Goal: Task Accomplishment & Management: Manage account settings

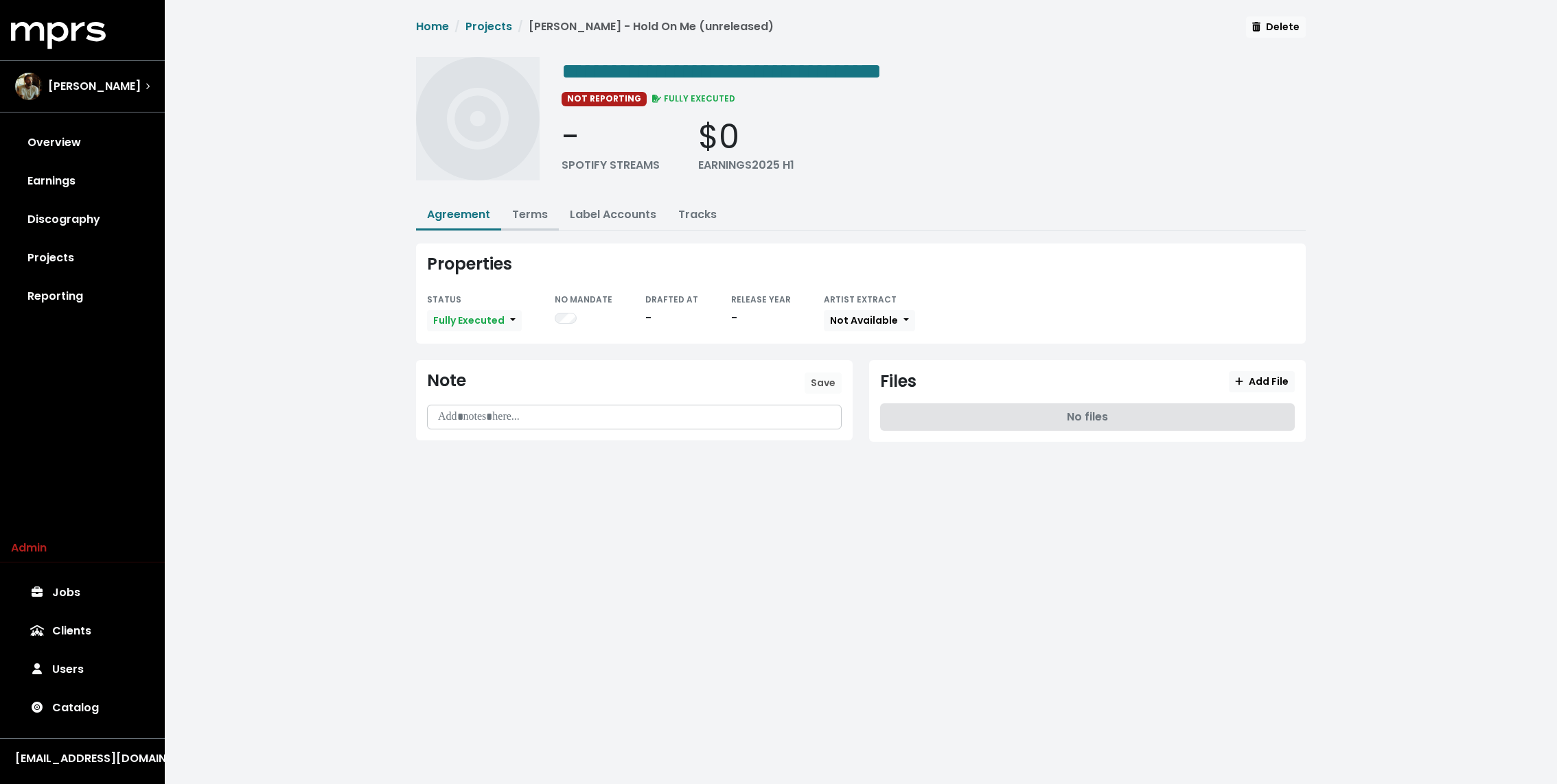
click at [538, 211] on link "Terms" at bounding box center [530, 214] width 36 height 16
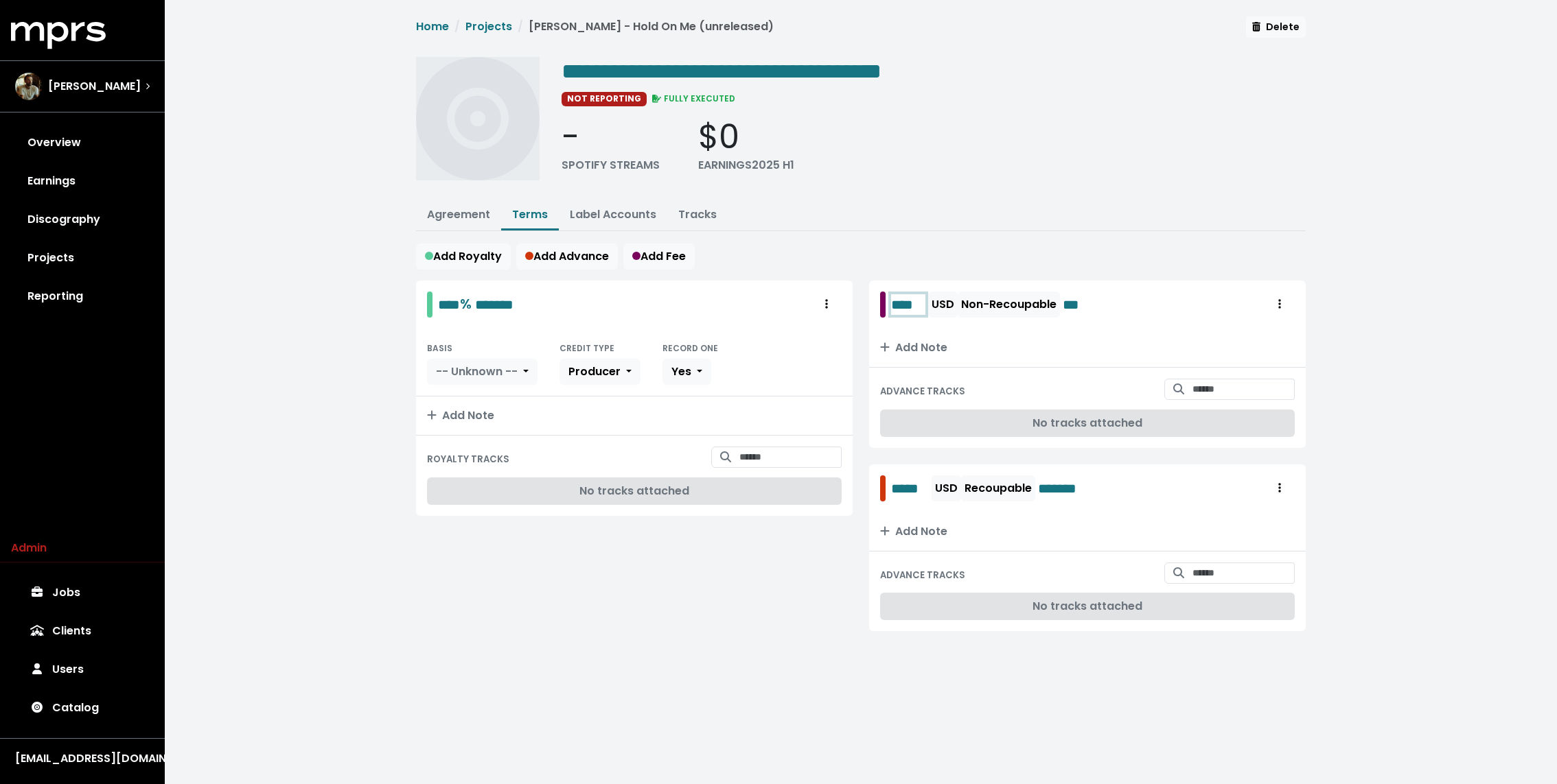
click at [903, 297] on span "****" at bounding box center [908, 305] width 34 height 21
click at [903, 489] on span "*****" at bounding box center [910, 489] width 38 height 21
click at [907, 310] on span "*****" at bounding box center [910, 305] width 38 height 21
click at [952, 214] on ul "Agreement Terms Label Accounts Tracks" at bounding box center [861, 216] width 890 height 30
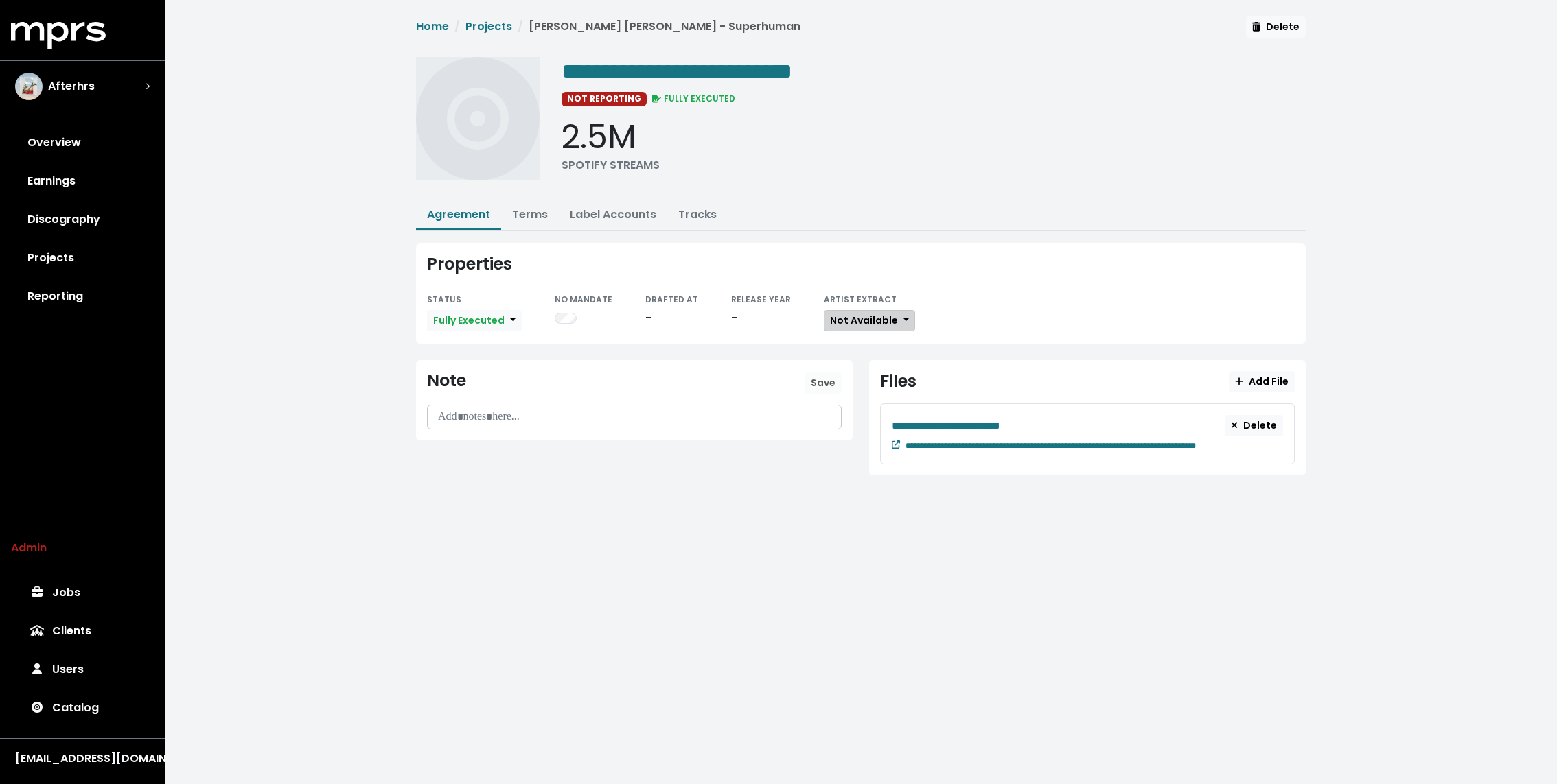
click at [857, 317] on span "Not Available" at bounding box center [864, 320] width 68 height 13
click at [838, 368] on link "Available" at bounding box center [879, 371] width 108 height 22
drag, startPoint x: 838, startPoint y: 368, endPoint x: 635, endPoint y: 493, distance: 238.4
click at [800, 372] on div "Note Save" at bounding box center [635, 401] width 436 height 81
click at [853, 185] on div "**********" at bounding box center [934, 123] width 744 height 133
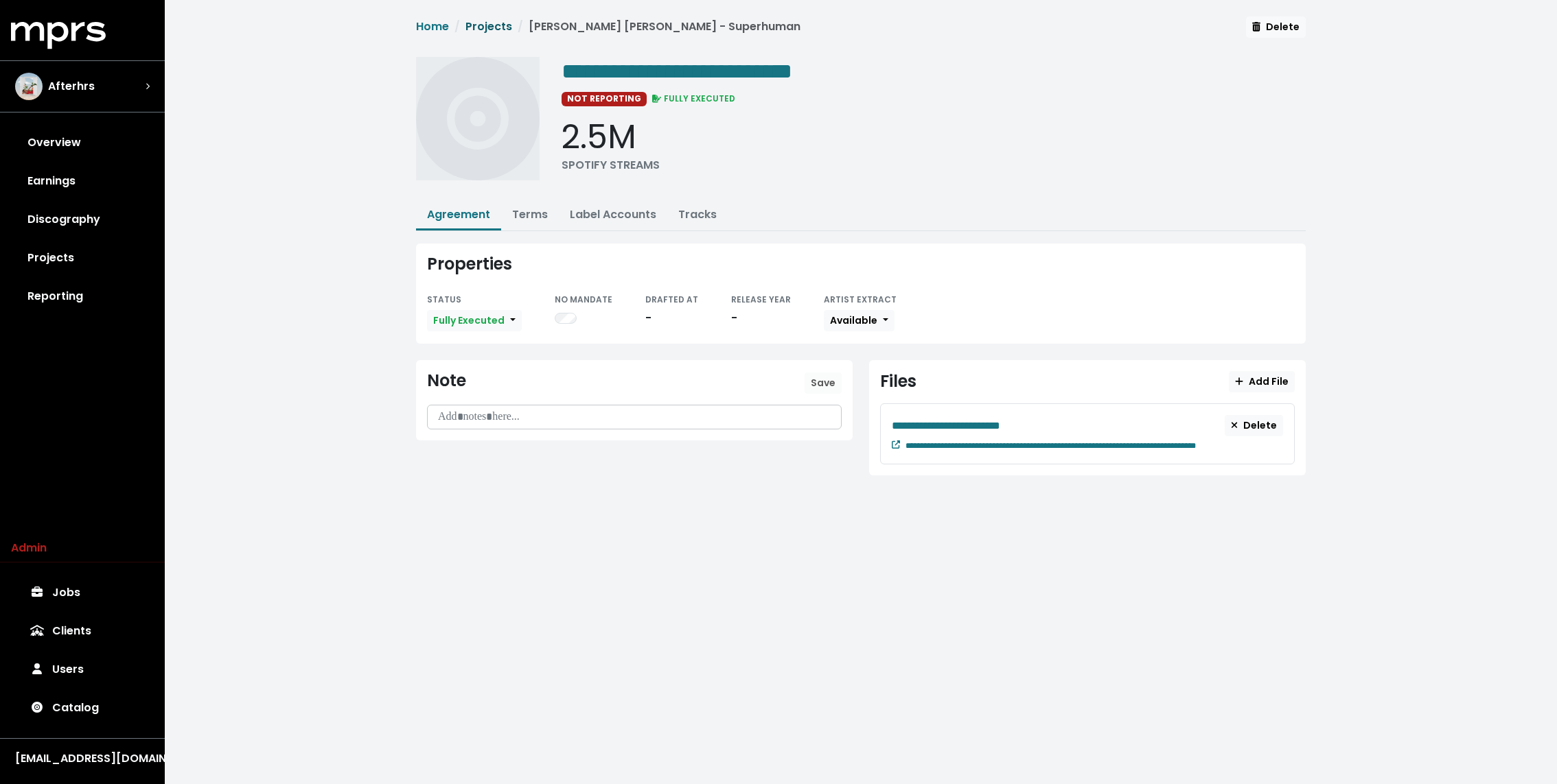
click at [499, 27] on link "Projects" at bounding box center [488, 26] width 47 height 16
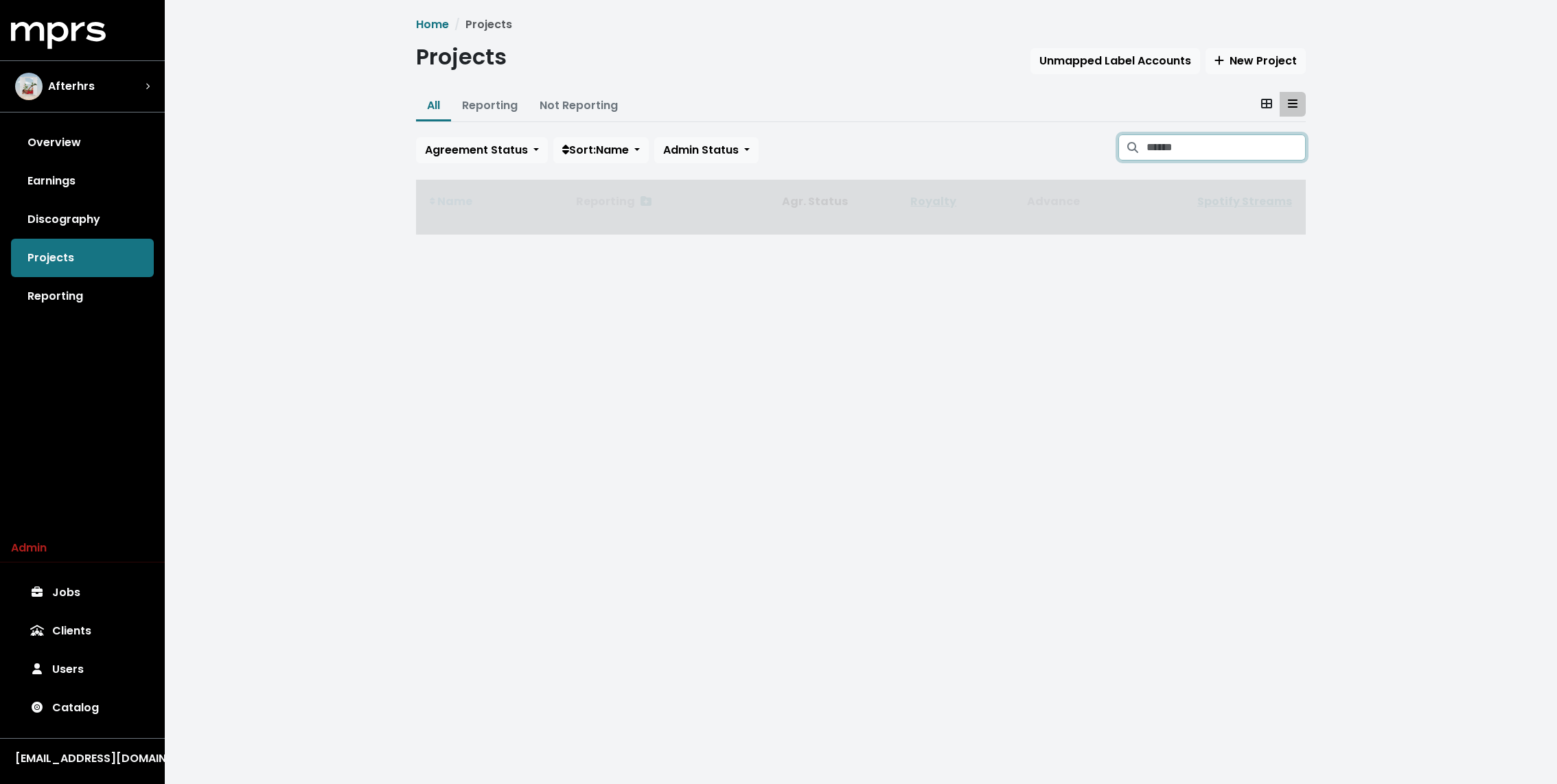
click at [1191, 136] on input "Search projects" at bounding box center [1226, 147] width 160 height 26
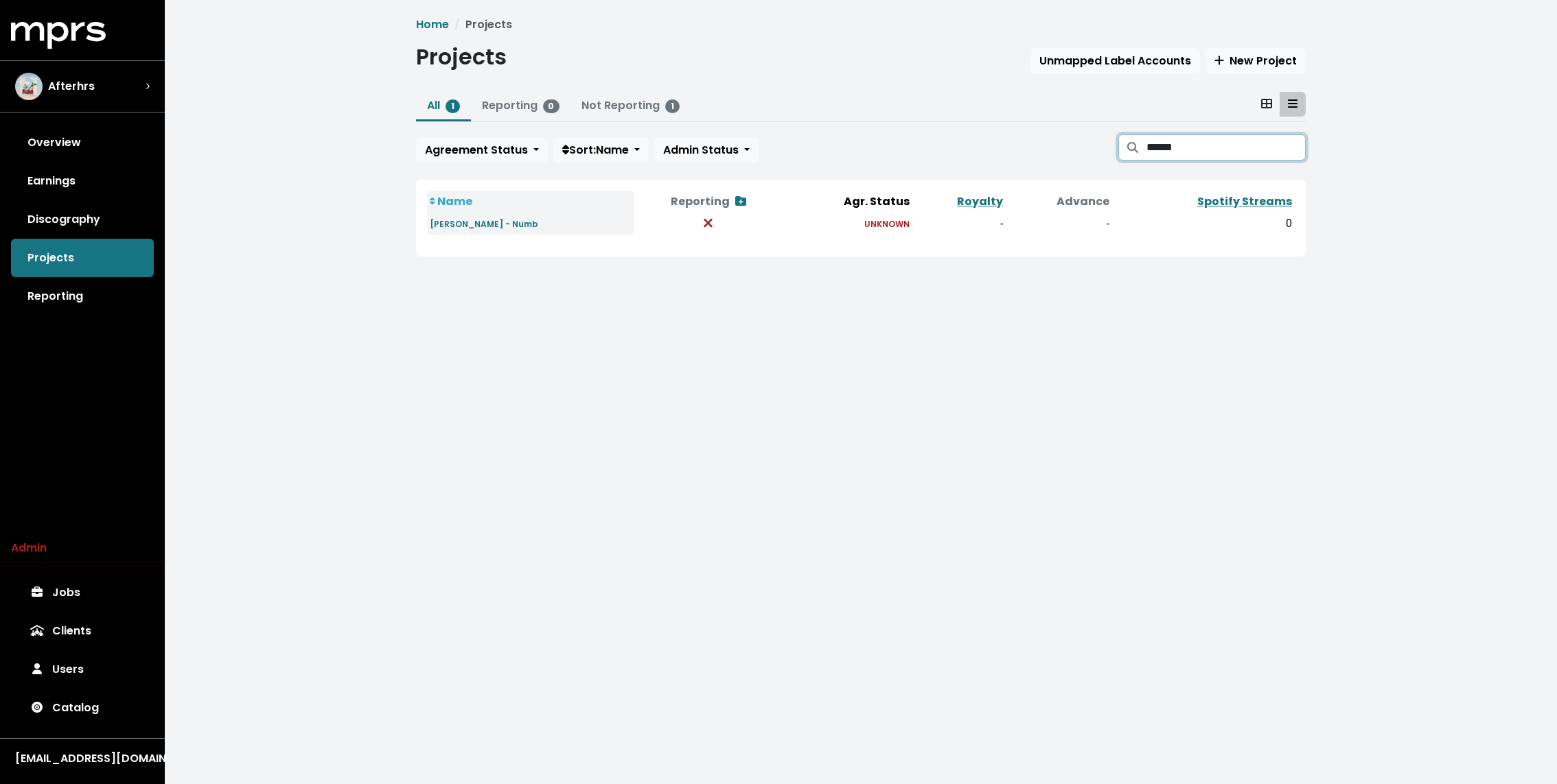
type input "******"
click at [484, 214] on td "Sabrina Claudio - Numb" at bounding box center [530, 224] width 207 height 22
click at [484, 216] on link "Sabrina Claudio - Numb" at bounding box center [484, 223] width 108 height 16
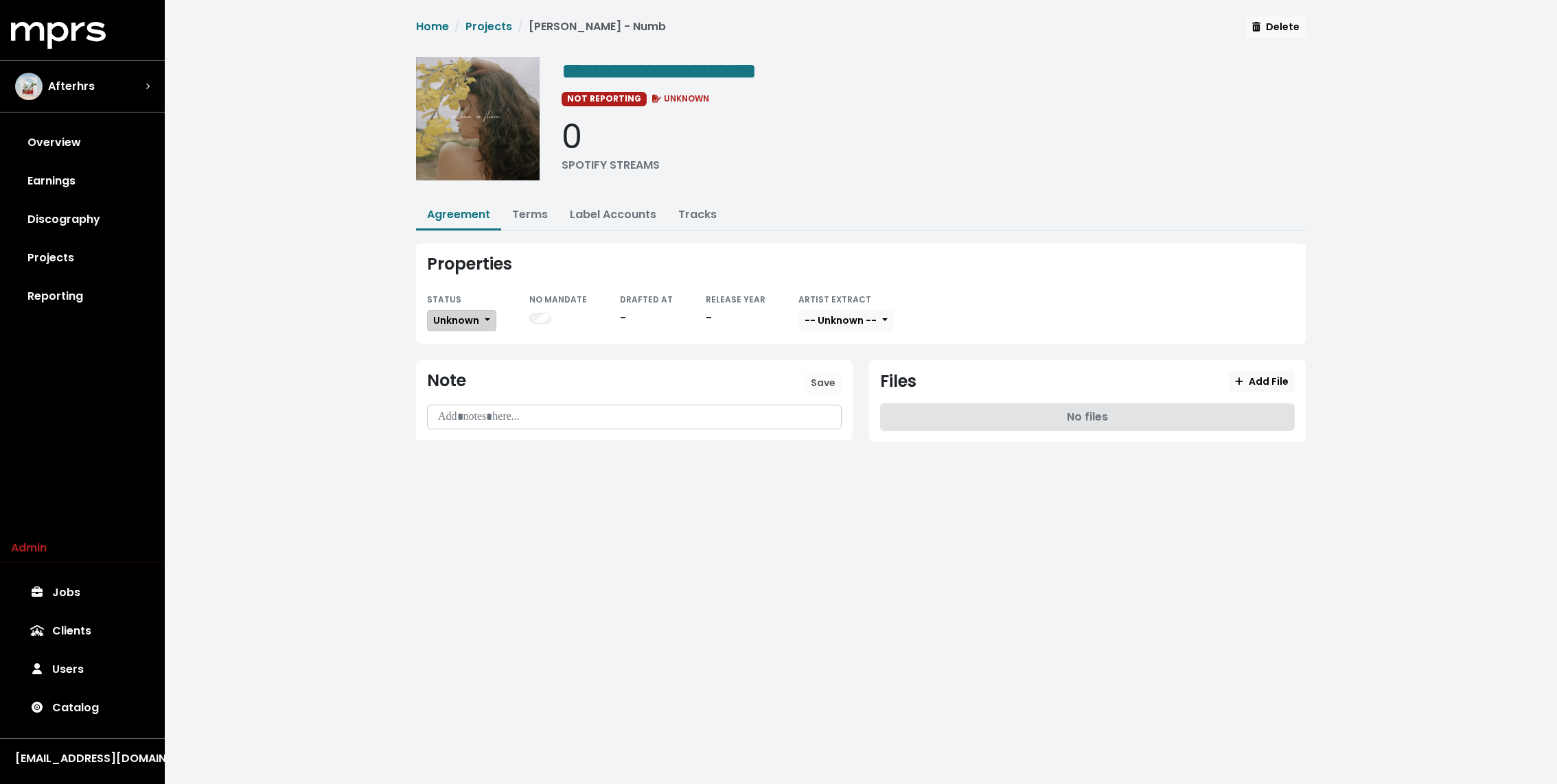
click at [461, 317] on span "Unknown" at bounding box center [456, 320] width 46 height 13
click at [466, 360] on link "Missing" at bounding box center [492, 371] width 129 height 22
click at [544, 215] on link "Terms" at bounding box center [530, 214] width 36 height 16
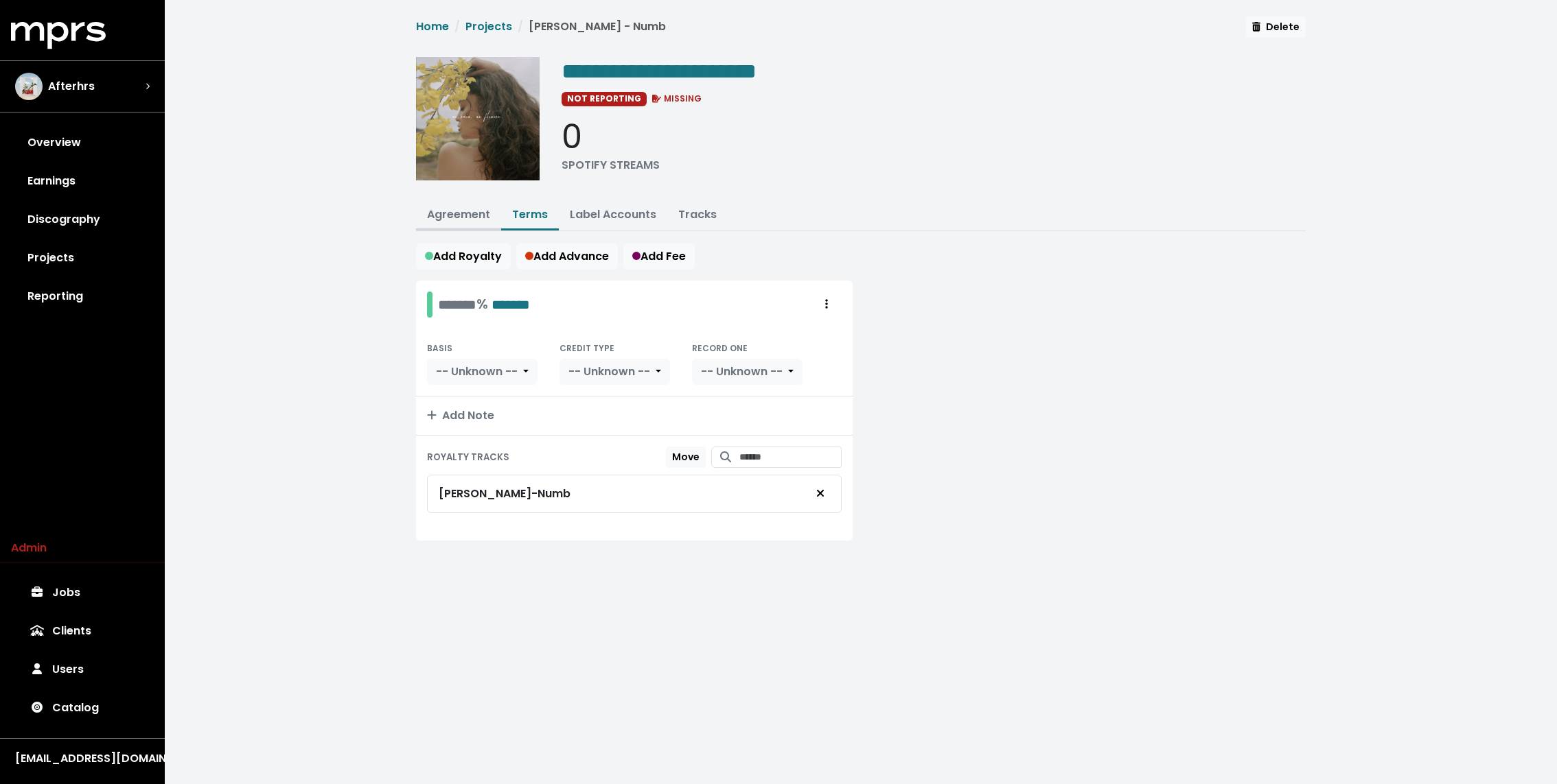
click at [436, 217] on link "Agreement" at bounding box center [458, 214] width 63 height 16
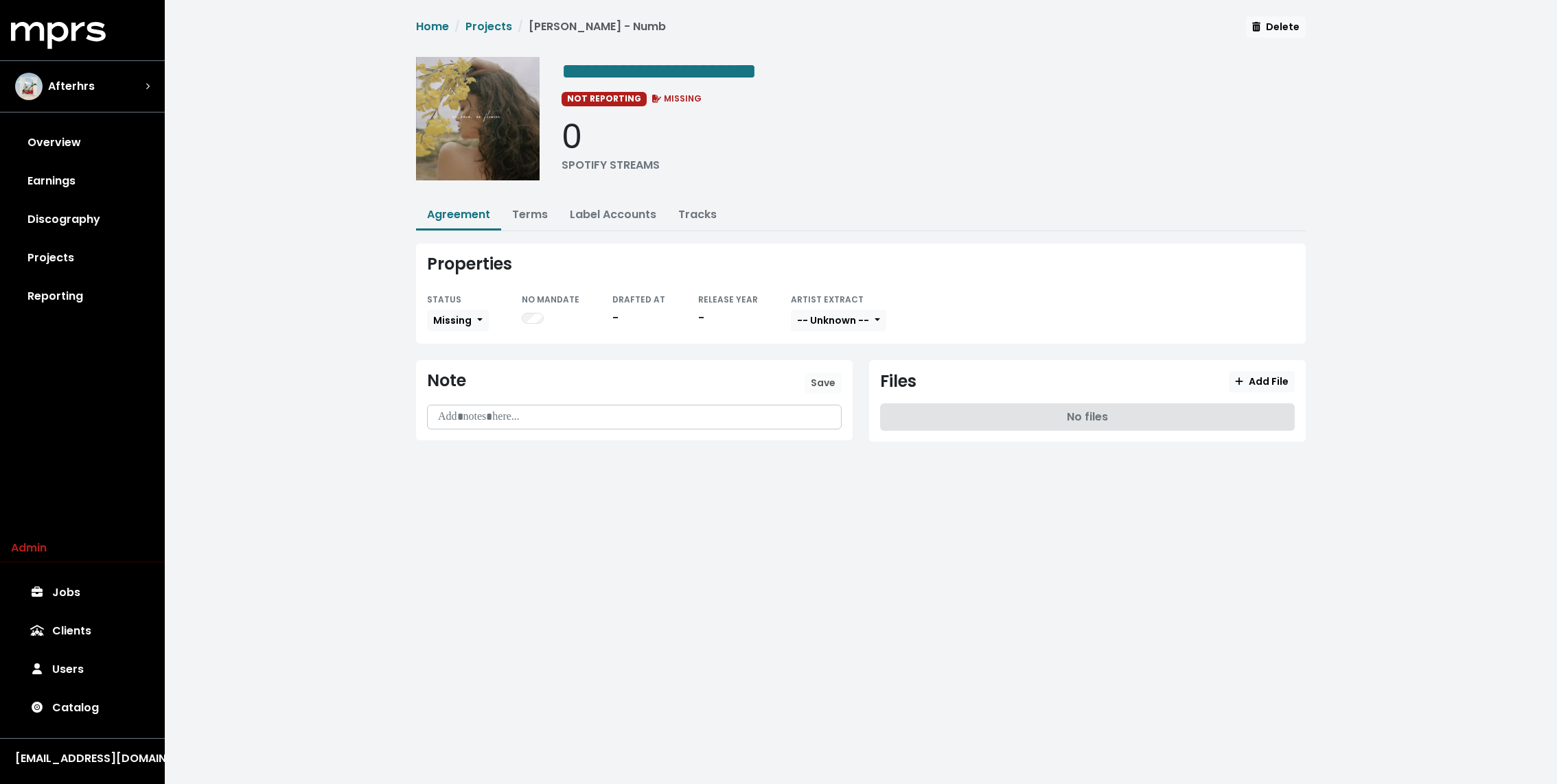
click at [896, 90] on div "NOT REPORTING MISSING" at bounding box center [934, 98] width 744 height 16
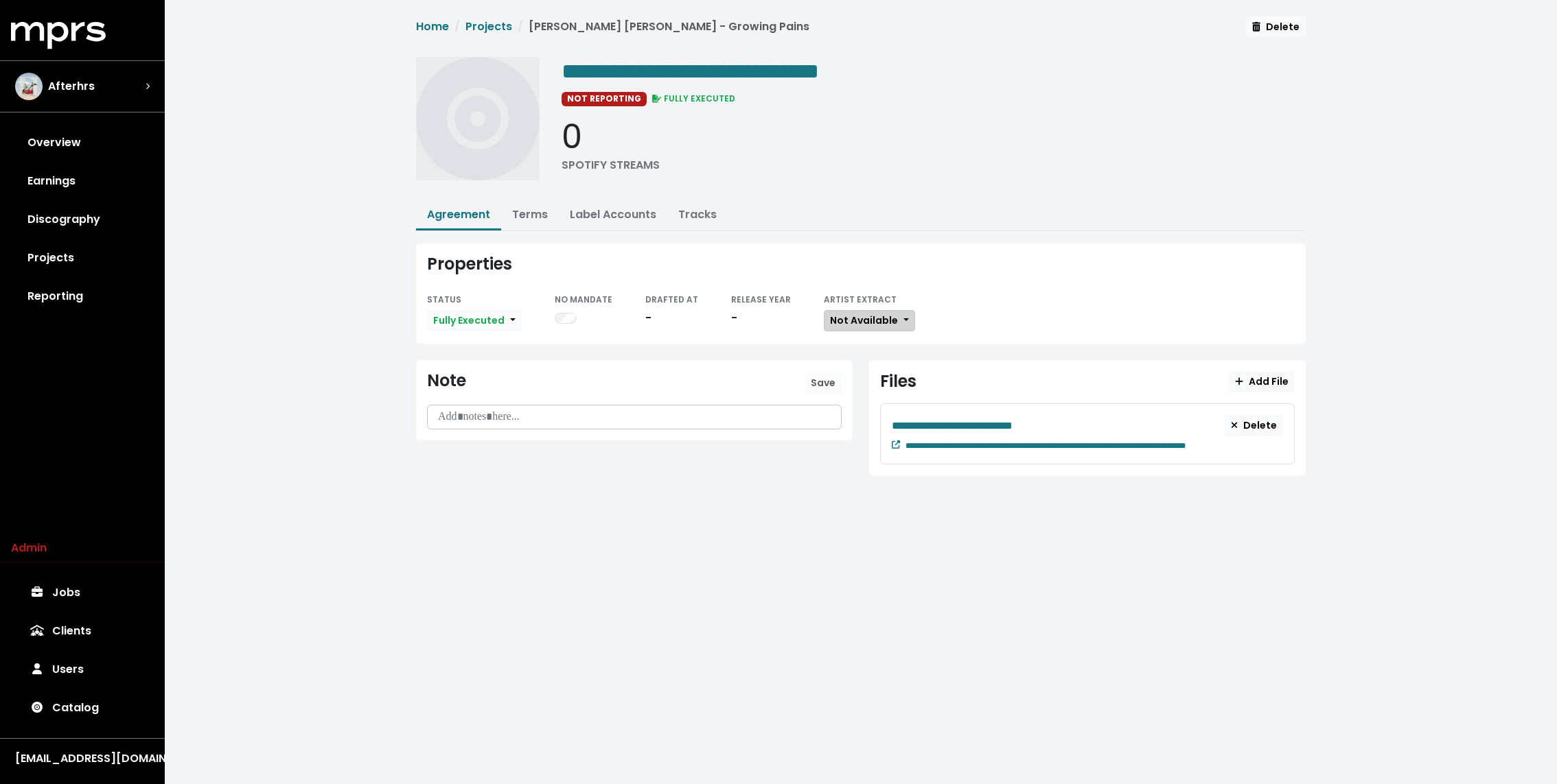
click at [867, 314] on span "Not Available" at bounding box center [864, 320] width 68 height 13
click at [859, 370] on link "Available" at bounding box center [879, 371] width 108 height 22
click at [901, 191] on div "**********" at bounding box center [860, 254] width 906 height 475
click at [534, 214] on link "Terms" at bounding box center [530, 214] width 36 height 16
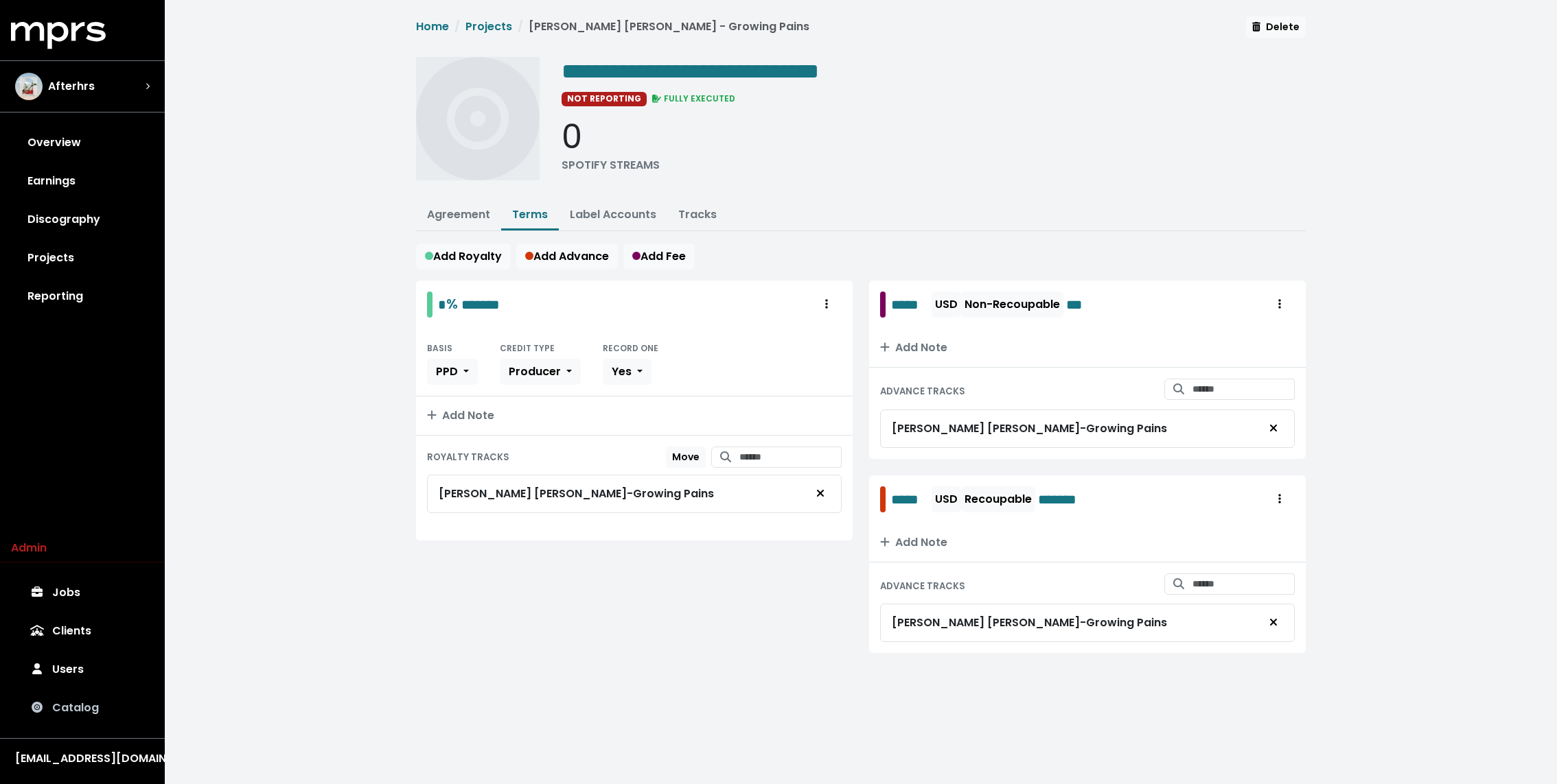
click at [89, 695] on link "Catalog" at bounding box center [82, 708] width 142 height 39
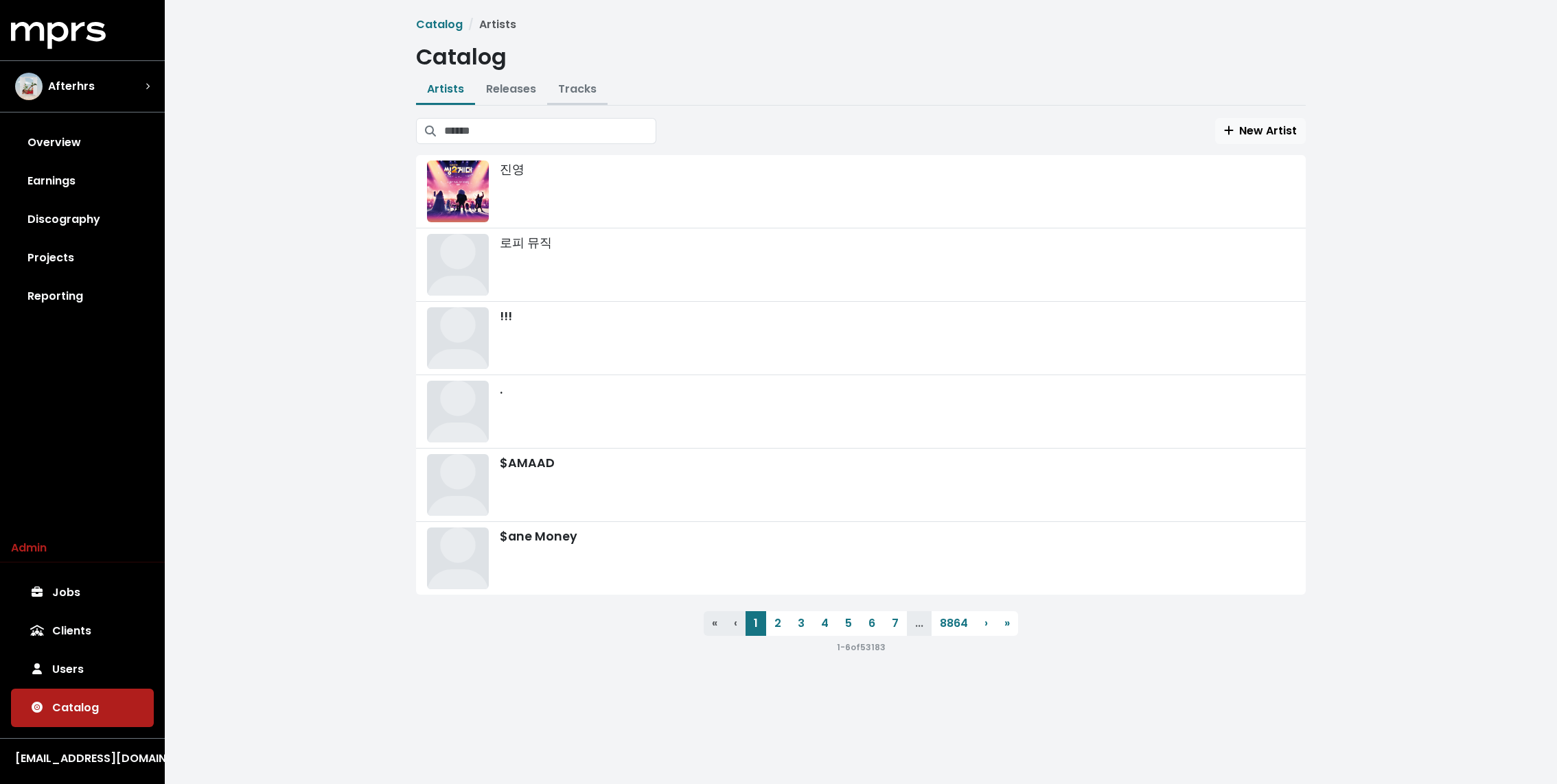
click at [585, 87] on link "Tracks" at bounding box center [577, 88] width 39 height 16
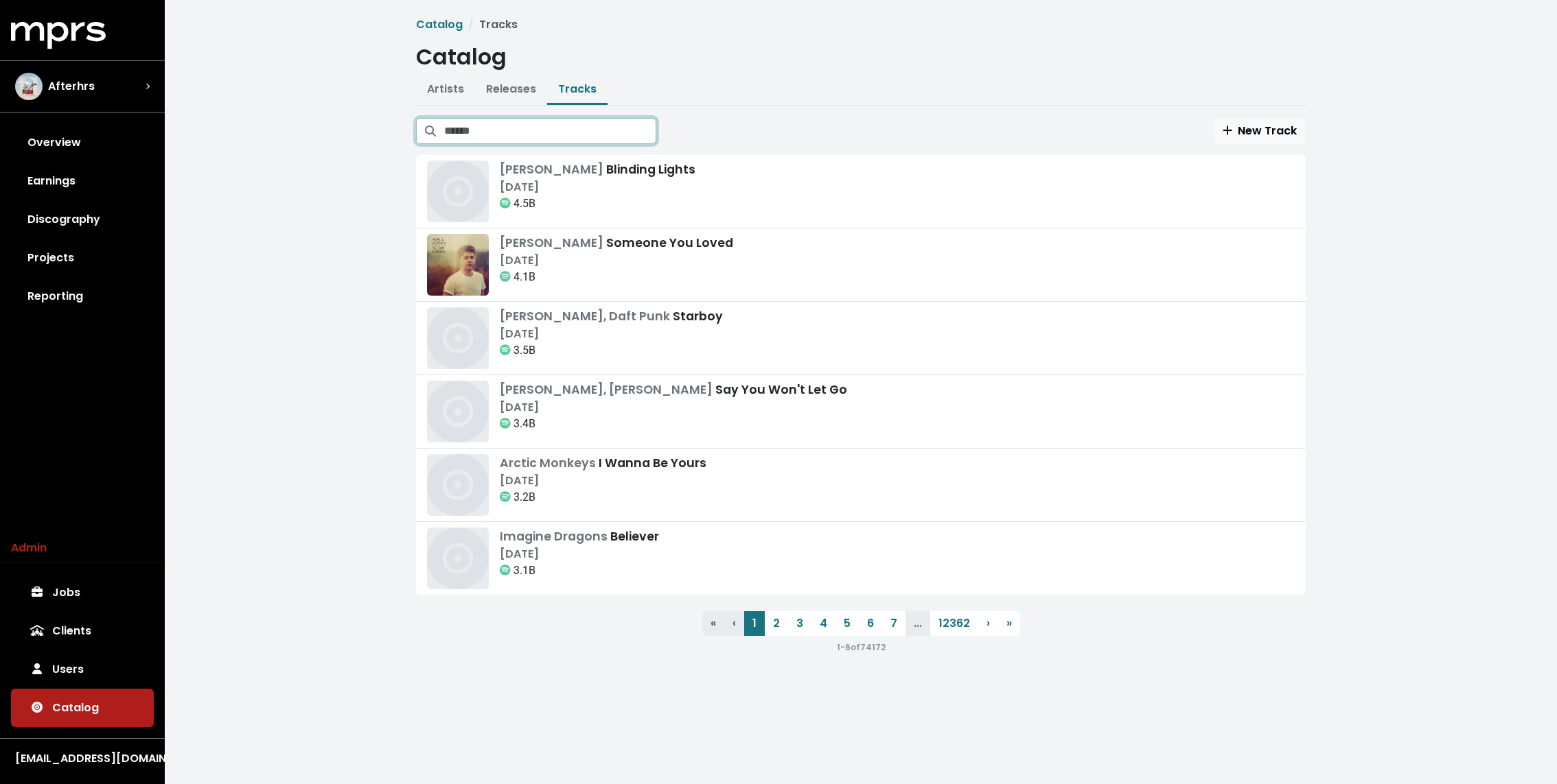
click at [549, 139] on input "Search tracks" at bounding box center [550, 131] width 212 height 26
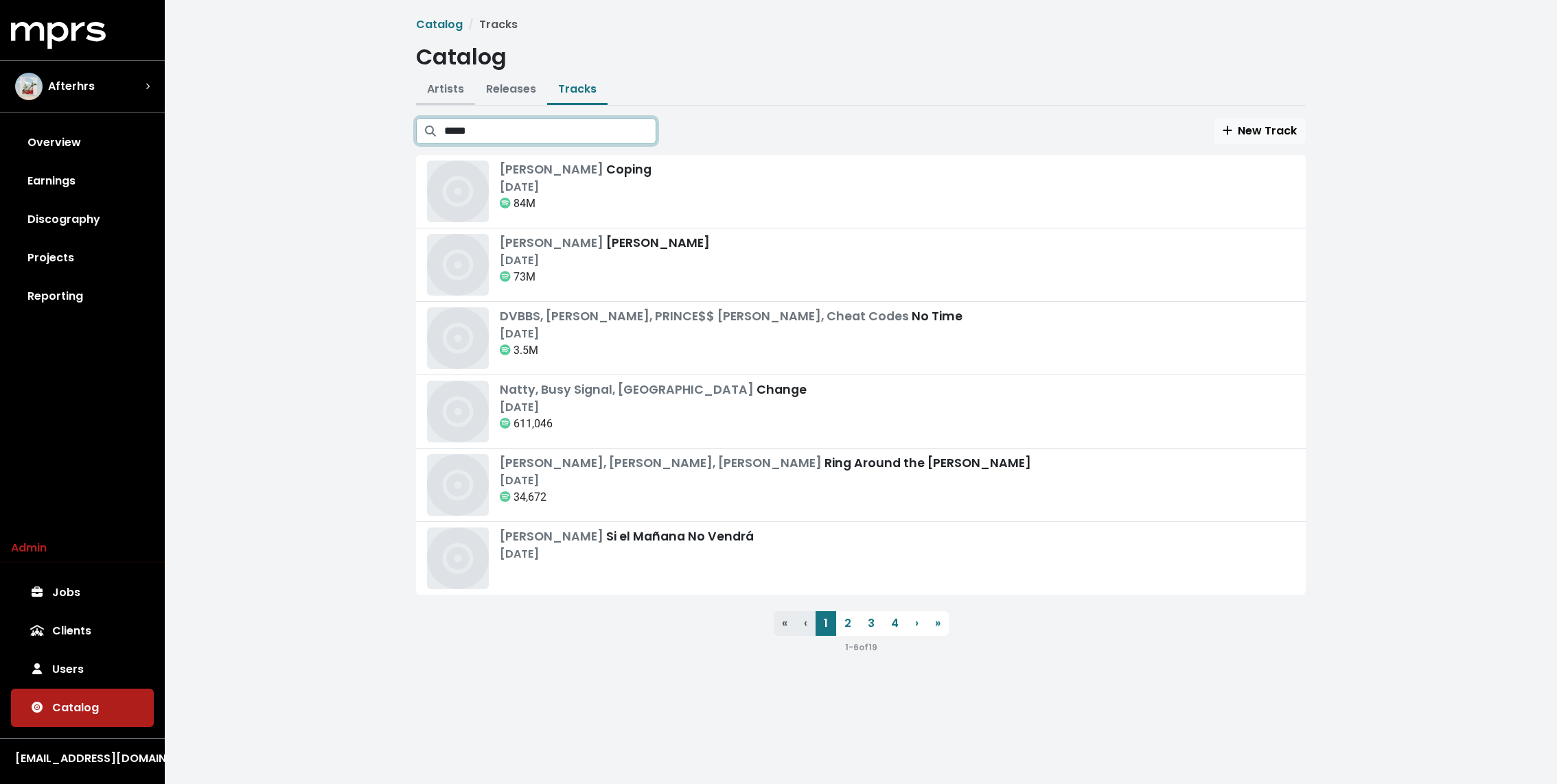
type input "*****"
click at [444, 93] on link "Artists" at bounding box center [445, 88] width 37 height 16
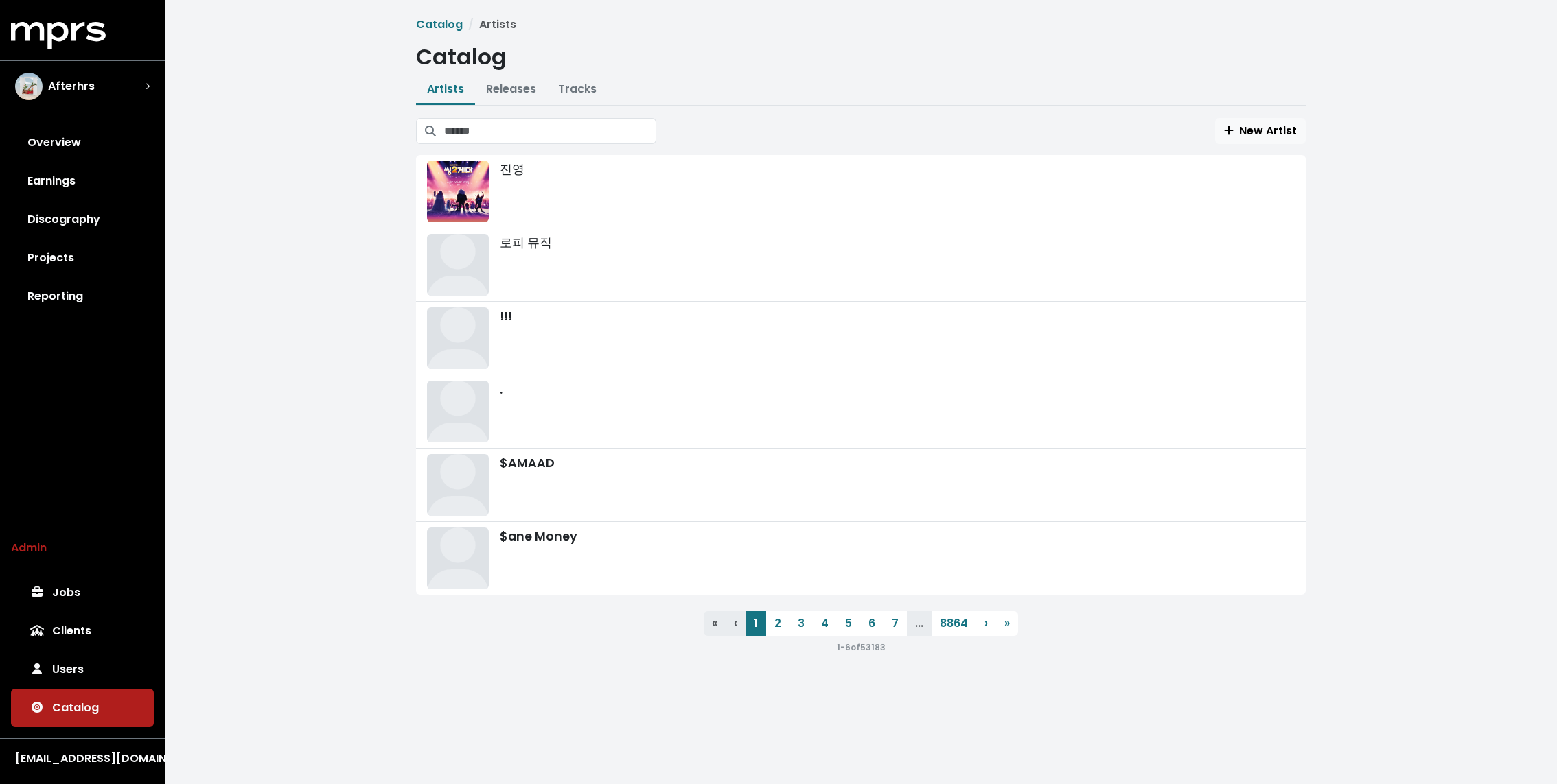
click at [102, 57] on div "MPRS Logo Afterhrs Overview Earnings Discography Projects Reporting" at bounding box center [82, 169] width 165 height 294
click at [99, 69] on div "Afterhrs" at bounding box center [82, 86] width 157 height 50
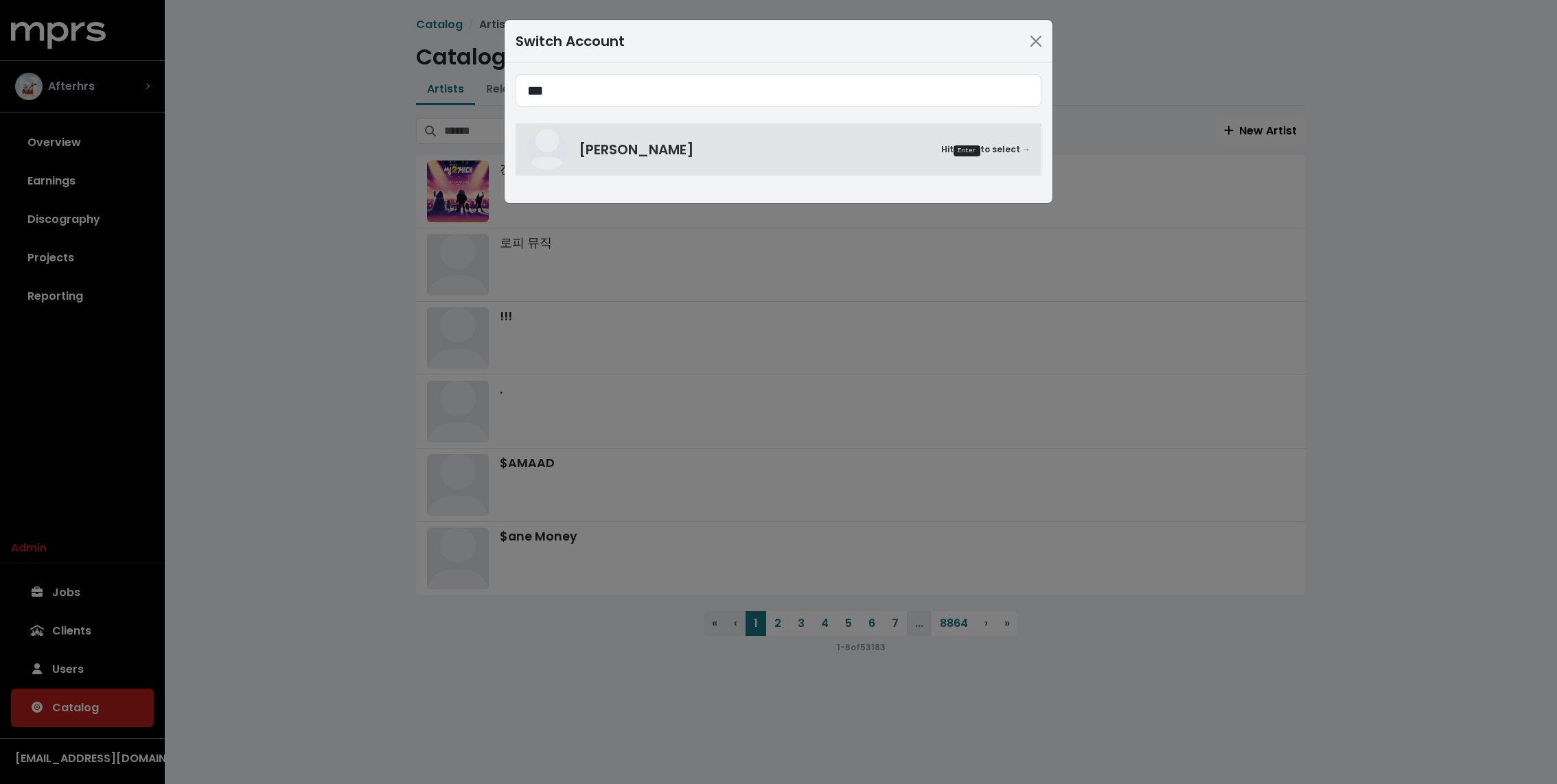
type input "***"
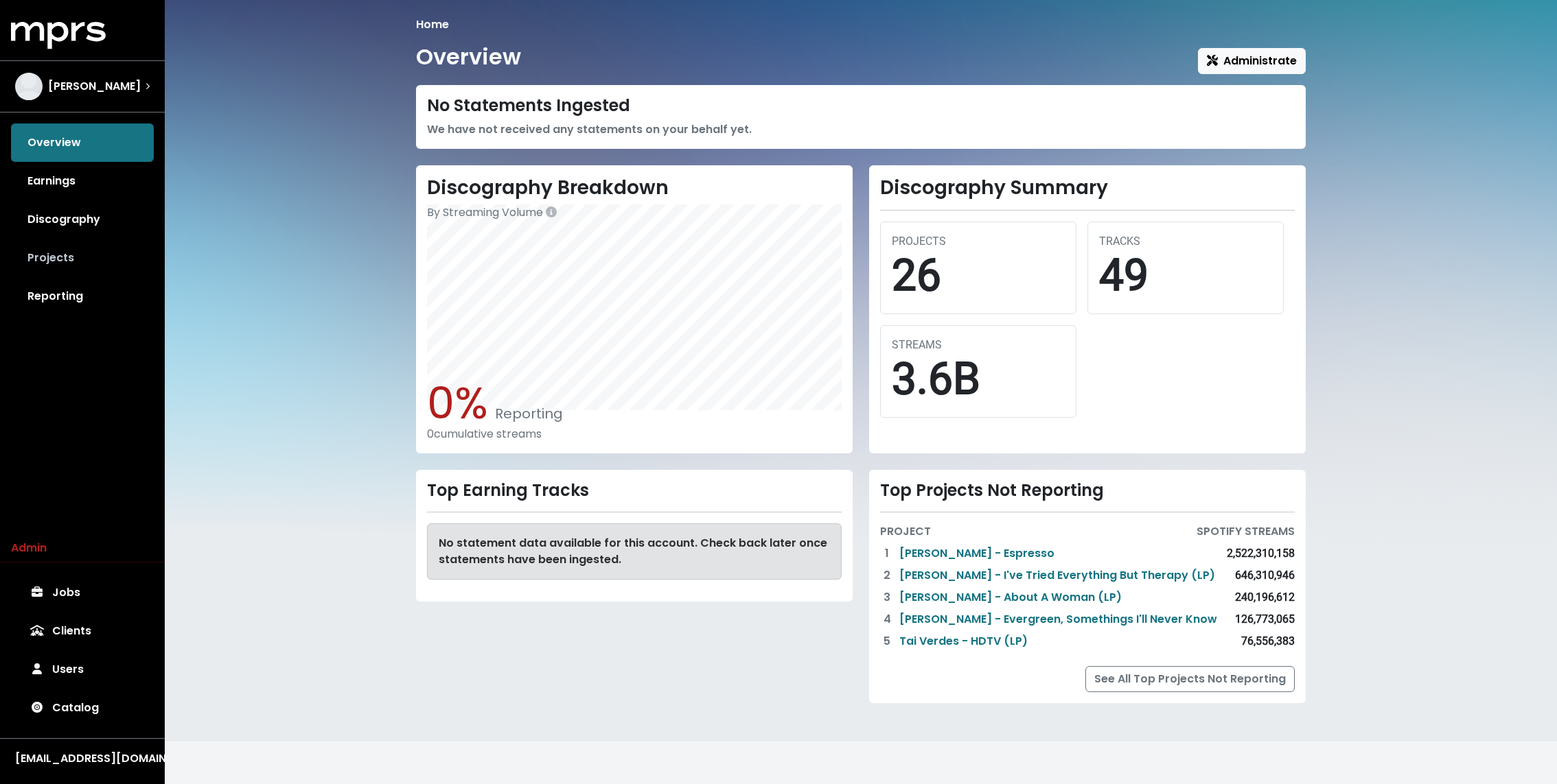
click at [27, 260] on link "Projects" at bounding box center [82, 258] width 142 height 39
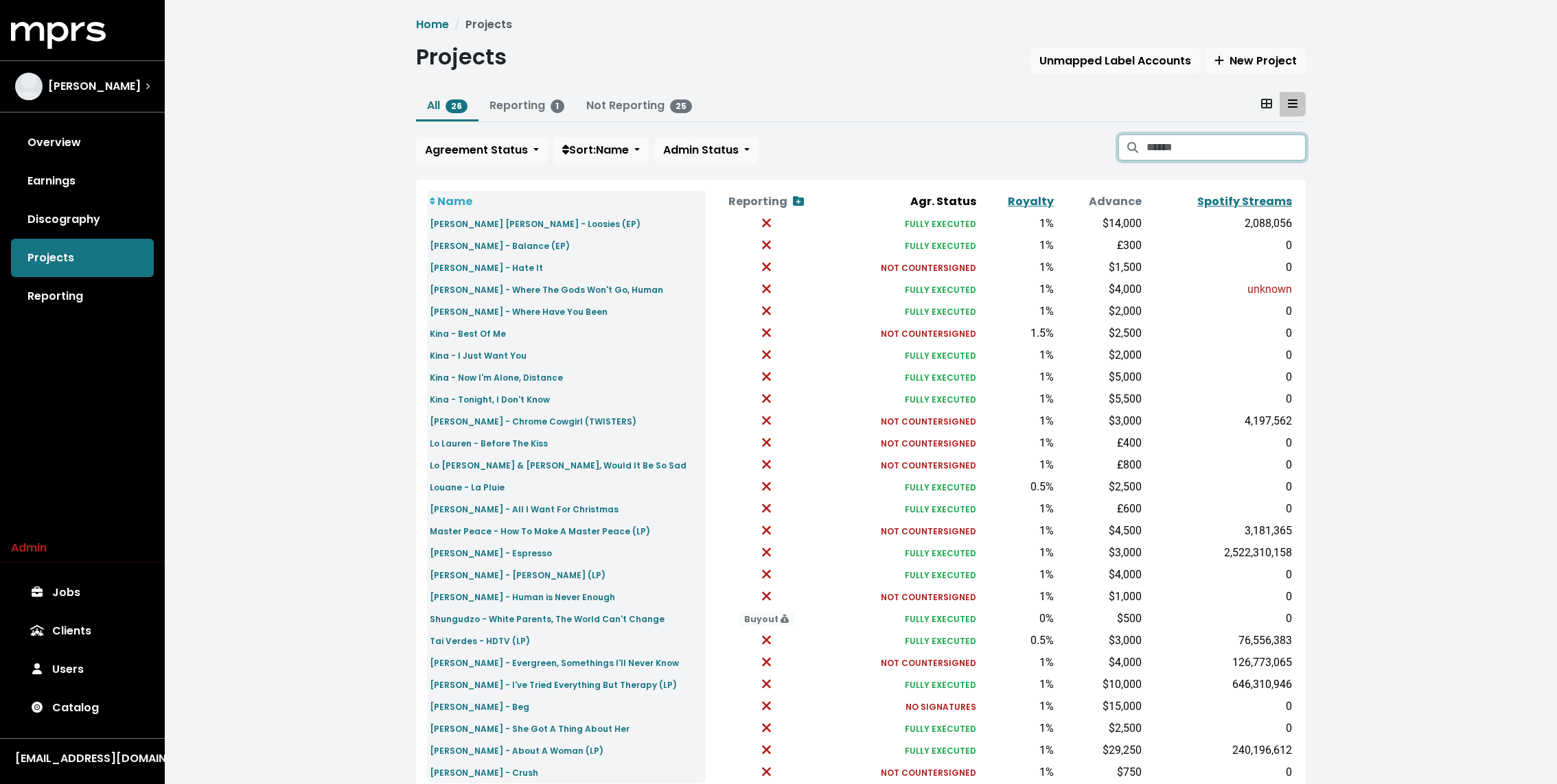
click at [1223, 150] on input "Search projects" at bounding box center [1226, 147] width 160 height 26
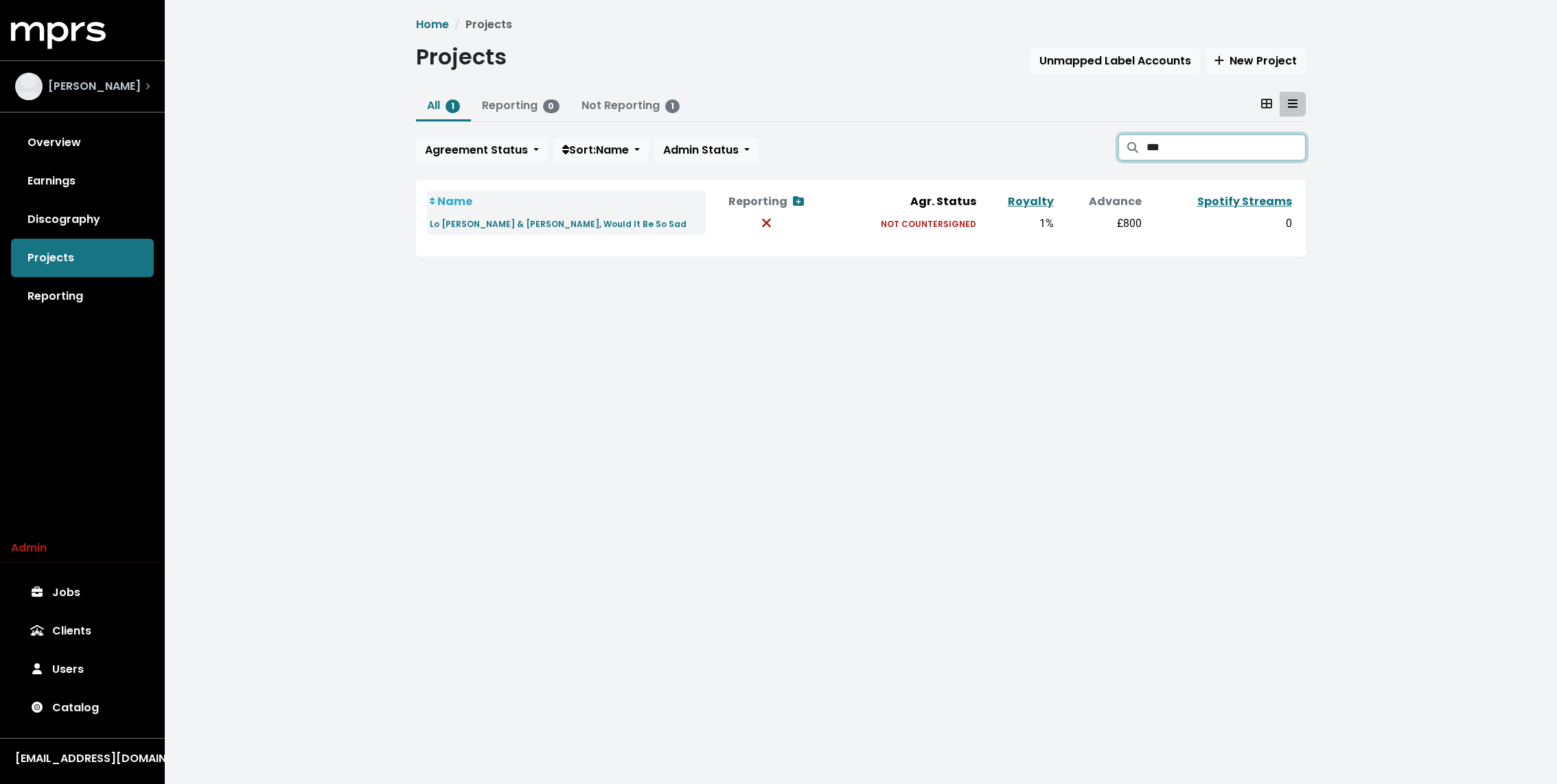
type input "***"
click at [91, 83] on span "[PERSON_NAME]" at bounding box center [94, 86] width 93 height 16
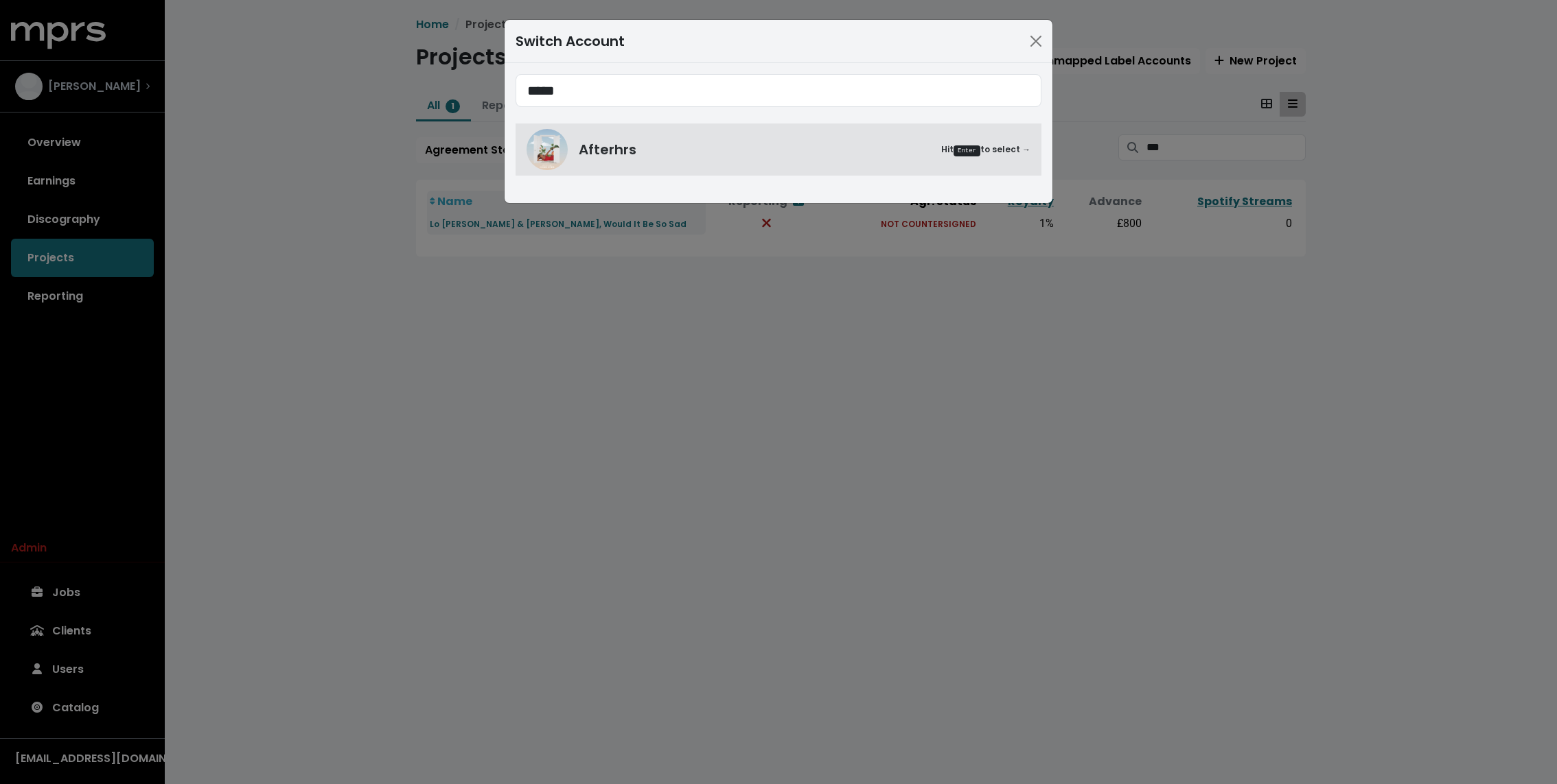
type input "*****"
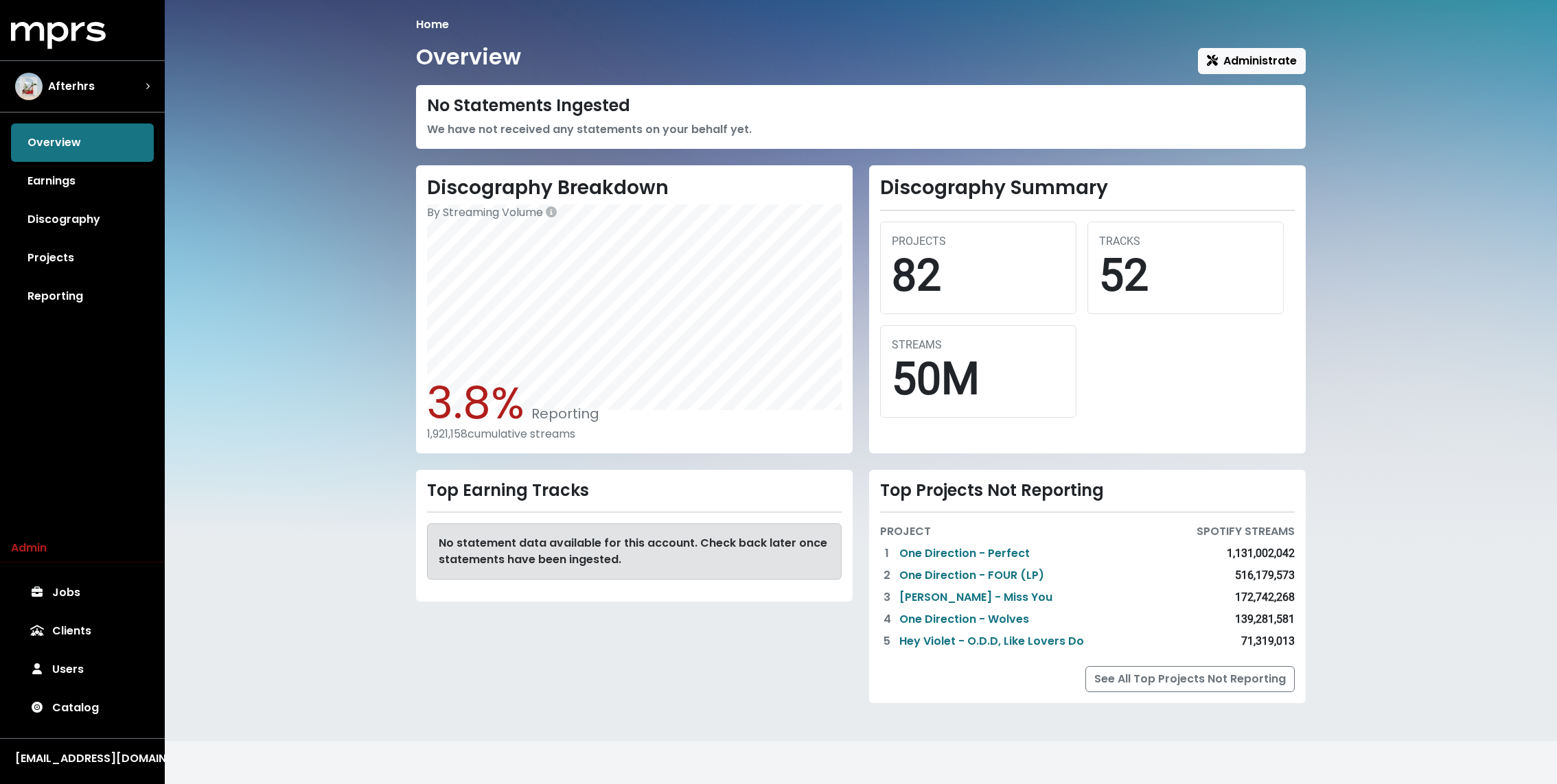
click at [99, 252] on link "Projects" at bounding box center [82, 258] width 142 height 39
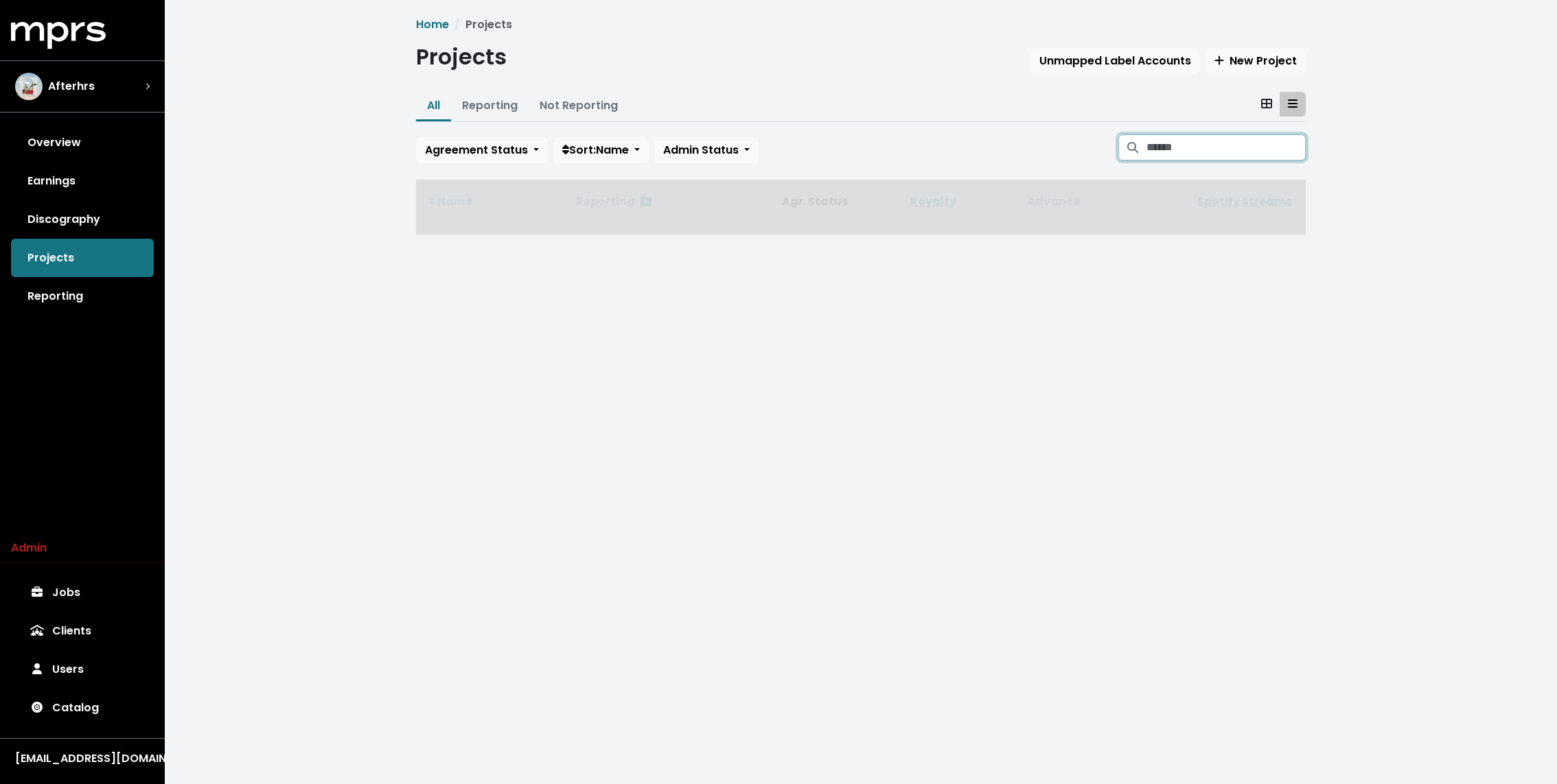
click at [1225, 152] on input "Search projects" at bounding box center [1226, 147] width 160 height 26
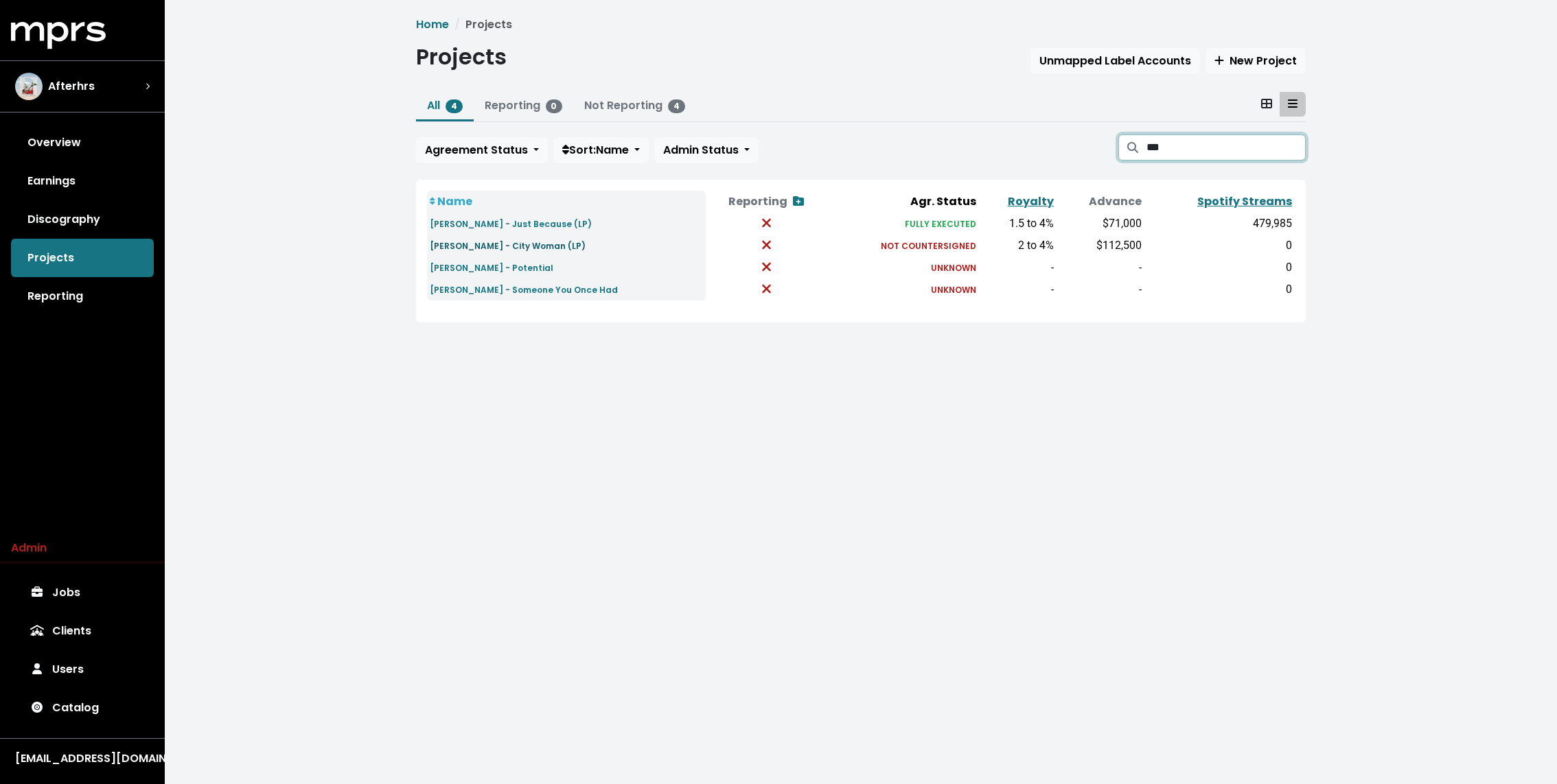
type input "***"
click at [503, 242] on small "Rosie - City Woman (LP)" at bounding box center [508, 246] width 156 height 12
click at [66, 717] on link "Catalog" at bounding box center [82, 708] width 142 height 39
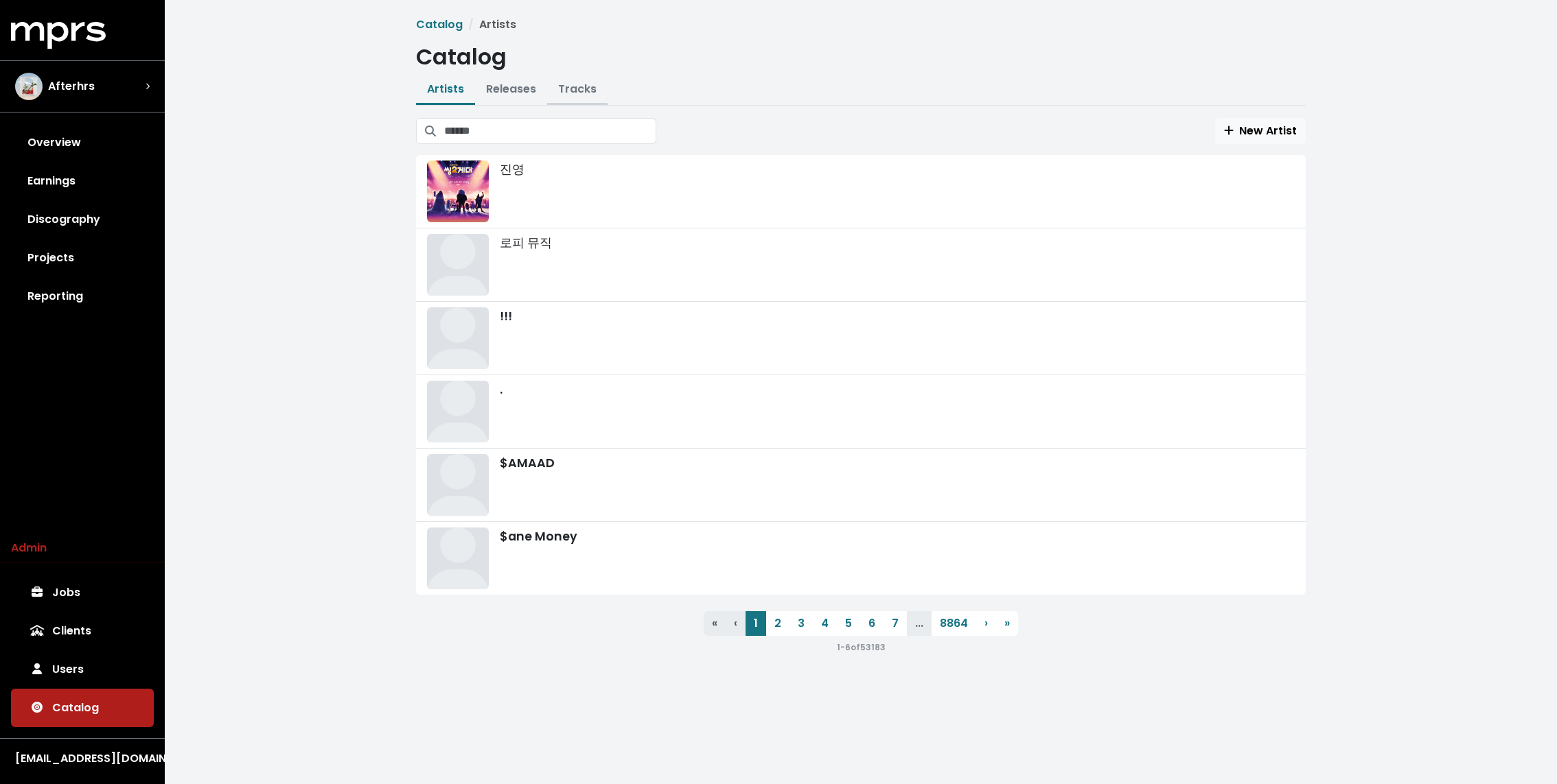
click at [582, 85] on link "Tracks" at bounding box center [577, 88] width 39 height 16
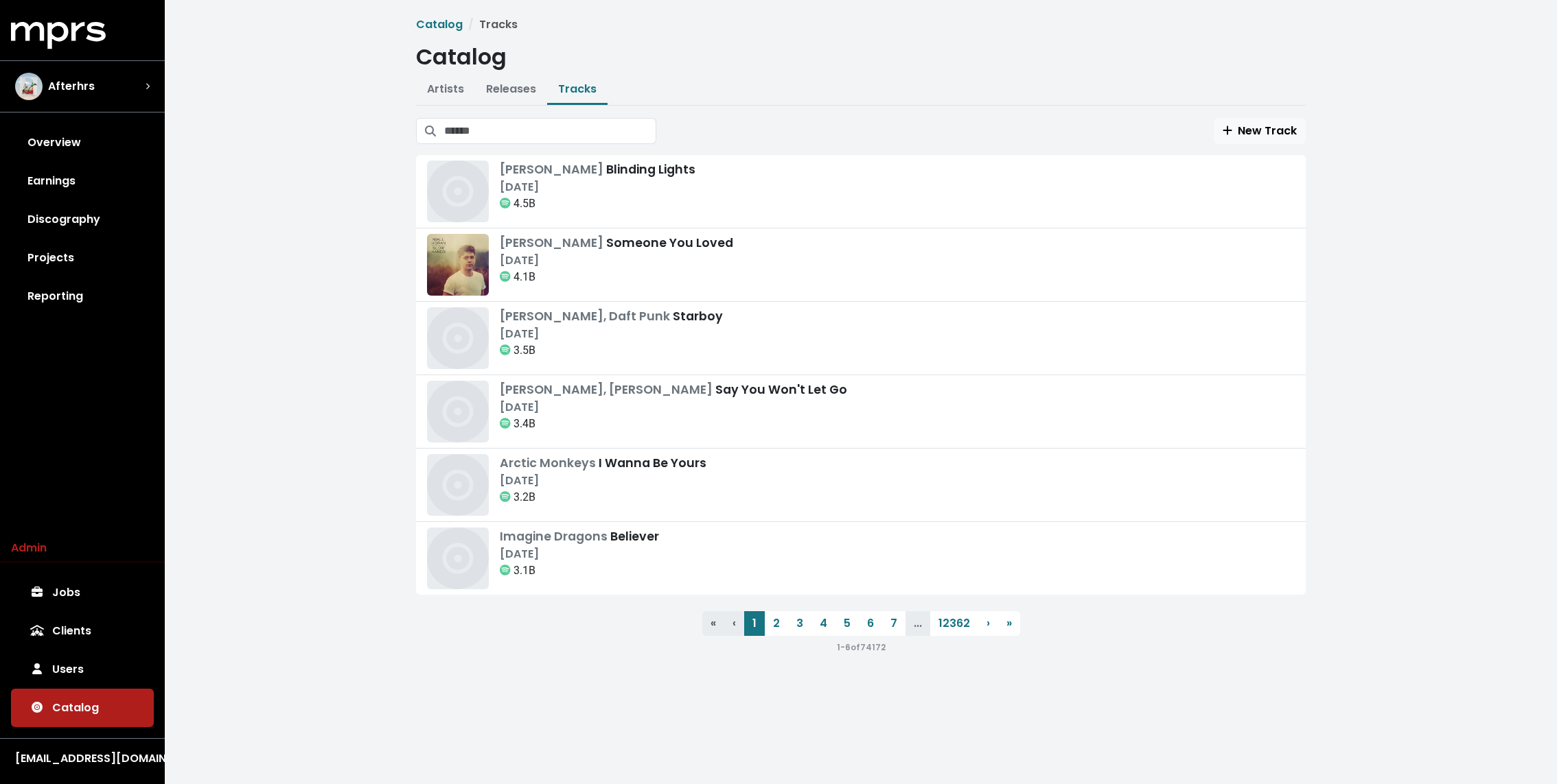
click at [765, 42] on div "Catalog Tracks Catalog Artists Releases Tracks New Artist 진영 로피 뮤직 !!! . $AMAAD…" at bounding box center [860, 335] width 906 height 639
click at [778, 622] on link "2" at bounding box center [776, 623] width 23 height 24
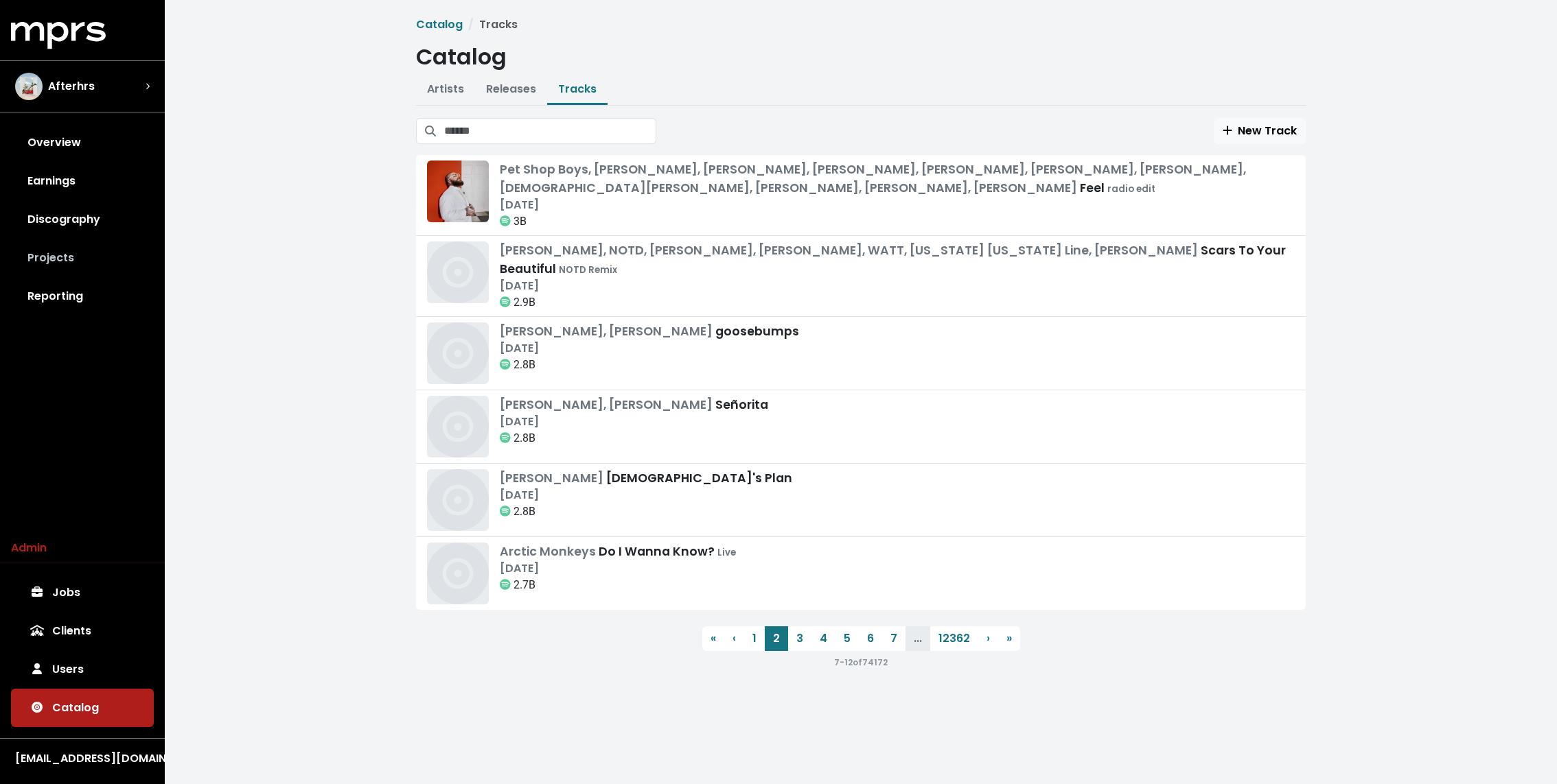
click at [69, 264] on link "Projects" at bounding box center [82, 258] width 142 height 39
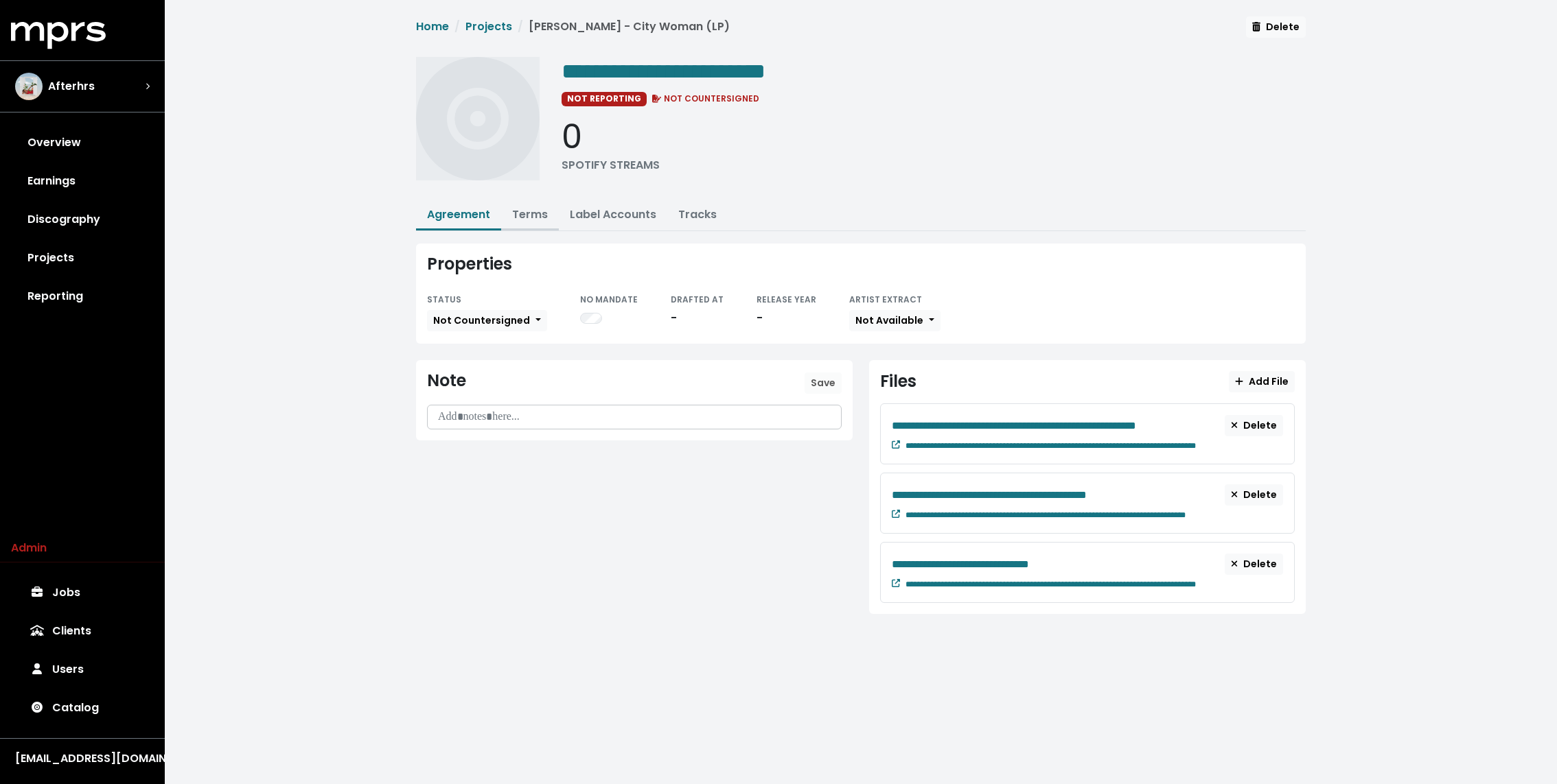
click at [519, 221] on button "Terms" at bounding box center [530, 216] width 58 height 30
click at [534, 220] on link "Terms" at bounding box center [530, 214] width 36 height 16
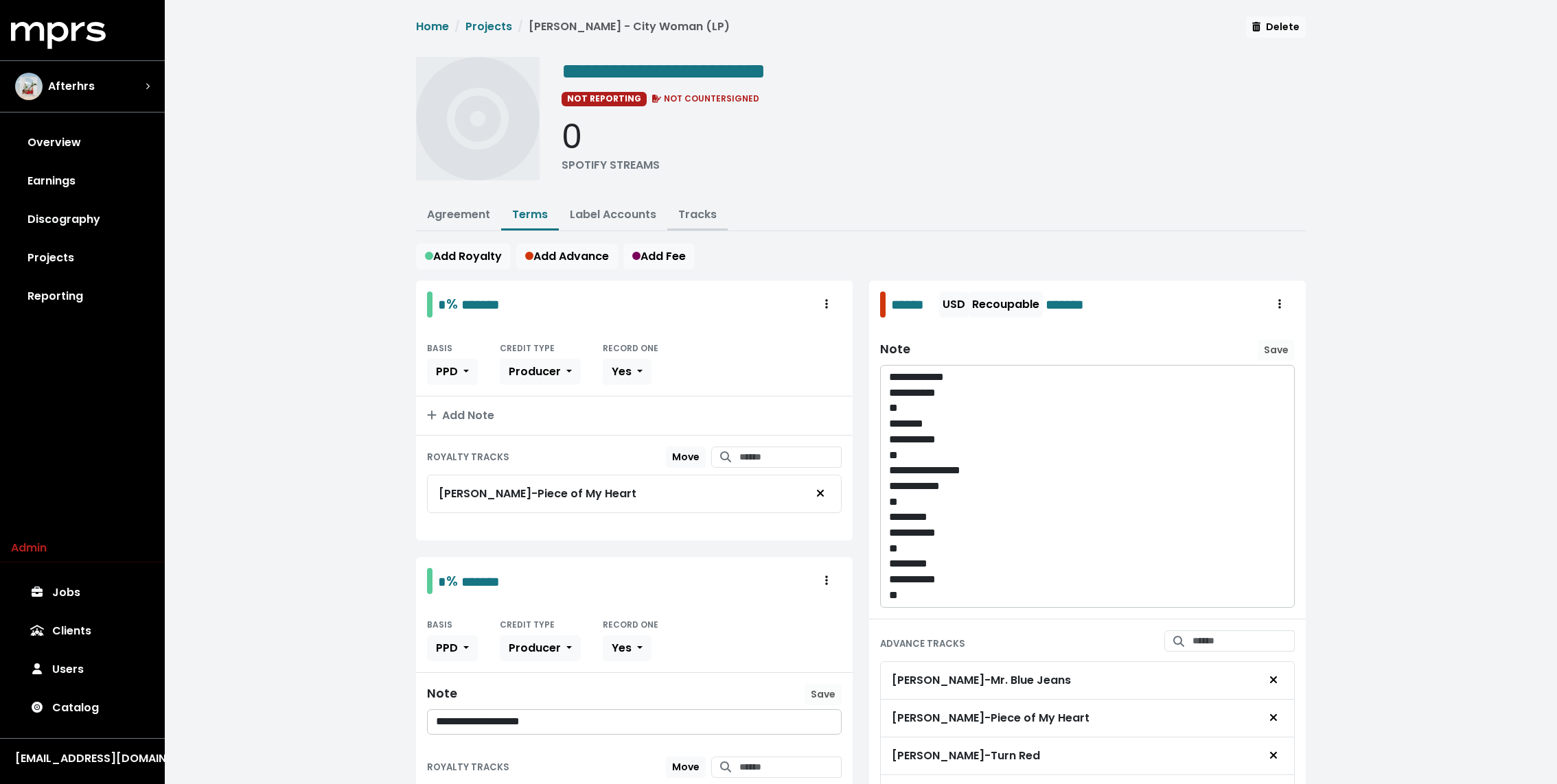
click at [681, 212] on link "Tracks" at bounding box center [698, 214] width 39 height 16
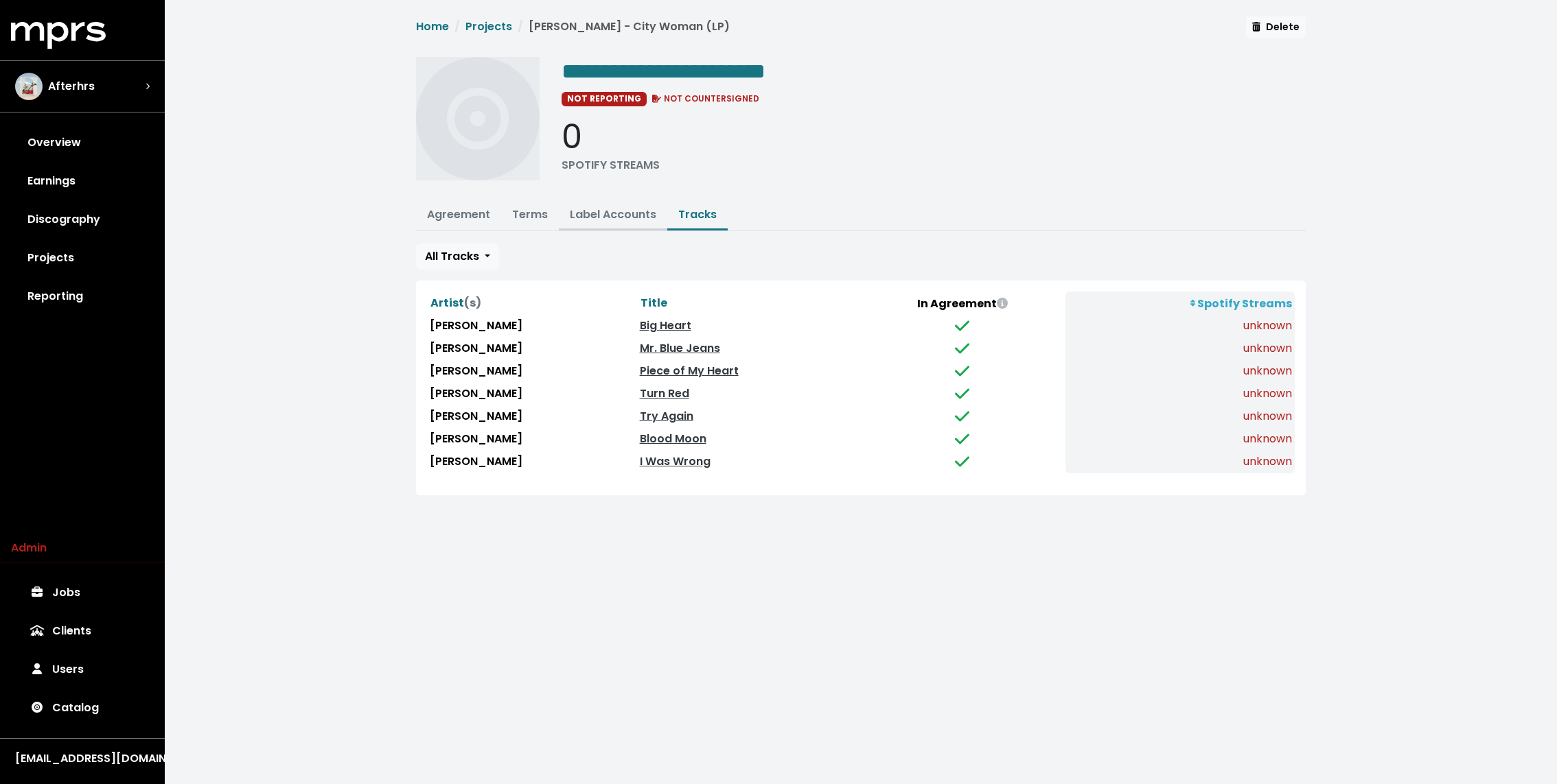
click at [629, 215] on link "Label Accounts" at bounding box center [613, 214] width 87 height 16
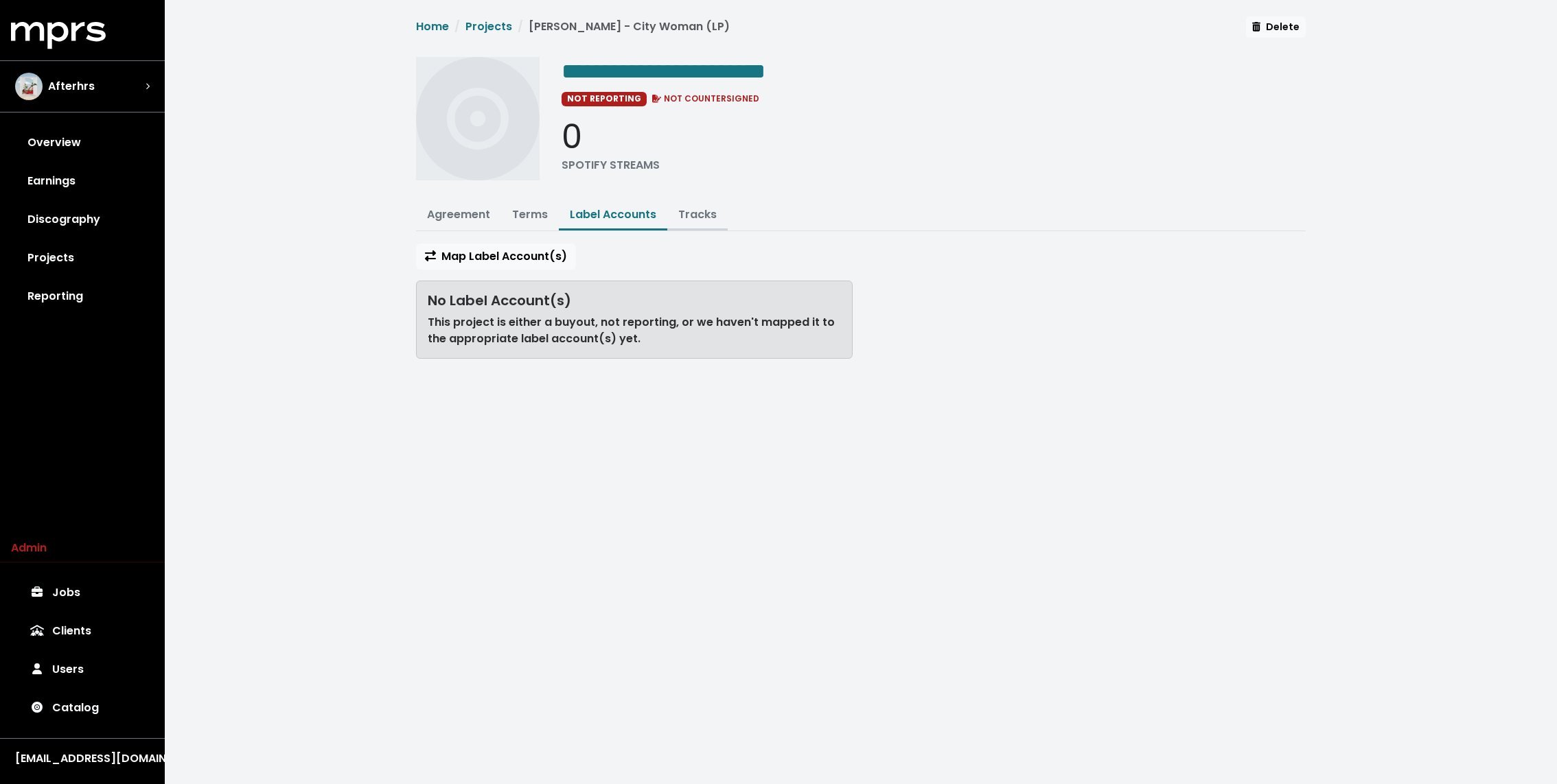
click at [700, 215] on link "Tracks" at bounding box center [698, 214] width 39 height 16
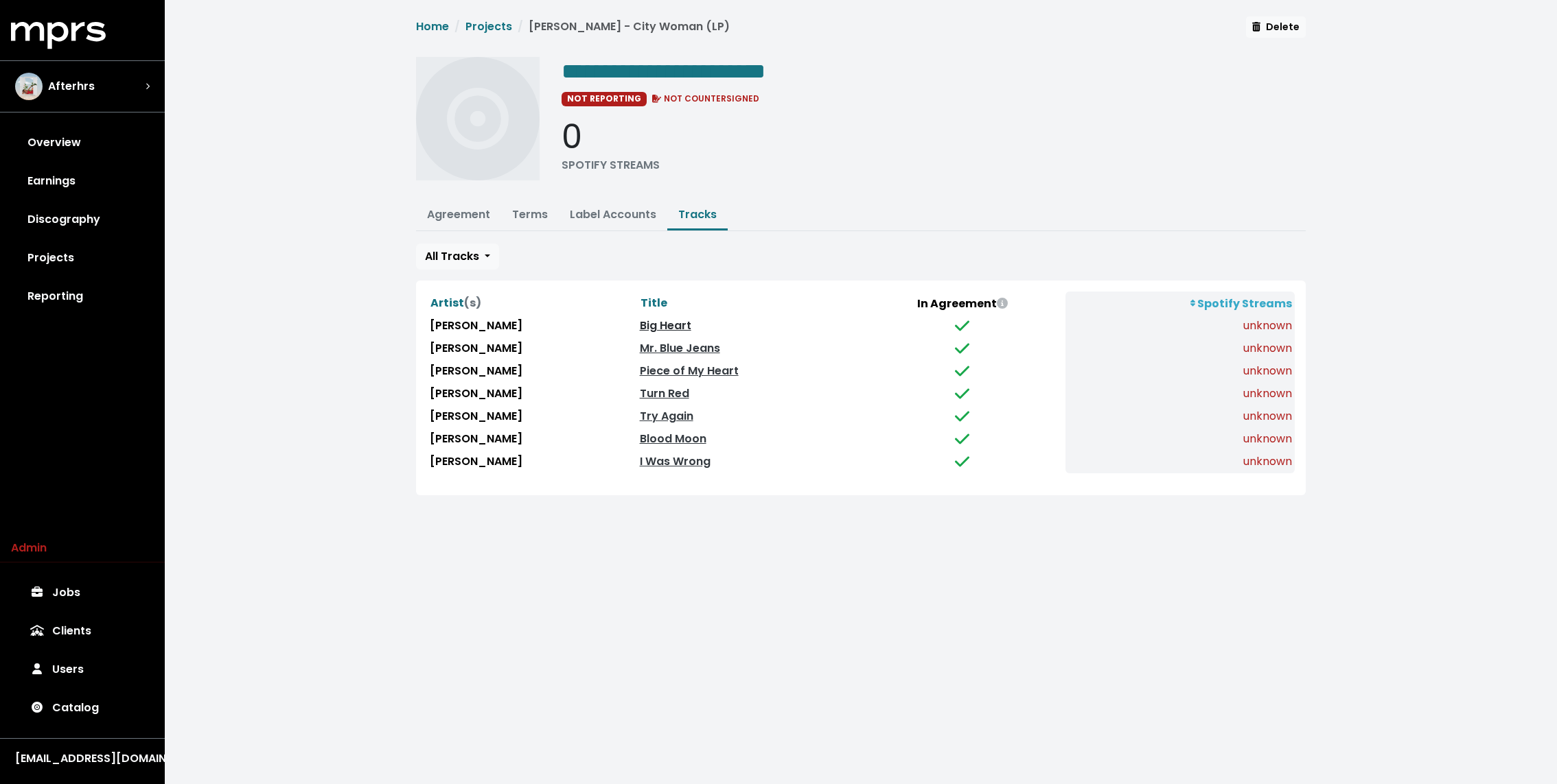
click at [640, 324] on link "Big Heart" at bounding box center [665, 325] width 51 height 16
click at [640, 408] on link "Try Again" at bounding box center [666, 415] width 53 height 16
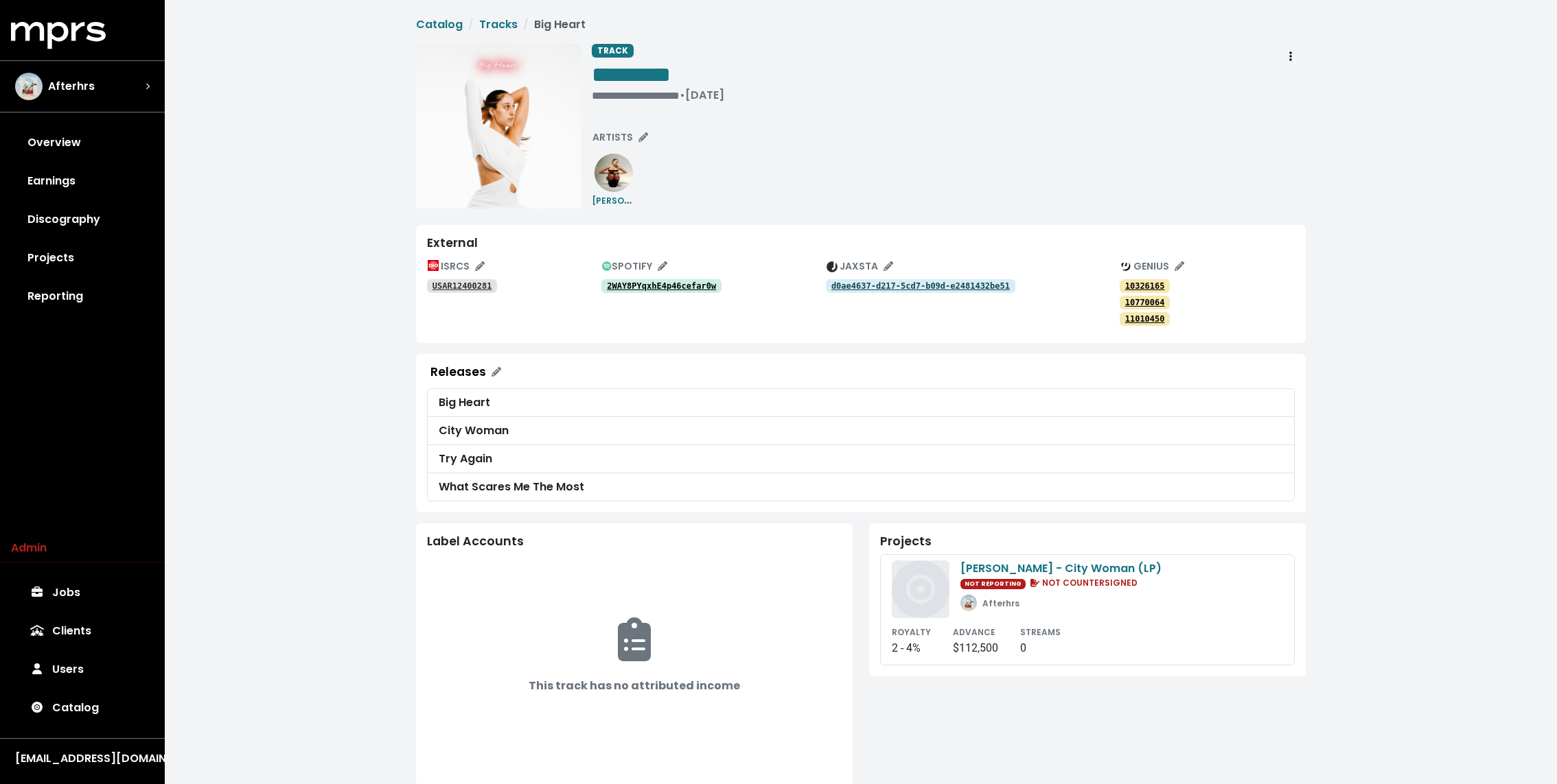
click at [1001, 140] on div "**********" at bounding box center [948, 126] width 714 height 165
click at [1142, 283] on tt "10326165" at bounding box center [1145, 286] width 40 height 10
click at [1135, 303] on tt "10770064" at bounding box center [1145, 302] width 40 height 10
click at [1157, 298] on tt "10770064" at bounding box center [1145, 302] width 40 height 10
click at [1157, 312] on link "11010450" at bounding box center [1145, 319] width 50 height 13
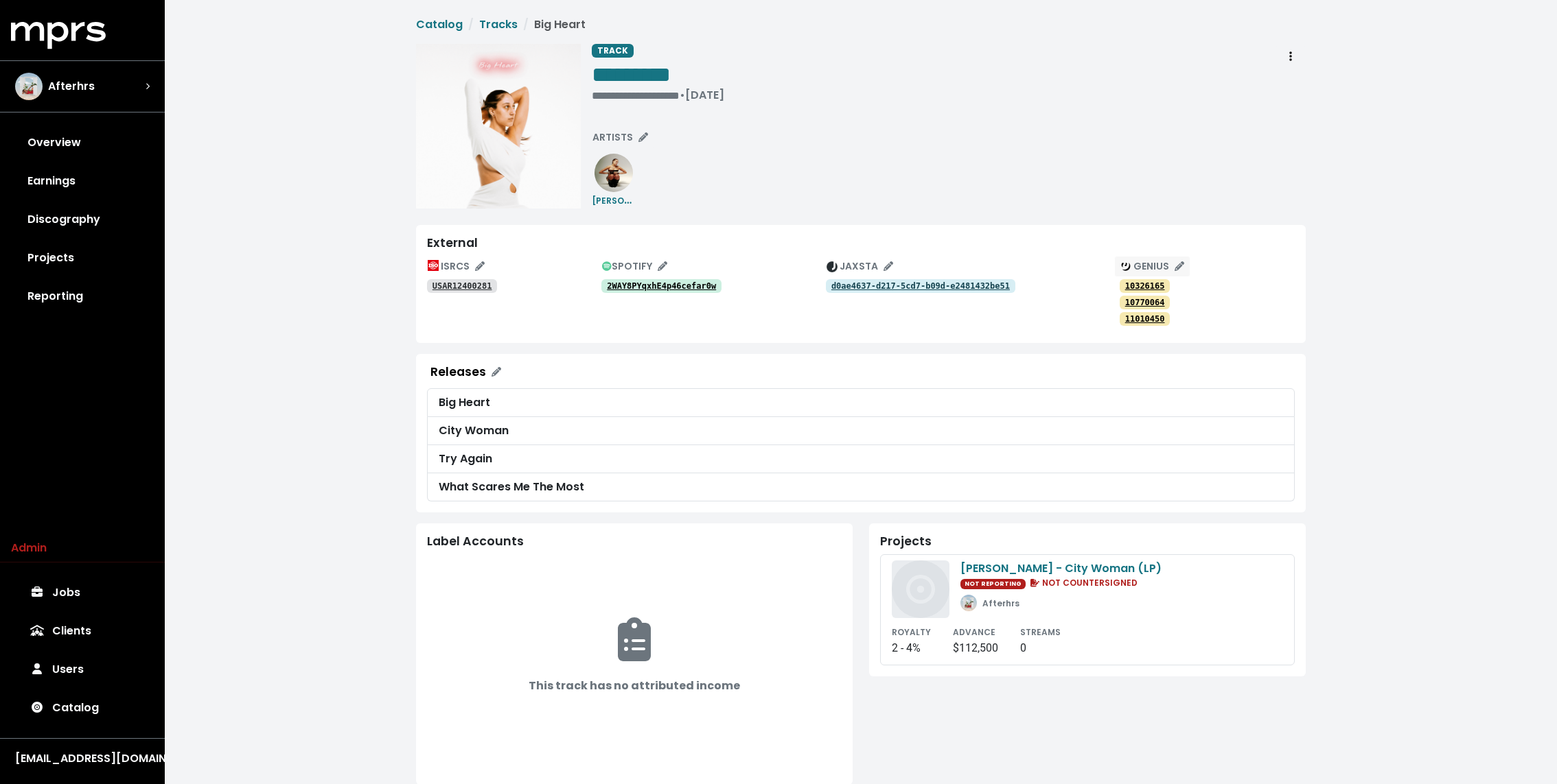
click at [1180, 261] on icon "Edit genius track identifications" at bounding box center [1179, 266] width 10 height 10
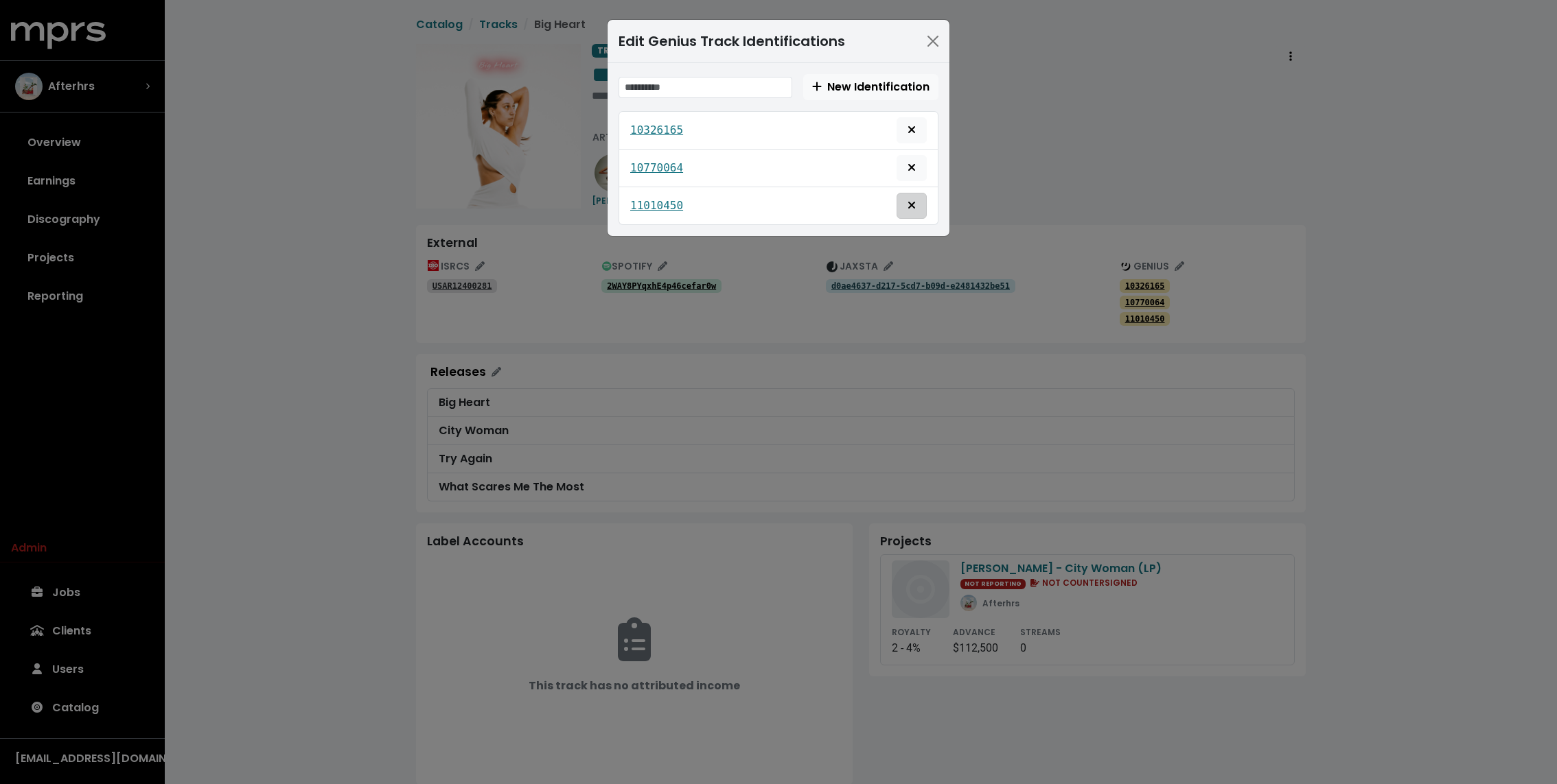
click at [914, 200] on icon "Remove this genius identification" at bounding box center [911, 205] width 8 height 11
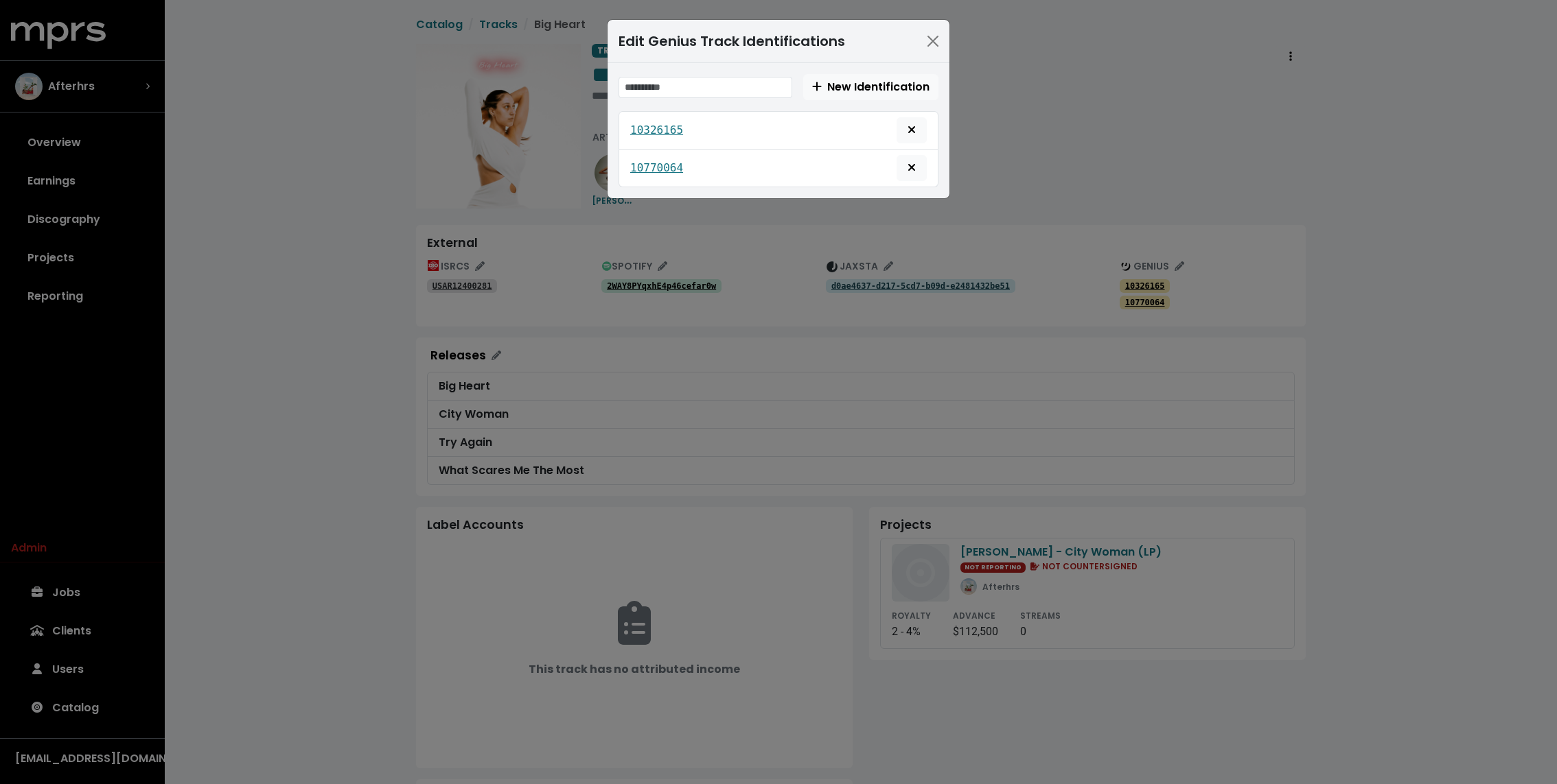
click at [1063, 148] on div "Edit Genius Track Identifications New Identification 10326165 10770064" at bounding box center [778, 392] width 1557 height 784
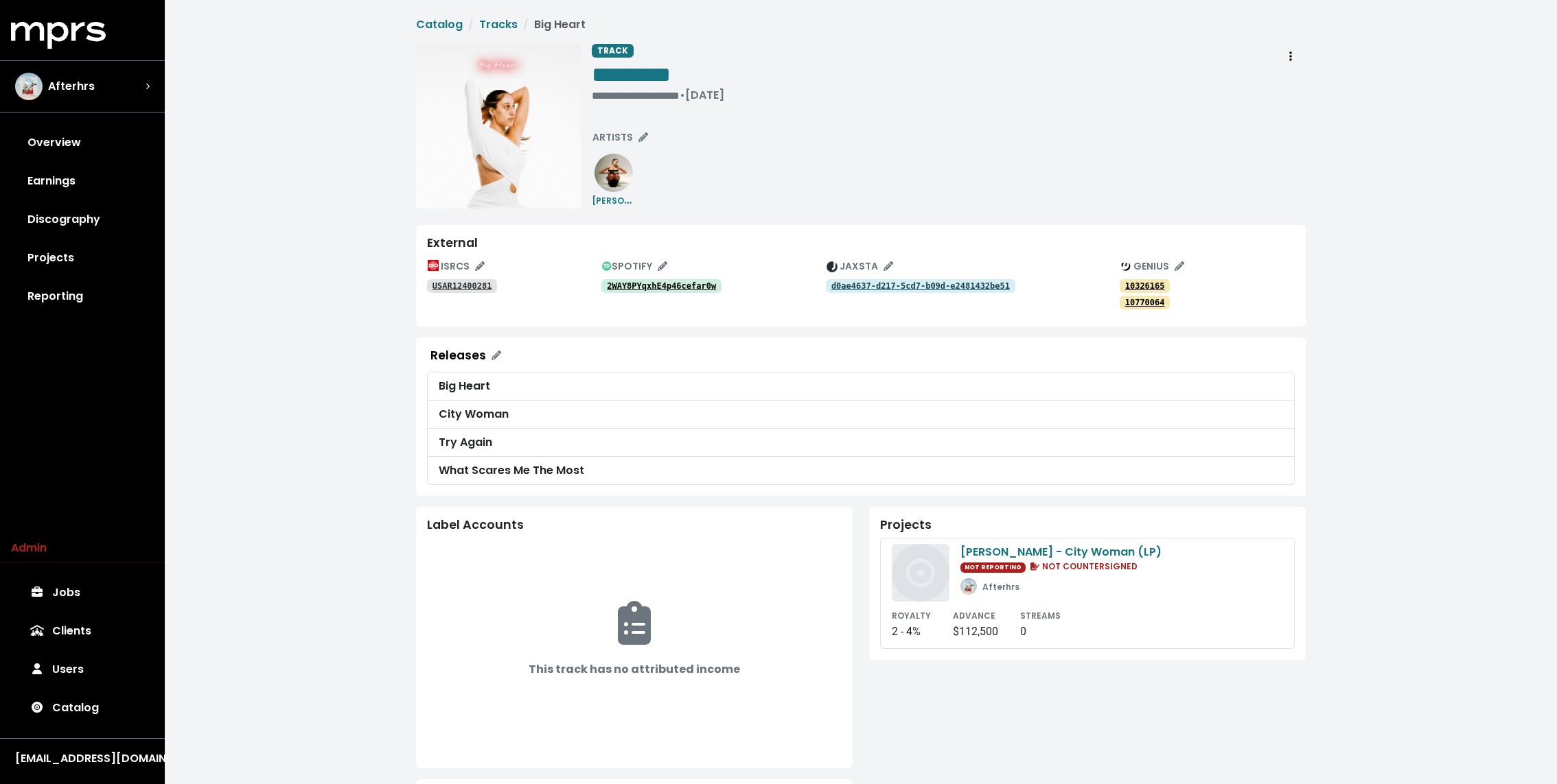
click at [1156, 300] on tt "10770064" at bounding box center [1145, 302] width 40 height 10
click at [1149, 286] on tt "10326165" at bounding box center [1145, 286] width 40 height 10
click at [1176, 266] on icon "Edit genius track identifications" at bounding box center [1179, 266] width 10 height 10
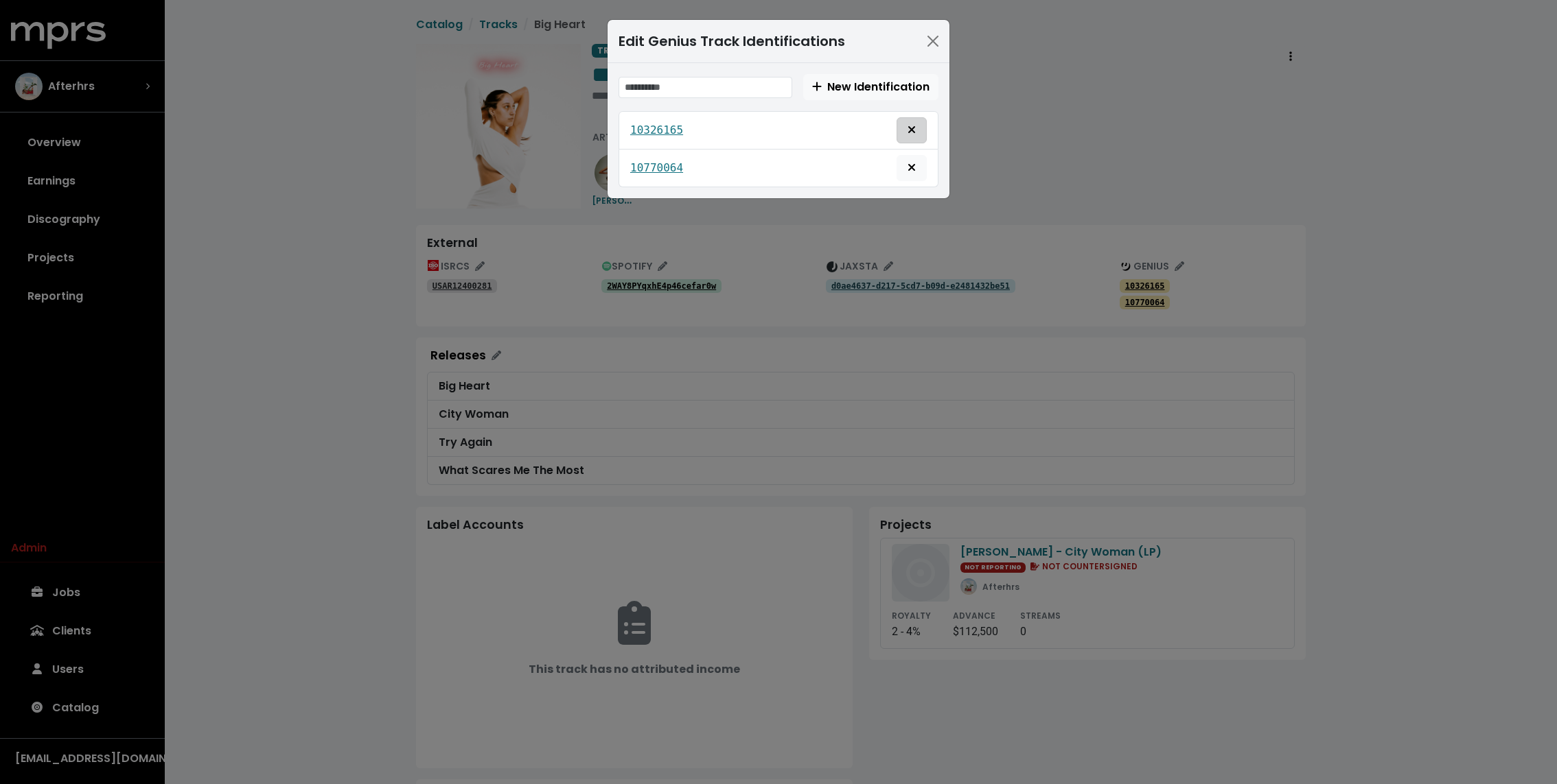
click at [916, 126] on span "Remove this genius identification" at bounding box center [911, 131] width 13 height 16
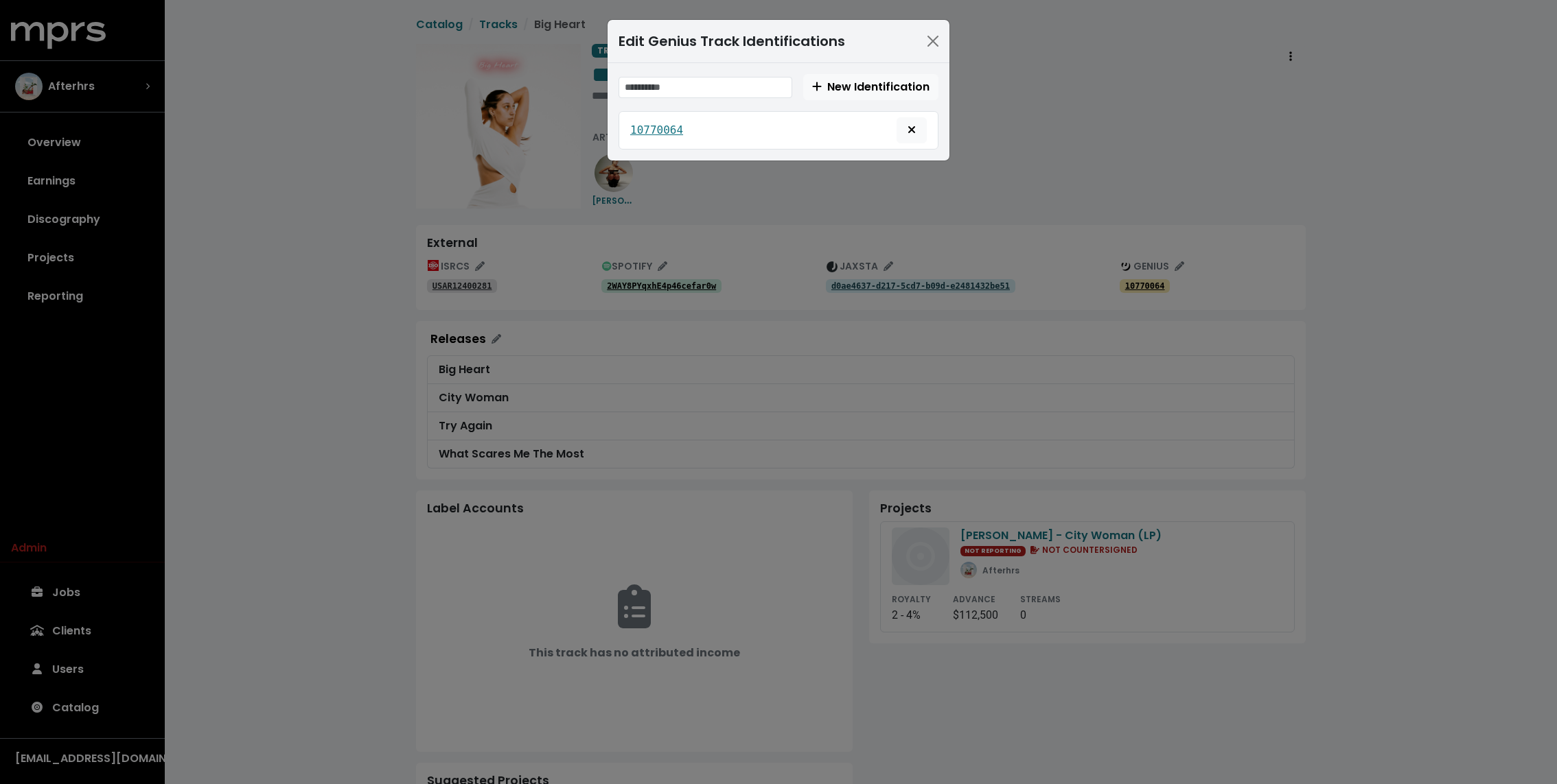
click at [1041, 110] on div "Edit Genius Track Identifications New Identification 10770064" at bounding box center [778, 392] width 1557 height 784
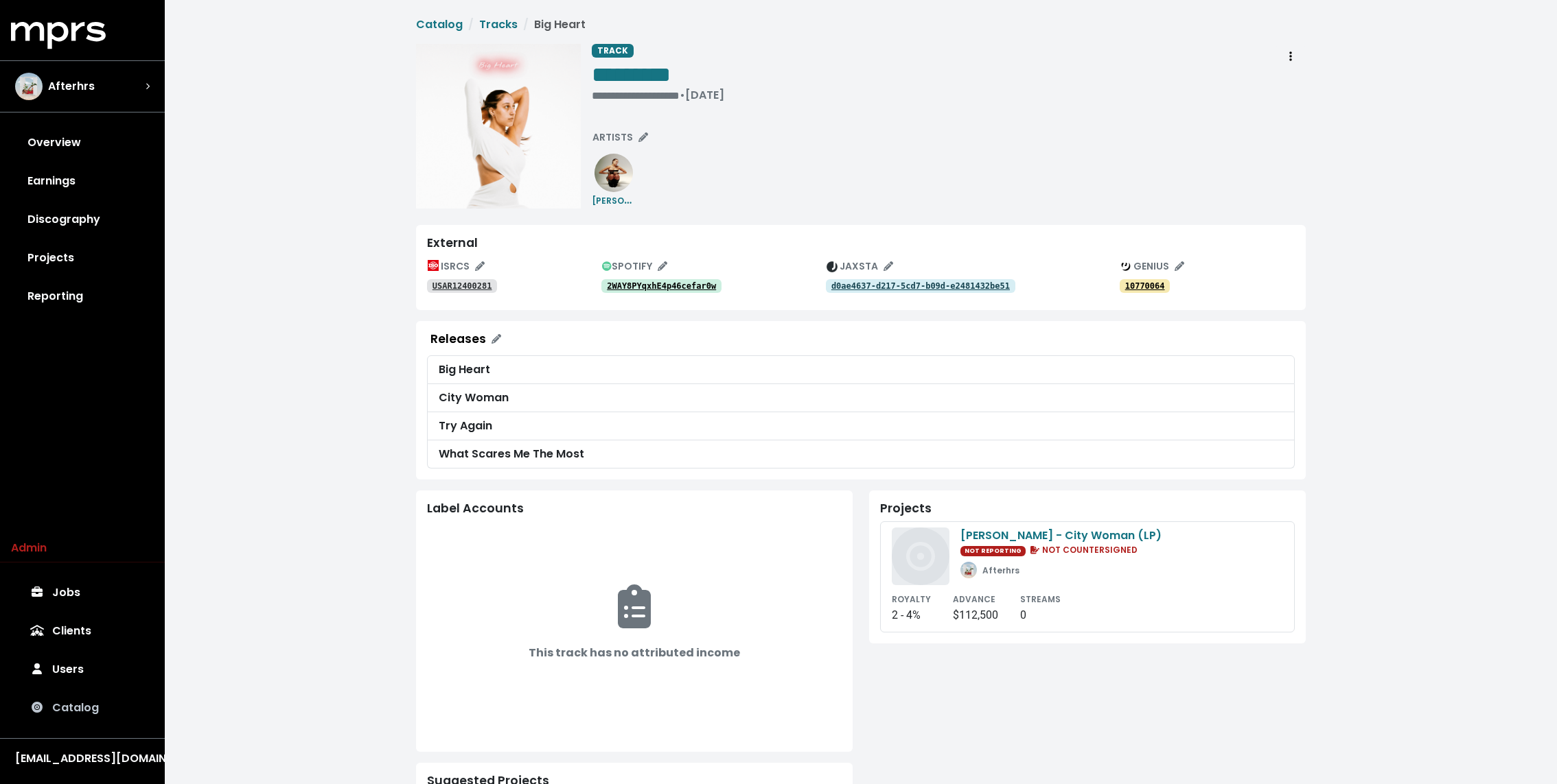
click at [87, 711] on link "Catalog" at bounding box center [82, 708] width 142 height 39
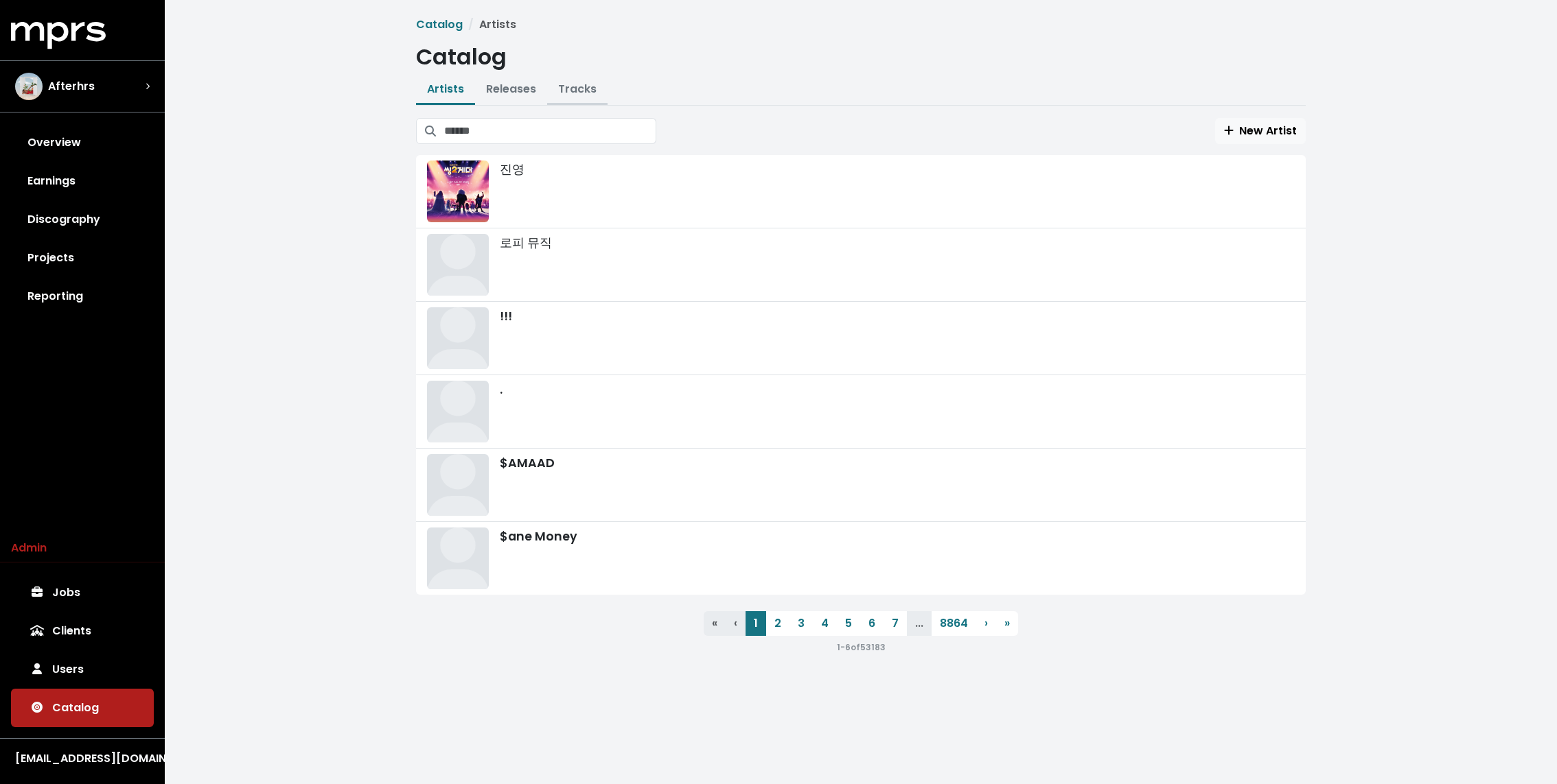
click at [568, 82] on link "Tracks" at bounding box center [577, 88] width 39 height 16
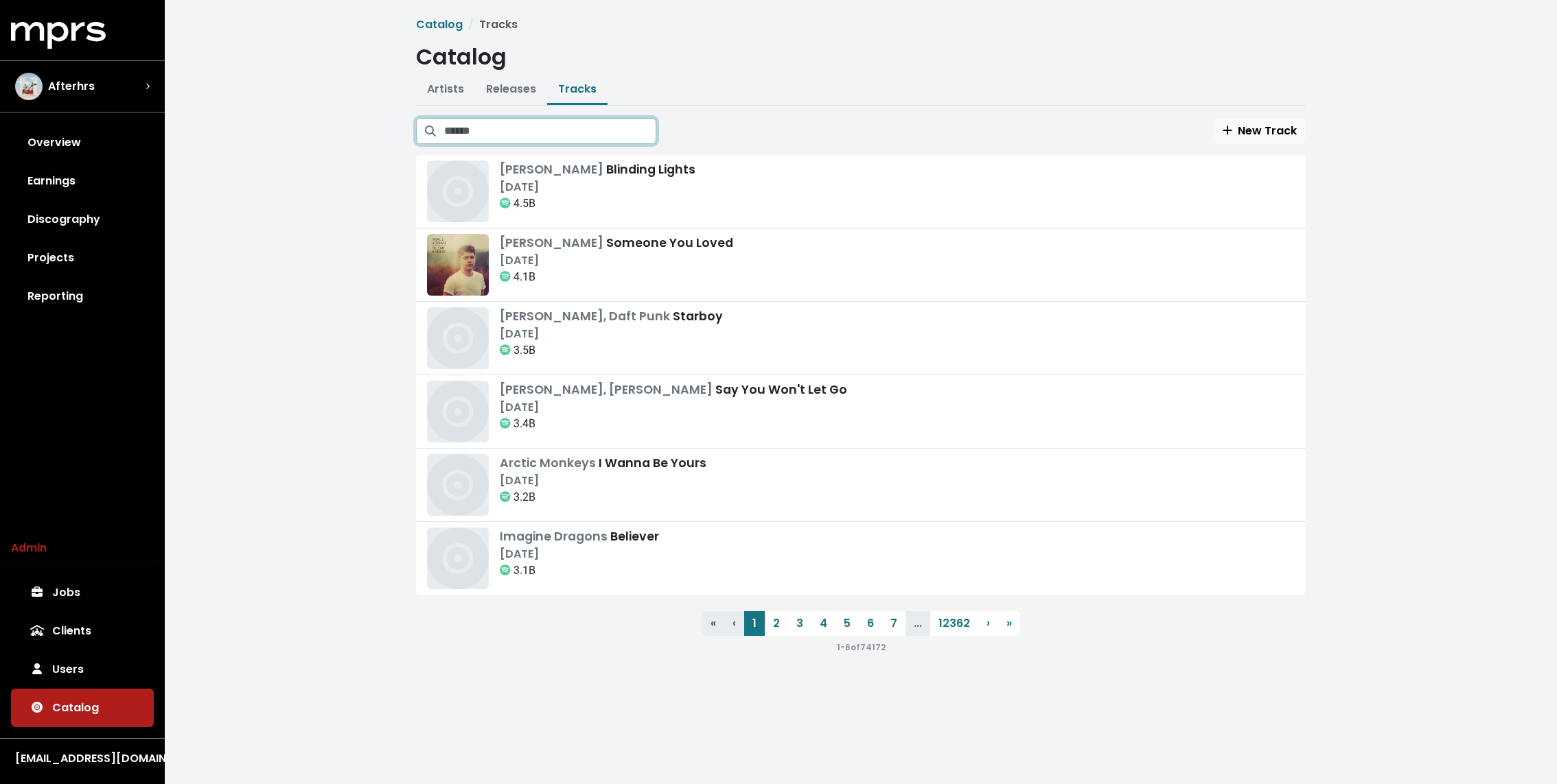
click at [521, 127] on input "Search tracks" at bounding box center [550, 131] width 212 height 26
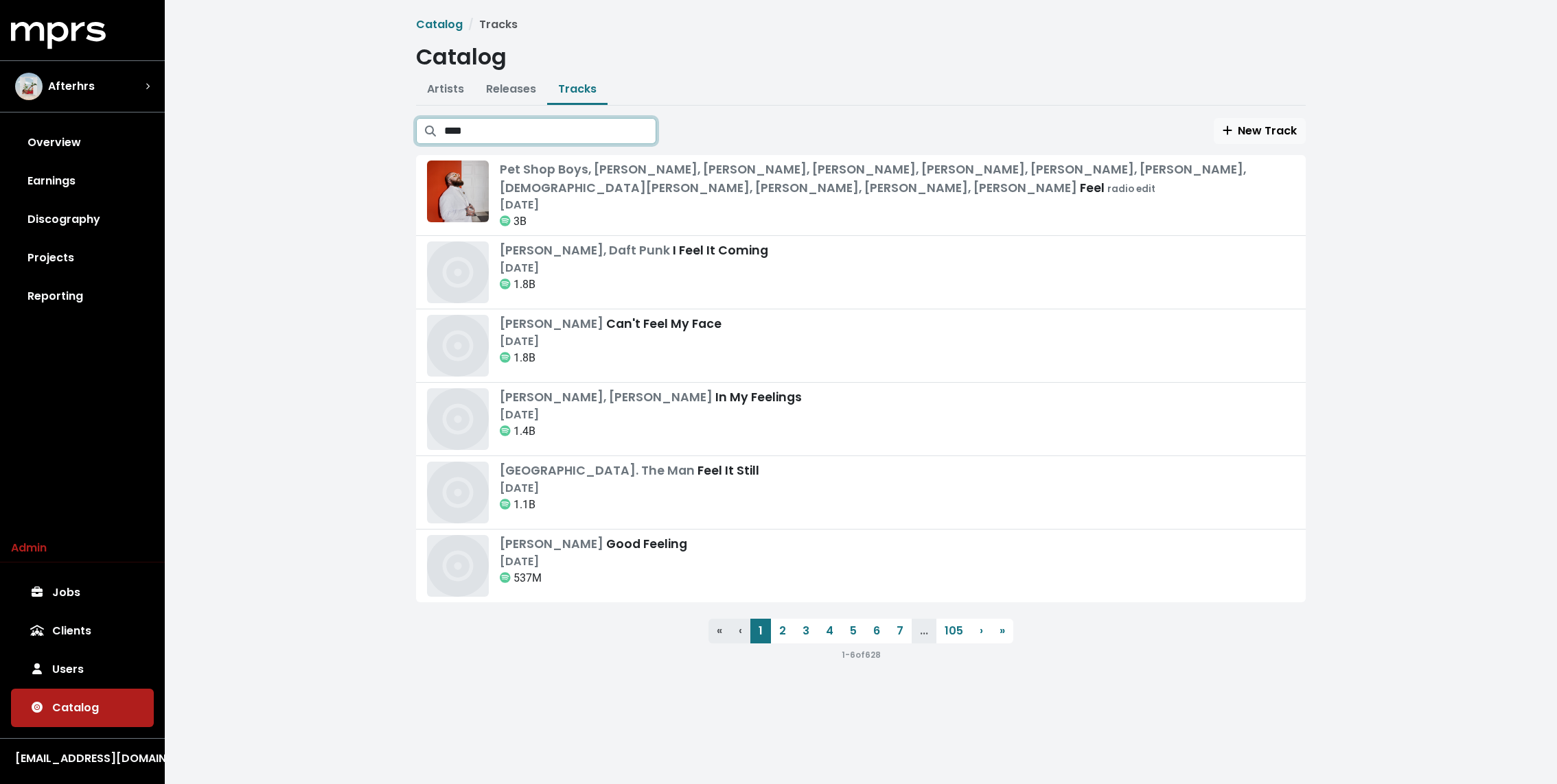
type input "****"
click at [710, 190] on span "Pet Shop Boys, Shawn Mendes, Sabrina Carpenter, Gracie Abrams, Teddy Swims, The…" at bounding box center [872, 178] width 746 height 34
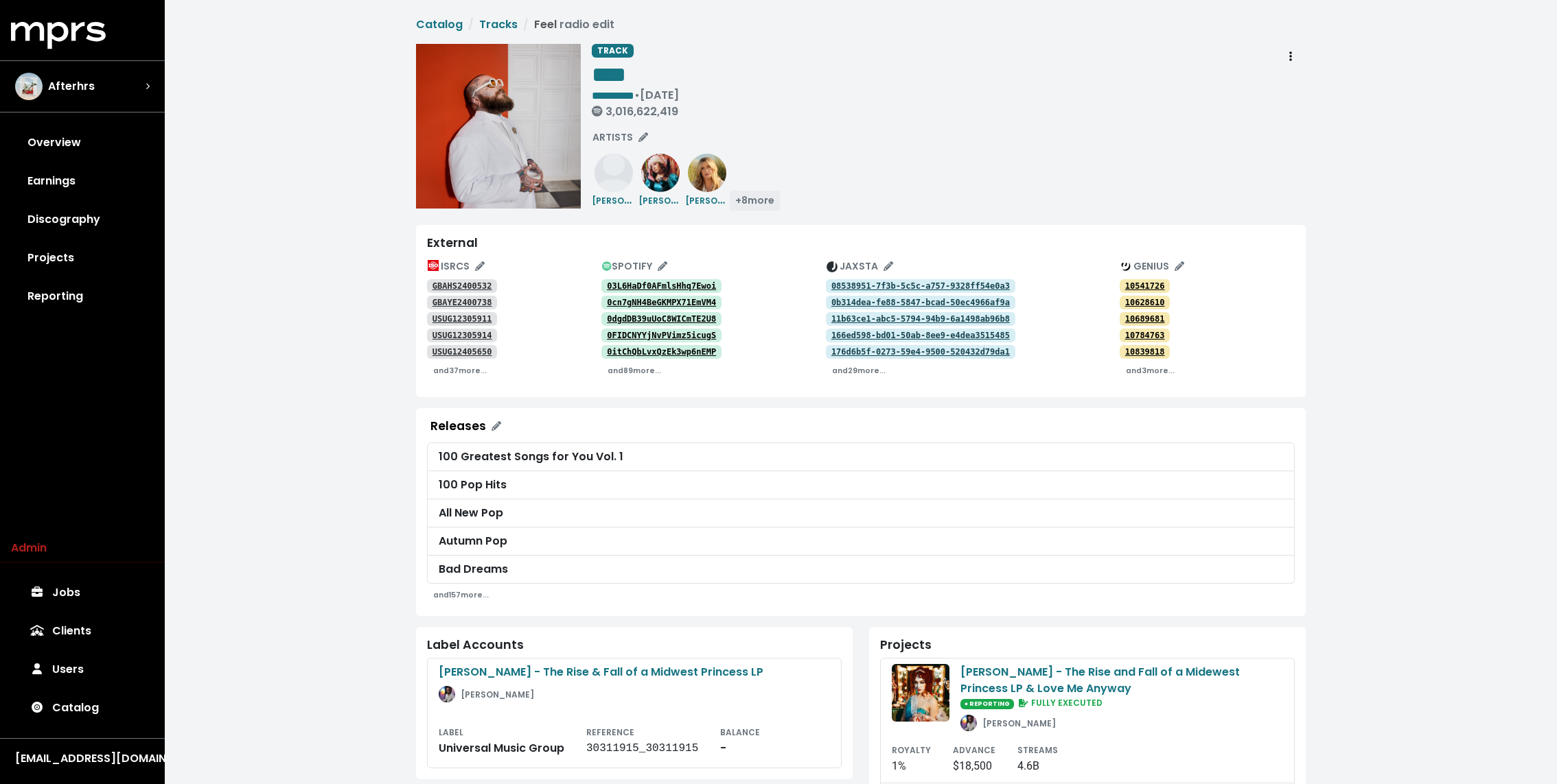
click at [754, 200] on span "+ 8 more" at bounding box center [755, 200] width 39 height 13
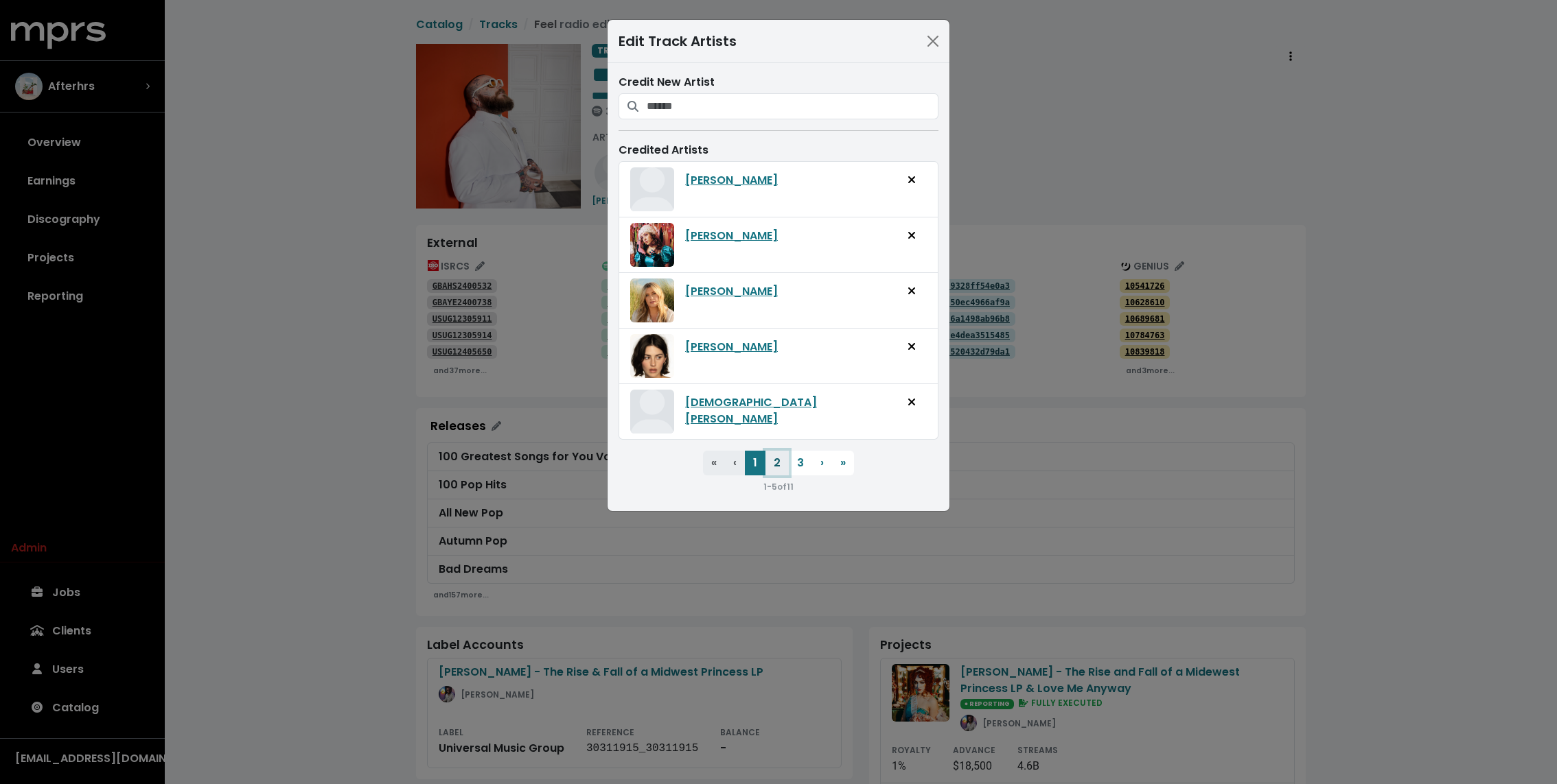
click at [773, 461] on button "2" at bounding box center [776, 463] width 23 height 24
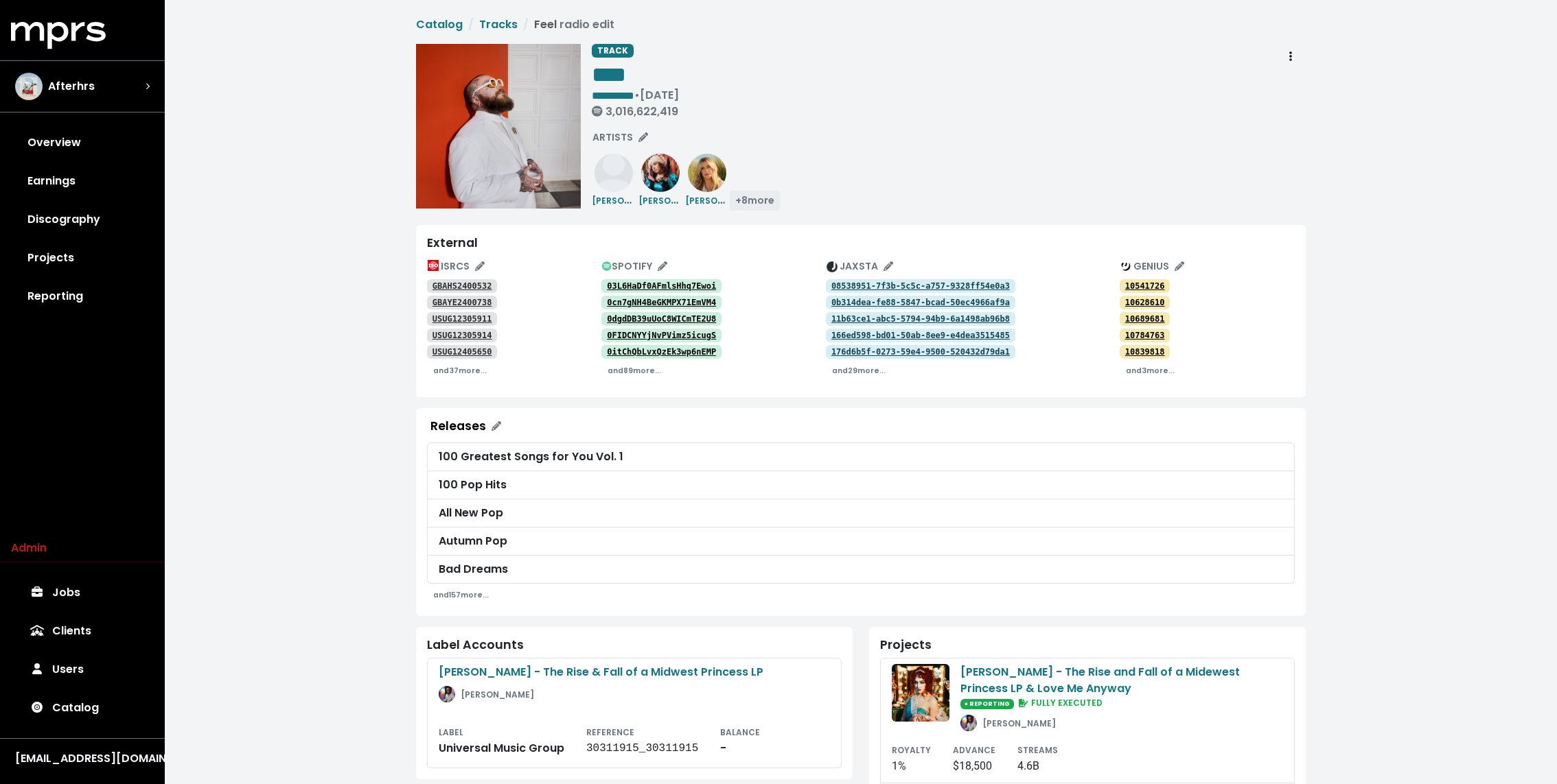
click at [750, 196] on span "+ 8 more" at bounding box center [755, 200] width 39 height 13
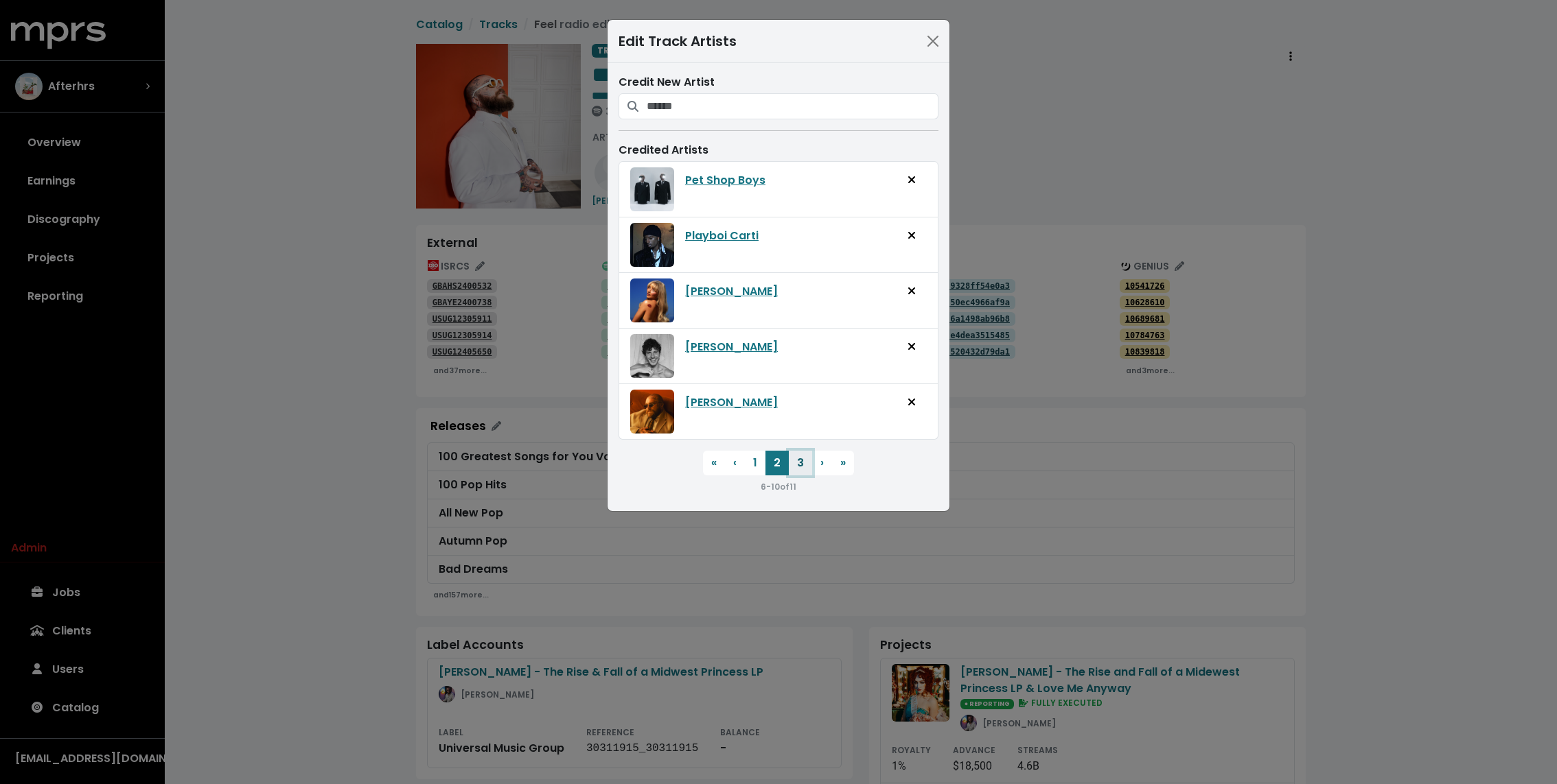
click at [800, 467] on button "3" at bounding box center [800, 463] width 23 height 24
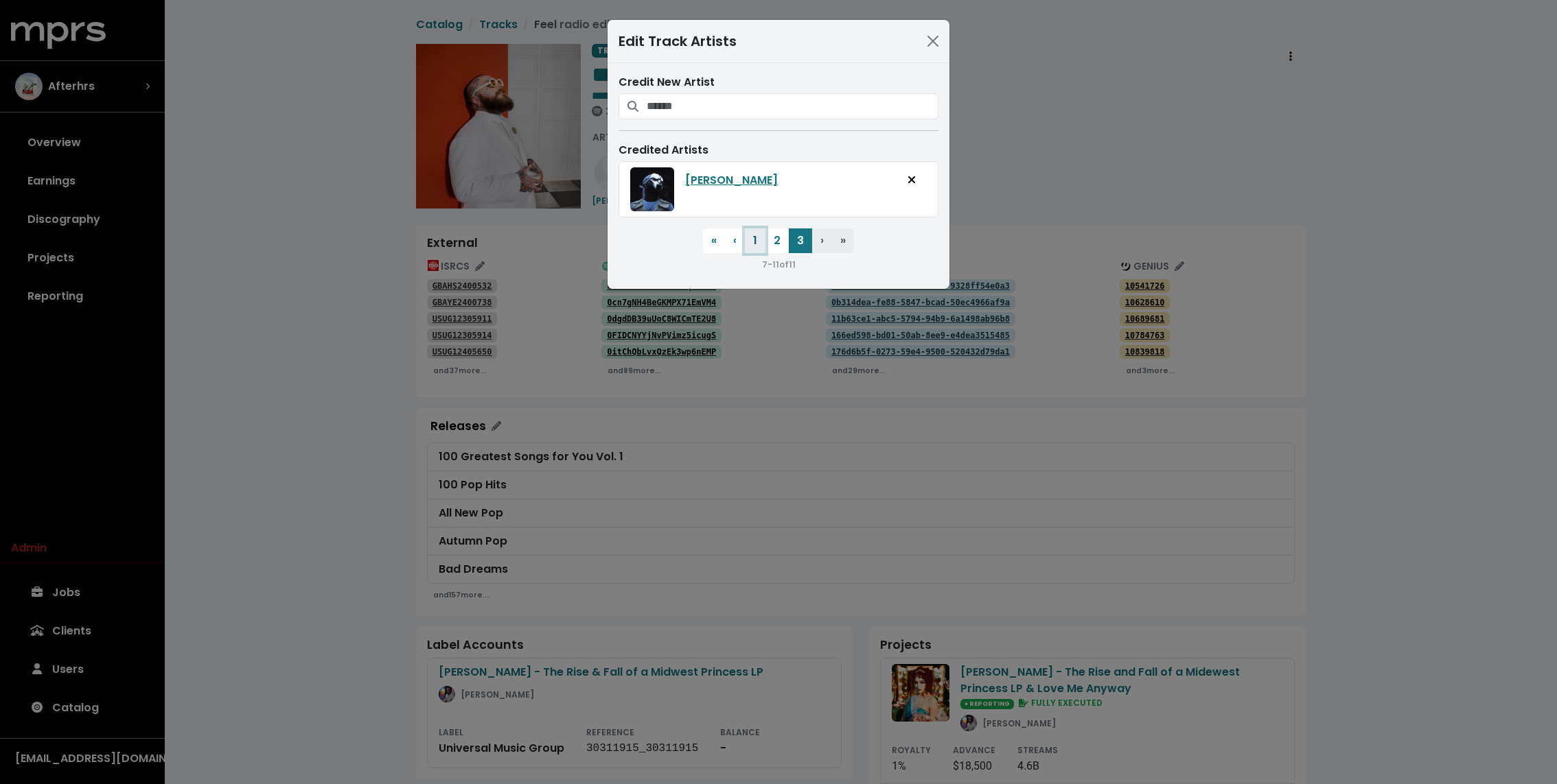
click at [758, 235] on button "1" at bounding box center [755, 240] width 21 height 24
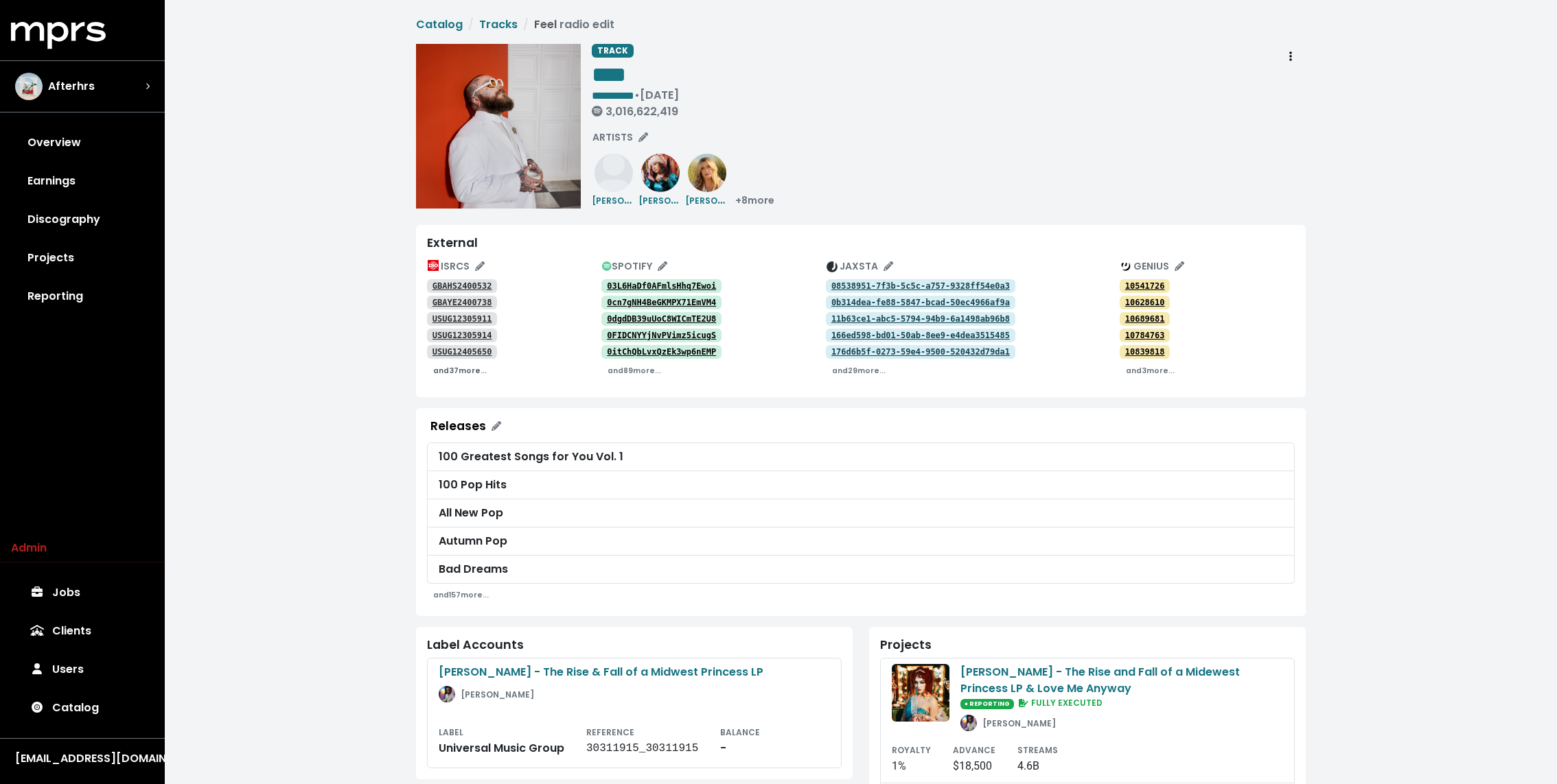
click at [462, 370] on small "and 37 more..." at bounding box center [460, 371] width 53 height 10
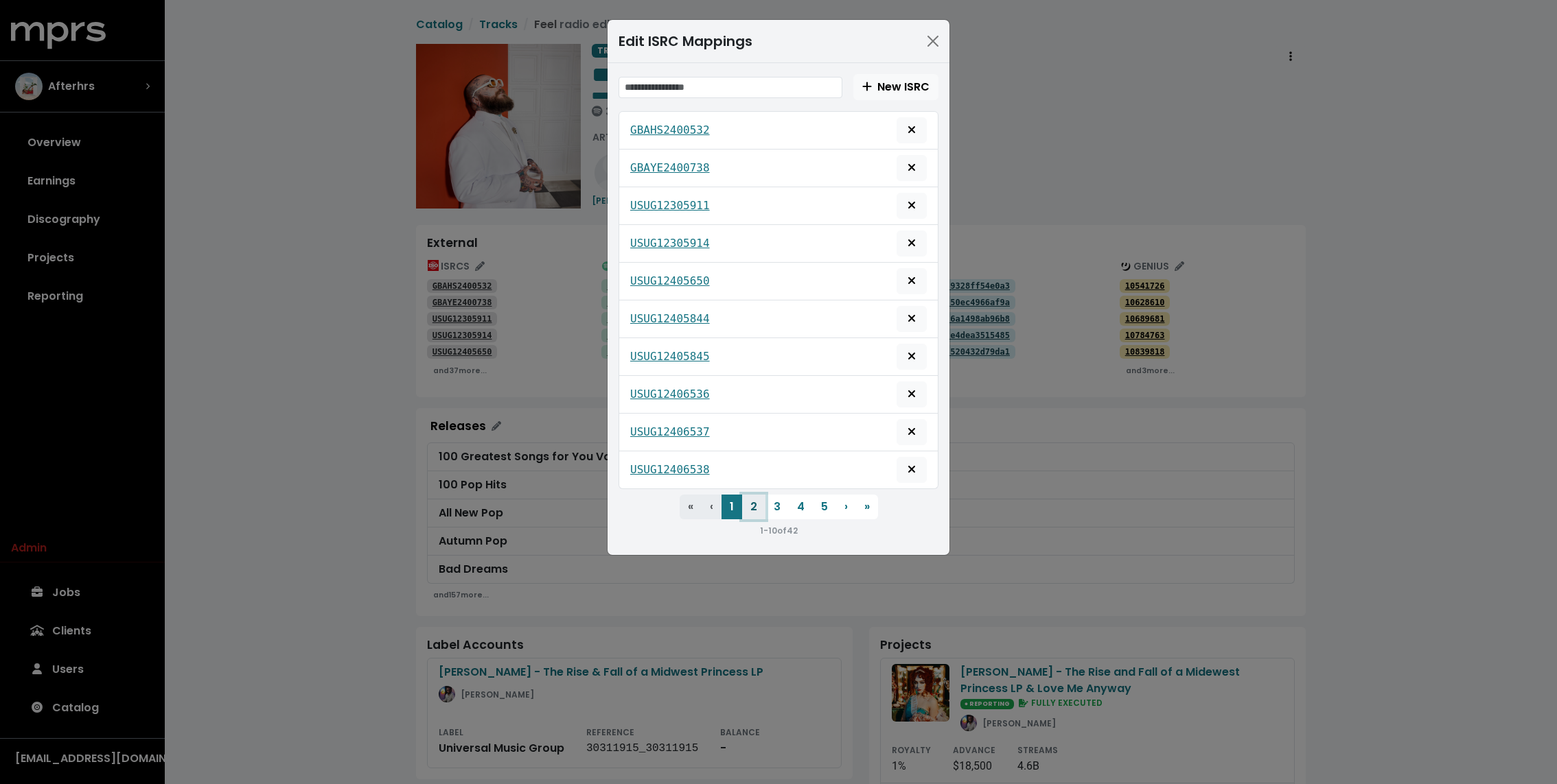
click at [750, 498] on button "2" at bounding box center [753, 507] width 23 height 24
click at [773, 495] on button "3" at bounding box center [776, 507] width 23 height 24
click at [796, 495] on button "4" at bounding box center [801, 507] width 24 height 24
click at [825, 496] on button "5" at bounding box center [824, 507] width 23 height 24
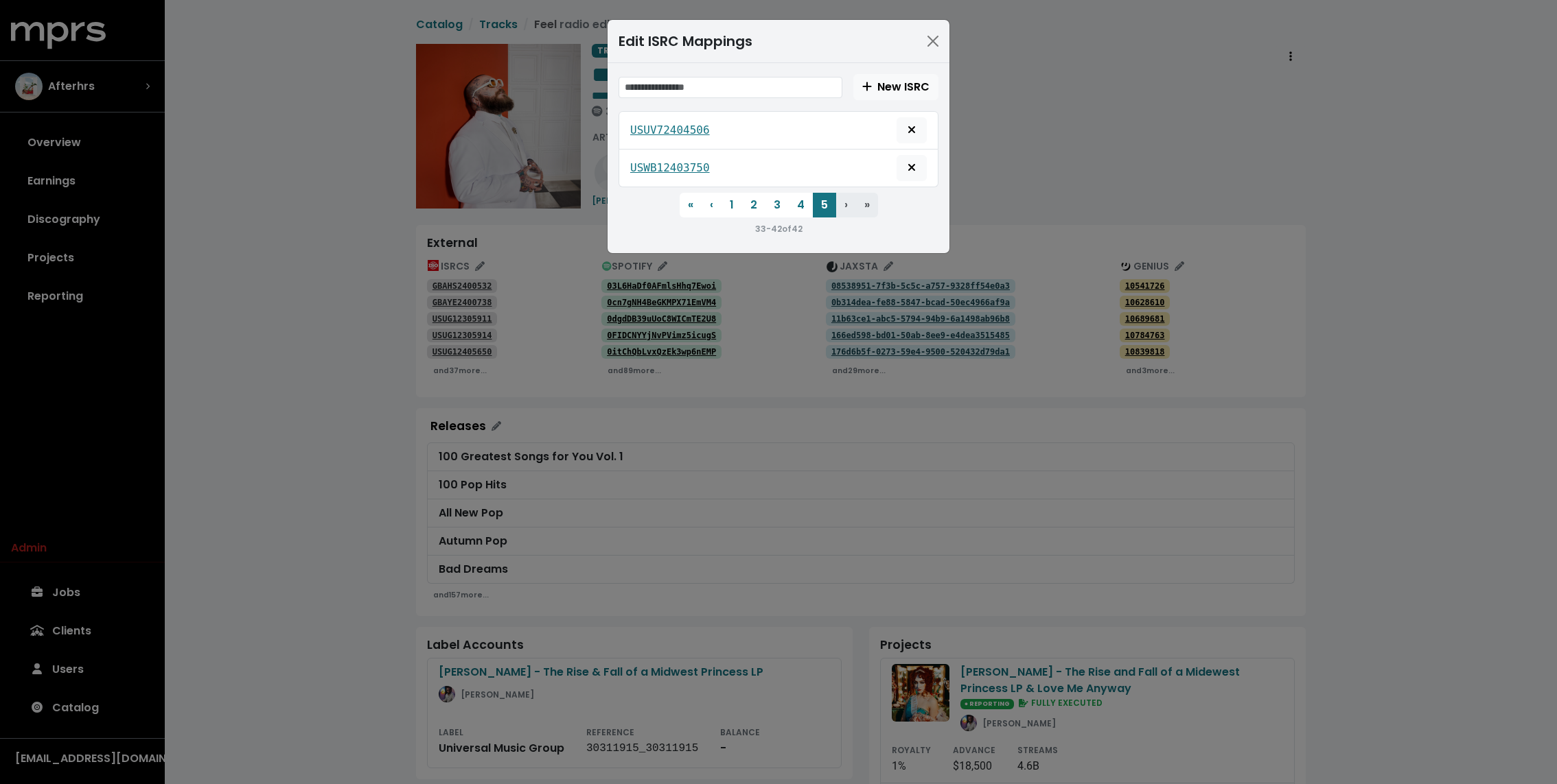
click at [740, 409] on div "Edit ISRC Mappings New ISRC USUV72404506 USWB12403750 « First ‹ Previous 1 2 3 …" at bounding box center [778, 392] width 1557 height 784
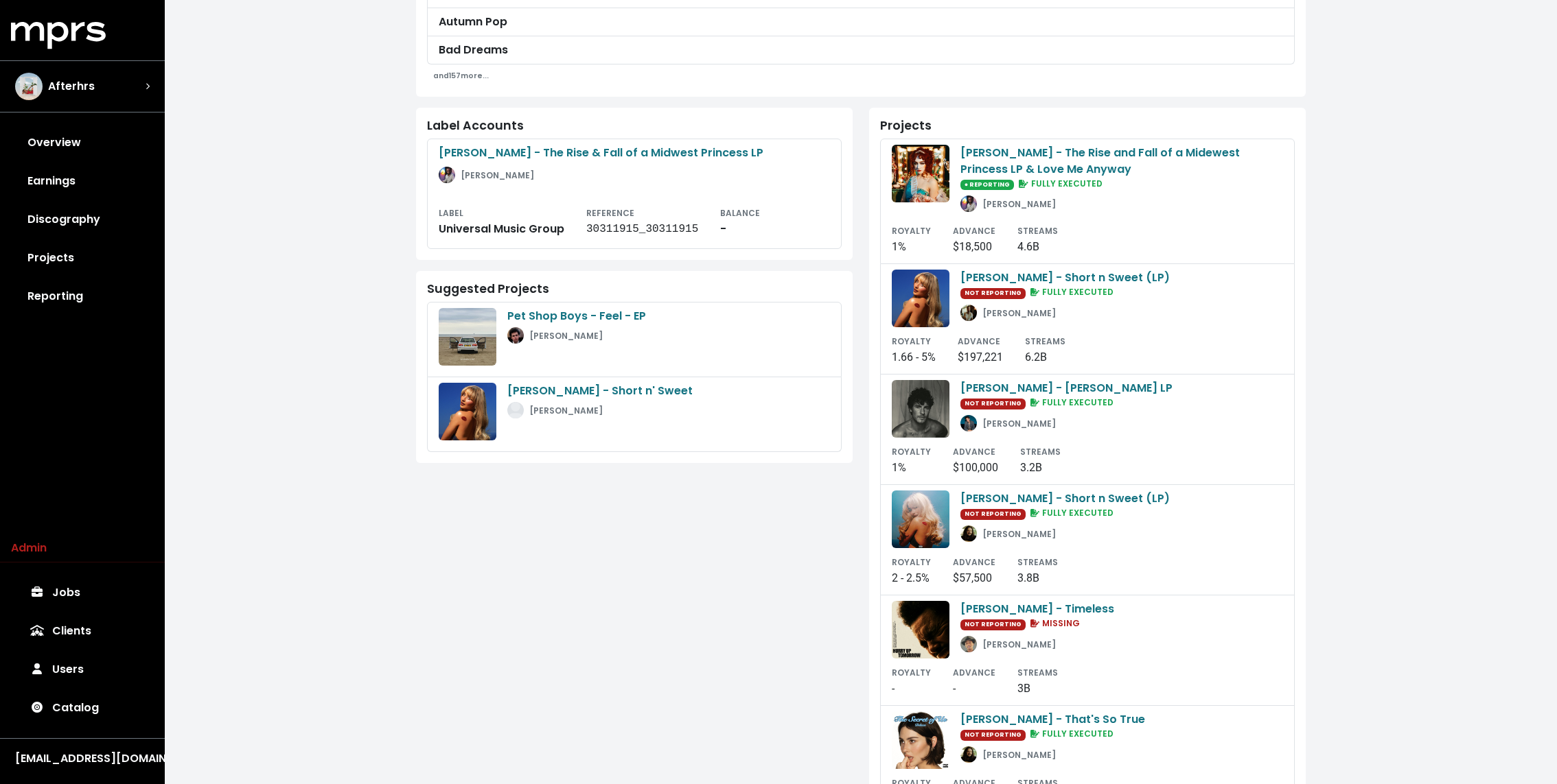
scroll to position [580, 0]
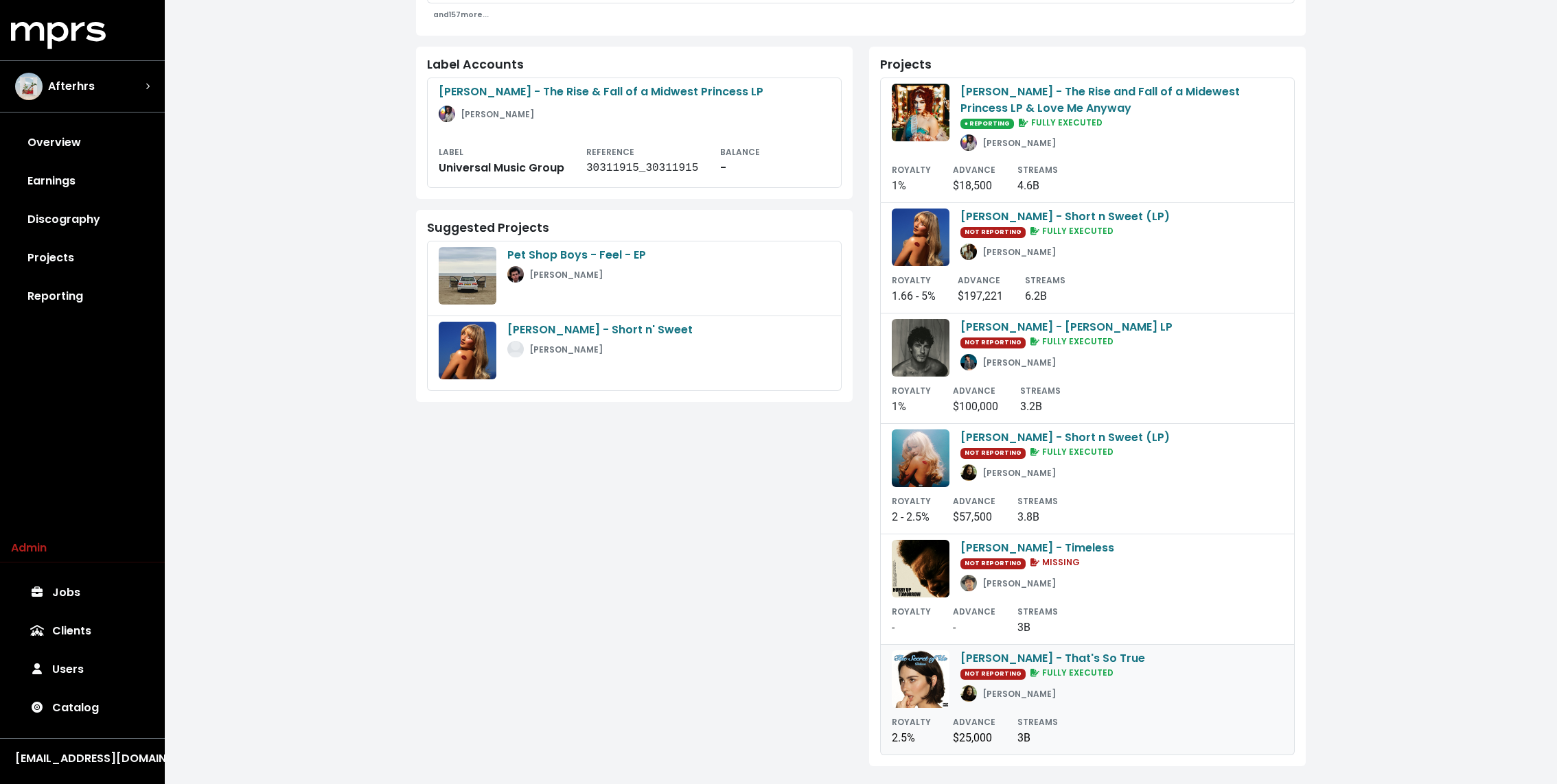
click at [1017, 688] on small "[PERSON_NAME]" at bounding box center [1019, 694] width 73 height 12
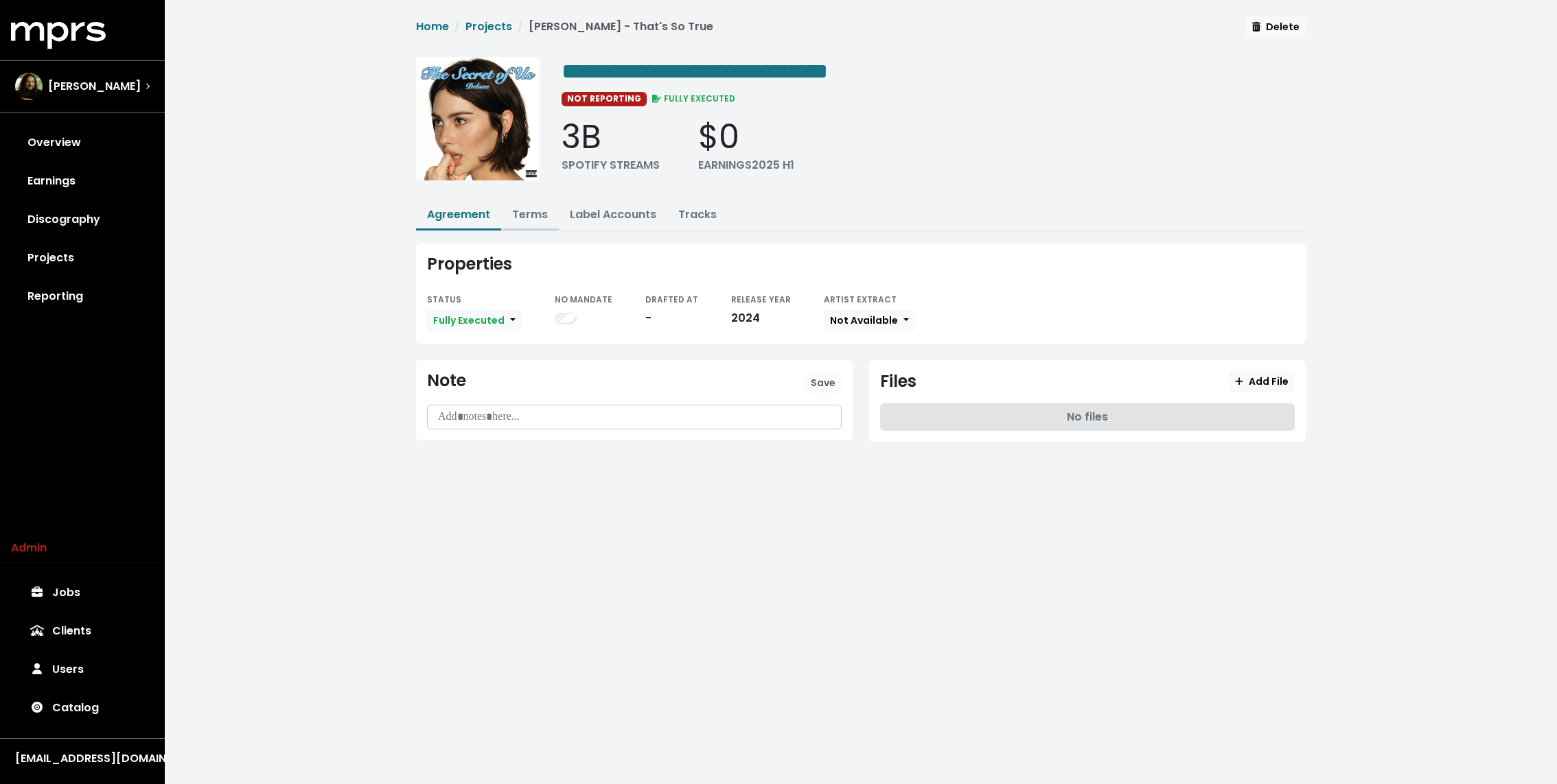
click at [535, 216] on link "Terms" at bounding box center [530, 214] width 36 height 16
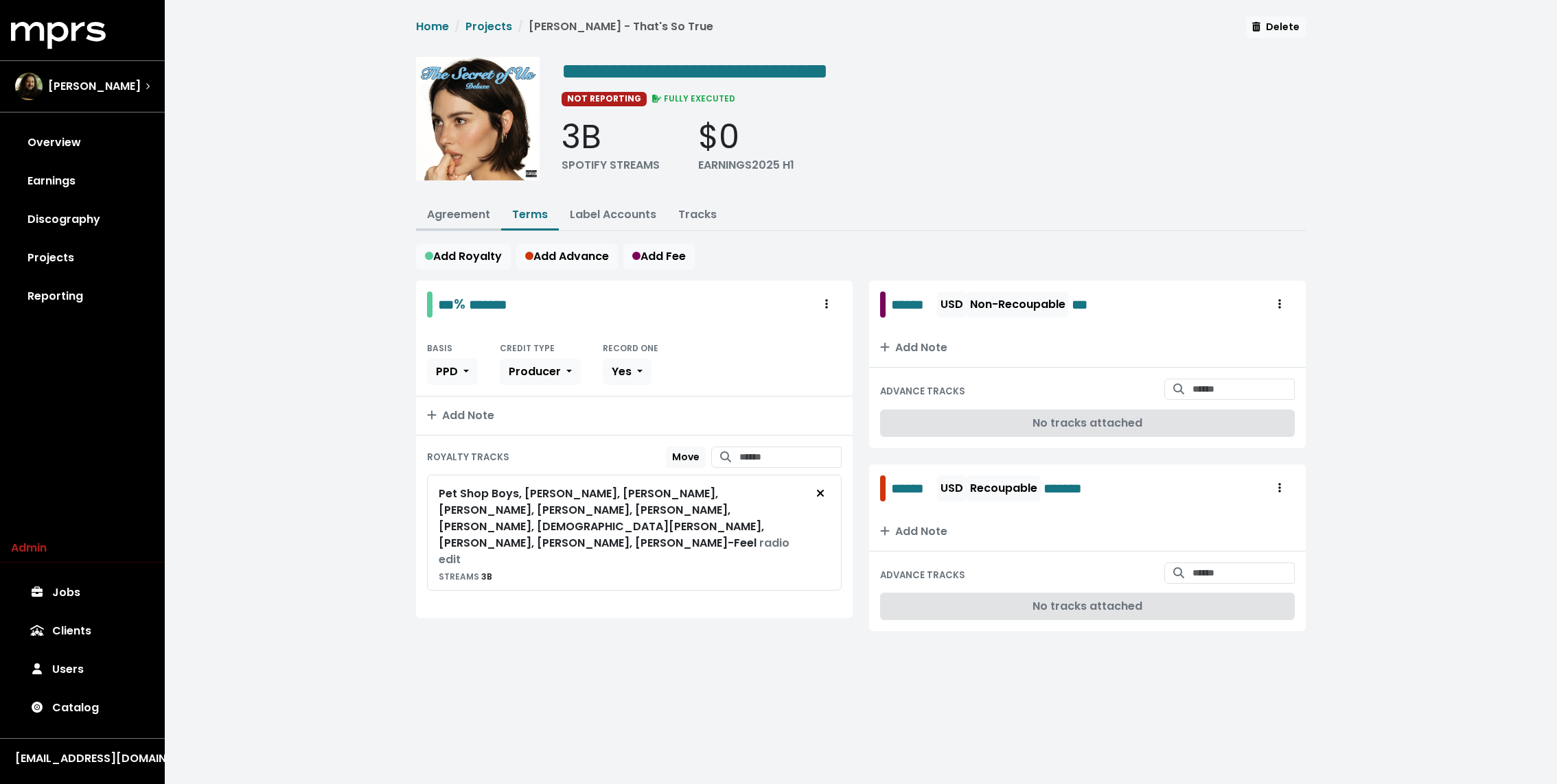
click at [450, 207] on link "Agreement" at bounding box center [458, 214] width 63 height 16
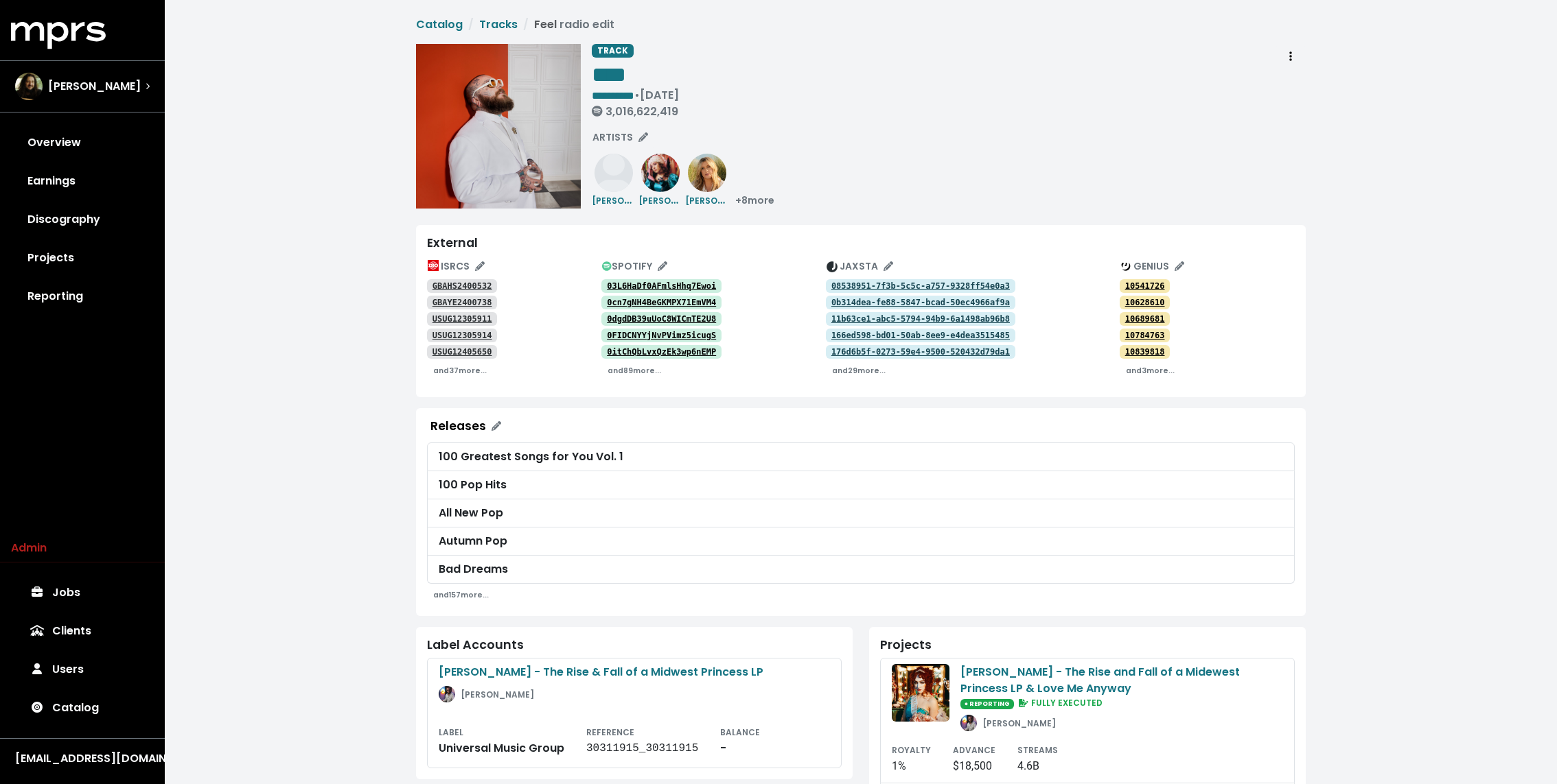
click at [326, 226] on div "**********" at bounding box center [861, 684] width 1392 height 1368
click at [457, 372] on small "and 37 more..." at bounding box center [460, 371] width 53 height 10
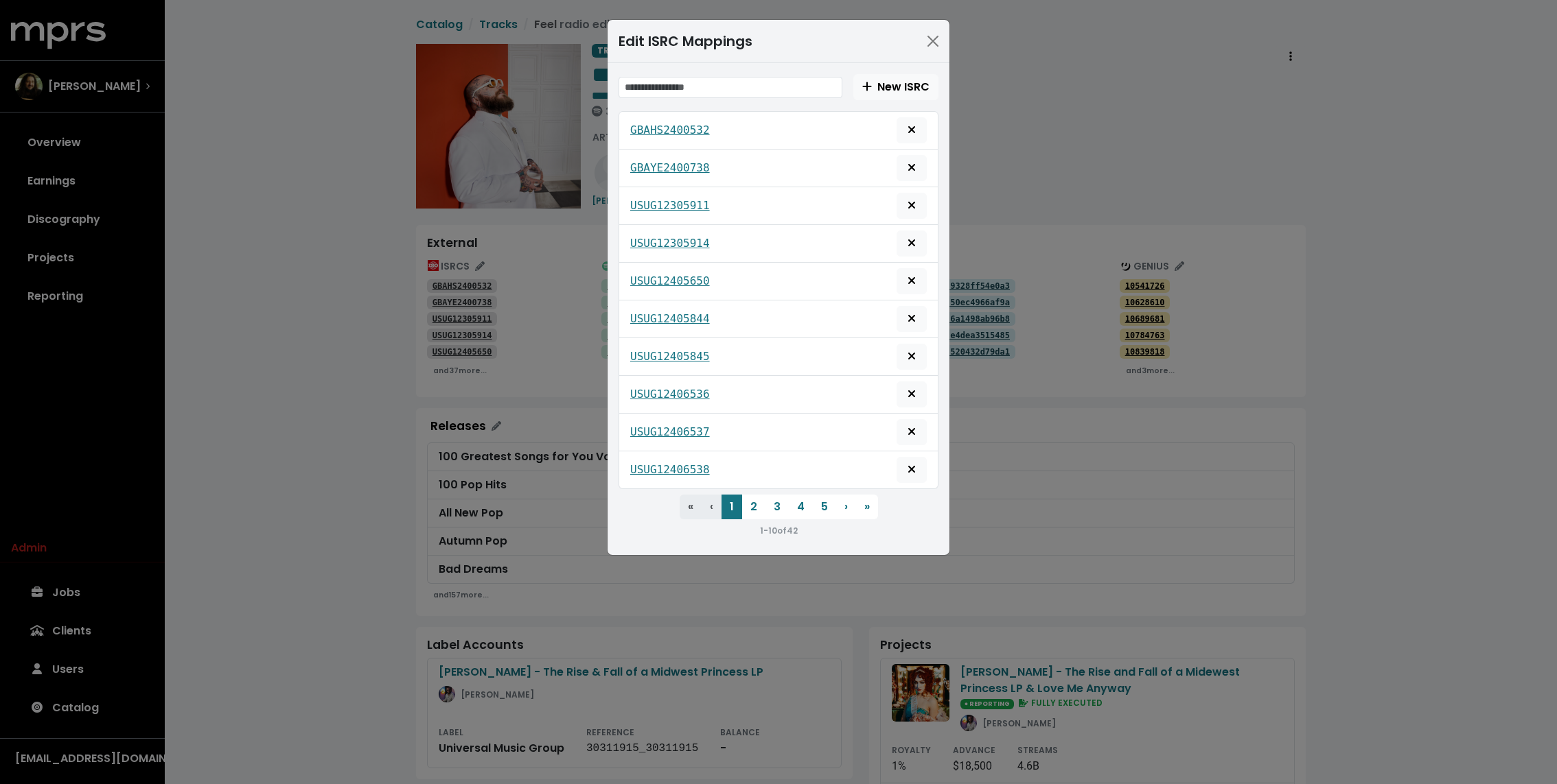
click at [313, 168] on div "Edit ISRC Mappings New ISRC GBAHS2400532 GBAYE2400738 USUG12305911 USUG12305914…" at bounding box center [778, 392] width 1557 height 784
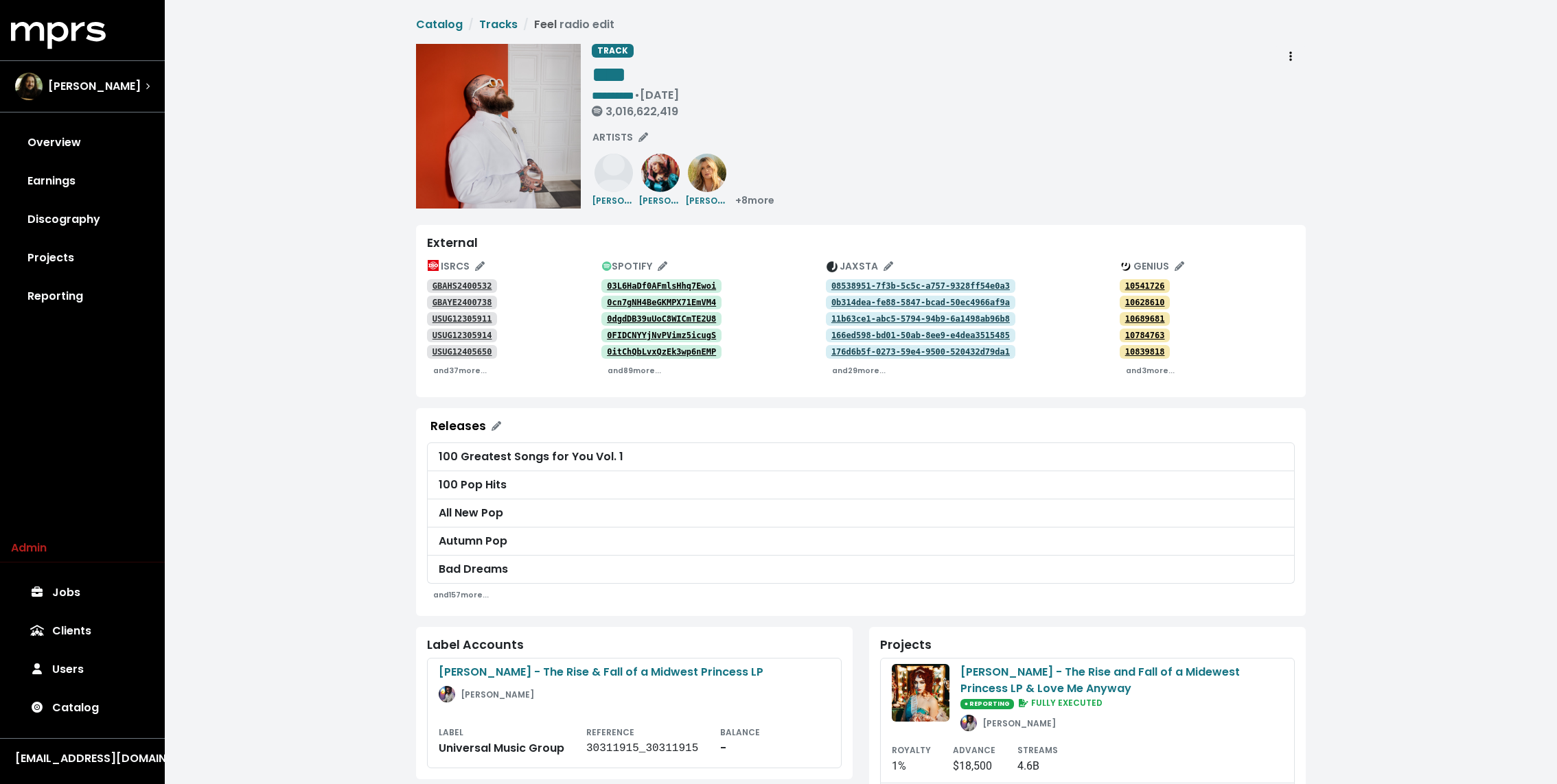
click at [311, 326] on div "**********" at bounding box center [861, 684] width 1392 height 1368
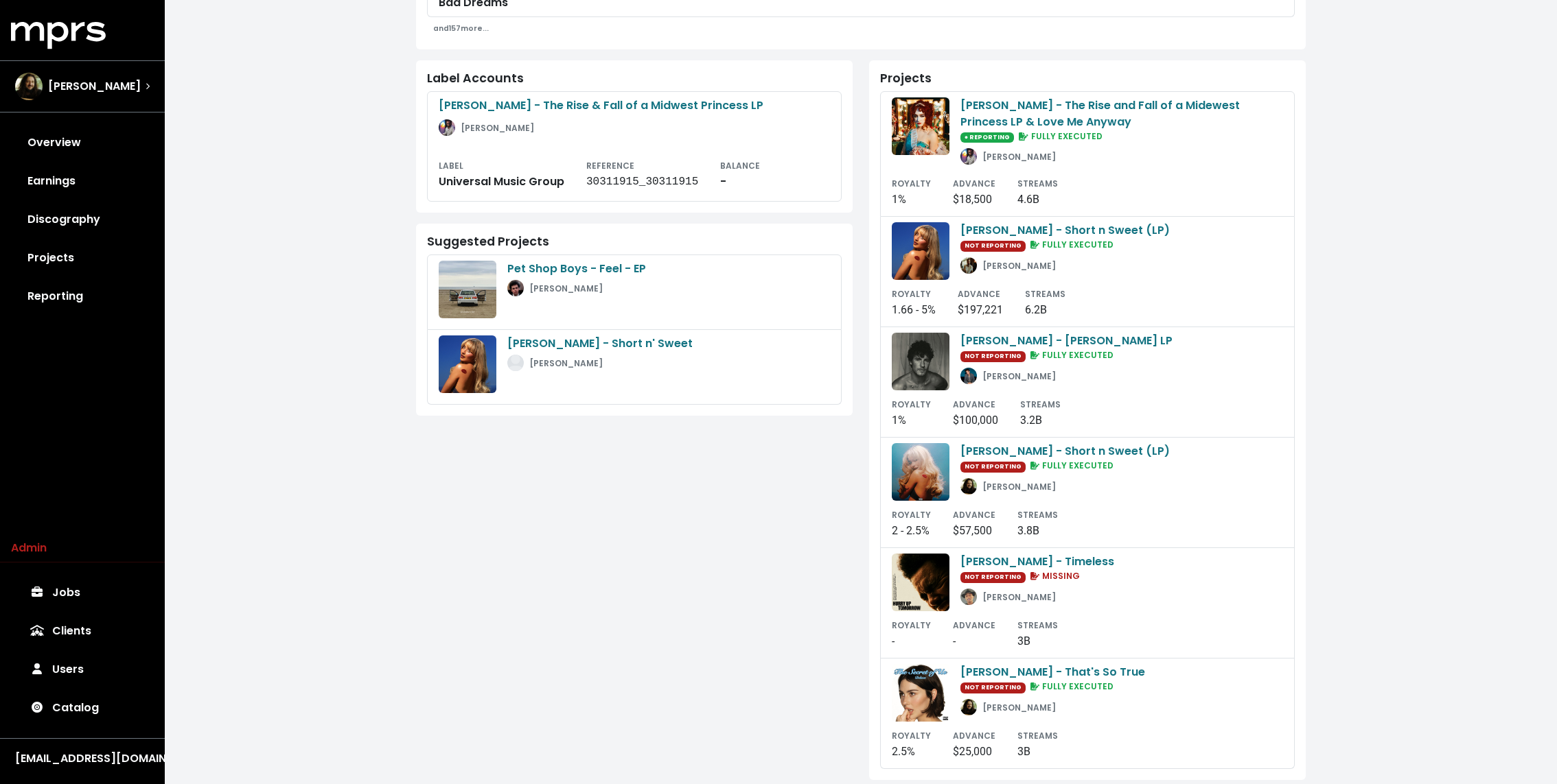
scroll to position [580, 0]
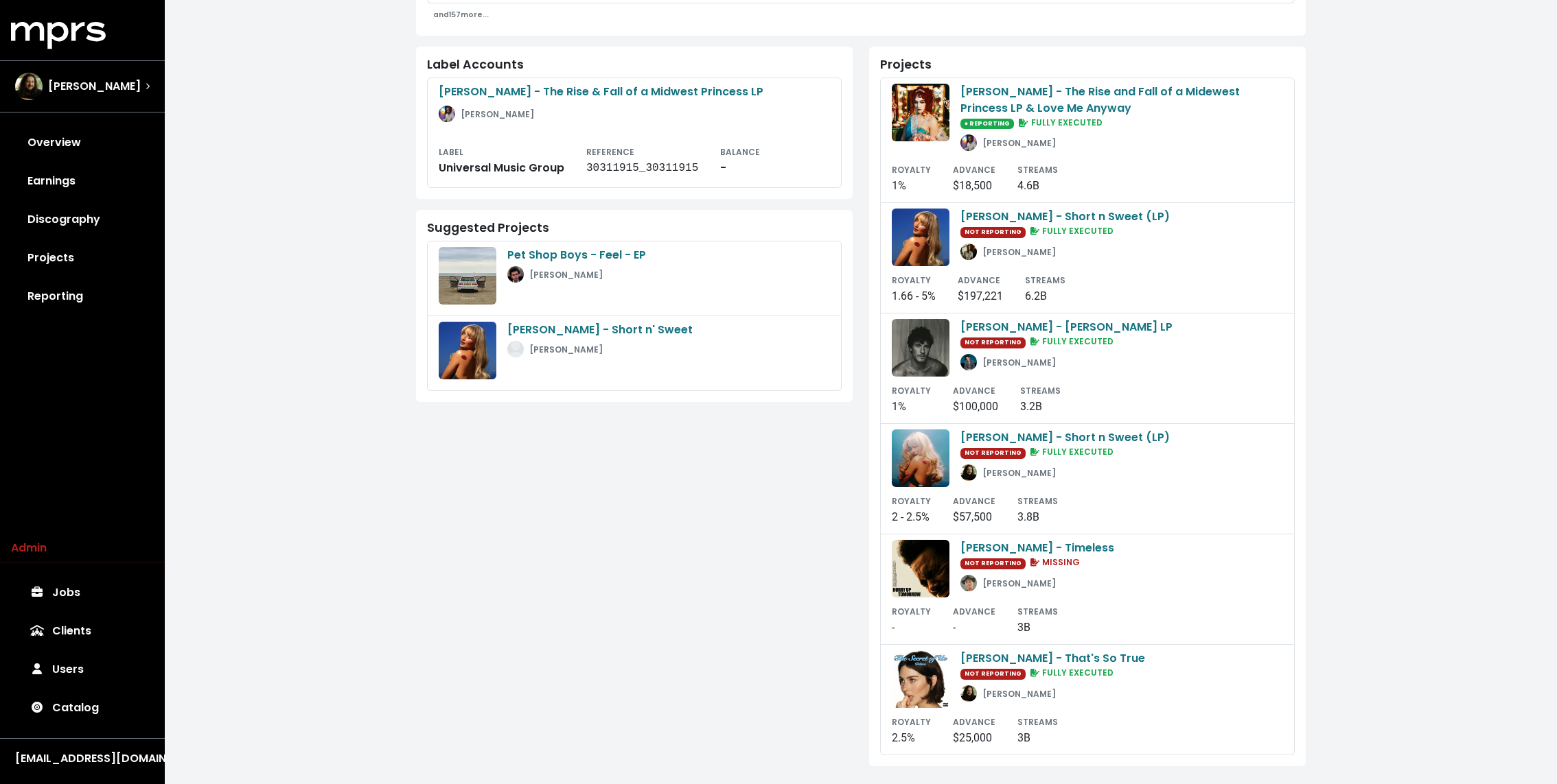
click at [831, 426] on div "Label Accounts Chappell Roan - The Rise & Fall of a Midwest Princess LP Mitch M…" at bounding box center [634, 406] width 453 height 719
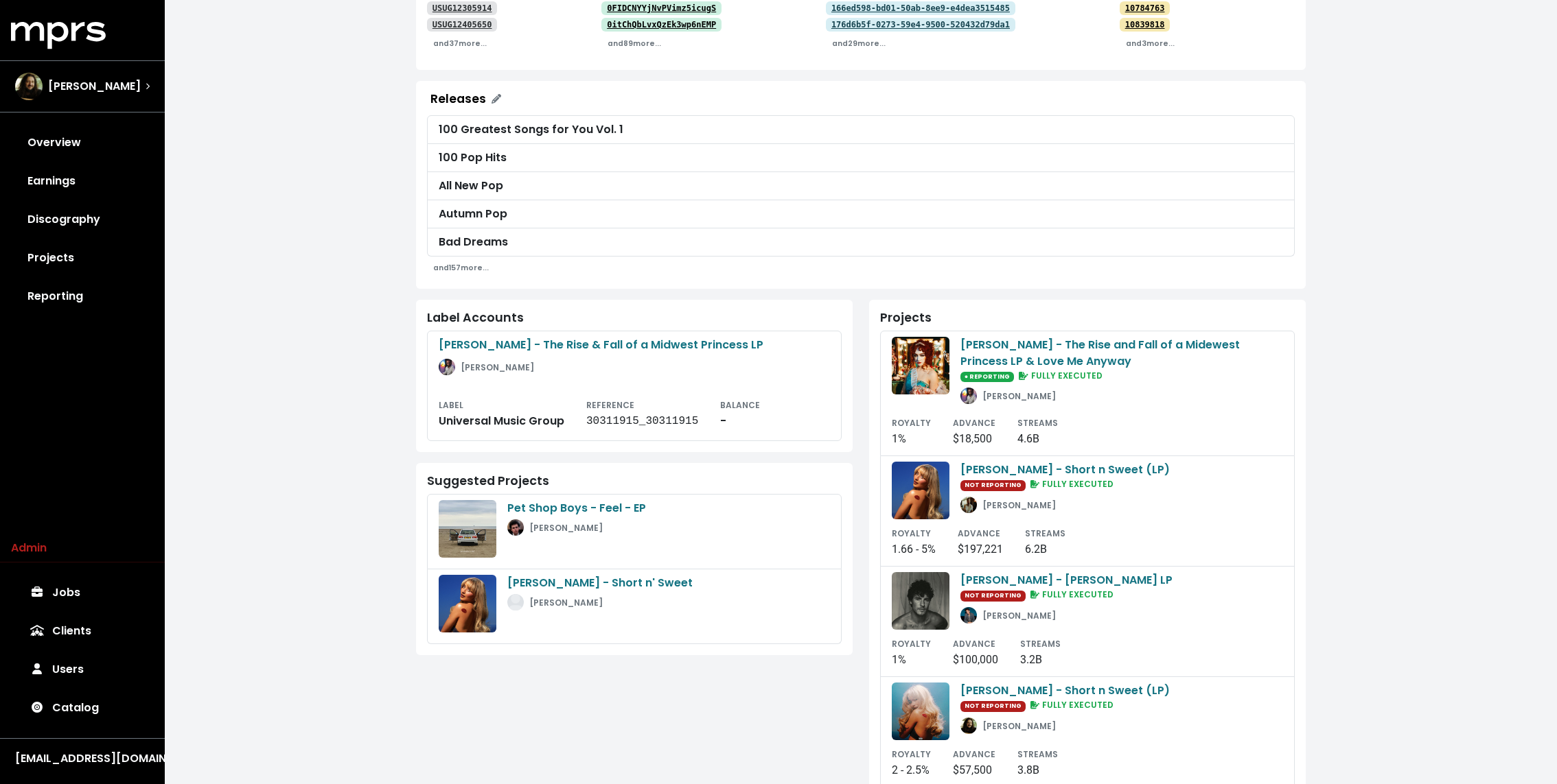
scroll to position [0, 0]
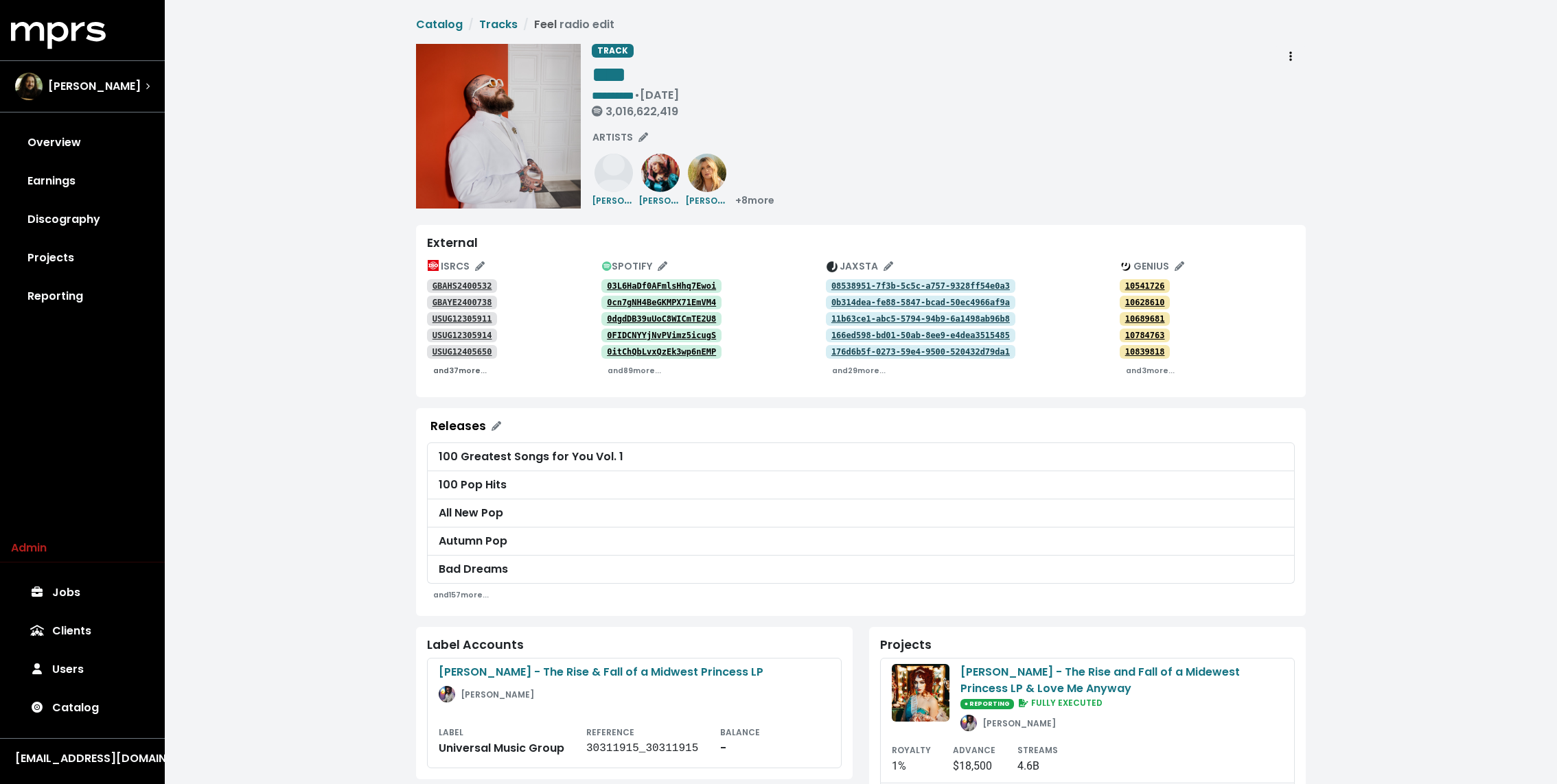
click at [462, 369] on small "and 37 more..." at bounding box center [460, 371] width 53 height 10
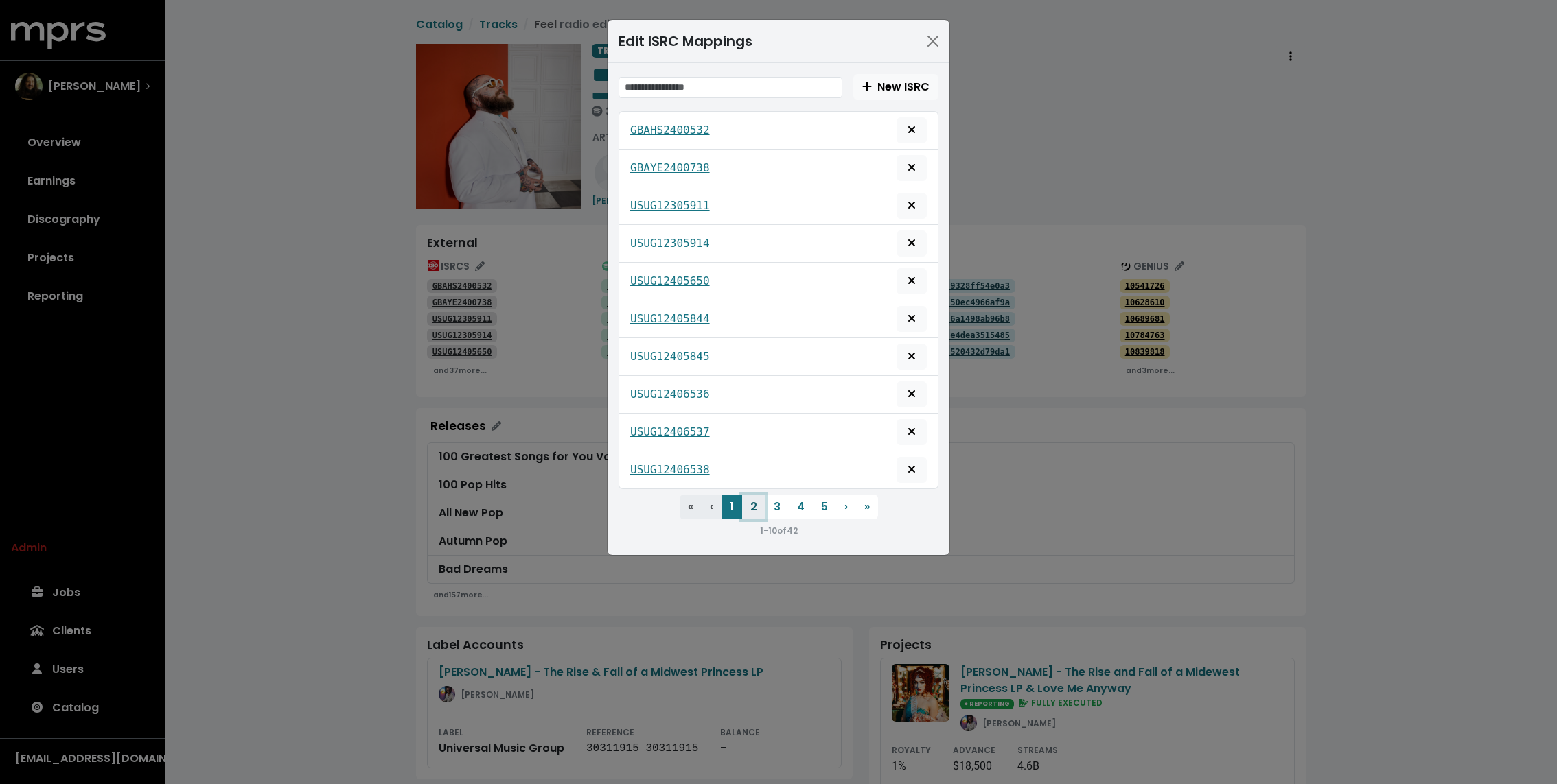
click at [753, 501] on button "2" at bounding box center [753, 507] width 23 height 24
click at [778, 498] on button "3" at bounding box center [776, 507] width 23 height 24
click at [794, 499] on button "4" at bounding box center [801, 507] width 24 height 24
click at [817, 499] on button "5" at bounding box center [824, 507] width 23 height 24
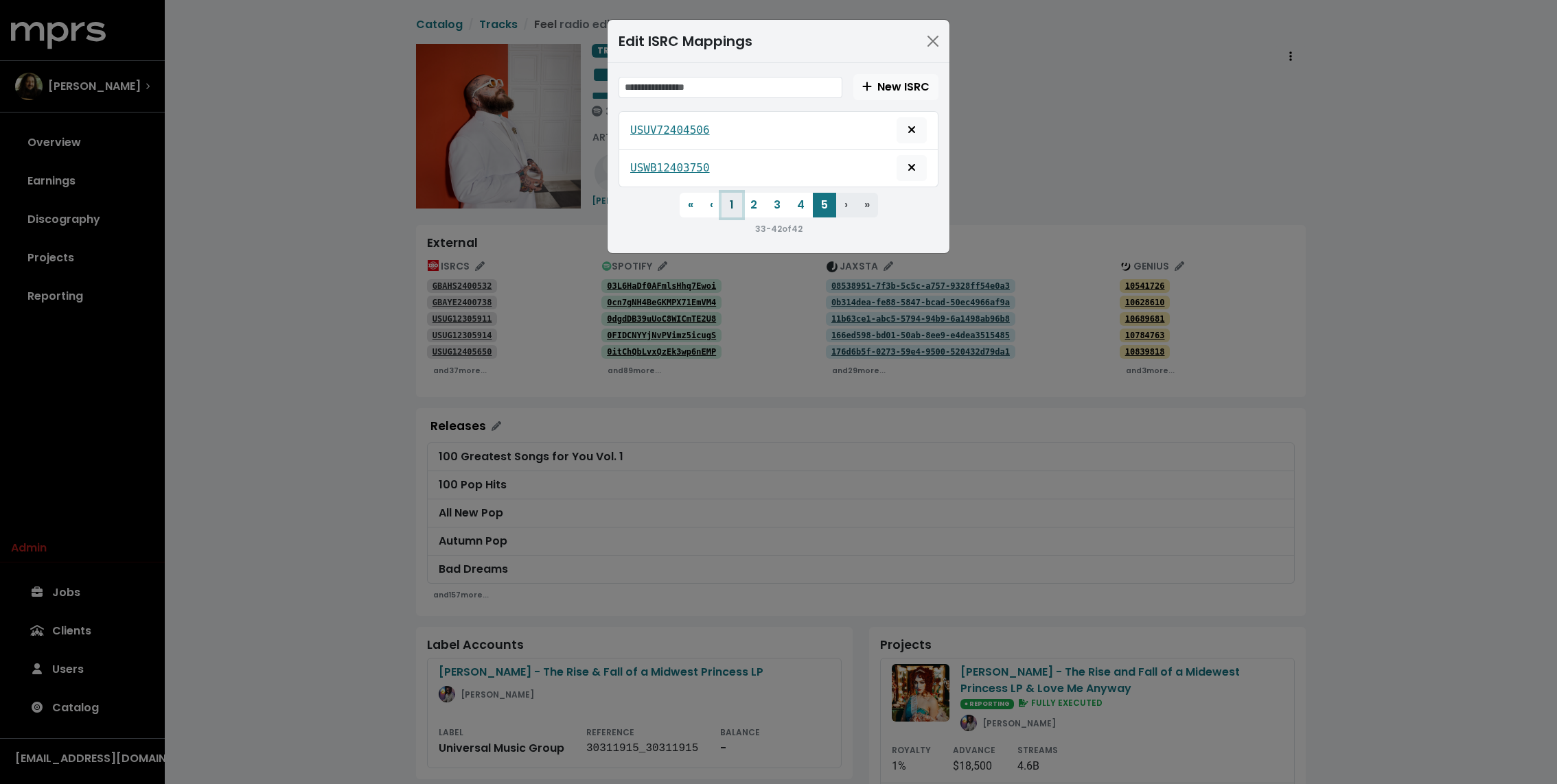
click at [727, 210] on button "1" at bounding box center [732, 205] width 21 height 24
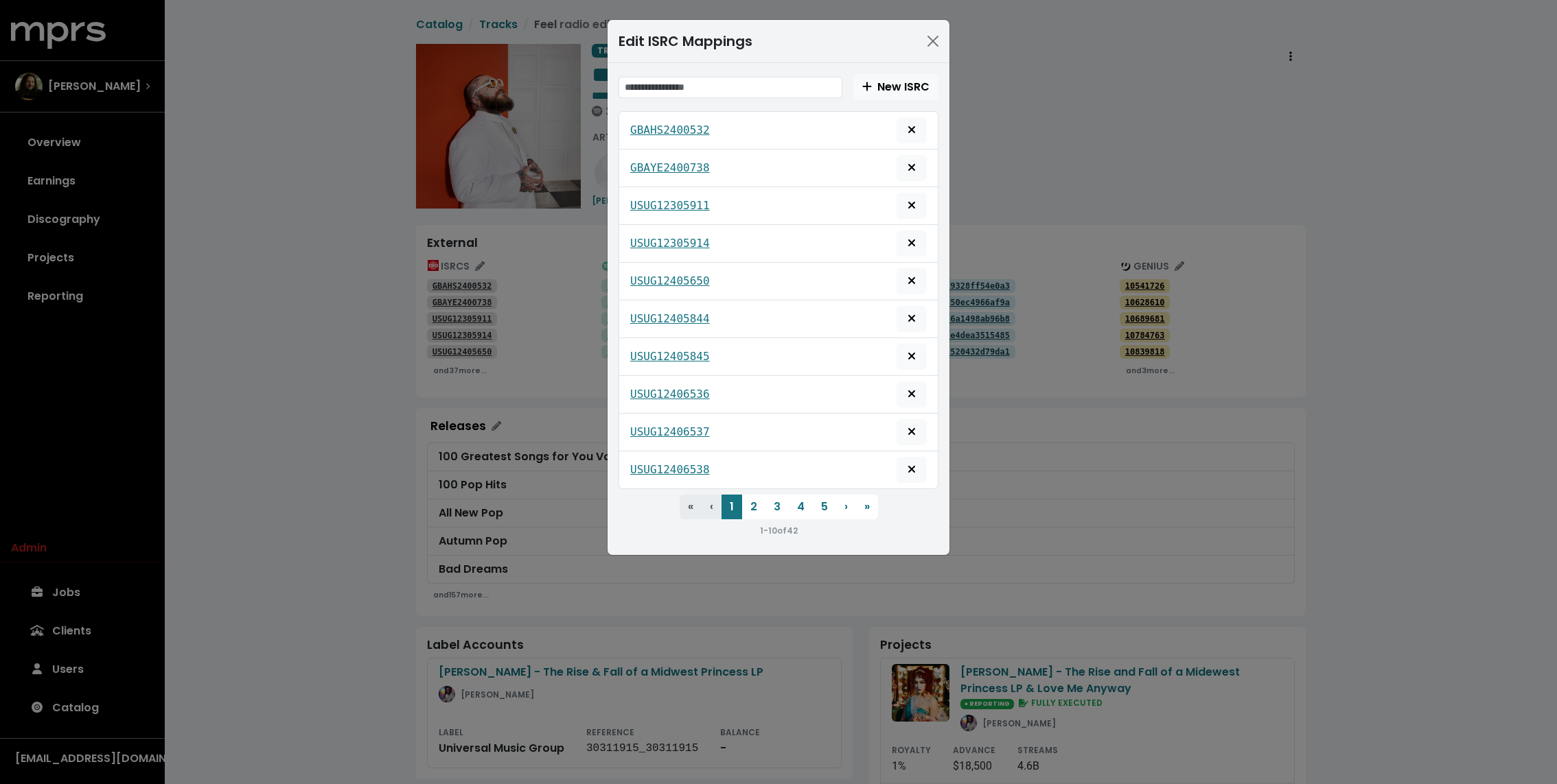
click at [1010, 121] on div "Edit ISRC Mappings New ISRC GBAHS2400532 GBAYE2400738 USUG12305911 USUG12305914…" at bounding box center [778, 392] width 1557 height 784
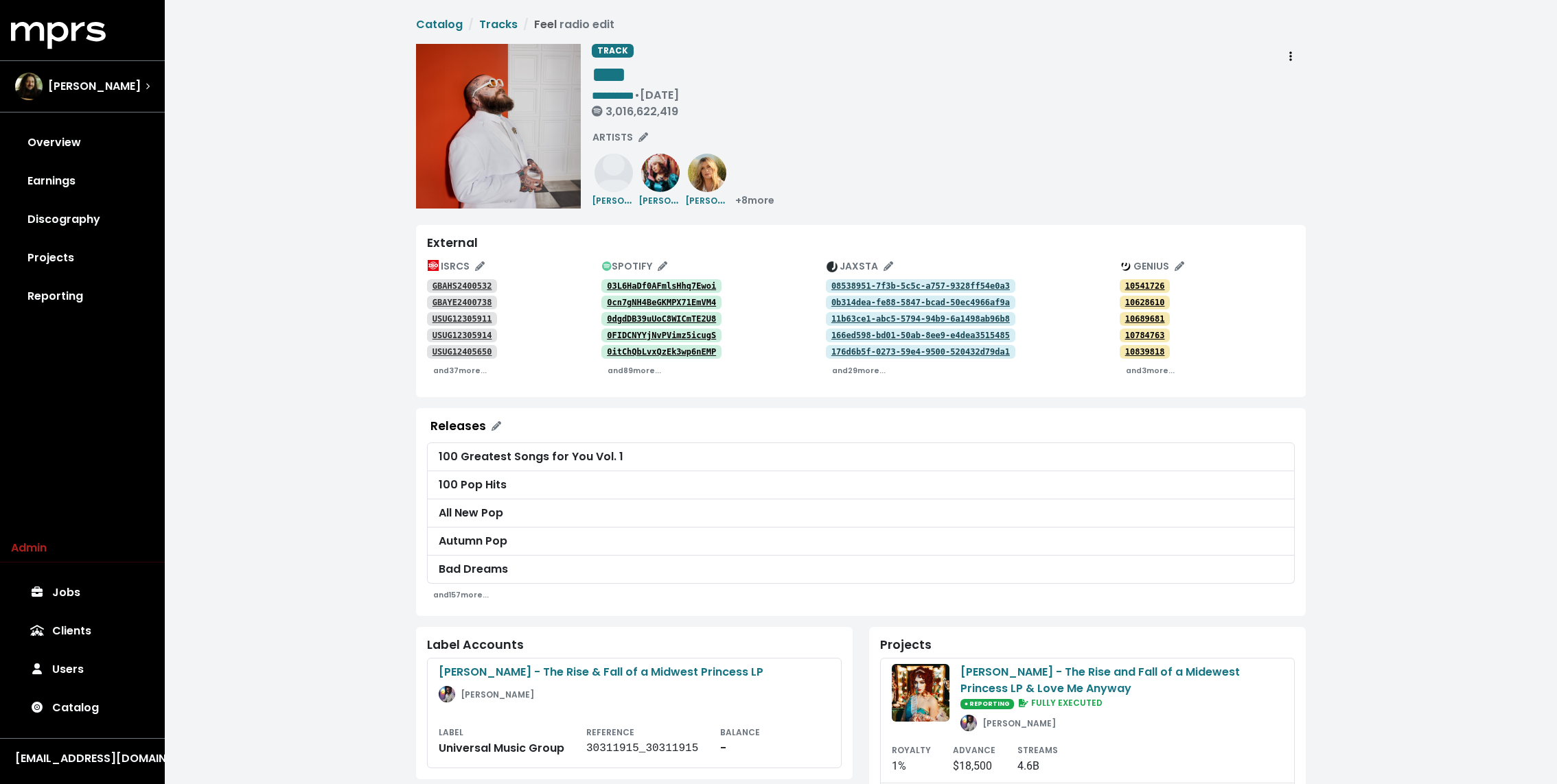
click at [479, 284] on tt "GBAHS2400532" at bounding box center [462, 286] width 59 height 10
click at [469, 297] on tt "GBAYE2400738" at bounding box center [462, 302] width 59 height 10
click at [459, 317] on tt "USUG12305911" at bounding box center [462, 319] width 59 height 10
click at [453, 332] on tt "USUG12305914" at bounding box center [462, 335] width 59 height 10
click at [452, 351] on tt "USUG12405650" at bounding box center [462, 352] width 59 height 10
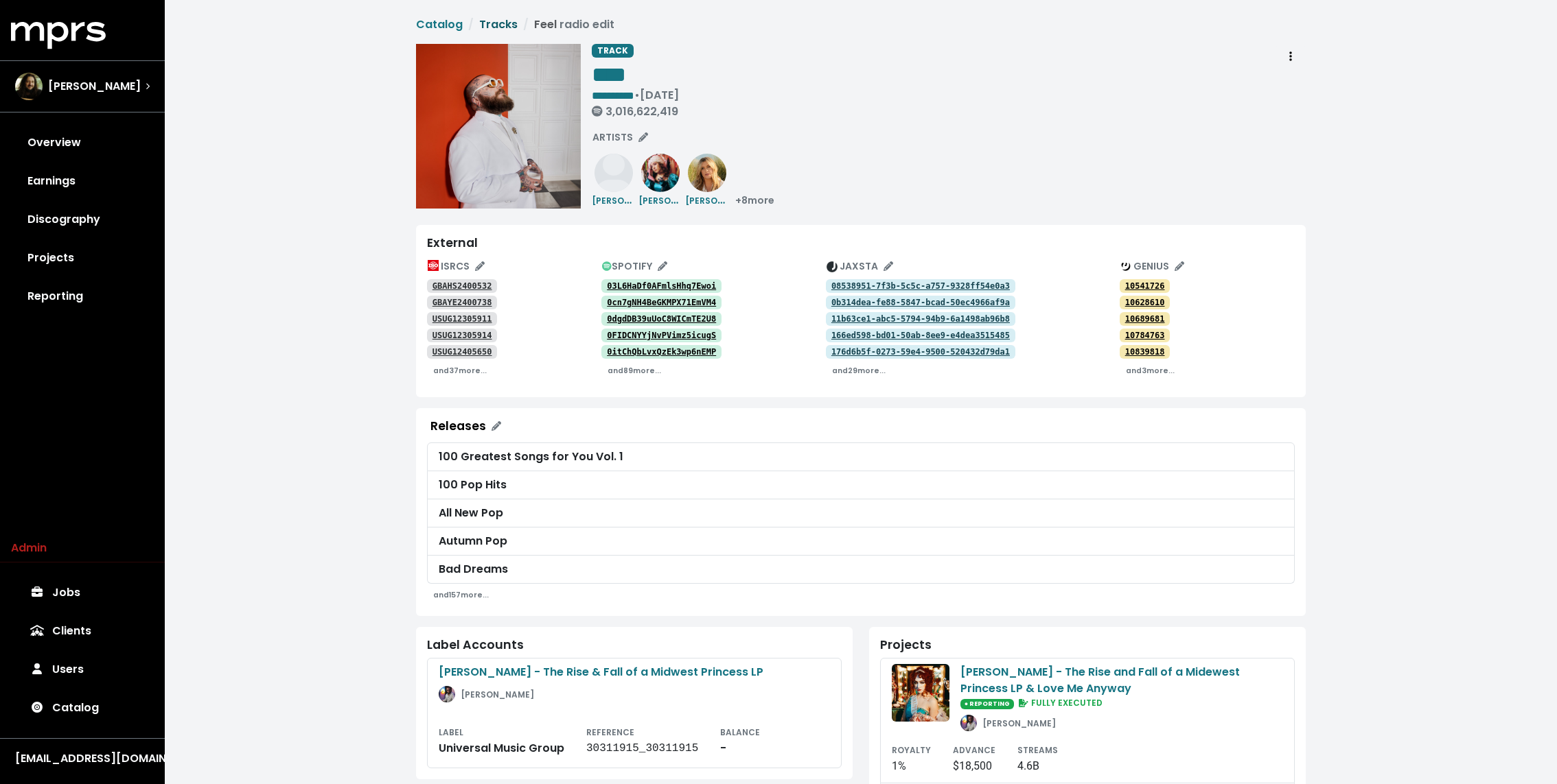
click at [489, 24] on link "Tracks" at bounding box center [499, 24] width 39 height 16
click at [192, 205] on div "**********" at bounding box center [861, 684] width 1392 height 1368
click at [241, 145] on div "**********" at bounding box center [861, 684] width 1392 height 1368
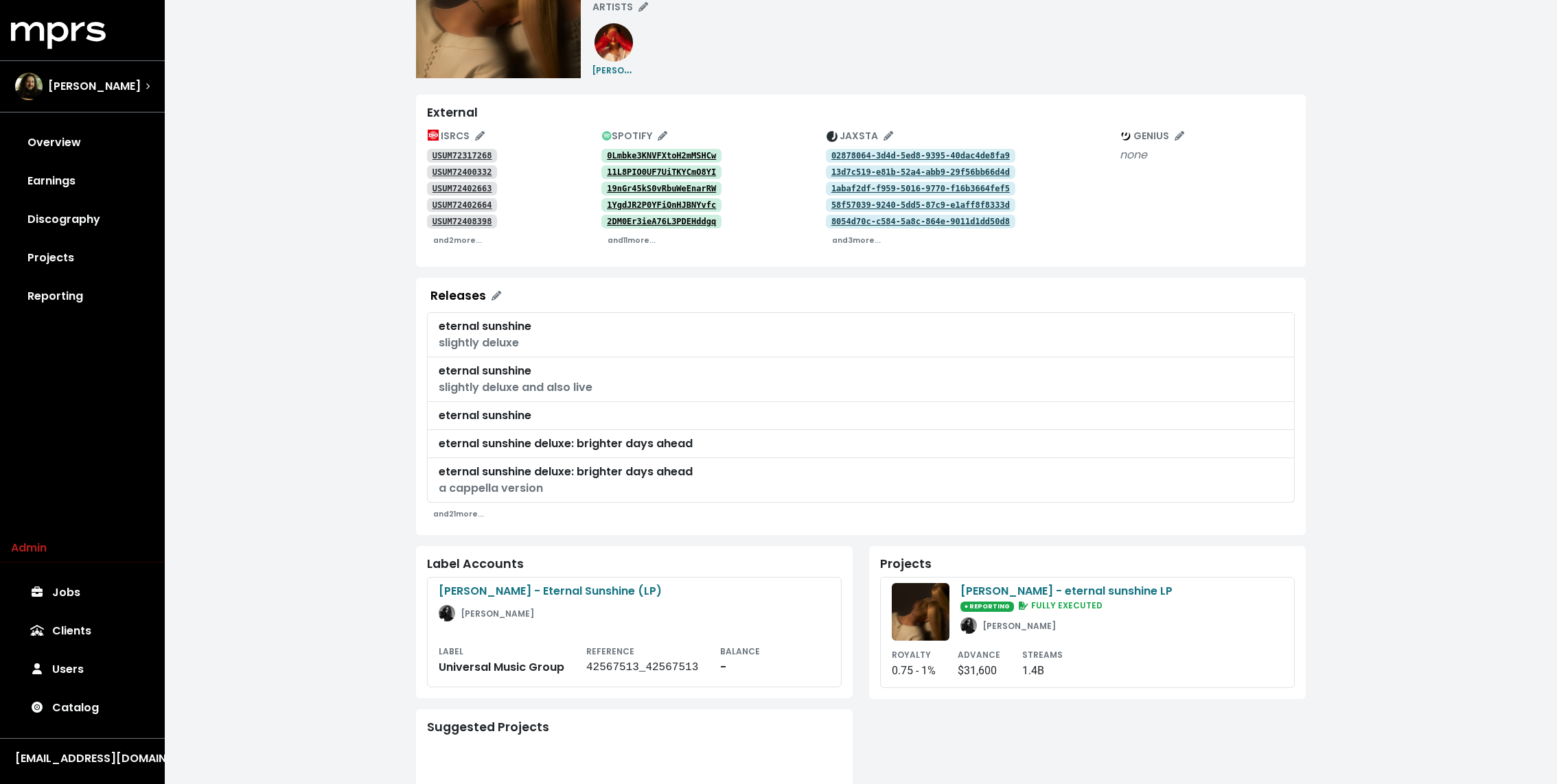
scroll to position [140, 0]
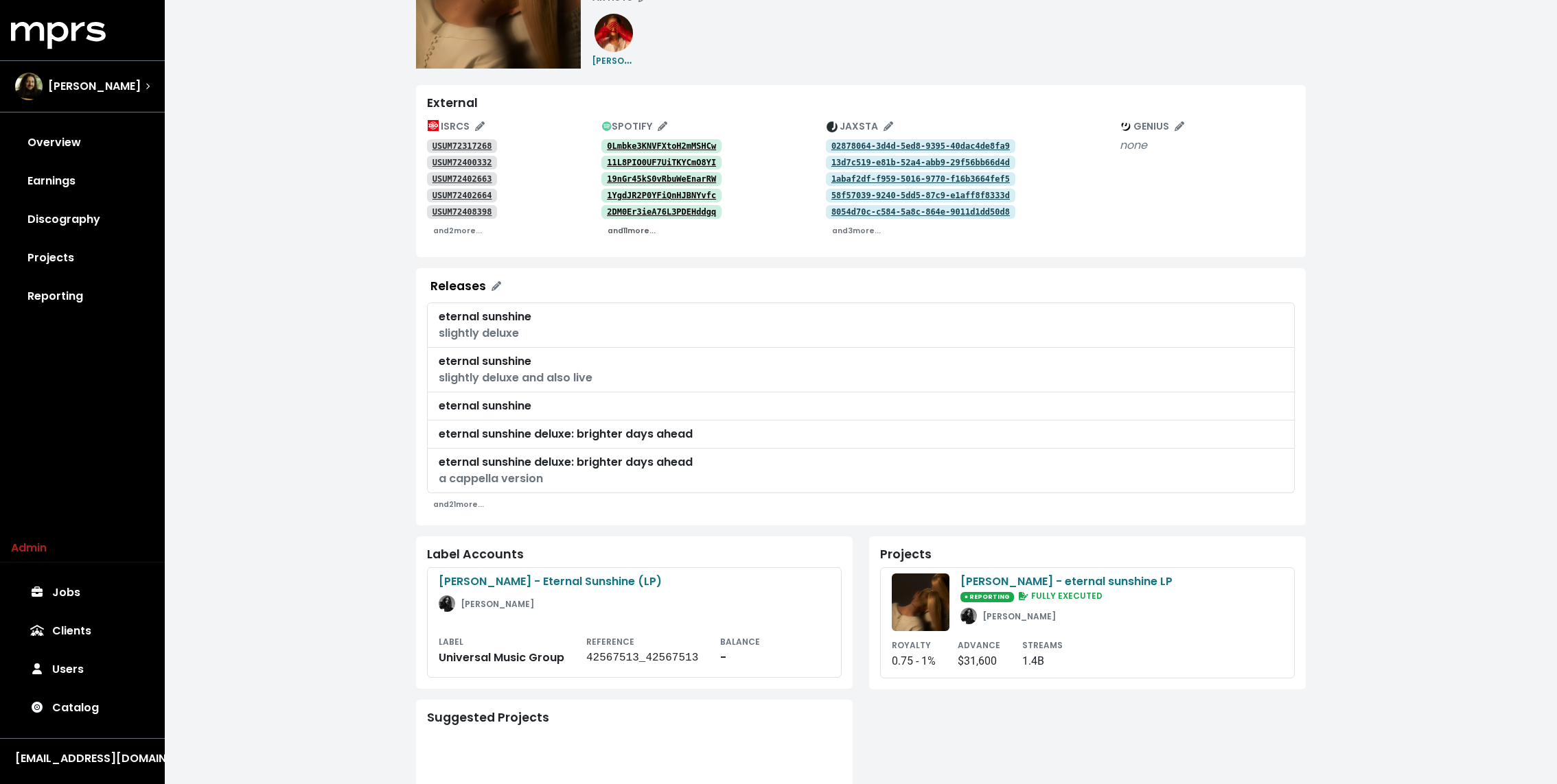
click at [629, 233] on small "and 11 more..." at bounding box center [632, 231] width 48 height 10
click at [681, 144] on tt "0Lmbke3KNVFXtoH2mMSHCw" at bounding box center [661, 146] width 109 height 10
click at [672, 159] on tt "11L8PIO0UF7UiTKYCmO8YI" at bounding box center [661, 162] width 109 height 10
click at [669, 172] on link "19nGr45kS0vRbuWeEnarRW" at bounding box center [661, 179] width 120 height 13
click at [662, 188] on link "1YgdJR2P0YFiQnHJBNYvfc" at bounding box center [661, 195] width 120 height 13
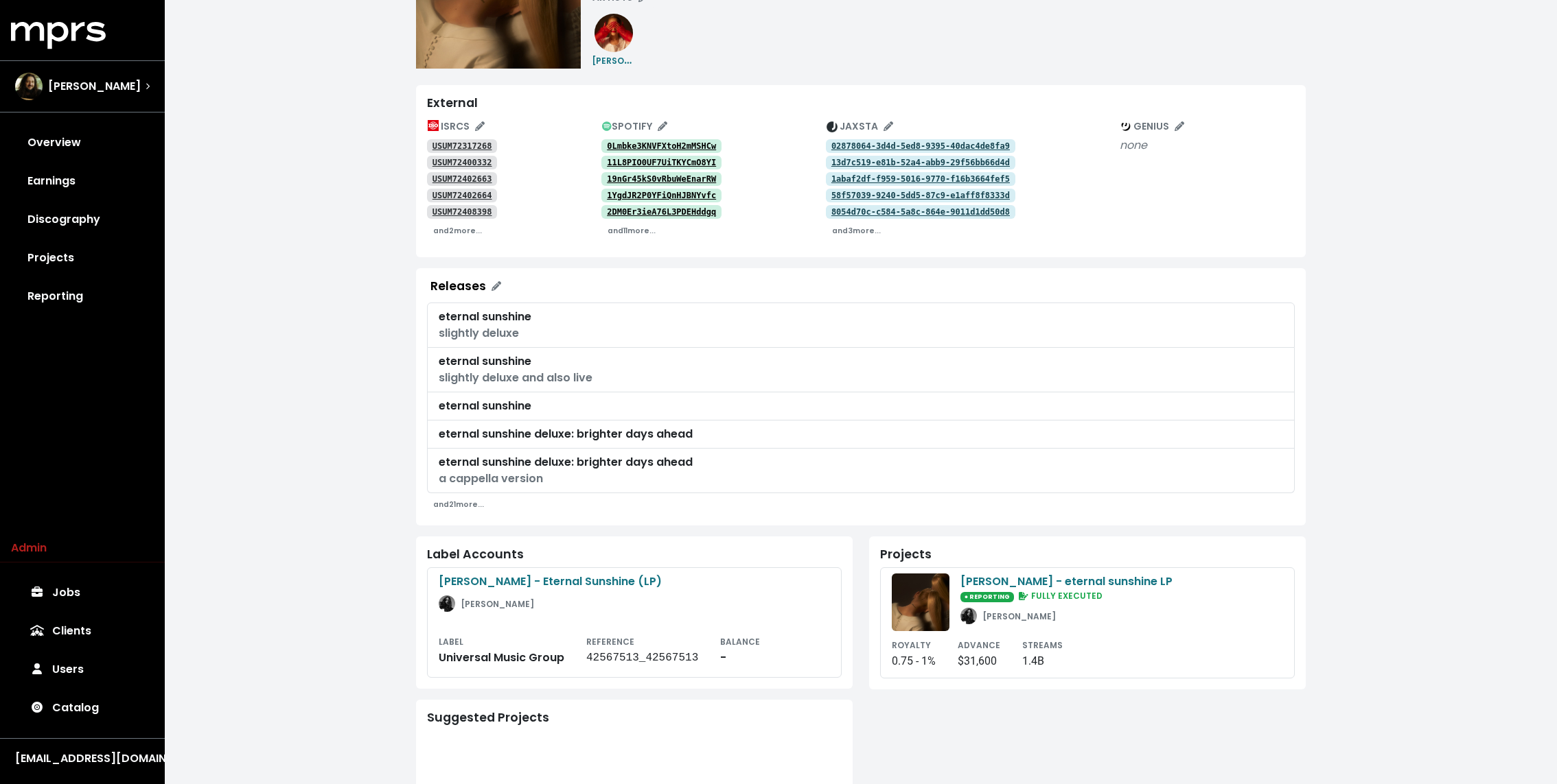
click at [658, 209] on tt "2DM0Er3ieA76L3PDEHddgq" at bounding box center [661, 211] width 109 height 10
click at [638, 231] on small "and 11 more..." at bounding box center [632, 231] width 48 height 10
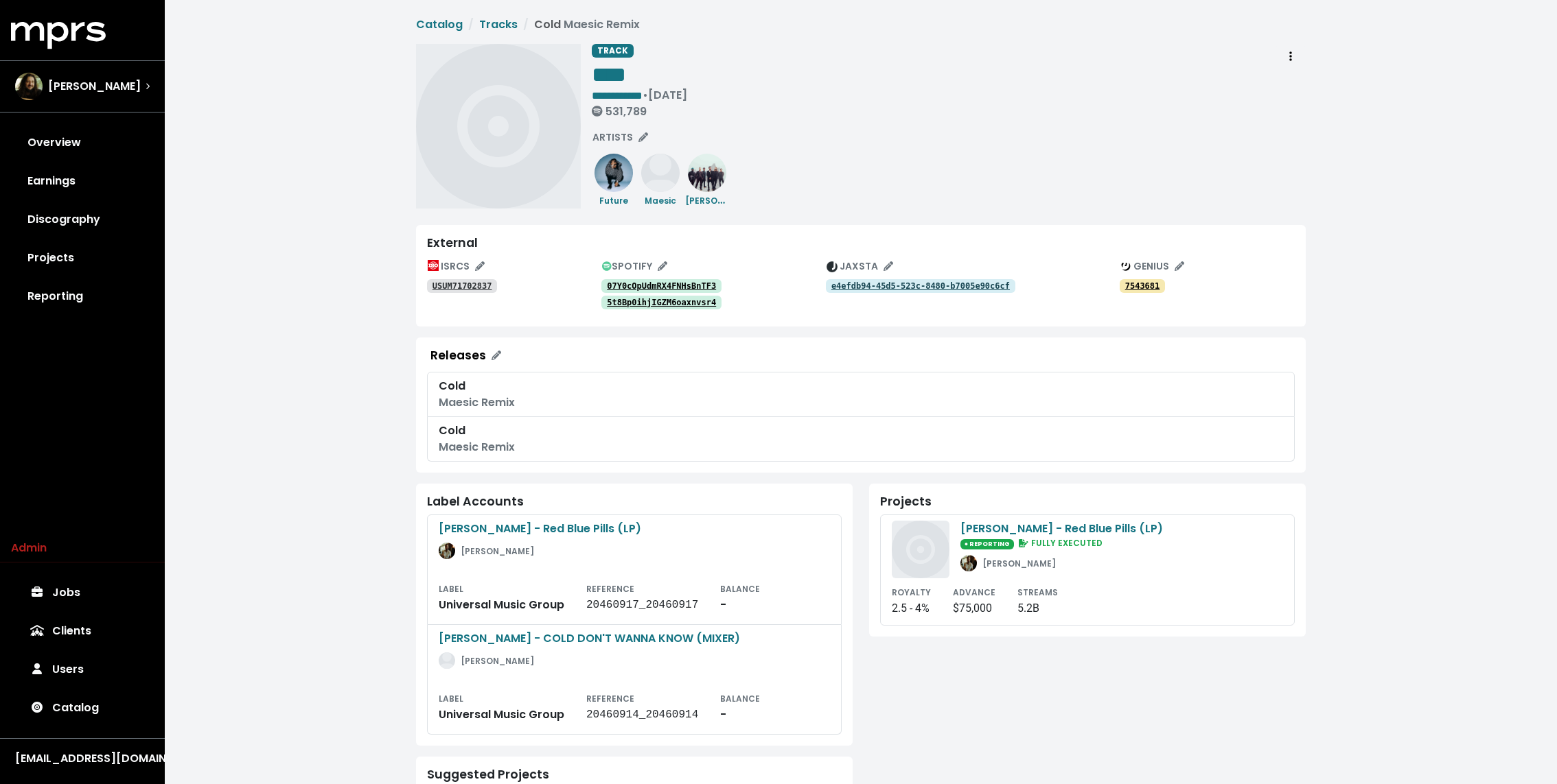
click at [669, 283] on tt "07Y0cOpUdmRX4FNHsBnTF3" at bounding box center [661, 286] width 109 height 10
click at [663, 306] on tt "5t8Bp0ihjIGZM6oaxnvsr4" at bounding box center [661, 302] width 109 height 10
click at [810, 192] on div "**********" at bounding box center [948, 126] width 714 height 165
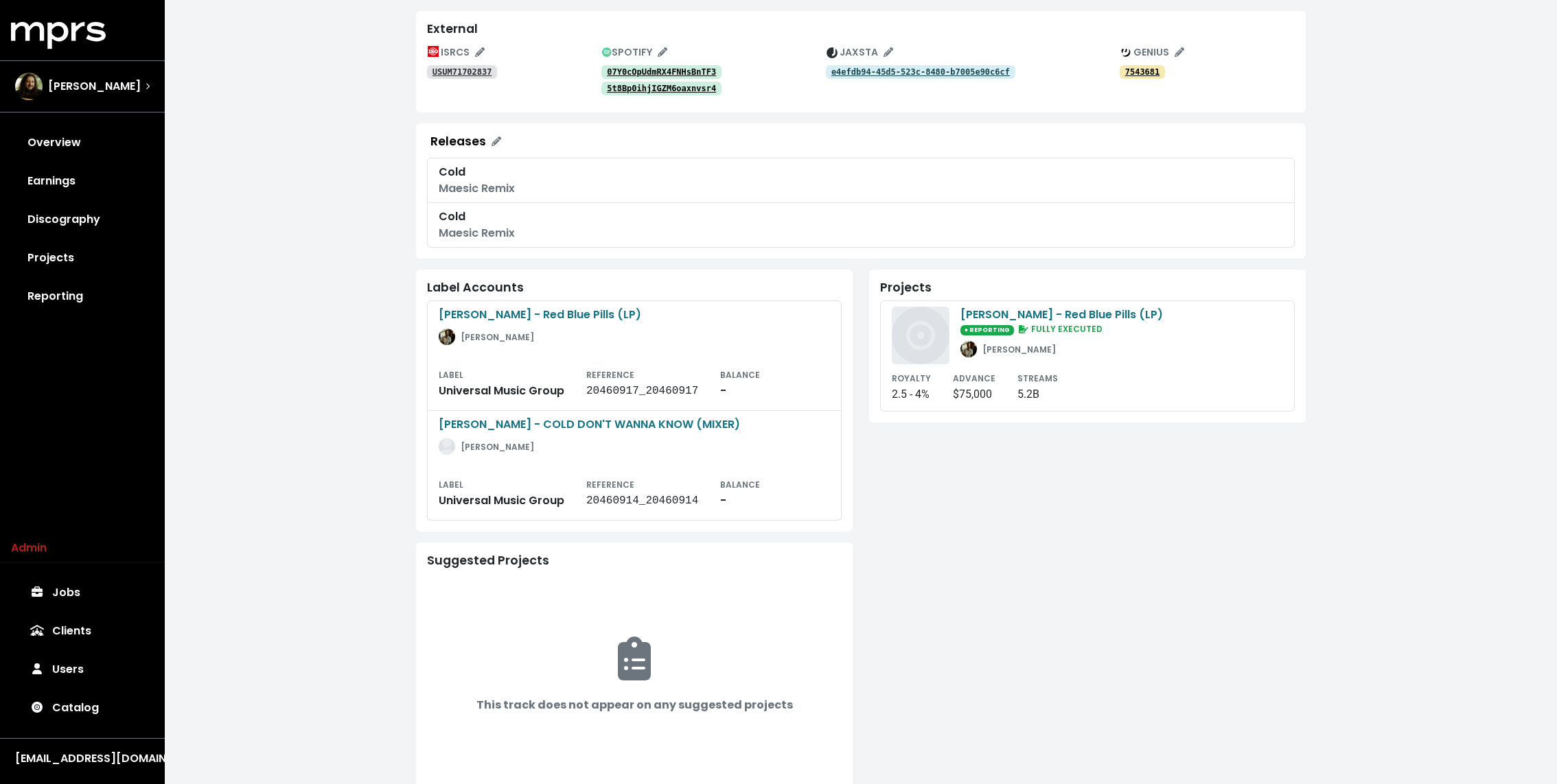
scroll to position [253, 0]
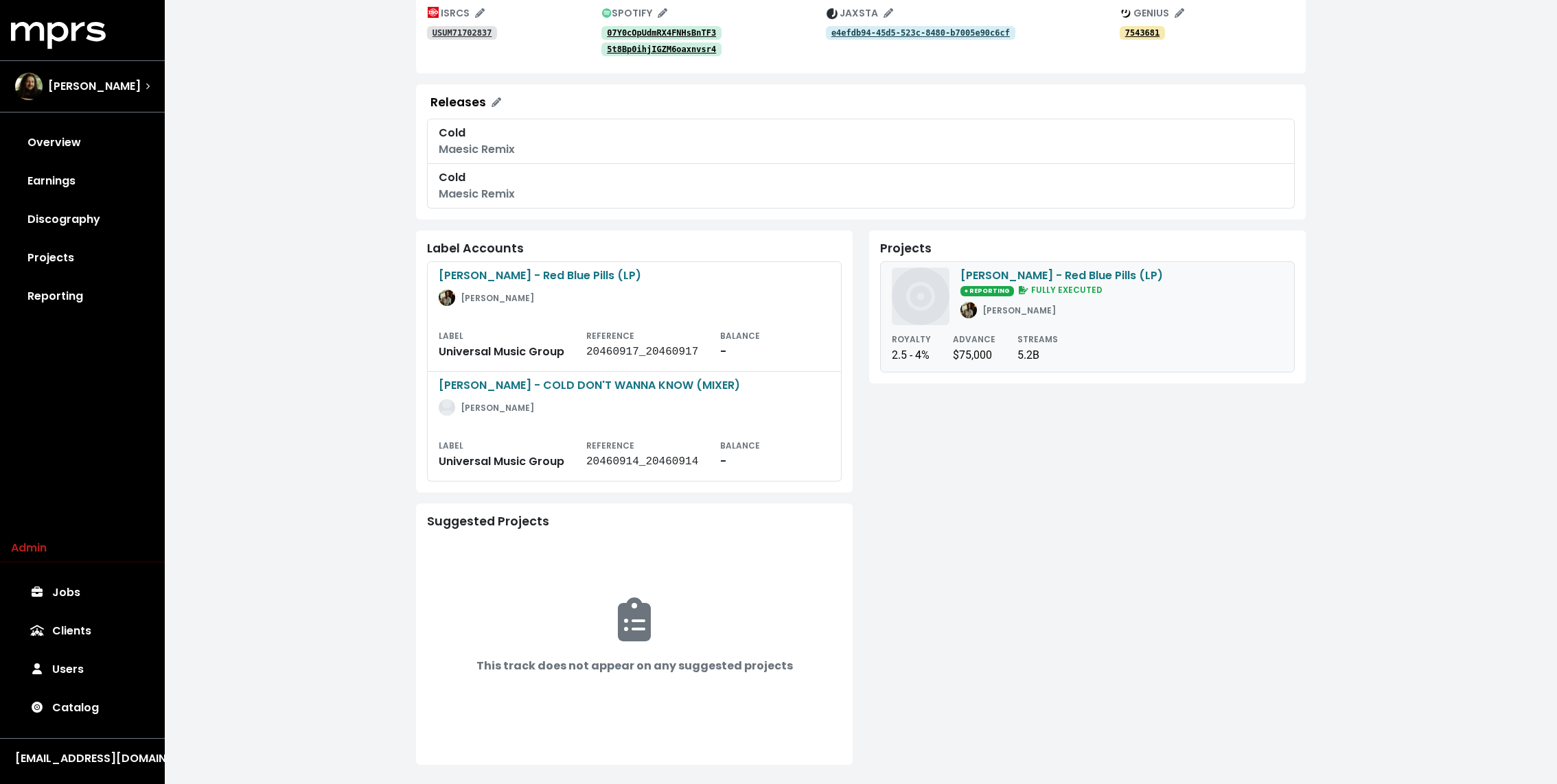
click at [953, 301] on div "Maroon 5 - Red Blue Pills (LP) ● REPORTING FULLY EXECUTED John Ryan" at bounding box center [1086, 297] width 391 height 58
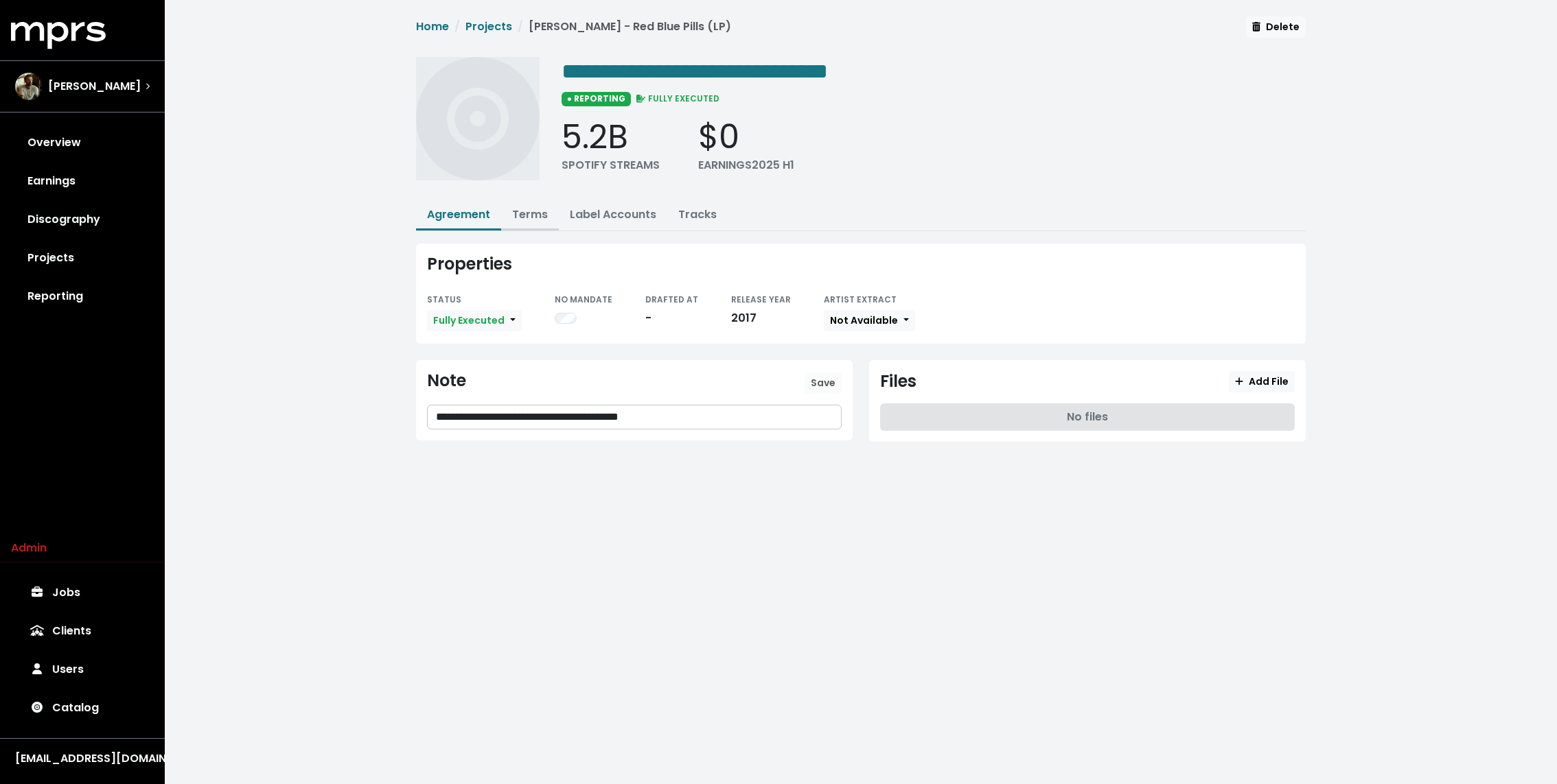
click at [524, 211] on link "Terms" at bounding box center [530, 214] width 36 height 16
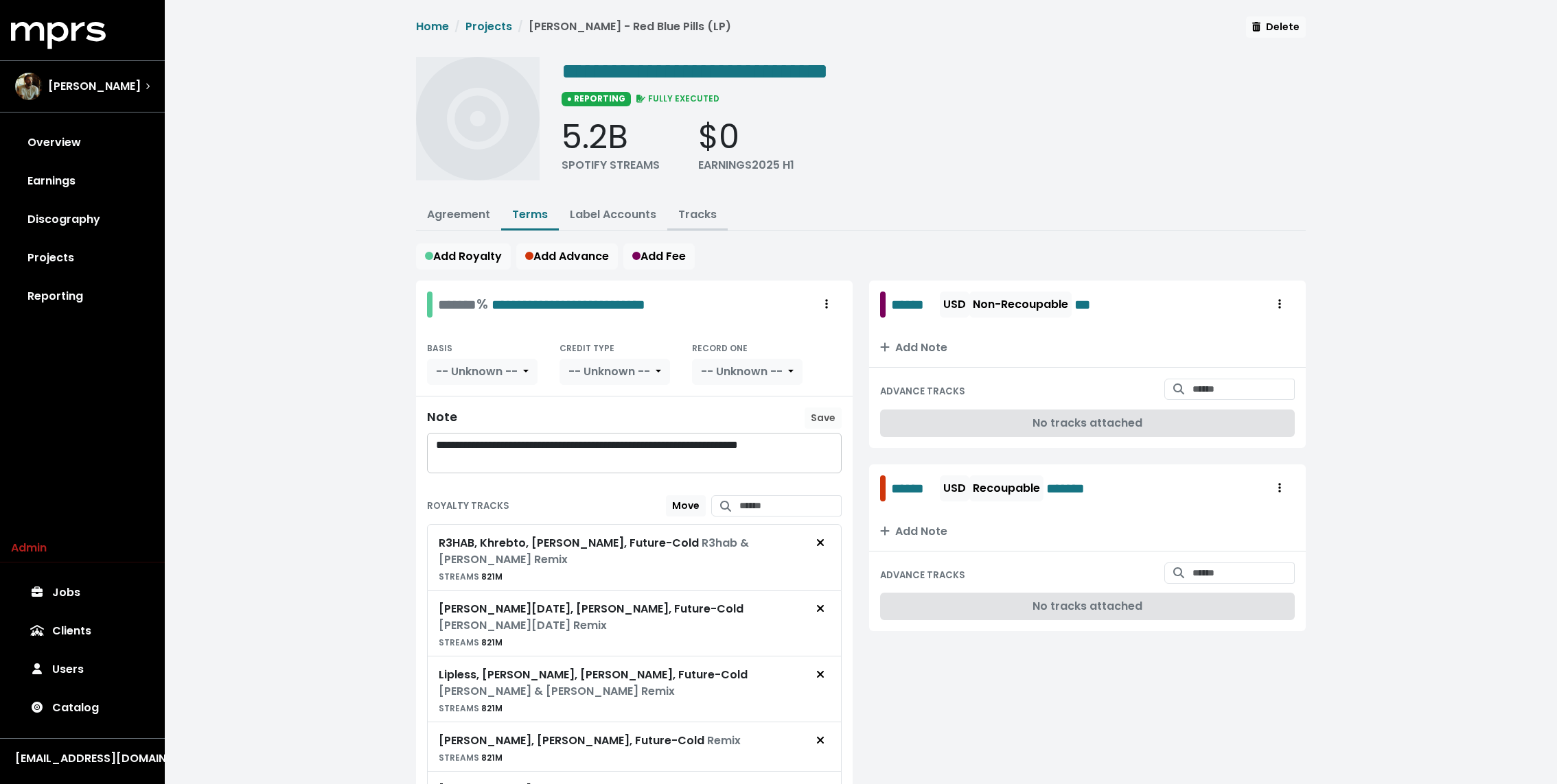
click at [701, 211] on link "Tracks" at bounding box center [698, 214] width 39 height 16
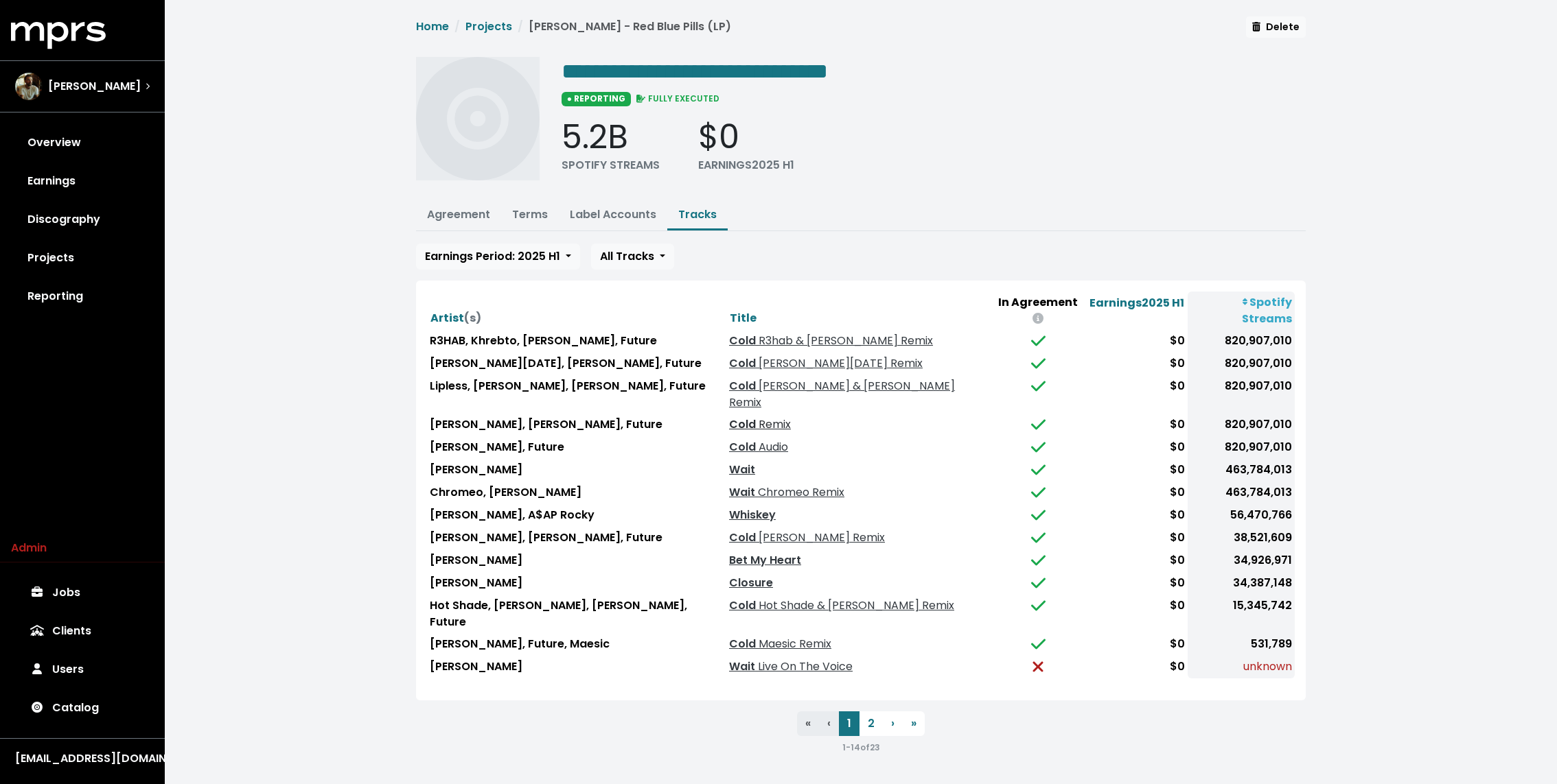
click at [755, 416] on span "Remix" at bounding box center [773, 424] width 35 height 16
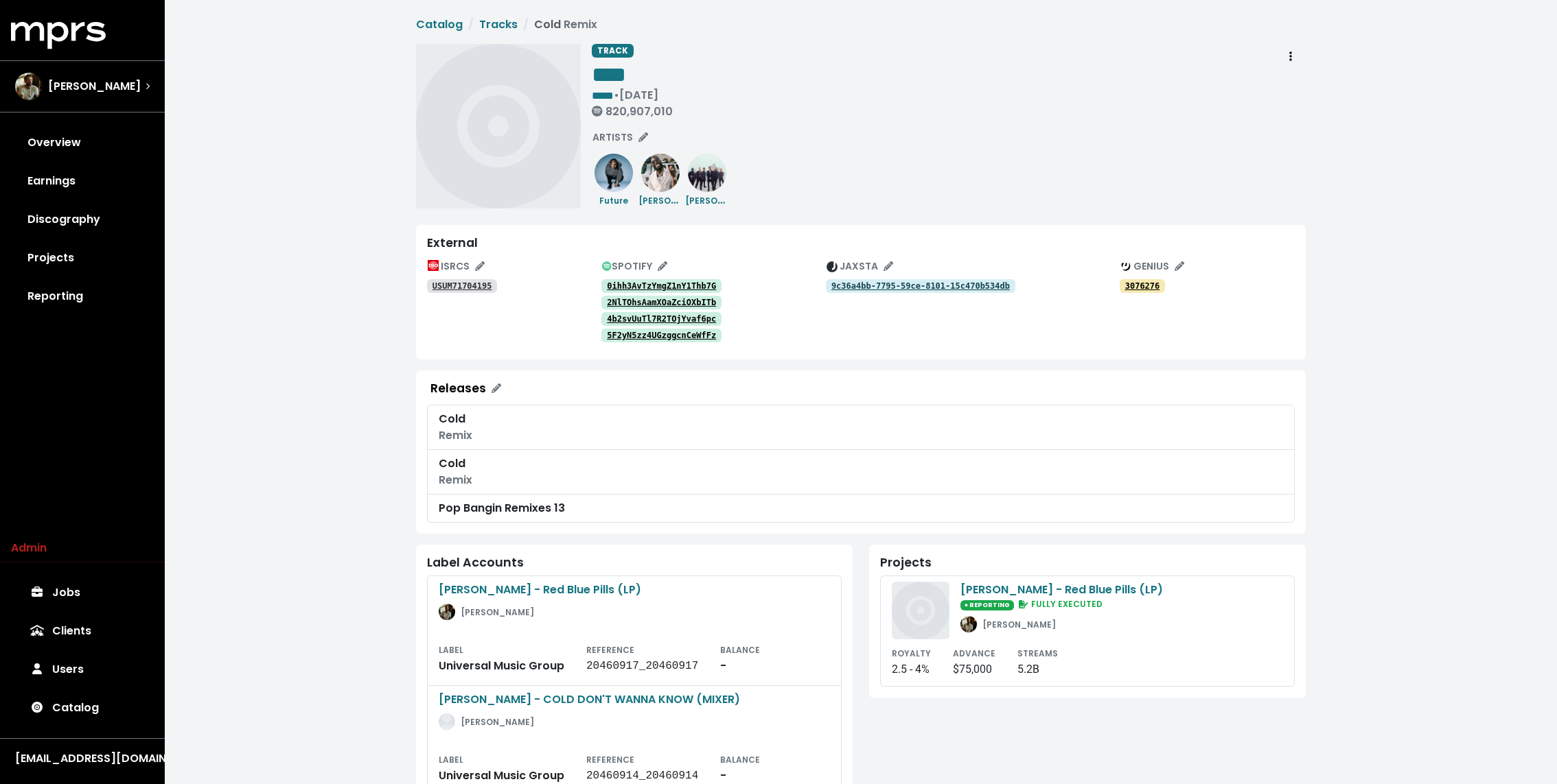
click at [707, 283] on tt "0ihh3AvTzYmgZ1nY1Thb7G" at bounding box center [661, 286] width 109 height 10
click at [705, 295] on div "2NlTOhsAamXOaZciOXbITb" at bounding box center [713, 302] width 224 height 16
click at [705, 297] on link "2NlTOhsAamXOaZciOXbITb" at bounding box center [661, 303] width 120 height 13
click at [643, 285] on tt "0ihh3AvTzYmgZ1nY1Thb7G" at bounding box center [661, 286] width 109 height 10
click at [637, 297] on tt "2NlTOhsAamXOaZciOXbITb" at bounding box center [661, 302] width 109 height 10
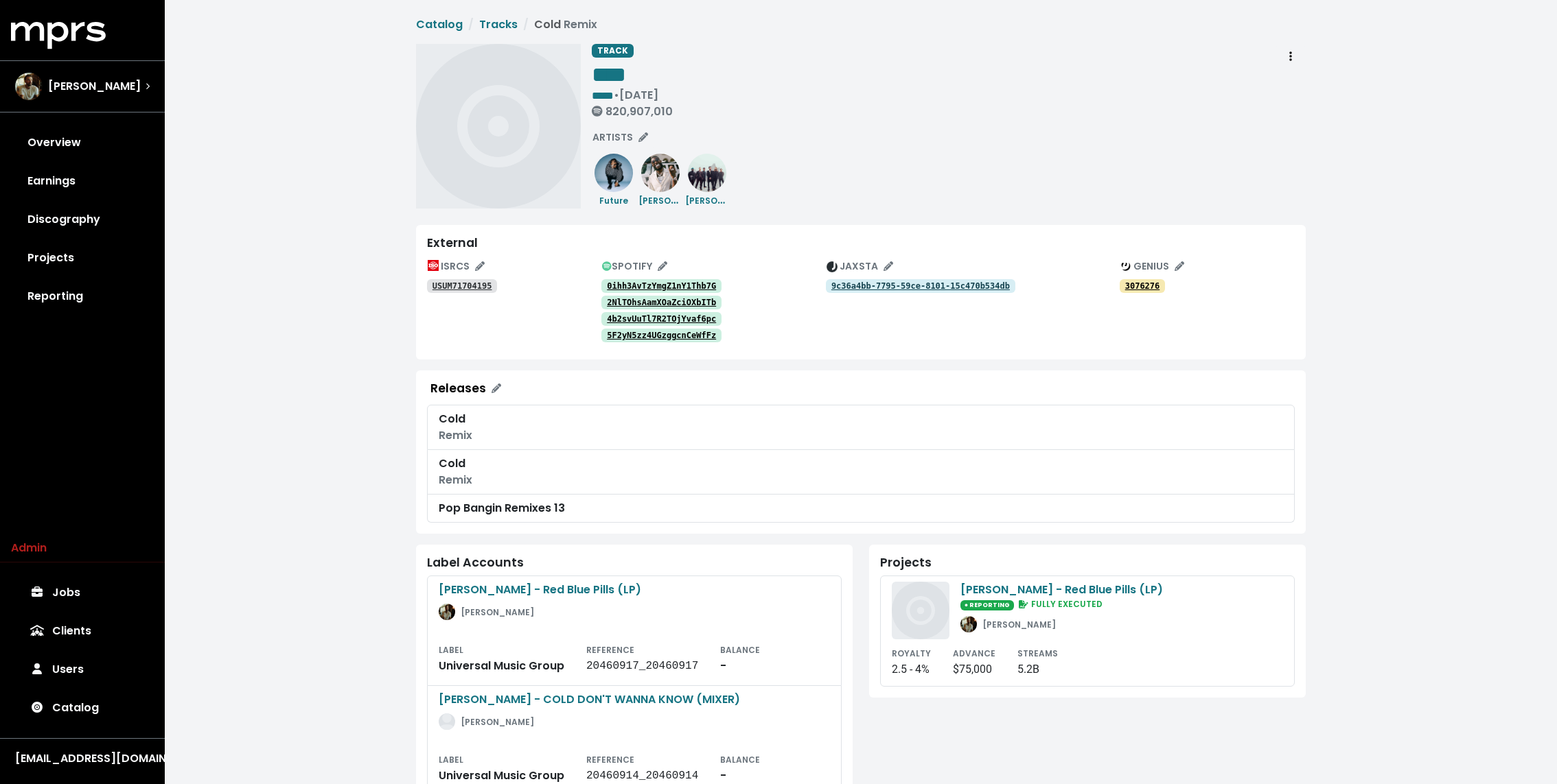
click at [637, 311] on div "4b2svUuTl7R2TOjYvaf6pc" at bounding box center [713, 318] width 224 height 16
click at [635, 316] on tt "4b2svUuTl7R2TOjYvaf6pc" at bounding box center [661, 319] width 109 height 10
click at [632, 329] on link "5F2yN5zz4UGzggcnCeWfFz" at bounding box center [661, 335] width 120 height 13
click at [846, 208] on div "TRACK **** ***** • May 5th, 2017 820,907,010 ARTISTS Future Gucci Mane Maroon 5" at bounding box center [948, 126] width 714 height 165
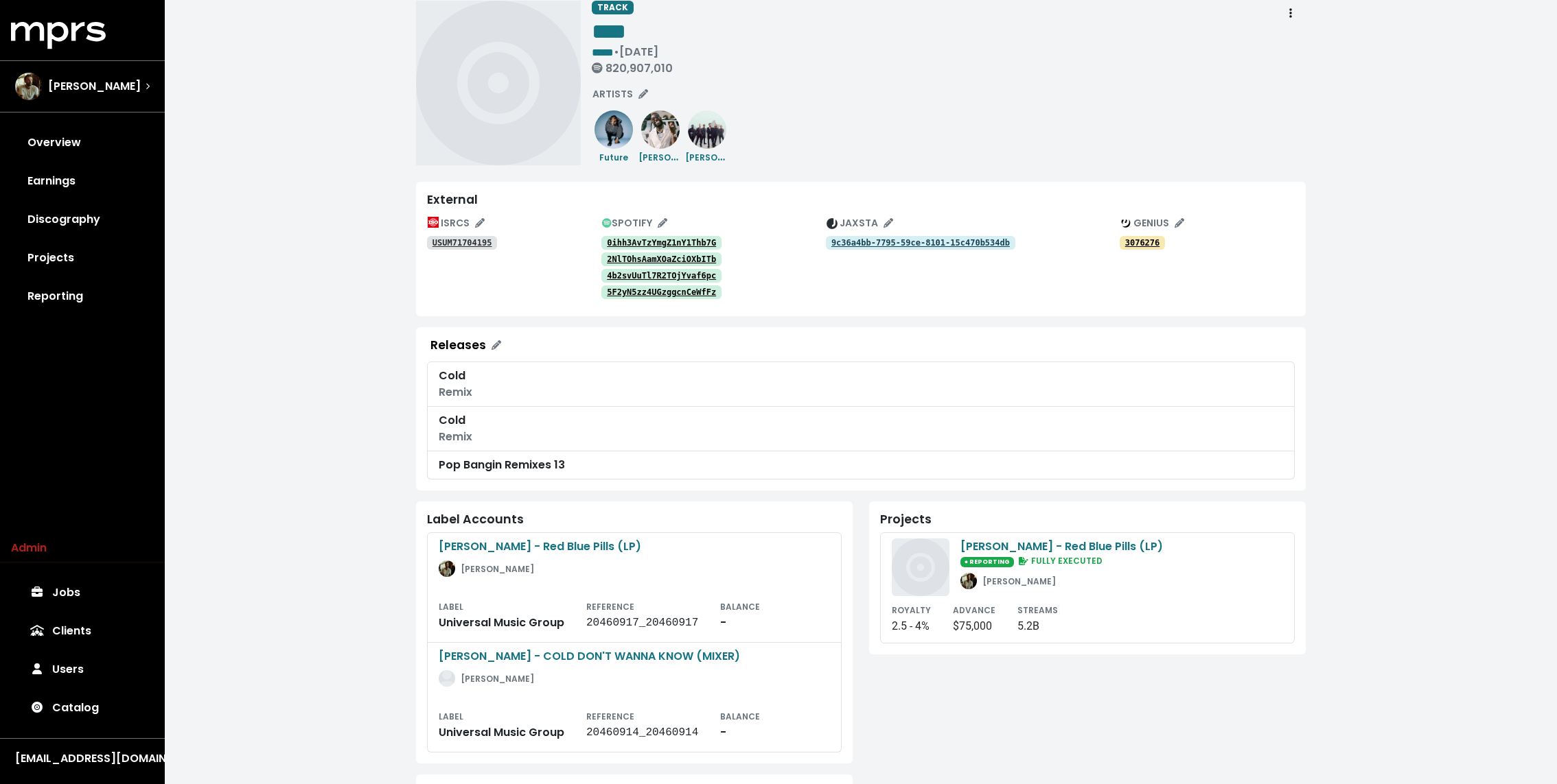
scroll to position [36, 0]
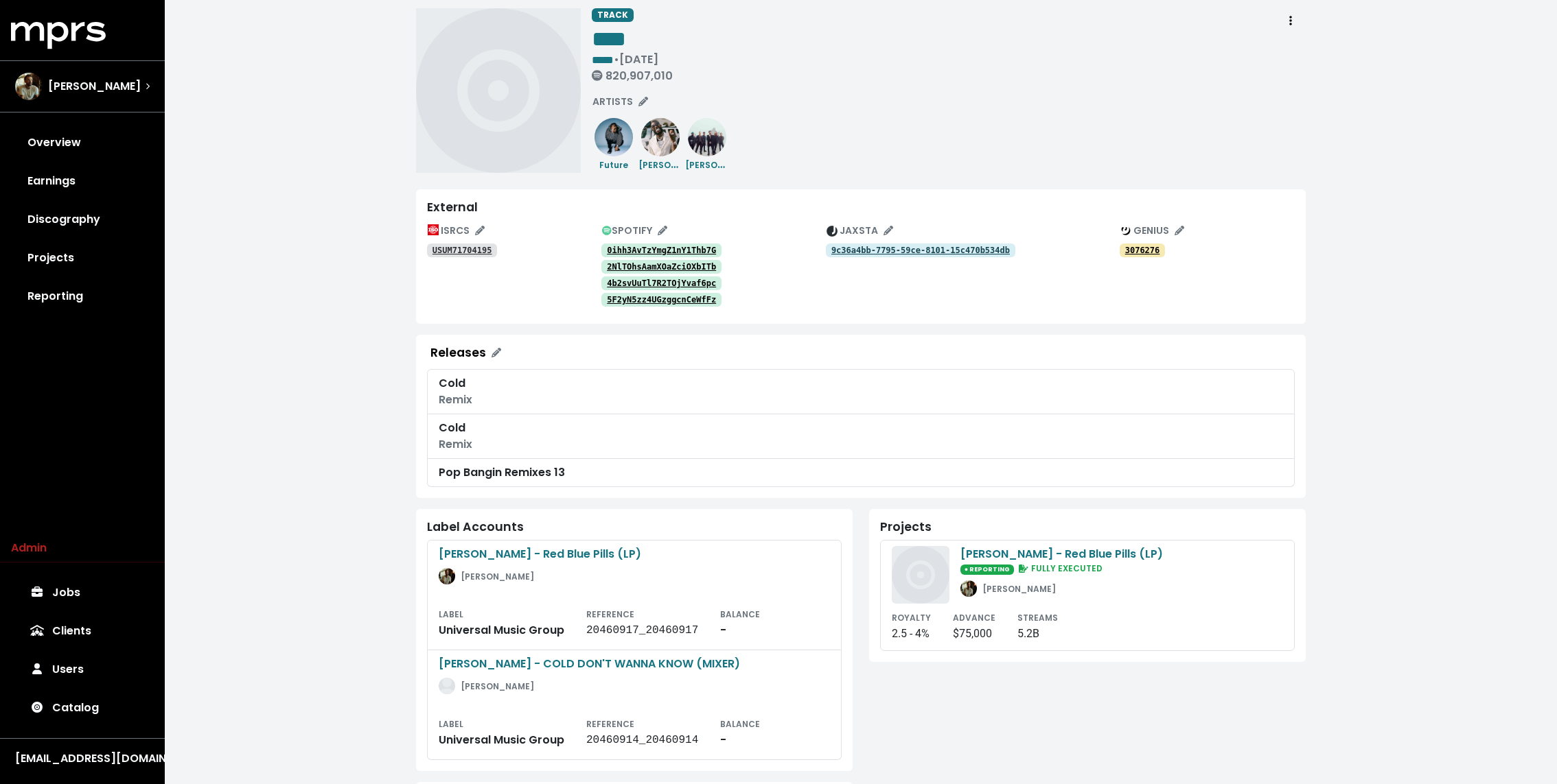
click at [863, 246] on tt "9c36a4bb-7795-59ce-8101-15c470b534db" at bounding box center [920, 250] width 178 height 10
click at [853, 179] on span "Catalog Tracks Cold Remix TRACK **** ***** • May 5th, 2017 820,907,010 ARTISTS …" at bounding box center [861, 512] width 890 height 1063
click at [480, 248] on tt "USUM71704195" at bounding box center [462, 250] width 59 height 10
drag, startPoint x: 513, startPoint y: 251, endPoint x: 425, endPoint y: 252, distance: 88.0
click at [425, 252] on div "External ISRCS USUM71704195 SPOTIFY 0ihh3AvTzYmgZ1nY1Thb7G 2NlTOhsAamXOaZciOXbI…" at bounding box center [861, 256] width 890 height 134
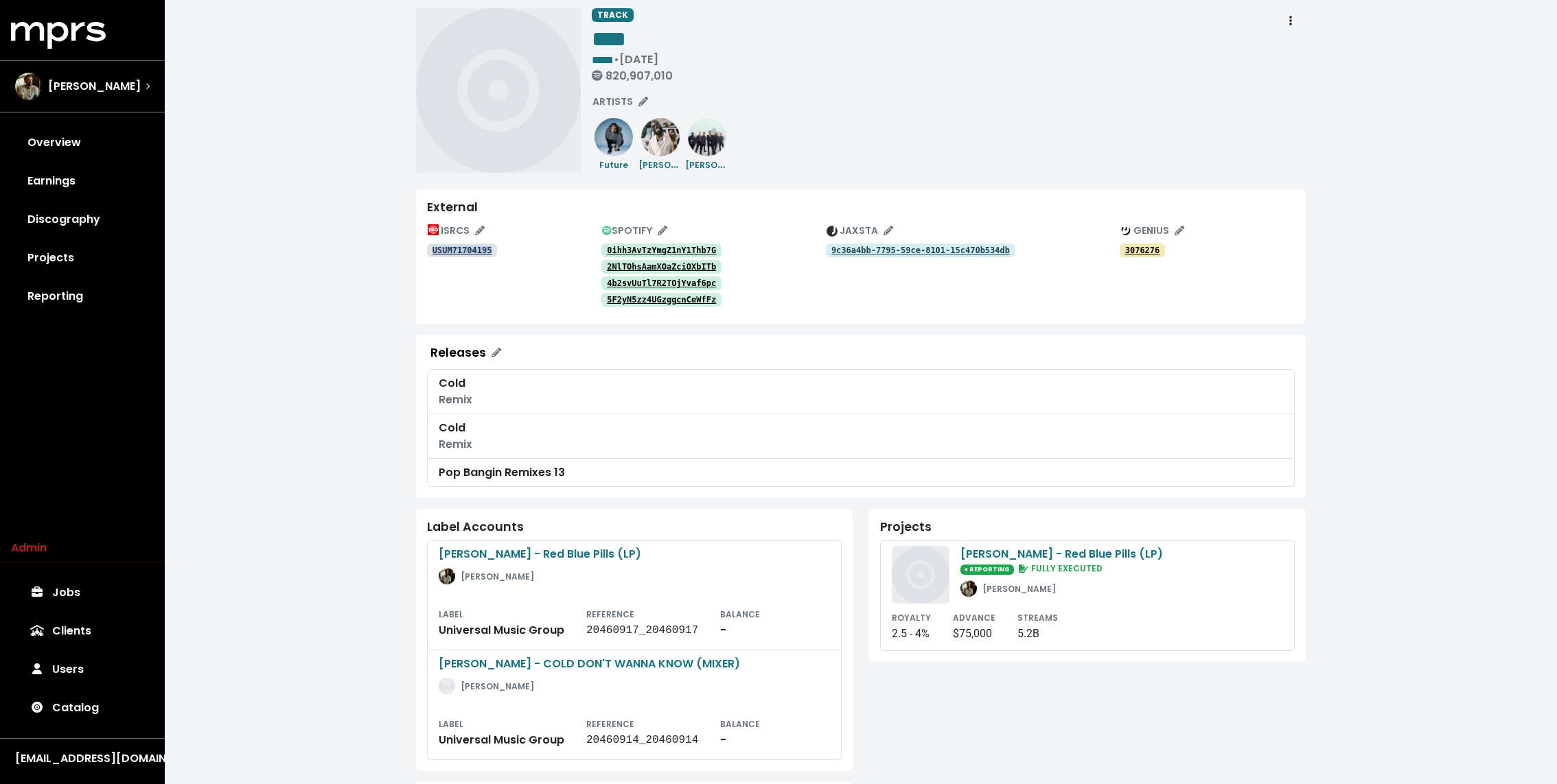
copy tt "USUM71704195"
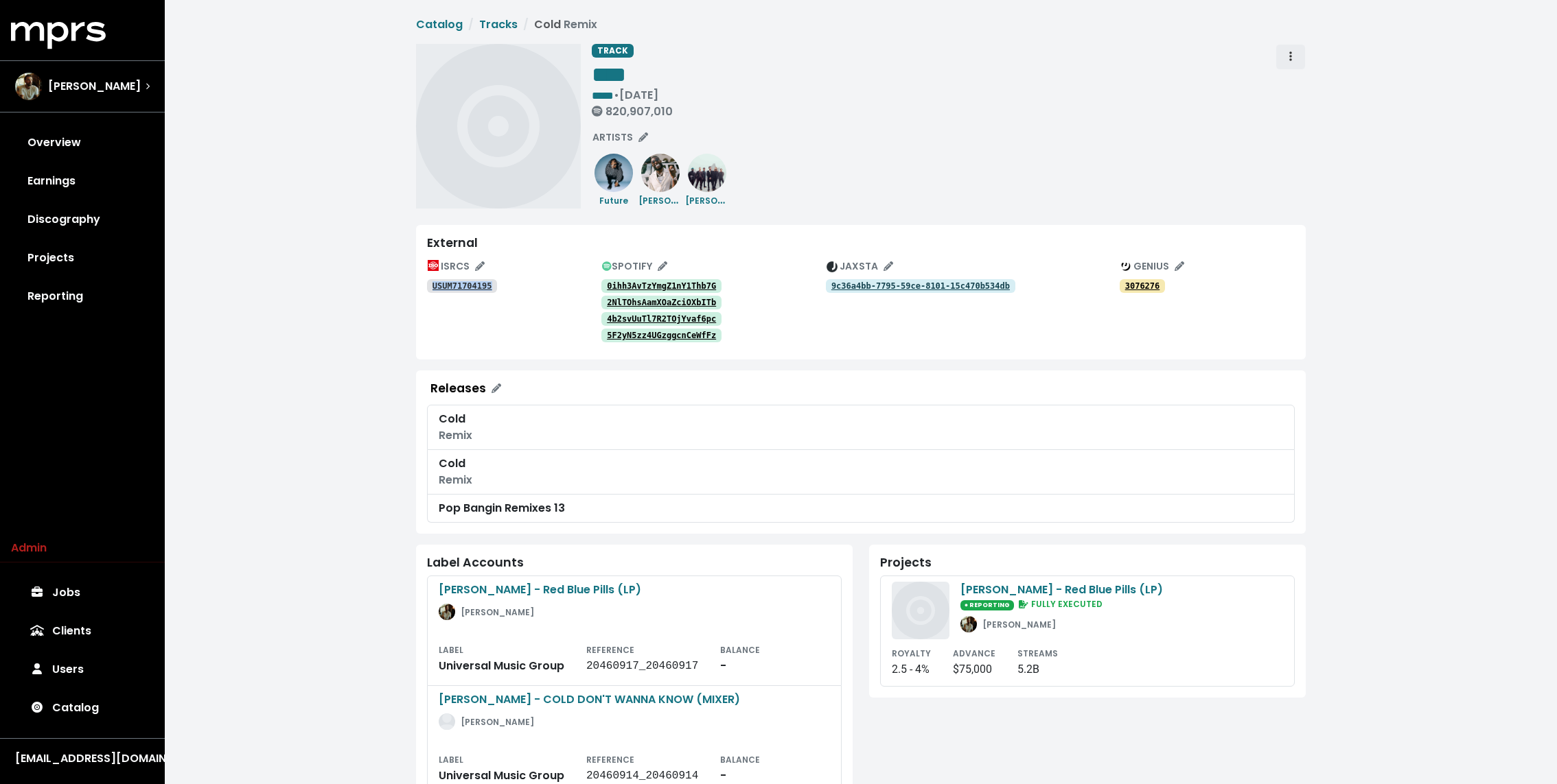
click at [1297, 56] on button "Track actions" at bounding box center [1291, 56] width 30 height 26
click at [470, 281] on tt "USUM71704195" at bounding box center [462, 286] width 59 height 10
click at [507, 291] on div "USUM71704195" at bounding box center [514, 286] width 174 height 16
drag, startPoint x: 507, startPoint y: 291, endPoint x: 431, endPoint y: 289, distance: 76.0
click at [431, 289] on div "USUM71704195" at bounding box center [514, 286] width 174 height 16
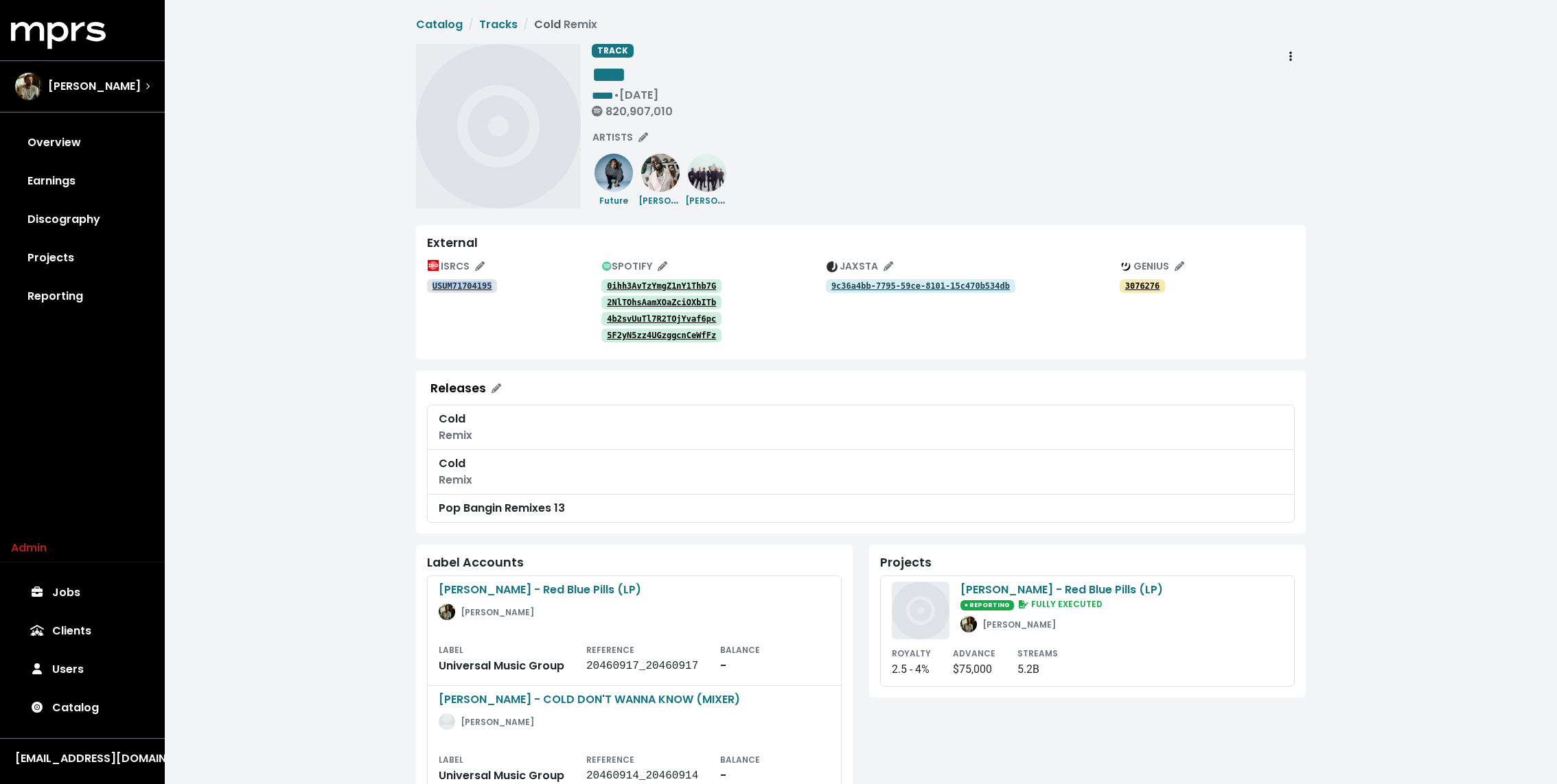
copy div "USUM71704195 SPOTIFY"
click at [1289, 53] on icon "Track actions" at bounding box center [1291, 56] width 3 height 11
click at [1056, 178] on div "TRACK **** ***** • May 5th, 2017 820,907,010 Merge Delete ARTISTS Future Gucci …" at bounding box center [948, 126] width 714 height 165
click at [1057, 615] on div "Maroon 5 - Red Blue Pills (LP) ● REPORTING FULLY EXECUTED John Ryan" at bounding box center [1061, 610] width 203 height 58
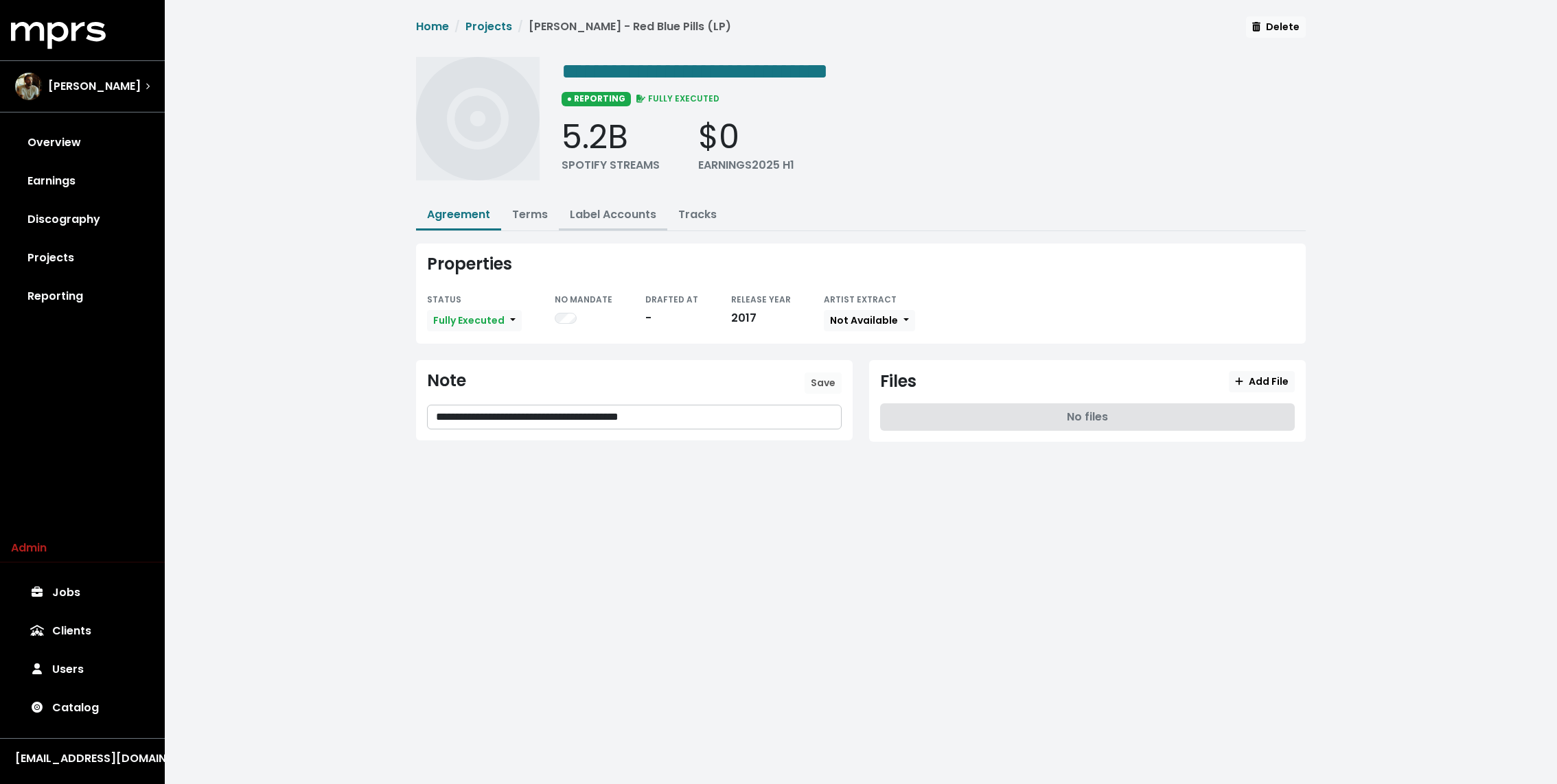
click at [635, 208] on link "Label Accounts" at bounding box center [613, 214] width 87 height 16
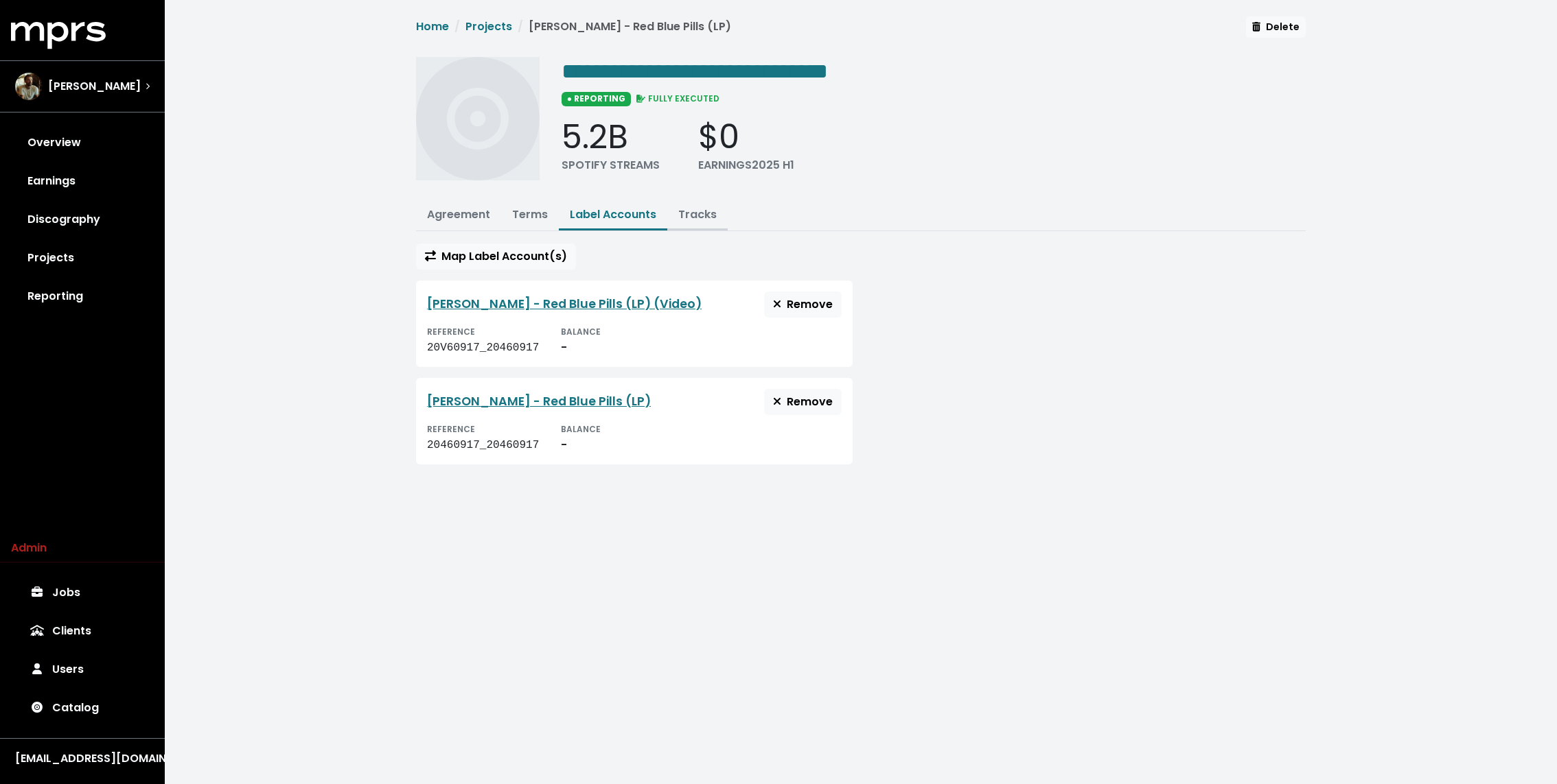
click at [712, 223] on button "Tracks" at bounding box center [697, 216] width 60 height 30
click at [701, 208] on link "Tracks" at bounding box center [698, 214] width 39 height 16
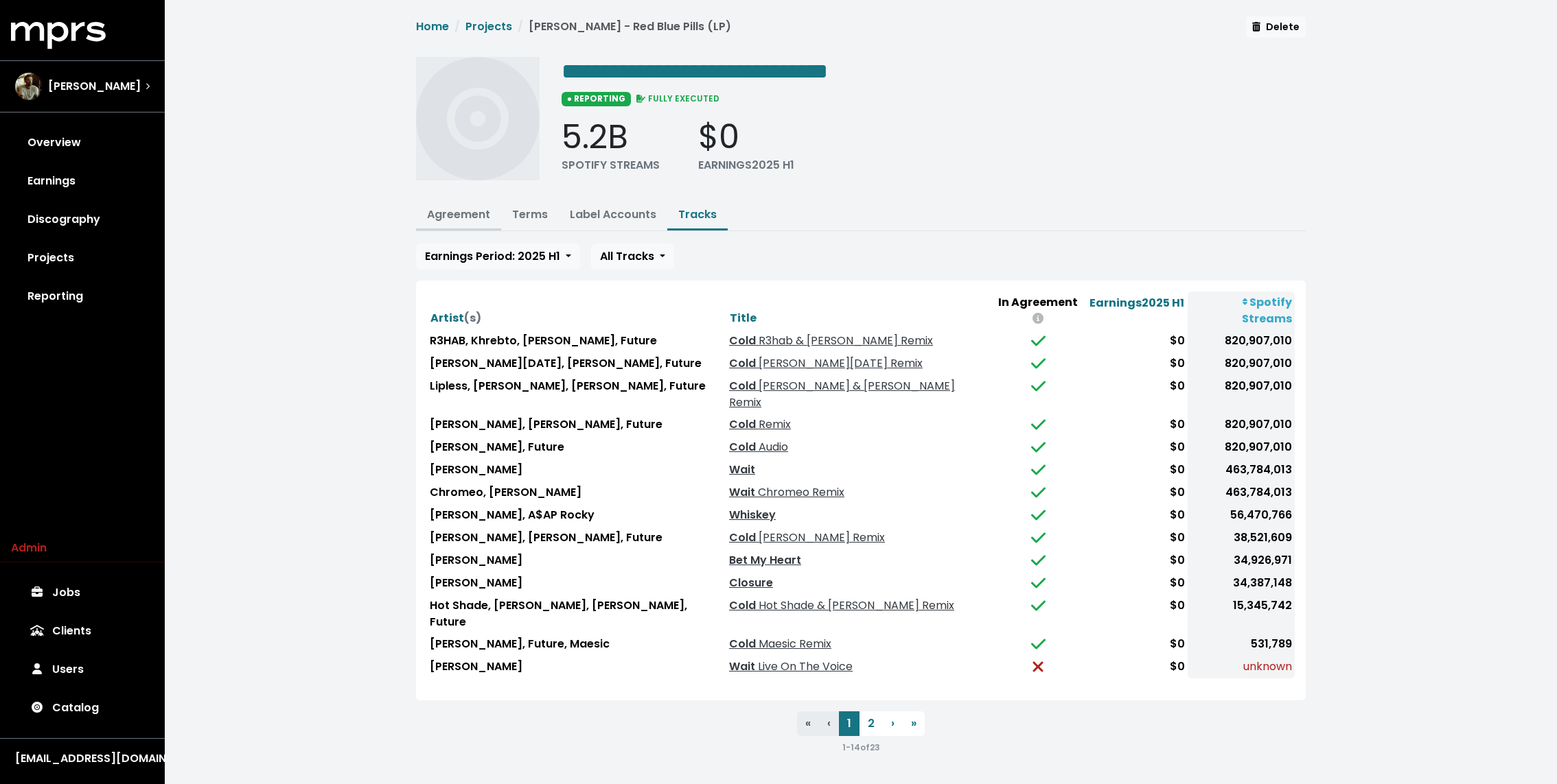
click at [473, 215] on link "Agreement" at bounding box center [458, 214] width 63 height 16
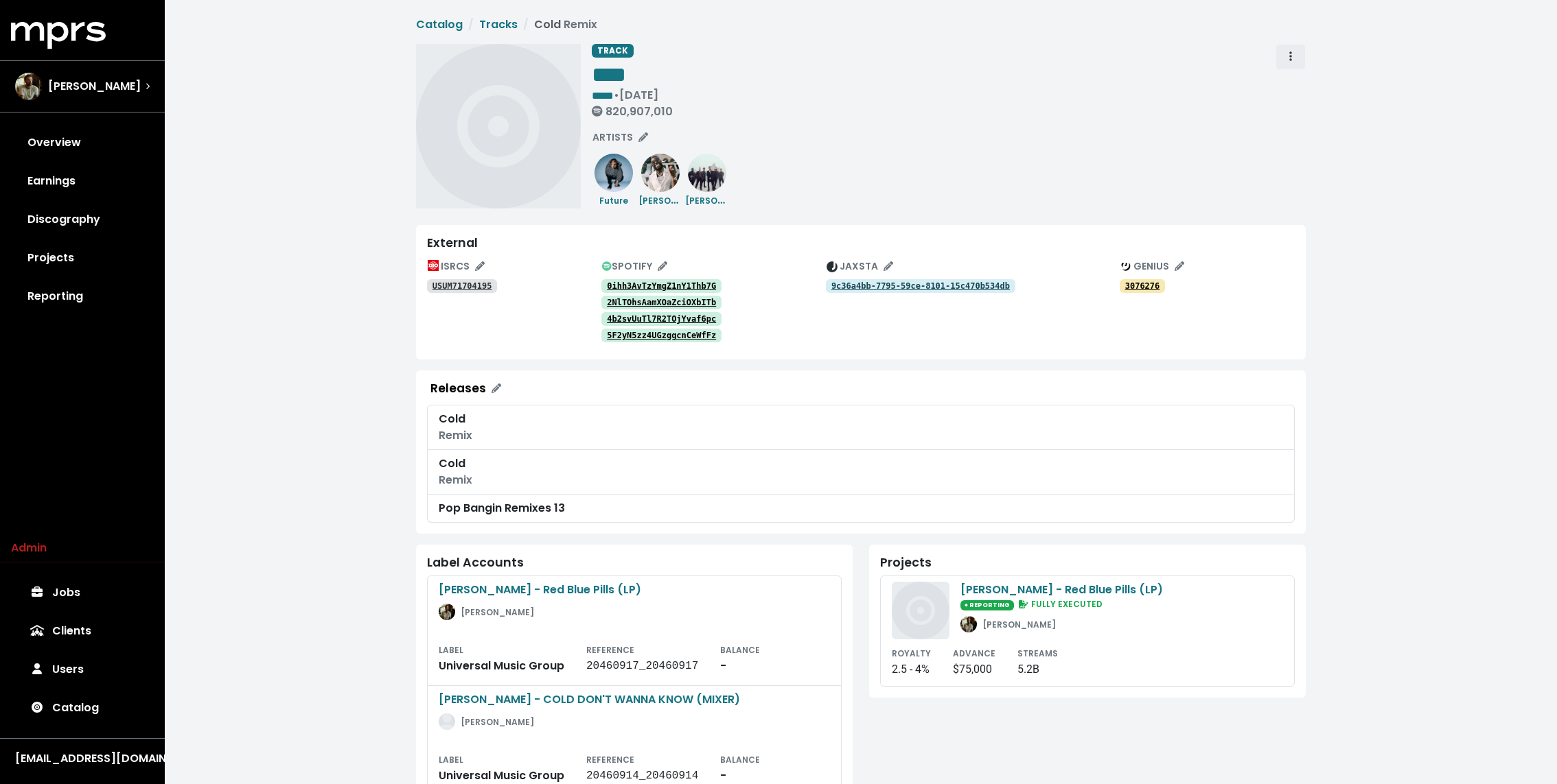
click at [1299, 50] on button "Track actions" at bounding box center [1291, 56] width 30 height 26
click at [1306, 115] on link "Delete" at bounding box center [1330, 109] width 108 height 22
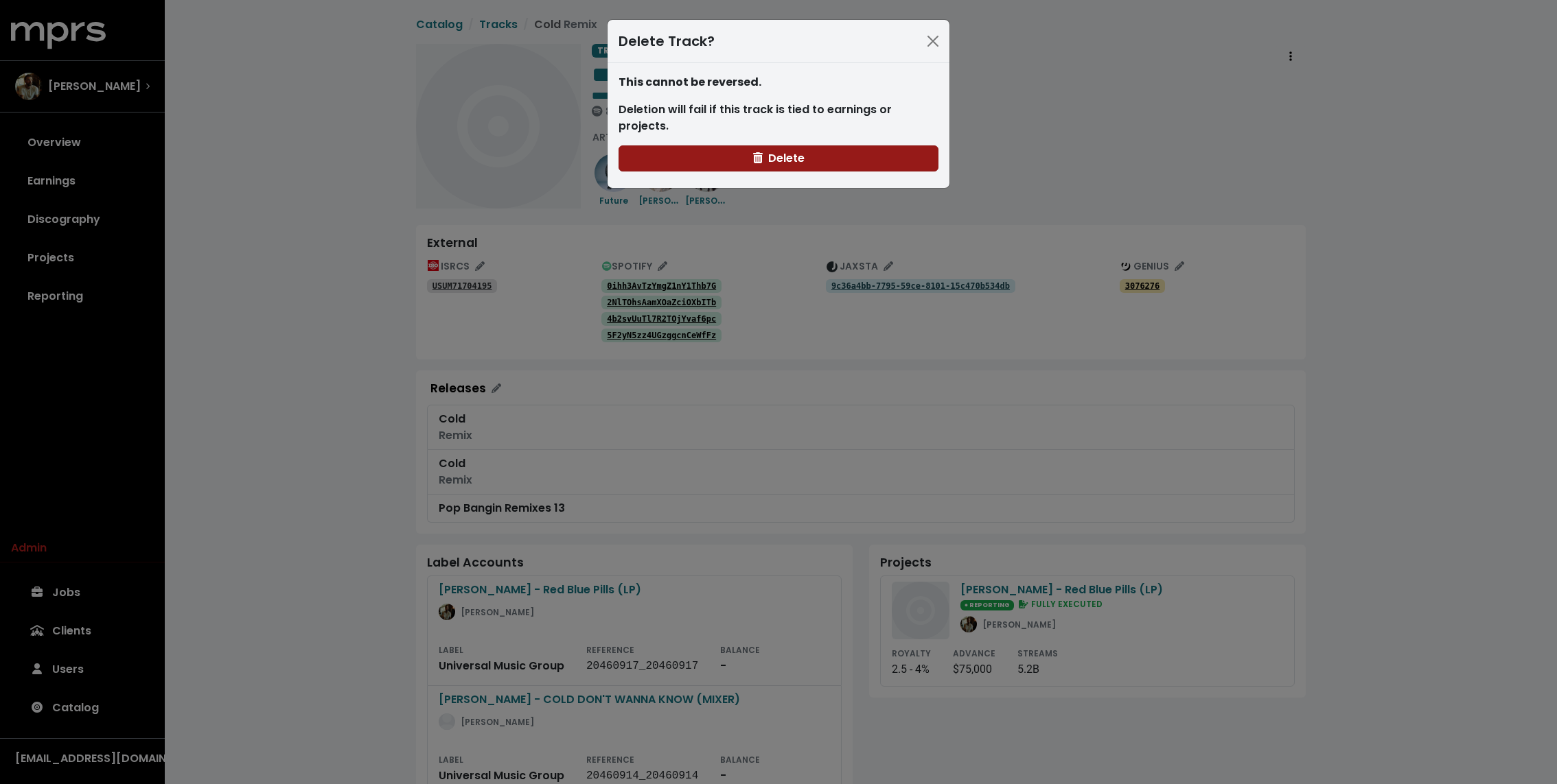
click at [850, 145] on button "Delete" at bounding box center [778, 158] width 320 height 26
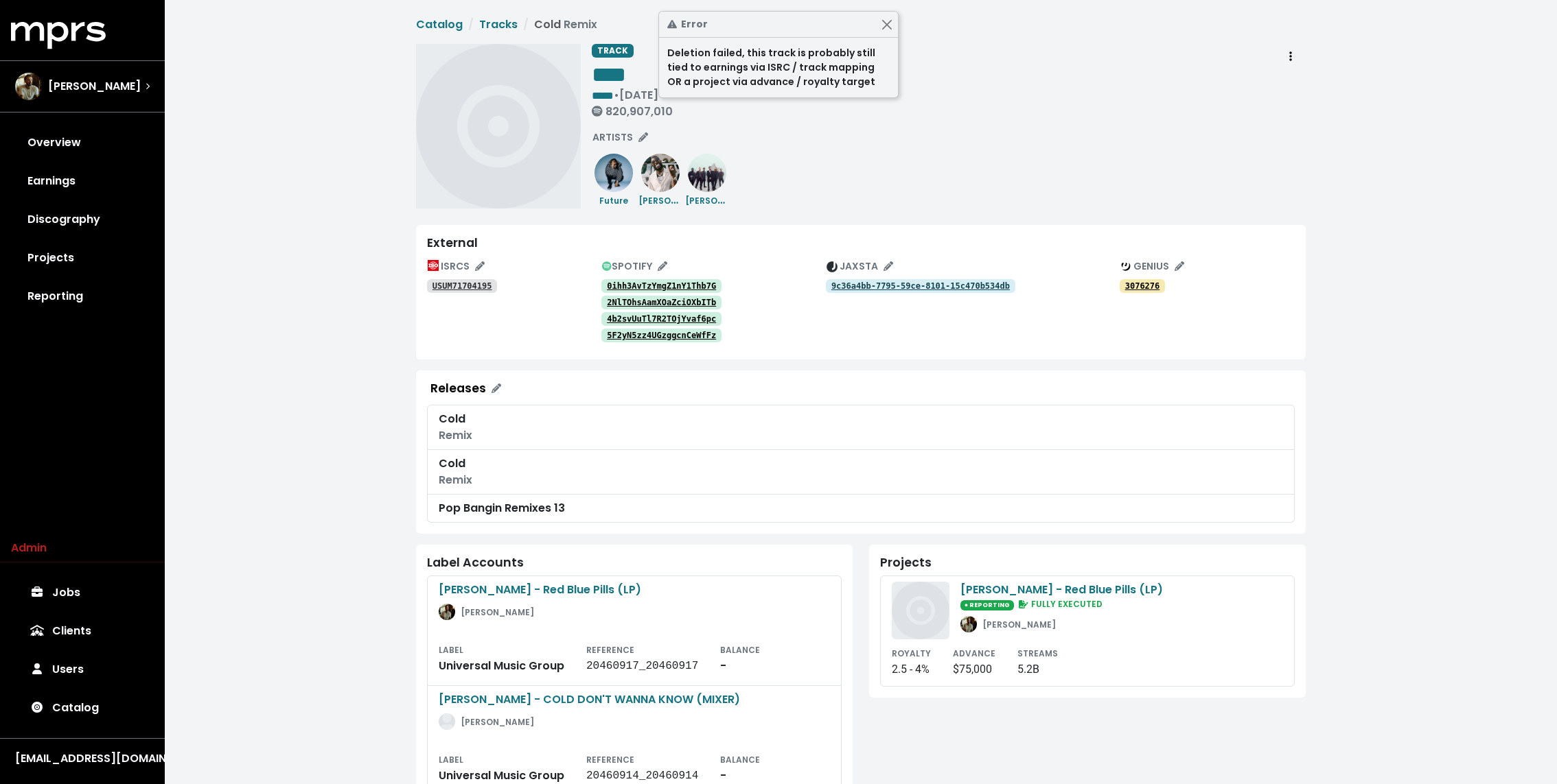
click at [860, 151] on div "TRACK **** ***** • May 5th, 2017 820,907,010 Merge Delete ARTISTS Future Gucci …" at bounding box center [948, 126] width 714 height 165
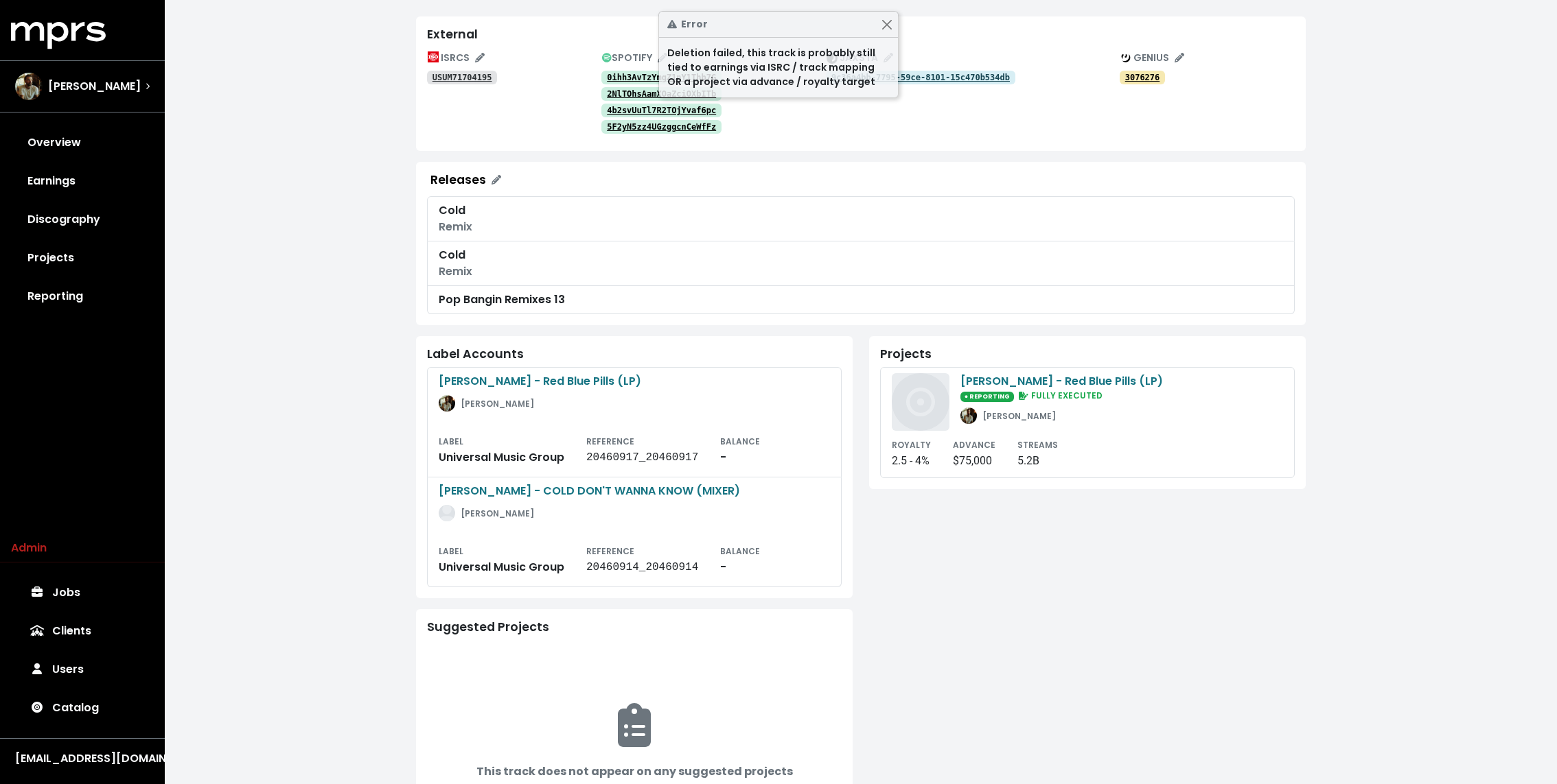
scroll to position [211, 0]
click at [1000, 406] on div "John Ryan" at bounding box center [1019, 414] width 73 height 16
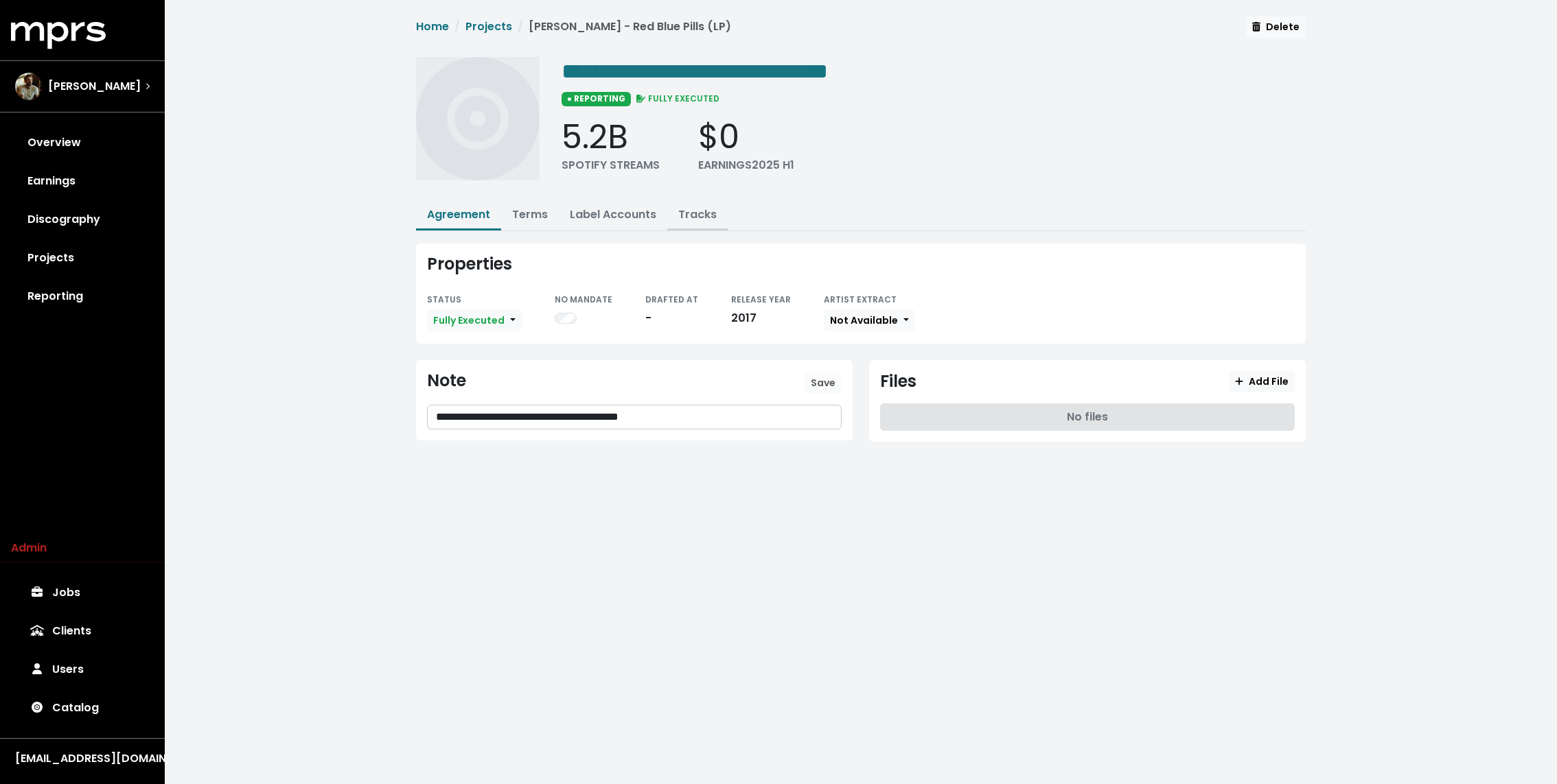
click at [693, 211] on link "Tracks" at bounding box center [698, 214] width 39 height 16
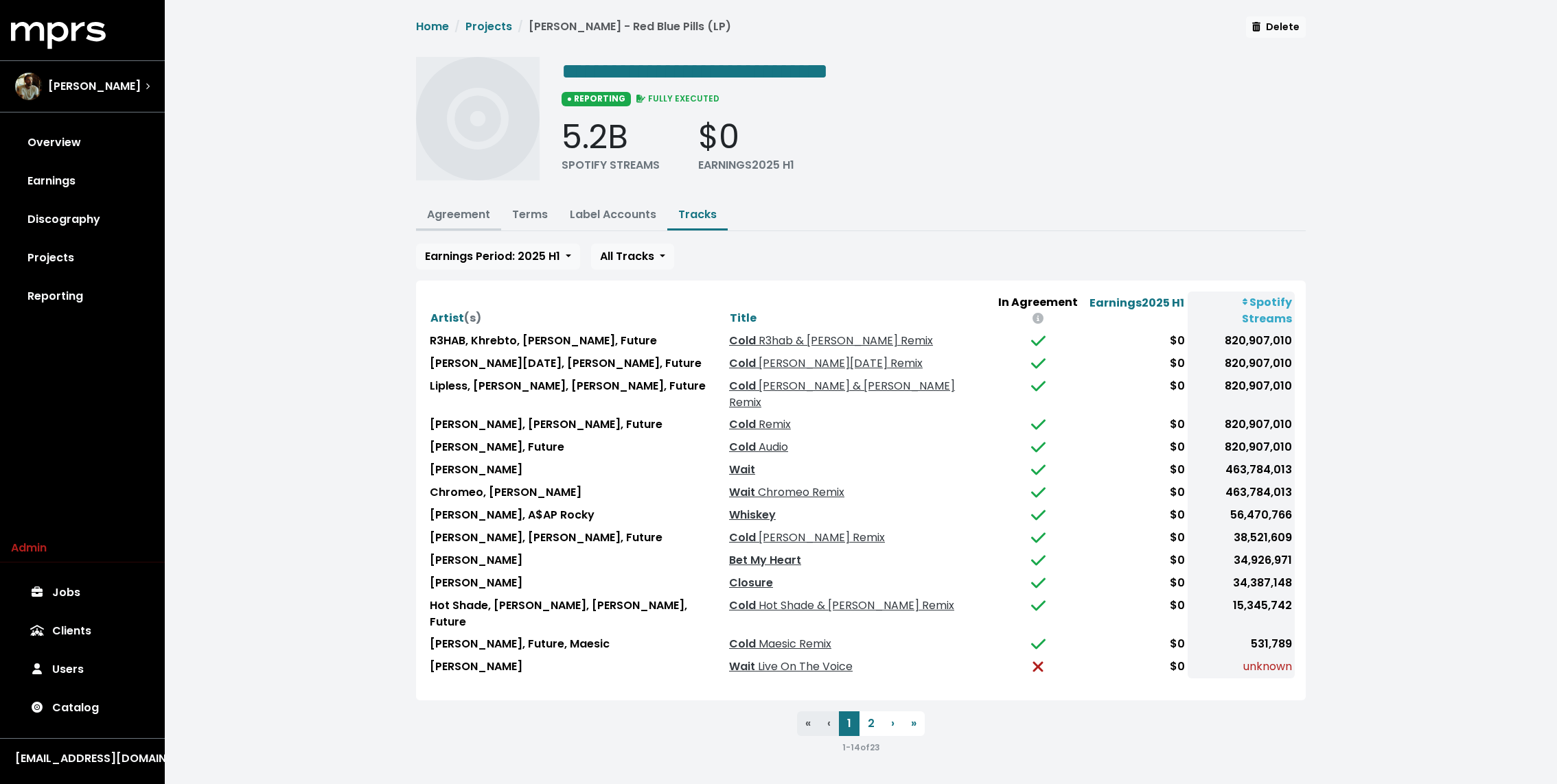
click at [450, 211] on link "Agreement" at bounding box center [458, 214] width 63 height 16
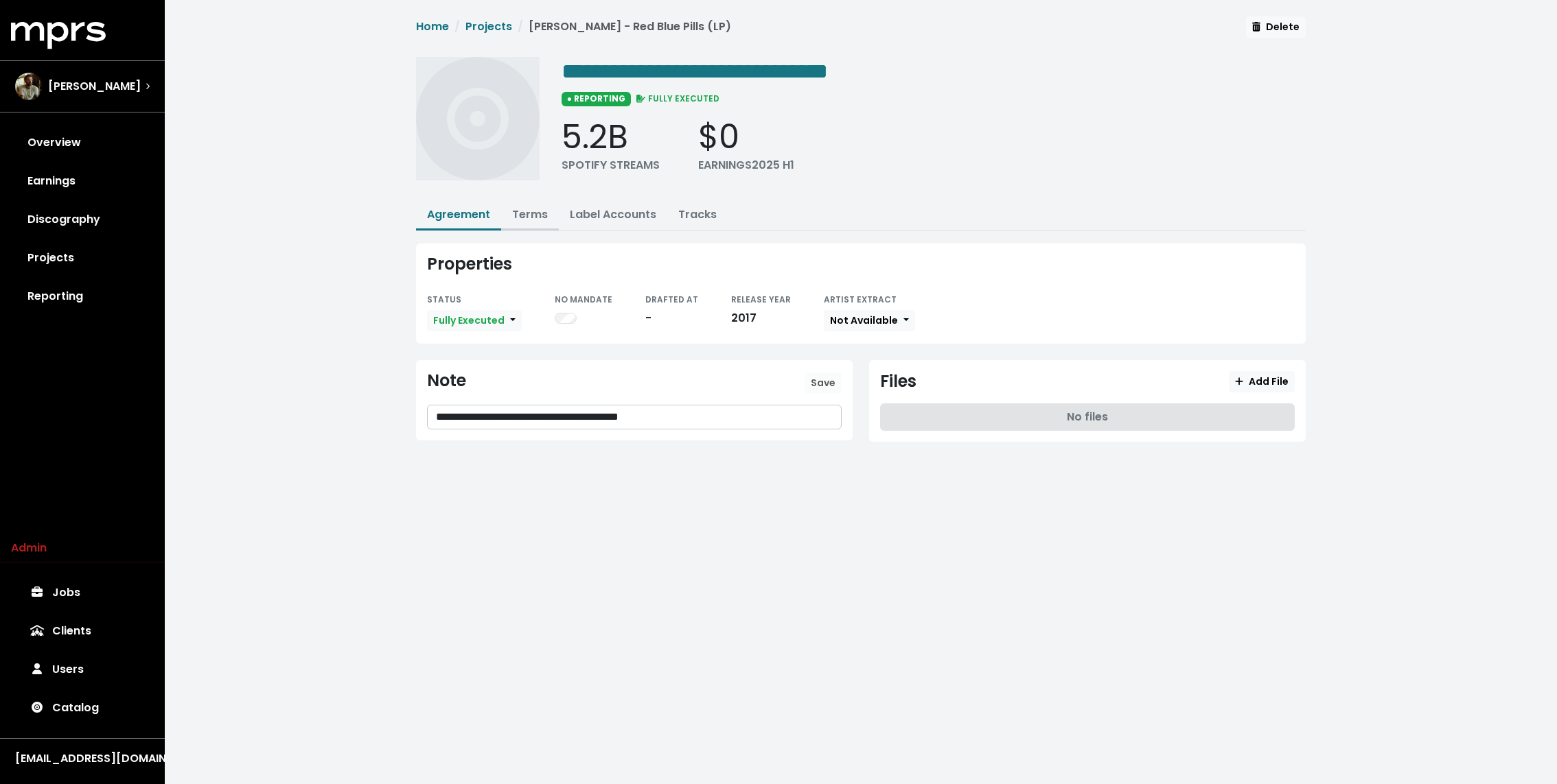
click at [528, 220] on button "Terms" at bounding box center [530, 216] width 58 height 30
click at [529, 206] on link "Terms" at bounding box center [530, 214] width 36 height 16
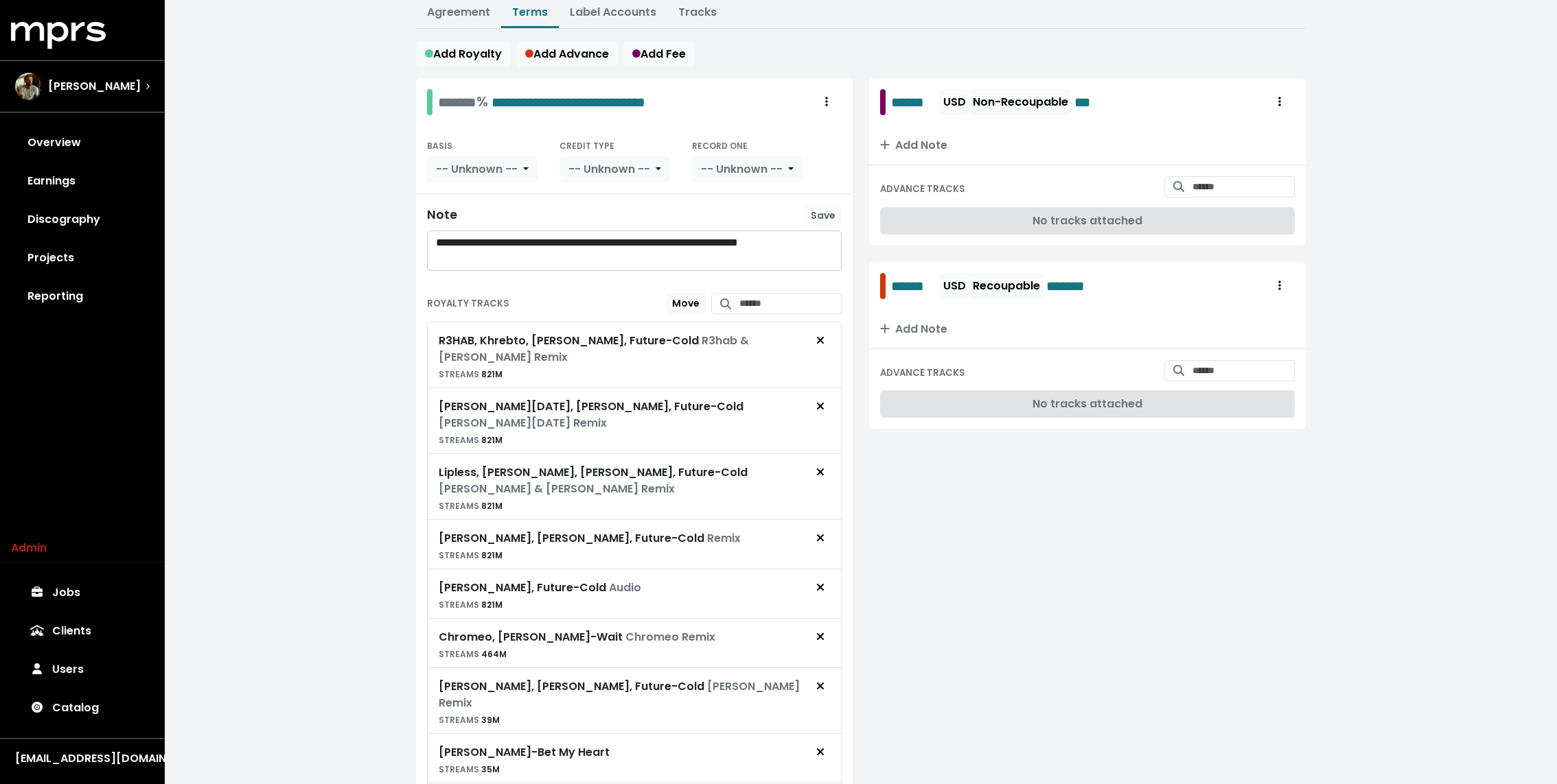
scroll to position [219, 0]
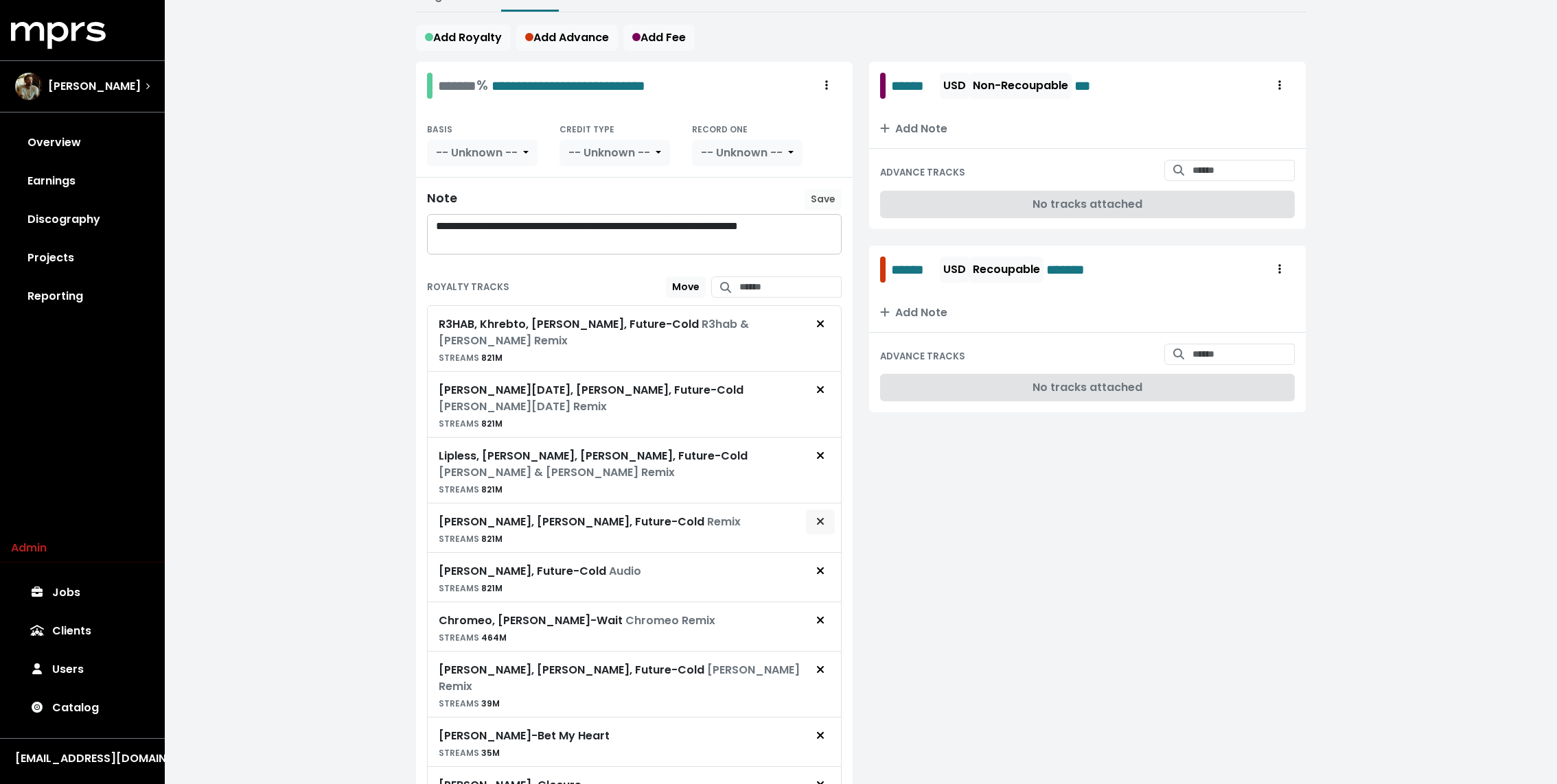
click at [823, 514] on span "Remove royalty target" at bounding box center [820, 521] width 8 height 16
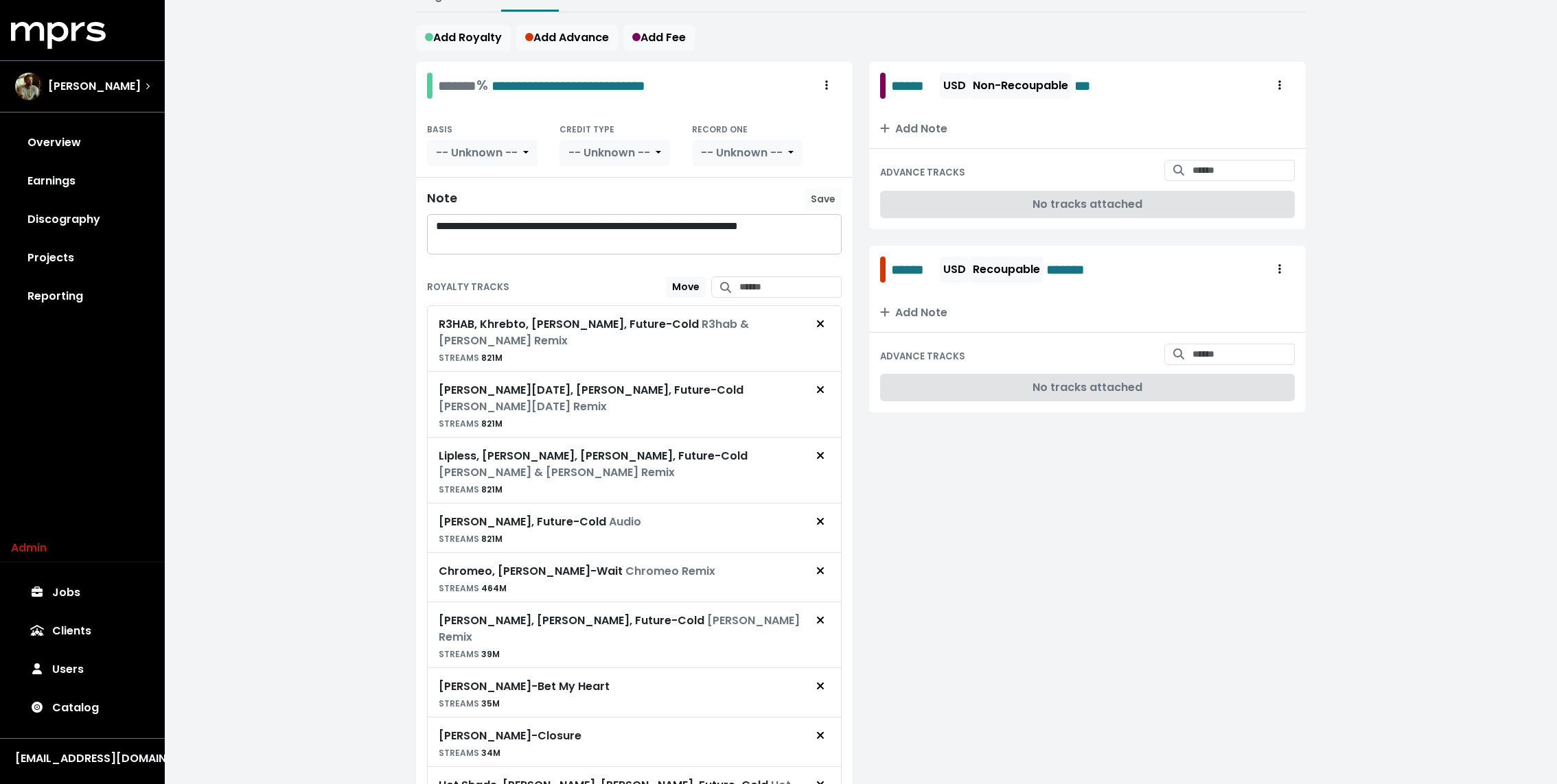
click at [402, 412] on div "**********" at bounding box center [861, 752] width 1392 height 1943
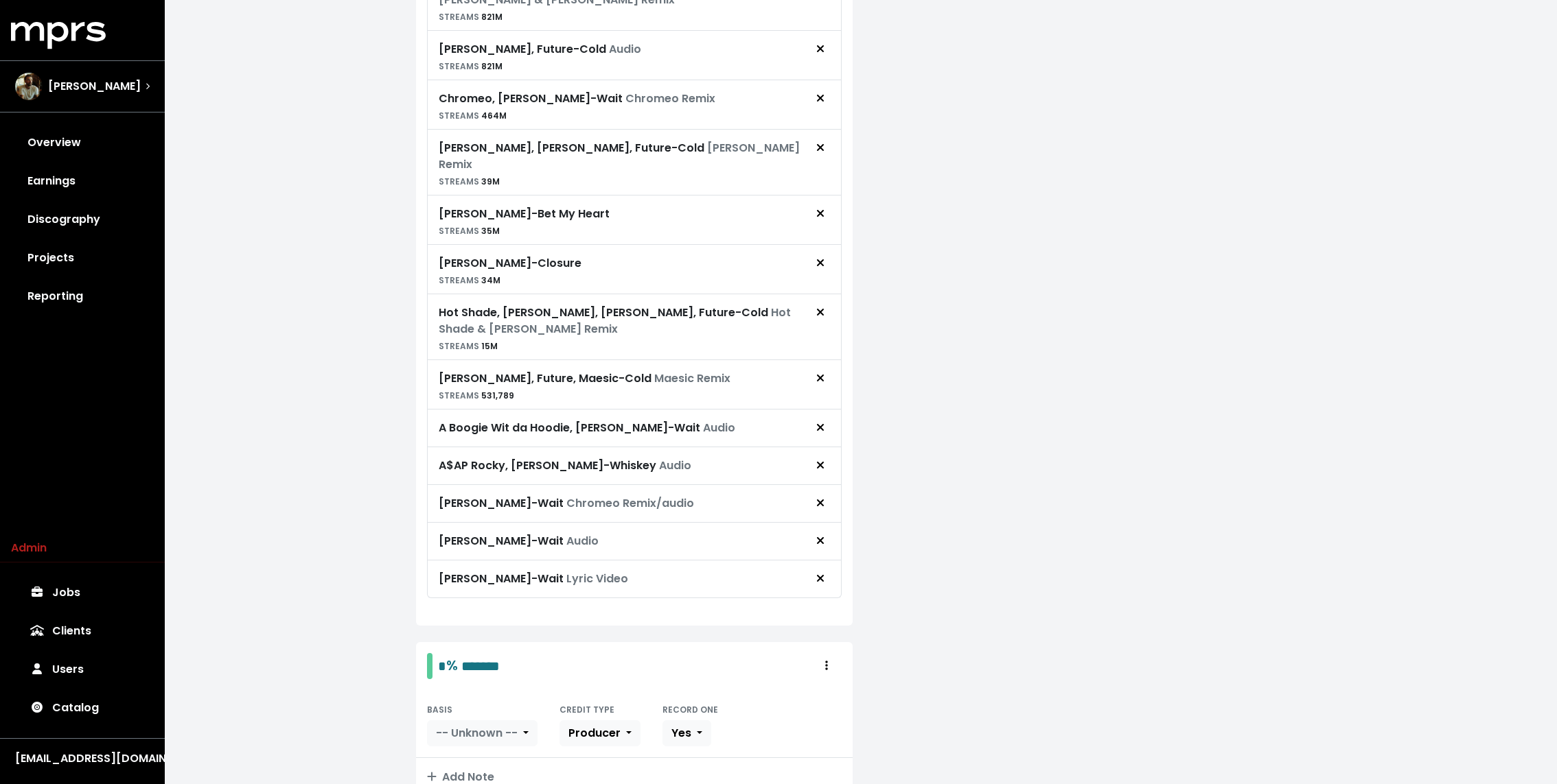
scroll to position [0, 0]
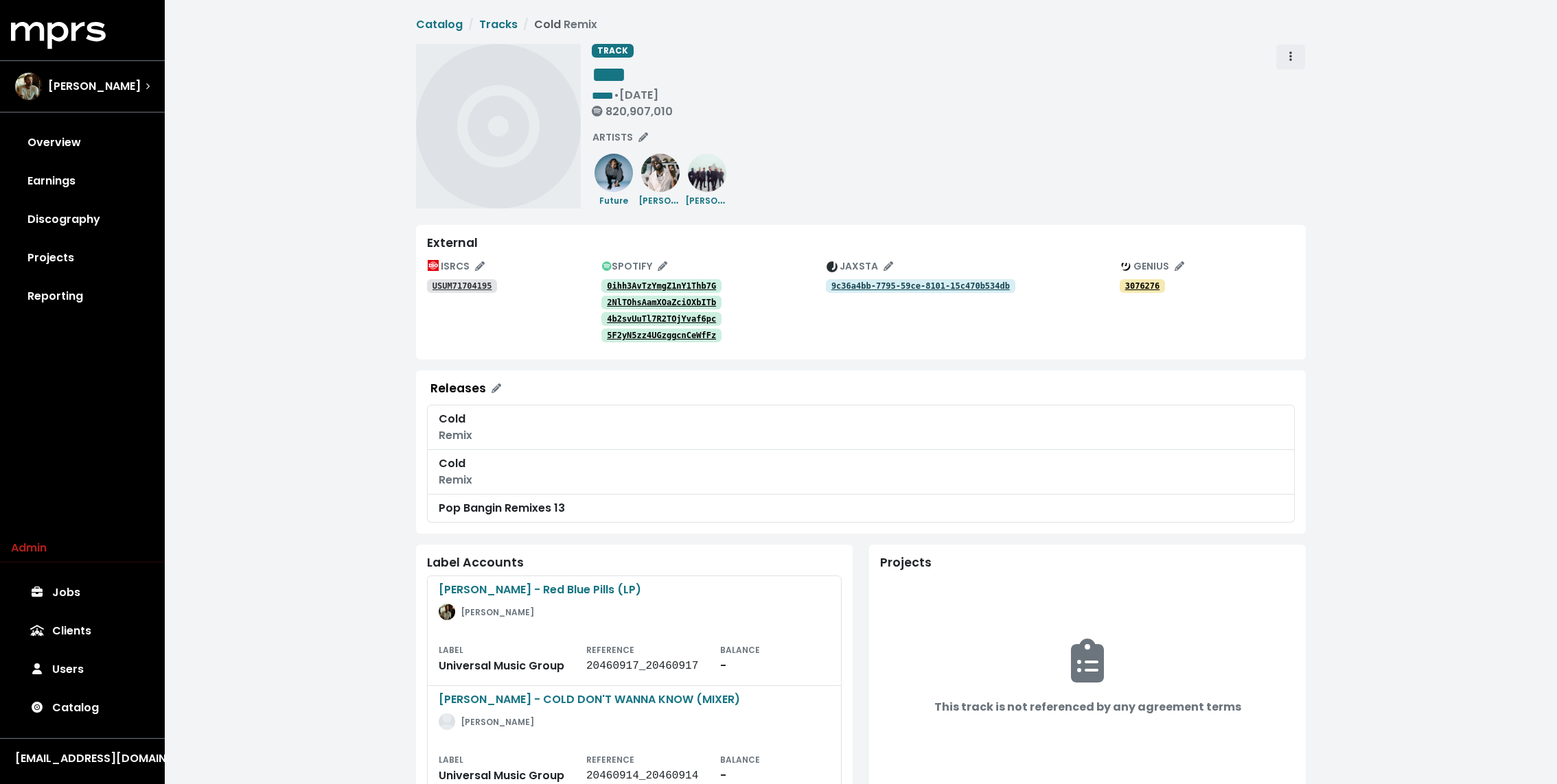
click at [1299, 48] on button "Track actions" at bounding box center [1291, 56] width 30 height 26
click at [1308, 102] on link "Delete" at bounding box center [1330, 109] width 108 height 22
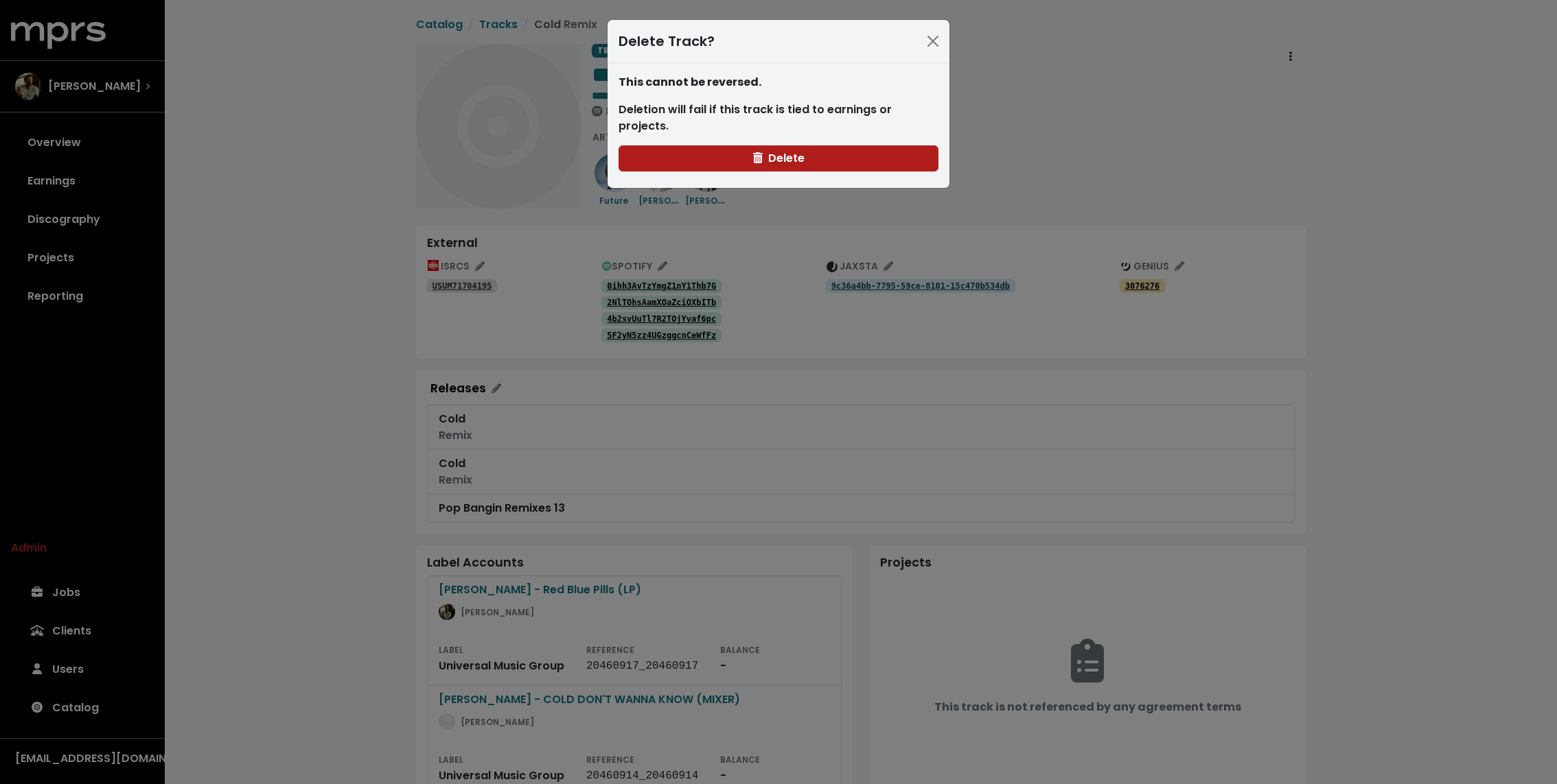
click at [776, 159] on div "This cannot be reversed. Deletion will fail if this track is tied to earnings o…" at bounding box center [778, 125] width 342 height 125
click at [776, 151] on span "Delete" at bounding box center [778, 159] width 51 height 16
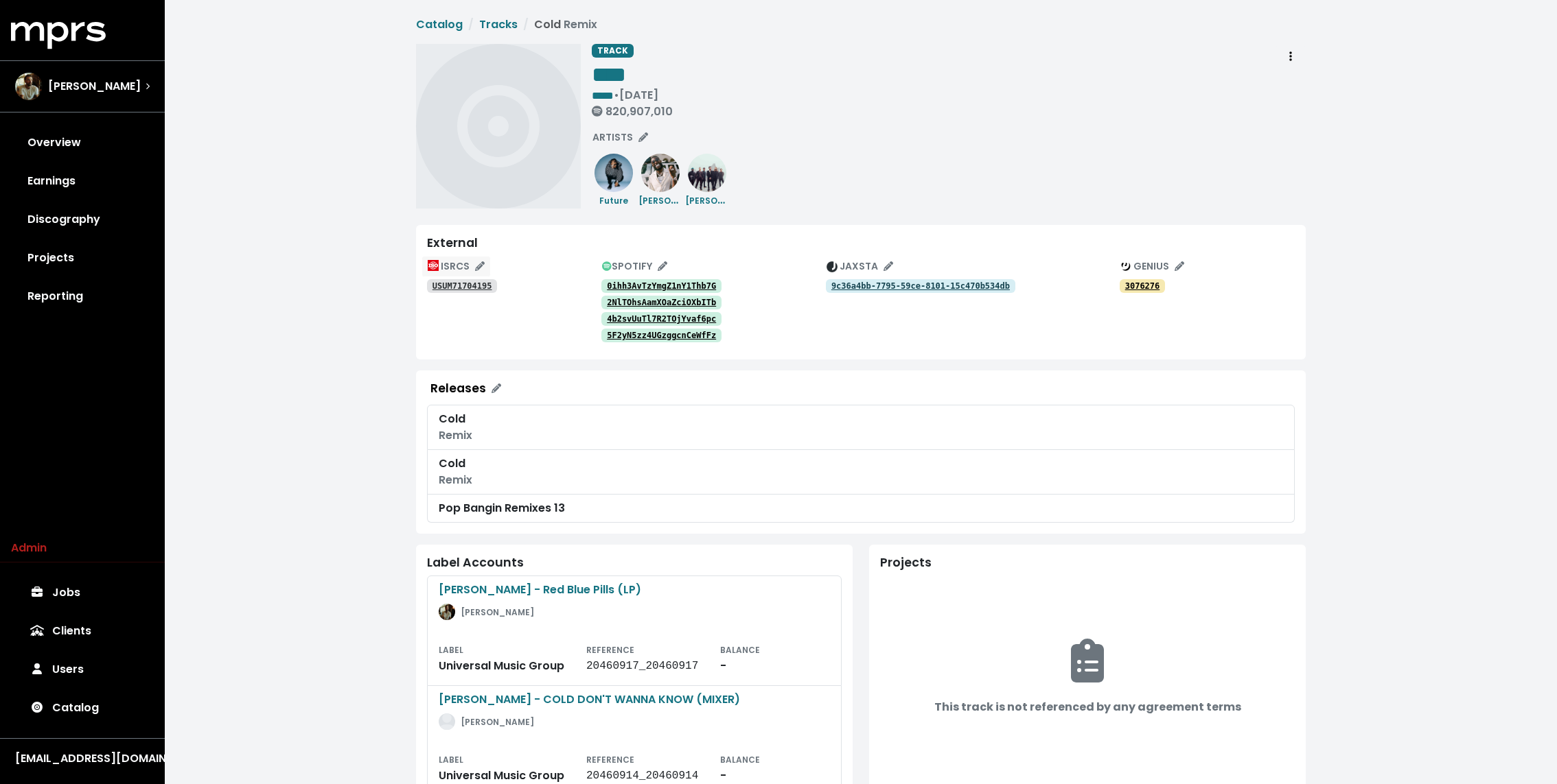
click at [485, 268] on button "ISRCS" at bounding box center [456, 266] width 69 height 22
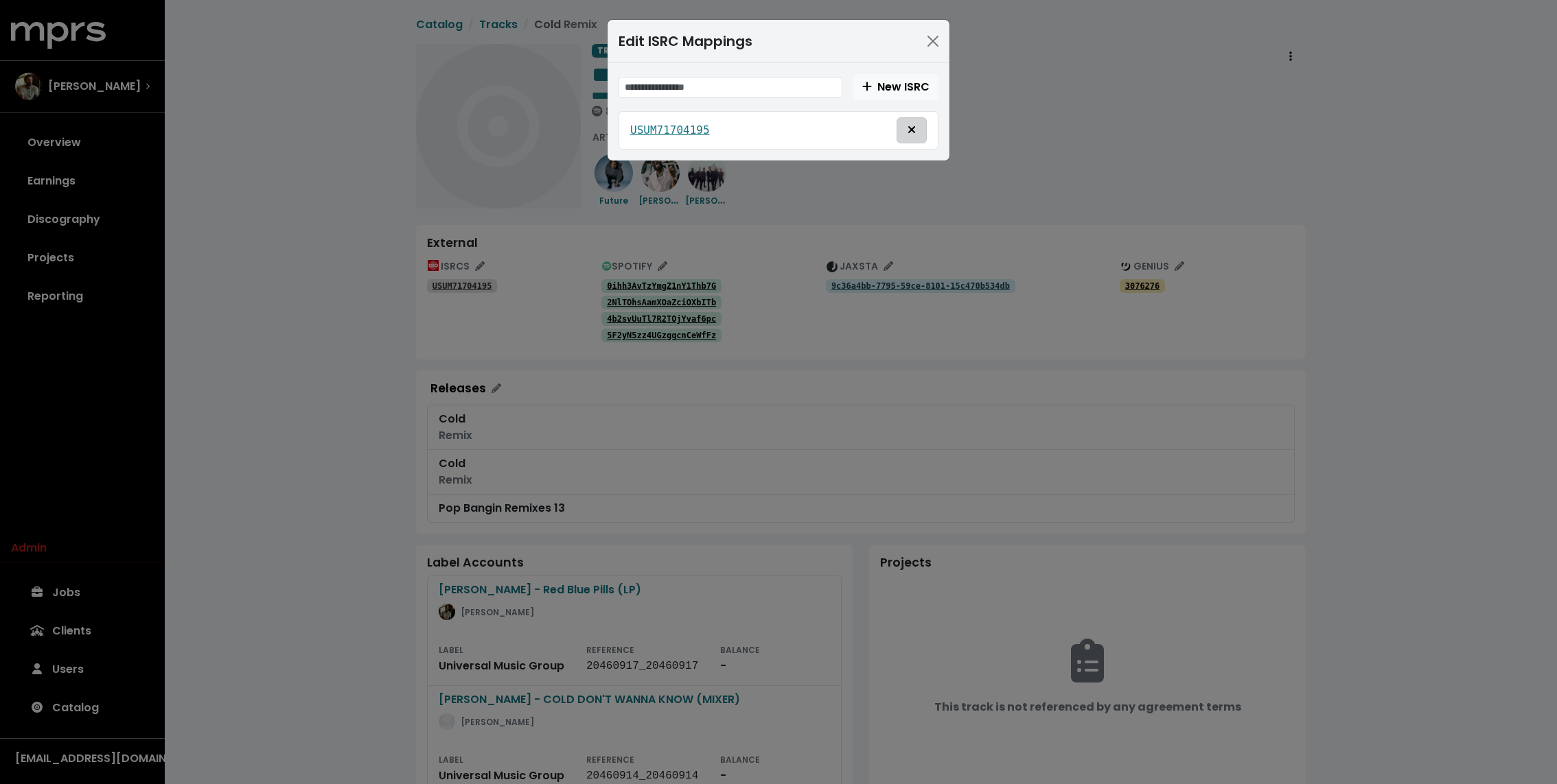
click at [914, 134] on span "Delete mapping for this ISRC" at bounding box center [911, 130] width 8 height 16
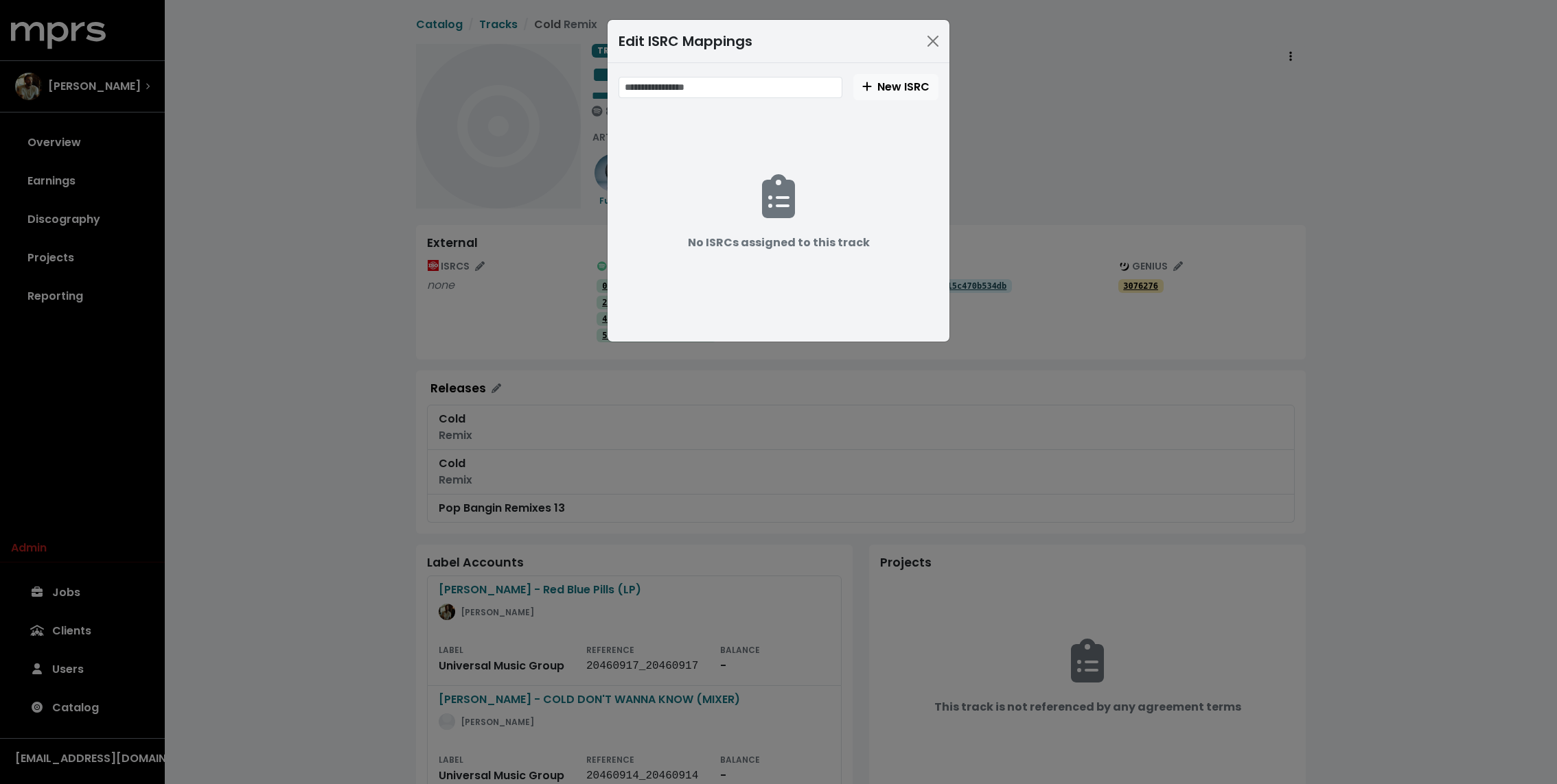
click at [1093, 154] on div "Edit ISRC Mappings New ISRC No ISRCs assigned to this track" at bounding box center [778, 392] width 1557 height 784
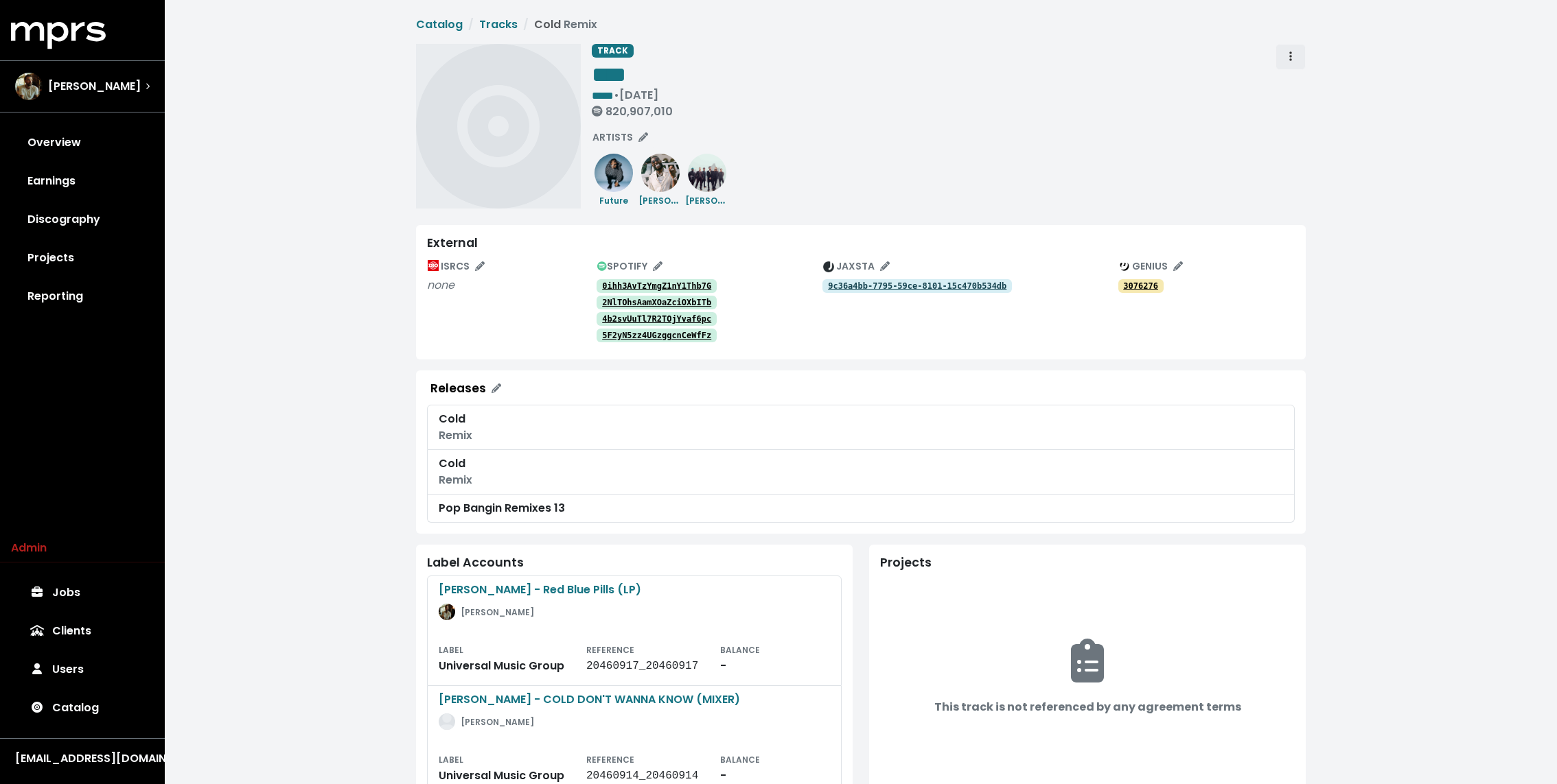
click at [1288, 58] on span "Track actions" at bounding box center [1291, 57] width 13 height 16
click at [1302, 98] on link "Delete" at bounding box center [1330, 109] width 108 height 22
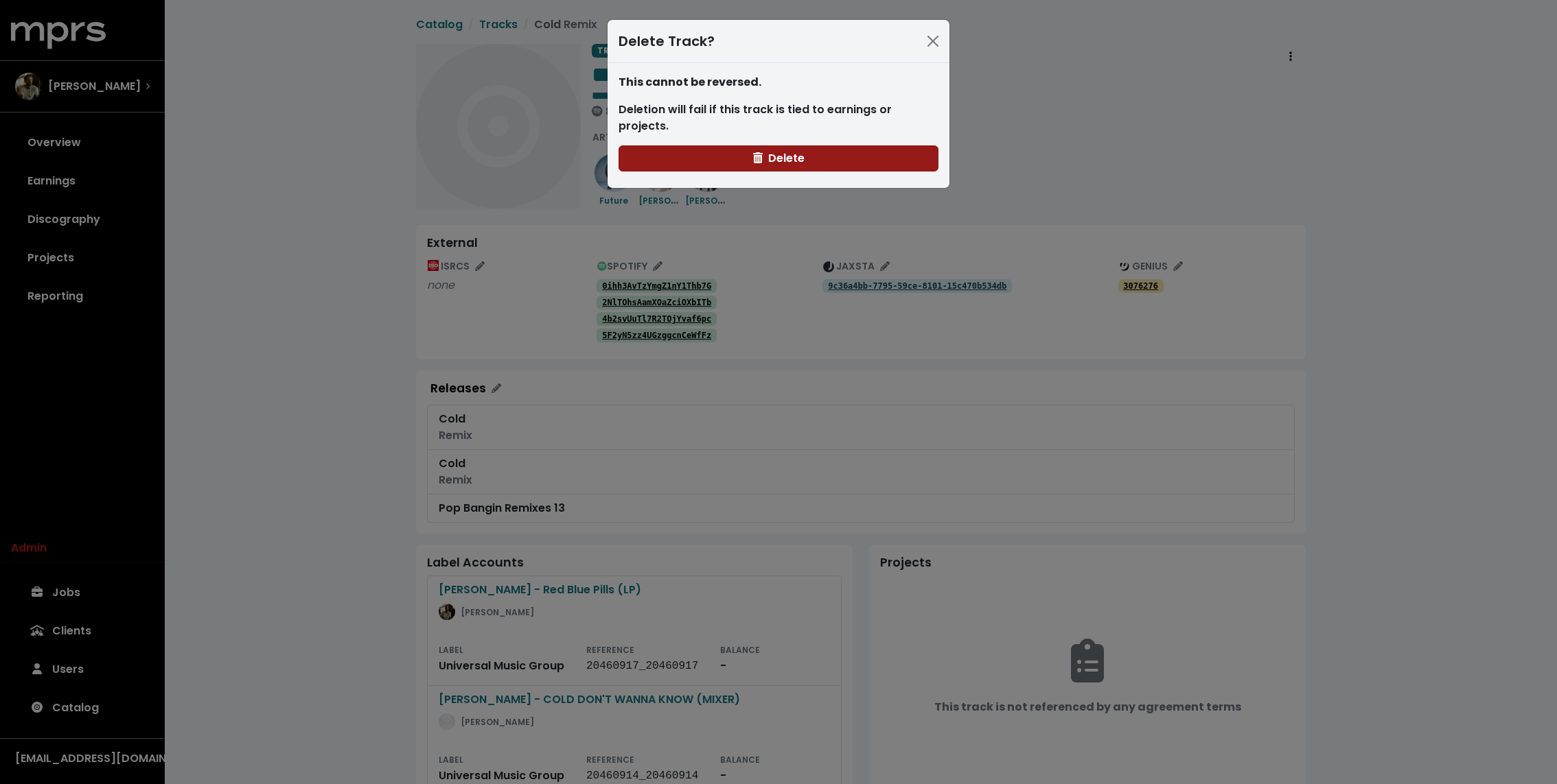
click at [816, 145] on button "Delete" at bounding box center [778, 158] width 320 height 26
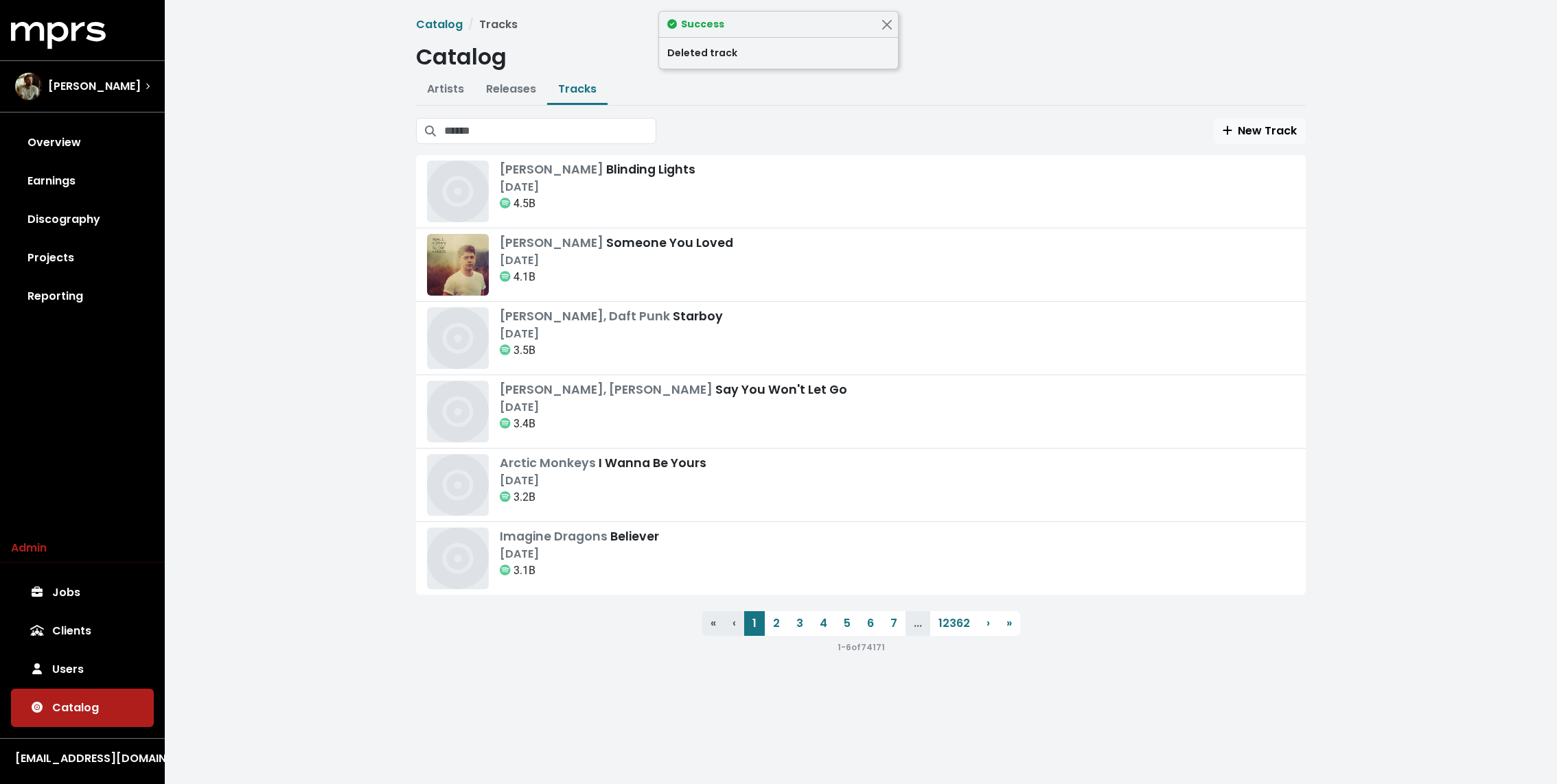
click at [813, 136] on div "New Track" at bounding box center [861, 131] width 890 height 26
click at [1236, 125] on span "New Track" at bounding box center [1259, 131] width 74 height 16
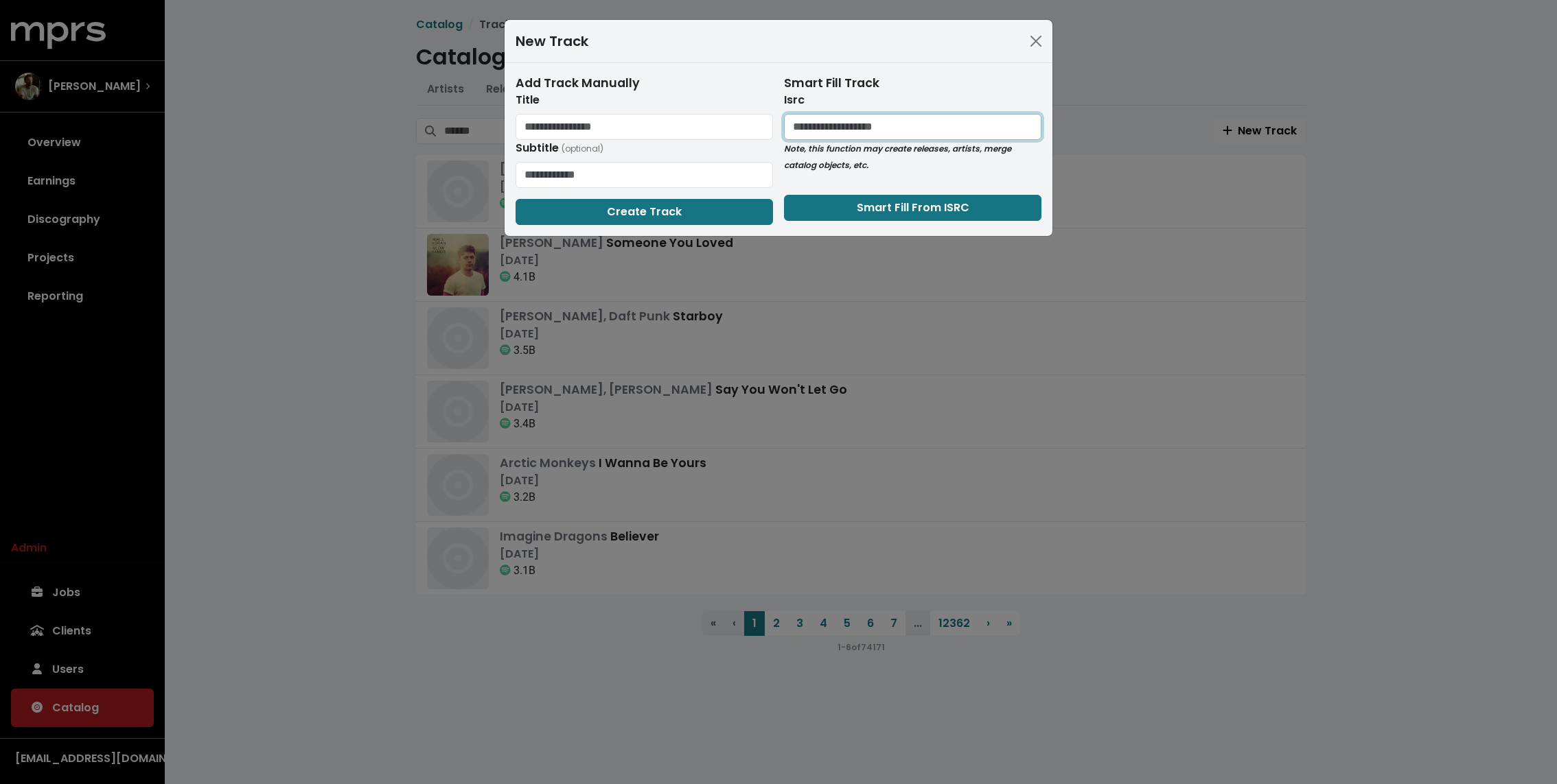
click at [919, 131] on input "text" at bounding box center [912, 127] width 258 height 26
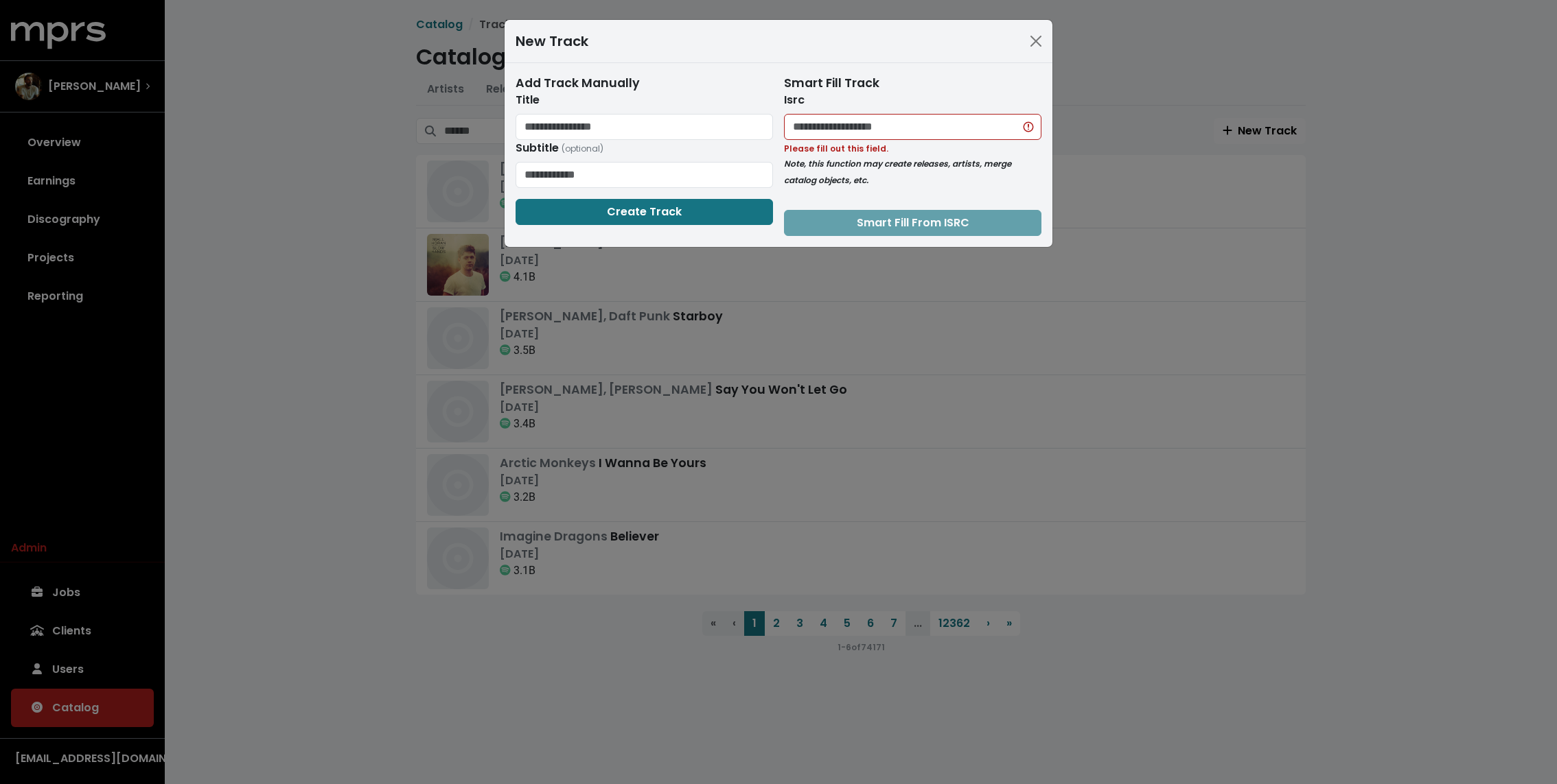
click at [1117, 133] on div "New Track Add Track Manually Title Subtitle (optional) Create Track Smart Fill …" at bounding box center [778, 392] width 1557 height 784
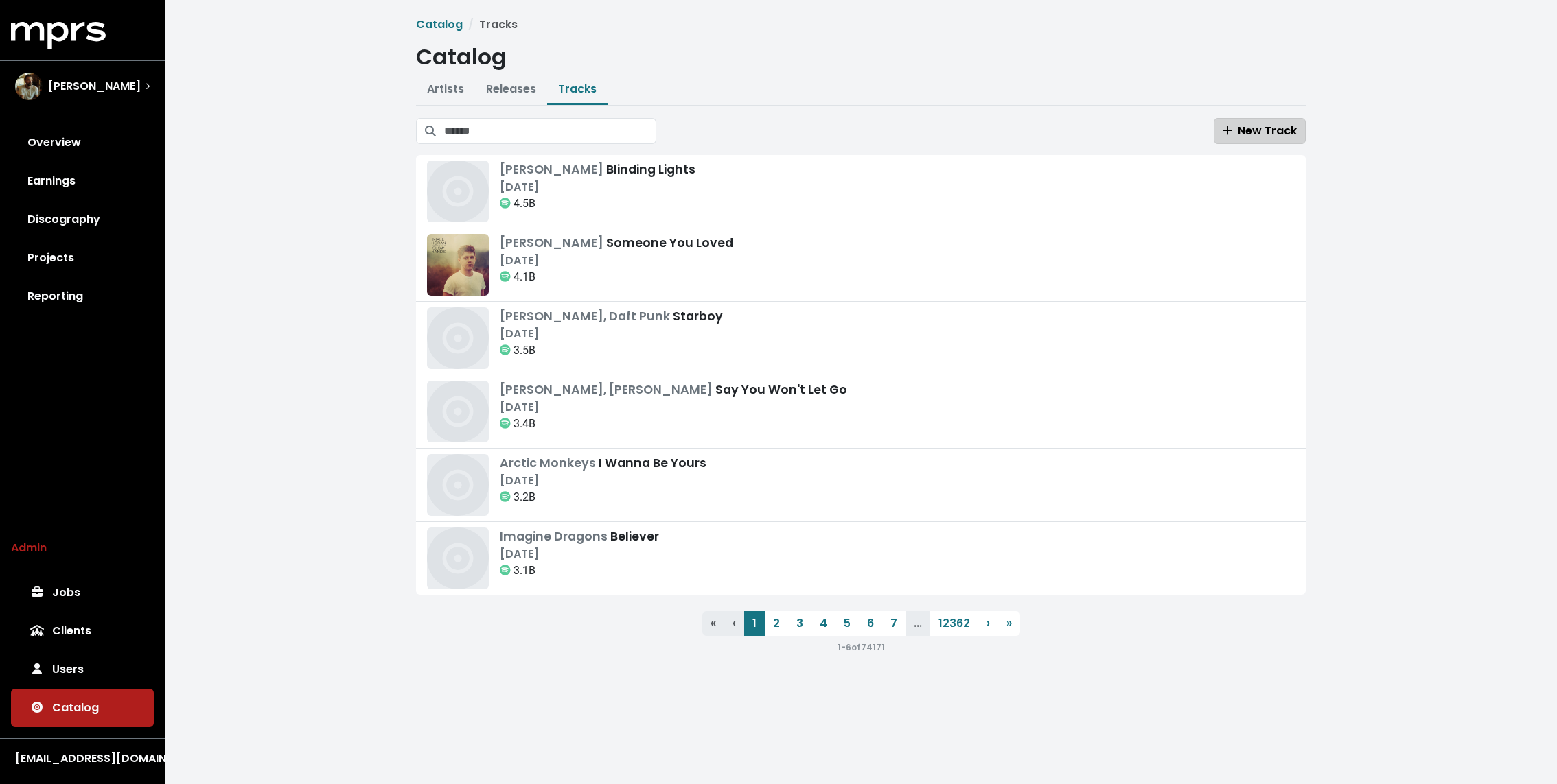
click at [1240, 128] on span "New Track" at bounding box center [1259, 131] width 74 height 16
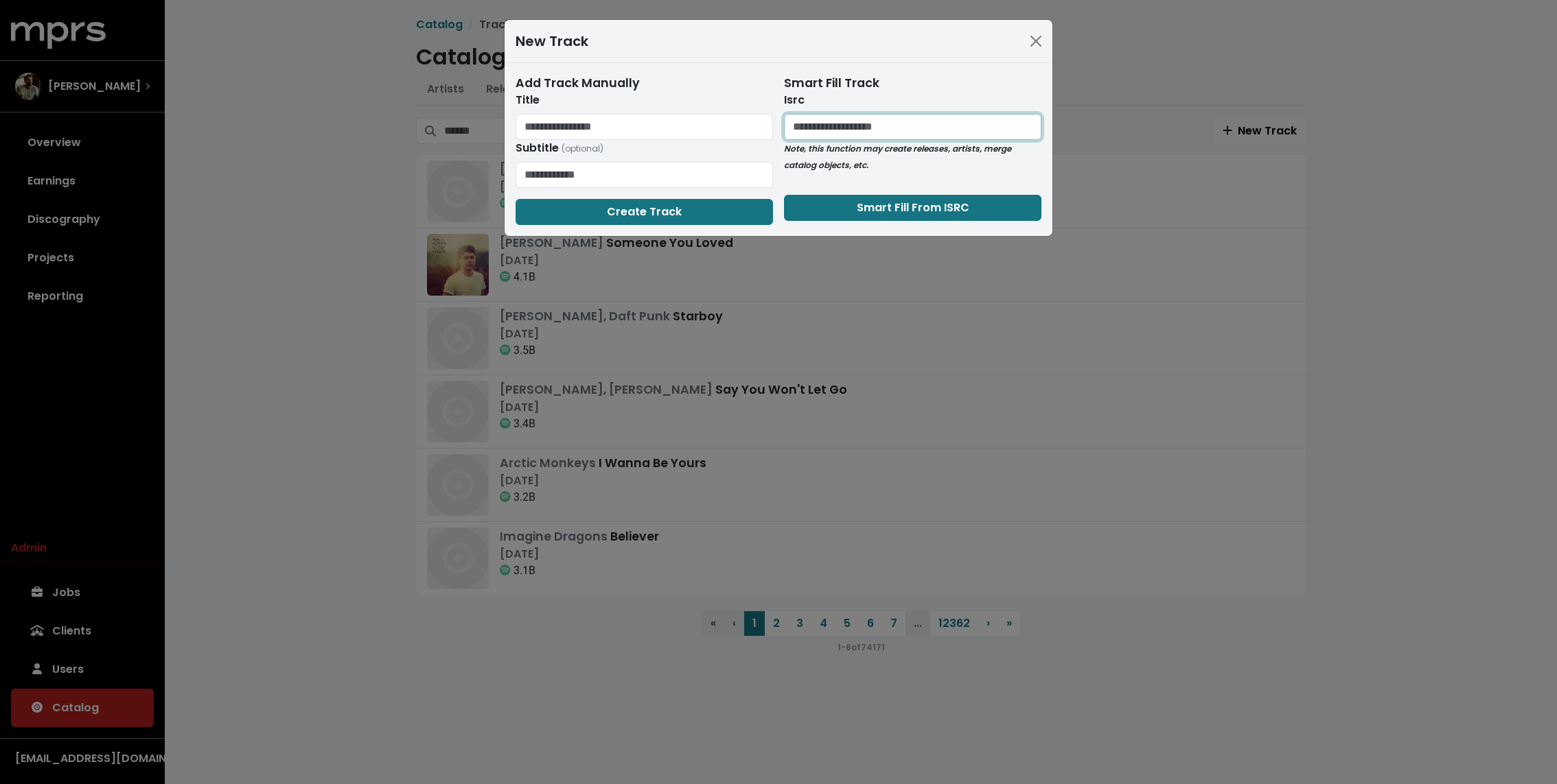
click at [827, 125] on input "text" at bounding box center [912, 127] width 258 height 26
paste input "**********"
type input "**********"
click at [822, 200] on button "Smart Fill From ISRC" at bounding box center [912, 208] width 258 height 26
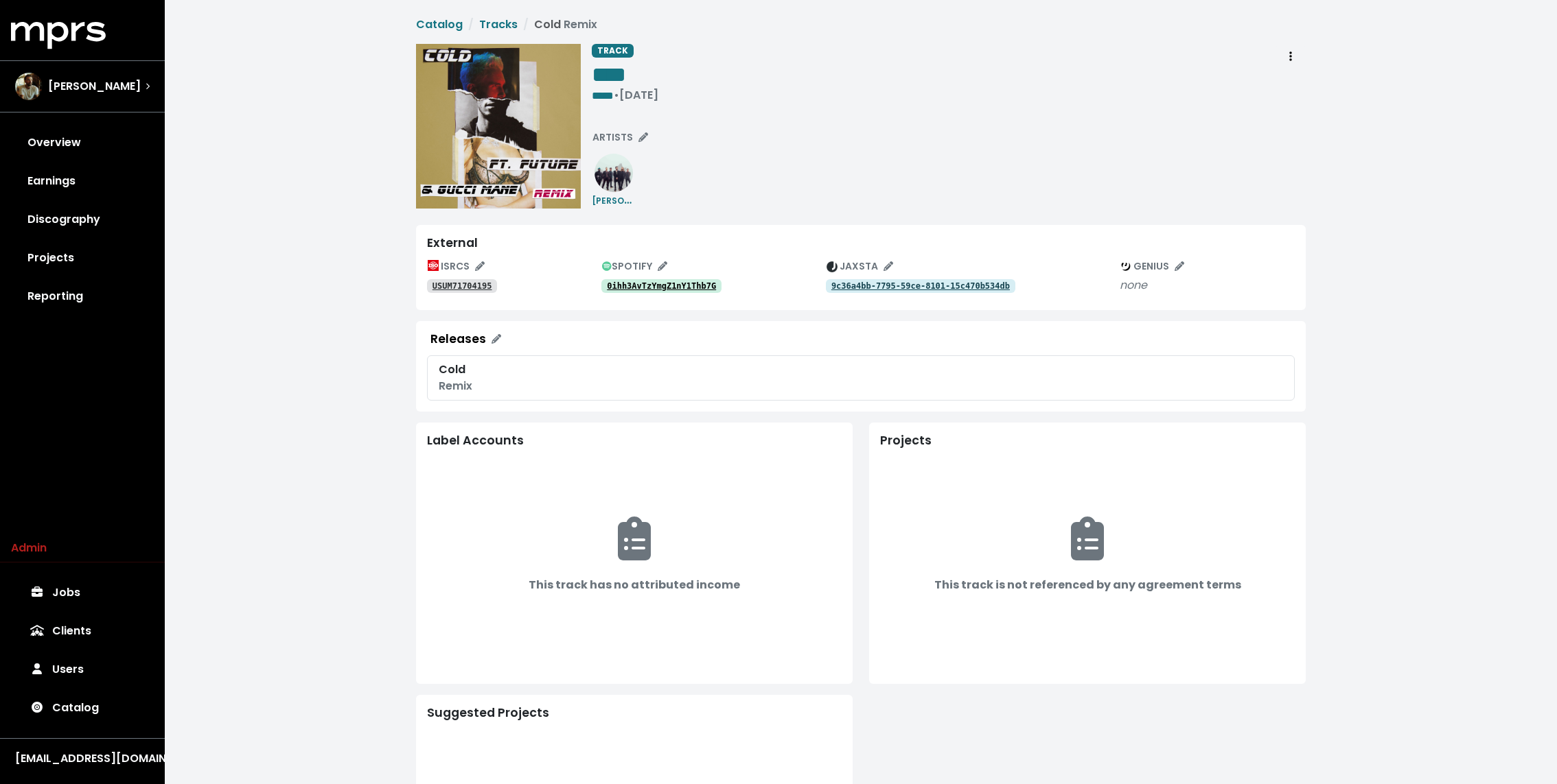
click at [682, 288] on tt "0ihh3AvTzYmgZ1nY1Thb7G" at bounding box center [661, 286] width 109 height 10
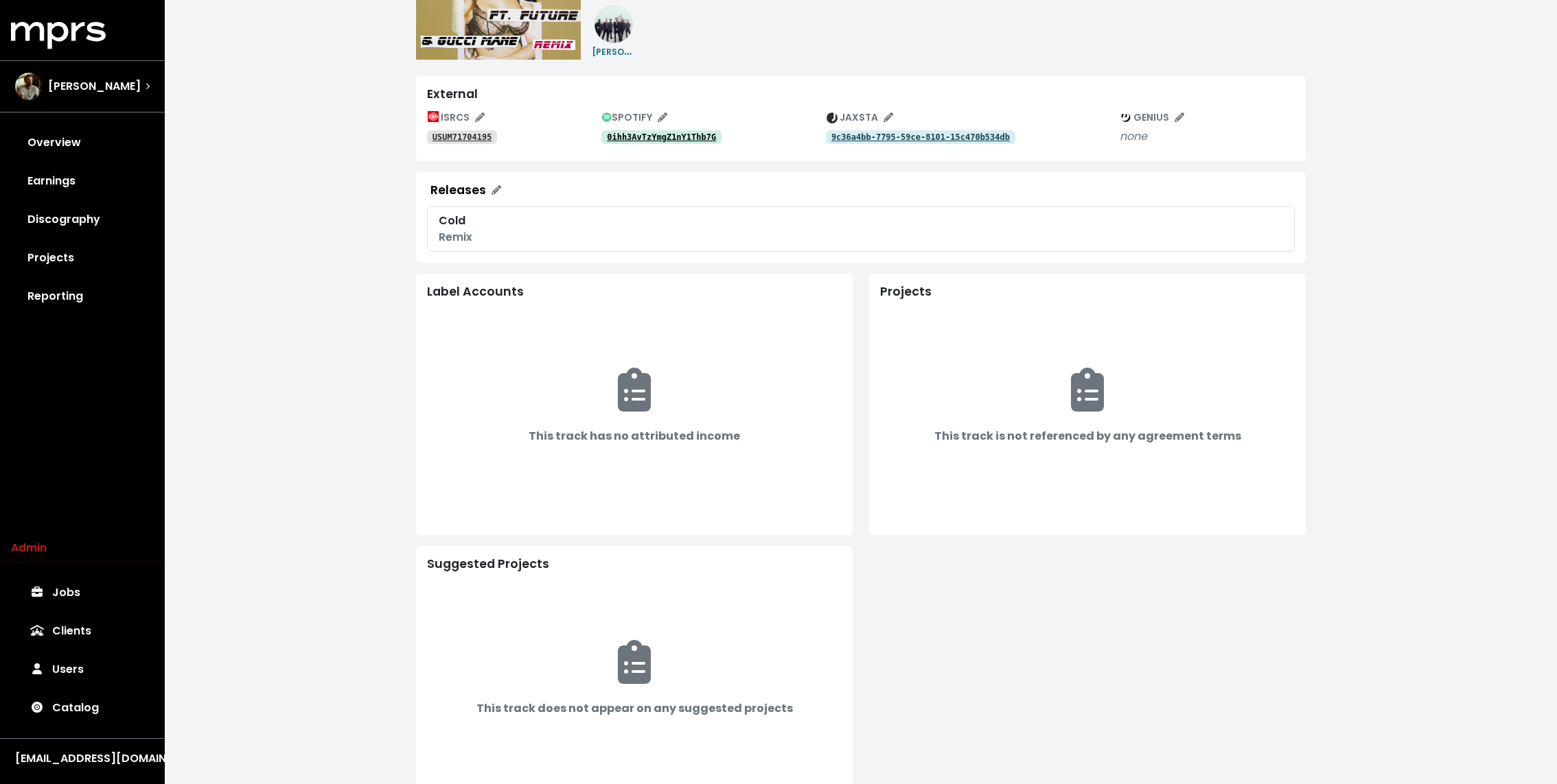
scroll to position [194, 0]
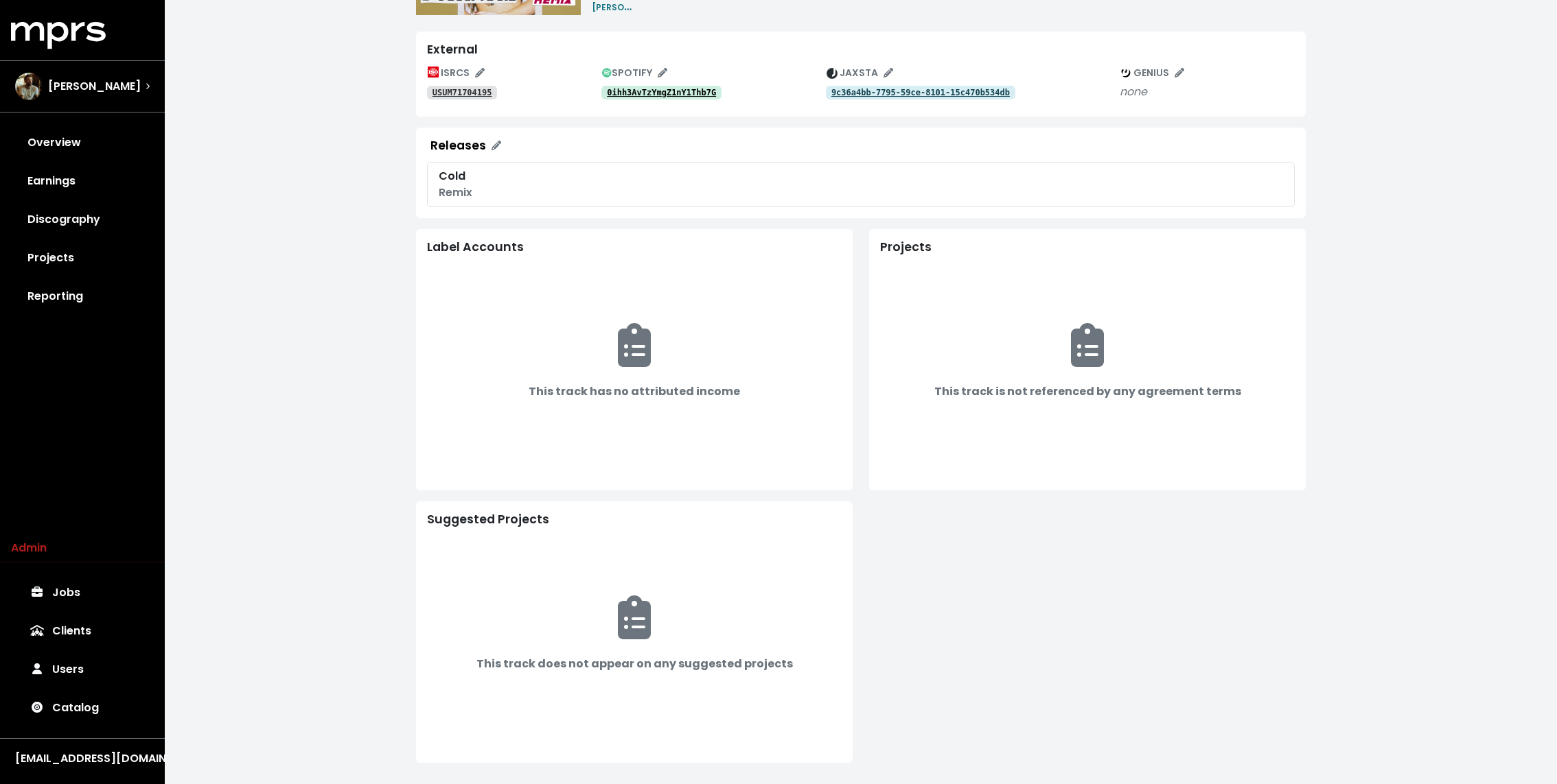
click at [228, 297] on div "Catalog Tracks Cold Remix TRACK **** ***** • [DATE] ARTISTS [PERSON_NAME] Exter…" at bounding box center [861, 295] width 1392 height 978
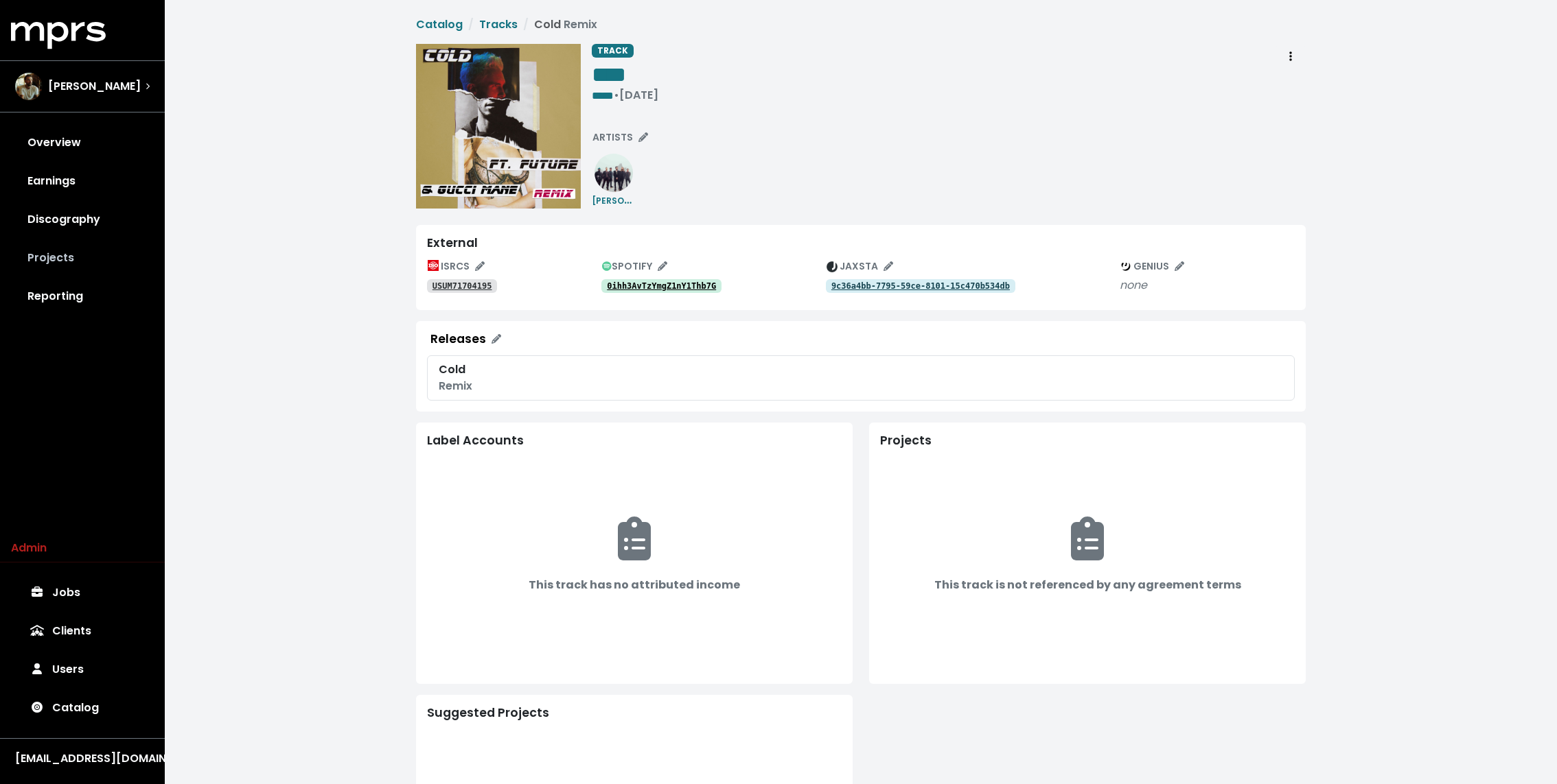
click at [73, 240] on link "Projects" at bounding box center [82, 258] width 142 height 39
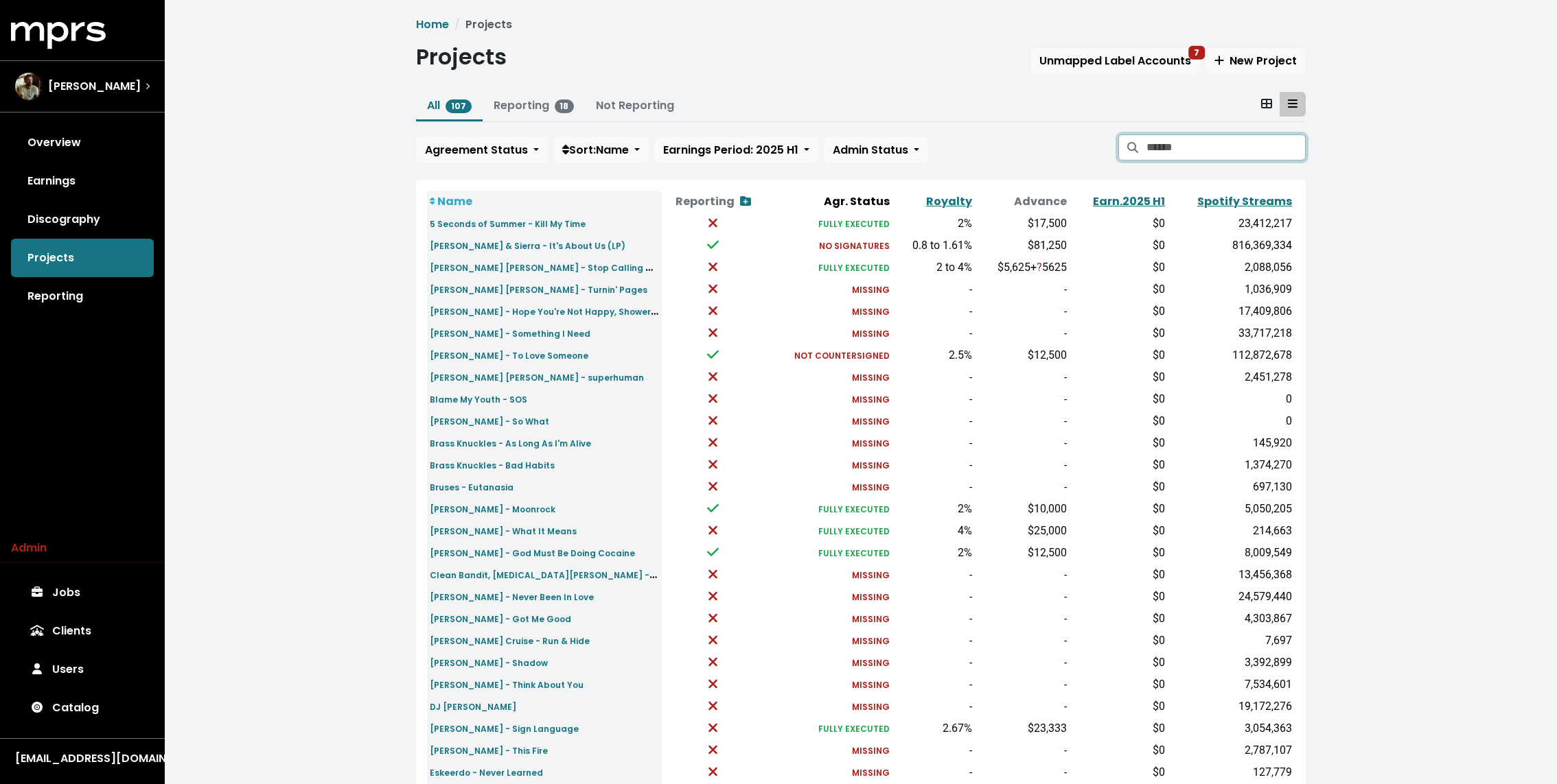
click at [1222, 154] on input "Search projects" at bounding box center [1226, 147] width 160 height 26
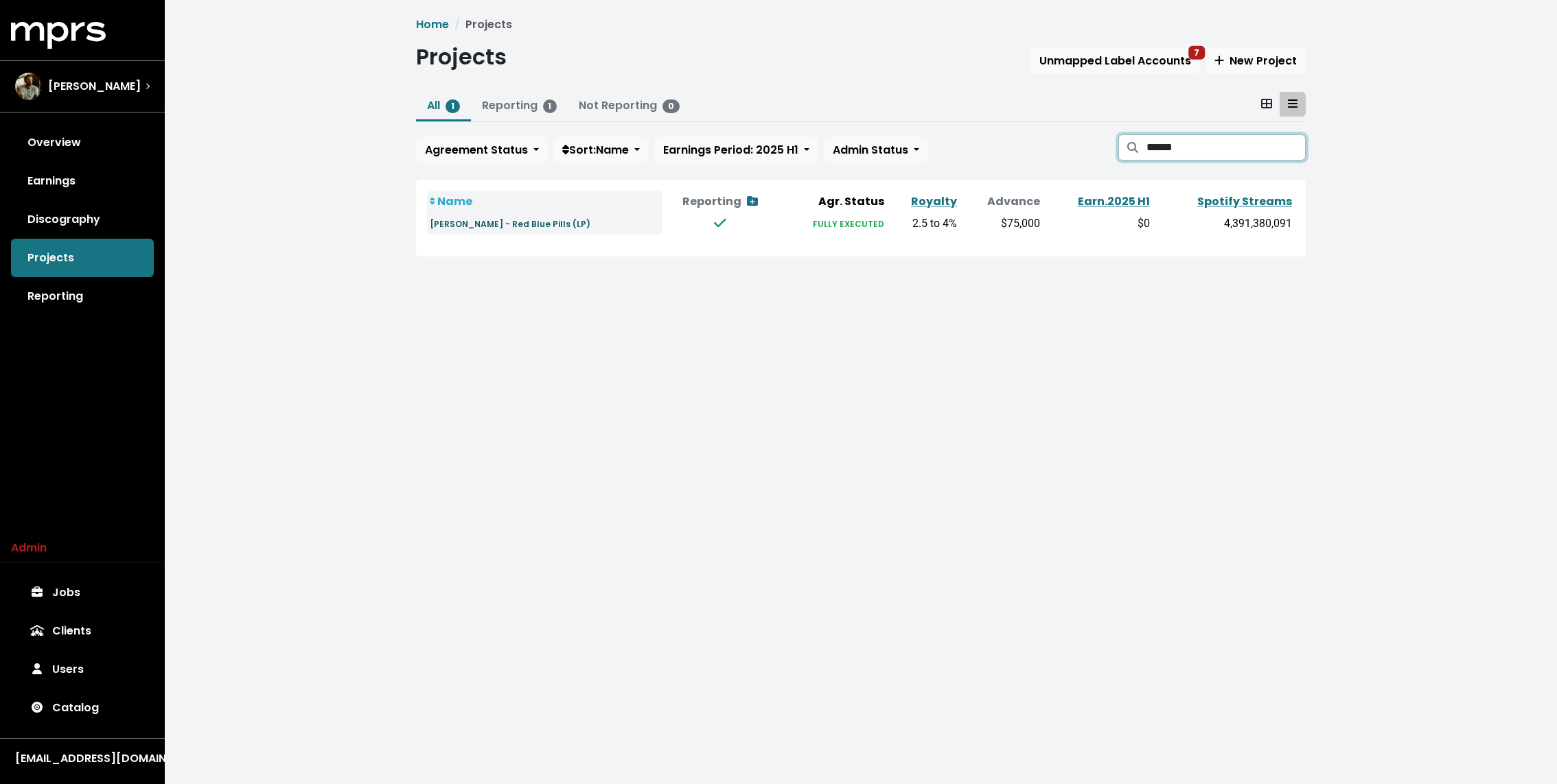
type input "******"
click at [522, 229] on small "[PERSON_NAME] - Red Blue Pills (LP)" at bounding box center [510, 224] width 160 height 12
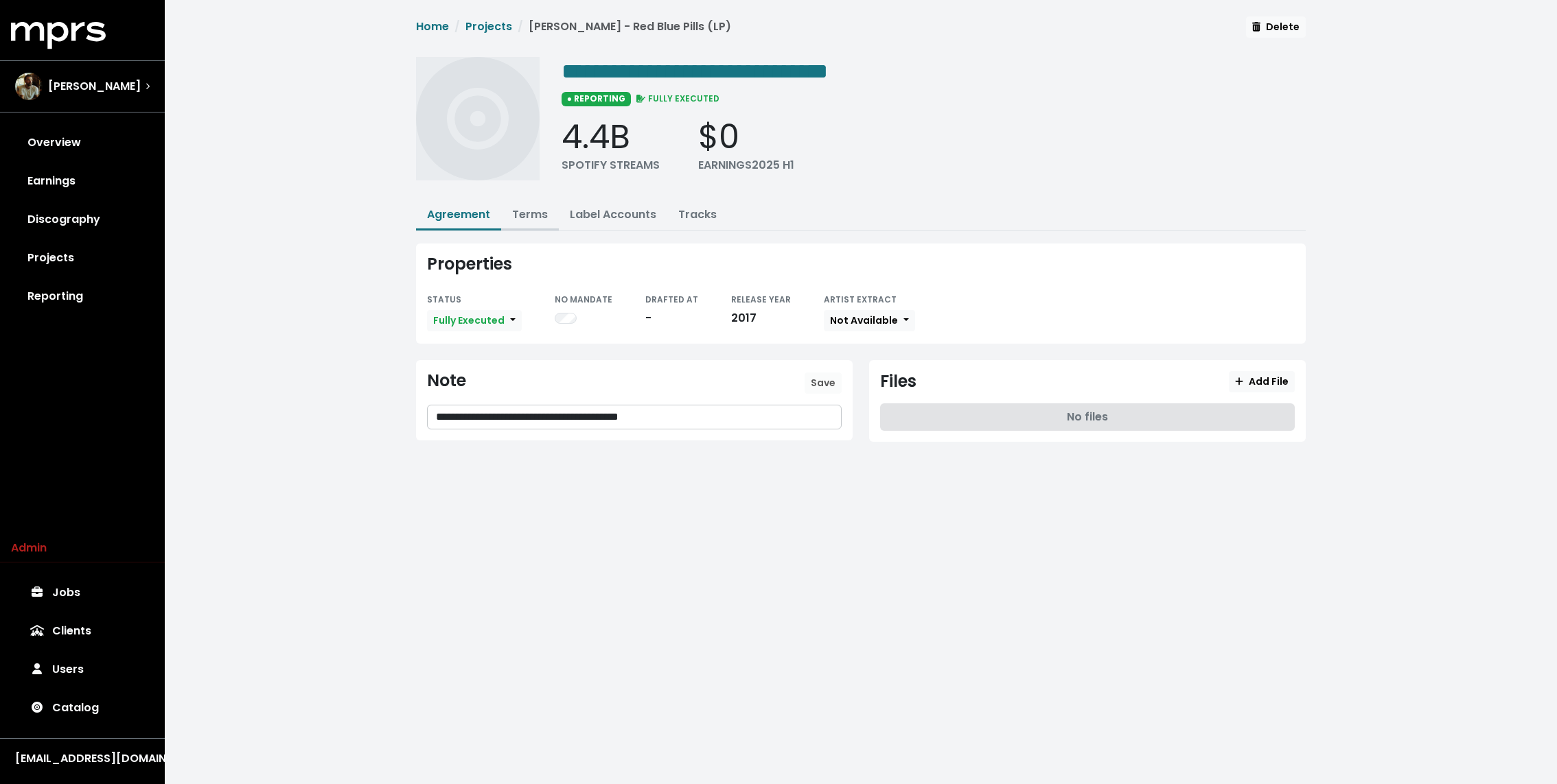
click at [534, 215] on link "Terms" at bounding box center [530, 214] width 36 height 16
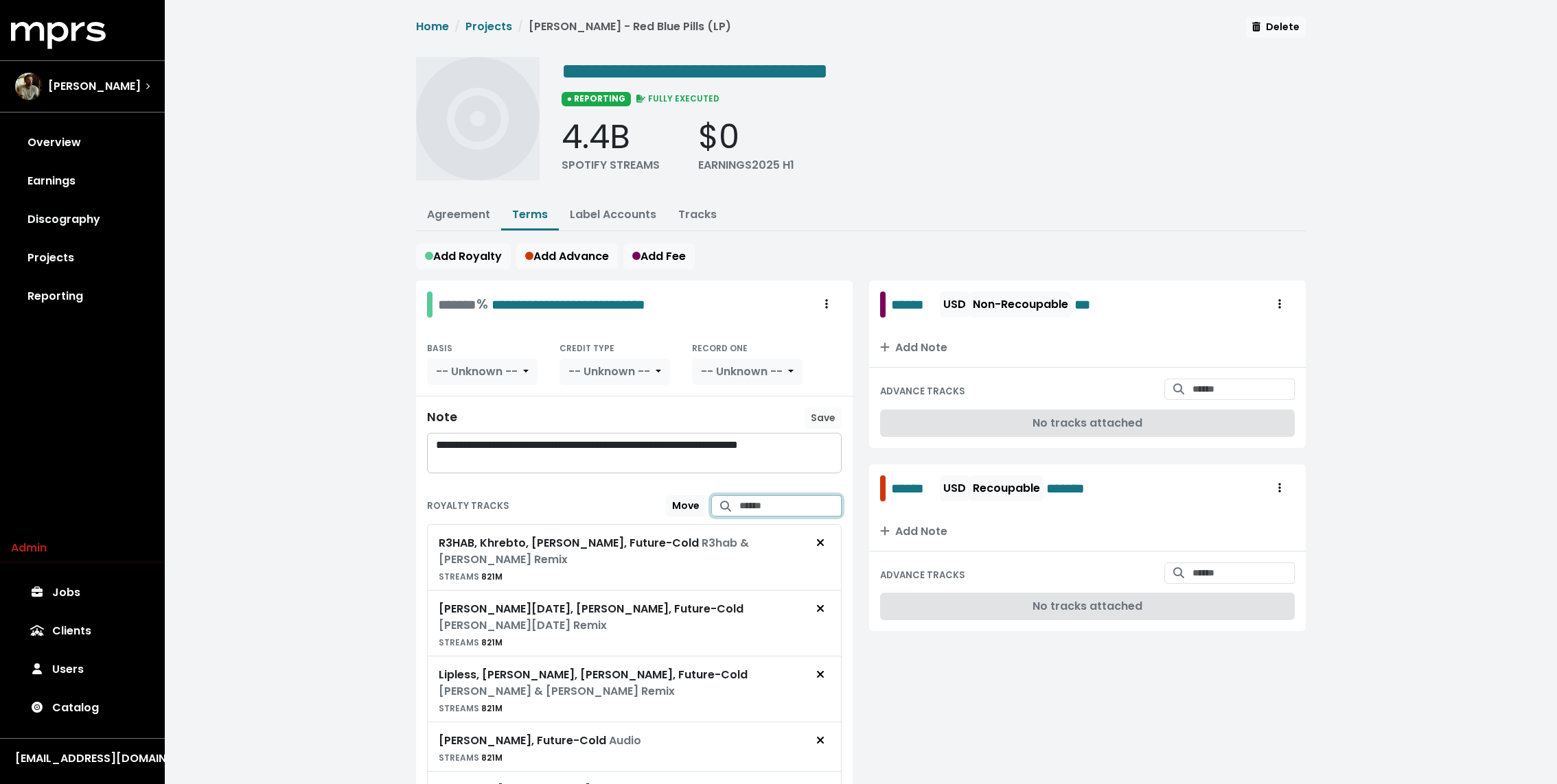
click at [754, 507] on input "Search for tracks by title and link them to this royalty" at bounding box center [790, 506] width 102 height 22
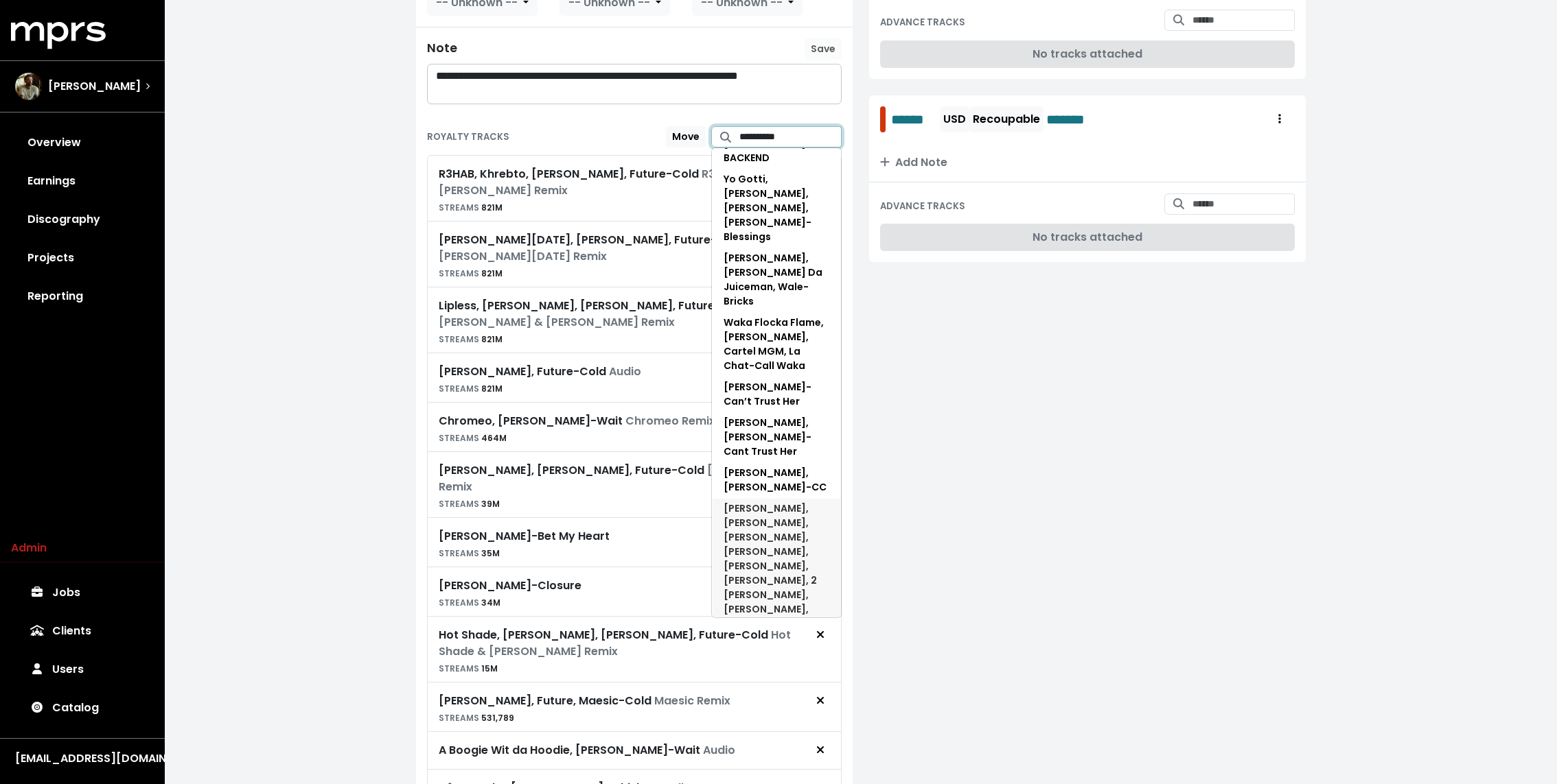
scroll to position [387, 0]
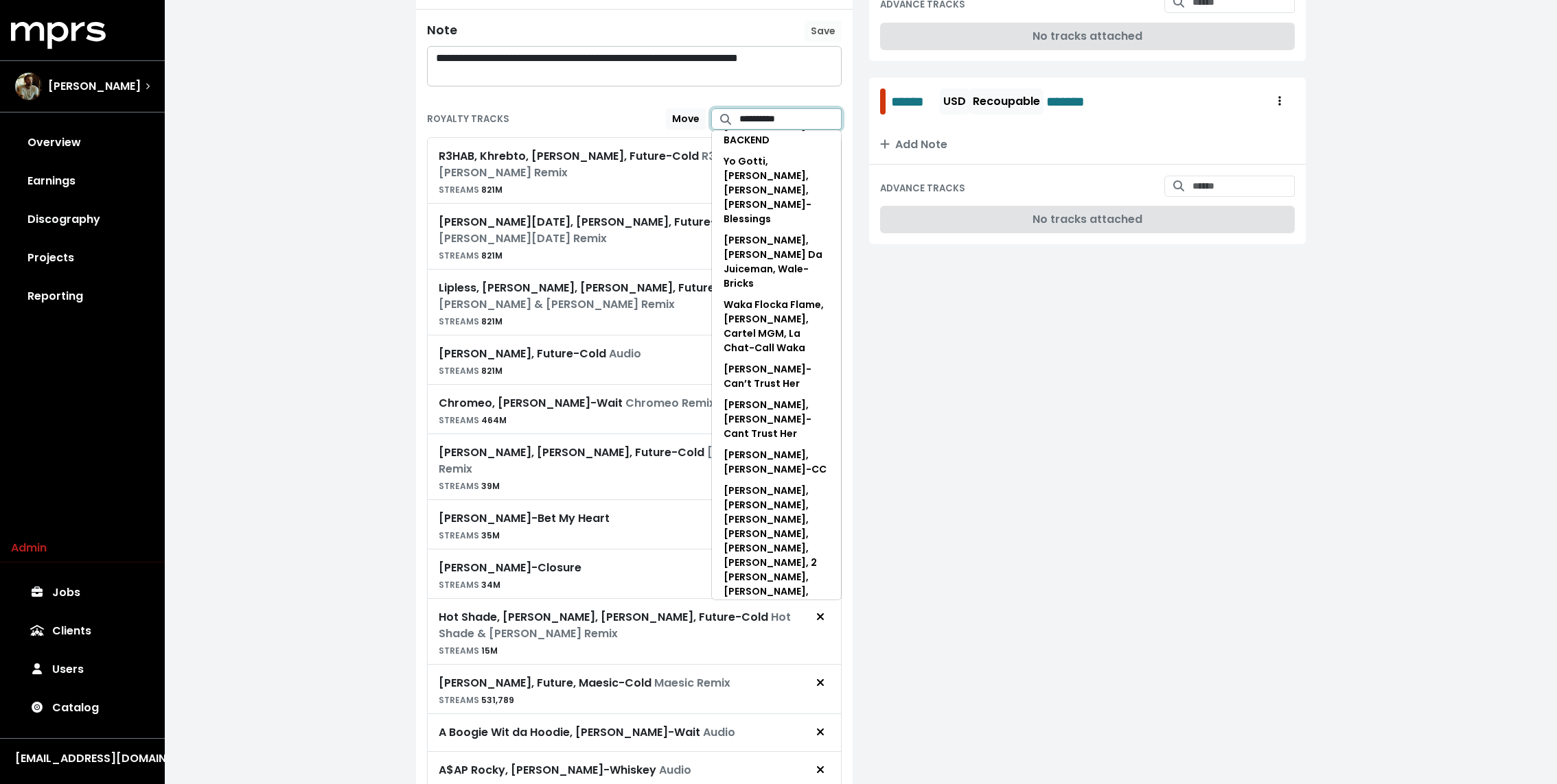
type input "**********"
click at [407, 518] on div "**********" at bounding box center [861, 584] width 1392 height 1943
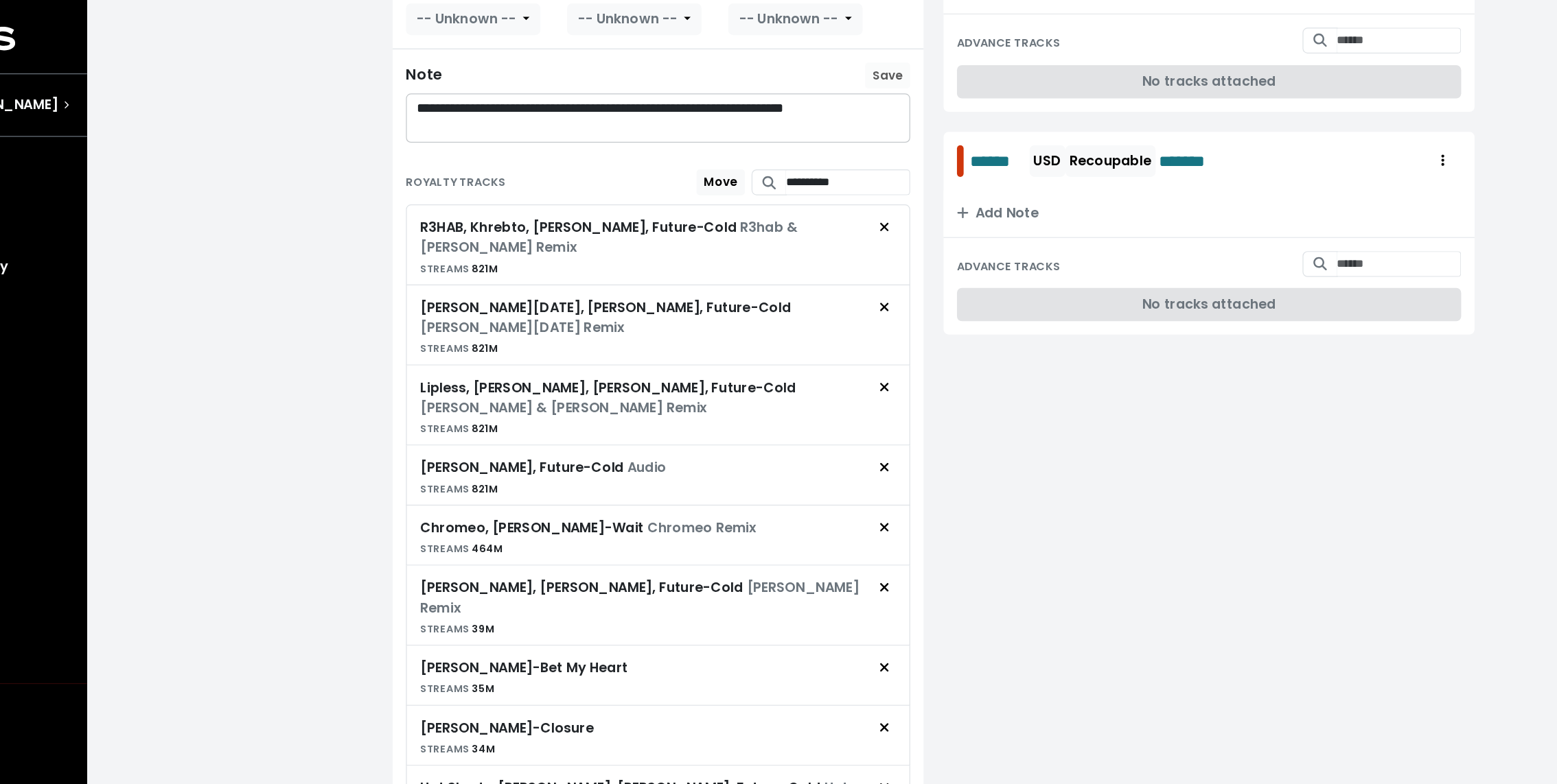
scroll to position [326, 0]
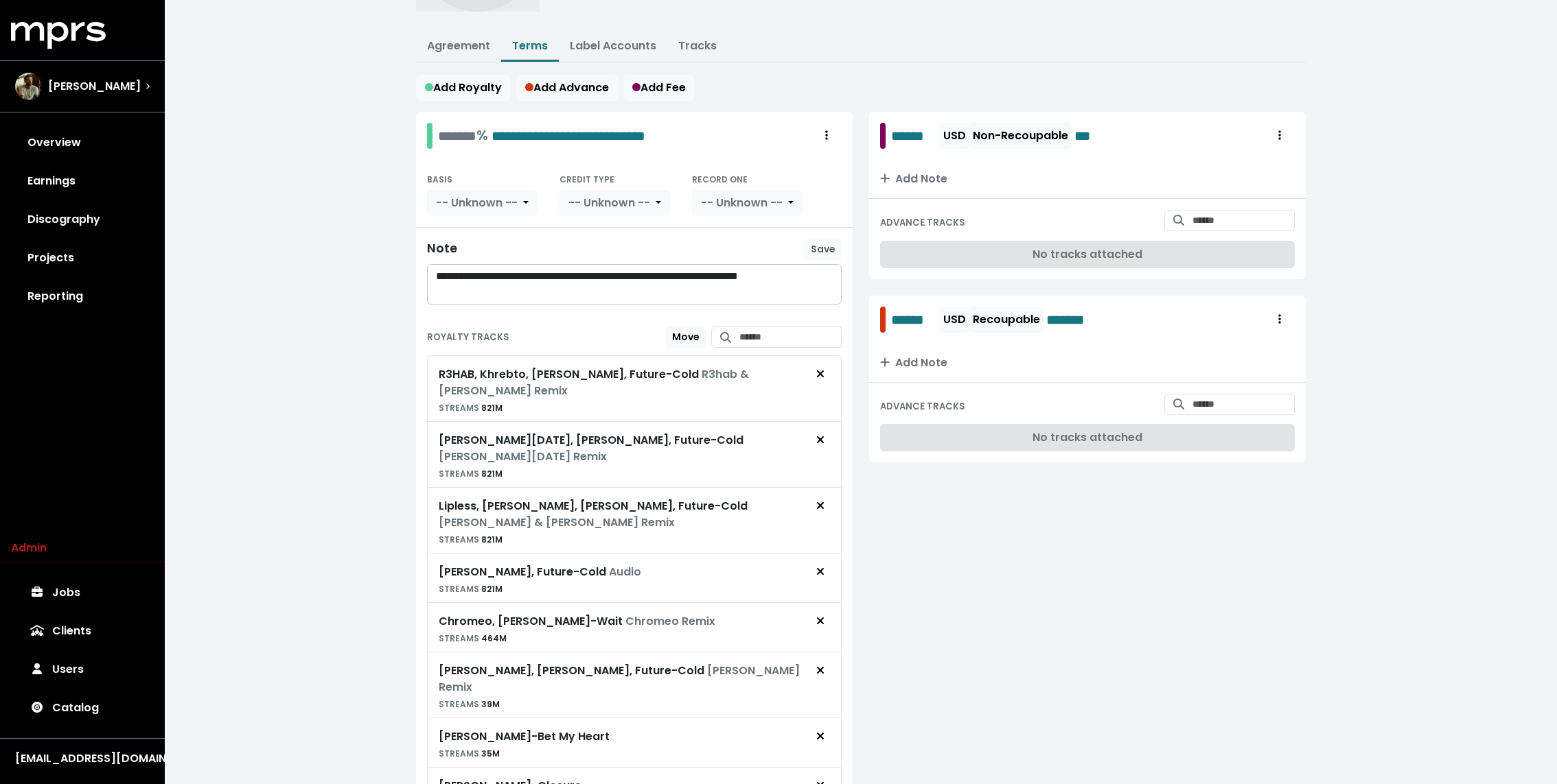
scroll to position [228, 0]
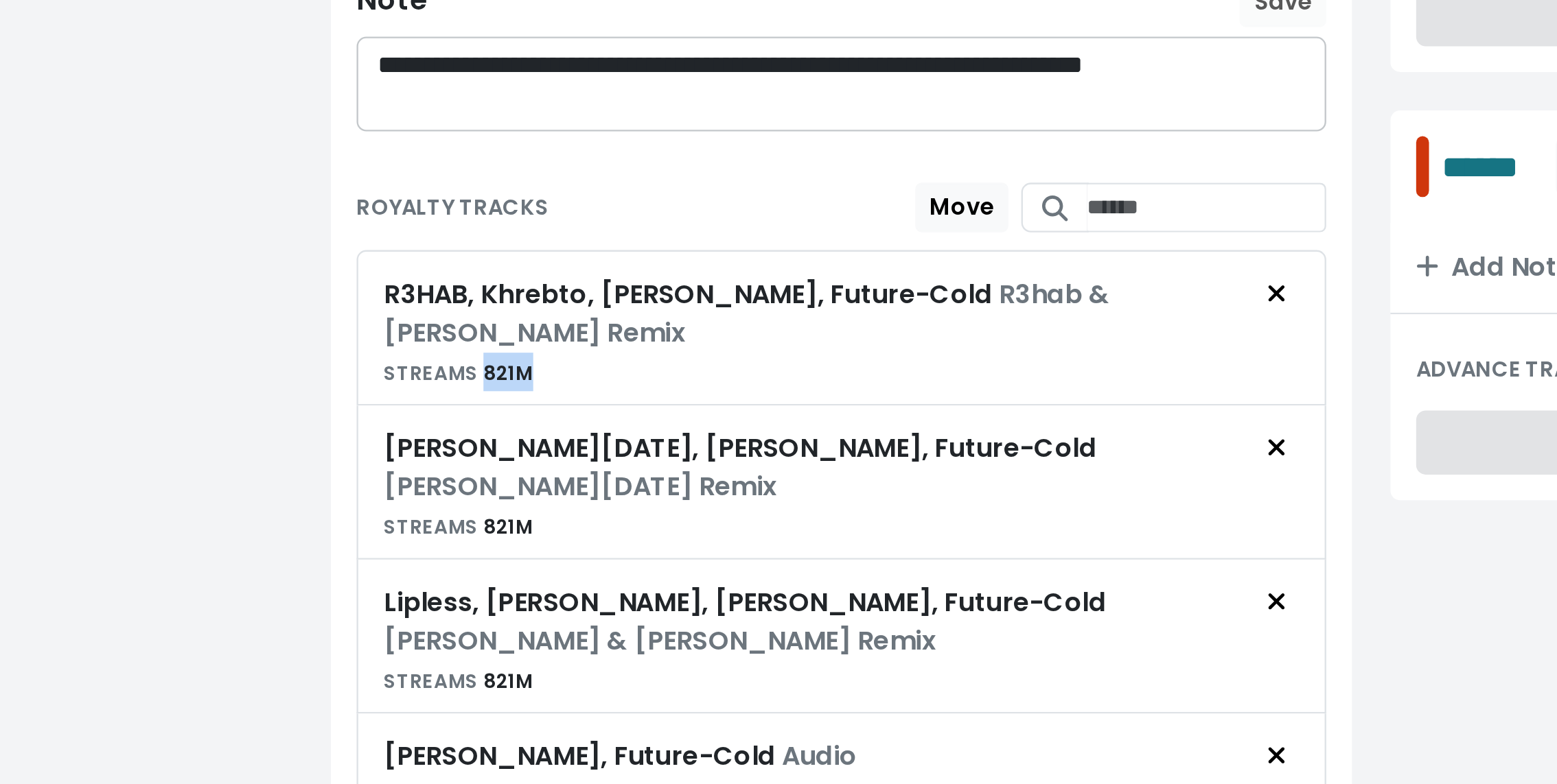
drag, startPoint x: 477, startPoint y: 326, endPoint x: 504, endPoint y: 326, distance: 27.0
click at [504, 326] on div "R3HAB, Khrebto, [PERSON_NAME], Future - Cold R3hab & Khrebto Remix STREAMS 821M" at bounding box center [622, 331] width 367 height 50
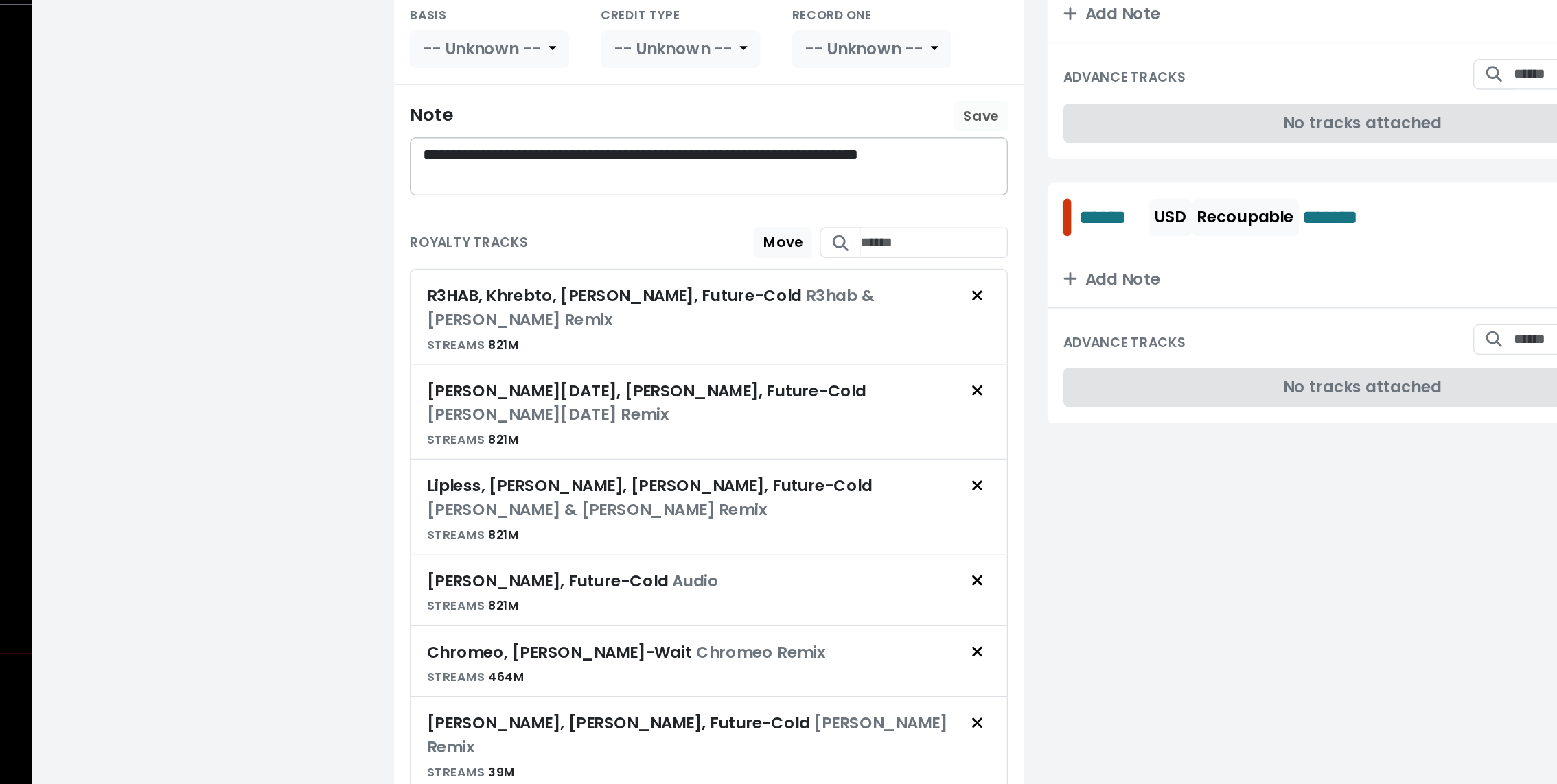
click at [522, 332] on div "R3HAB, Khrebto, [PERSON_NAME], Future - Cold R3hab & Khrebto Remix STREAMS 821M" at bounding box center [622, 331] width 367 height 50
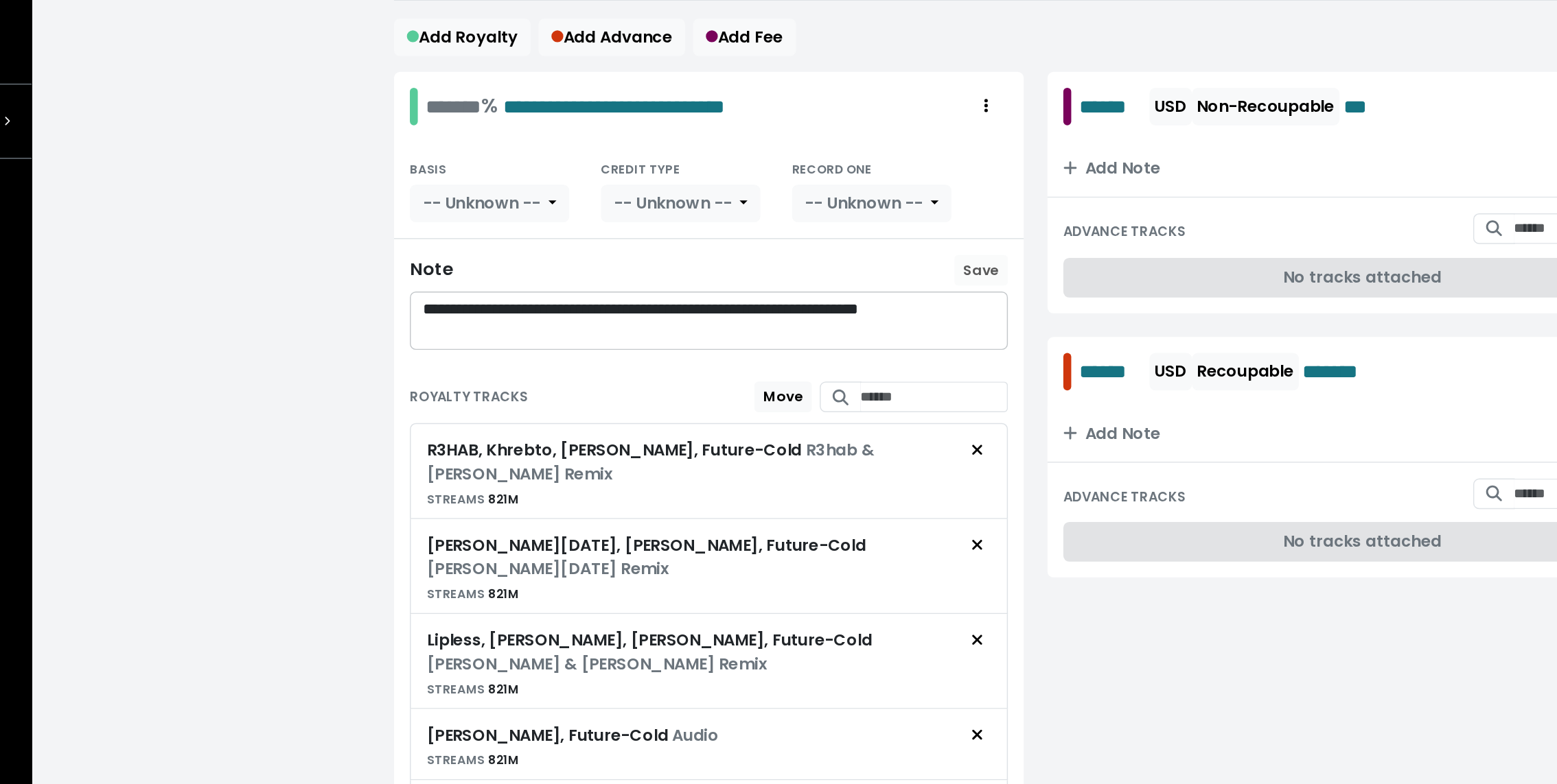
scroll to position [0, 0]
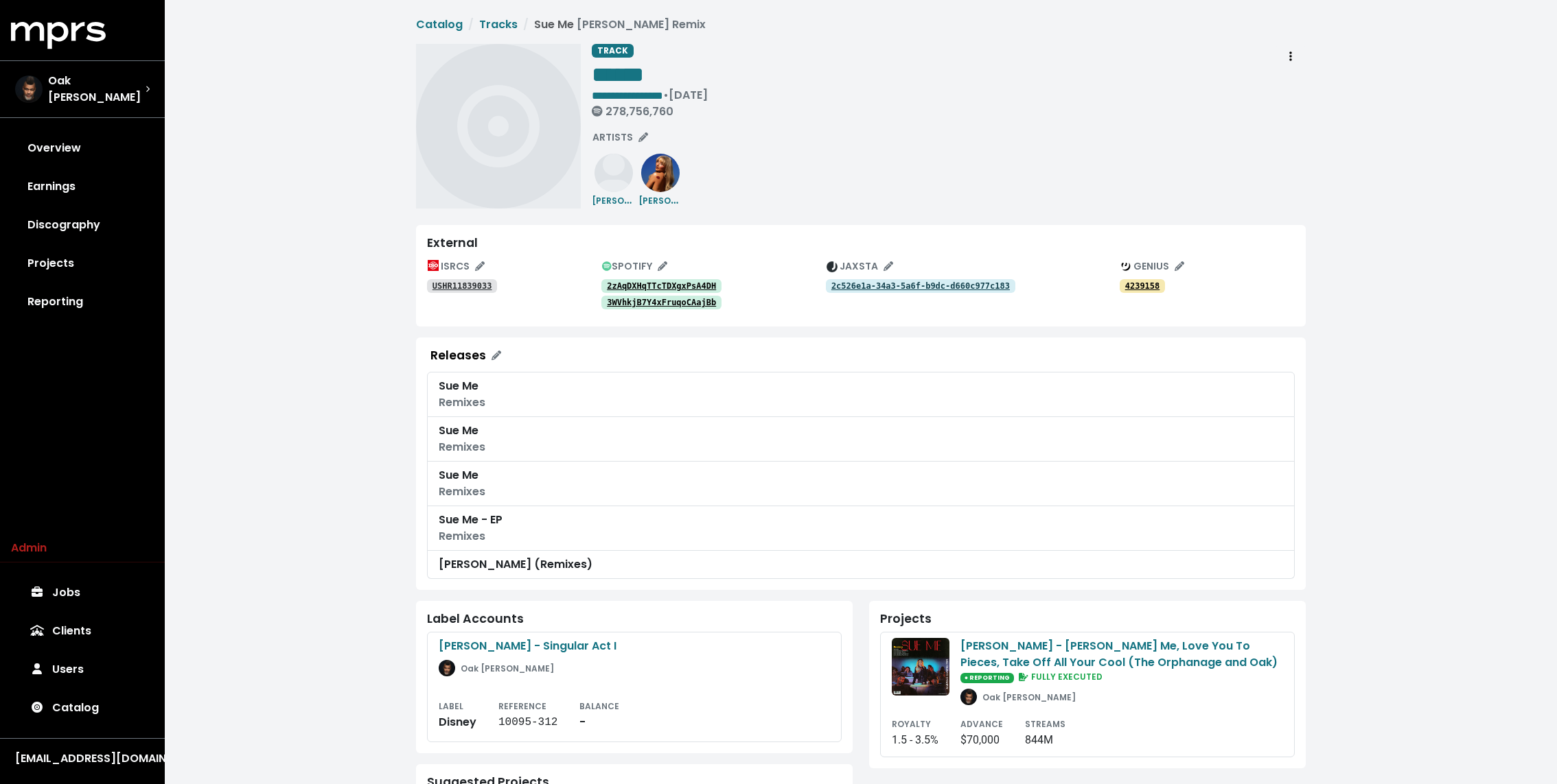
click at [650, 289] on tt "2zAqDXHqTTcTDXgxPsA4DH" at bounding box center [661, 286] width 109 height 10
click at [647, 299] on tt "3WVhkjB7Y4xFruqoCAajBb" at bounding box center [661, 302] width 109 height 10
click at [67, 254] on link "Projects" at bounding box center [82, 263] width 142 height 39
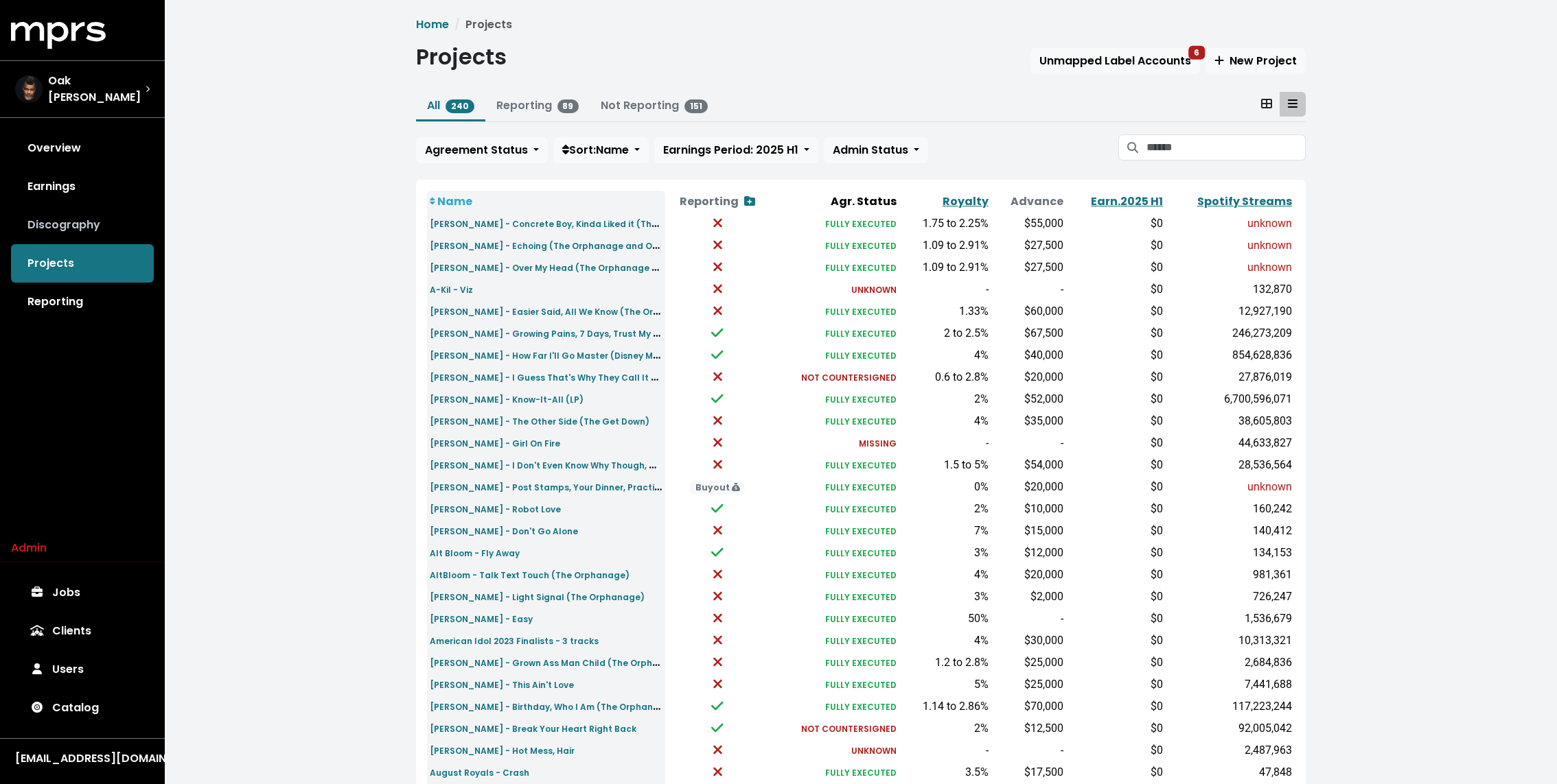
click at [79, 228] on link "Discography" at bounding box center [82, 225] width 142 height 39
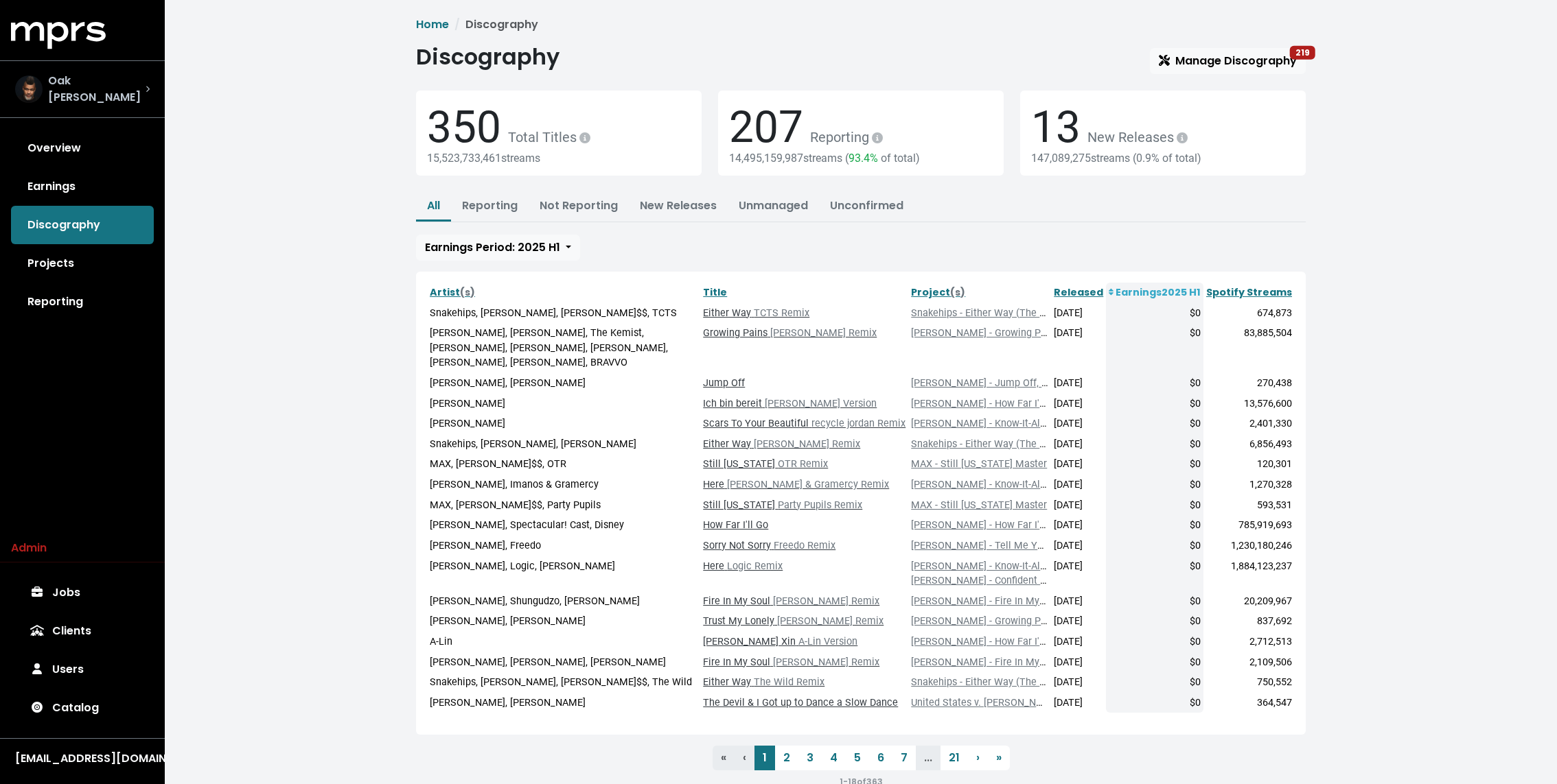
click at [70, 75] on div "Oak [PERSON_NAME]" at bounding box center [80, 89] width 131 height 33
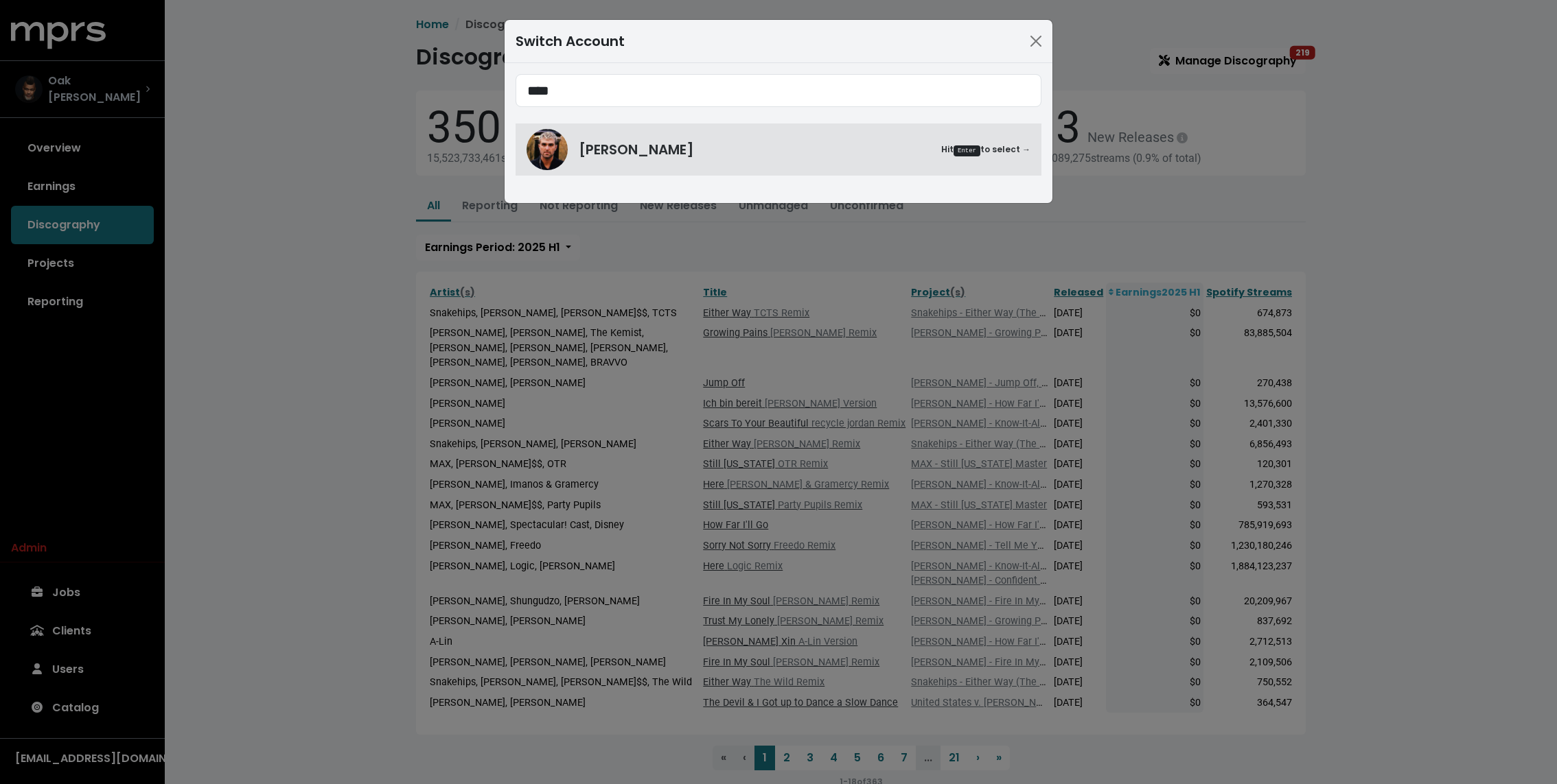
type input "****"
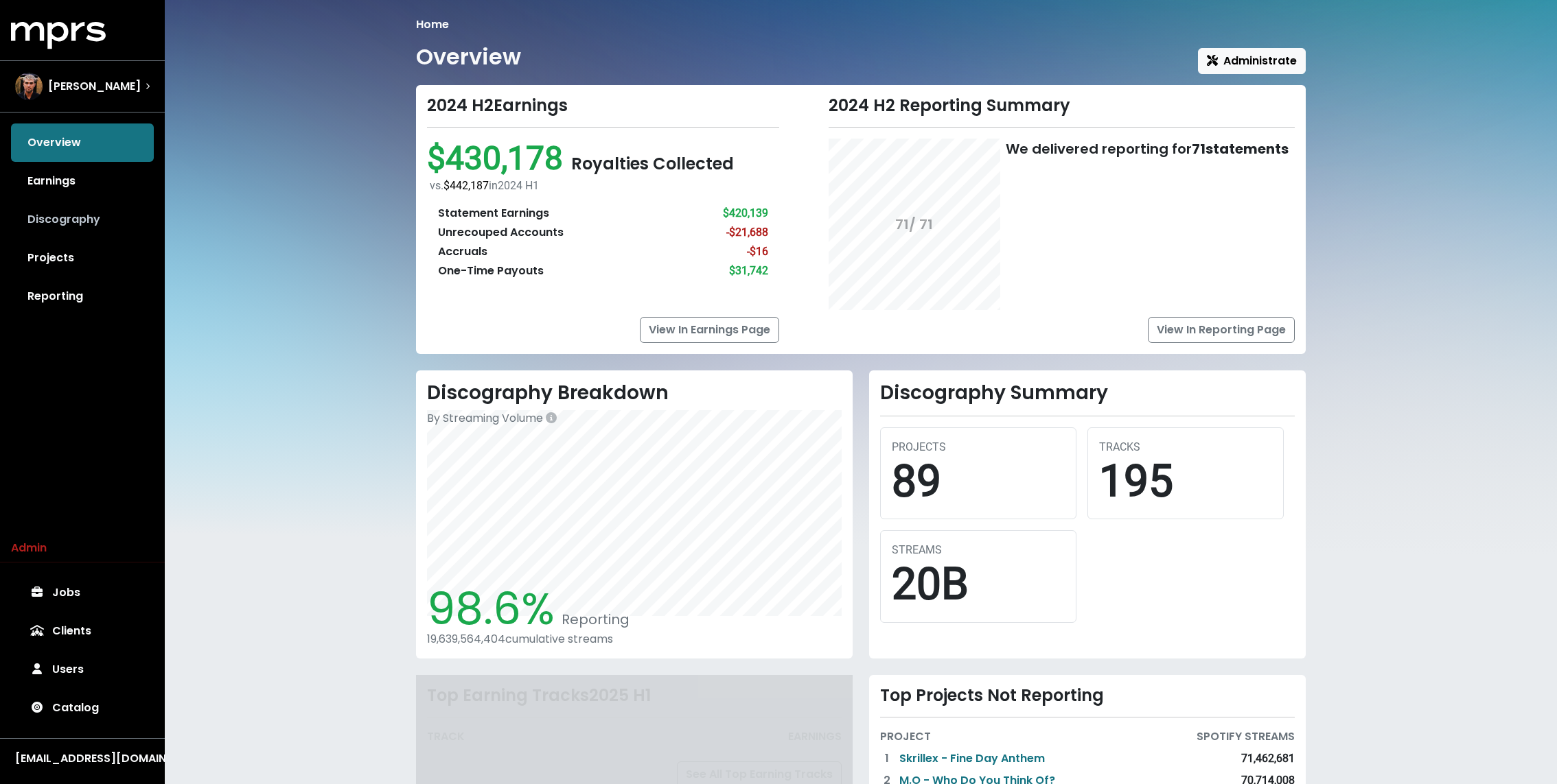
click at [89, 214] on link "Discography" at bounding box center [82, 220] width 142 height 39
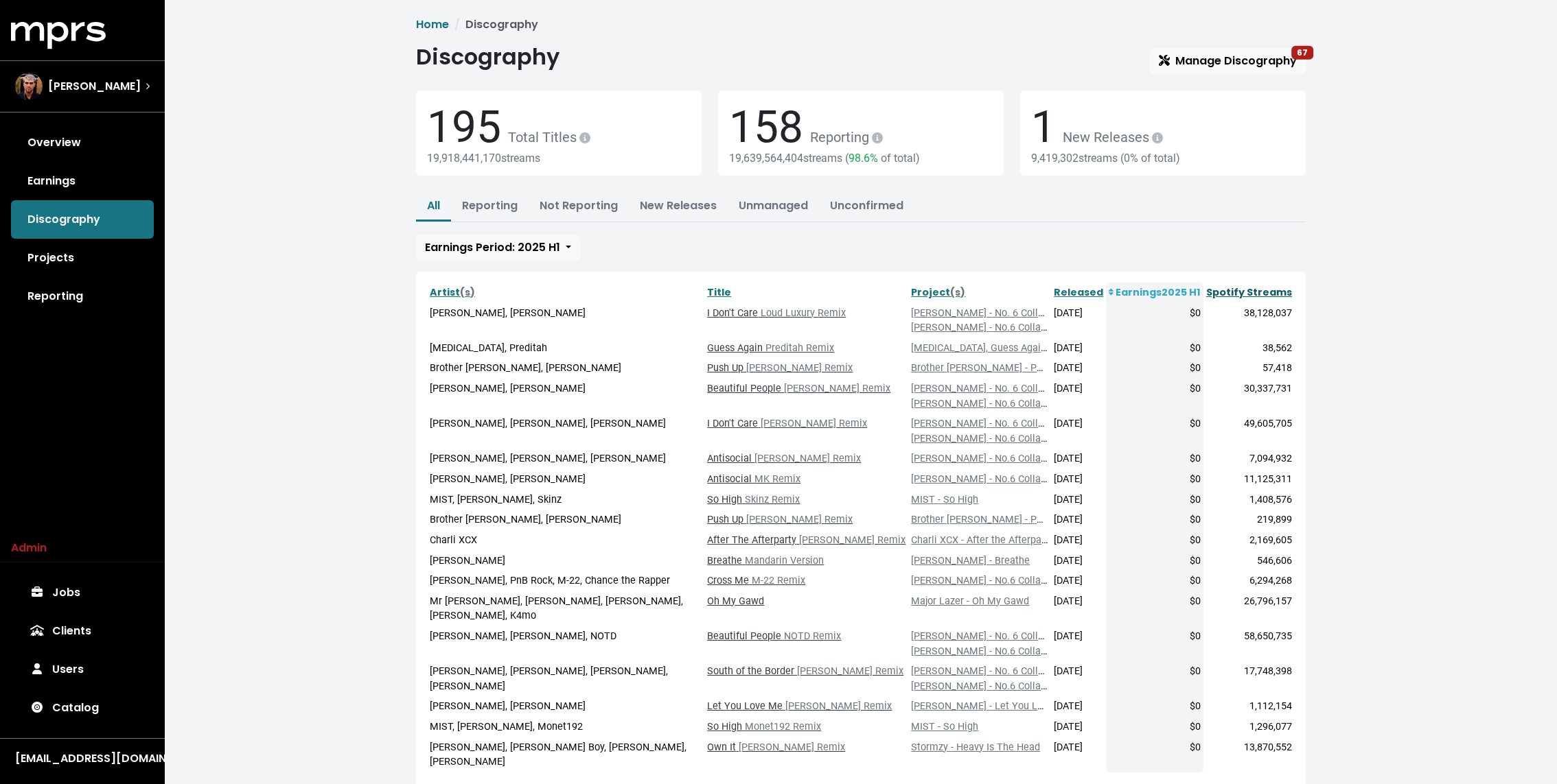
click at [1237, 291] on link "Spotify Streams" at bounding box center [1249, 292] width 86 height 13
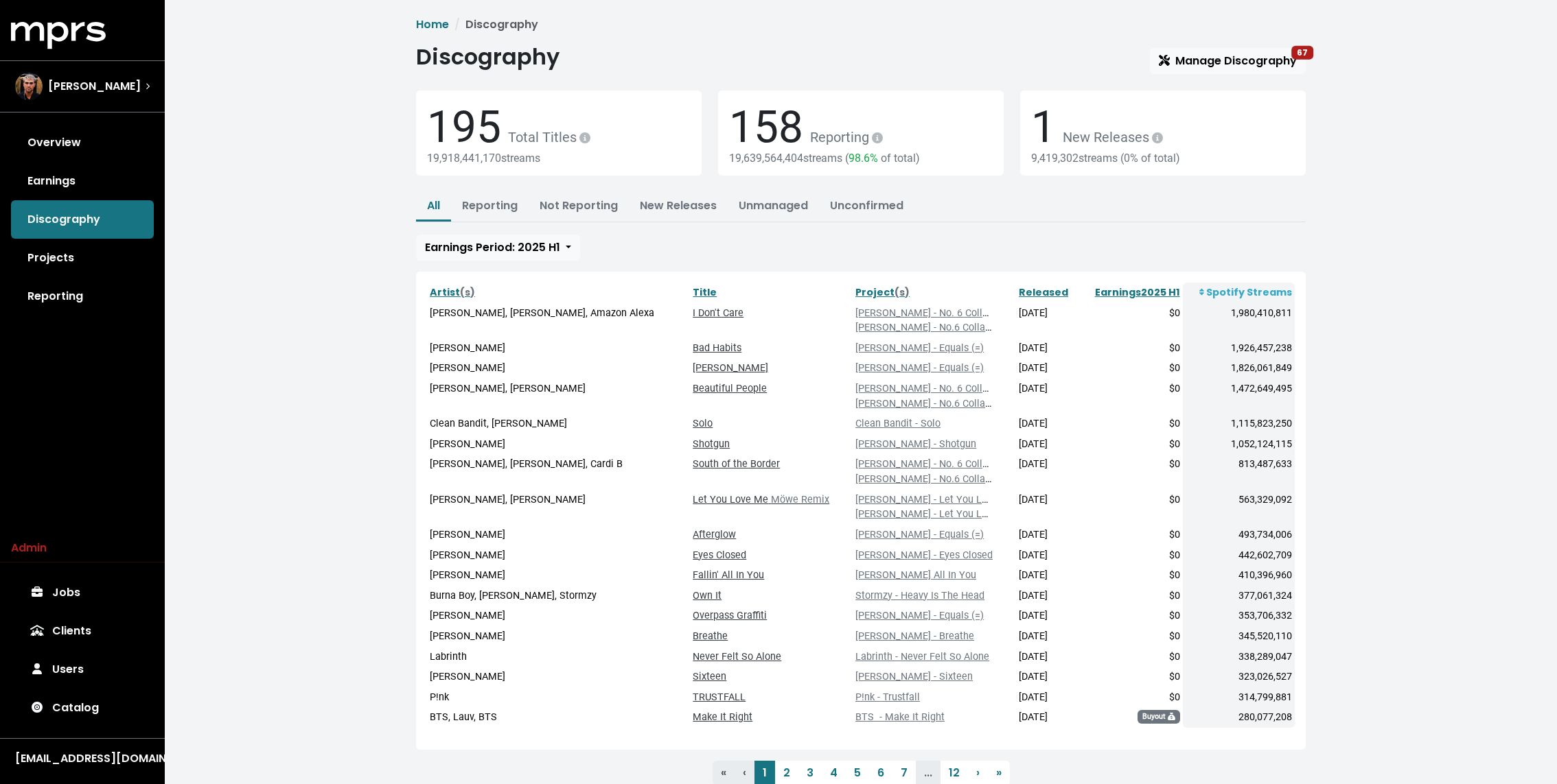
scroll to position [47, 0]
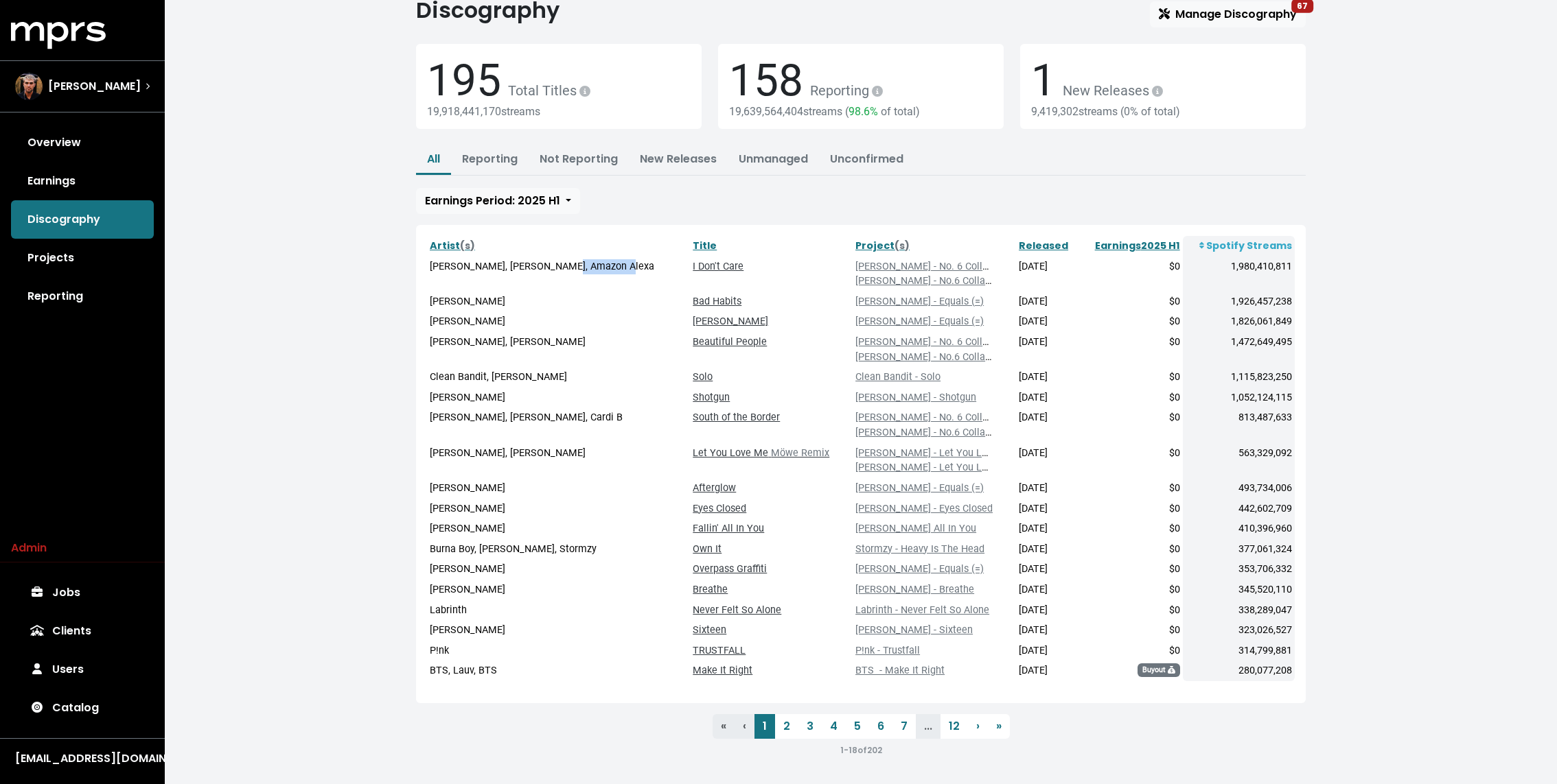
drag, startPoint x: 544, startPoint y: 267, endPoint x: 605, endPoint y: 266, distance: 61.0
click at [605, 266] on td "Ed Sheeran, Justin Bieber, Amazon Alexa" at bounding box center [558, 274] width 263 height 35
click at [692, 261] on link "I Don't Care" at bounding box center [718, 266] width 50 height 12
click at [278, 263] on div "Home Discography Discography Manage Discography 67 195 Total Titles 19,918,441,…" at bounding box center [861, 369] width 1392 height 832
click at [73, 96] on div "Fred Gibson" at bounding box center [77, 86] width 125 height 27
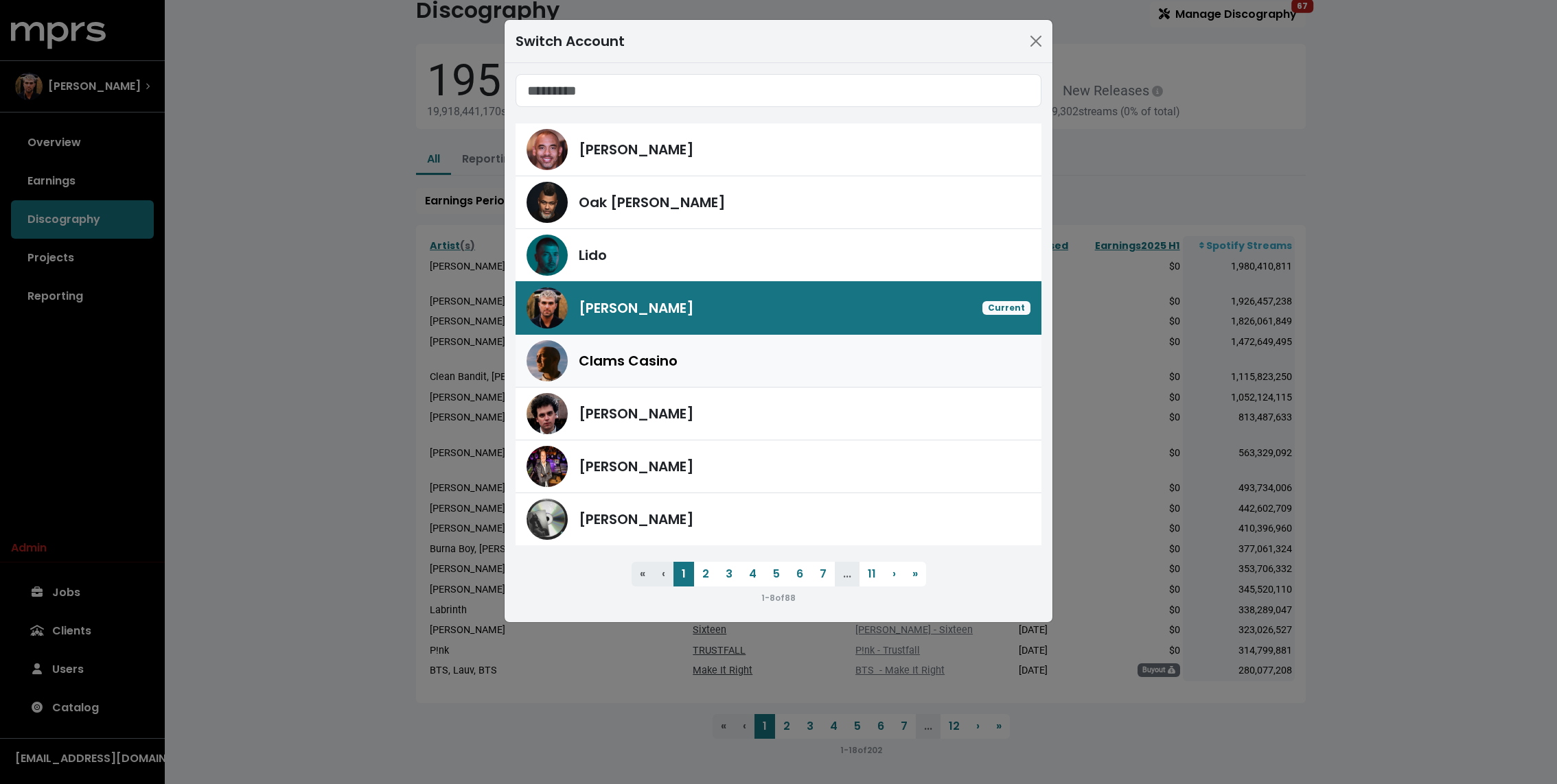
click at [646, 360] on span "Clams Casino" at bounding box center [628, 361] width 99 height 21
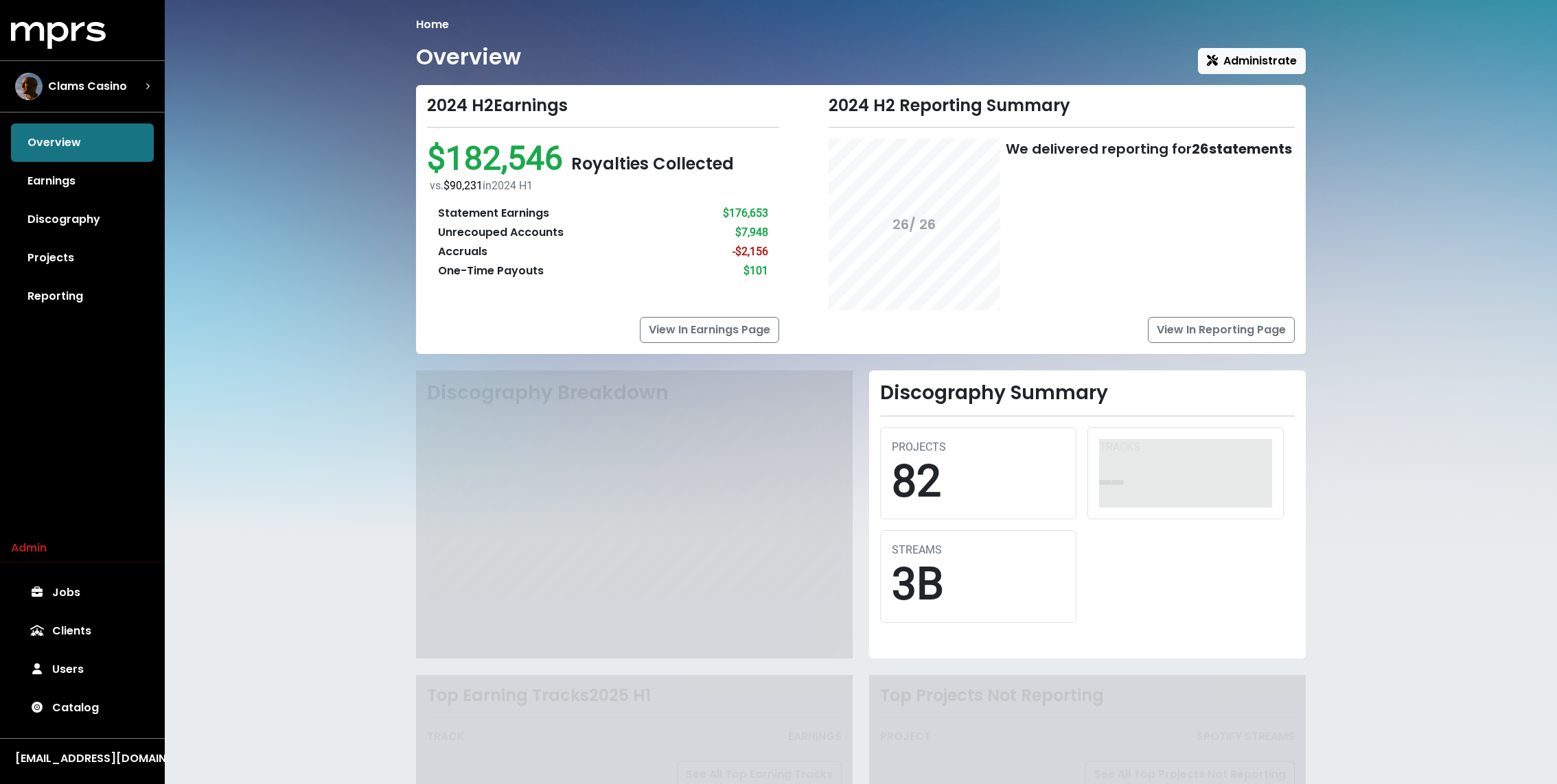
drag, startPoint x: 495, startPoint y: 225, endPoint x: 376, endPoint y: 231, distance: 119.2
click at [450, 225] on div "Unrecouped Accounts" at bounding box center [500, 232] width 125 height 16
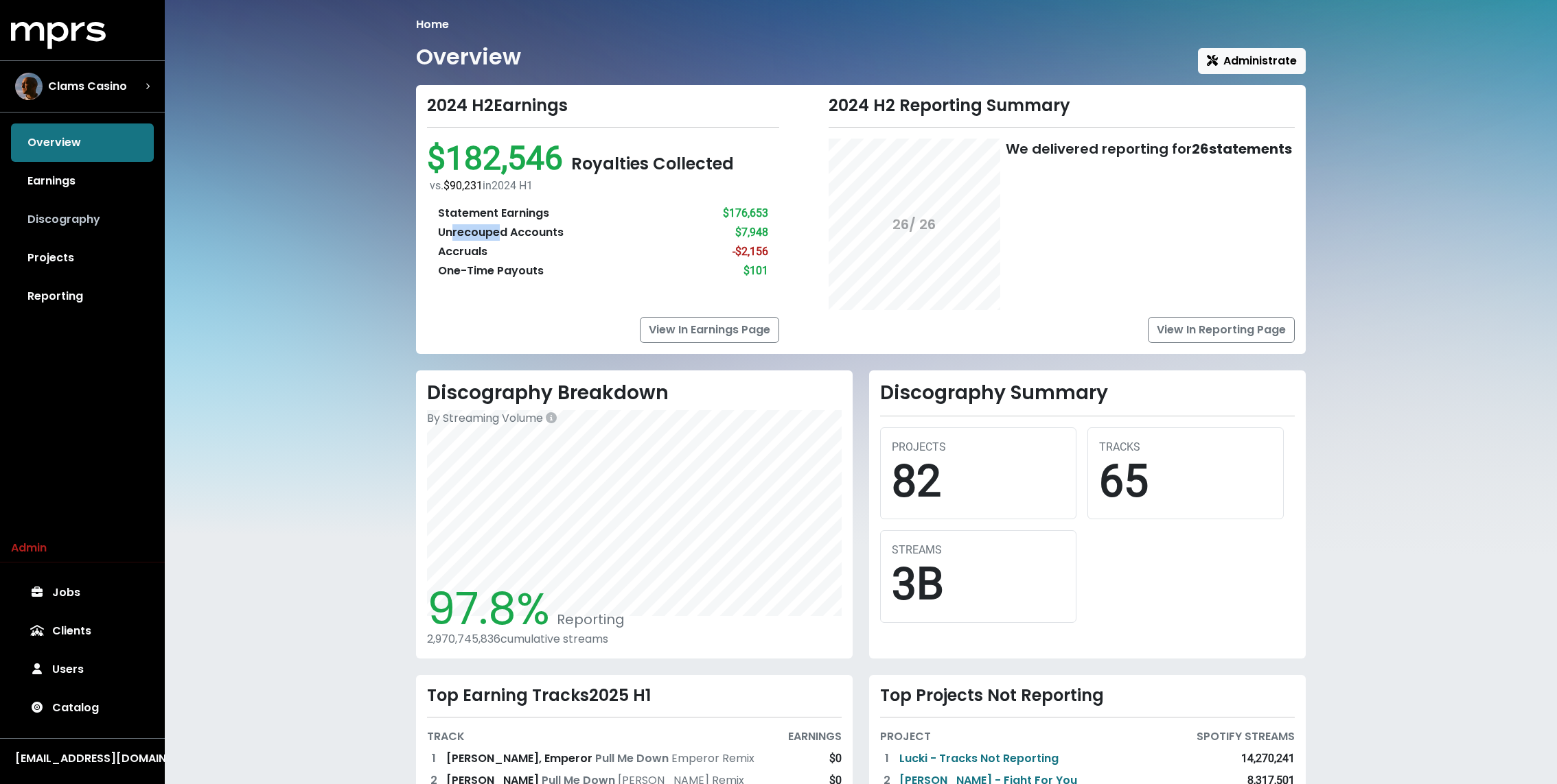
click at [78, 229] on link "Discography" at bounding box center [82, 220] width 142 height 39
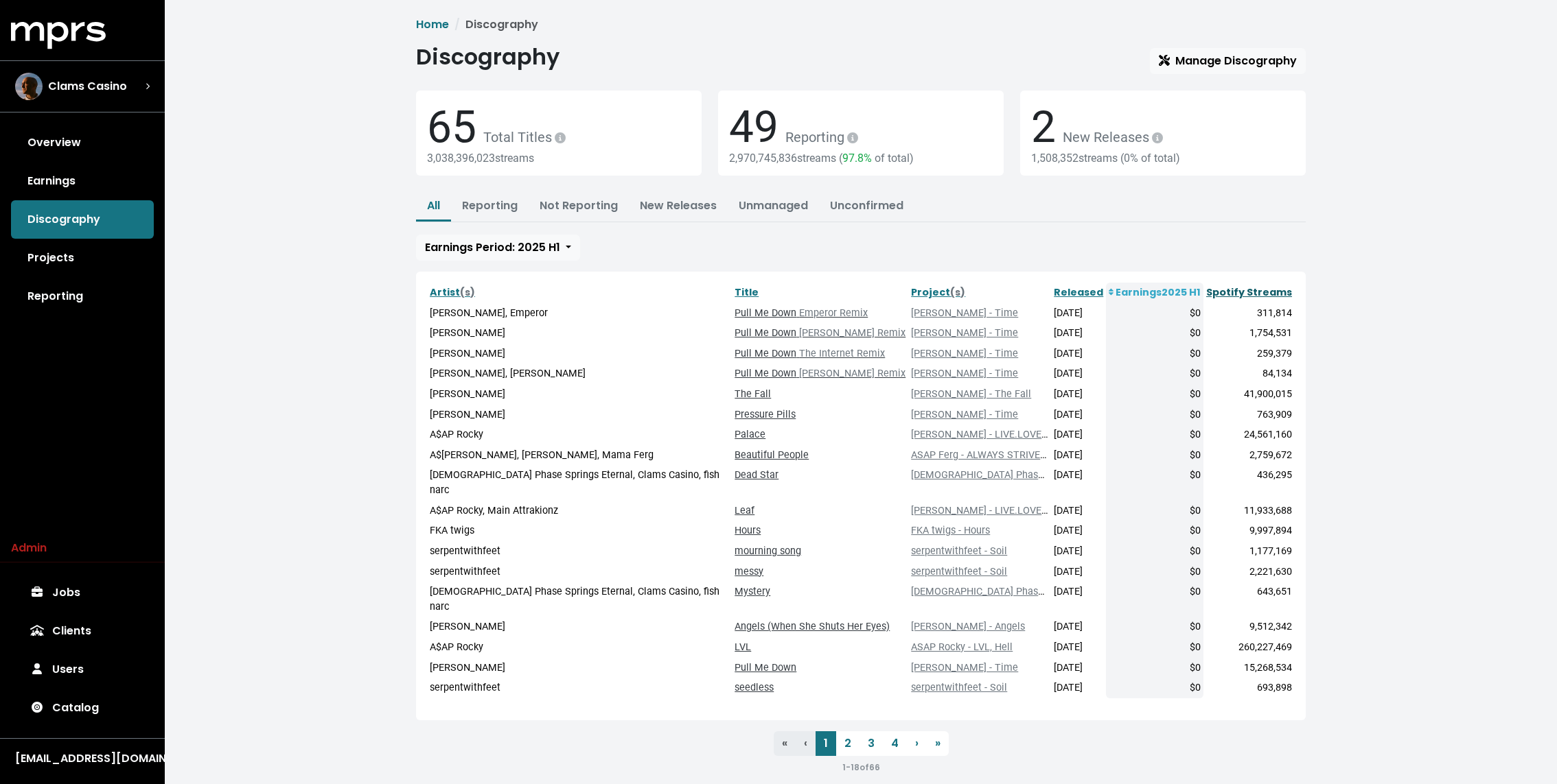
click at [1251, 290] on link "Spotify Streams" at bounding box center [1249, 292] width 86 height 13
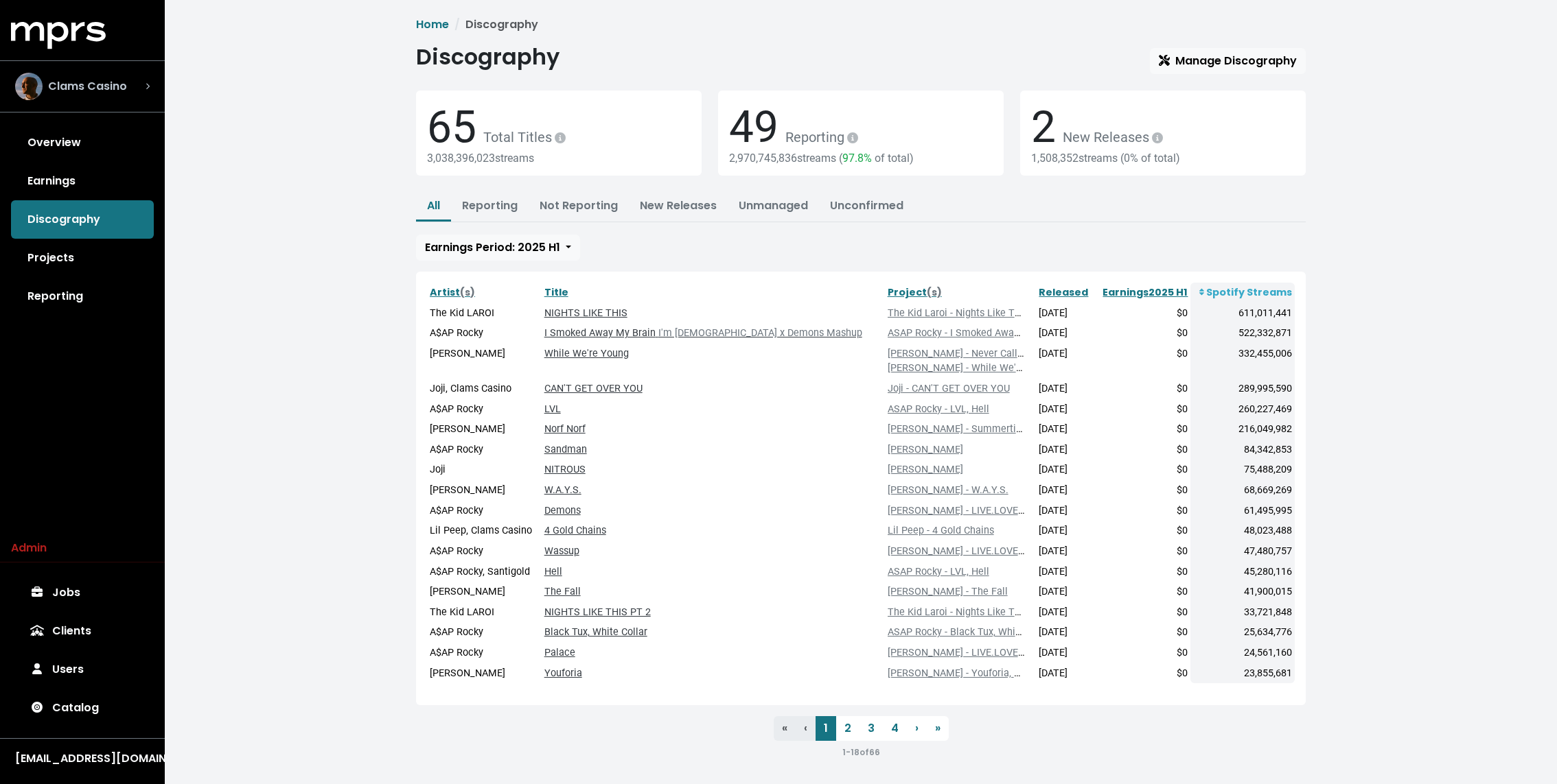
click at [82, 99] on div "Clams Casino" at bounding box center [82, 86] width 157 height 50
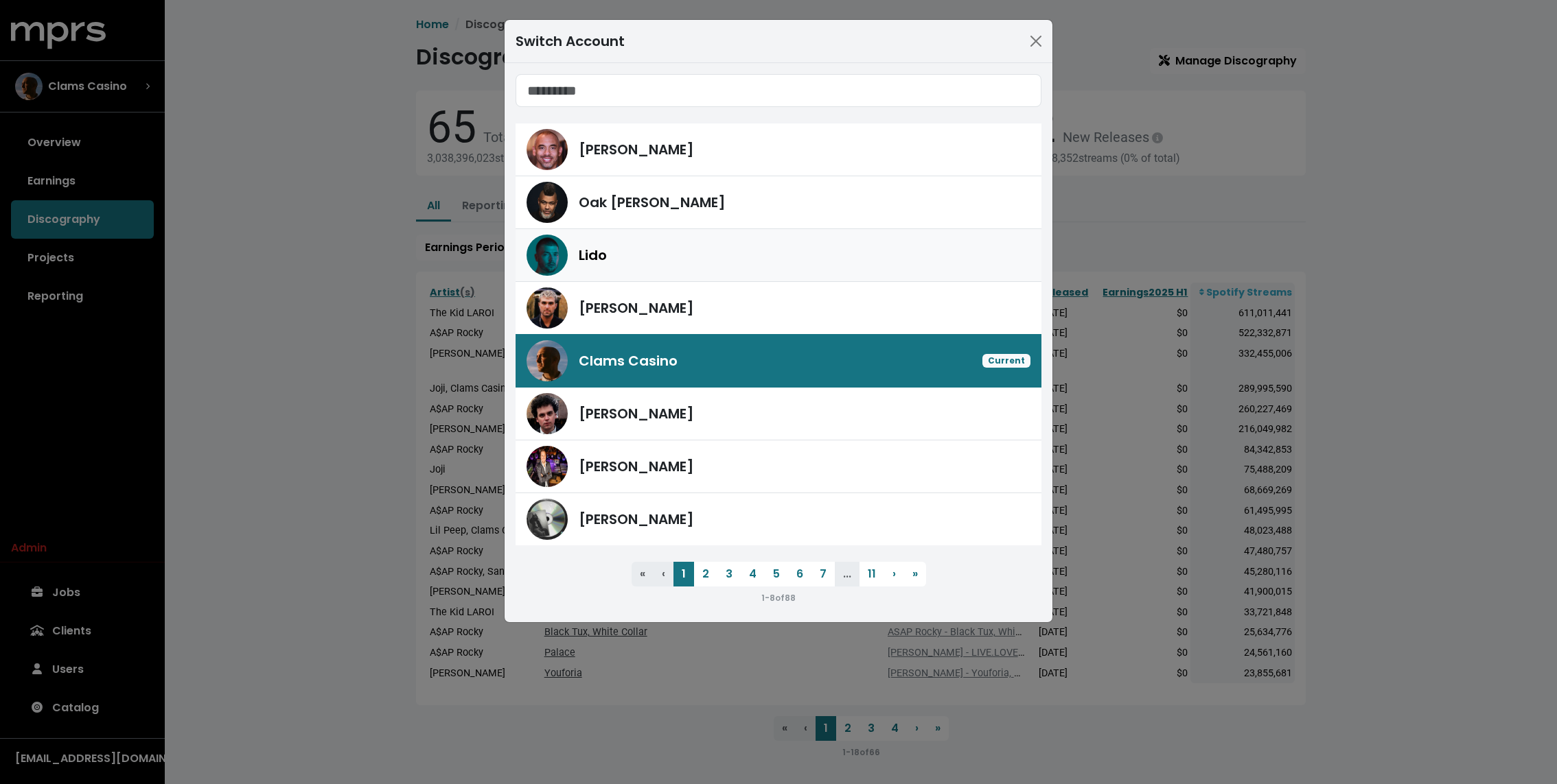
click at [598, 253] on span "Lido" at bounding box center [593, 255] width 28 height 21
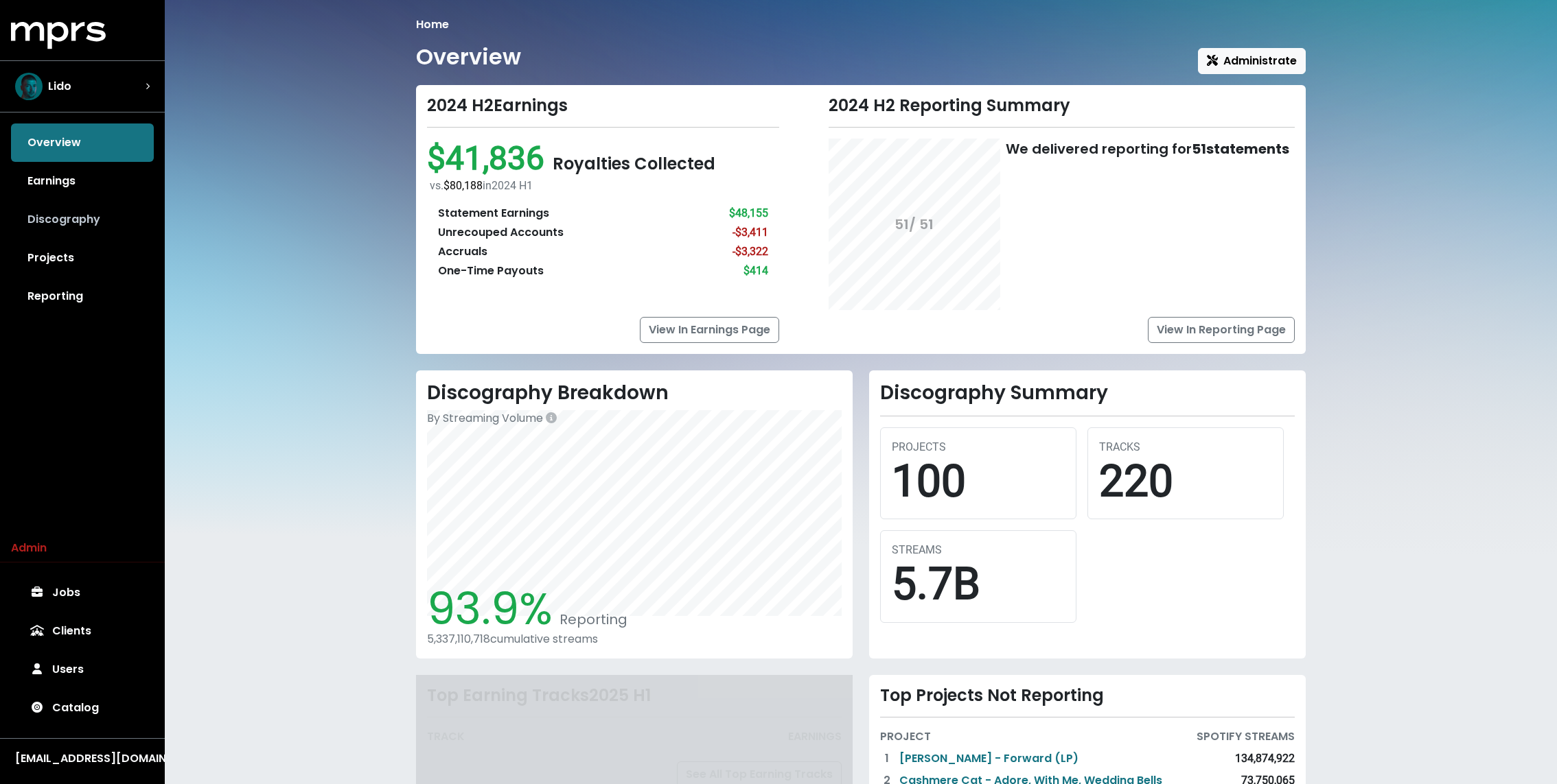
drag, startPoint x: 158, startPoint y: 228, endPoint x: 146, endPoint y: 228, distance: 12.0
click at [157, 228] on div "Overview Earnings Discography Projects Reporting" at bounding box center [82, 219] width 165 height 192
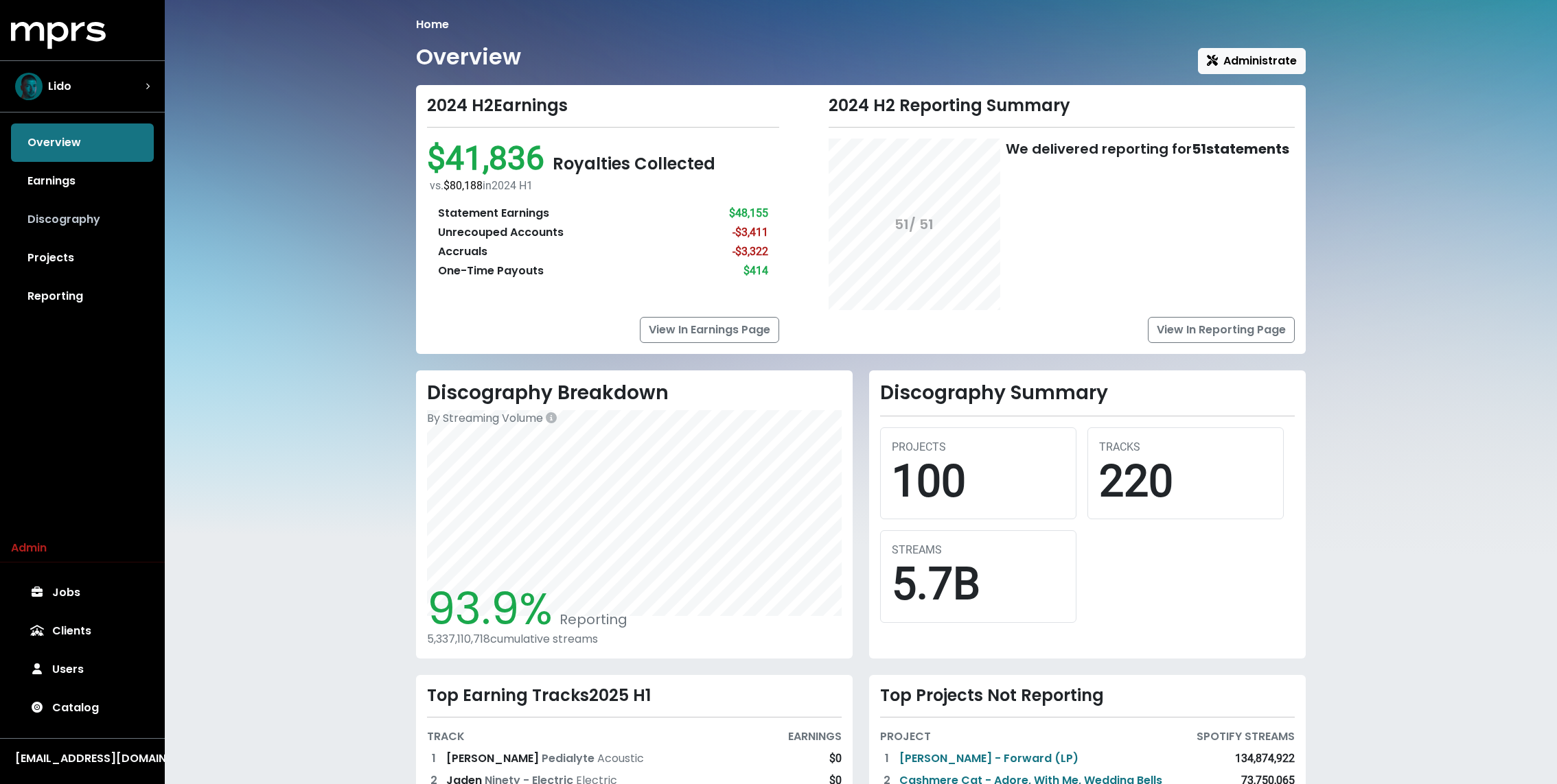
click at [146, 228] on link "Discography" at bounding box center [82, 220] width 142 height 39
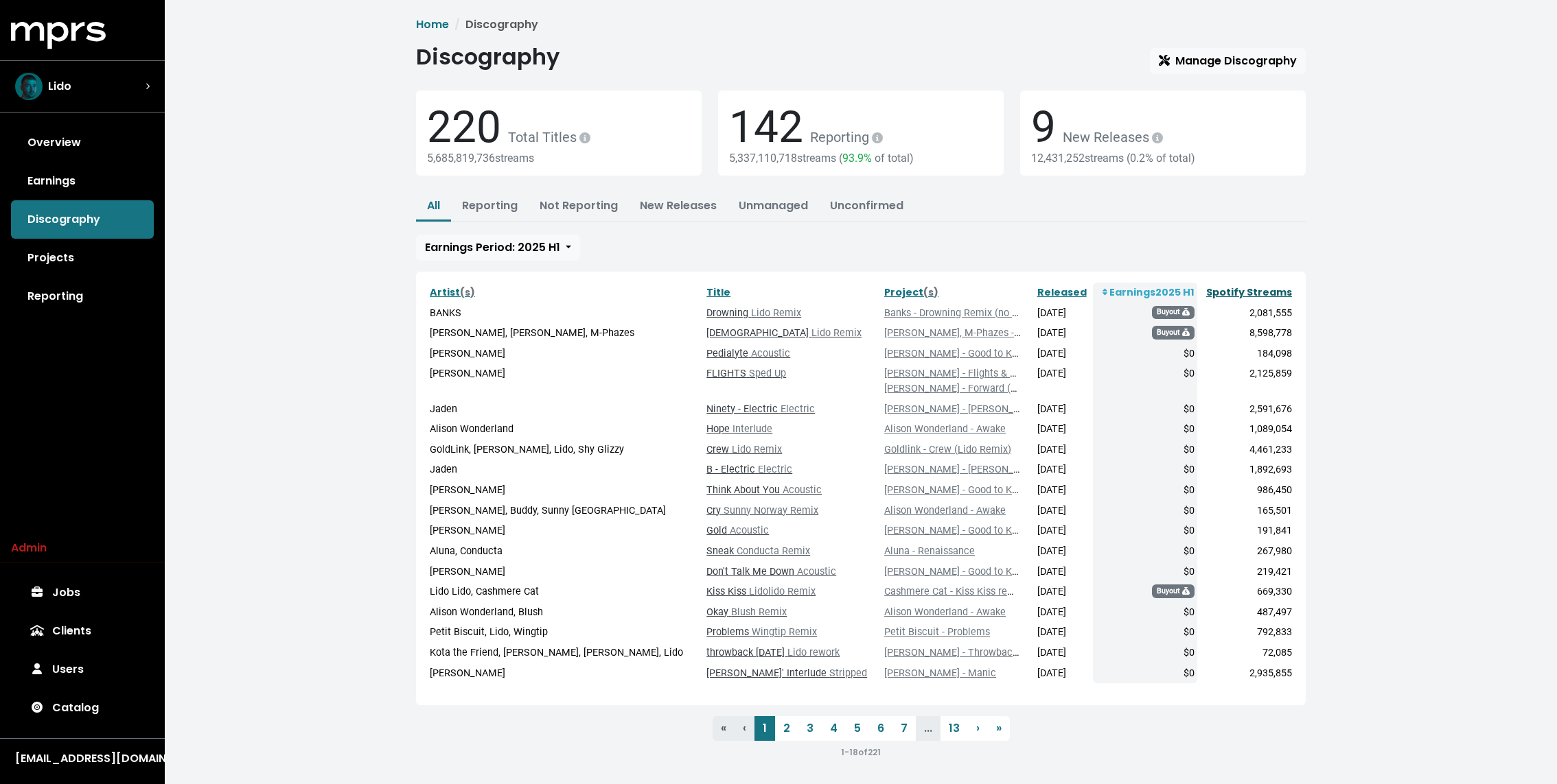
click at [1249, 290] on link "Spotify Streams" at bounding box center [1249, 292] width 86 height 13
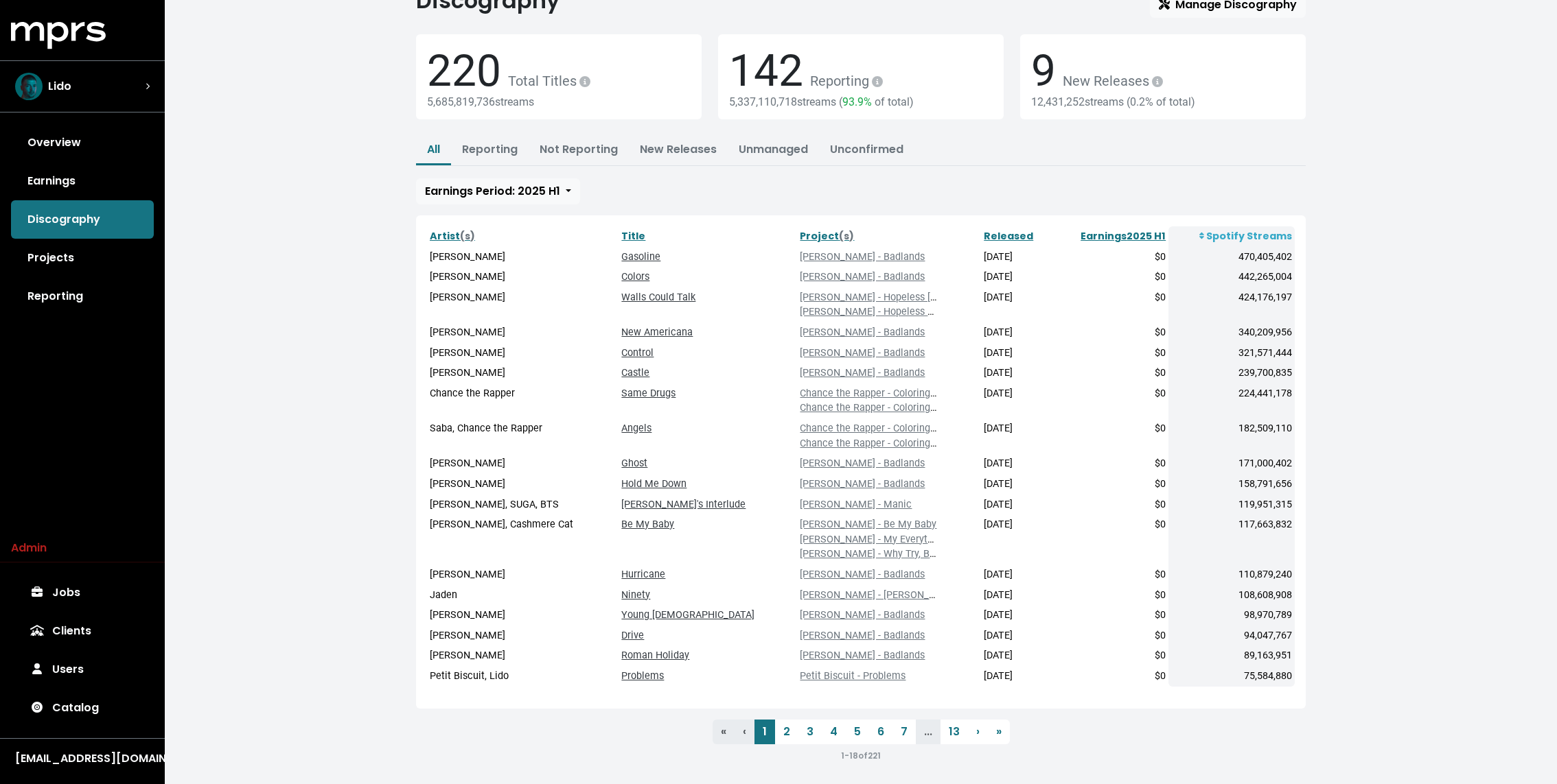
scroll to position [58, 0]
click at [88, 109] on div "Lido" at bounding box center [82, 86] width 157 height 50
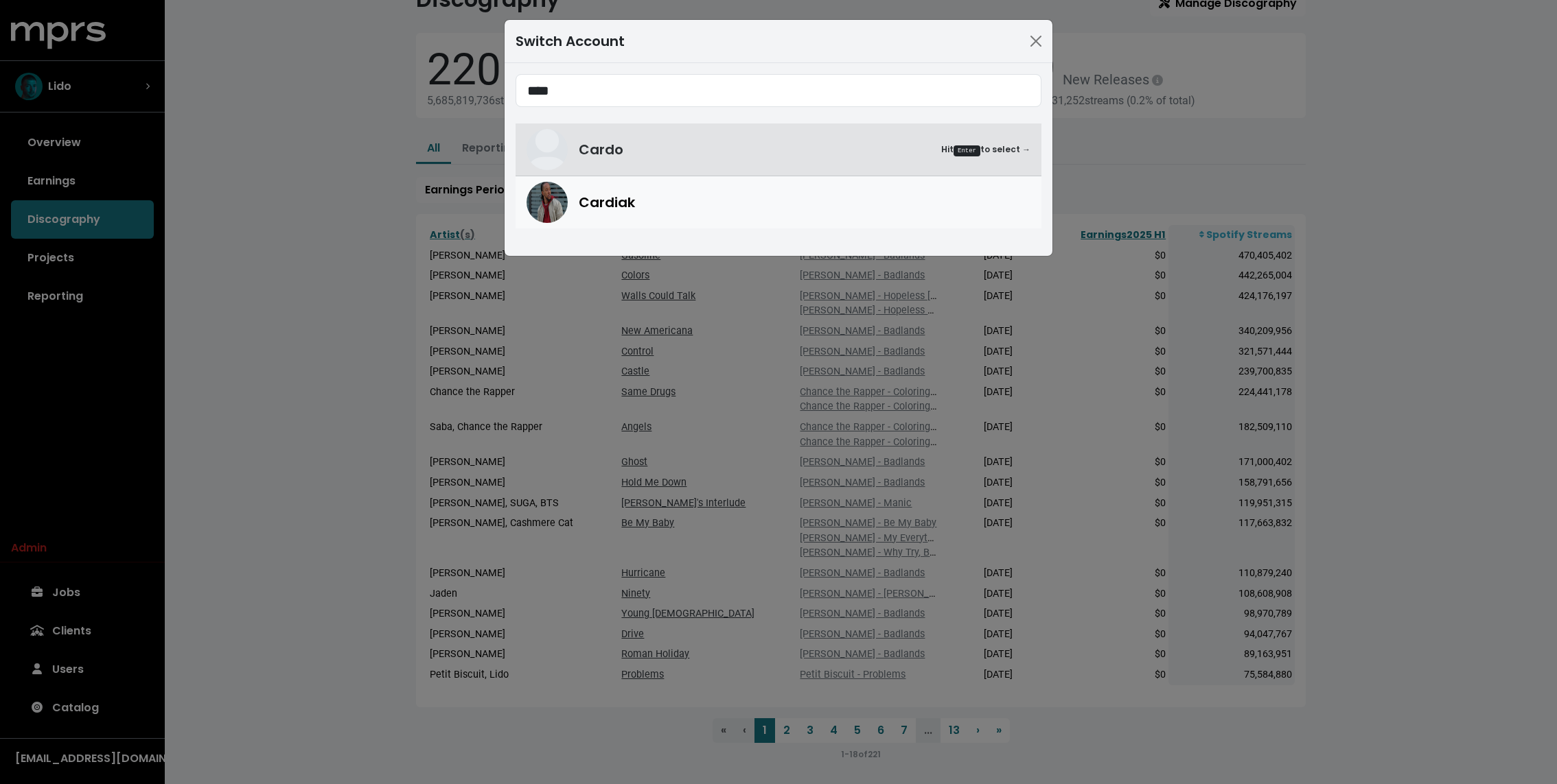
type input "****"
click at [614, 187] on div "Cardiak" at bounding box center [778, 202] width 504 height 41
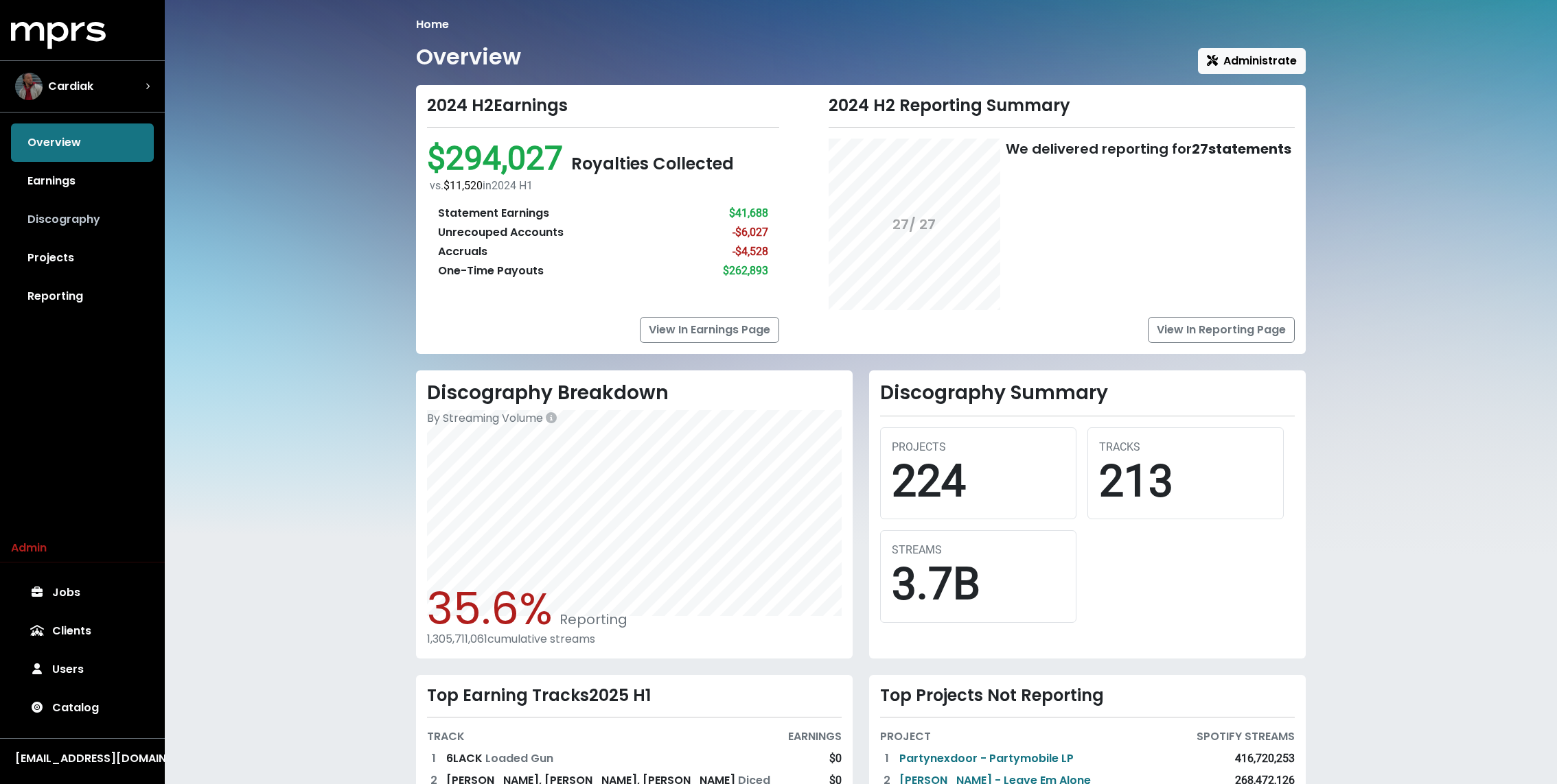
click at [117, 219] on link "Discography" at bounding box center [82, 220] width 142 height 39
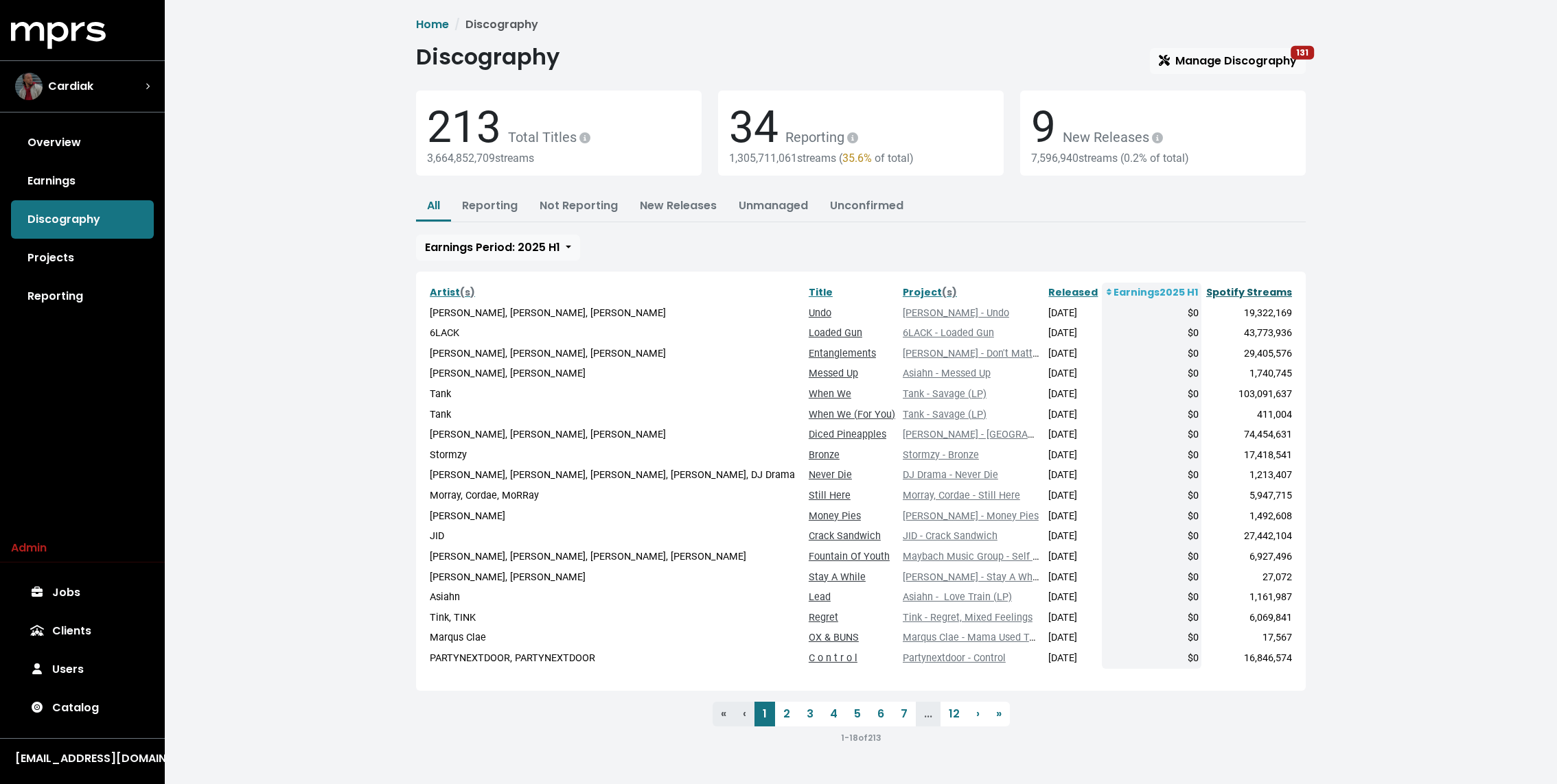
click at [1234, 286] on link "Spotify Streams" at bounding box center [1249, 292] width 86 height 13
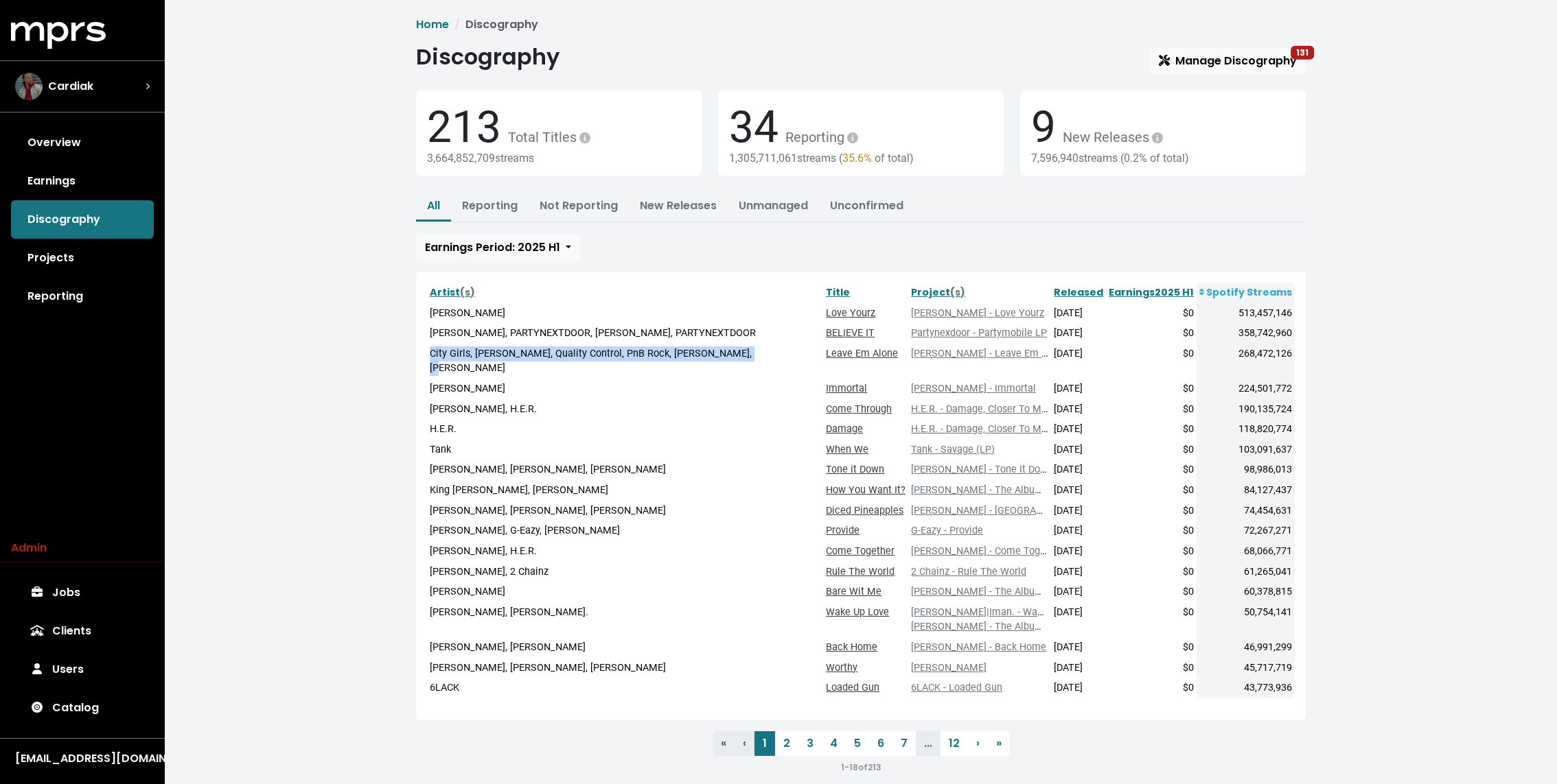
drag, startPoint x: 429, startPoint y: 352, endPoint x: 724, endPoint y: 354, distance: 295.0
click at [724, 354] on td "City Girls, Layton Greene, Quality Control, PnB Rock, Lil Baby, Lil Baby" at bounding box center [625, 360] width 396 height 35
click at [829, 352] on link "Leave Em Alone" at bounding box center [862, 354] width 72 height 12
click at [355, 323] on div "Home Discography Discography Manage Discography 131 213 Total Titles 3,664,852,…" at bounding box center [861, 401] width 1392 height 803
click at [848, 731] on link "5" at bounding box center [857, 743] width 23 height 24
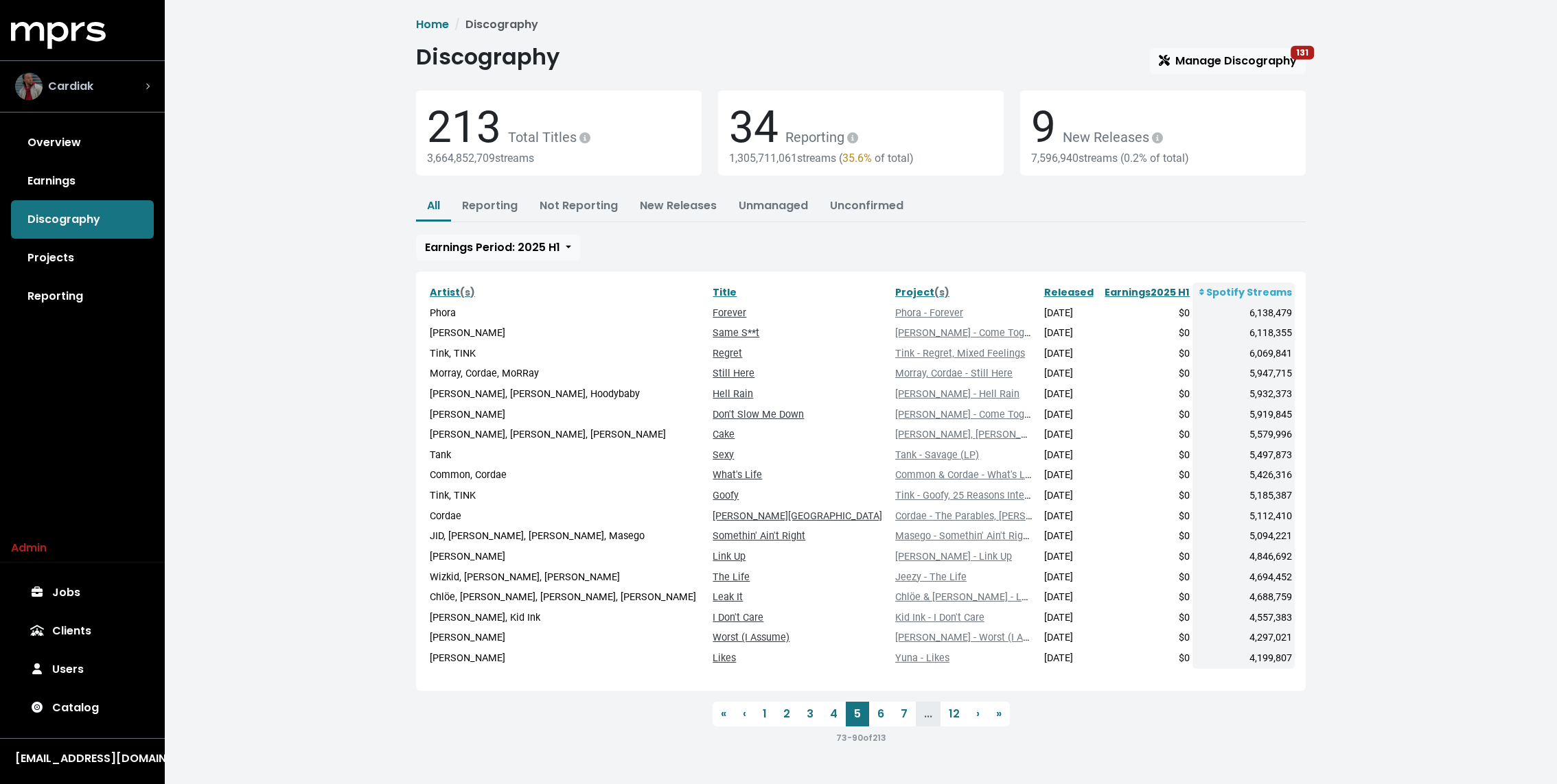
click at [117, 98] on div "Cardiak" at bounding box center [82, 86] width 134 height 27
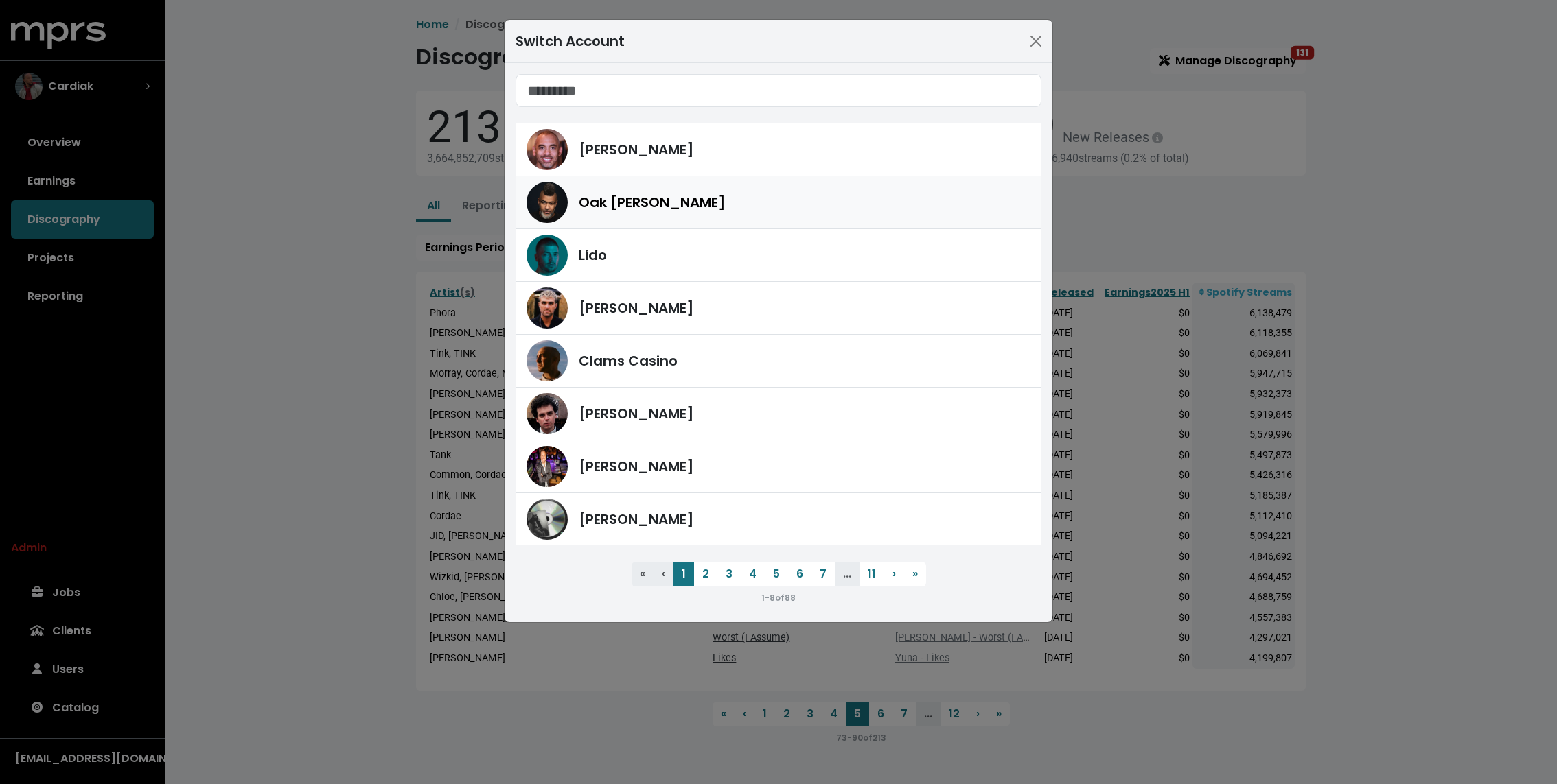
click at [617, 205] on span "Oak Felder" at bounding box center [652, 202] width 147 height 21
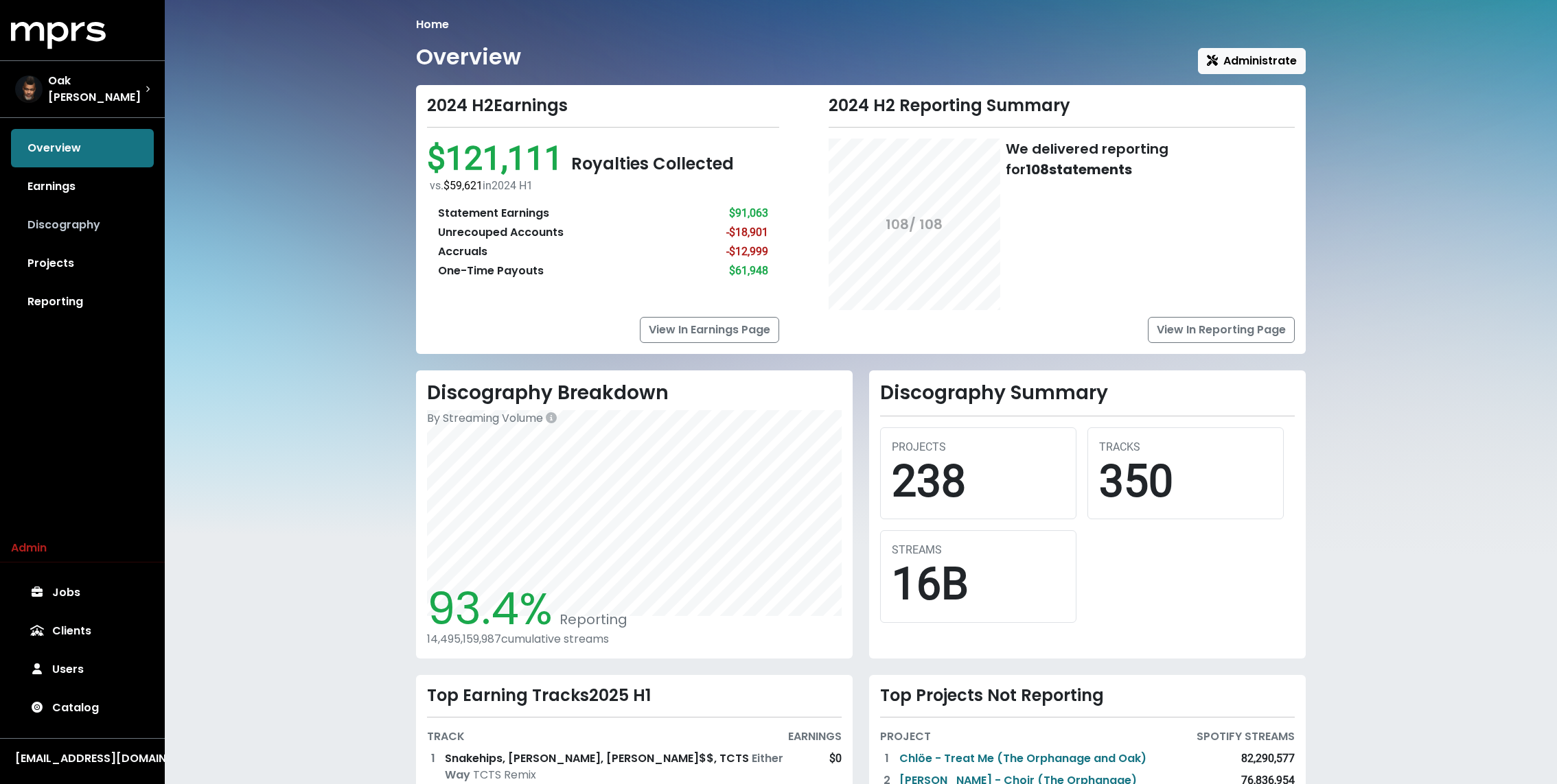
click at [54, 211] on link "Discography" at bounding box center [82, 225] width 142 height 39
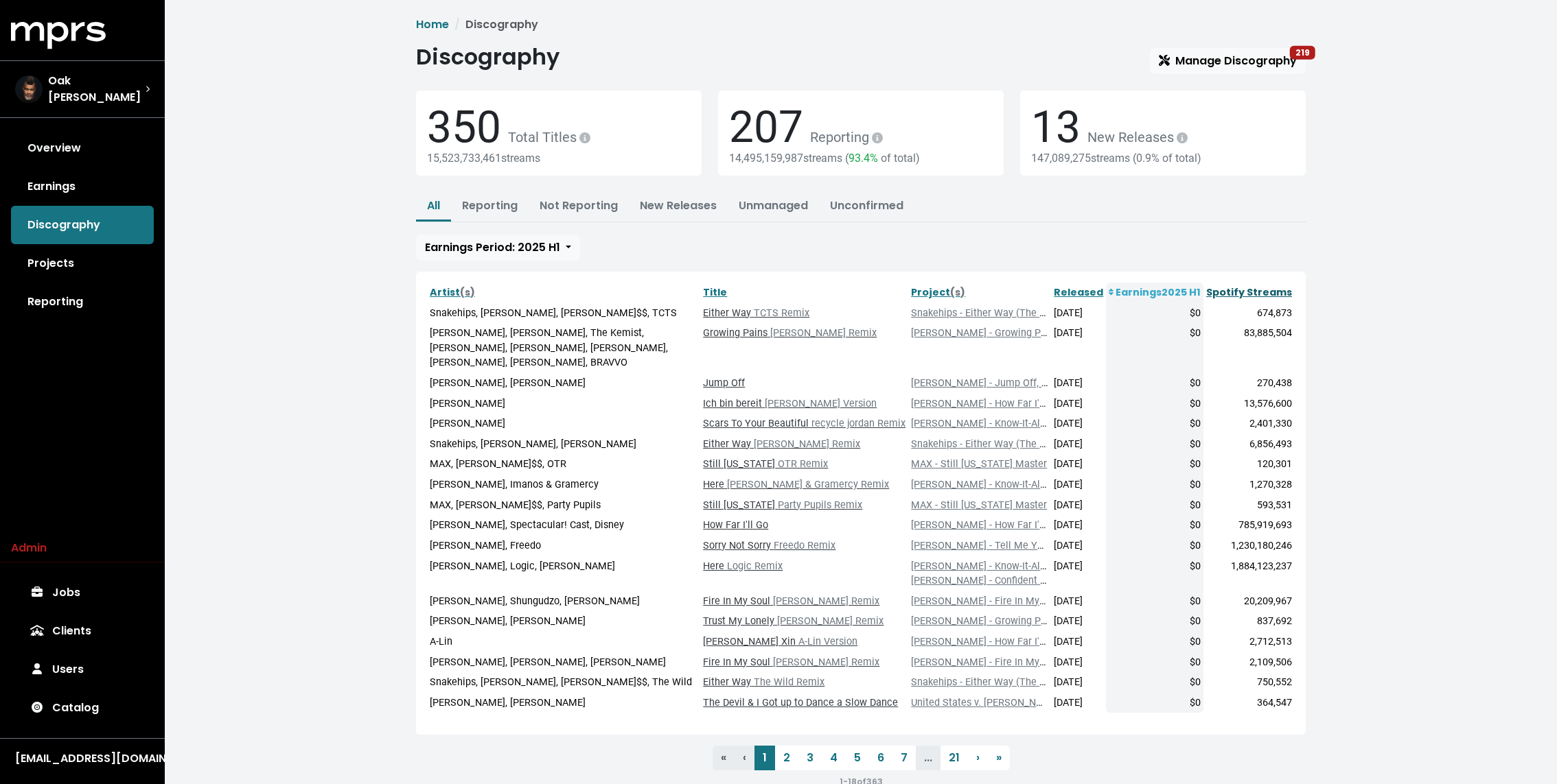
click at [1265, 289] on link "Spotify Streams" at bounding box center [1249, 292] width 86 height 13
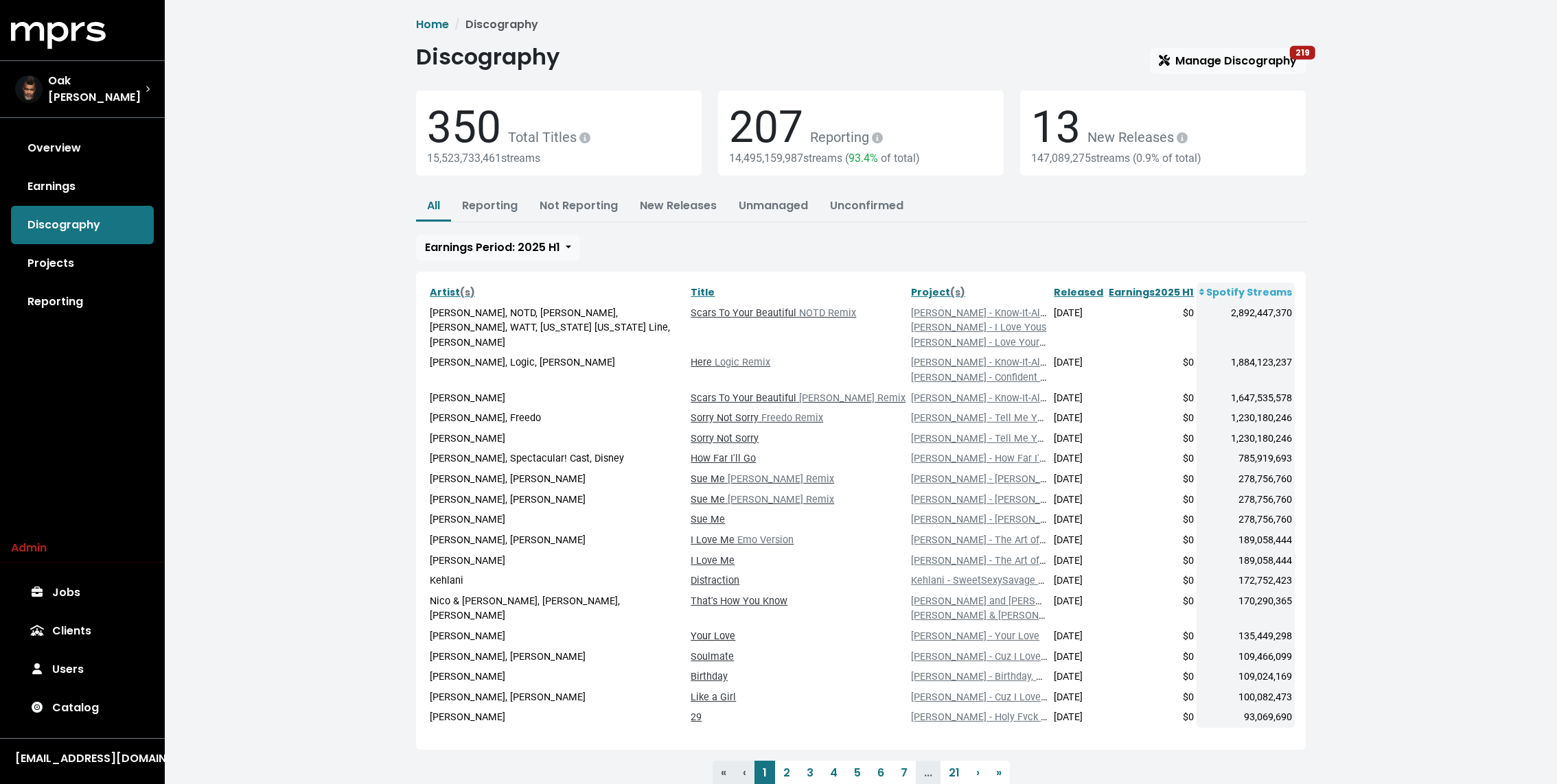
scroll to position [47, 0]
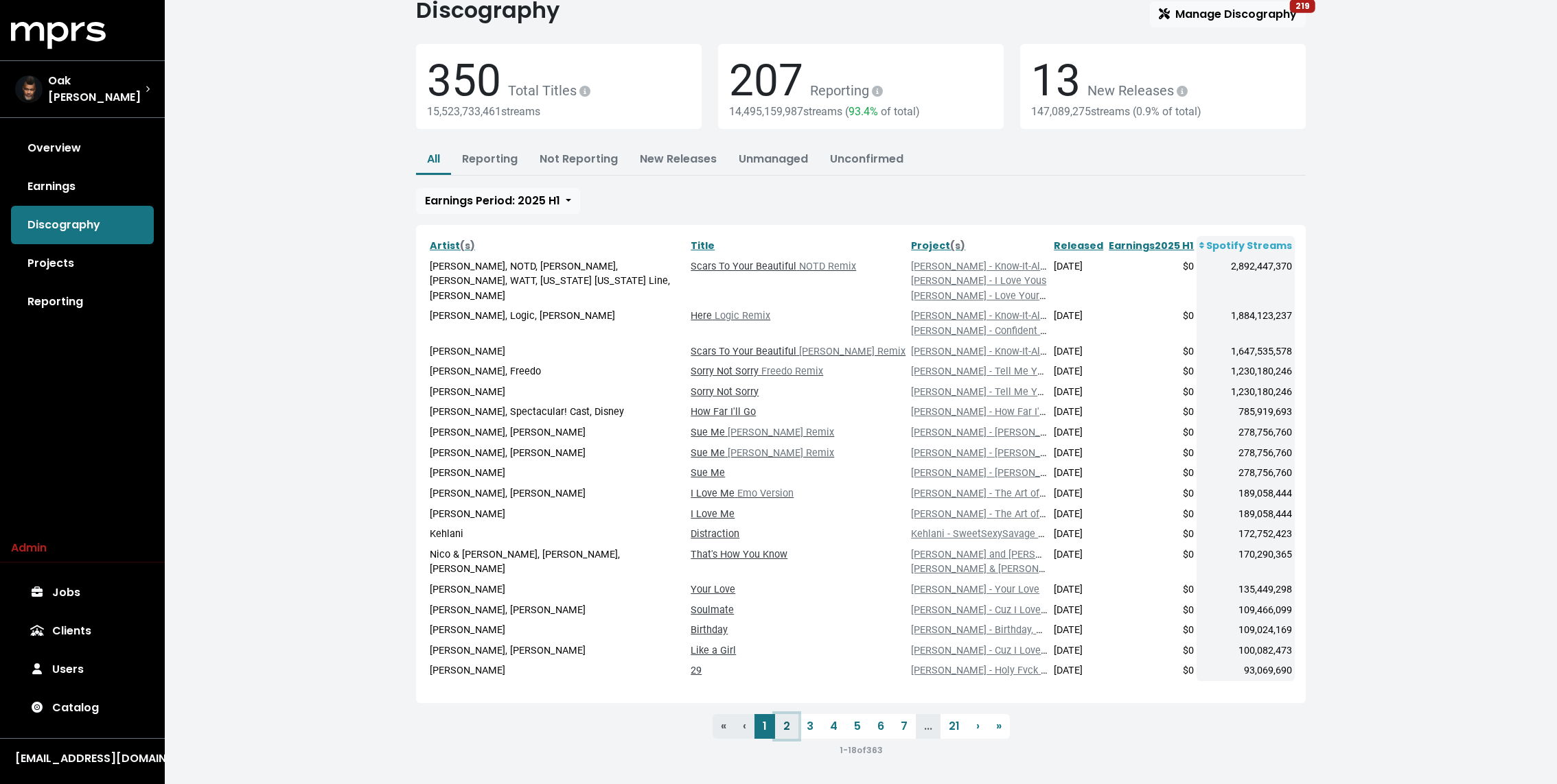
click at [780, 727] on link "2" at bounding box center [786, 726] width 23 height 24
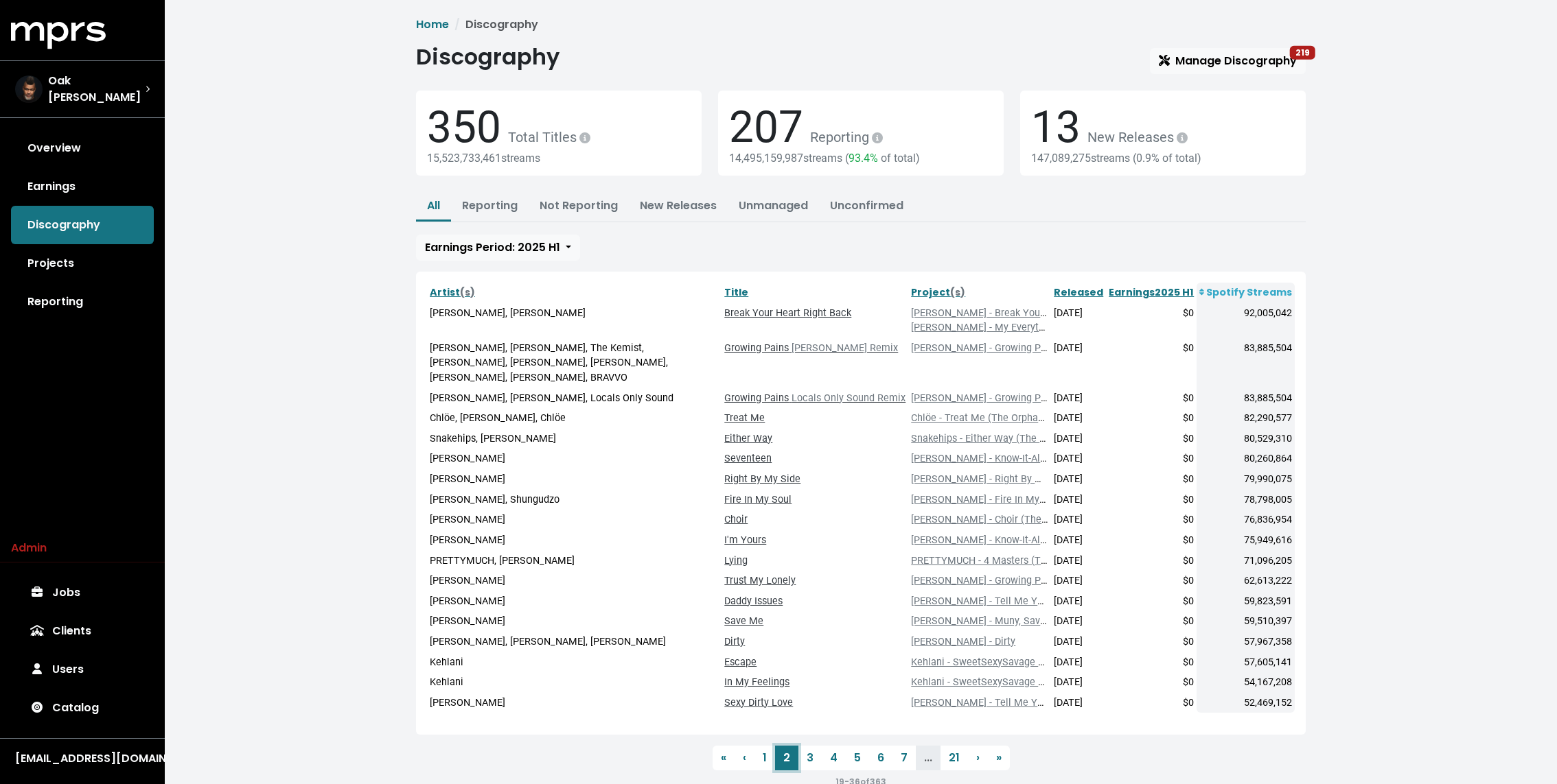
scroll to position [16, 0]
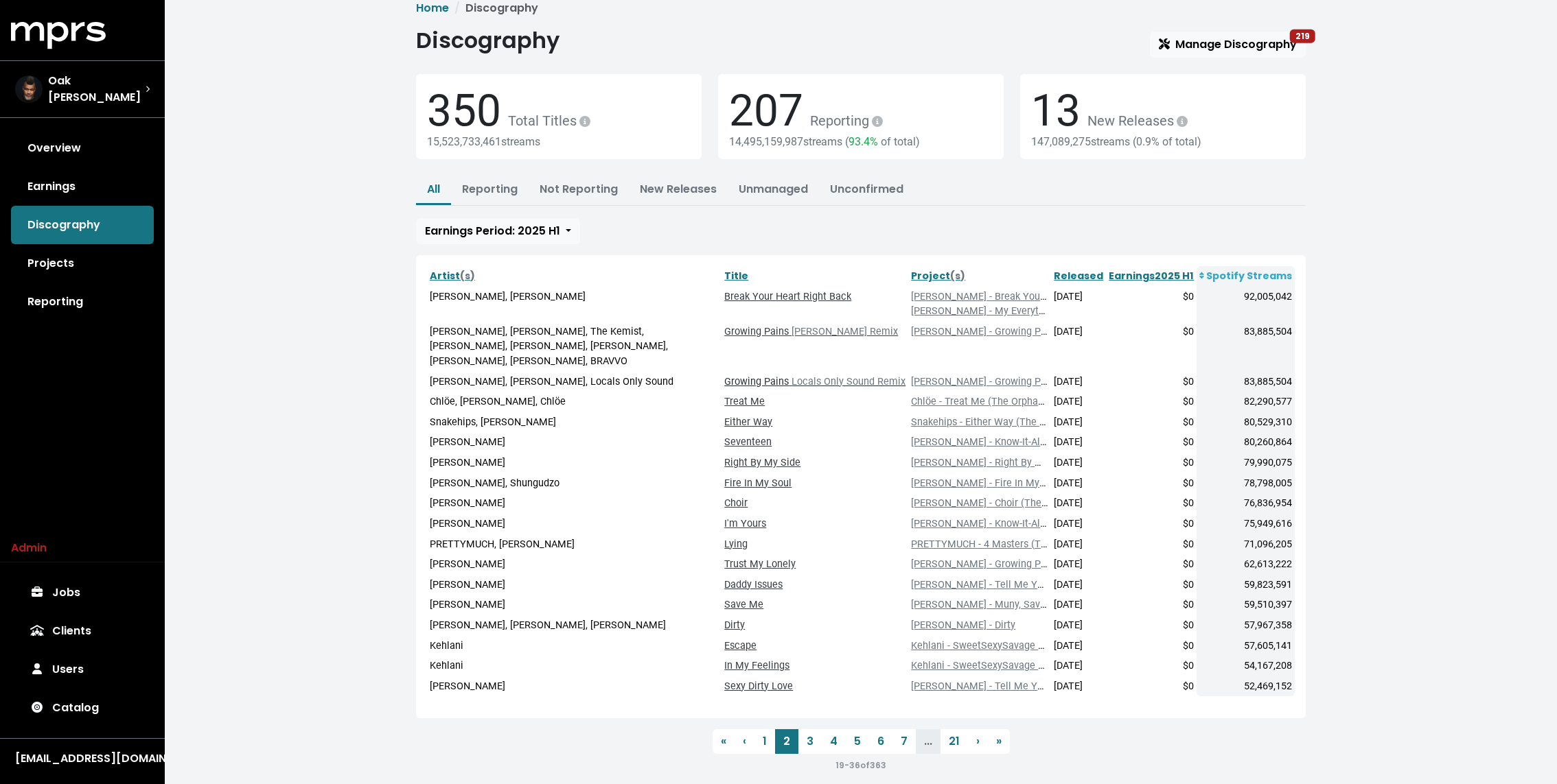
click at [797, 376] on span "Locals Only Sound Remix" at bounding box center [847, 382] width 117 height 12
click at [781, 329] on link "Growing Pains Toby Green Remix" at bounding box center [811, 332] width 174 height 12
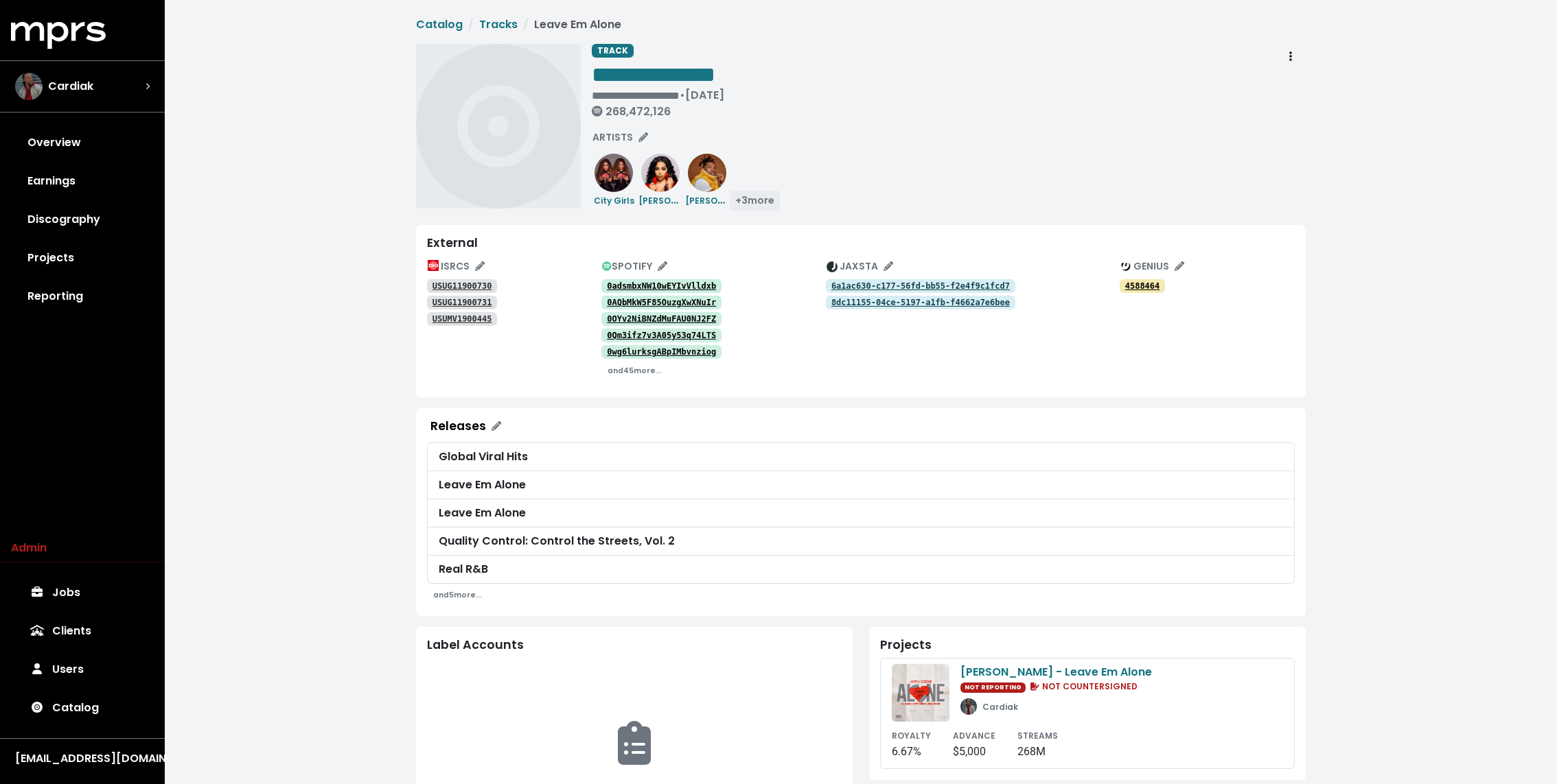
click at [761, 200] on span "+ 3 more" at bounding box center [755, 200] width 39 height 13
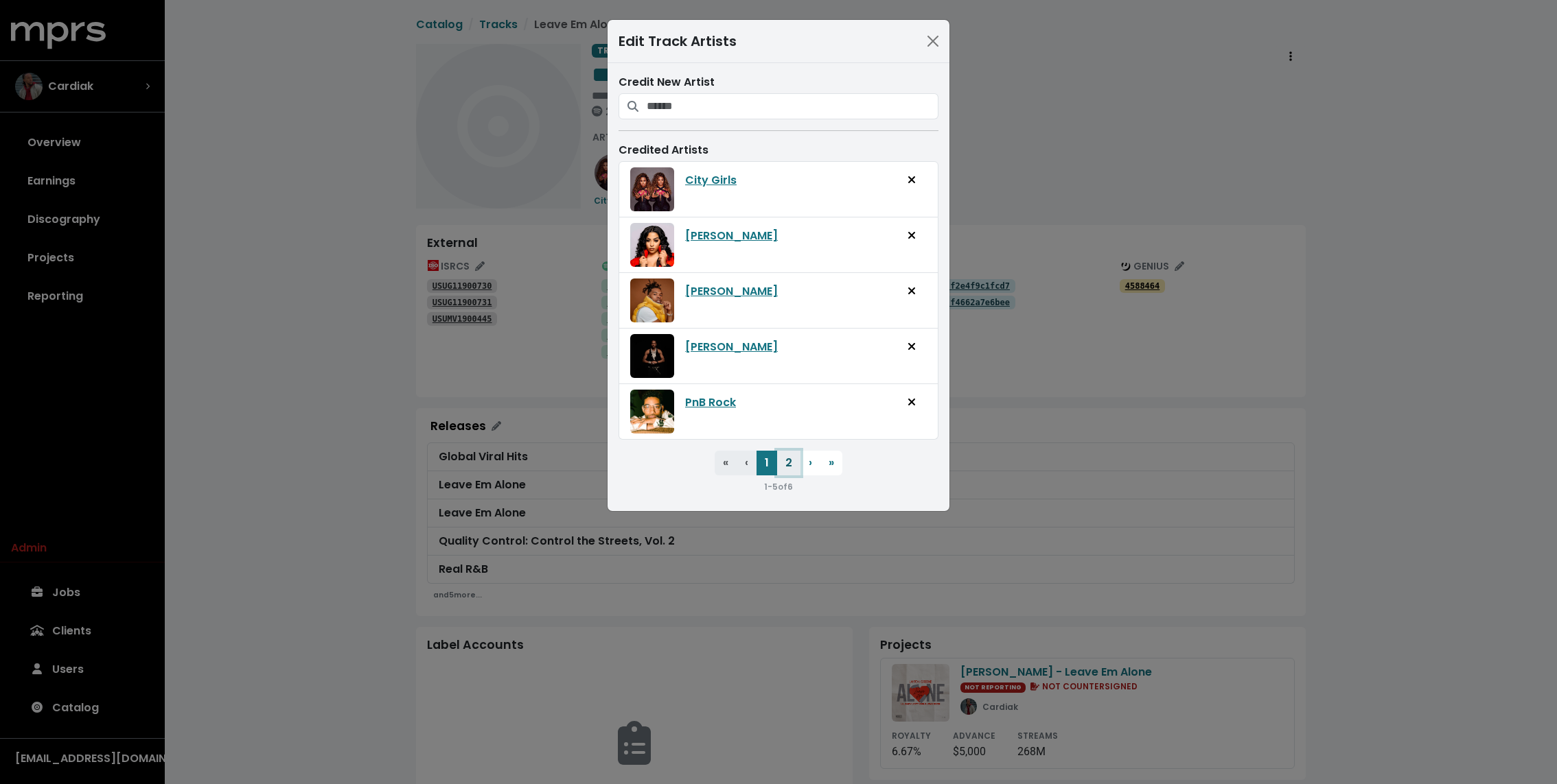
click at [784, 458] on button "2" at bounding box center [788, 463] width 23 height 24
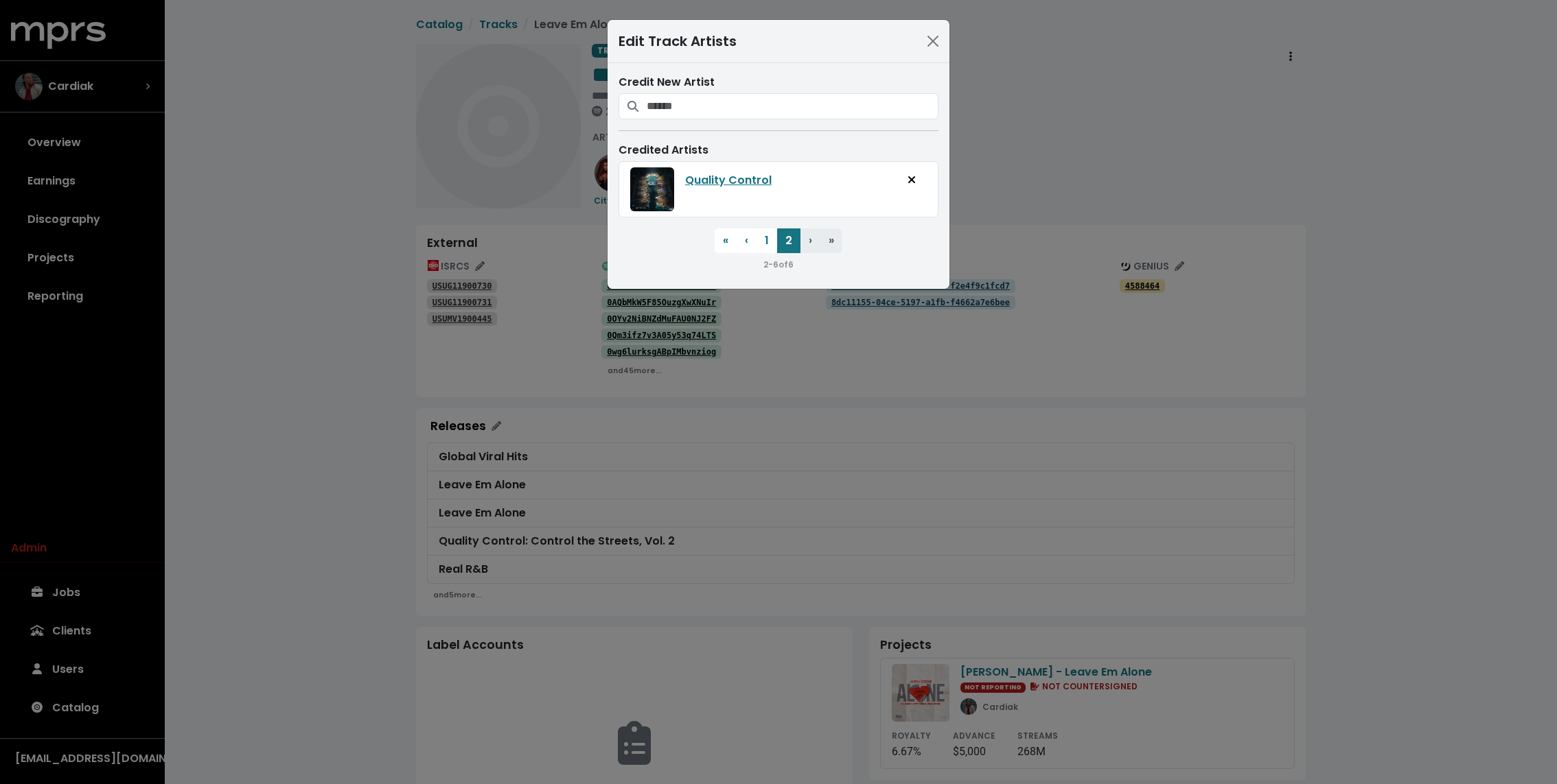
click at [355, 323] on div "Edit Track Artists Credit New Artist Credited Artists Quality Control « First ‹…" at bounding box center [778, 392] width 1557 height 784
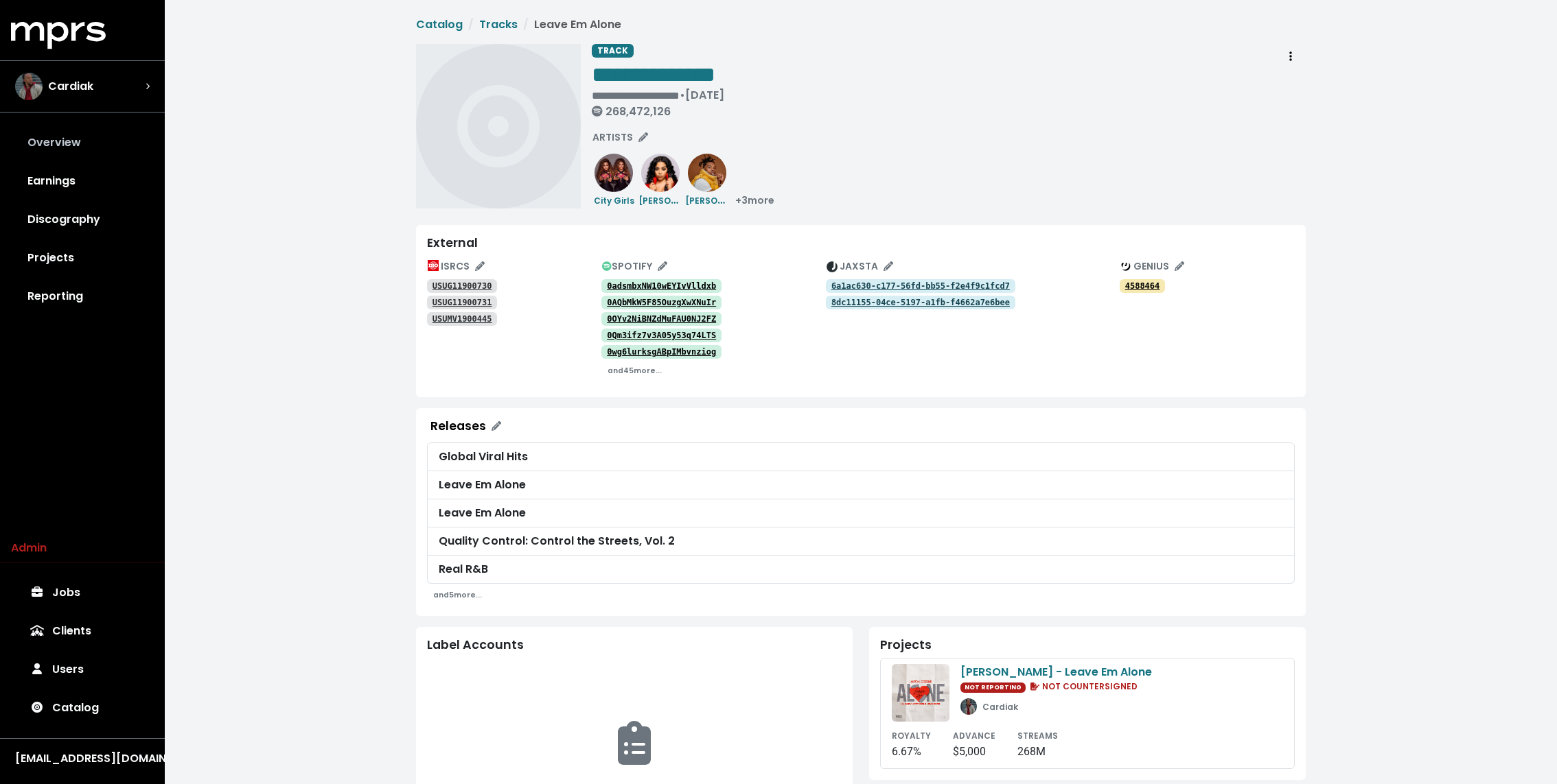
click at [53, 142] on link "Overview" at bounding box center [82, 142] width 142 height 39
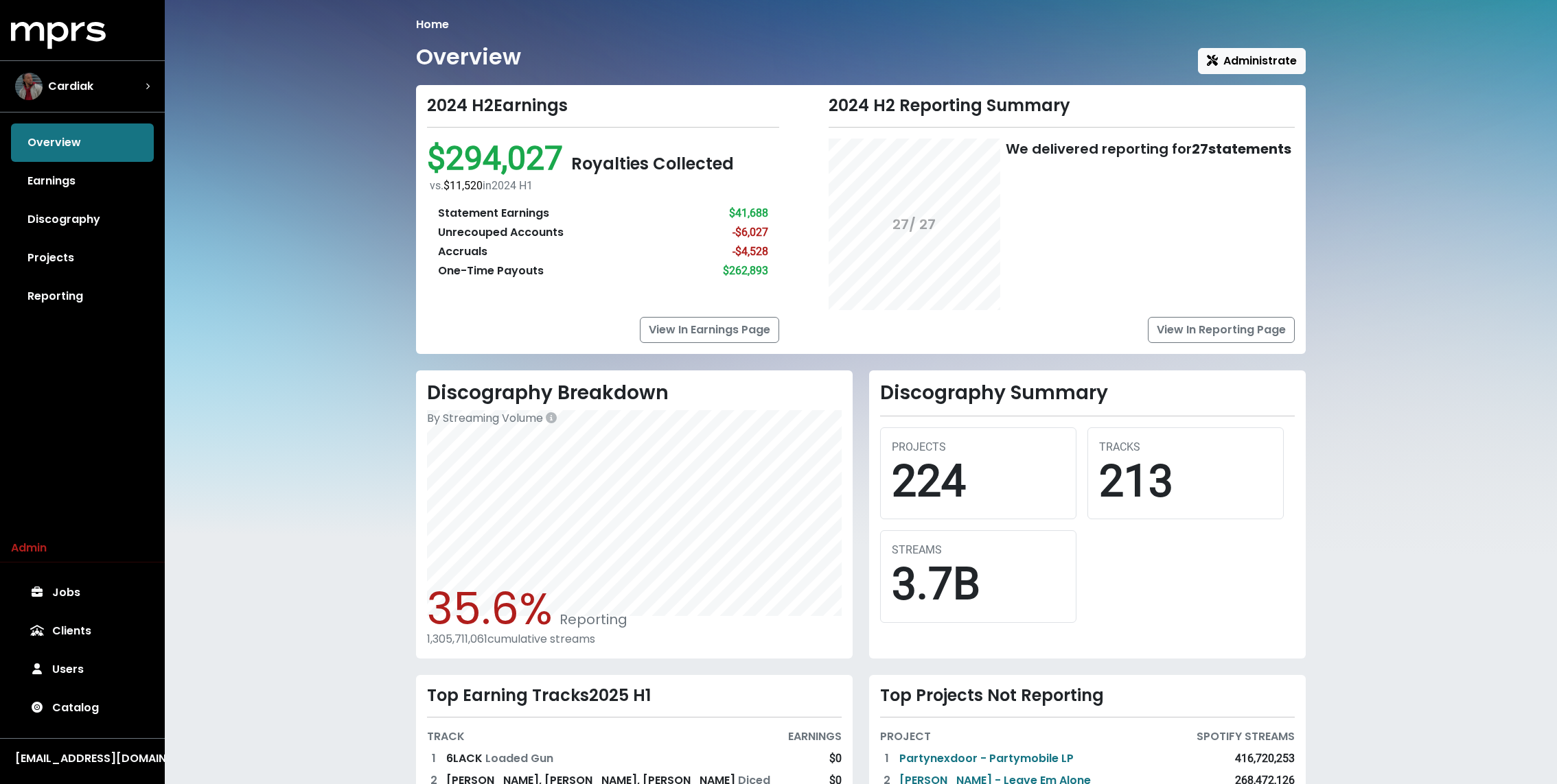
click at [272, 277] on div "Home Overview Administrate 2024 H2 Earnings $294,027 Royalties Collected vs. $1…" at bounding box center [861, 490] width 1392 height 980
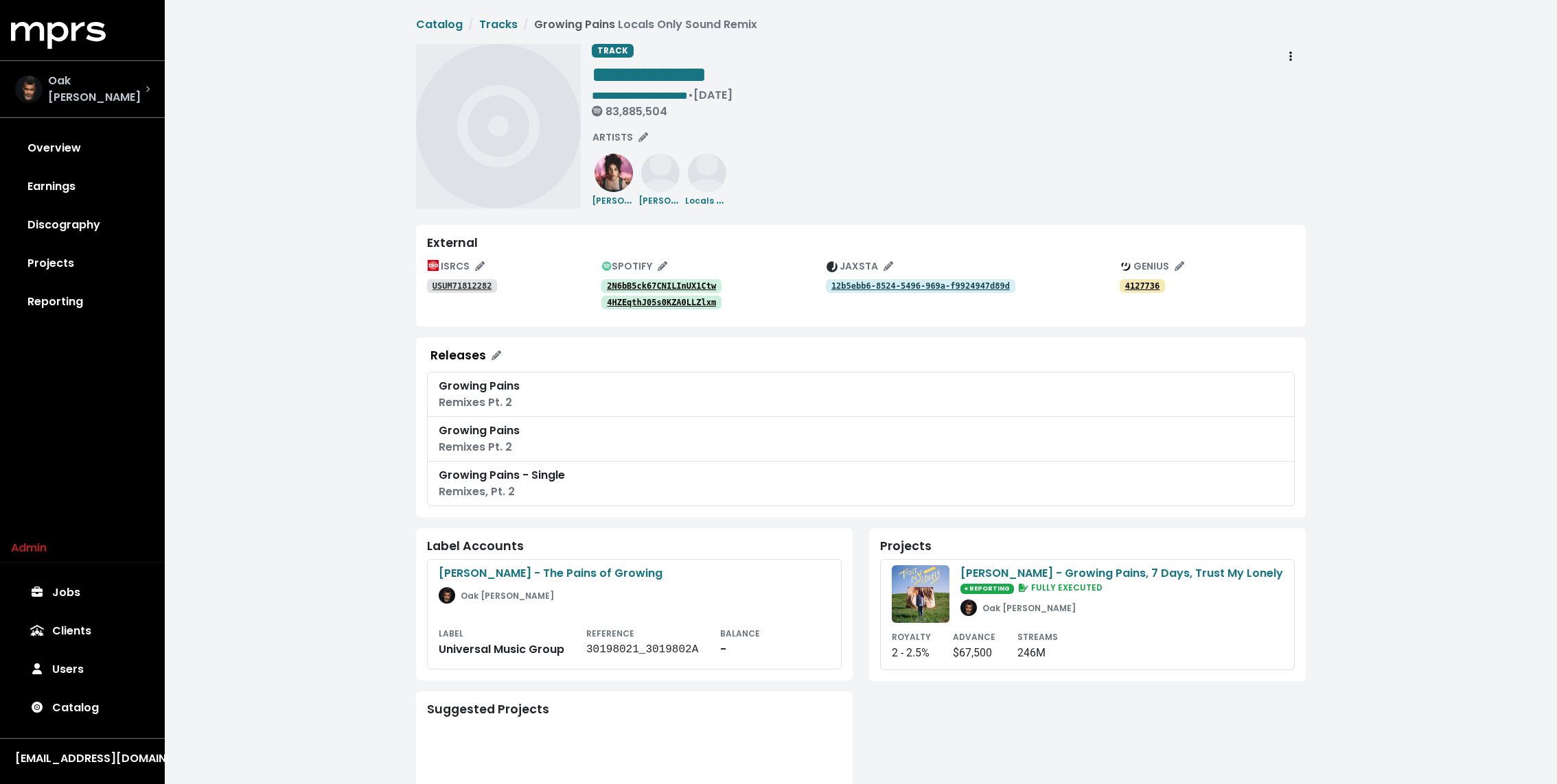
click at [109, 79] on div "Oak [PERSON_NAME]" at bounding box center [82, 89] width 134 height 33
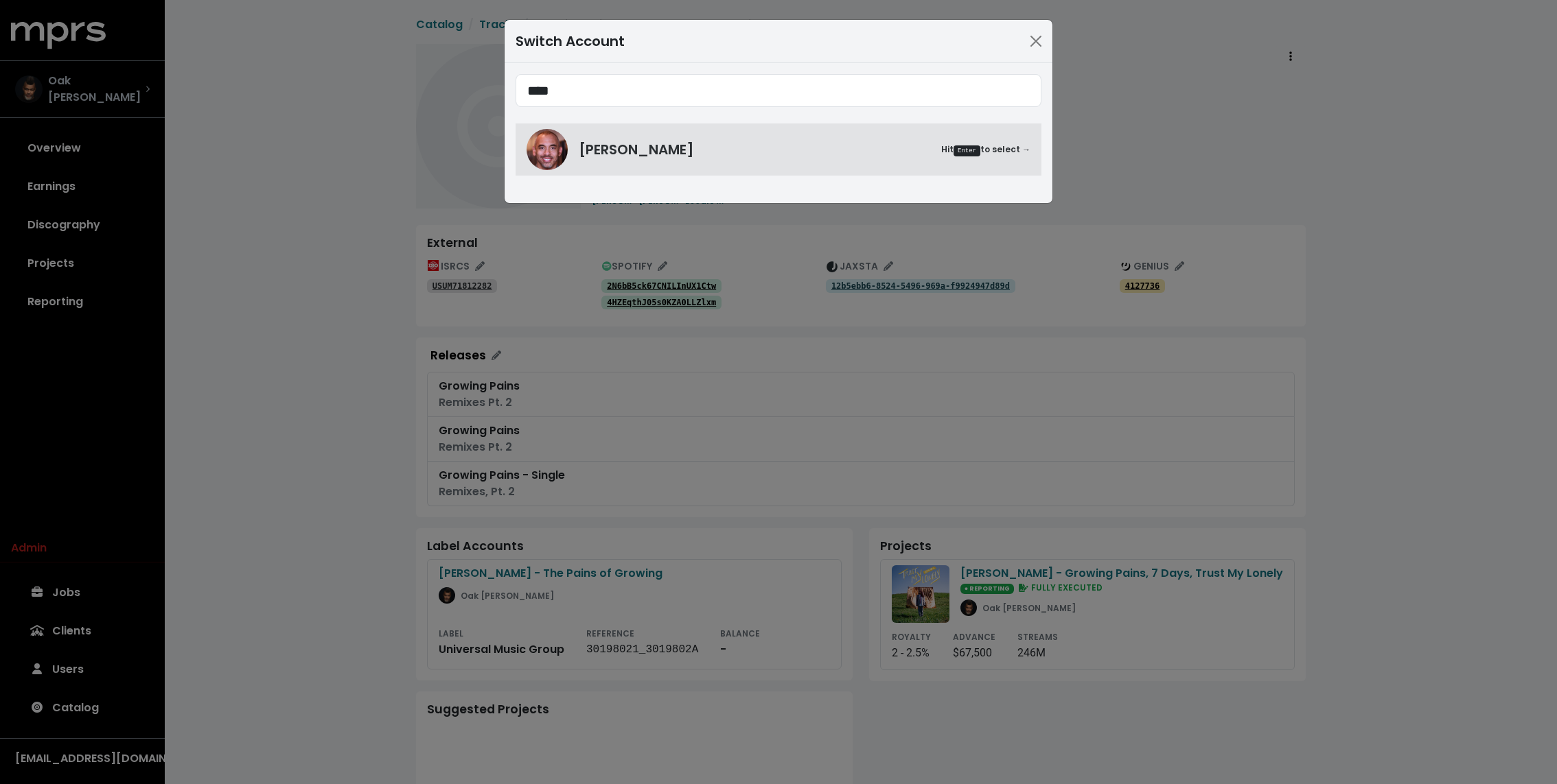
type input "****"
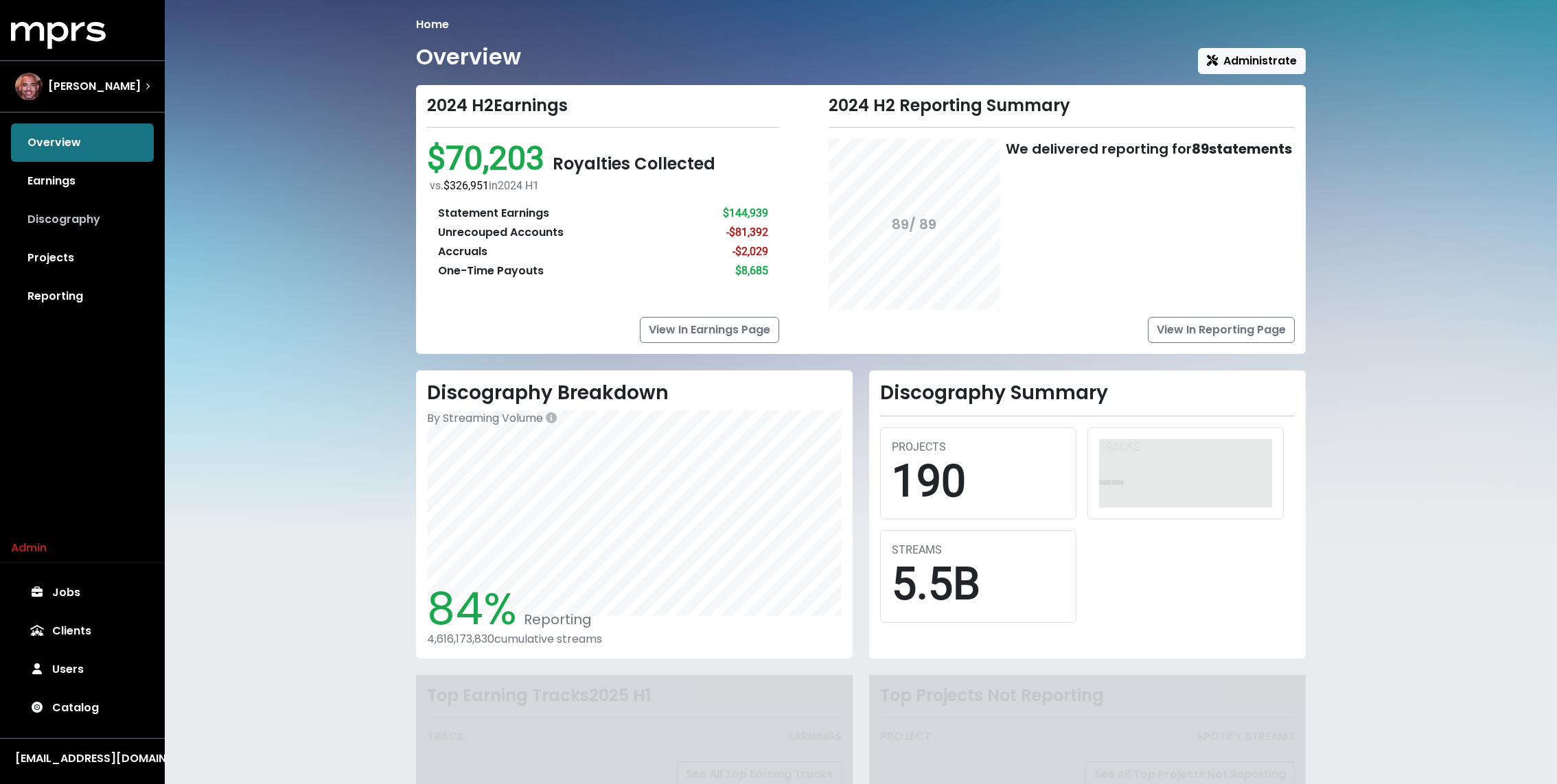
click at [82, 213] on link "Discography" at bounding box center [82, 220] width 142 height 39
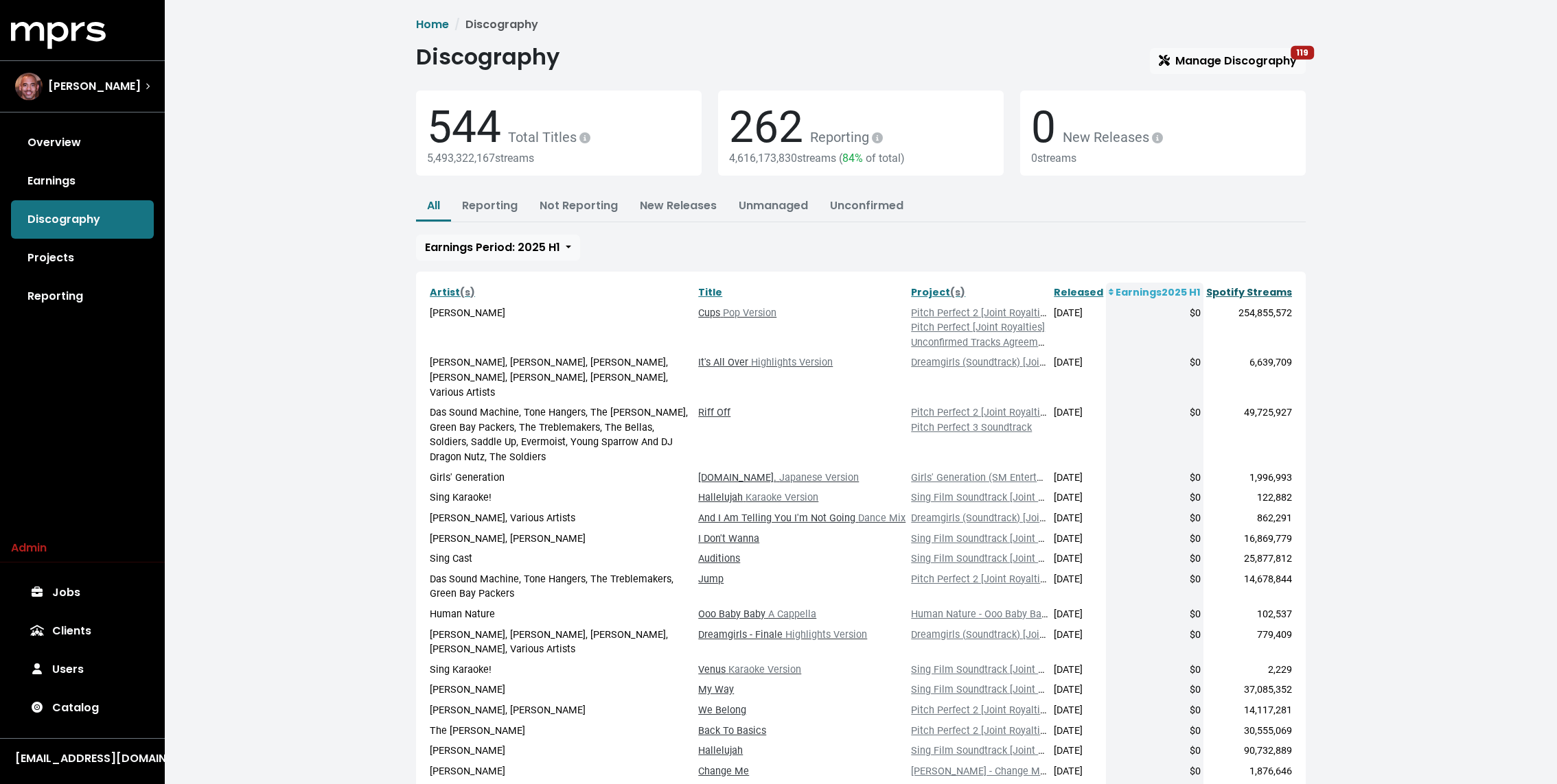
click at [1259, 289] on link "Spotify Streams" at bounding box center [1249, 292] width 86 height 13
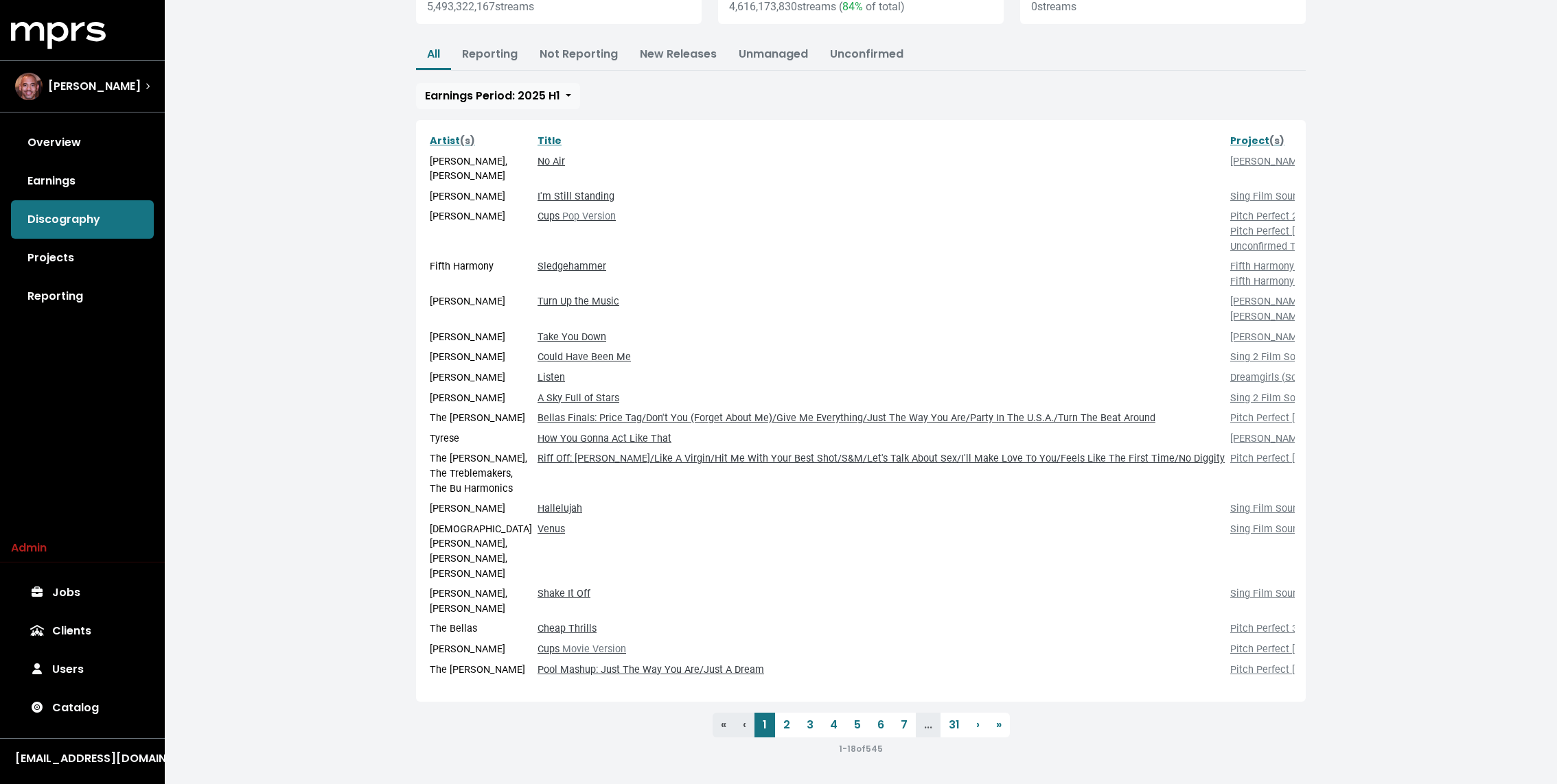
scroll to position [220, 0]
click at [785, 737] on link "2" at bounding box center [786, 725] width 23 height 24
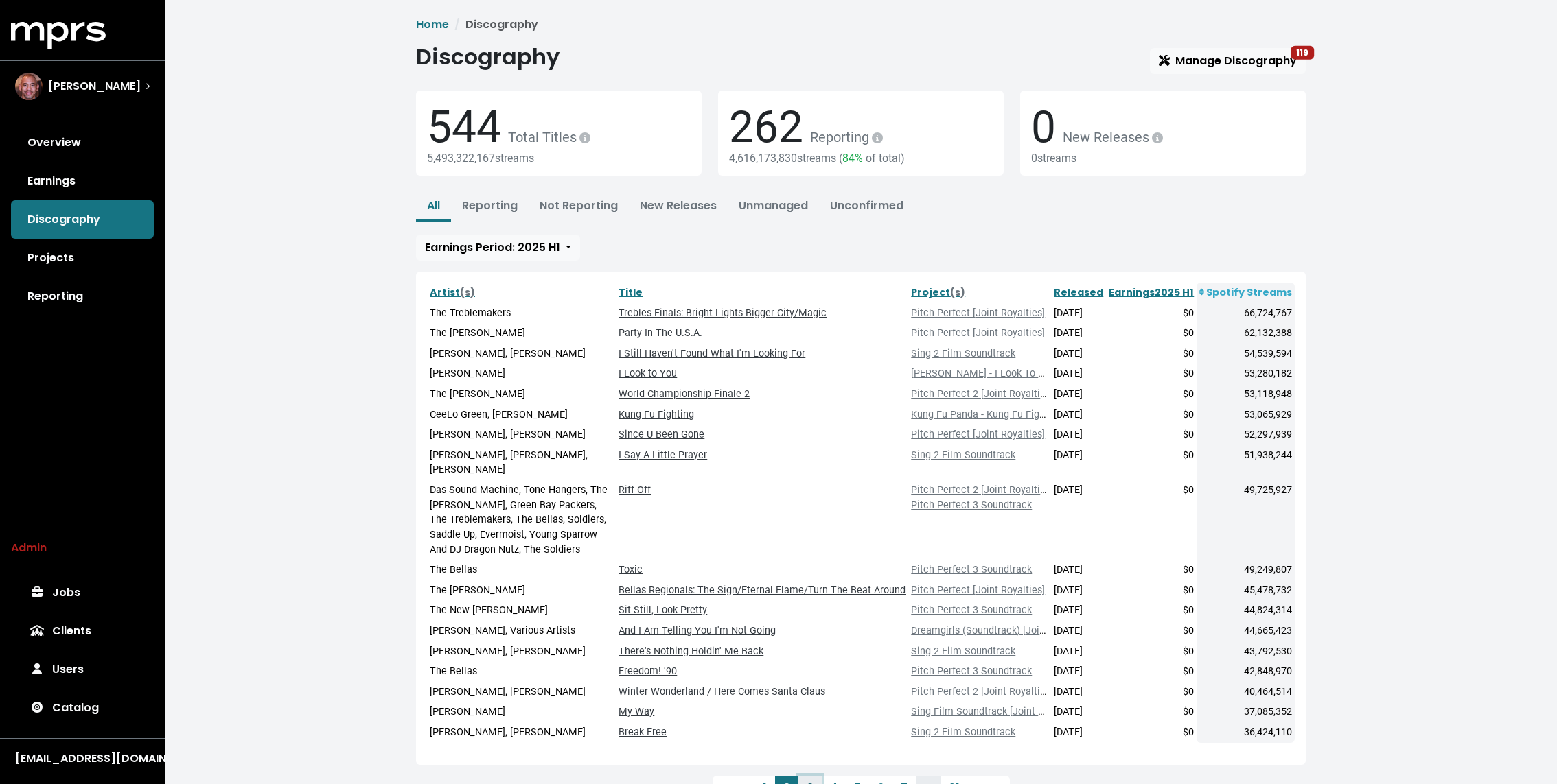
click at [805, 776] on link "3" at bounding box center [810, 788] width 23 height 24
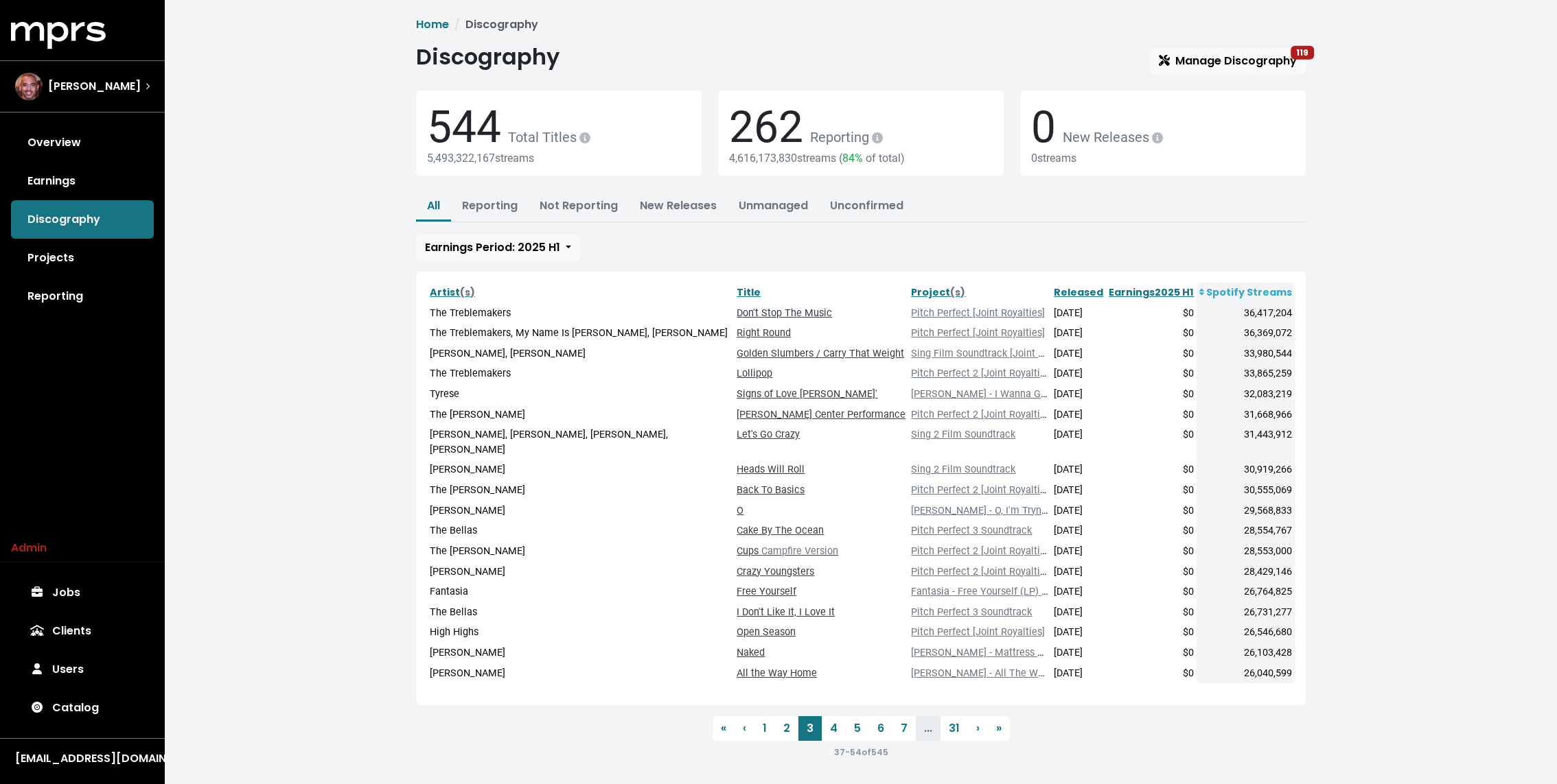
click at [296, 445] on div "Home Discography Discography Manage Discography 119 544 Total Titles 5,493,322,…" at bounding box center [861, 394] width 1392 height 788
click at [269, 163] on div "Home Discography Discography Manage Discography 119 544 Total Titles 5,493,322,…" at bounding box center [861, 394] width 1392 height 788
click at [831, 717] on link "4" at bounding box center [833, 728] width 24 height 24
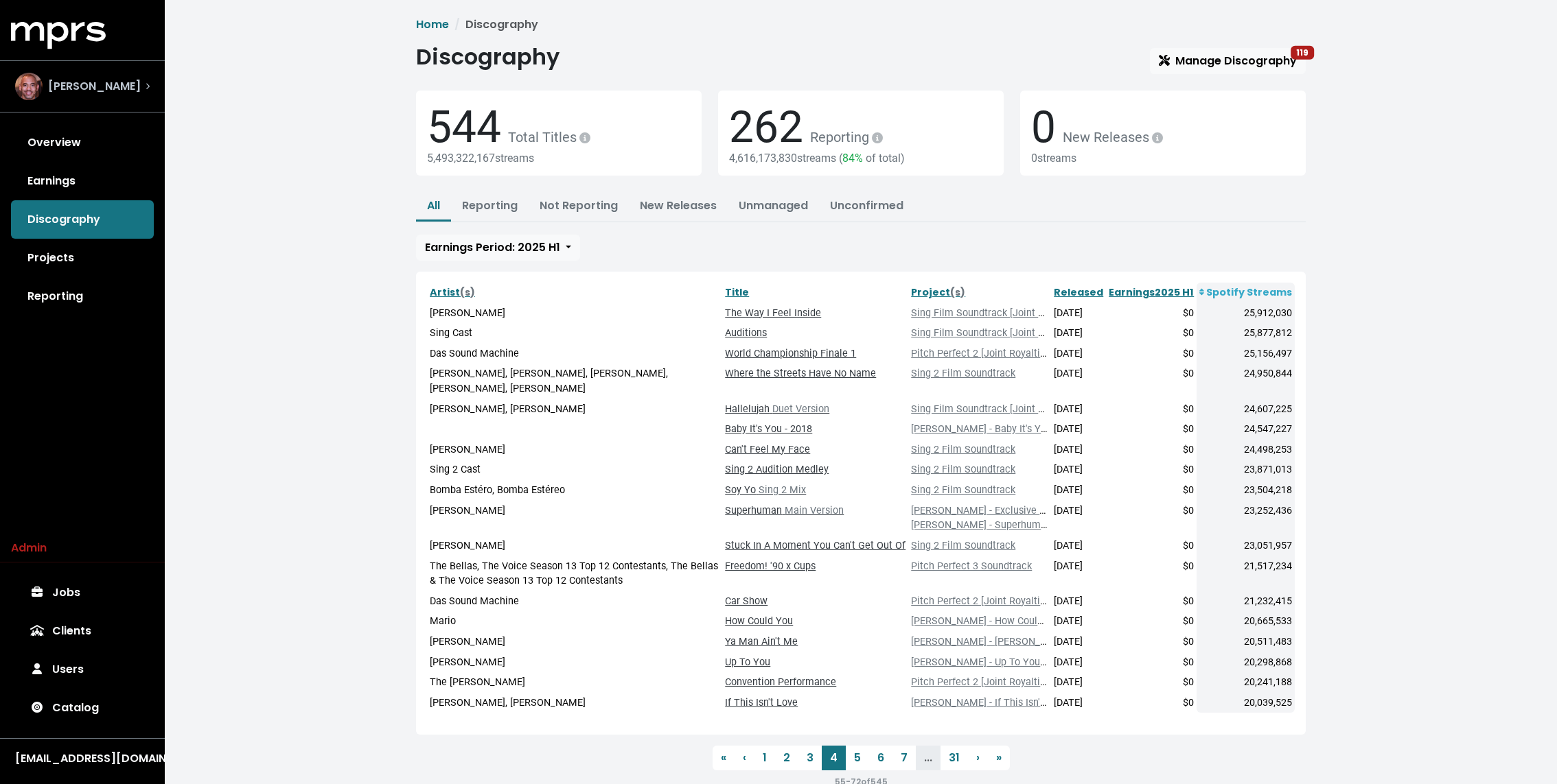
click at [76, 83] on span "[PERSON_NAME]" at bounding box center [94, 86] width 93 height 16
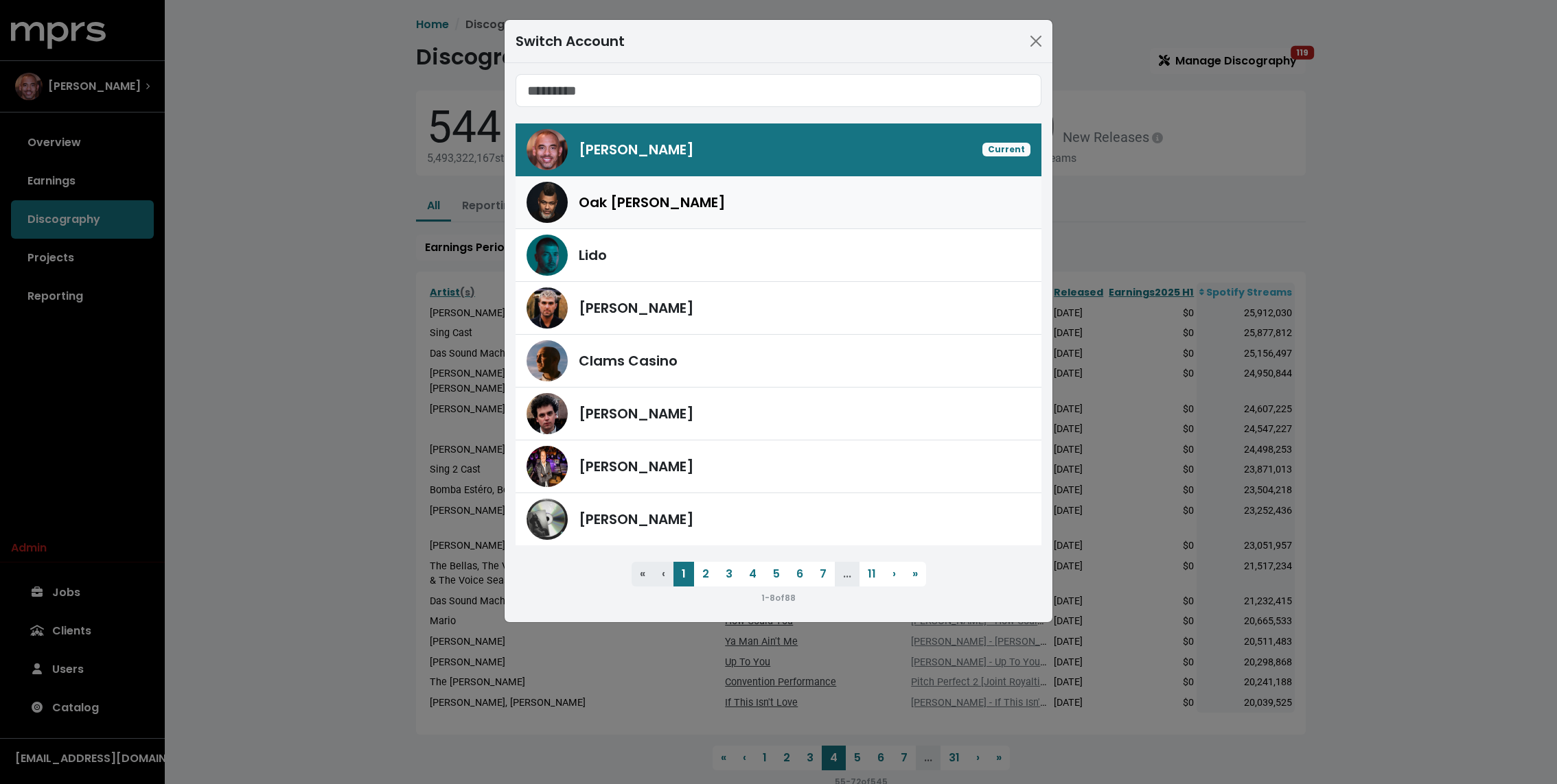
click at [607, 196] on span "Oak [PERSON_NAME]" at bounding box center [652, 202] width 147 height 21
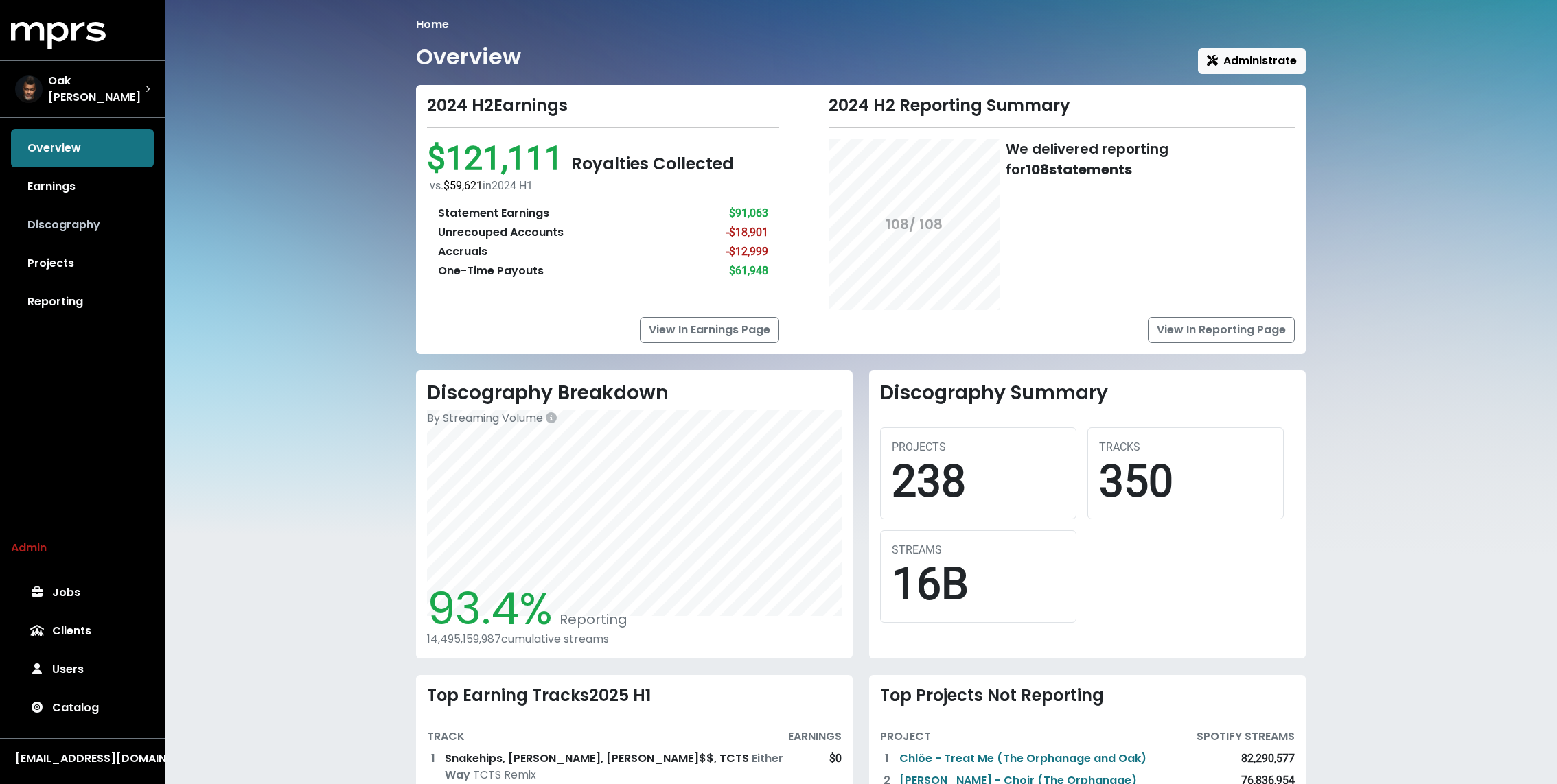
click at [99, 215] on link "Discography" at bounding box center [82, 225] width 142 height 39
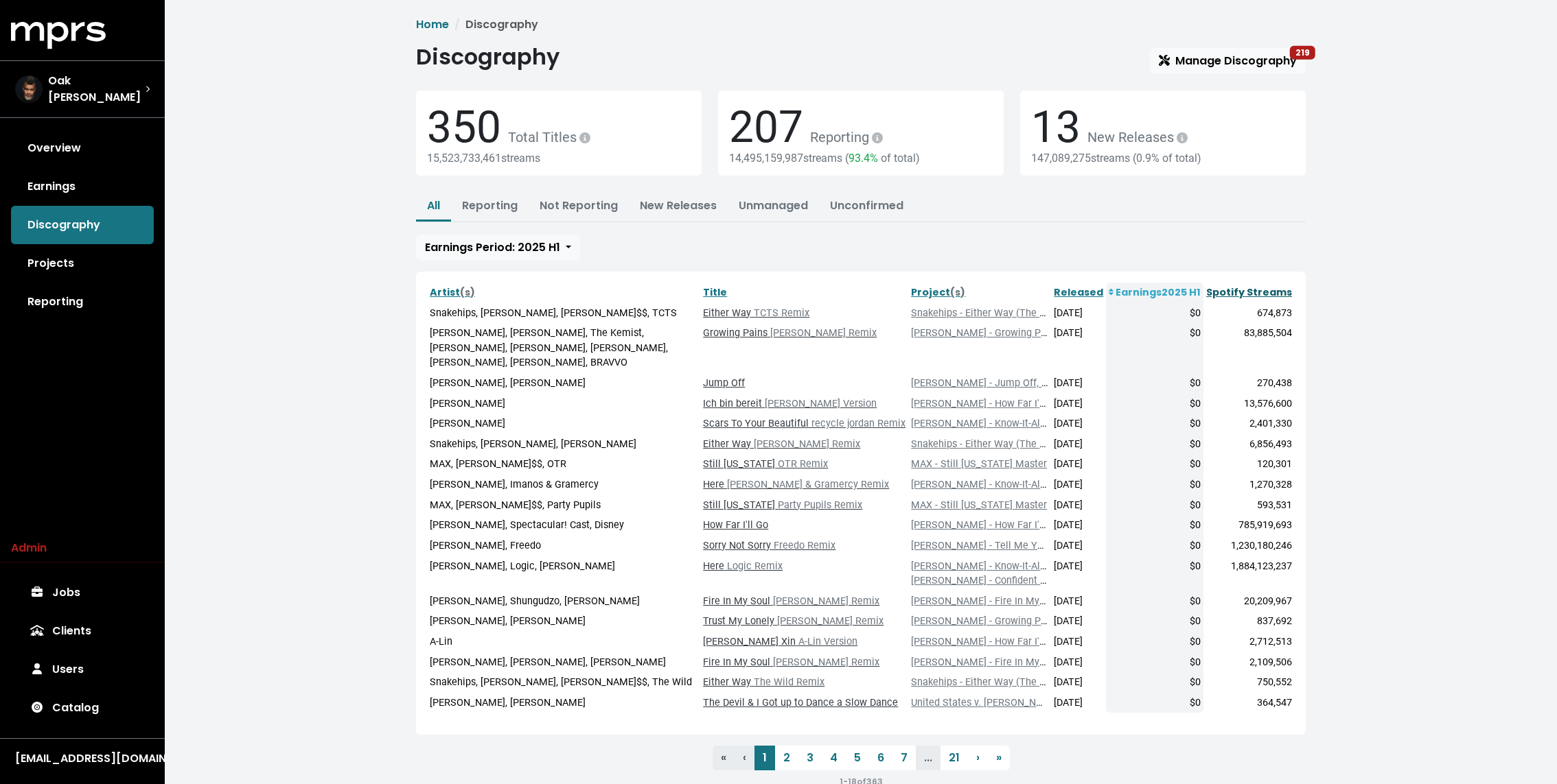
click at [1259, 293] on link "Spotify Streams" at bounding box center [1249, 292] width 86 height 13
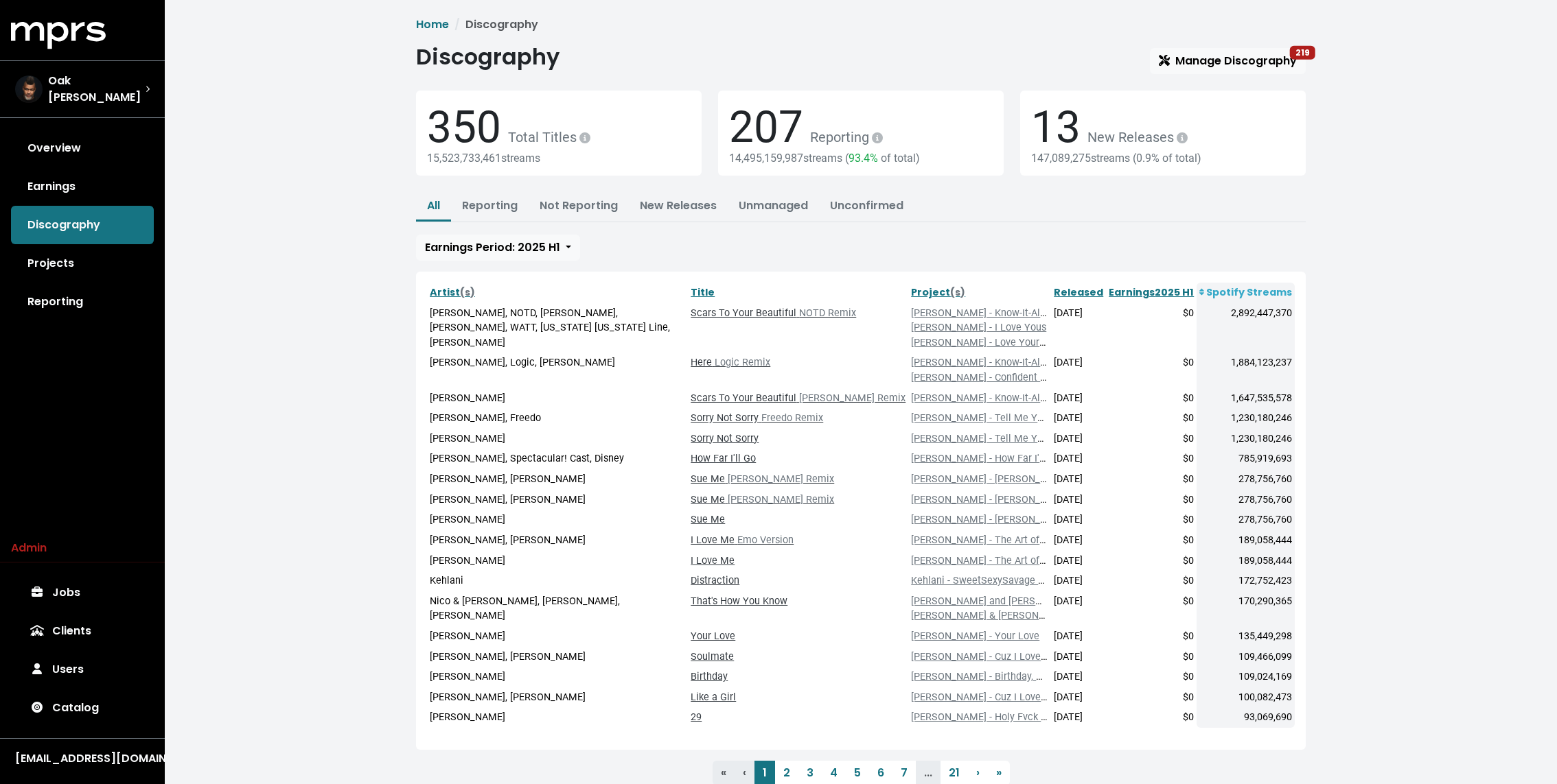
scroll to position [47, 0]
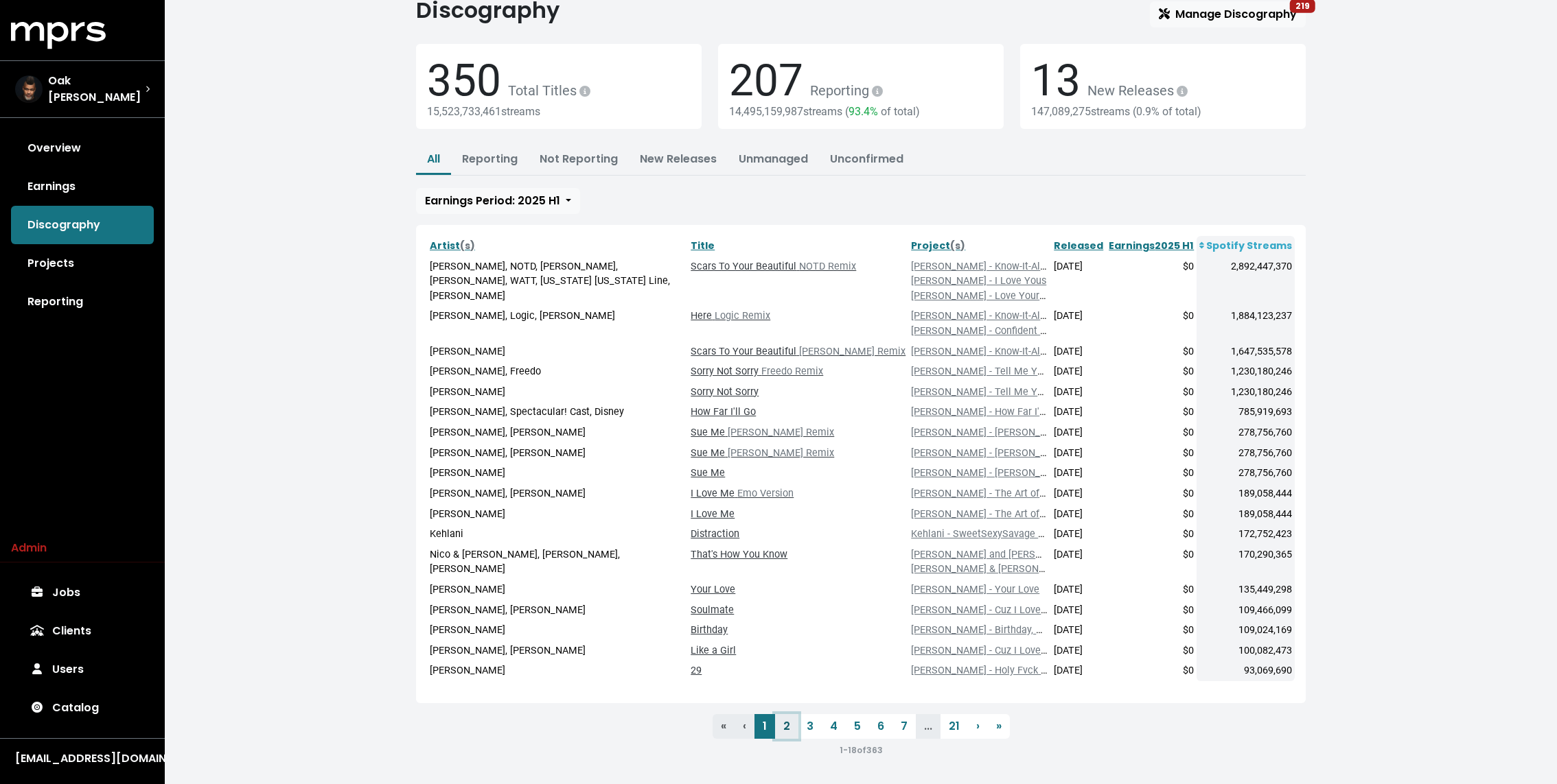
click at [789, 725] on link "2" at bounding box center [786, 726] width 23 height 24
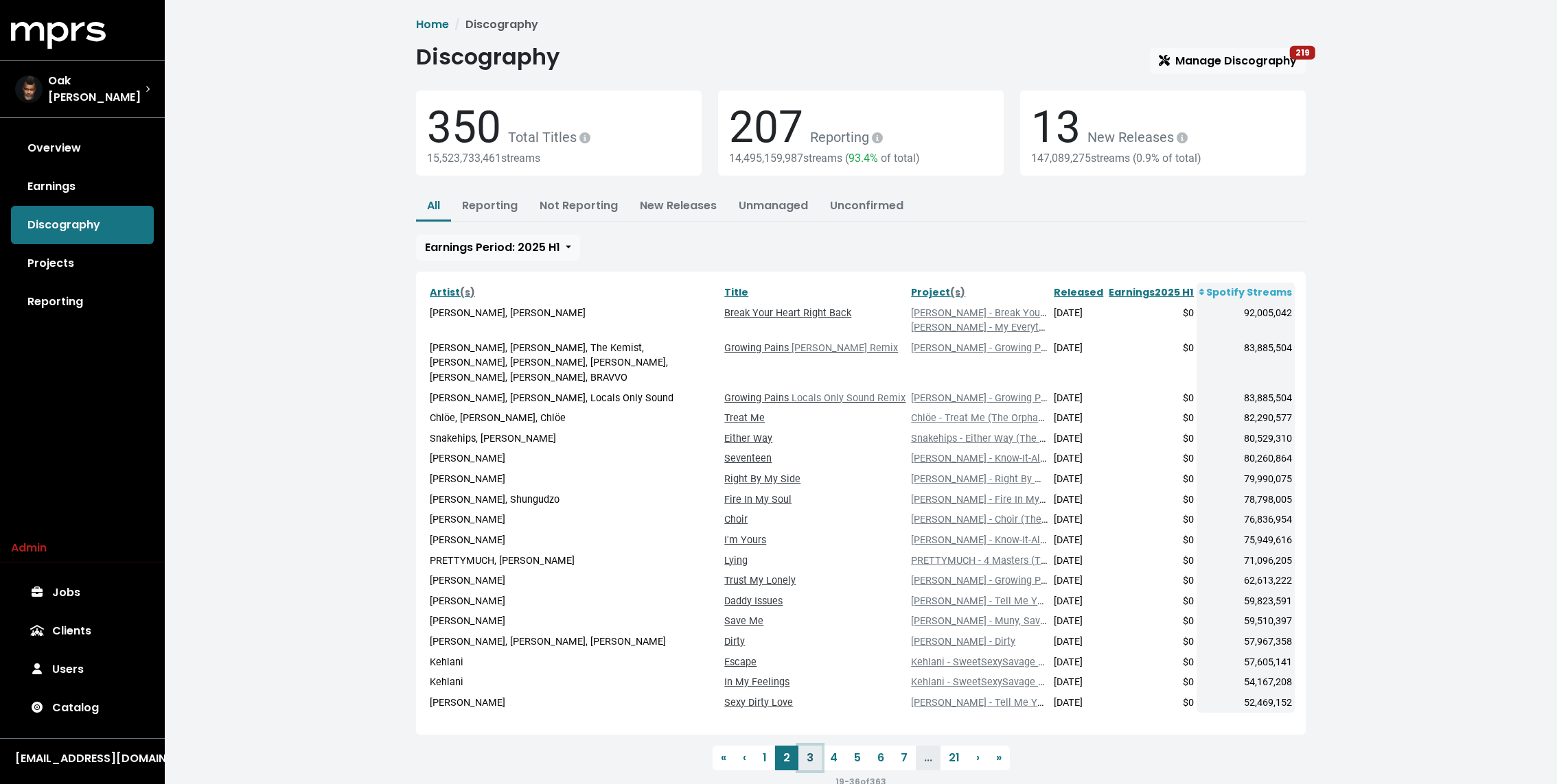
click at [815, 745] on link "3" at bounding box center [810, 757] width 23 height 24
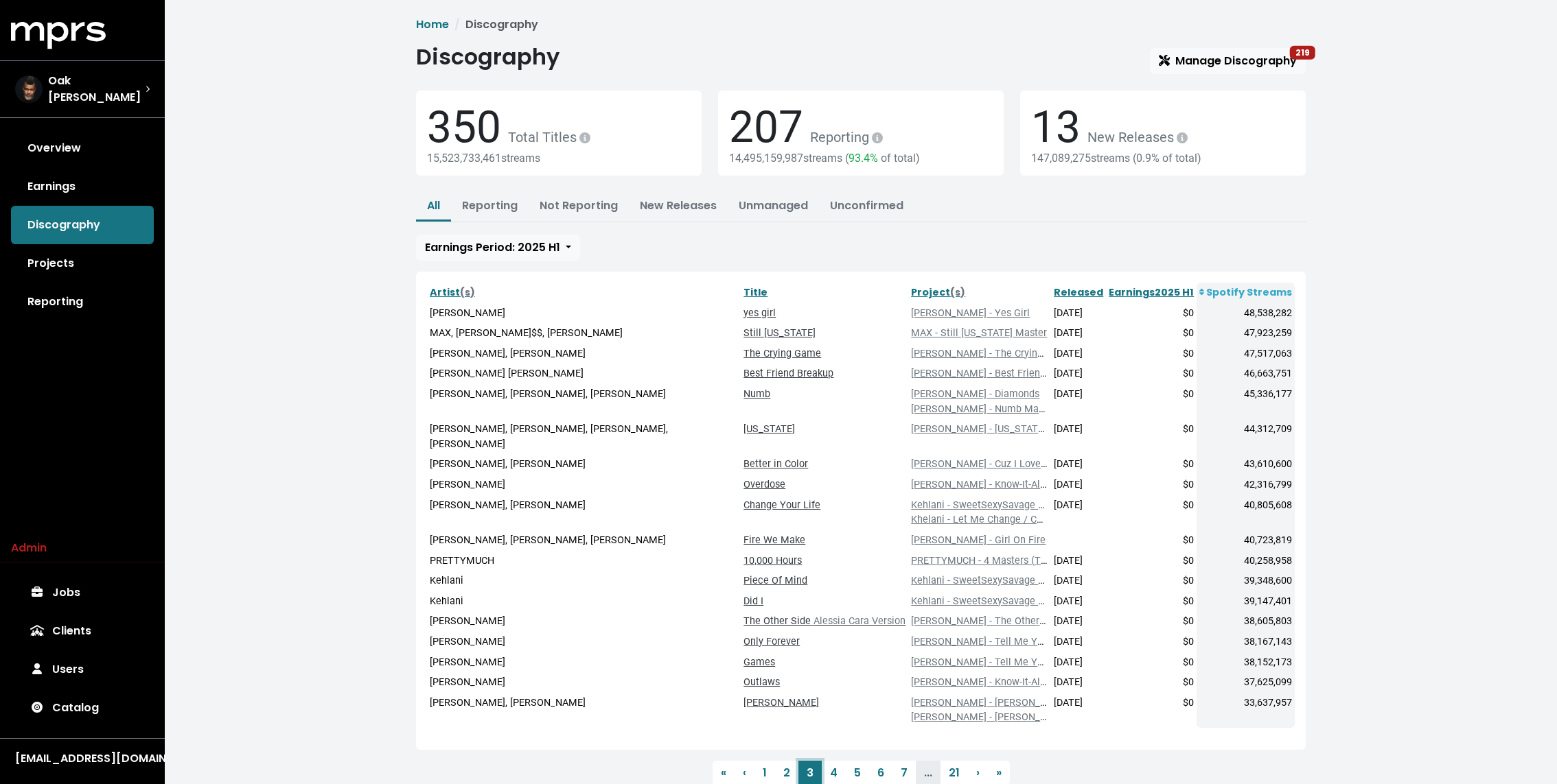
scroll to position [32, 0]
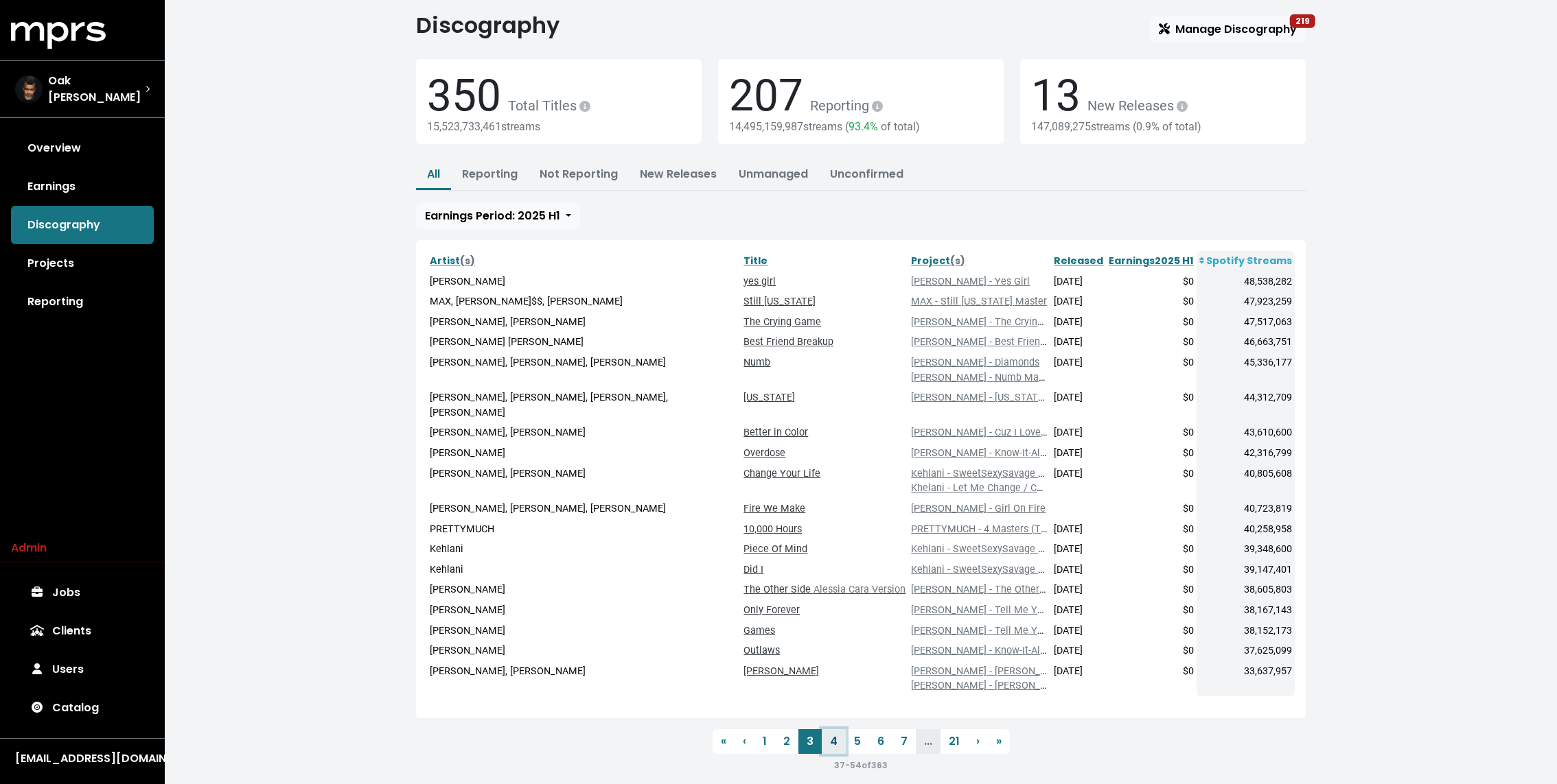
click at [827, 729] on link "4" at bounding box center [833, 741] width 24 height 24
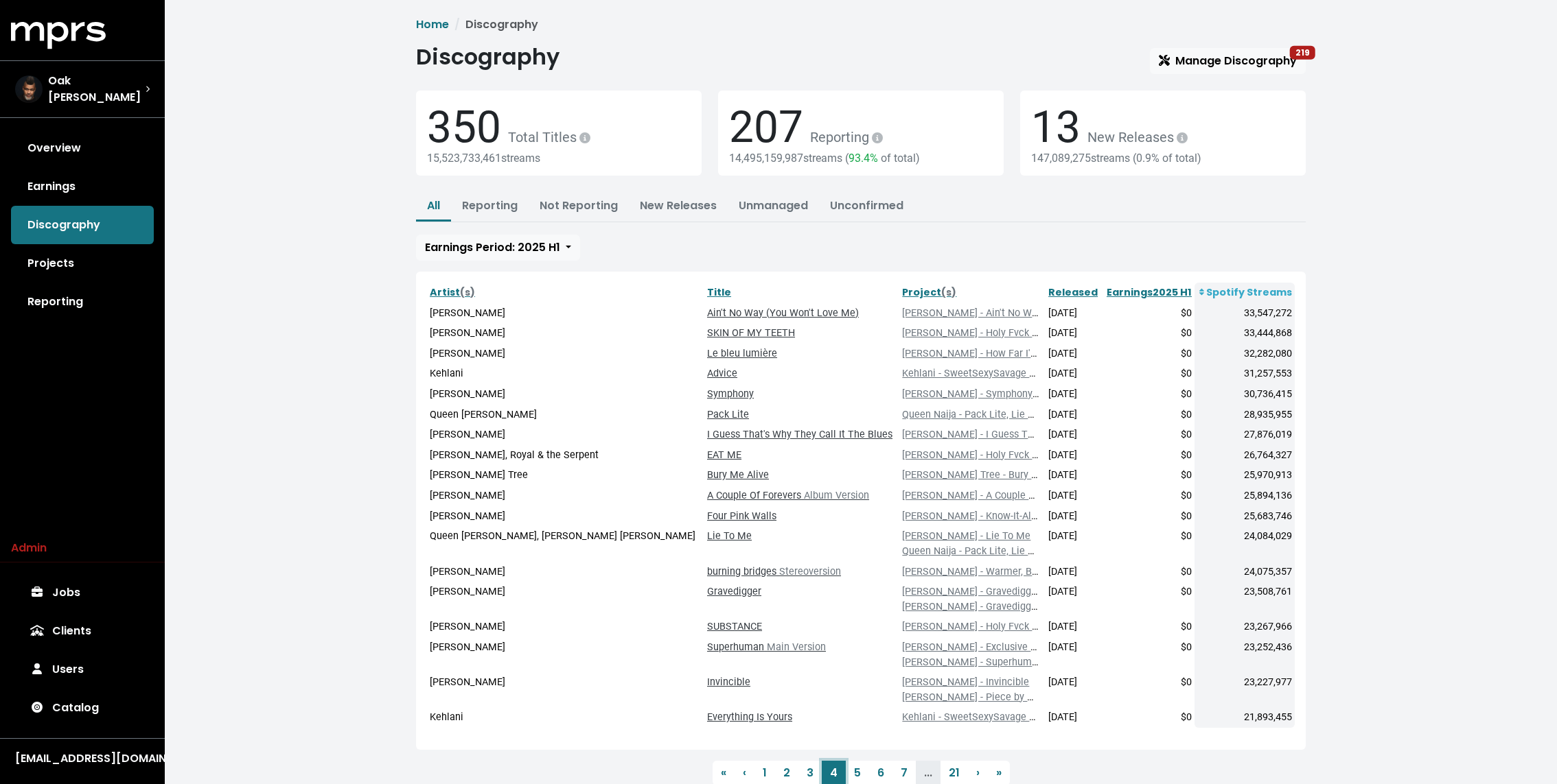
scroll to position [47, 0]
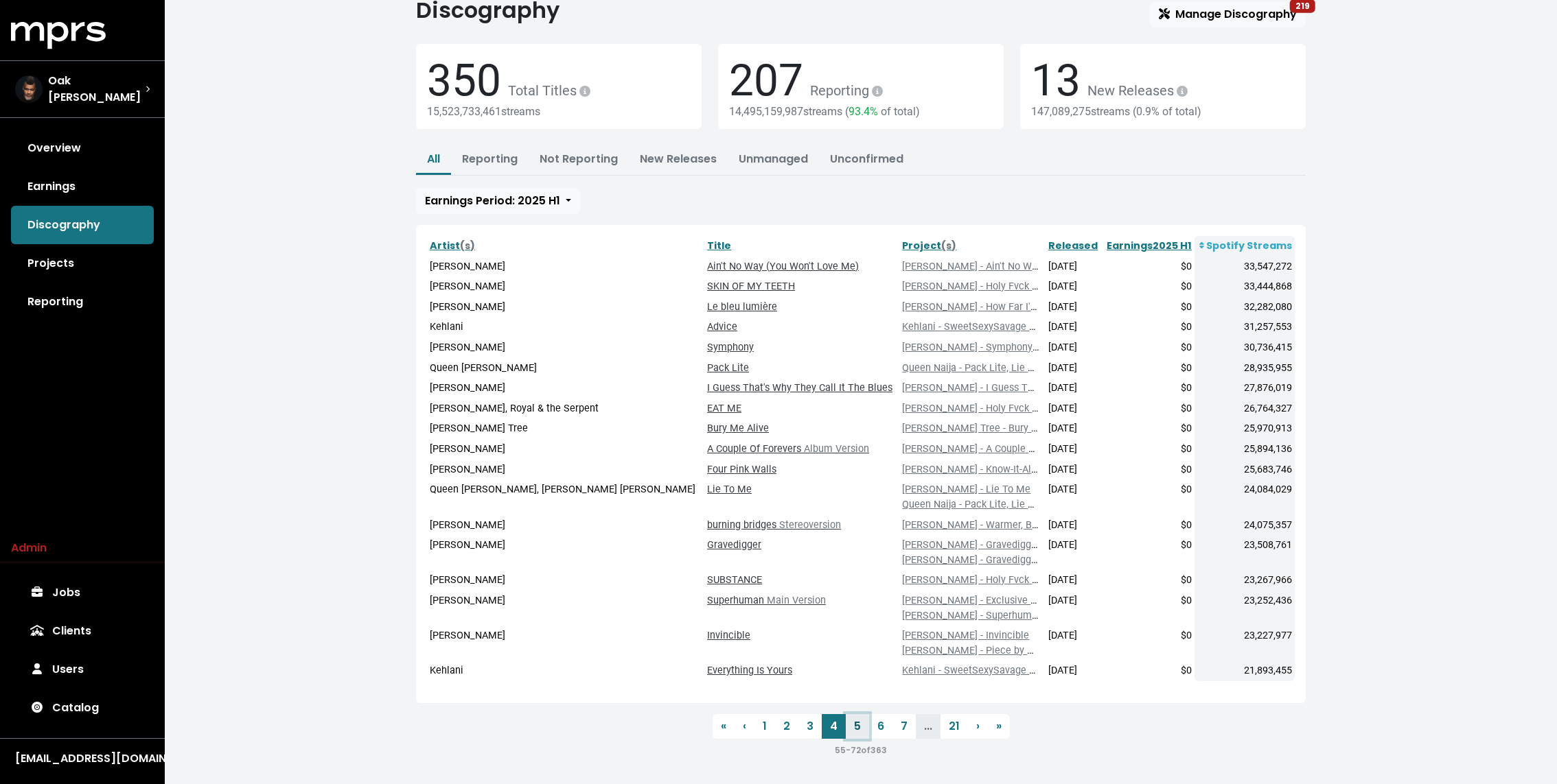
click at [859, 730] on link "5" at bounding box center [857, 726] width 23 height 24
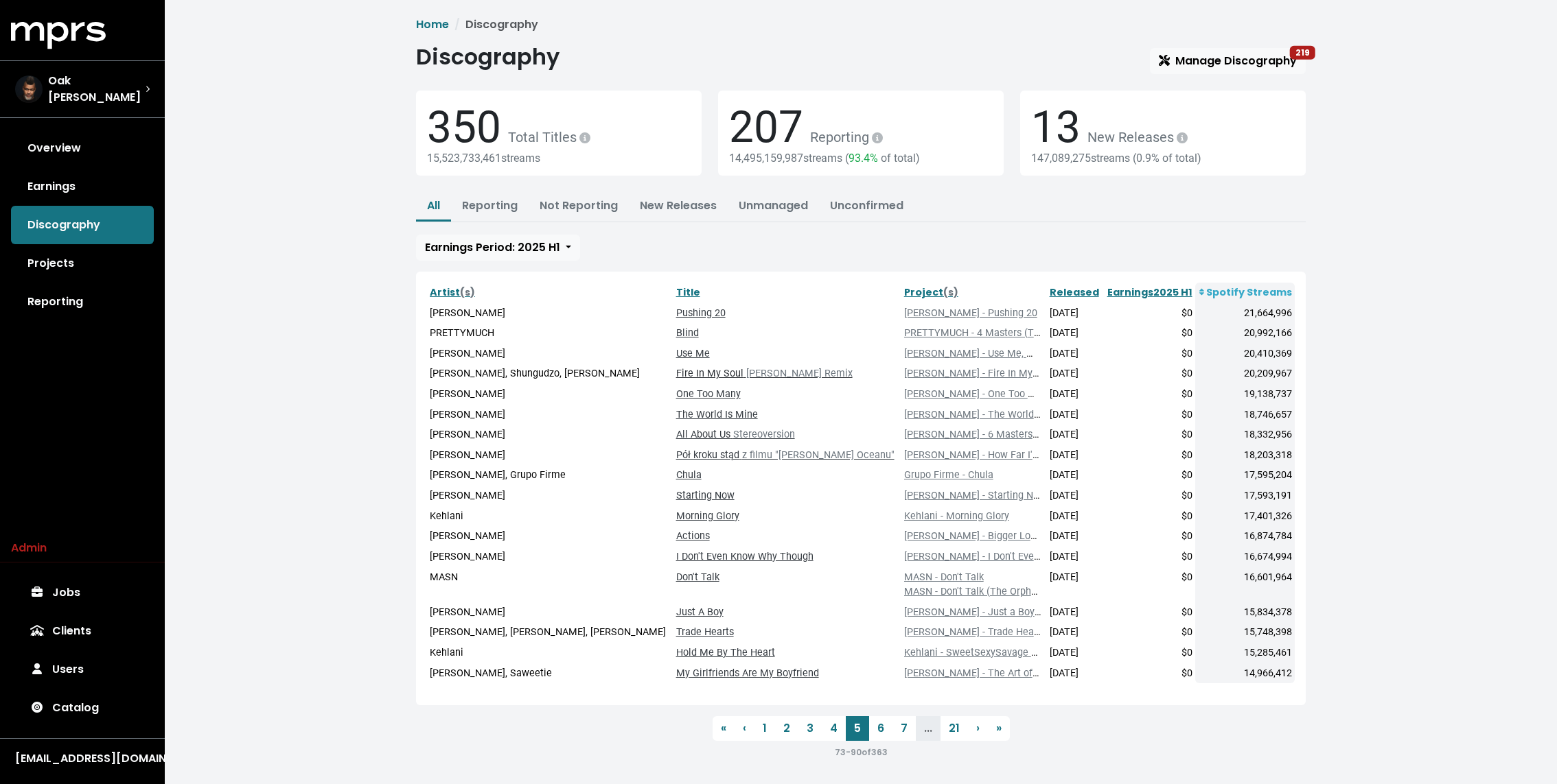
click at [700, 370] on link "Fire In My Soul [PERSON_NAME] Remix" at bounding box center [764, 374] width 177 height 12
click at [873, 730] on link "6" at bounding box center [880, 728] width 23 height 24
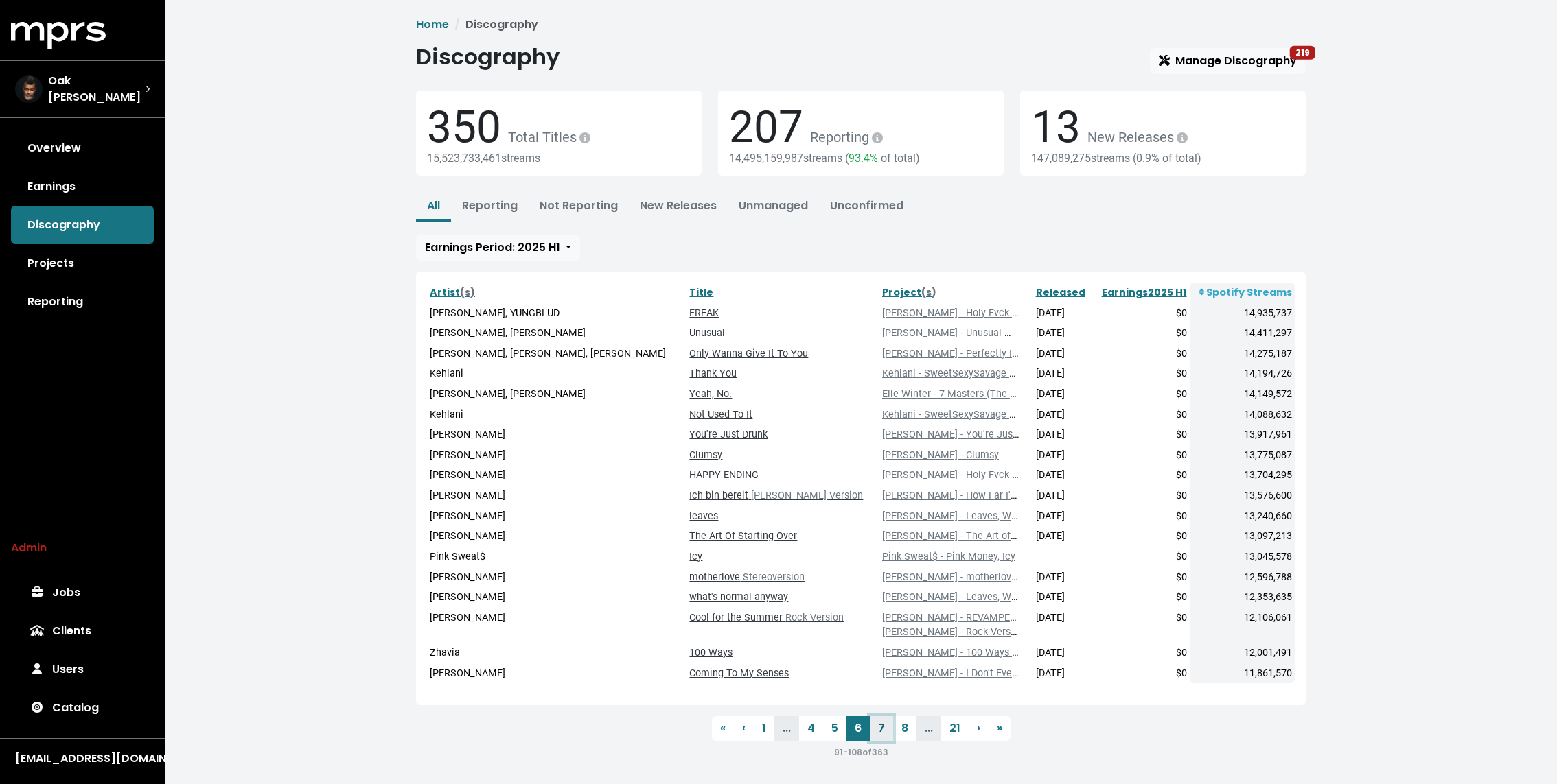
click at [874, 727] on link "7" at bounding box center [881, 728] width 23 height 24
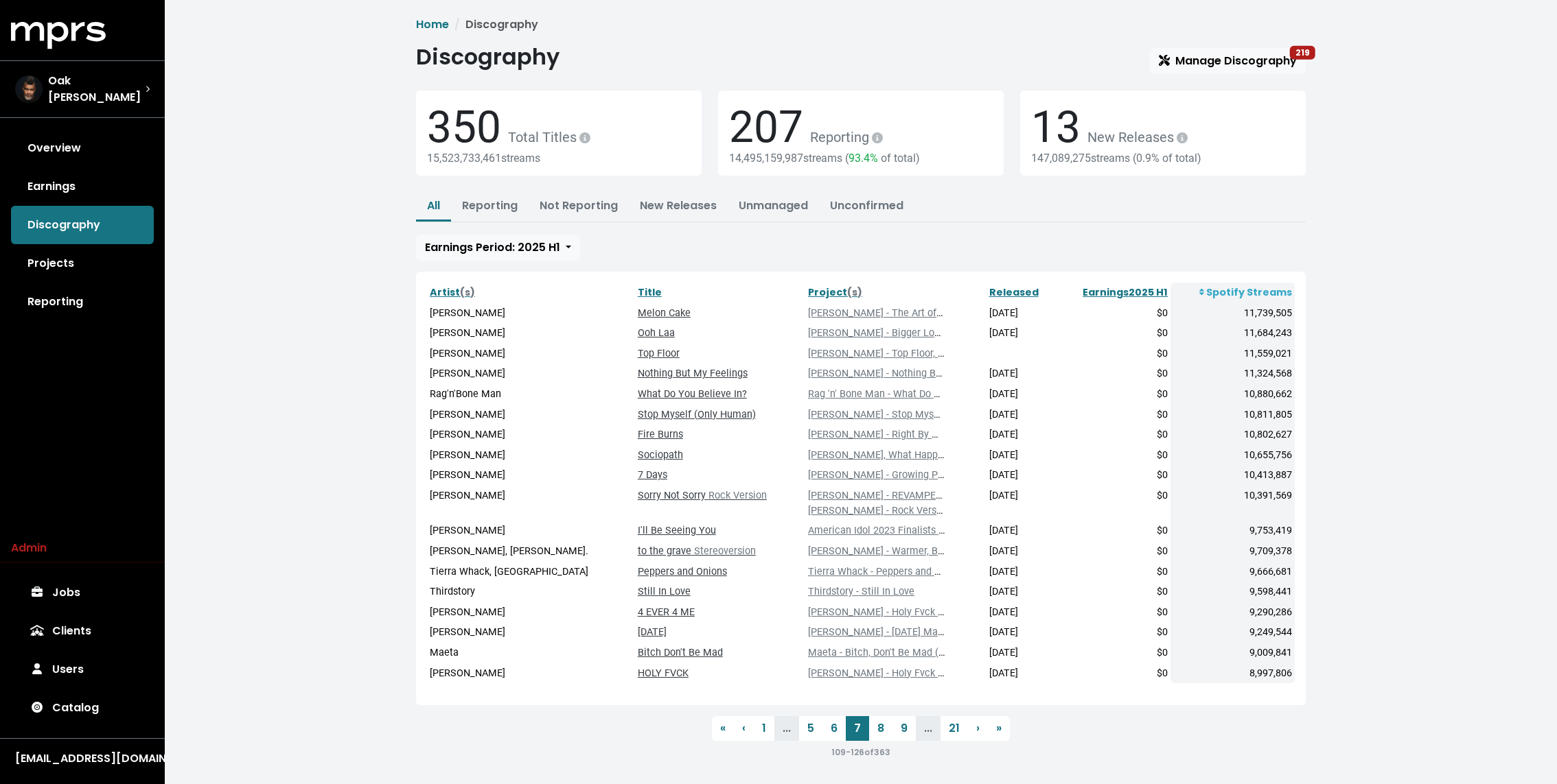
click at [735, 291] on th "Title" at bounding box center [720, 293] width 170 height 21
click at [880, 728] on link "8" at bounding box center [880, 728] width 23 height 24
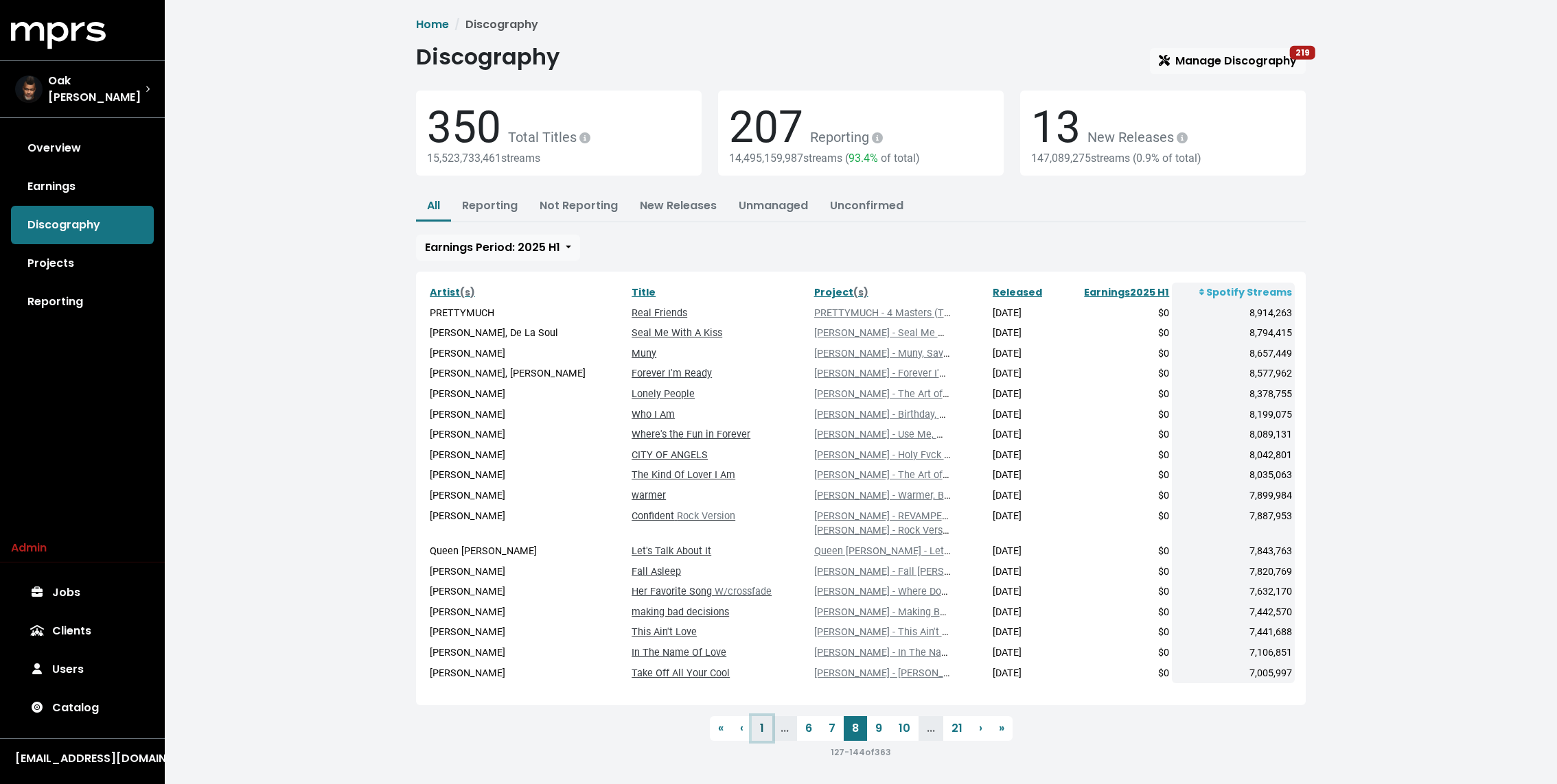
click at [758, 725] on link "1" at bounding box center [762, 728] width 21 height 24
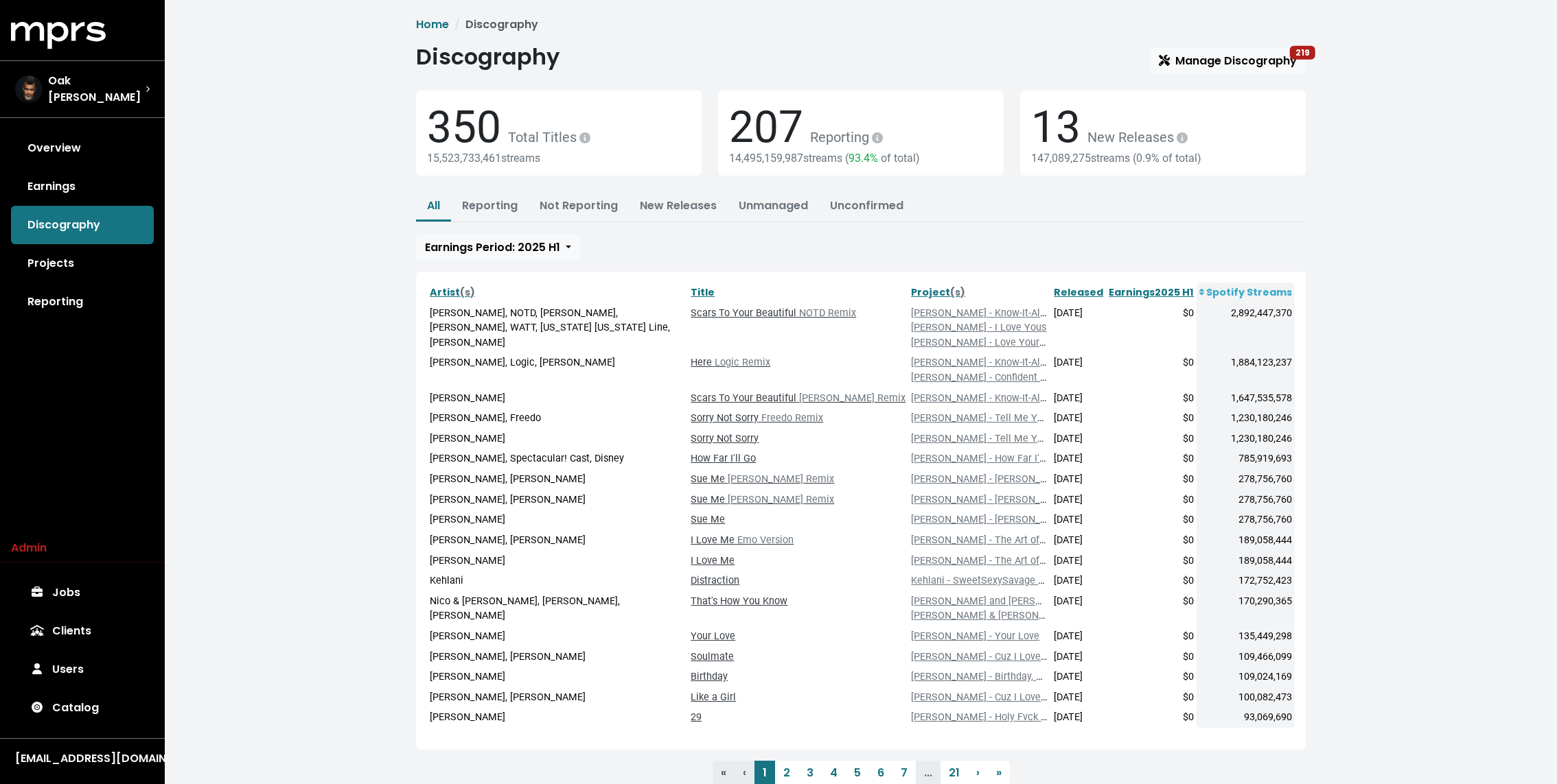
click at [244, 337] on div "Home Discography Discography Manage Discography 219 350 Total Titles 15,523,733…" at bounding box center [861, 416] width 1392 height 832
click at [330, 645] on div "Home Discography Discography Manage Discography 219 350 Total Titles 15,523,733…" at bounding box center [861, 416] width 1392 height 832
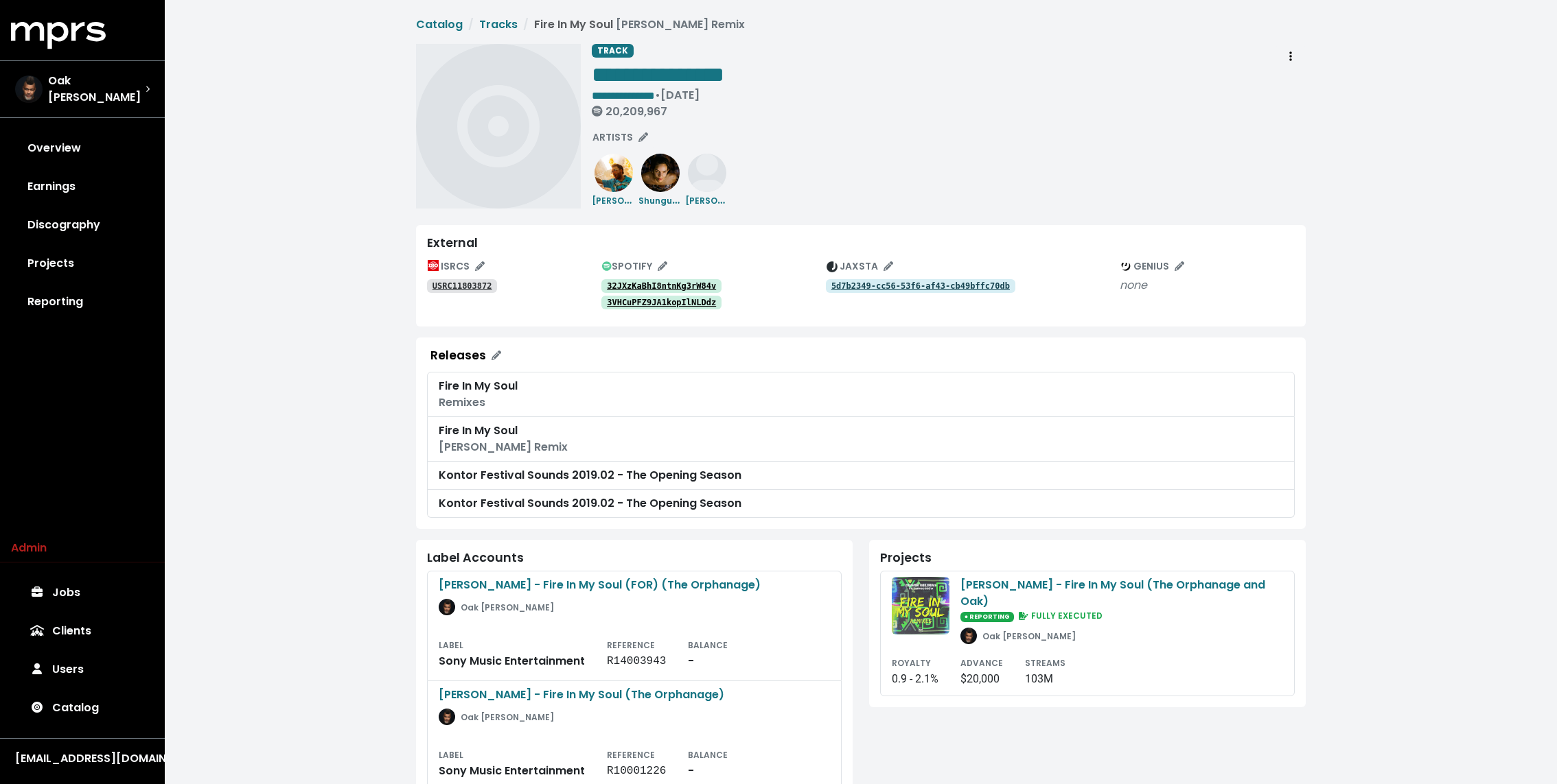
click at [661, 283] on tt "32JXzKaBhI8ntnKg3rW84v" at bounding box center [661, 286] width 109 height 10
click at [657, 299] on tt "3VHCuPFZ9JA1kopIlNLDdz" at bounding box center [661, 302] width 109 height 10
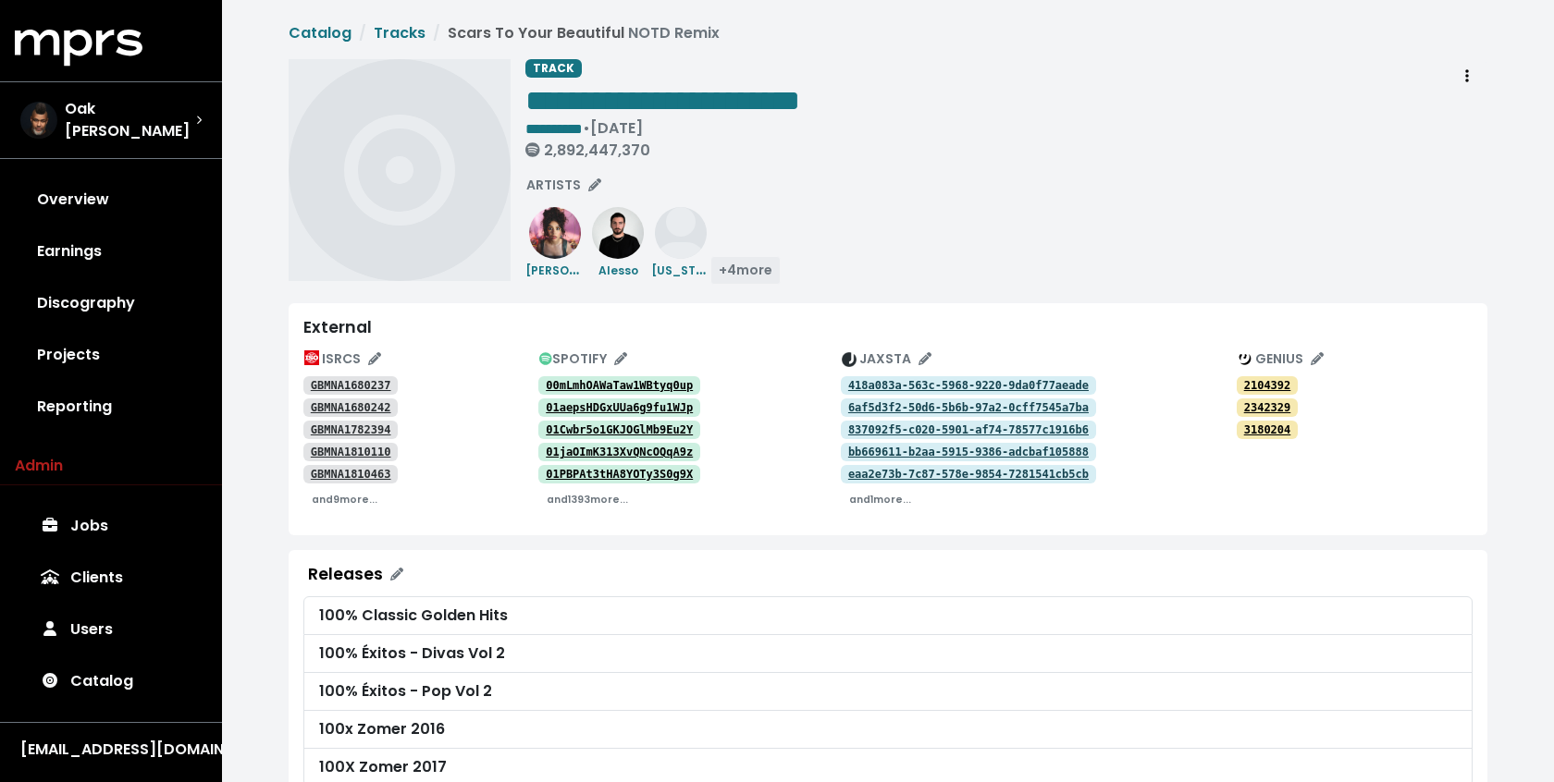
click at [759, 274] on span "+ 4 more" at bounding box center [746, 270] width 54 height 18
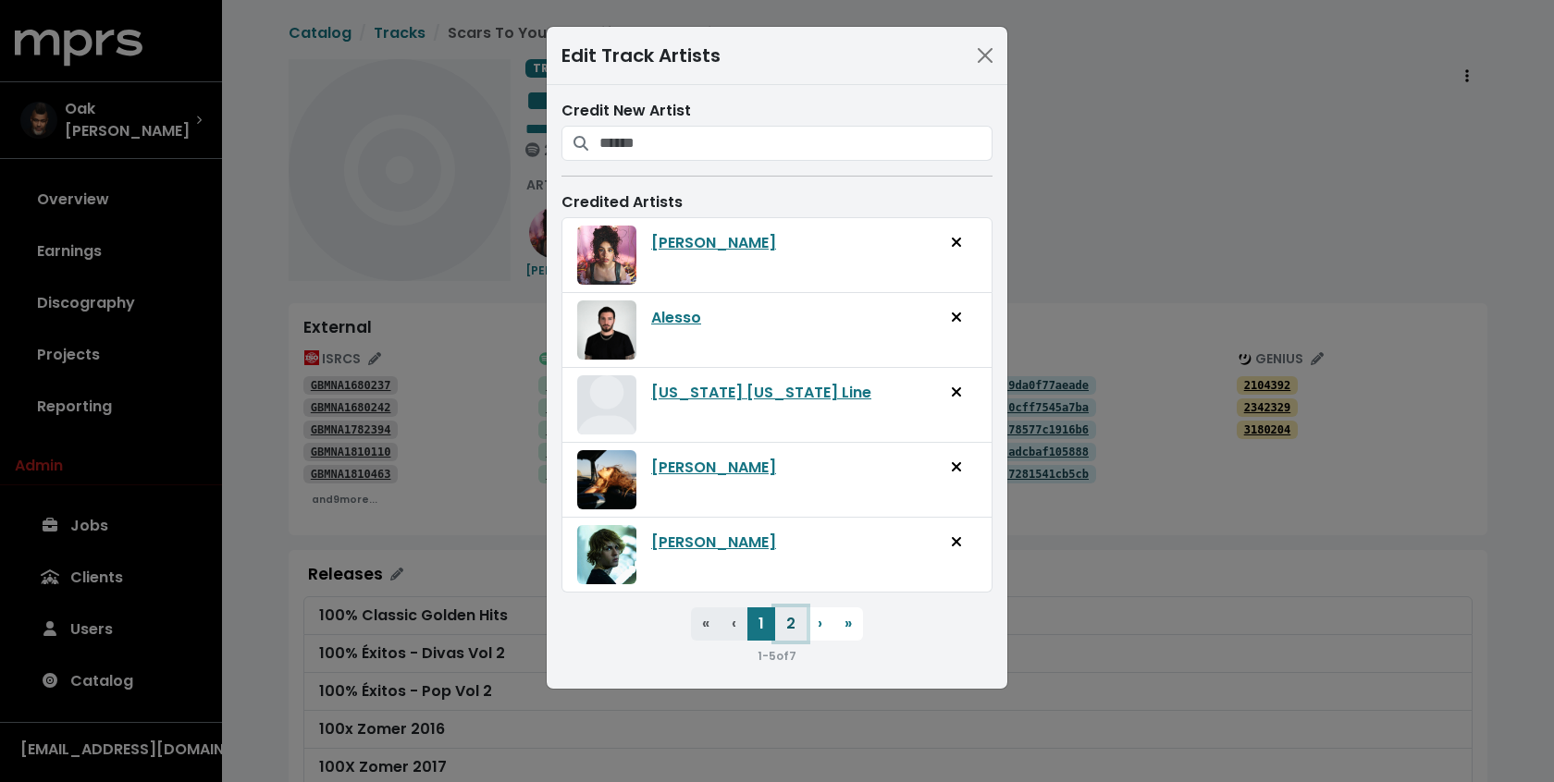
click at [796, 612] on button "2" at bounding box center [790, 624] width 31 height 33
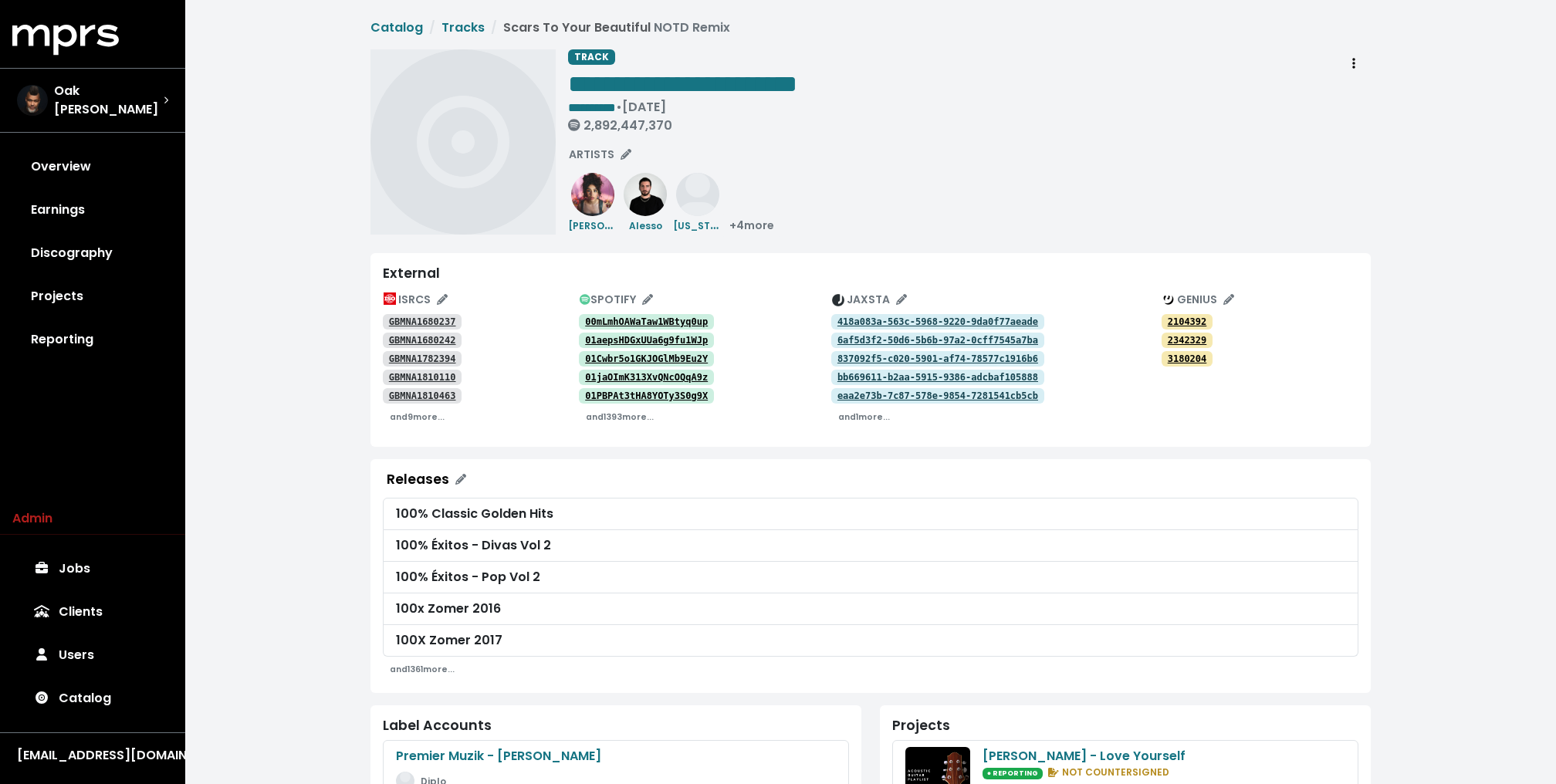
click at [540, 368] on div "GBMNA1810110" at bounding box center [481, 376] width 196 height 18
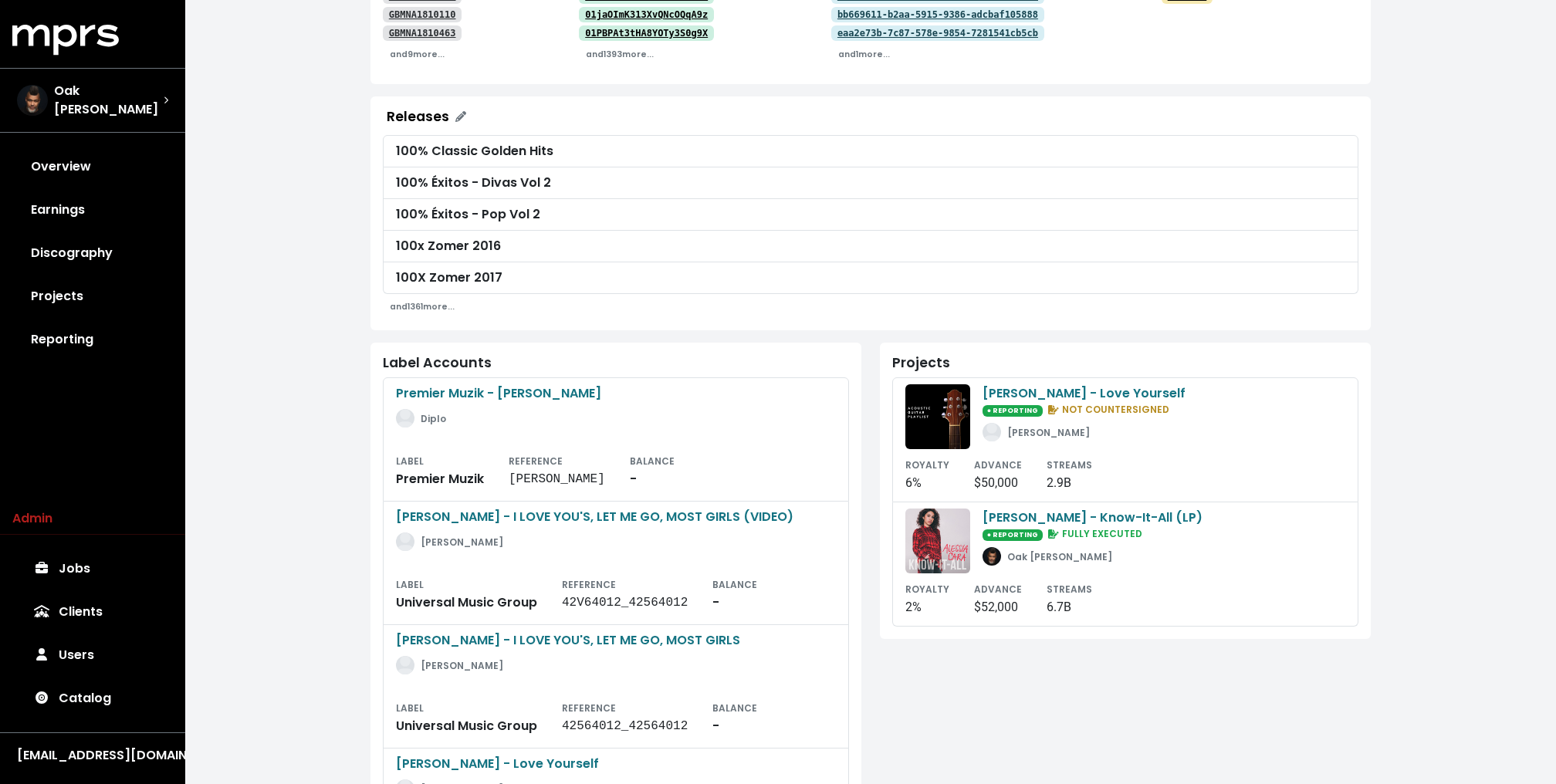
scroll to position [364, 0]
click at [1001, 553] on div "Oak [PERSON_NAME]" at bounding box center [1046, 554] width 129 height 18
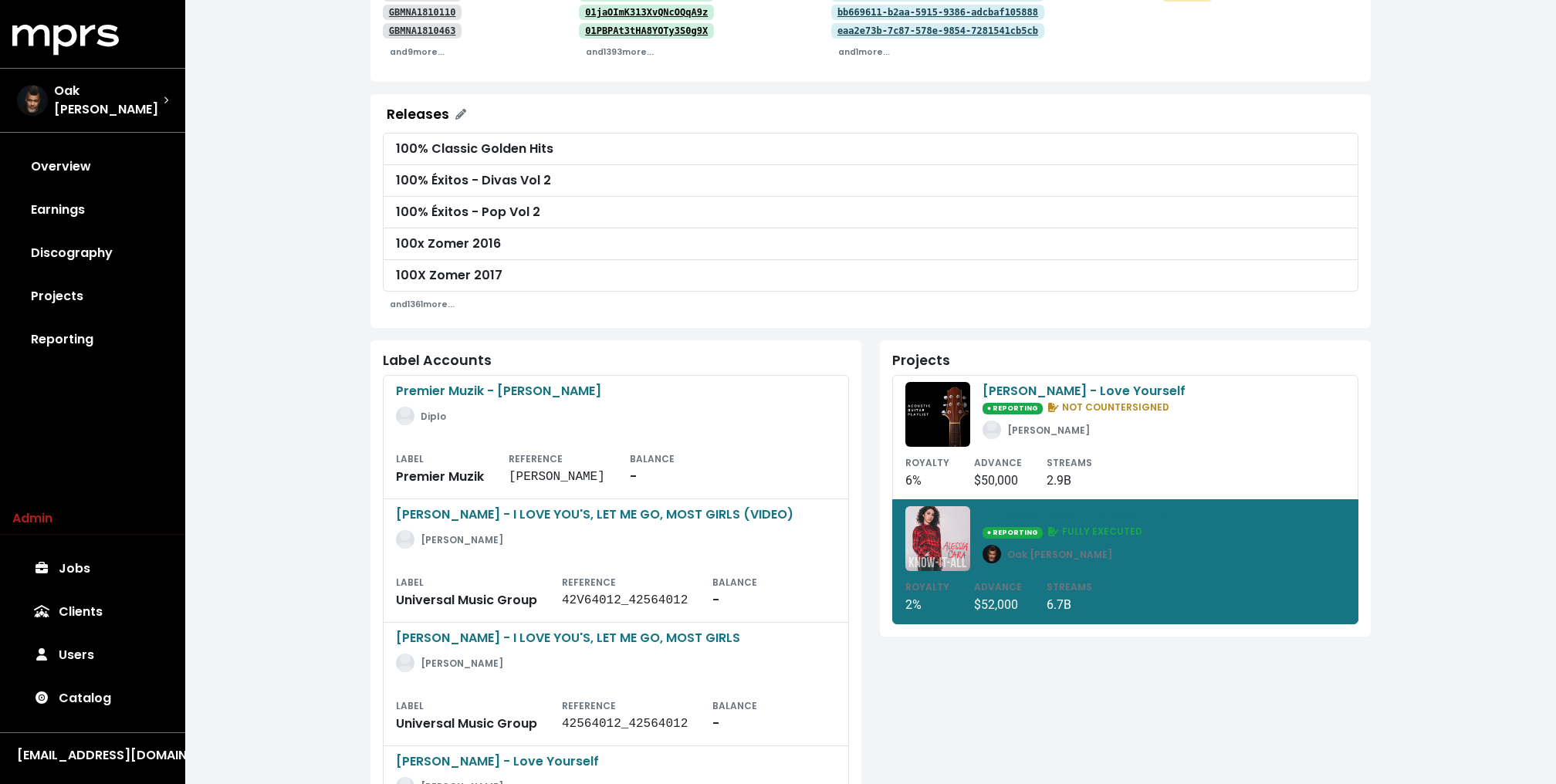
click at [1296, 497] on div "**********" at bounding box center [870, 485] width 1371 height 1701
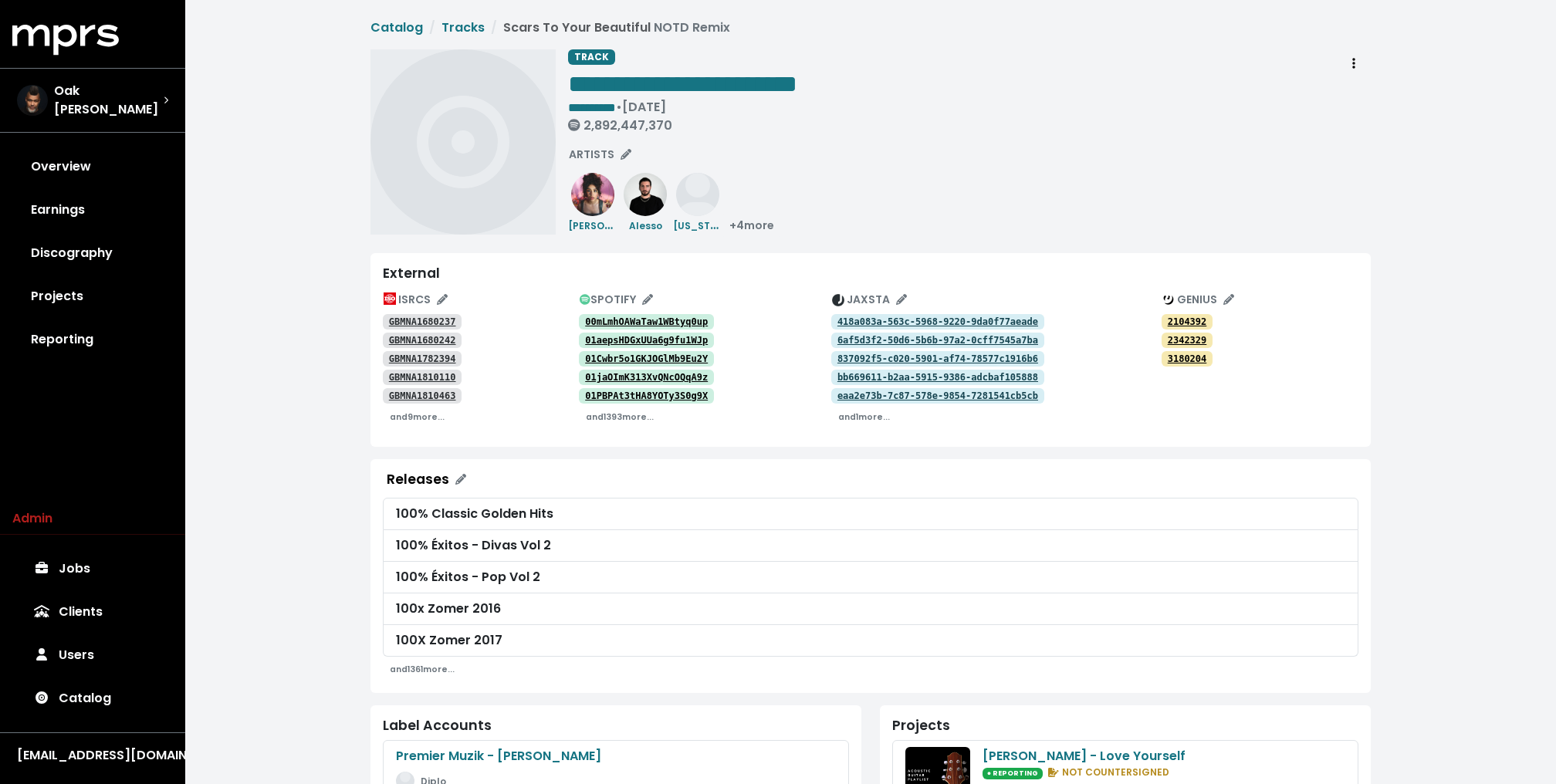
click at [900, 200] on div "**********" at bounding box center [969, 142] width 803 height 185
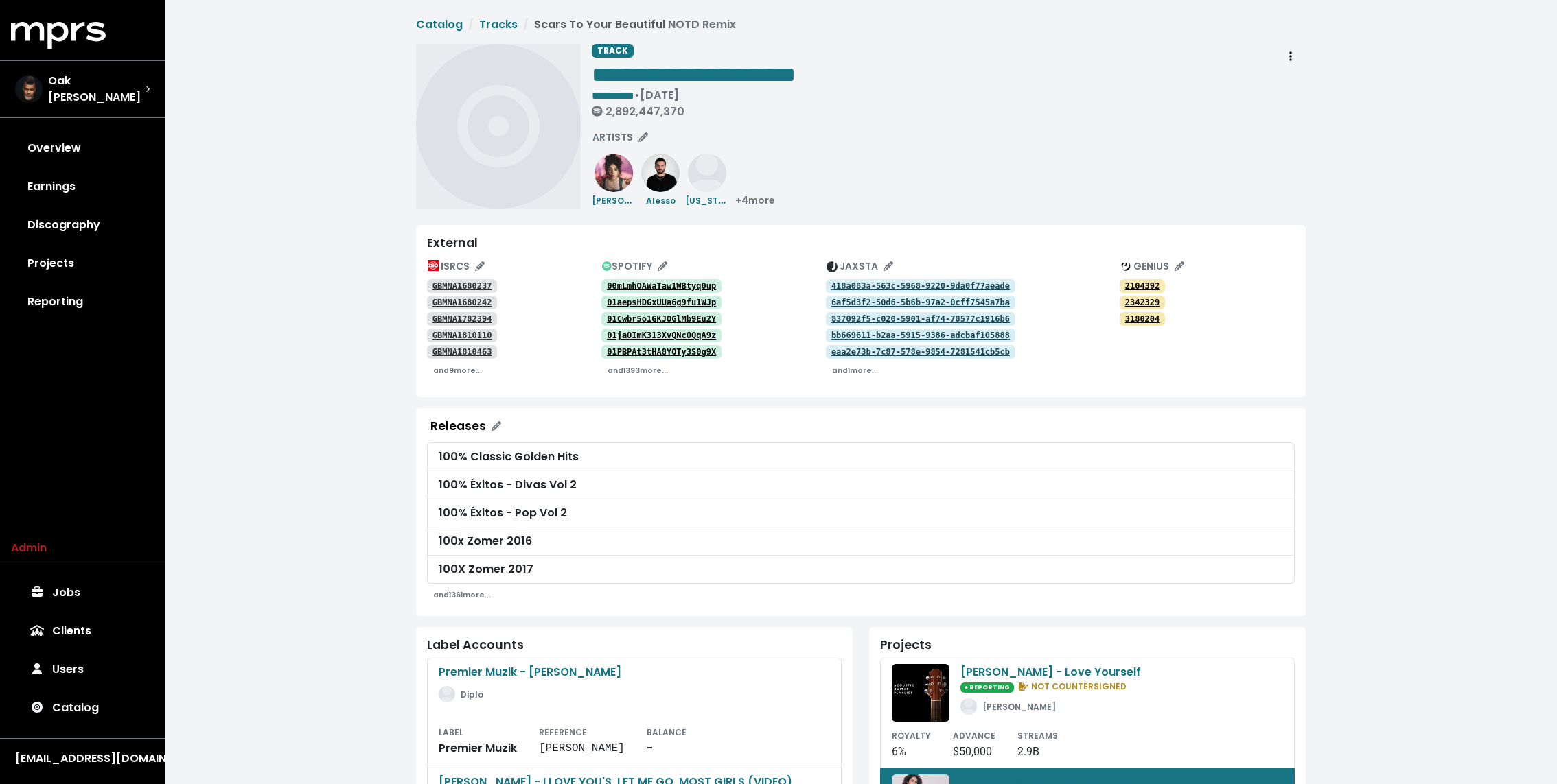
click at [1029, 108] on div "**********" at bounding box center [948, 83] width 714 height 79
click at [1070, 70] on div "**********" at bounding box center [948, 83] width 714 height 79
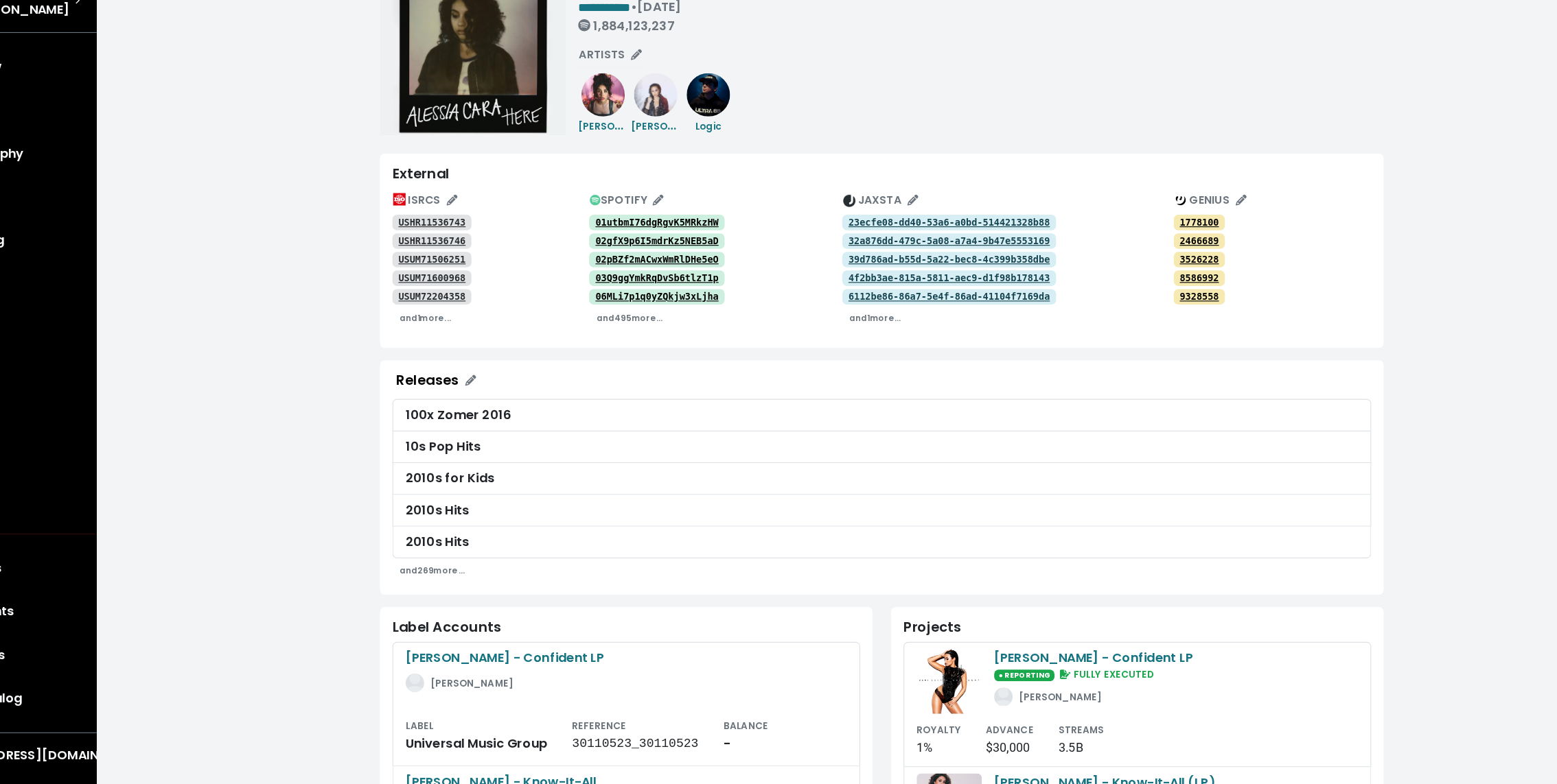
click at [321, 236] on div "**********" at bounding box center [861, 592] width 1392 height 1184
drag, startPoint x: 321, startPoint y: 236, endPoint x: 321, endPoint y: 224, distance: 12.0
click at [321, 229] on div "**********" at bounding box center [861, 592] width 1392 height 1184
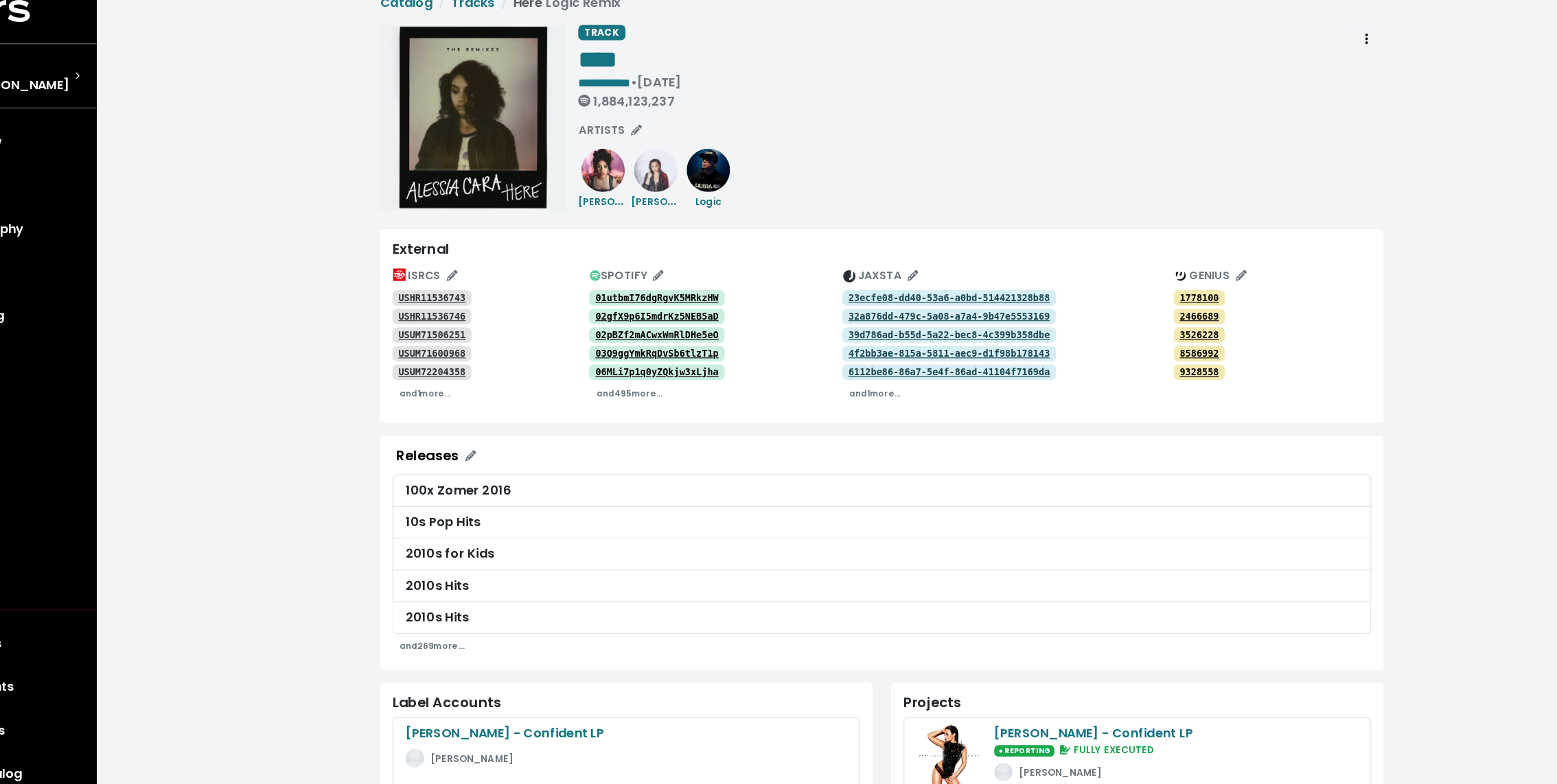
click at [321, 157] on div "**********" at bounding box center [861, 592] width 1392 height 1184
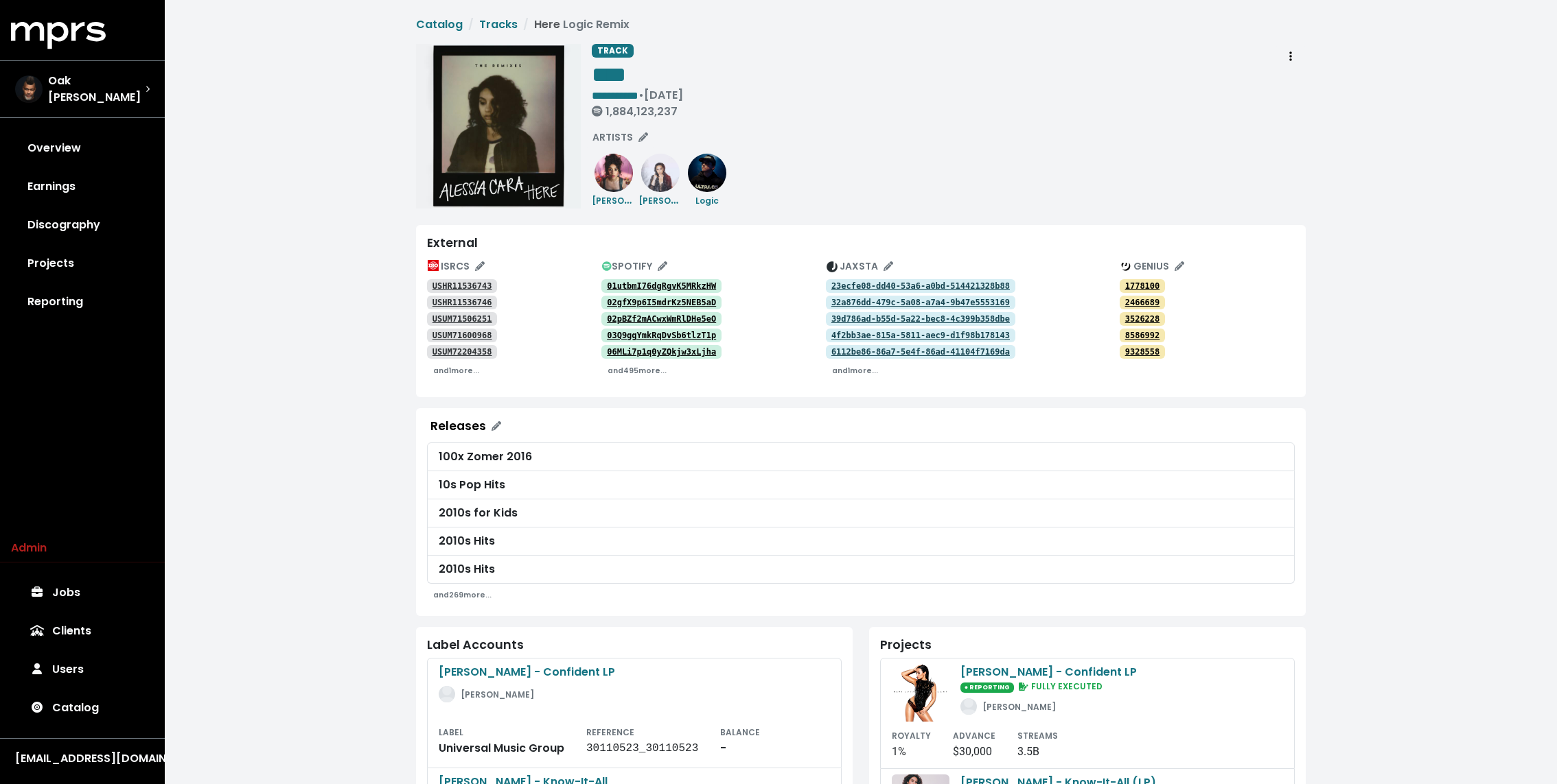
click at [497, 10] on div "**********" at bounding box center [861, 592] width 1392 height 1184
click at [496, 17] on link "Tracks" at bounding box center [499, 24] width 39 height 16
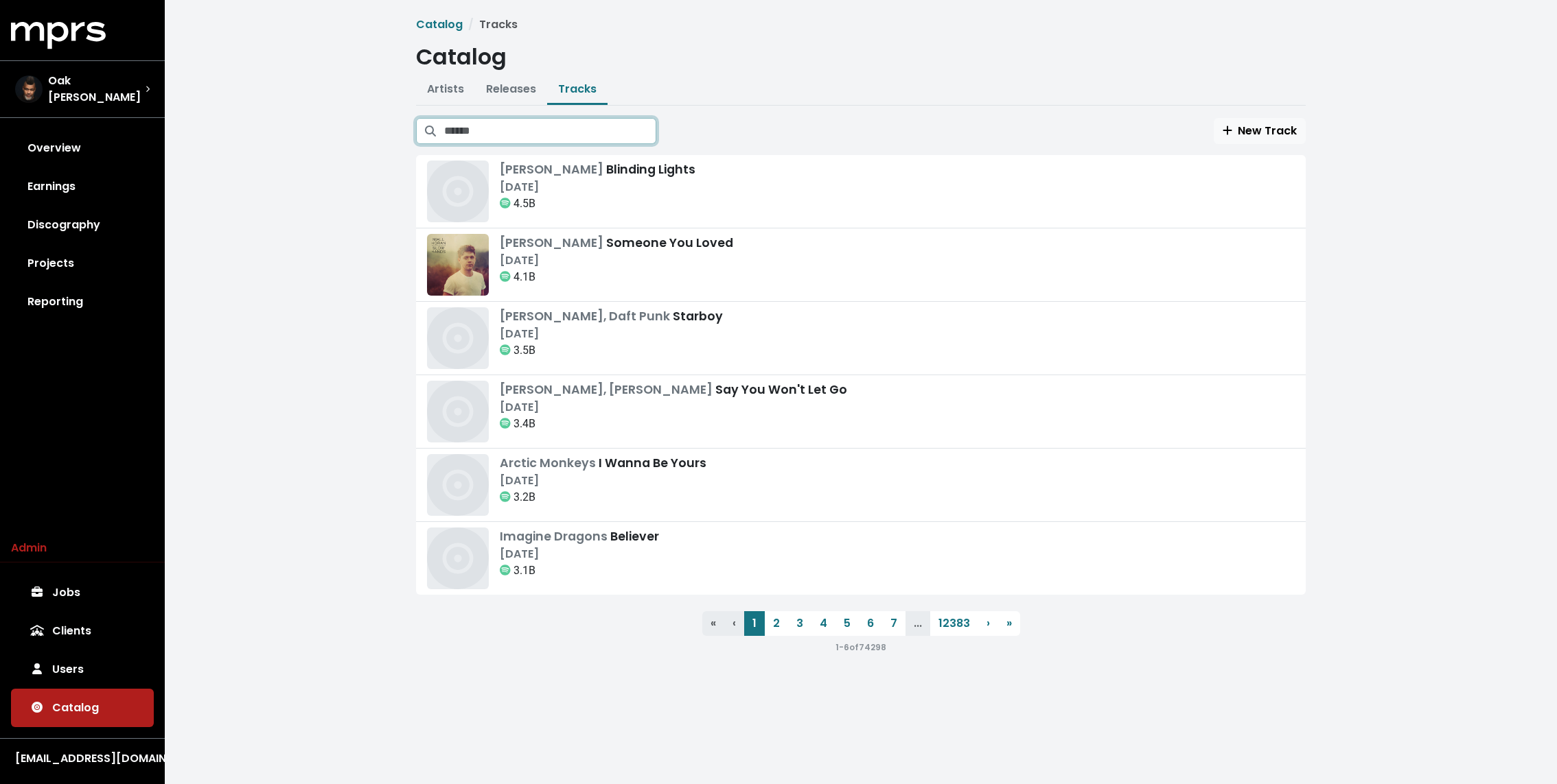
click at [603, 122] on input "Search tracks" at bounding box center [550, 131] width 212 height 26
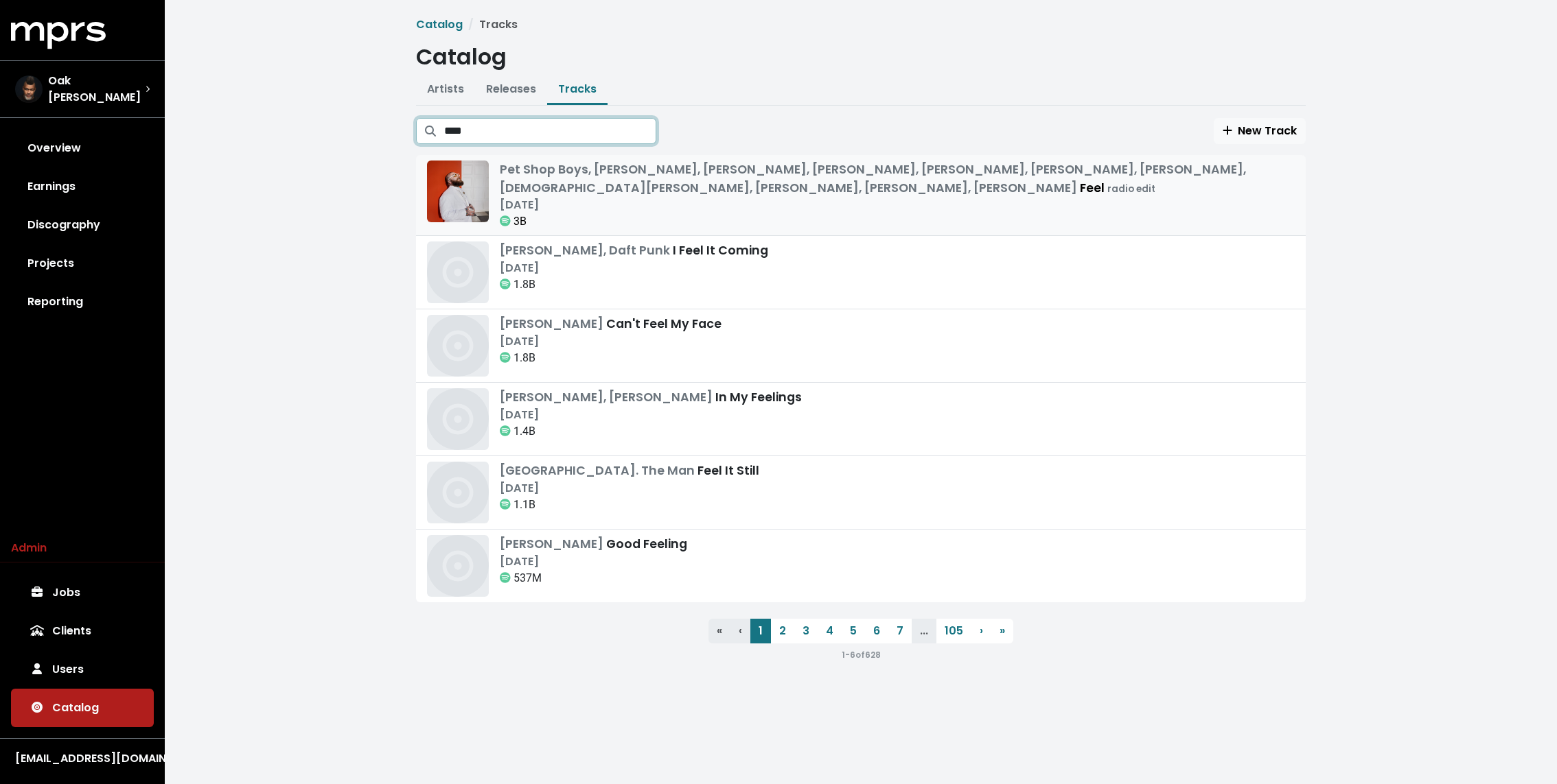
type input "****"
click at [603, 183] on span "Pet Shop Boys, [PERSON_NAME], [PERSON_NAME], [PERSON_NAME], [PERSON_NAME], [PER…" at bounding box center [872, 178] width 746 height 34
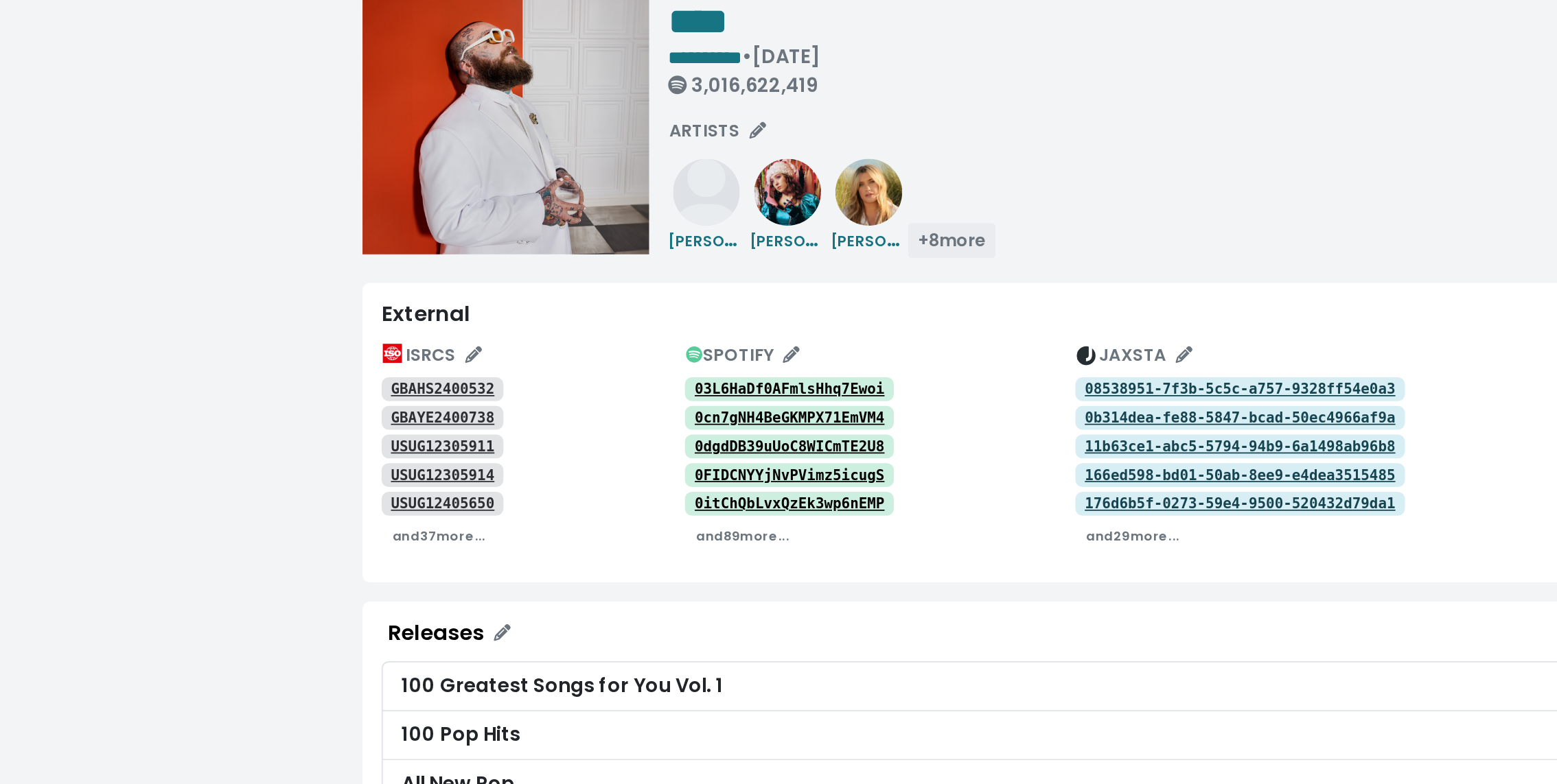
click at [755, 201] on span "+ 8 more" at bounding box center [755, 200] width 39 height 13
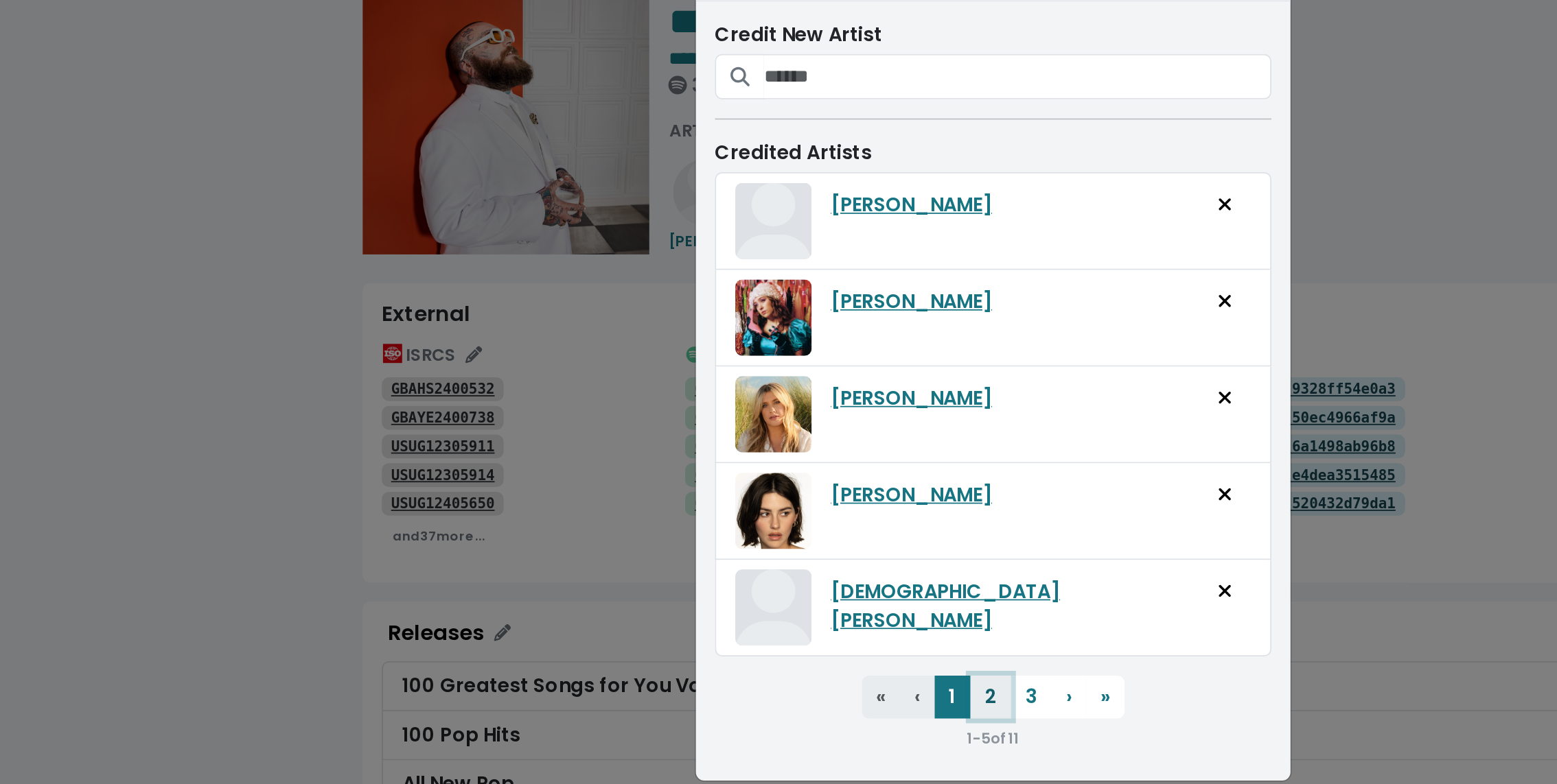
click at [775, 461] on button "2" at bounding box center [776, 463] width 23 height 24
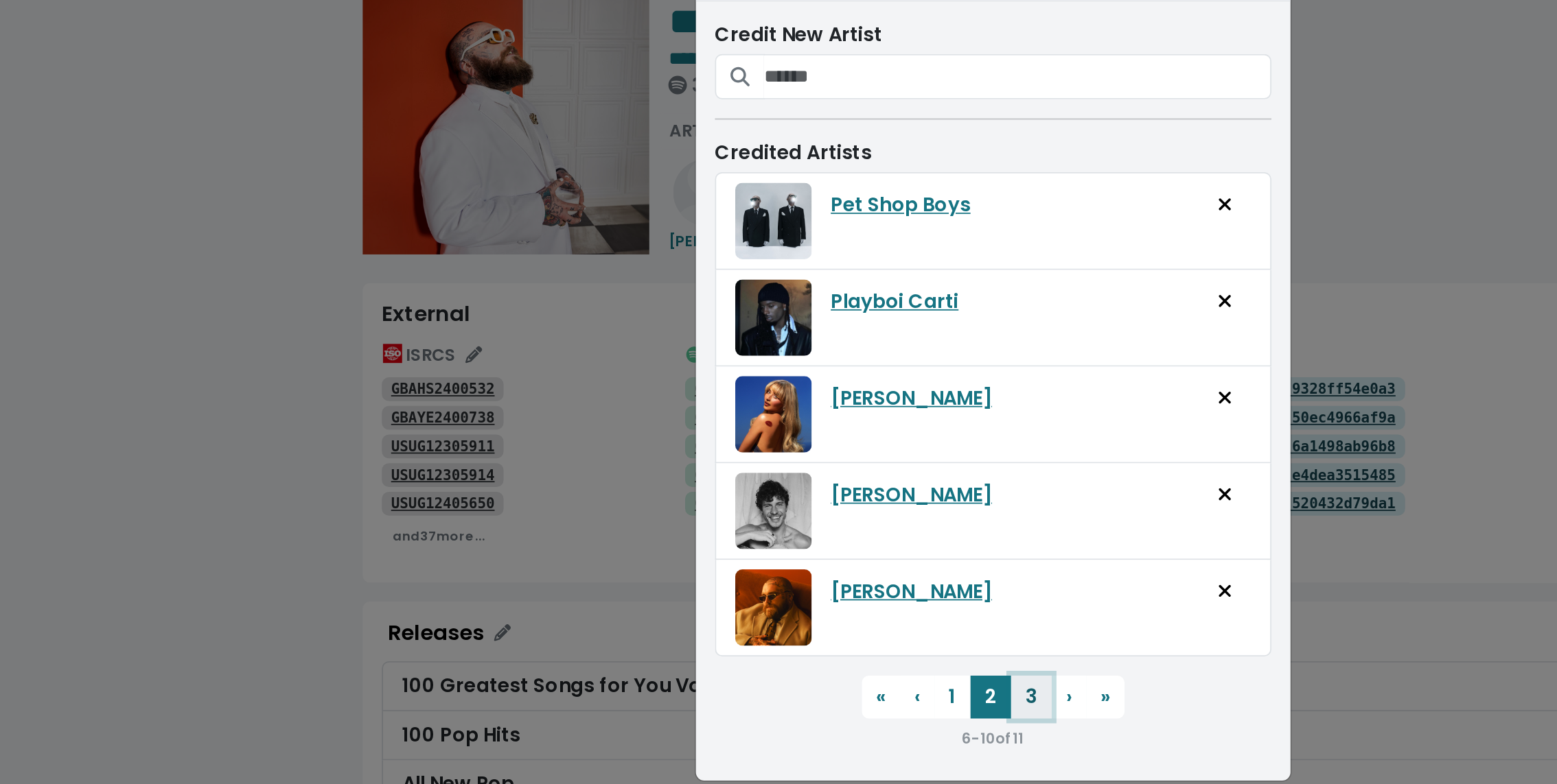
click at [796, 463] on button "3" at bounding box center [800, 463] width 23 height 24
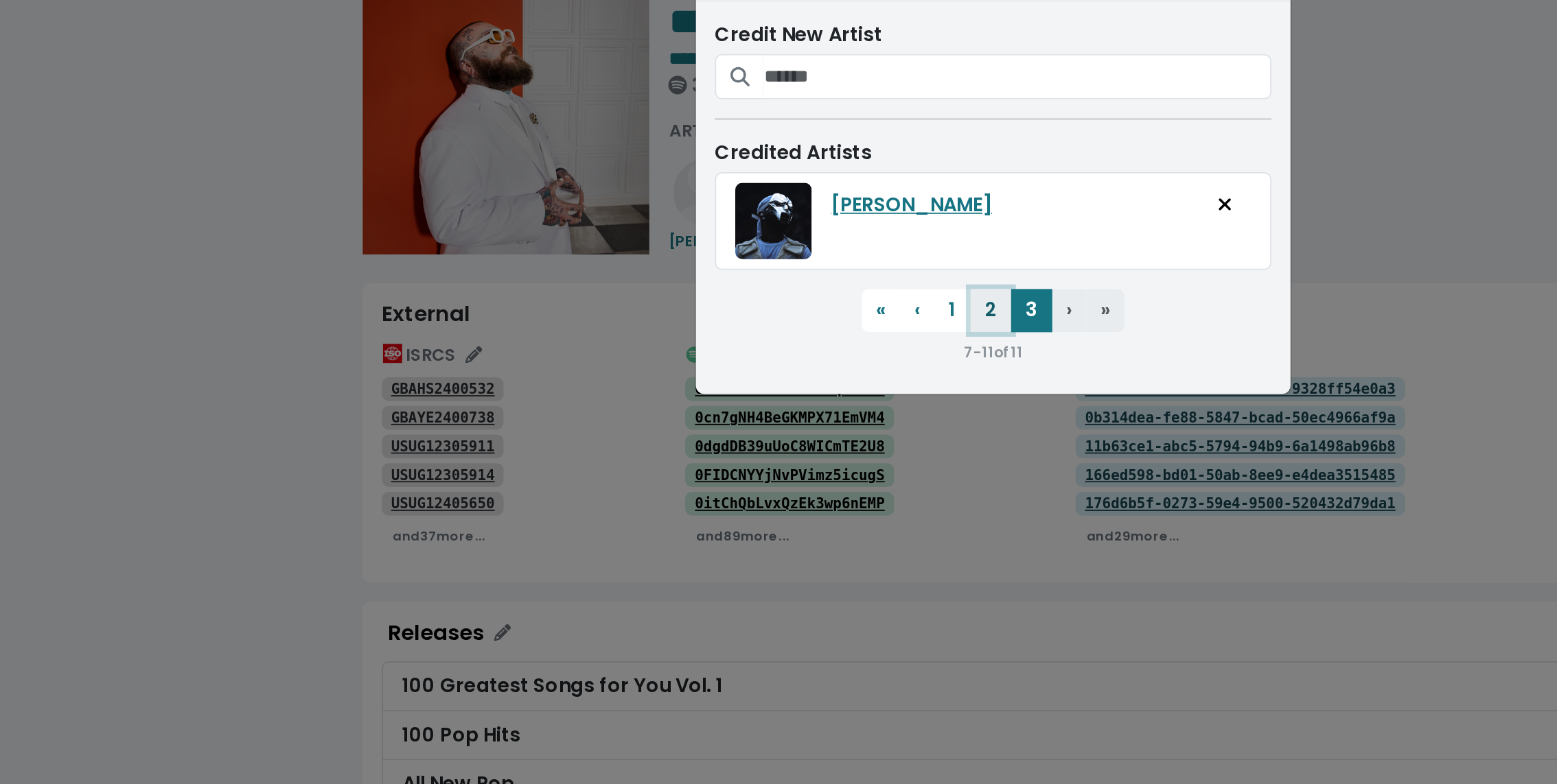
click at [781, 240] on button "2" at bounding box center [776, 240] width 23 height 24
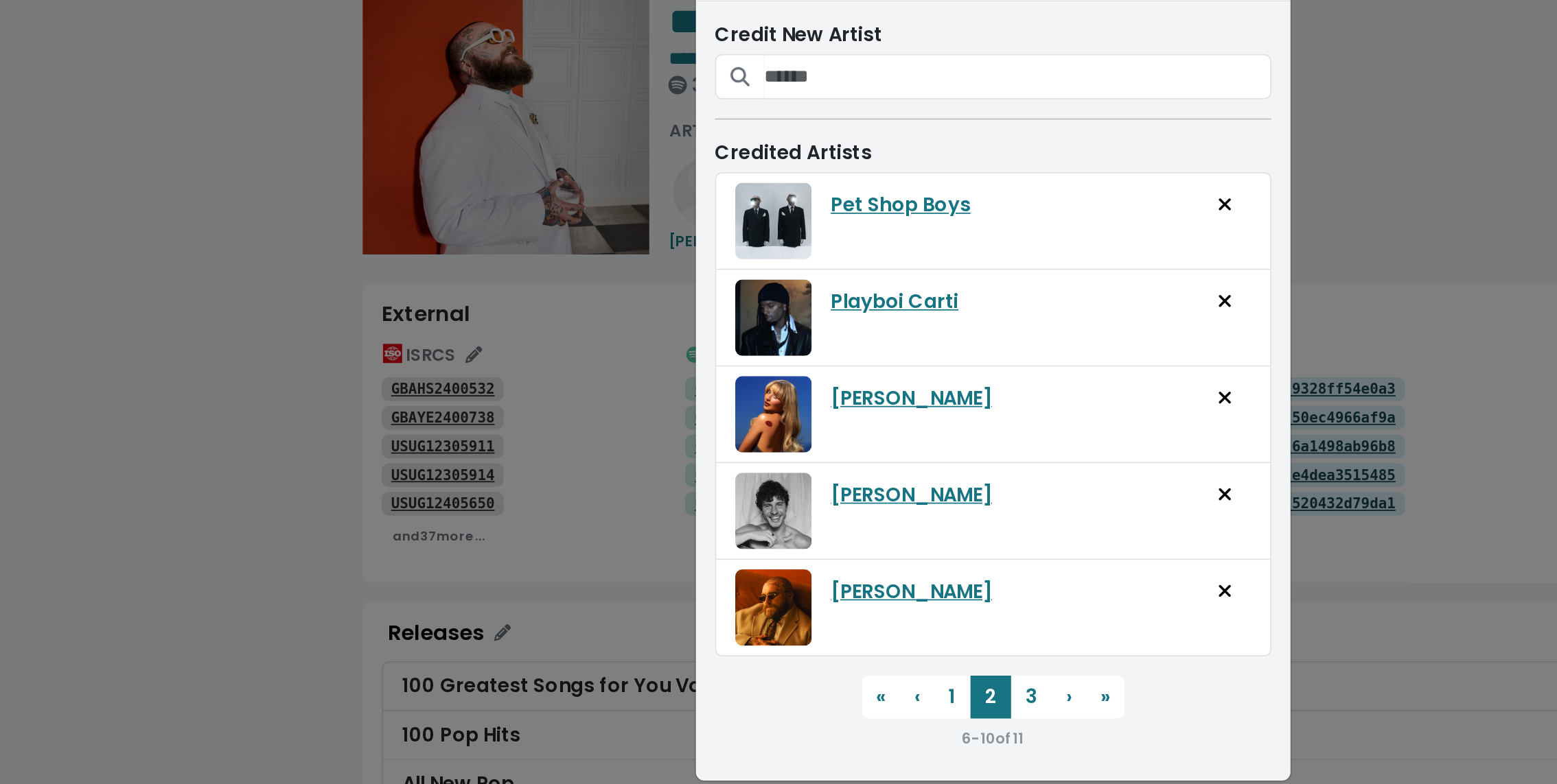
click at [502, 355] on div "Edit Track Artists Credit New Artist Credited Artists Pet Shop Boys Playboi Car…" at bounding box center [778, 392] width 1557 height 784
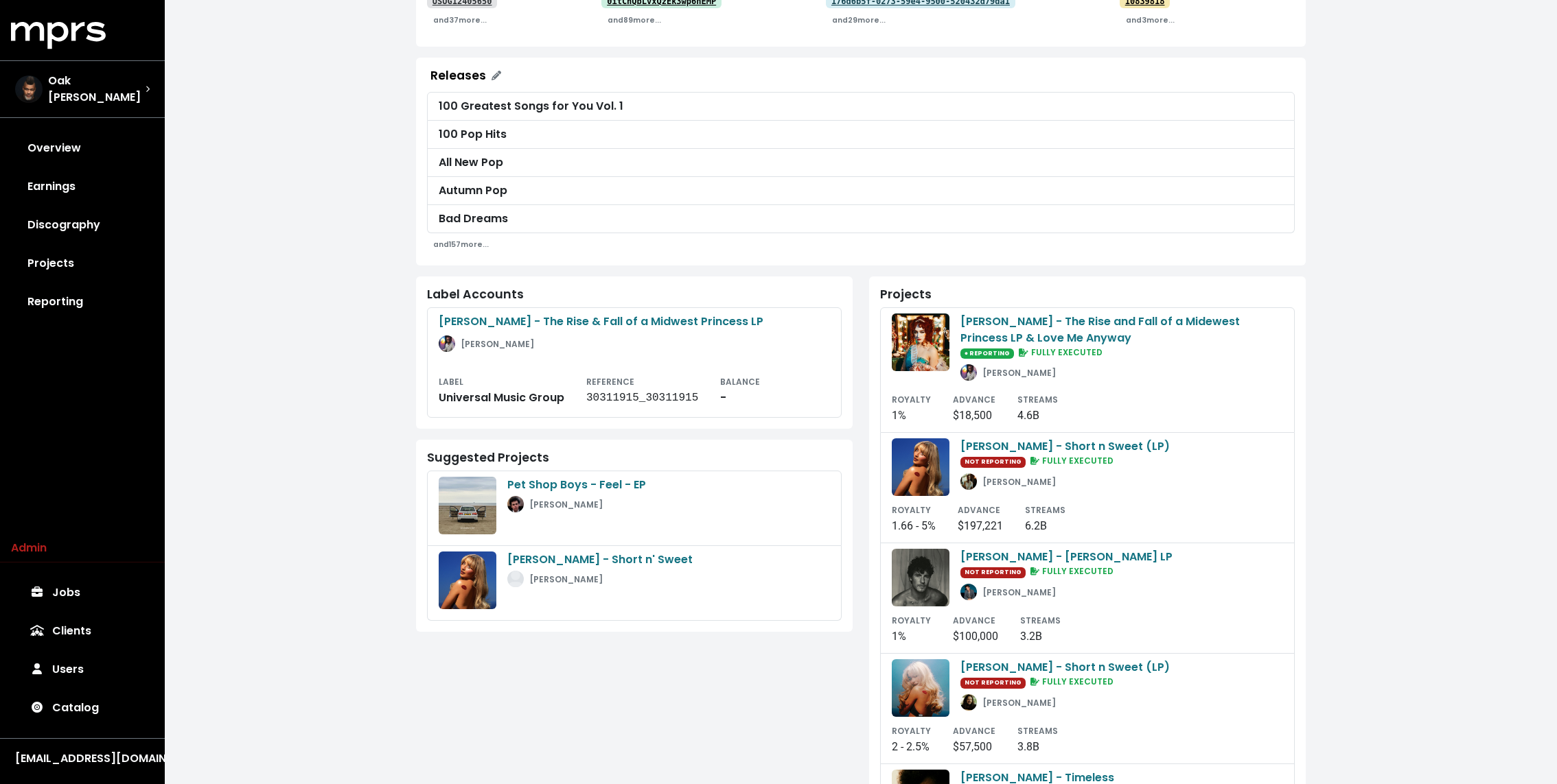
scroll to position [438, 0]
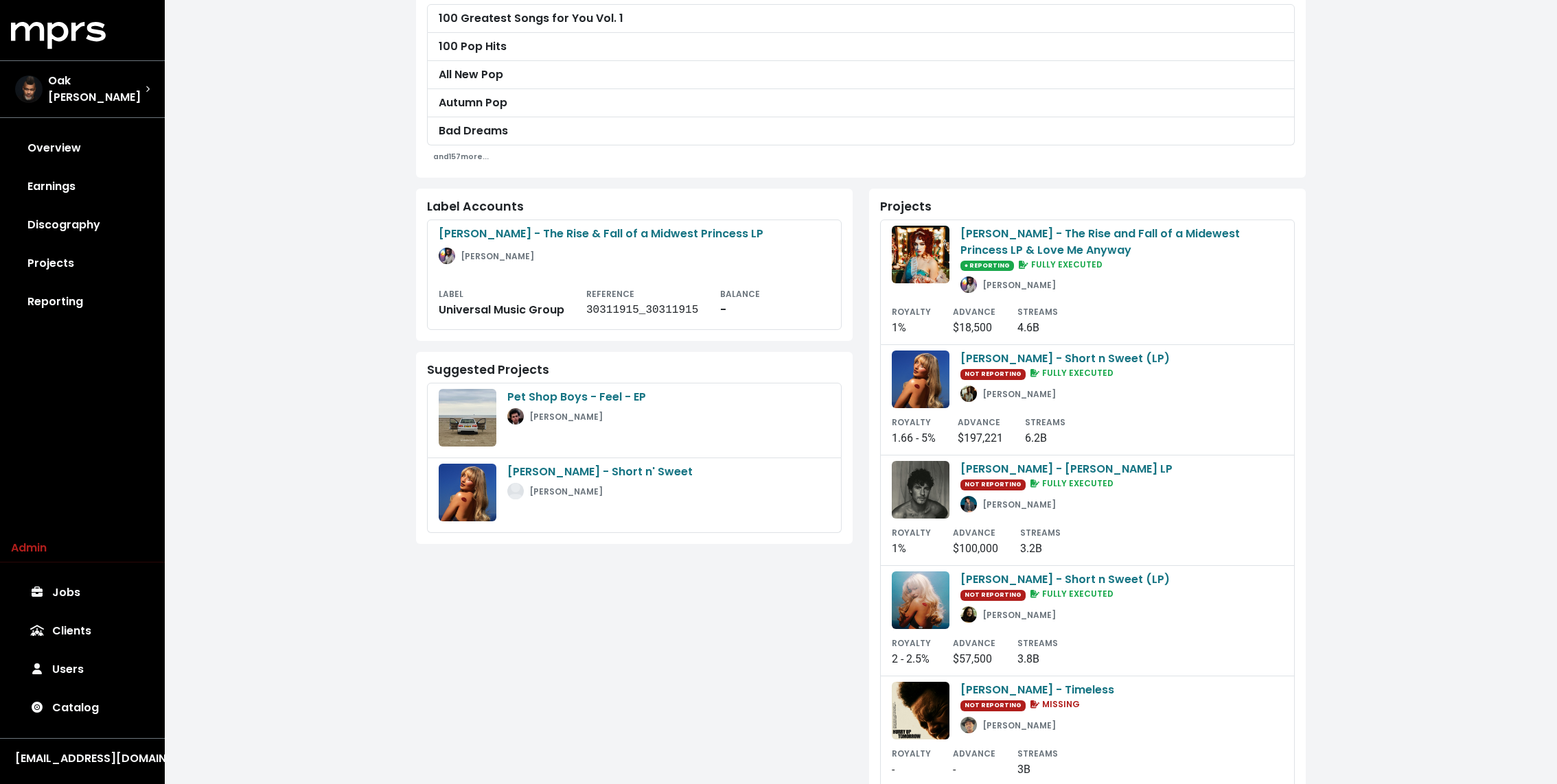
click at [1153, 330] on div "**********" at bounding box center [861, 246] width 1392 height 1368
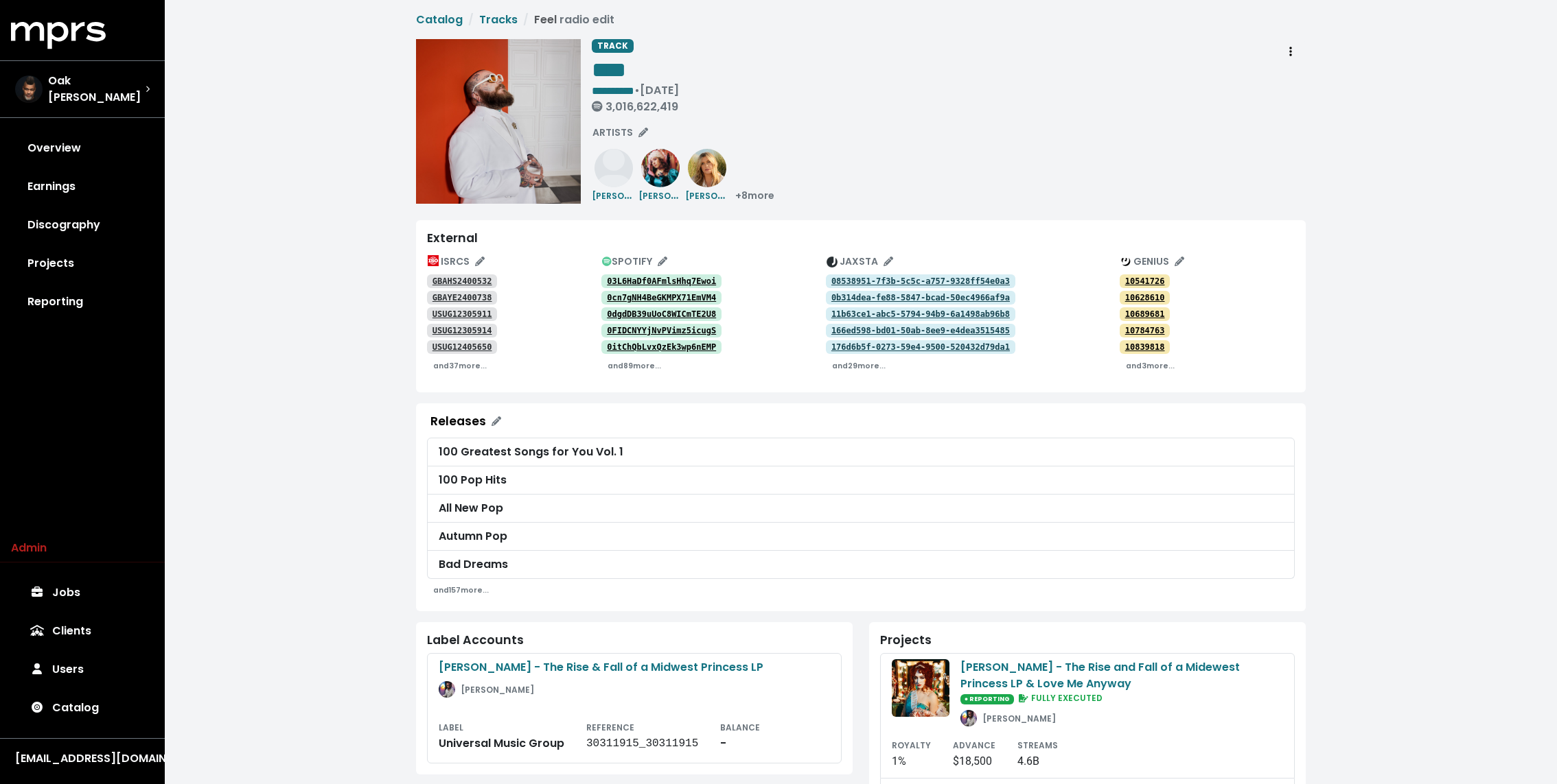
scroll to position [0, 0]
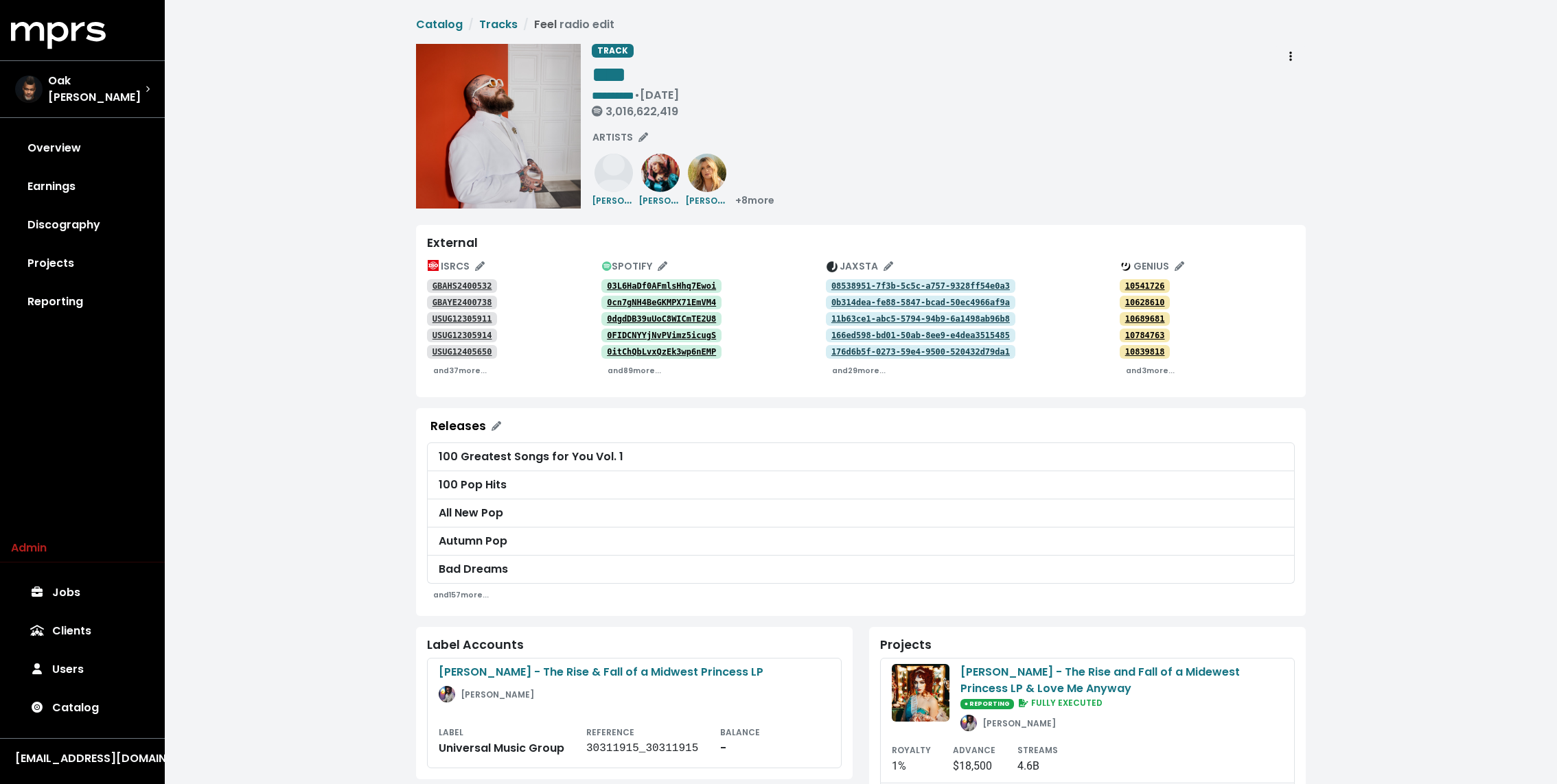
click at [1153, 525] on div "**********" at bounding box center [860, 681] width 906 height 1330
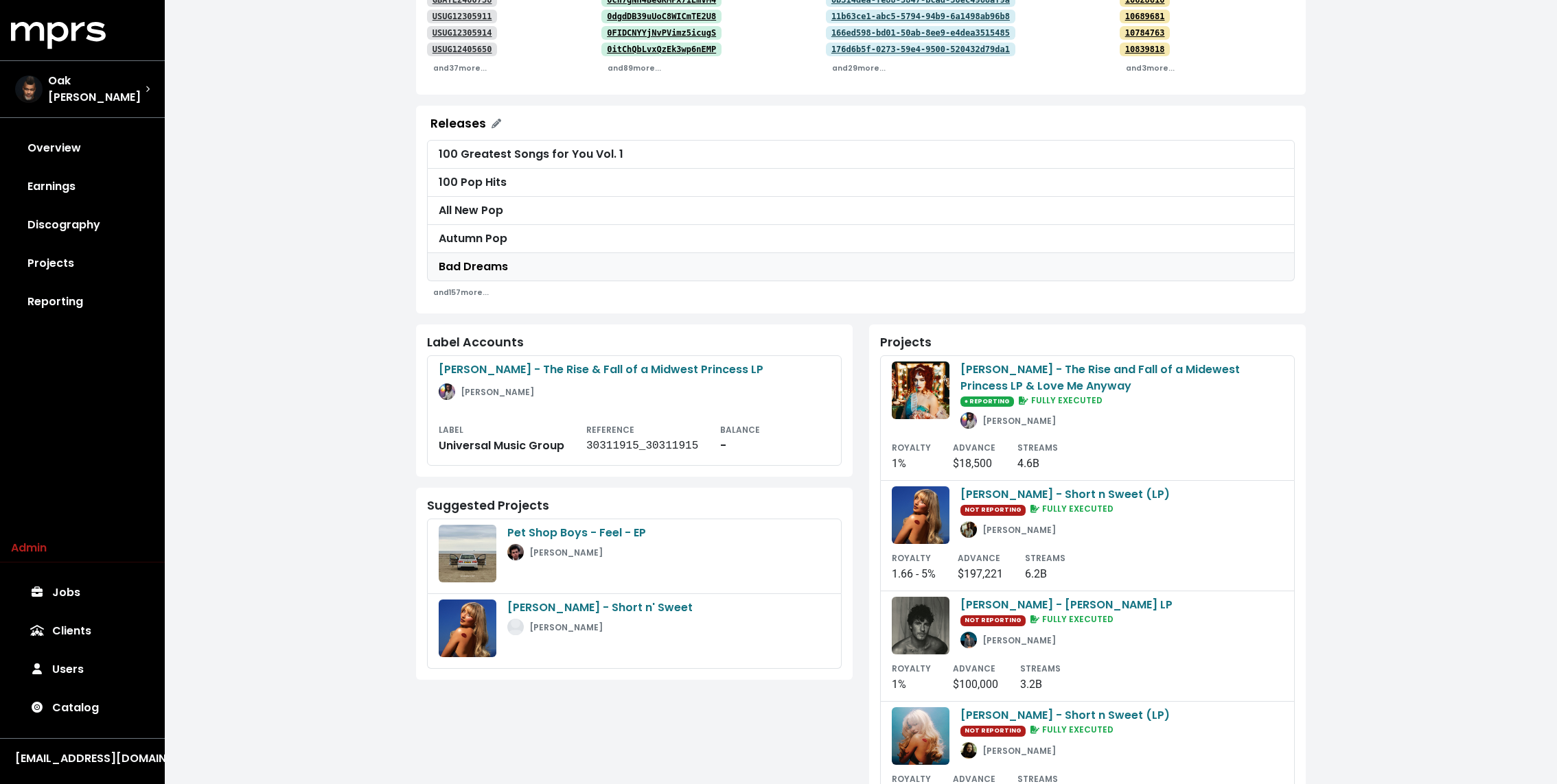
scroll to position [303, 0]
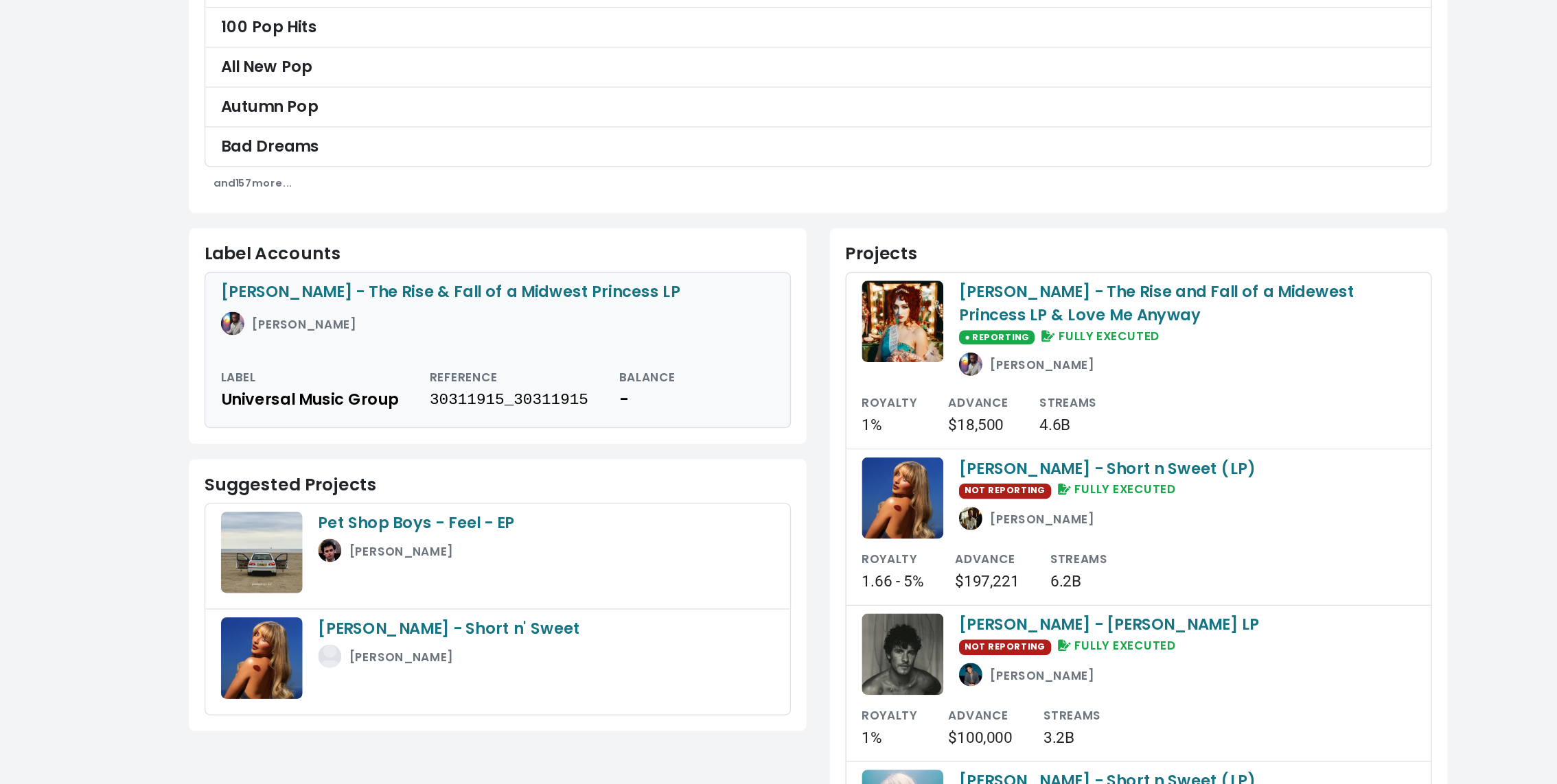
click at [577, 396] on div "[PERSON_NAME]" at bounding box center [634, 394] width 391 height 22
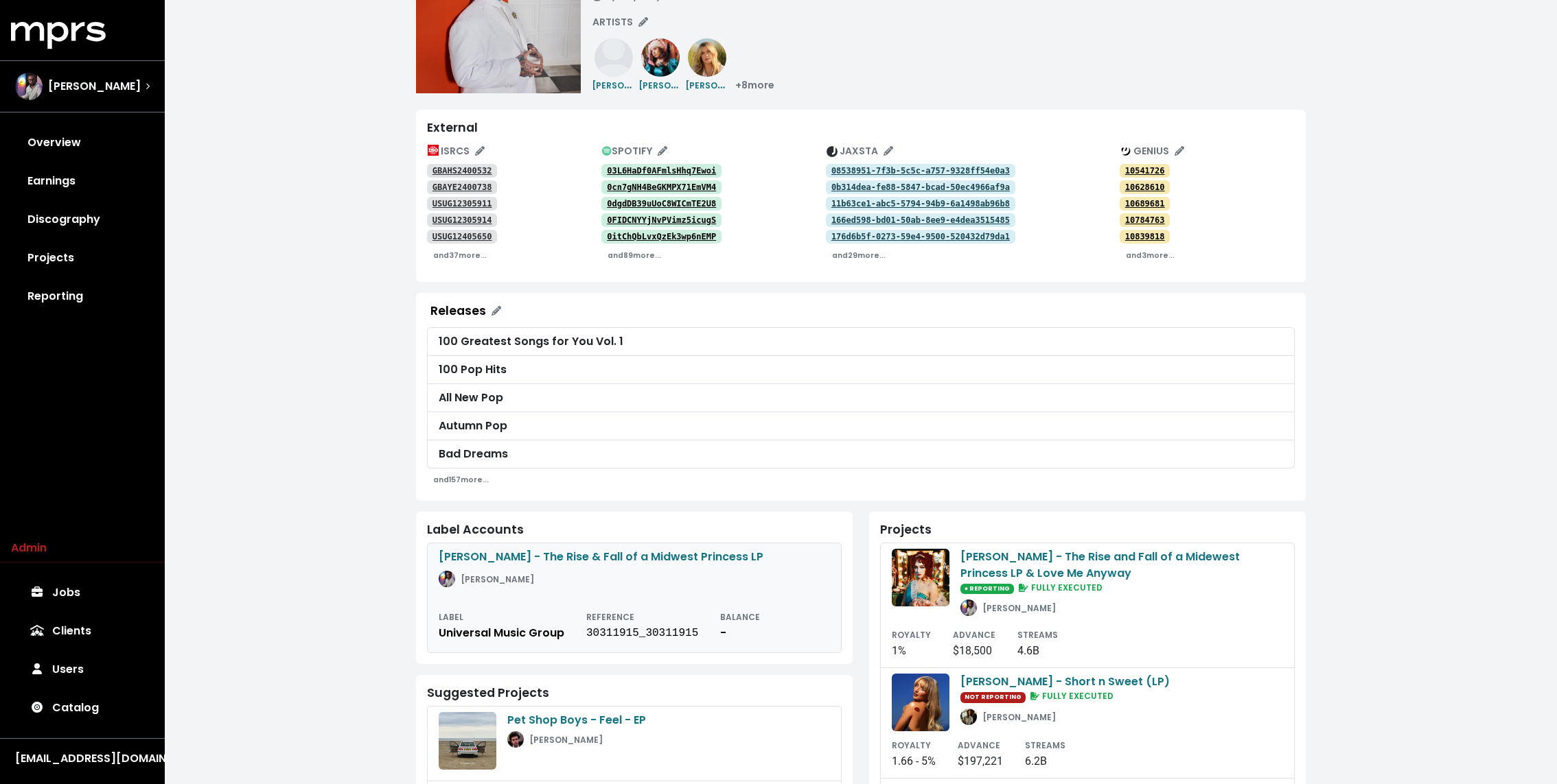
scroll to position [120, 0]
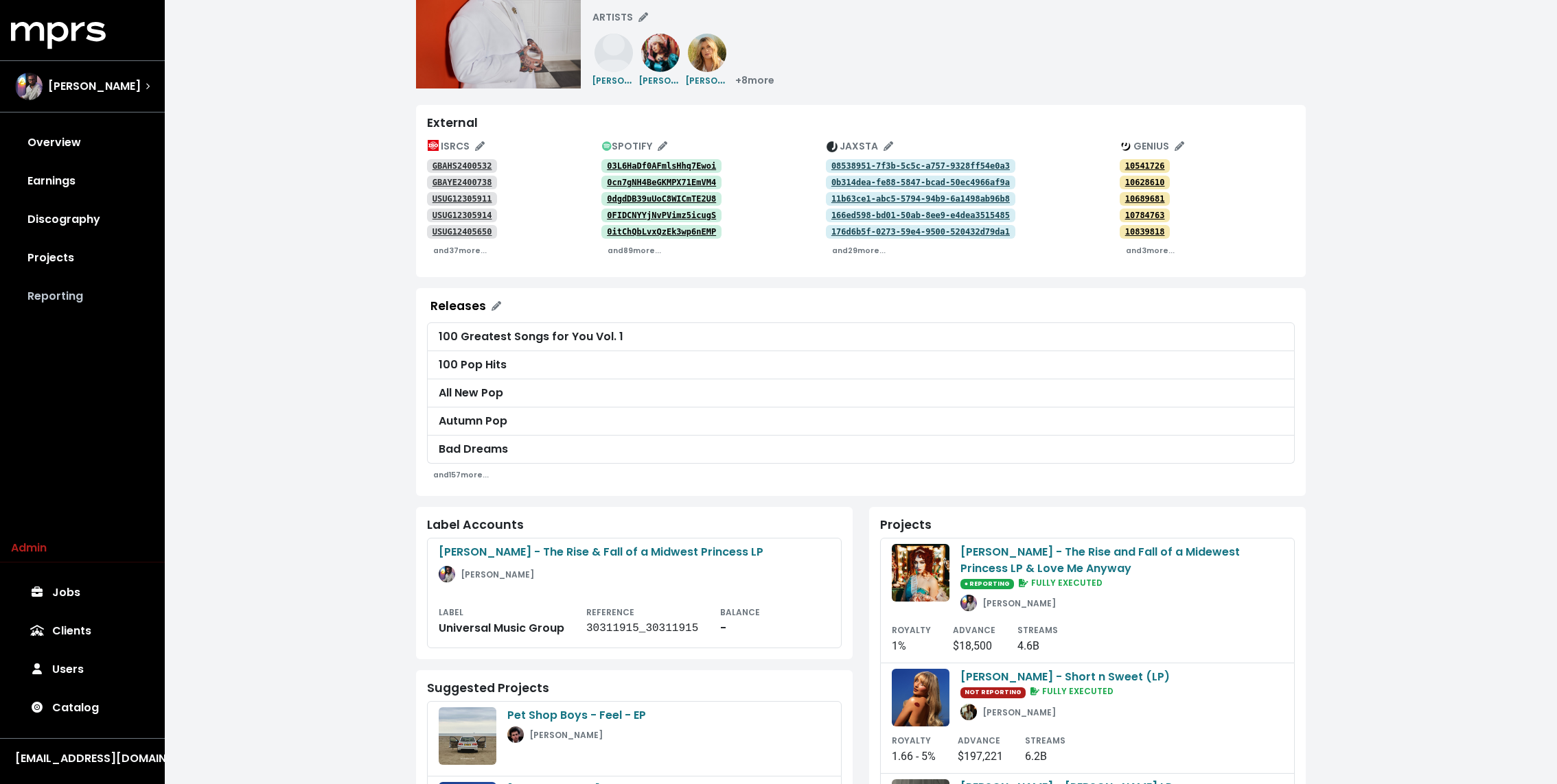
click at [65, 304] on link "Reporting" at bounding box center [82, 297] width 142 height 39
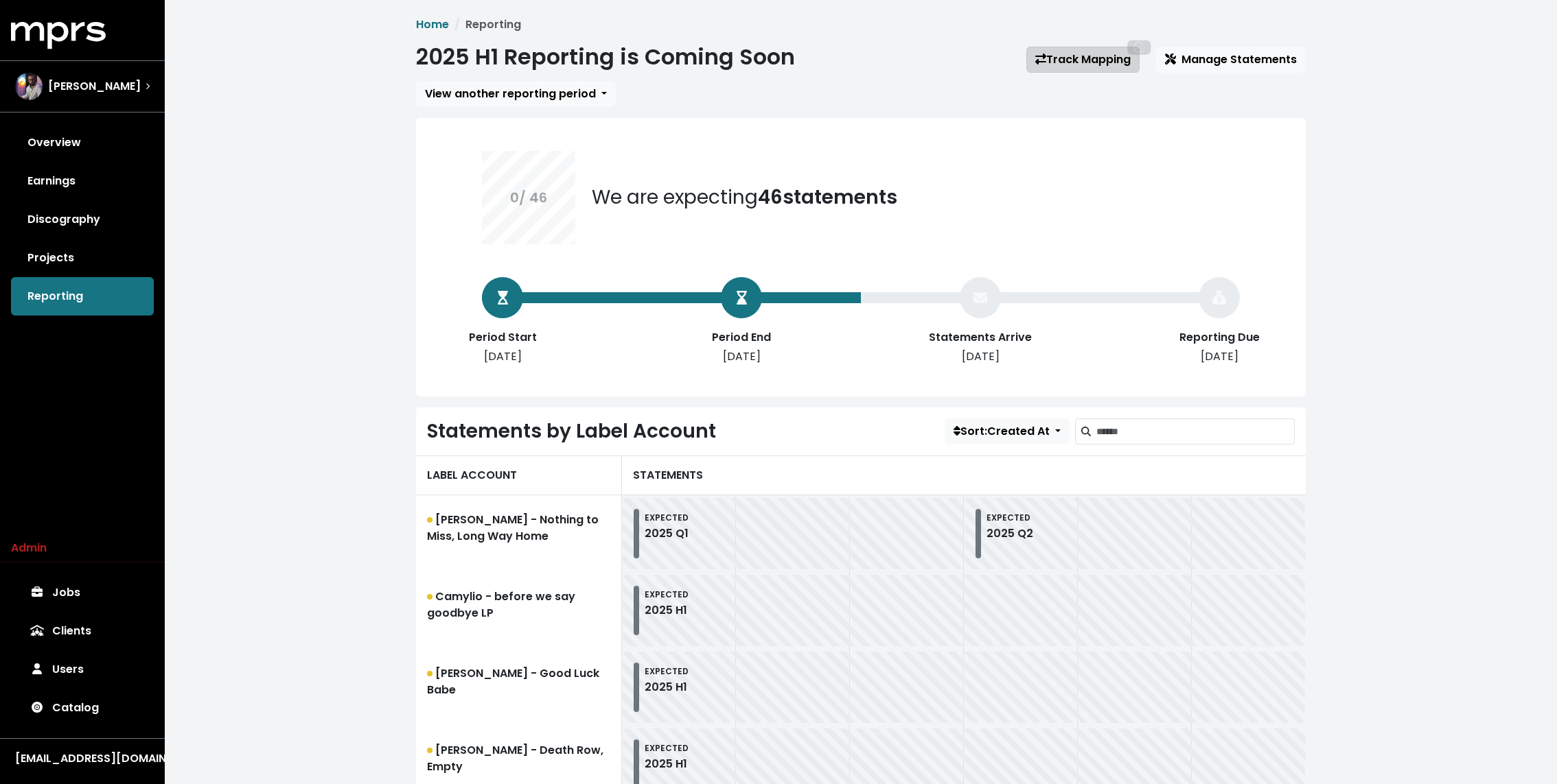
click at [1089, 53] on link "Track Mapping 92" at bounding box center [1083, 59] width 114 height 26
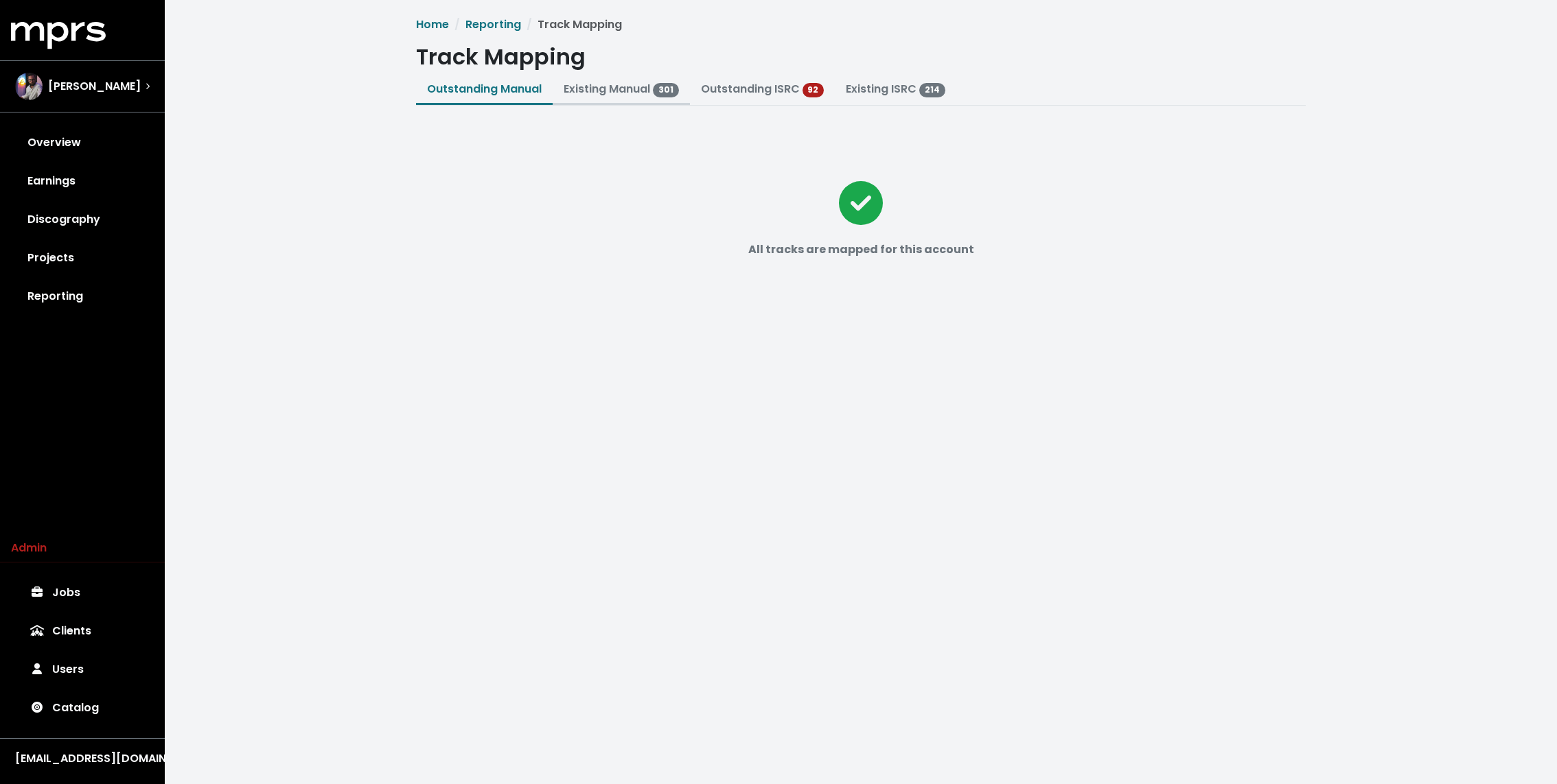
click at [643, 88] on link "Existing Manual 301" at bounding box center [620, 88] width 115 height 16
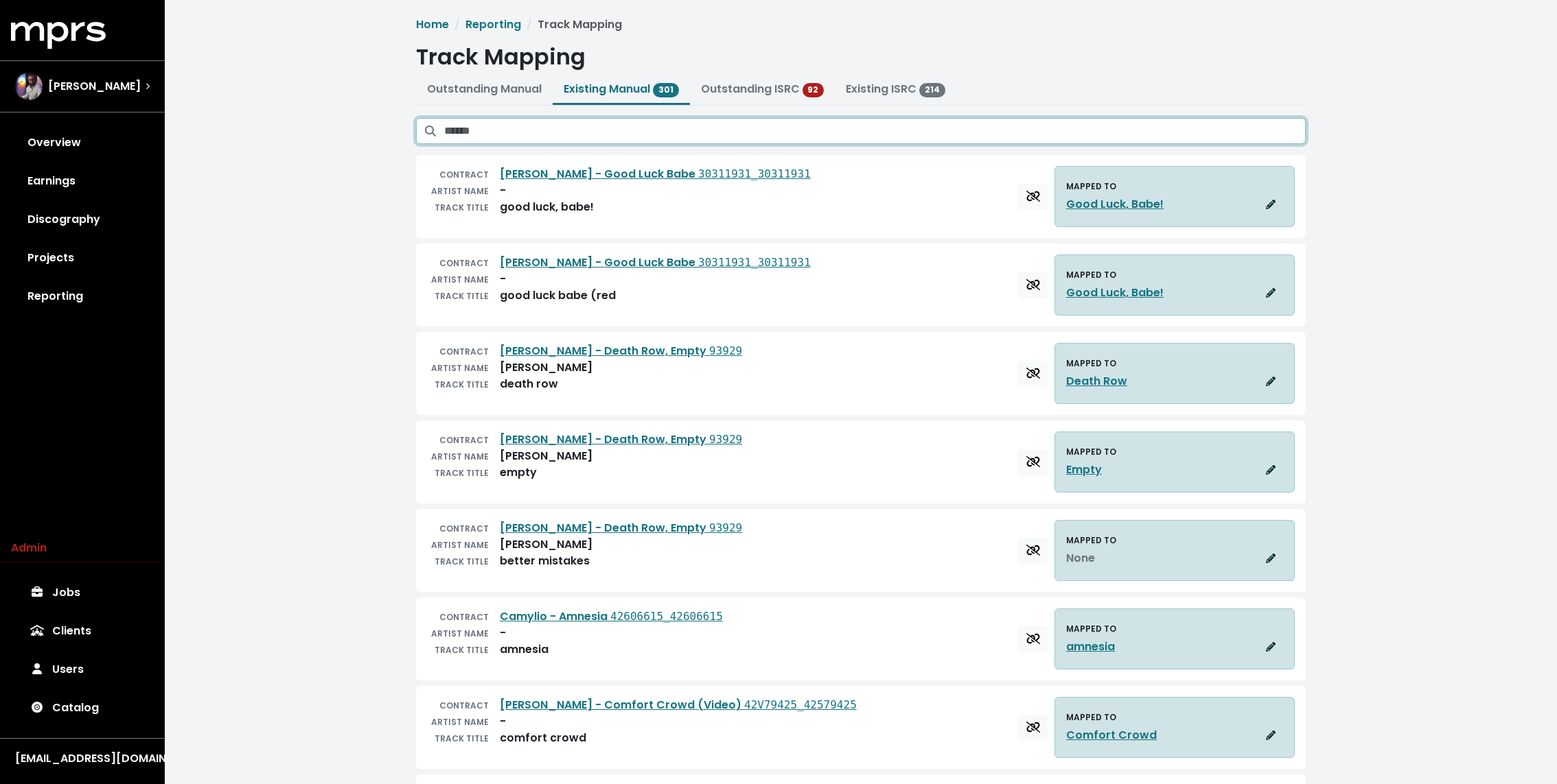
click at [675, 126] on input "Search existing manual mappings" at bounding box center [874, 131] width 862 height 26
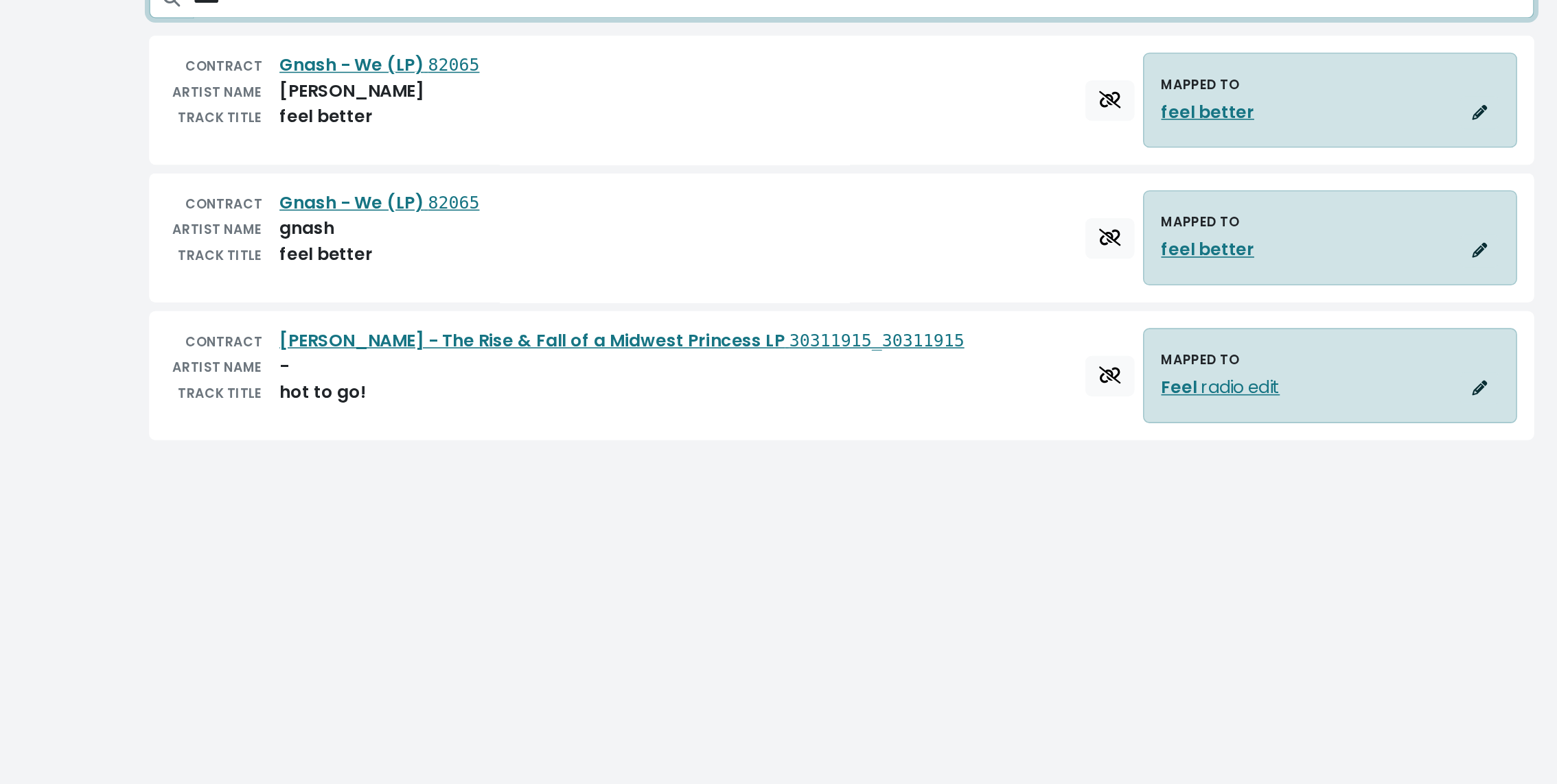
type input "****"
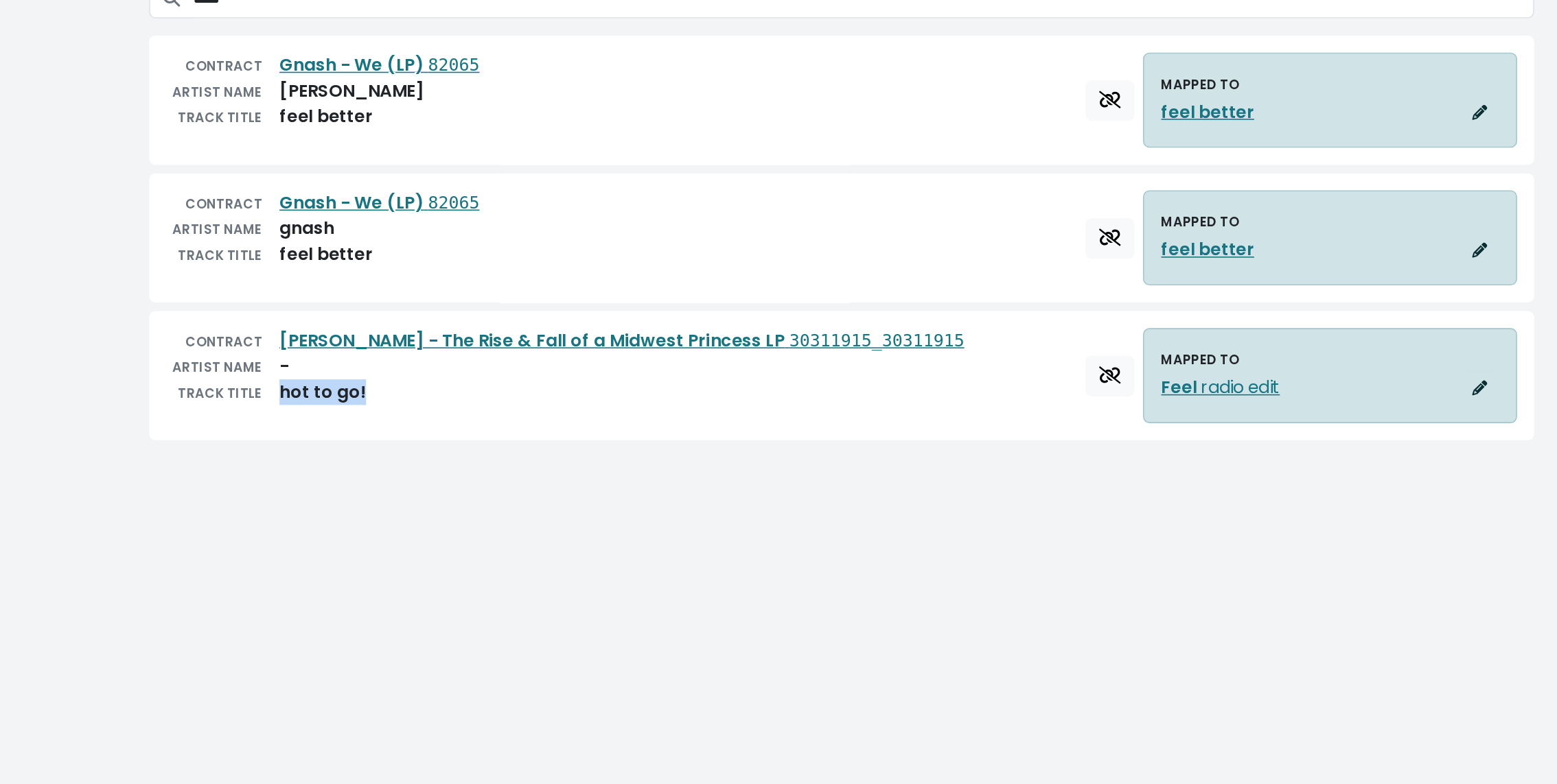
drag, startPoint x: 500, startPoint y: 384, endPoint x: 562, endPoint y: 387, distance: 62.1
click at [562, 387] on div "TRACK TITLE hot to go!" at bounding box center [683, 384] width 513 height 16
click at [1126, 411] on div "CONTRACT [PERSON_NAME] - The Rise & Fall of a Midwest Princess LP 30311915_3031…" at bounding box center [861, 374] width 890 height 83
click at [1113, 382] on span "radio edit" at bounding box center [1115, 381] width 53 height 16
click at [1153, 379] on icon "button" at bounding box center [1271, 381] width 10 height 10
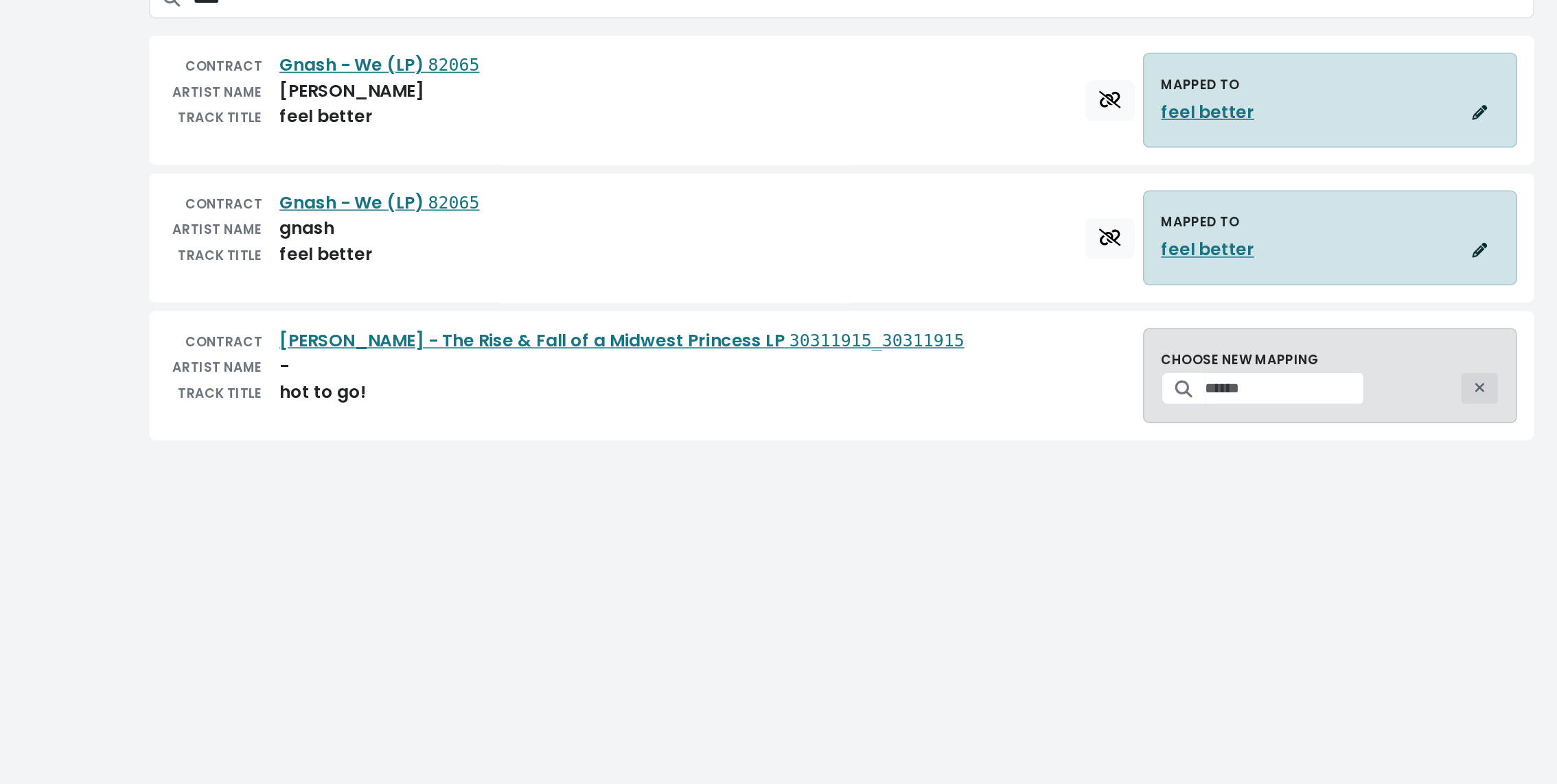
click at [1153, 379] on icon "button" at bounding box center [1271, 381] width 7 height 10
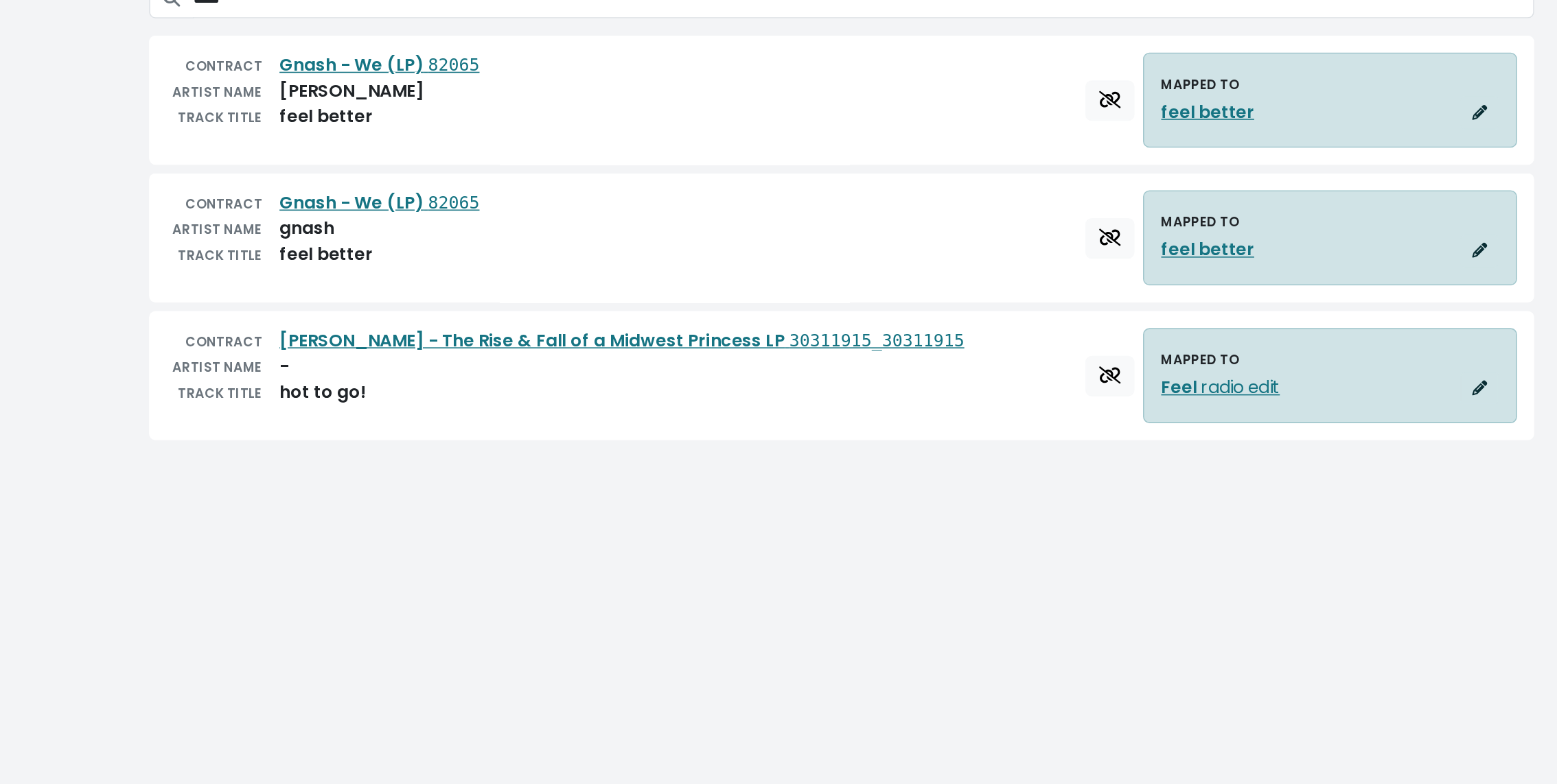
click at [965, 443] on html "MPRS Logo [PERSON_NAME] Overview Earnings Discography Projects Reporting Admin …" at bounding box center [778, 221] width 1557 height 443
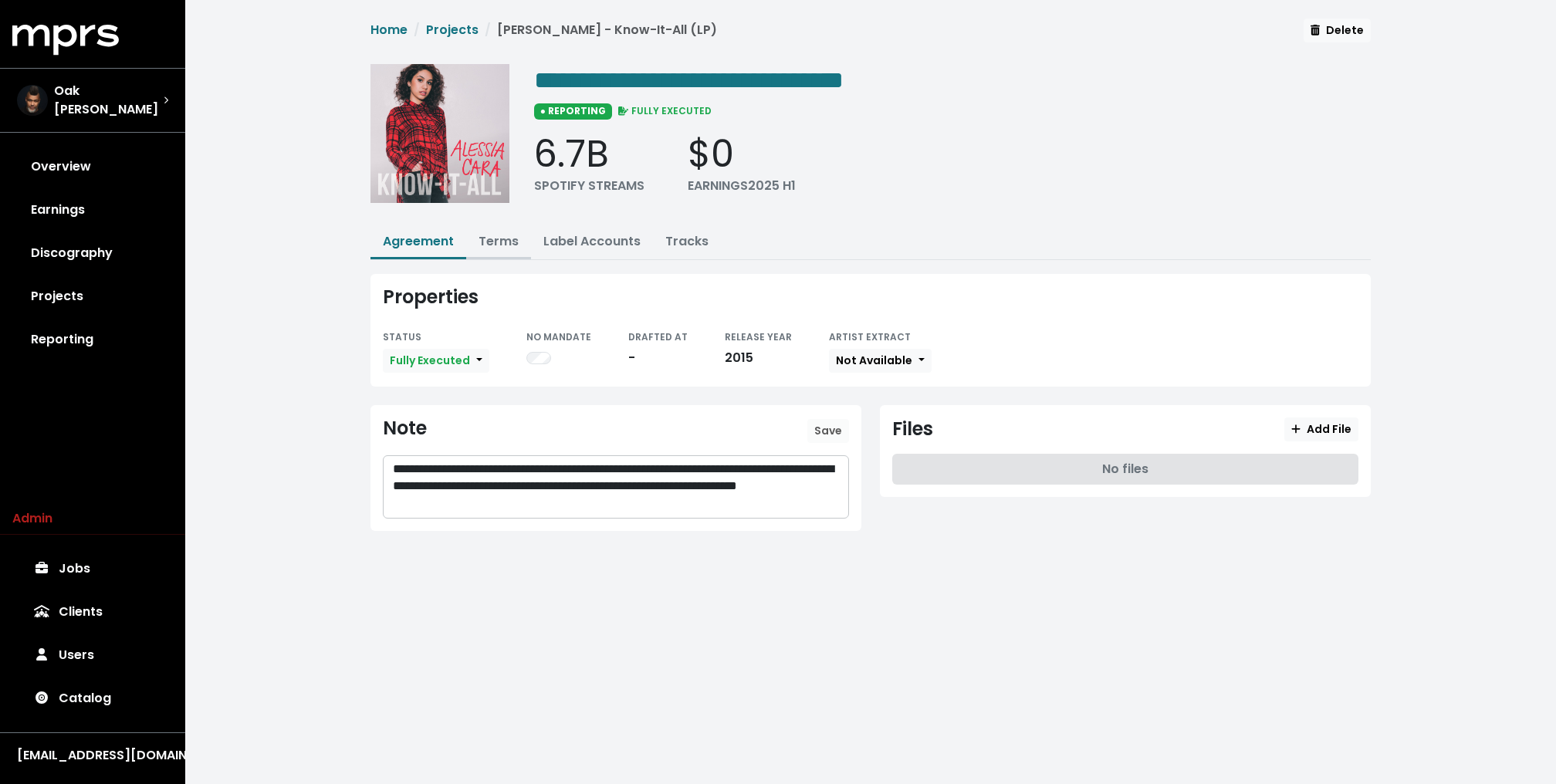
click at [492, 240] on link "Terms" at bounding box center [498, 240] width 40 height 18
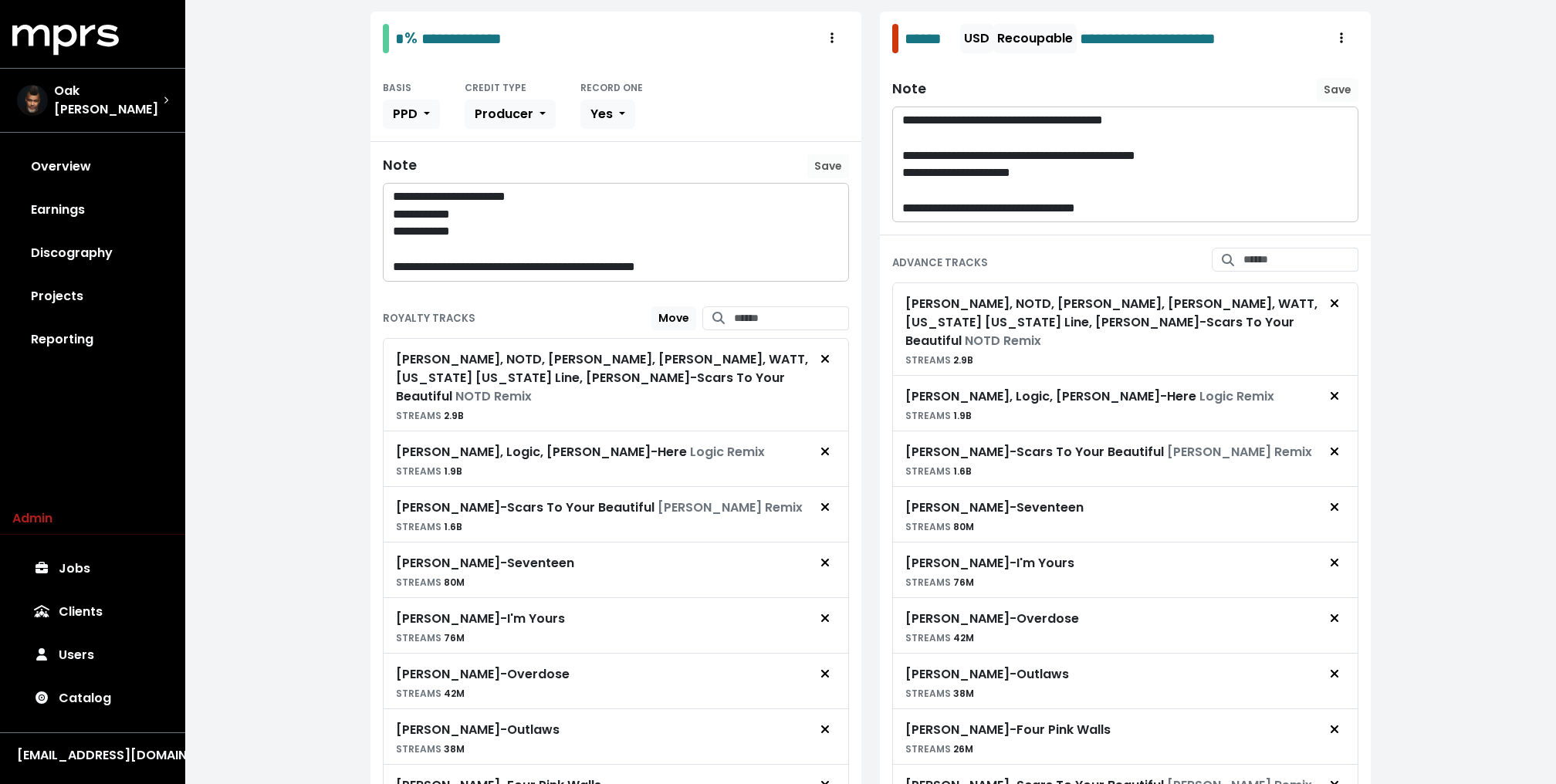
scroll to position [321, 0]
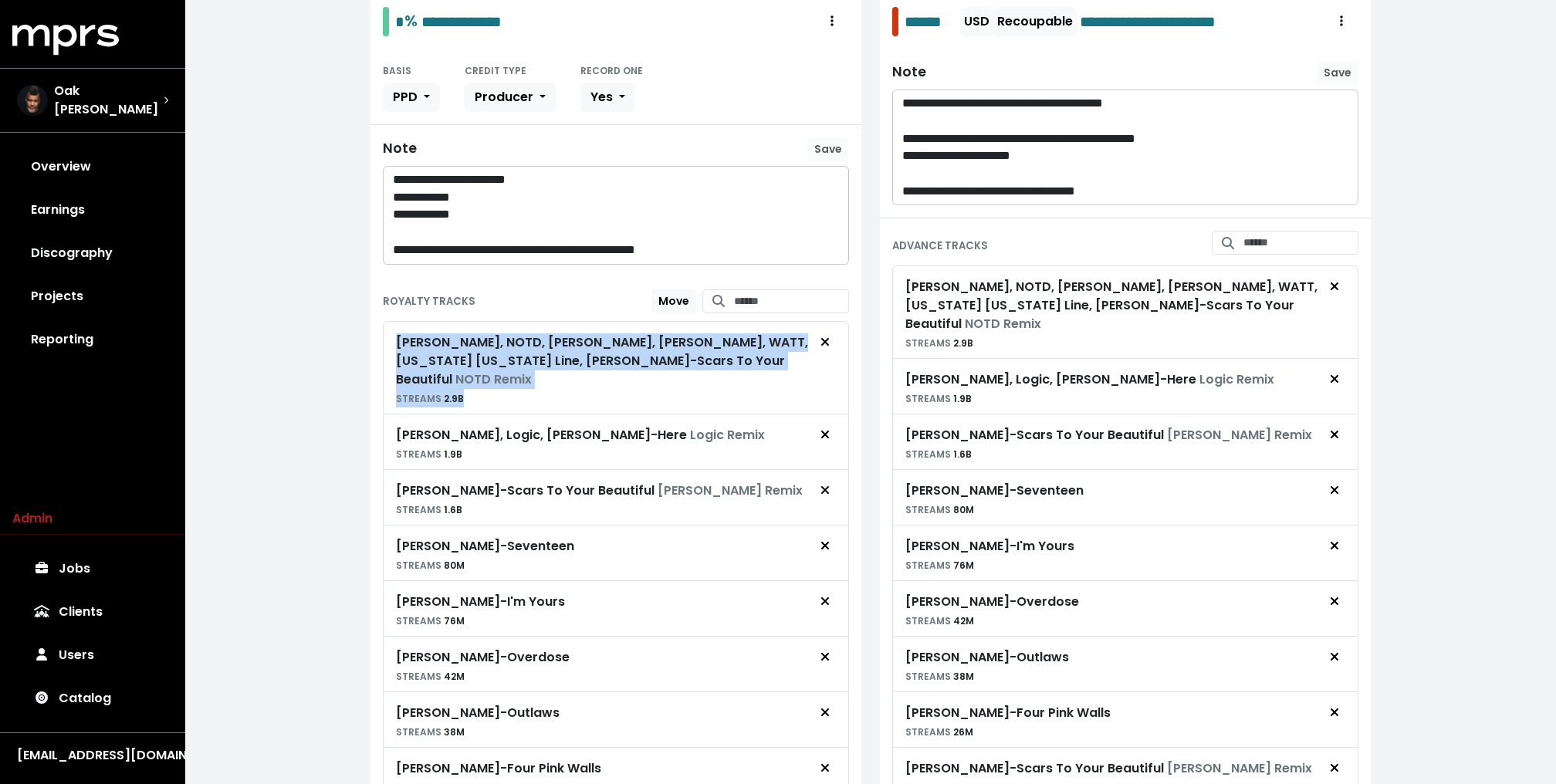
drag, startPoint x: 385, startPoint y: 329, endPoint x: 805, endPoint y: 380, distance: 423.1
click at [805, 380] on div "Alessia Cara, NOTD, Alesso, Hailee Steinfeld, WATT, Florida Georgia Line, Justi…" at bounding box center [616, 368] width 466 height 93
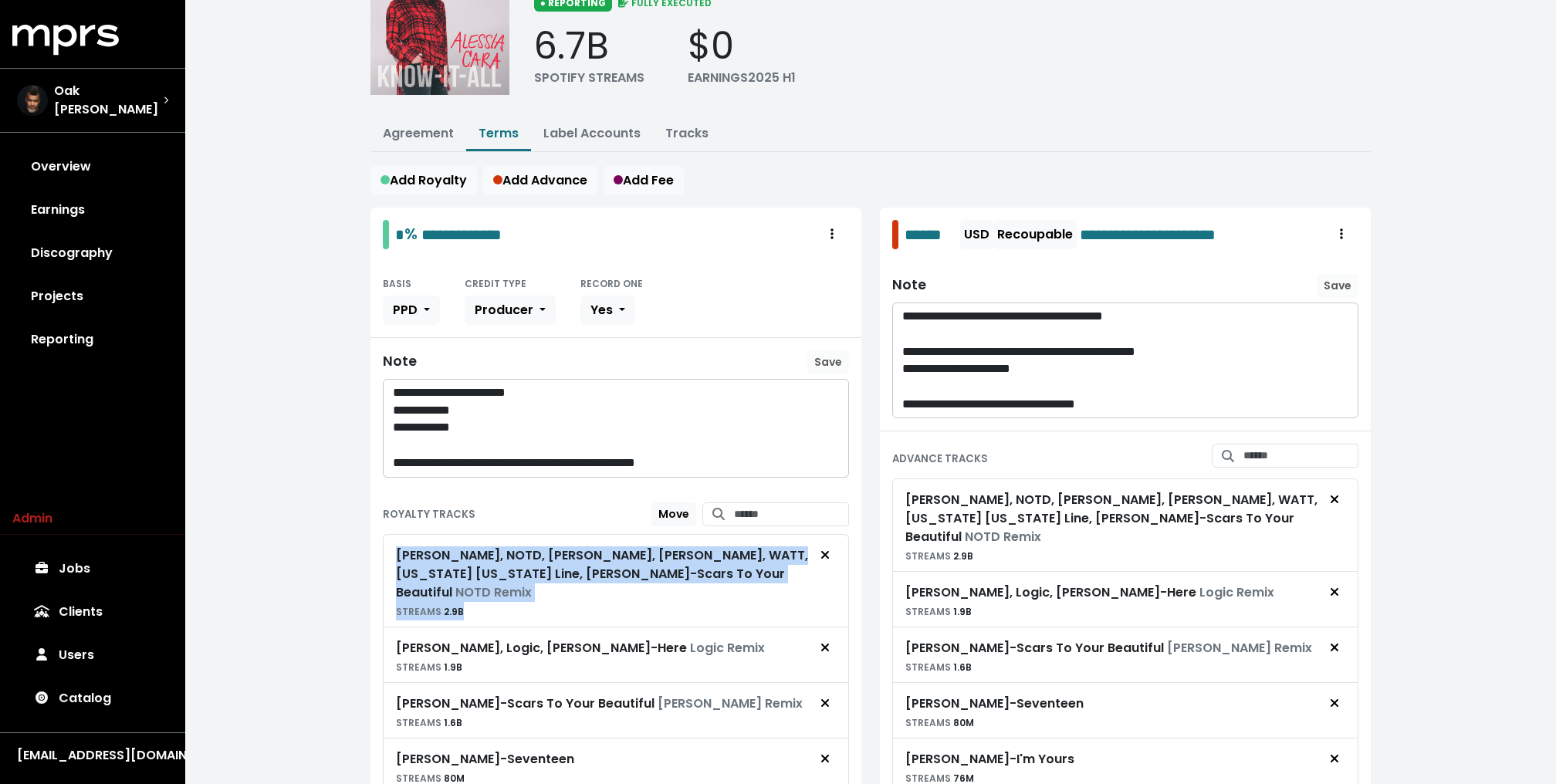
scroll to position [143, 0]
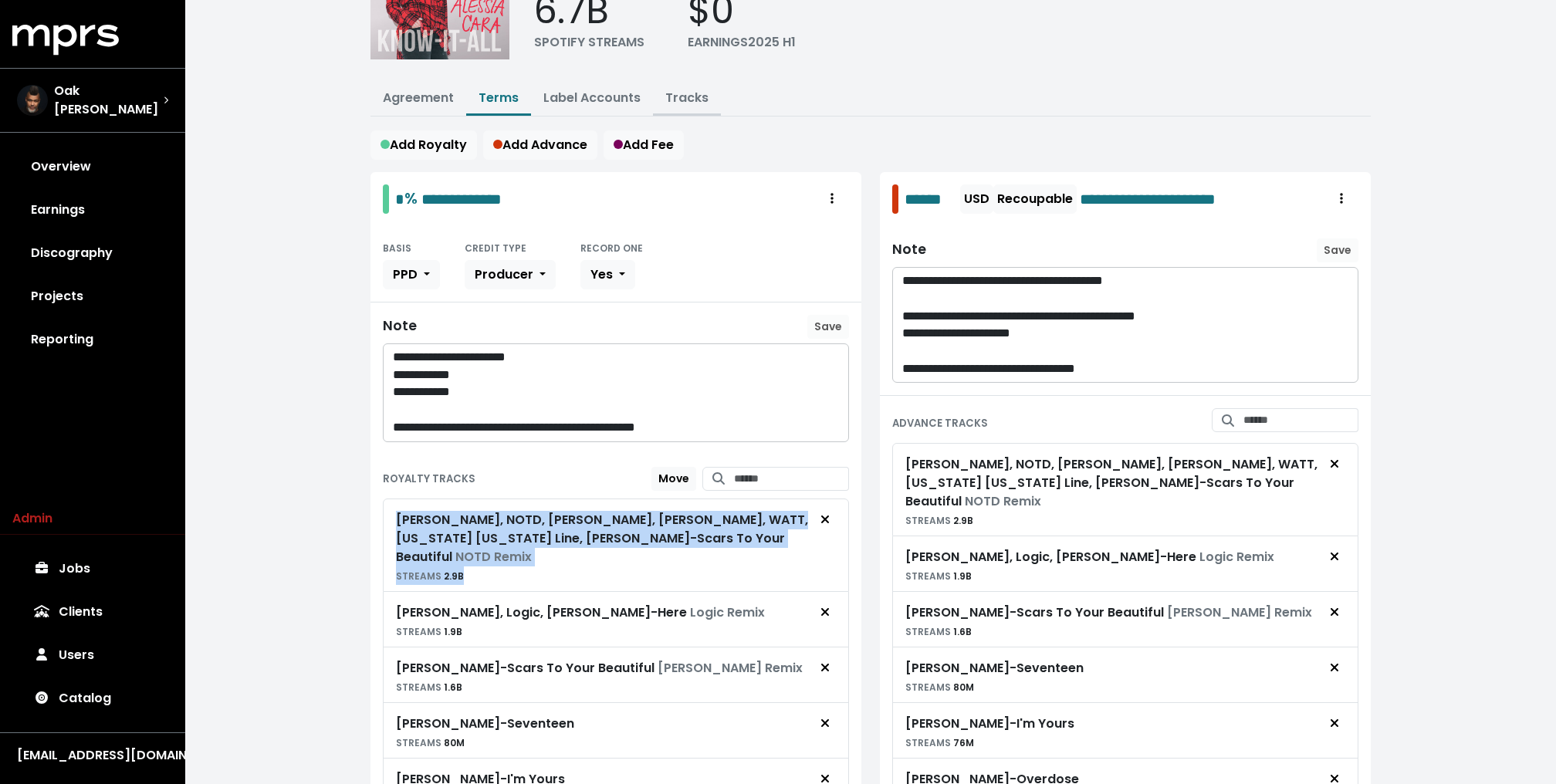
click at [682, 94] on link "Tracks" at bounding box center [687, 97] width 43 height 18
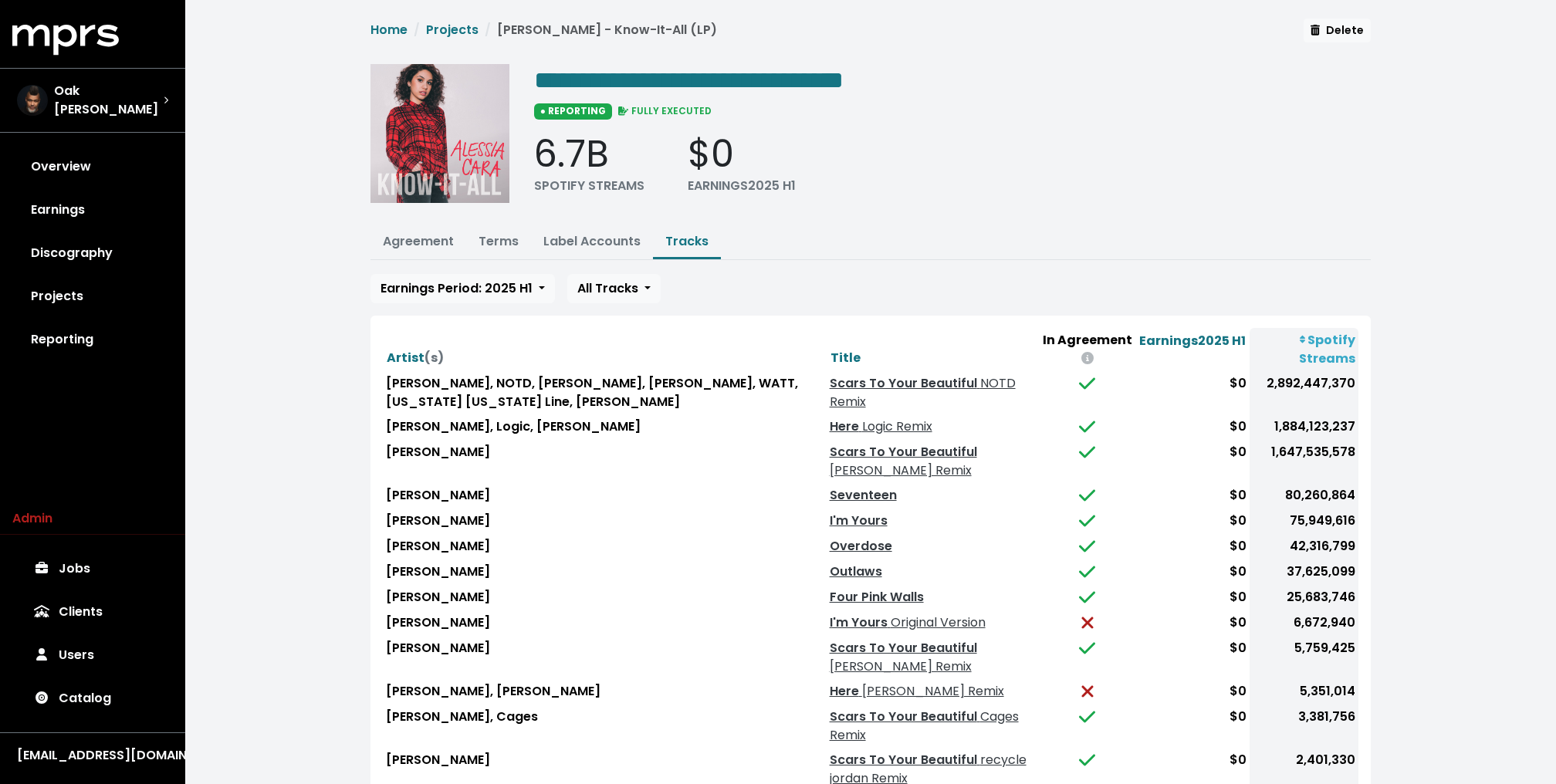
click at [875, 205] on div "**********" at bounding box center [952, 138] width 837 height 149
click at [917, 244] on ul "Agreement Terms Label Accounts Tracks" at bounding box center [870, 243] width 1000 height 34
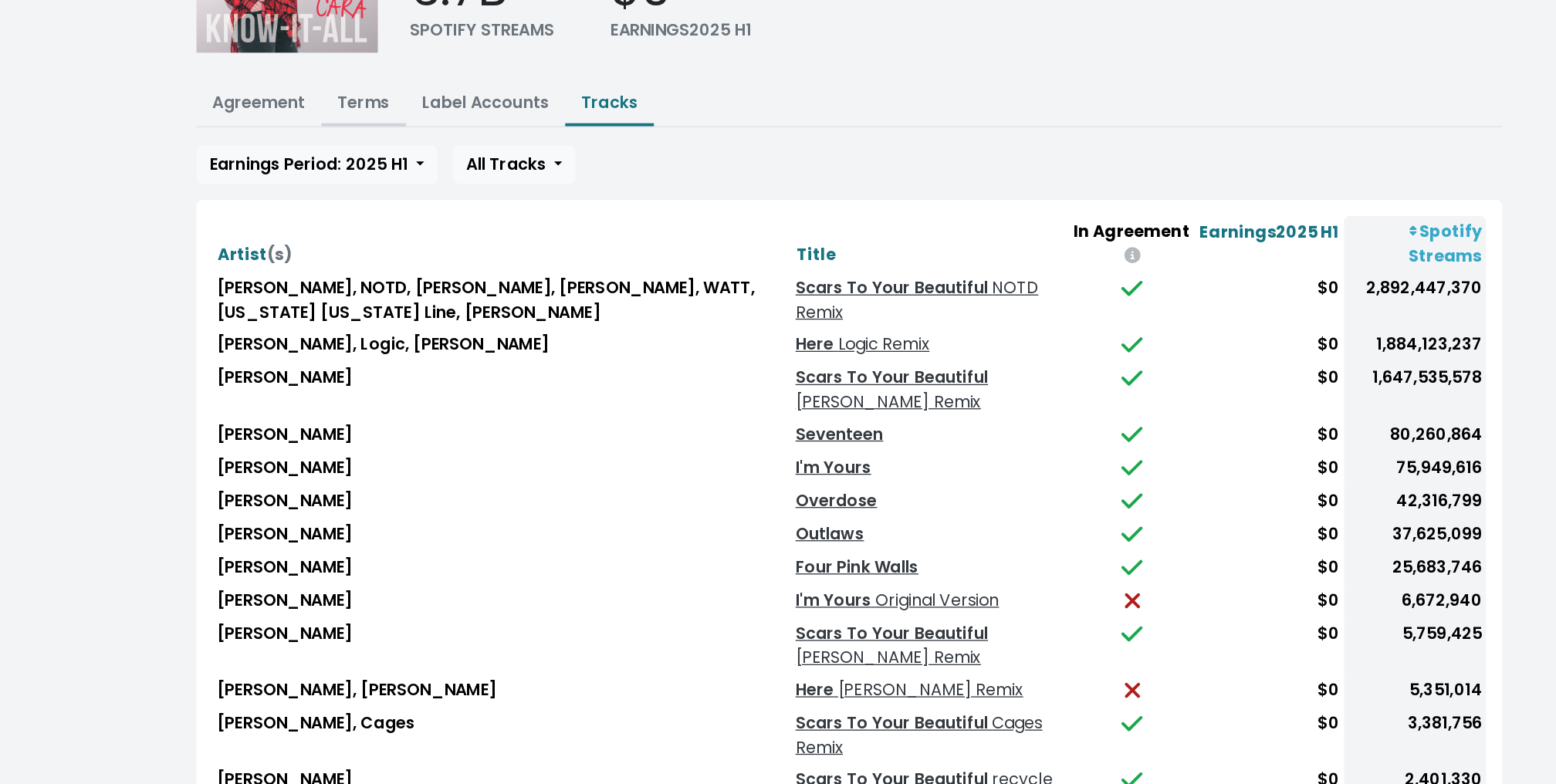
click at [511, 234] on link "Terms" at bounding box center [498, 240] width 40 height 18
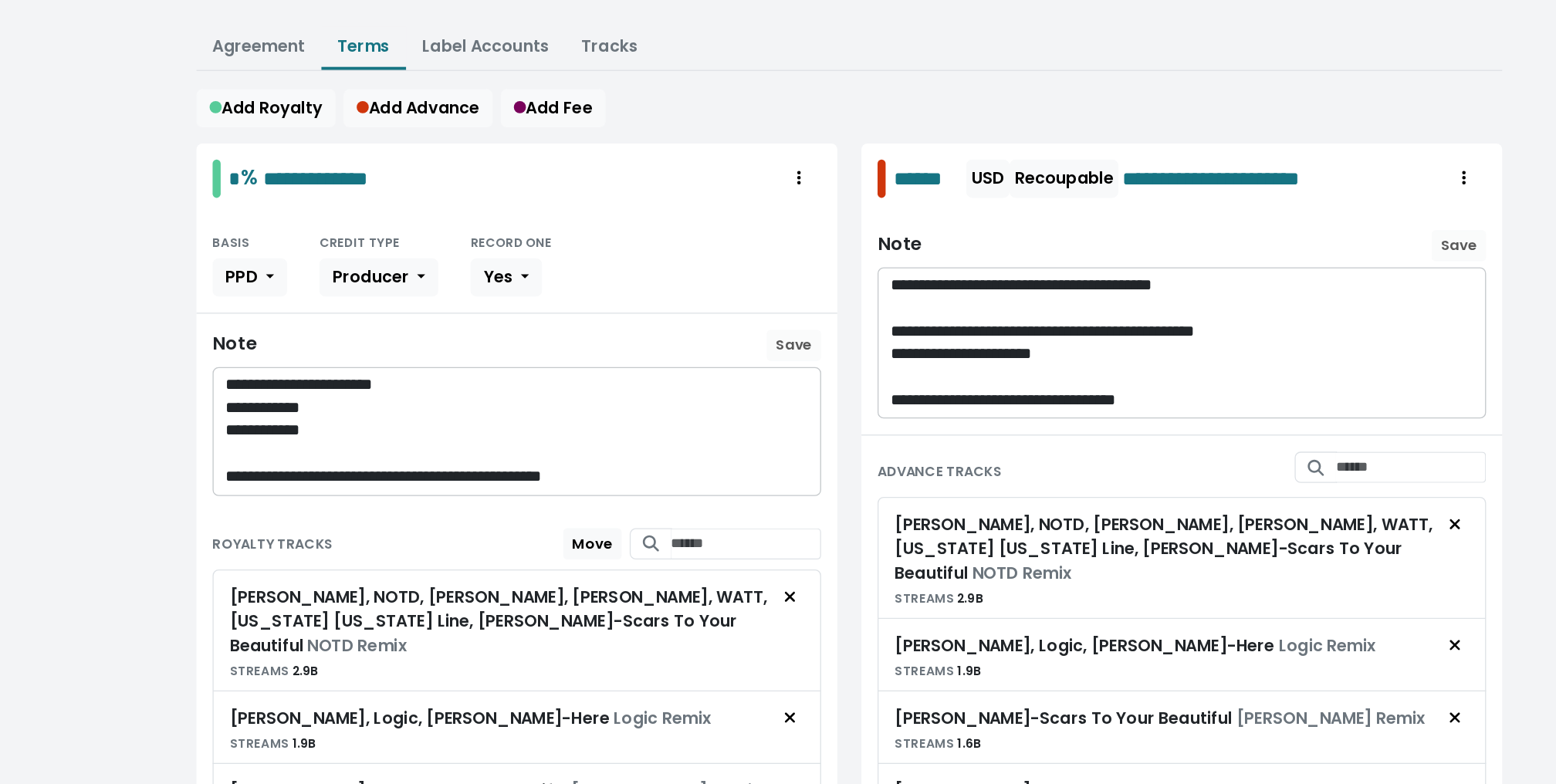
scroll to position [190, 0]
click at [683, 42] on link "Tracks" at bounding box center [687, 50] width 43 height 18
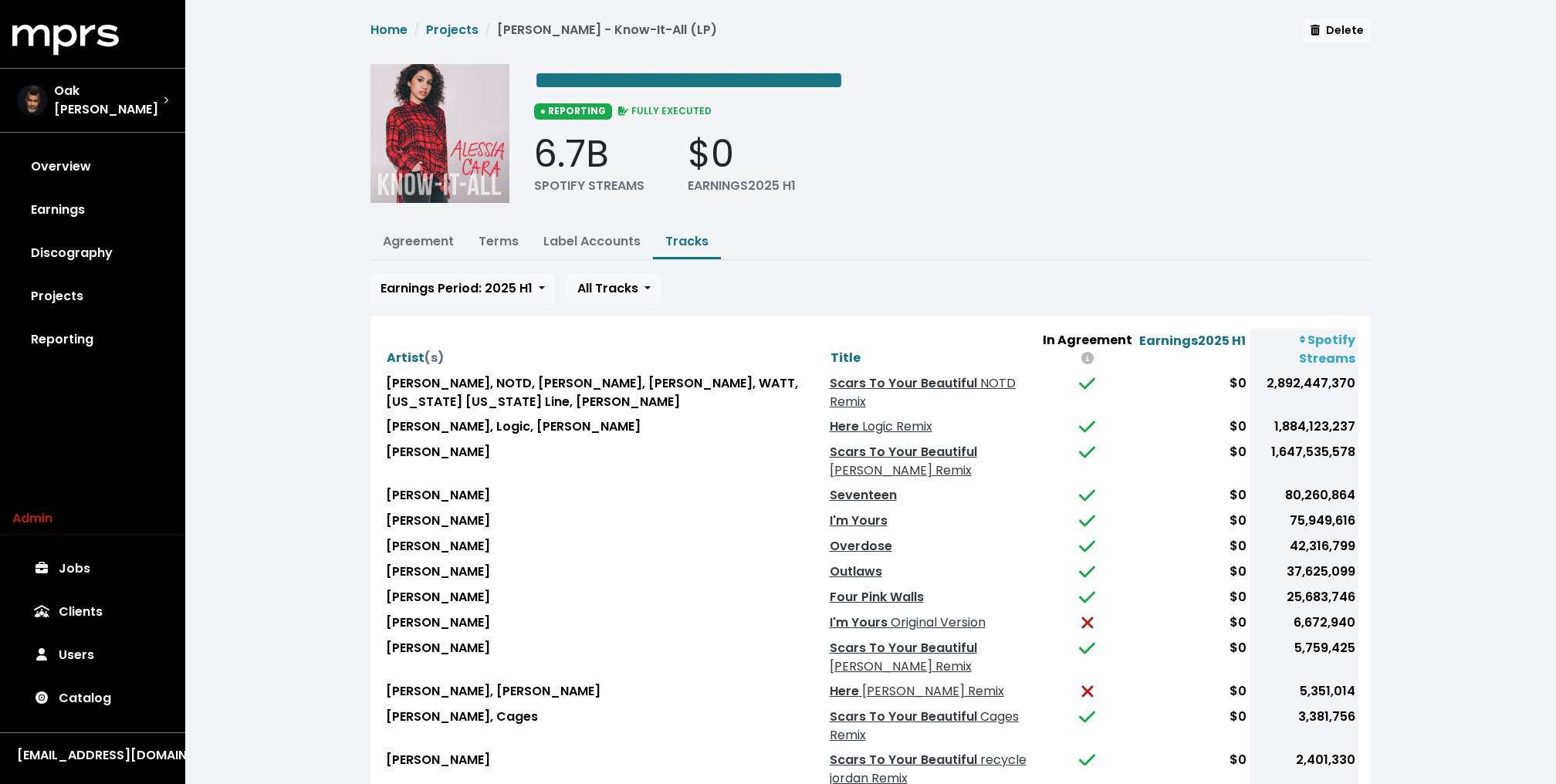
click at [293, 311] on div "**********" at bounding box center [870, 466] width 1371 height 933
click at [508, 236] on link "Terms" at bounding box center [498, 240] width 40 height 18
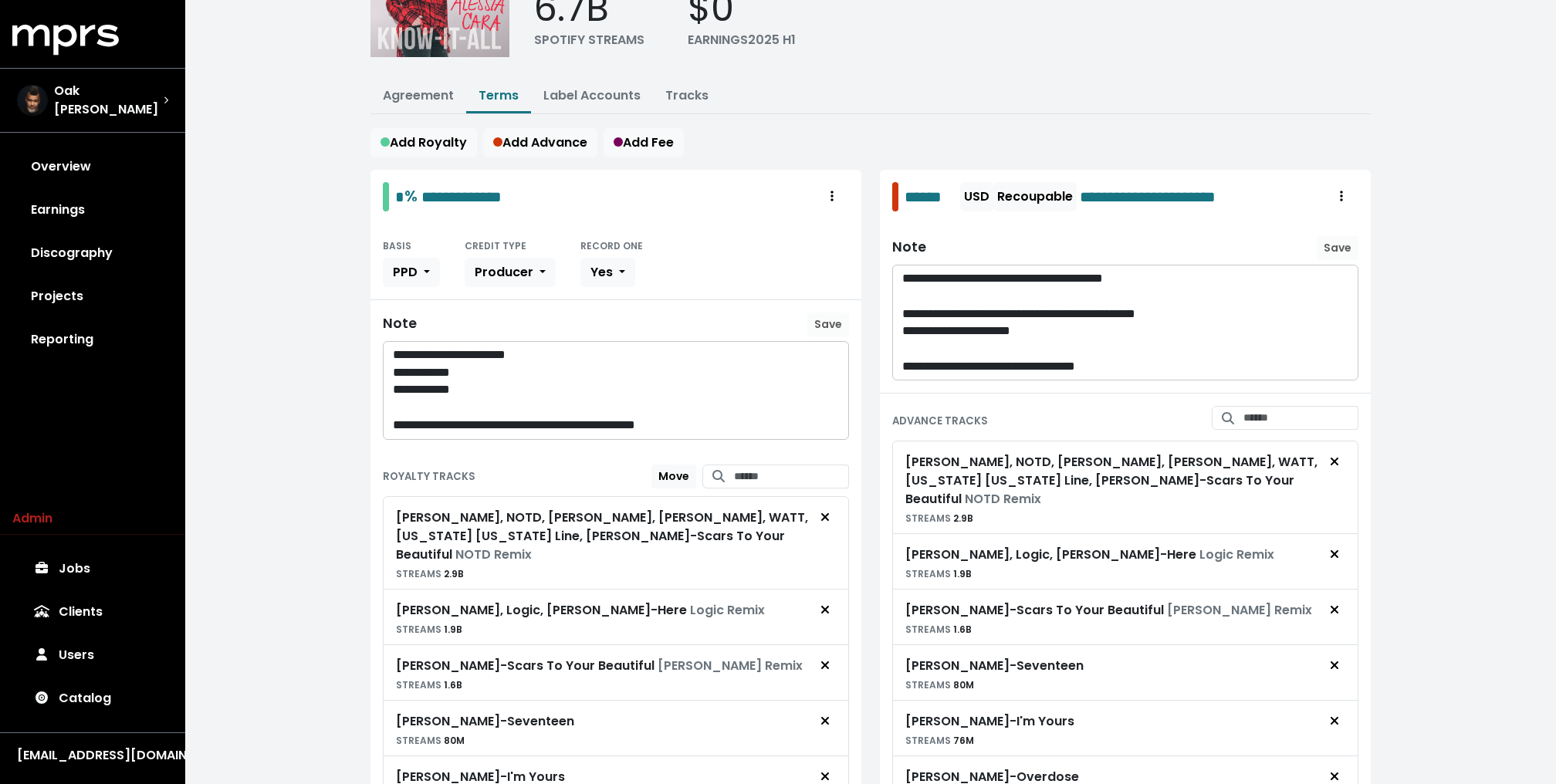
scroll to position [149, 0]
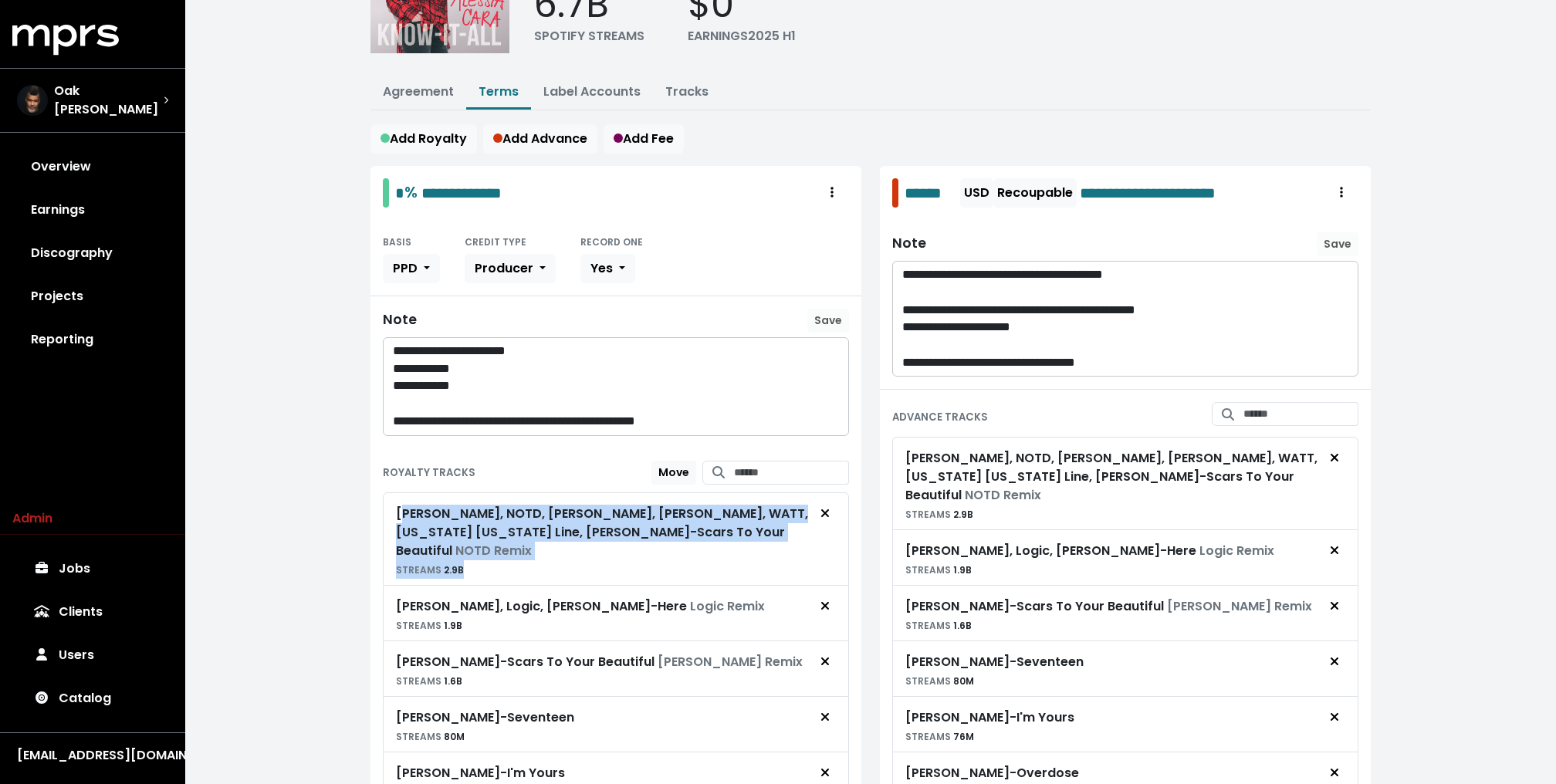
drag, startPoint x: 592, startPoint y: 540, endPoint x: 401, endPoint y: 499, distance: 195.4
click at [401, 505] on div "Alessia Cara, NOTD, Alesso, Hailee Steinfeld, WATT, Florida Georgia Line, Justi…" at bounding box center [602, 541] width 412 height 74
click at [401, 505] on div "Alessia Cara, NOTD, Alesso, Hailee Steinfeld, WATT, Florida Georgia Line, Justi…" at bounding box center [602, 532] width 412 height 56
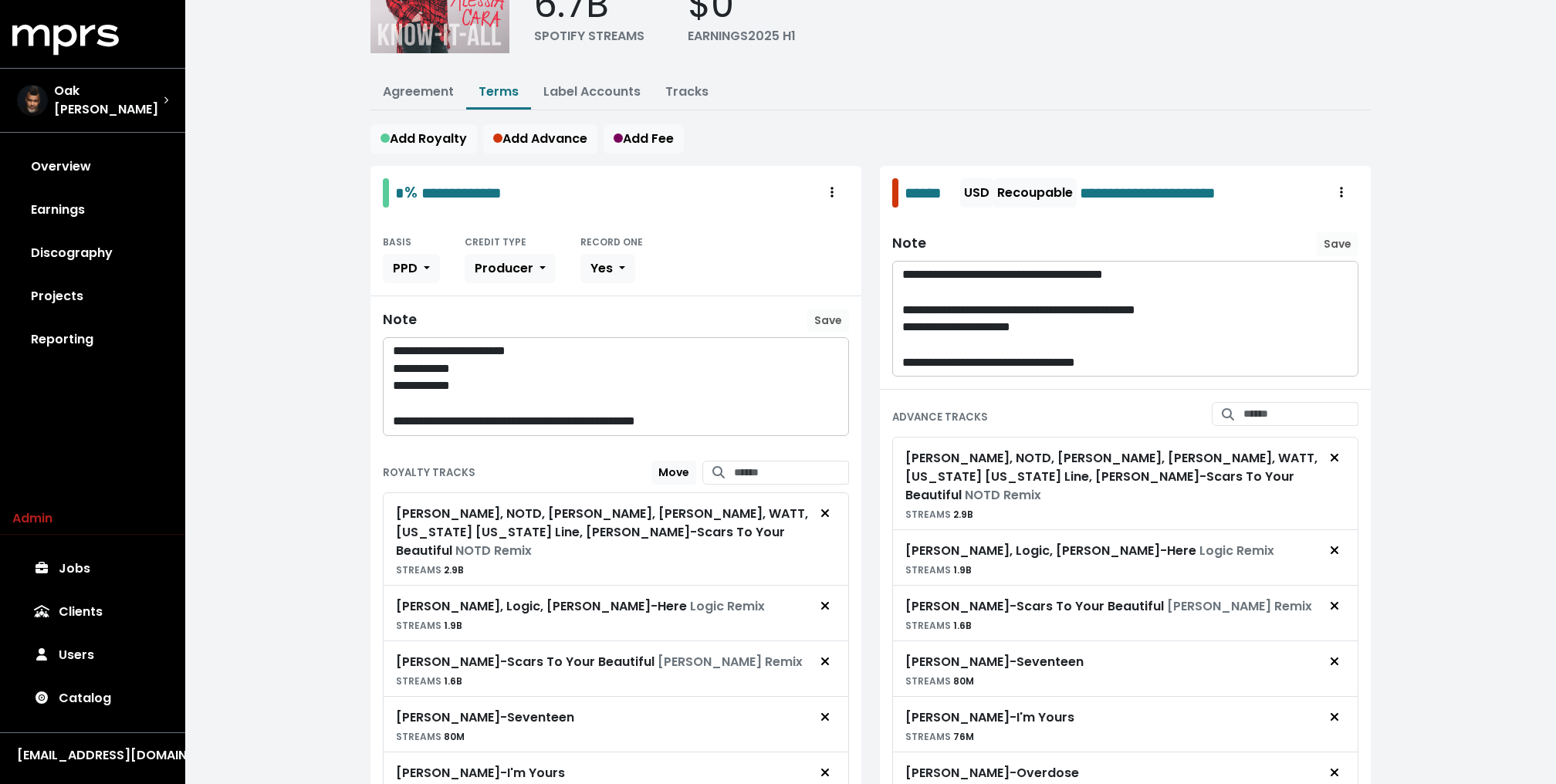
click at [793, 117] on div "**********" at bounding box center [870, 601] width 1019 height 1464
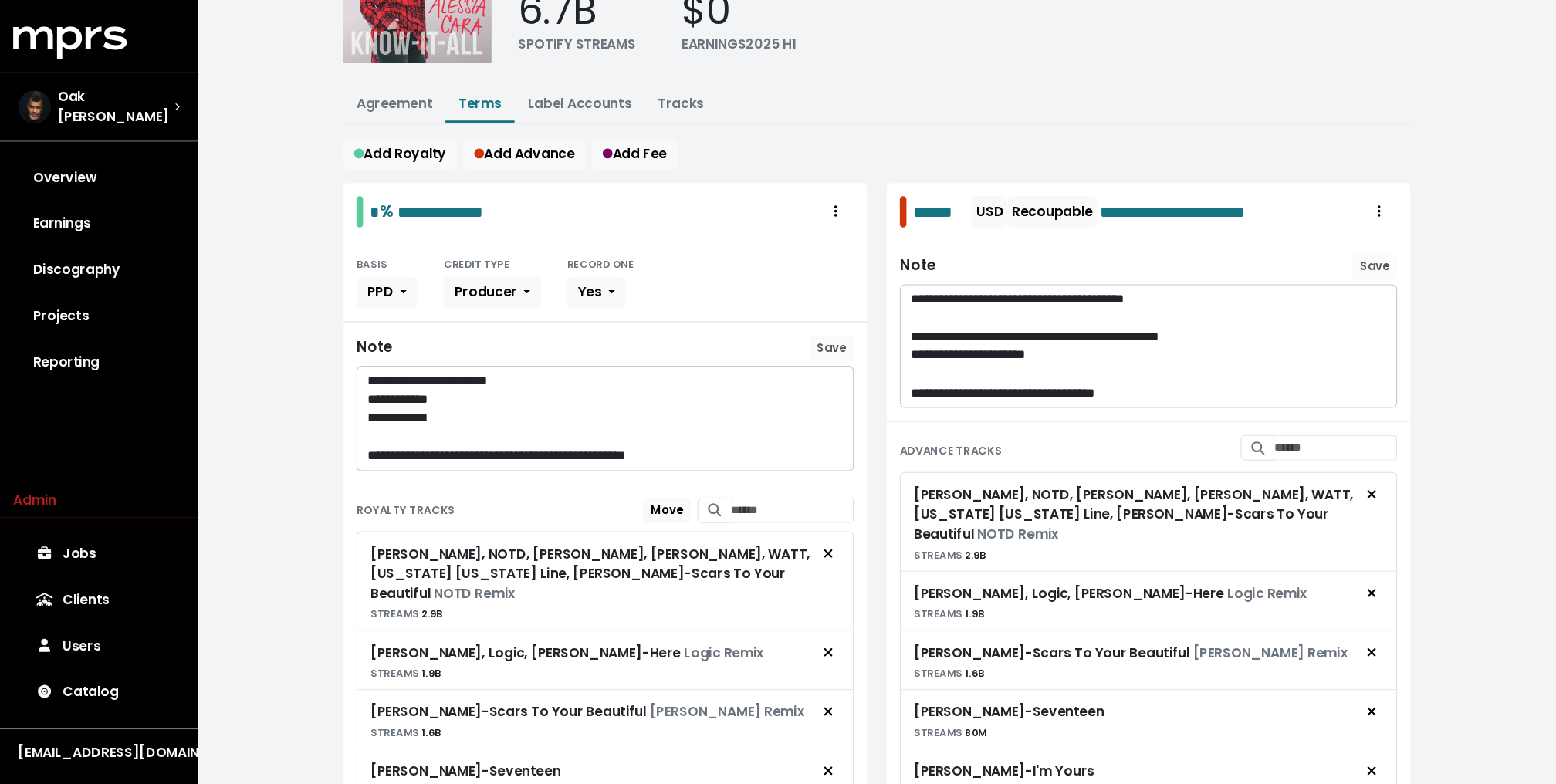
scroll to position [144, 0]
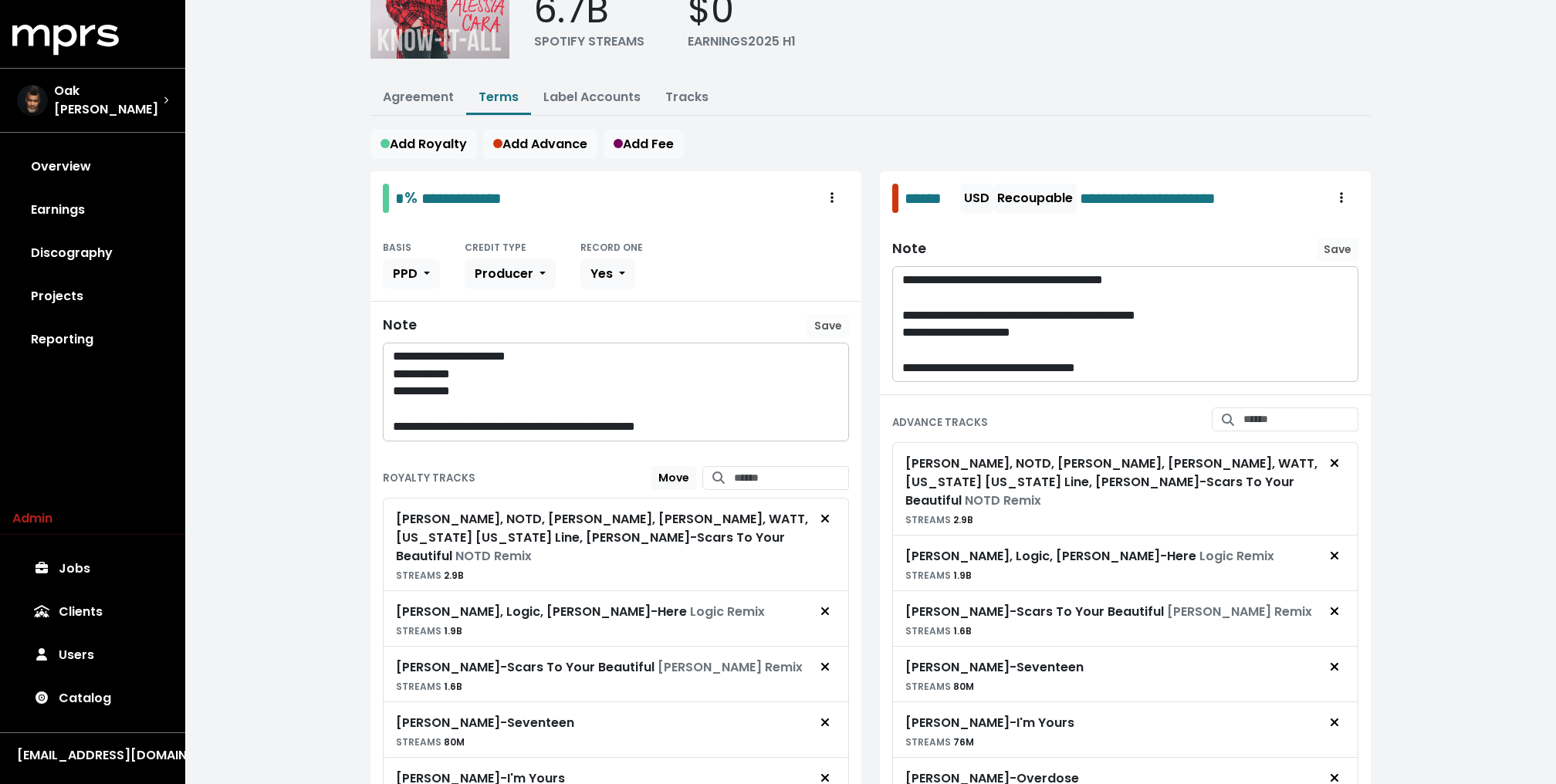
click at [863, 353] on div "**********" at bounding box center [616, 748] width 509 height 1154
click at [869, 350] on div "**********" at bounding box center [616, 748] width 509 height 1154
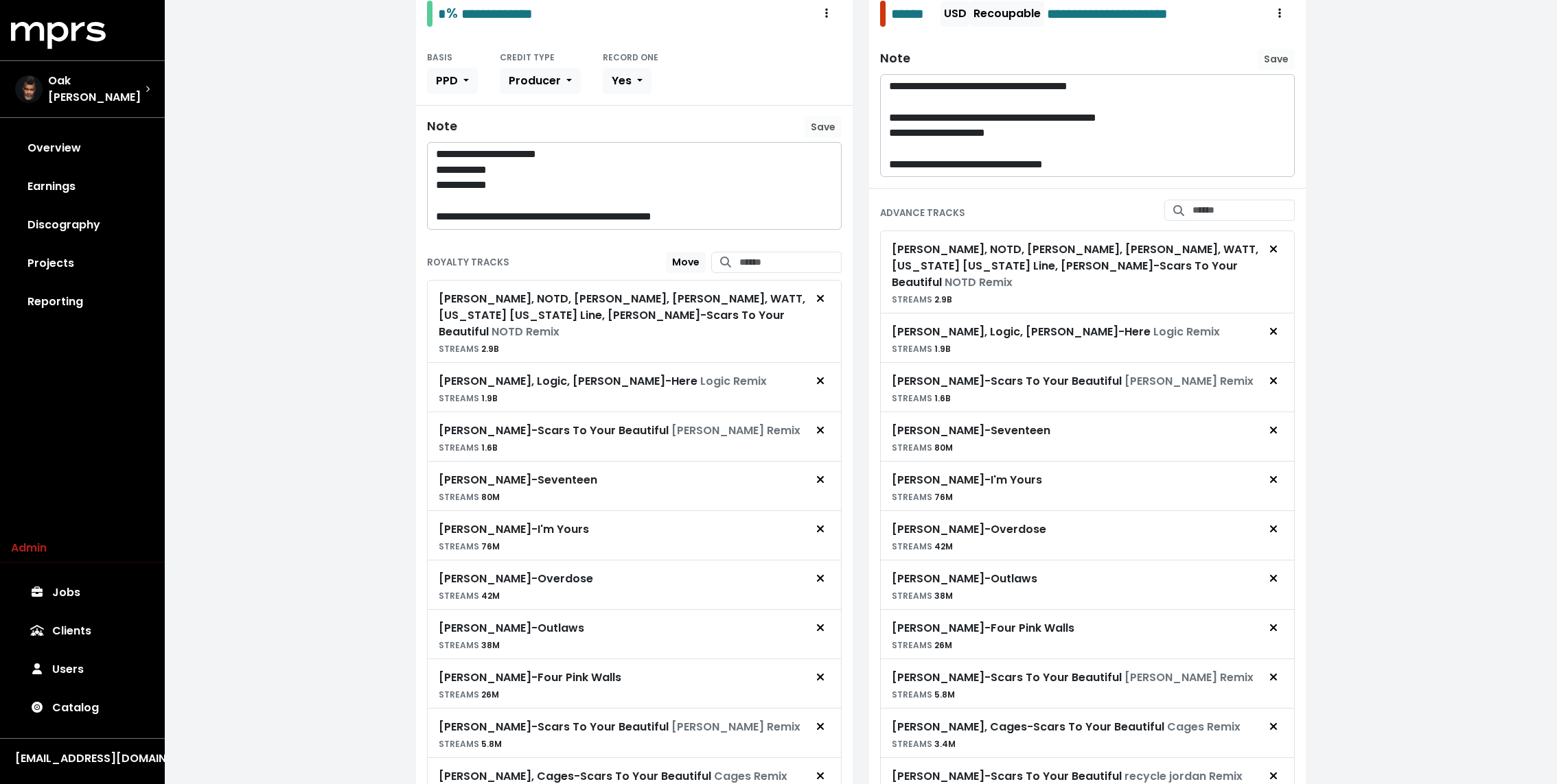
scroll to position [297, 0]
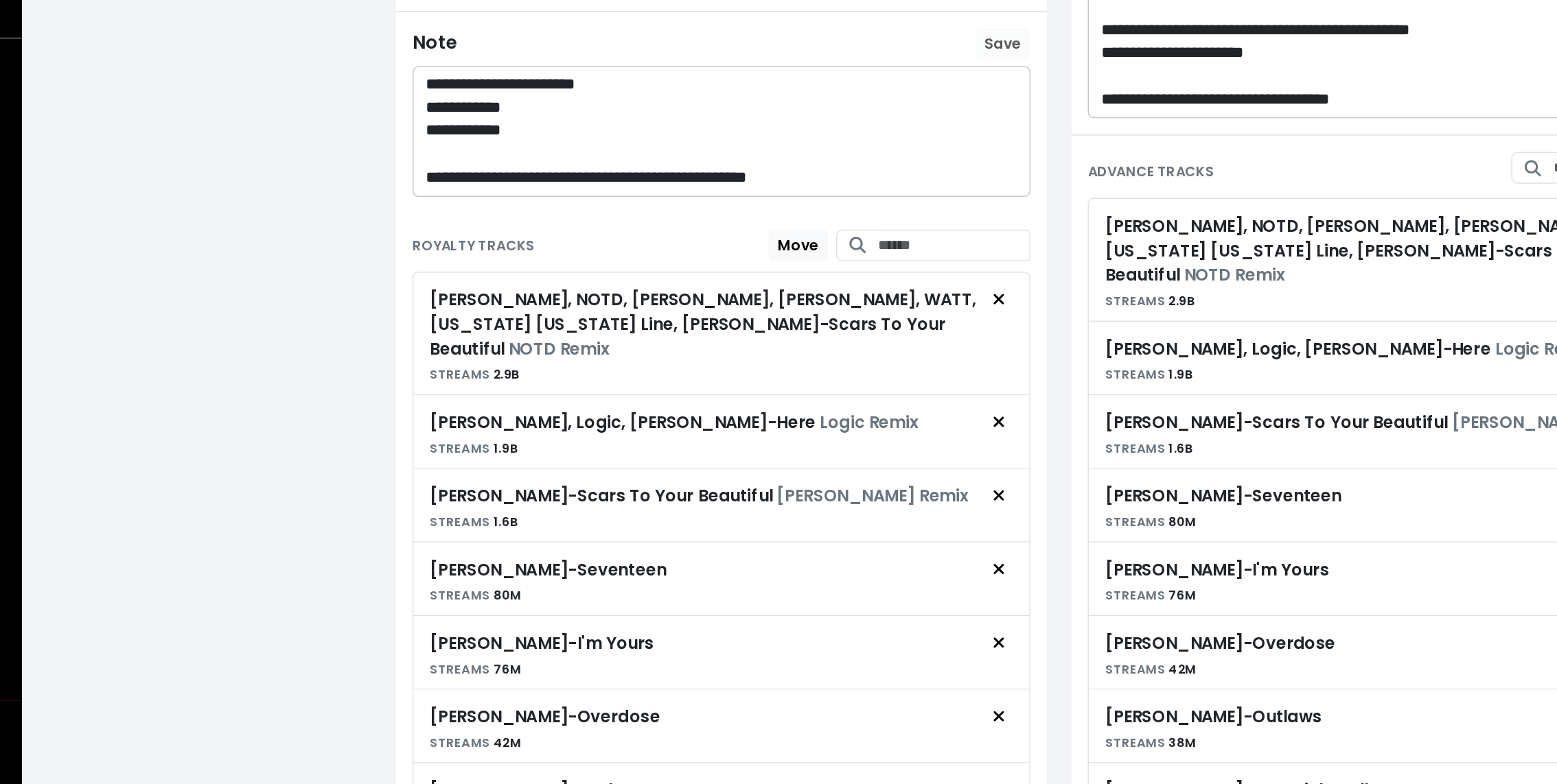
click at [444, 286] on div "Alessia Cara, NOTD, Alesso, Hailee Steinfeld, WATT, Florida Georgia Line, Justi…" at bounding box center [622, 310] width 367 height 50
click at [410, 285] on div "**********" at bounding box center [634, 498] width 453 height 1027
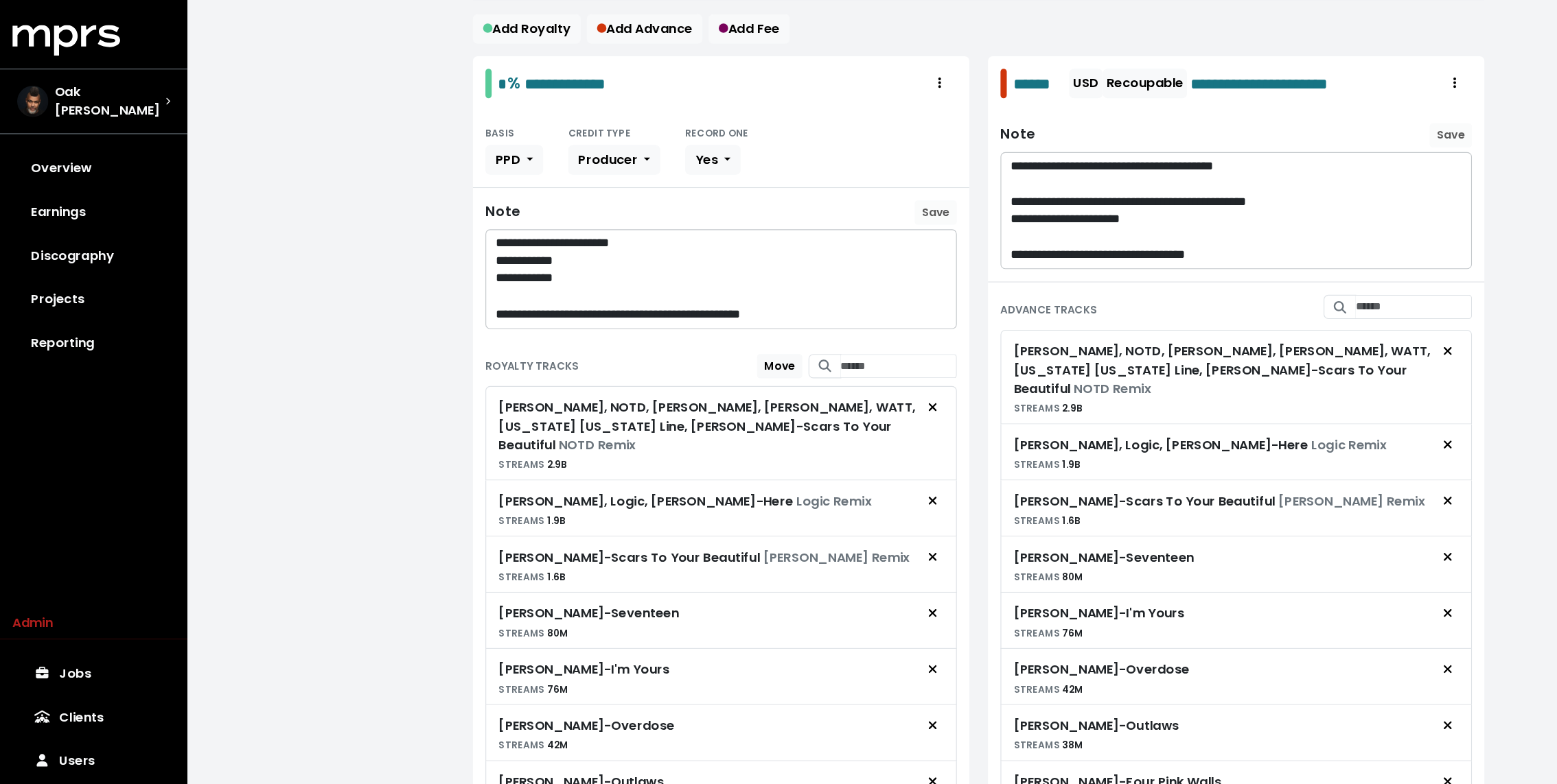
scroll to position [230, 0]
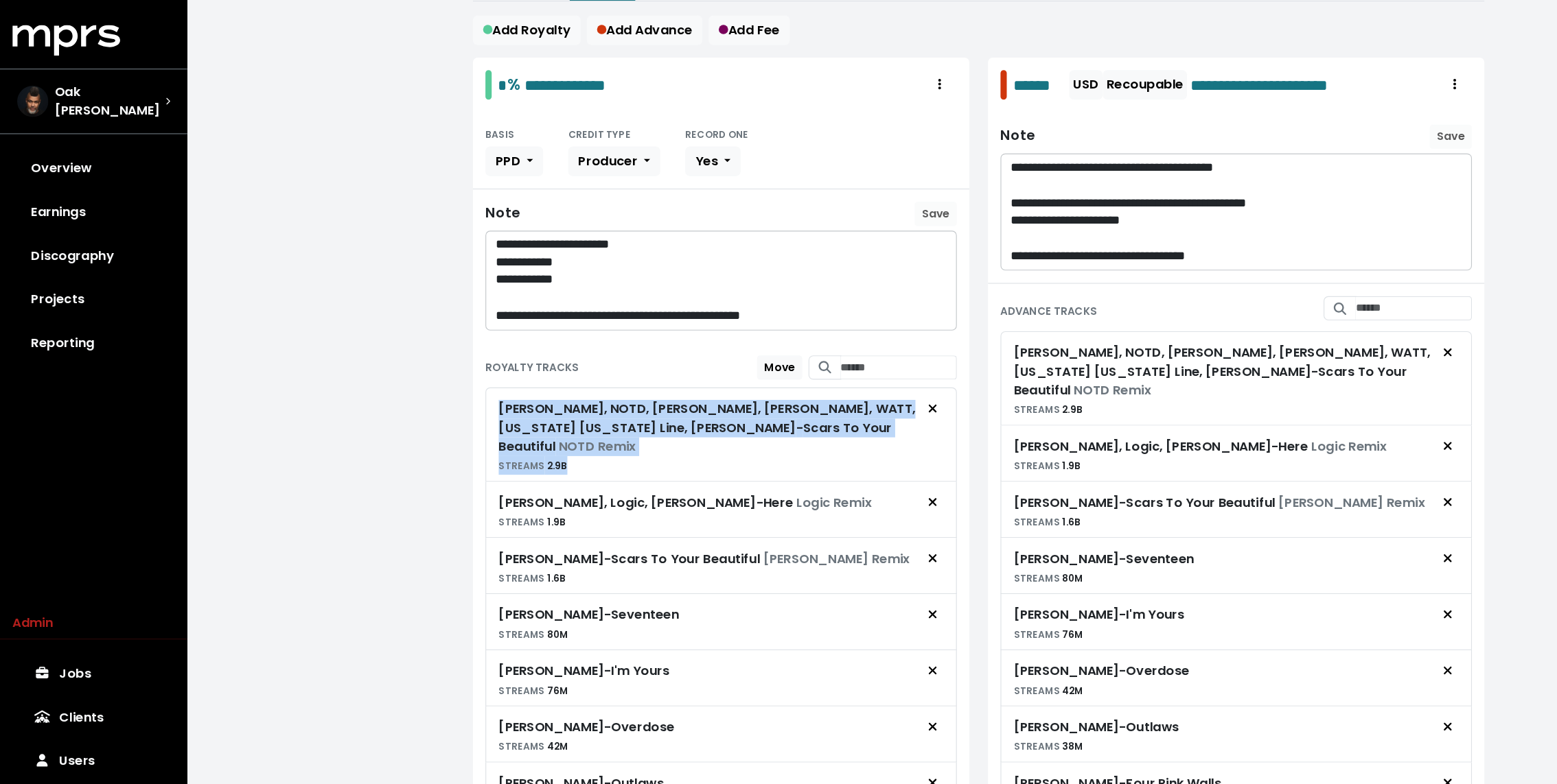
drag, startPoint x: 436, startPoint y: 352, endPoint x: 742, endPoint y: 403, distance: 310.2
click at [742, 403] on div "Alessia Cara, NOTD, Alesso, Hailee Steinfeld, WATT, Florida Georgia Line, Justi…" at bounding box center [634, 687] width 415 height 692
click at [560, 385] on span "NOTD Remix" at bounding box center [525, 392] width 68 height 16
drag, startPoint x: 643, startPoint y: 389, endPoint x: 553, endPoint y: 379, distance: 90.6
click at [553, 379] on div "Alessia Cara, NOTD, Alesso, Hailee Steinfeld, WATT, Florida Georgia Line, Justi…" at bounding box center [622, 384] width 367 height 66
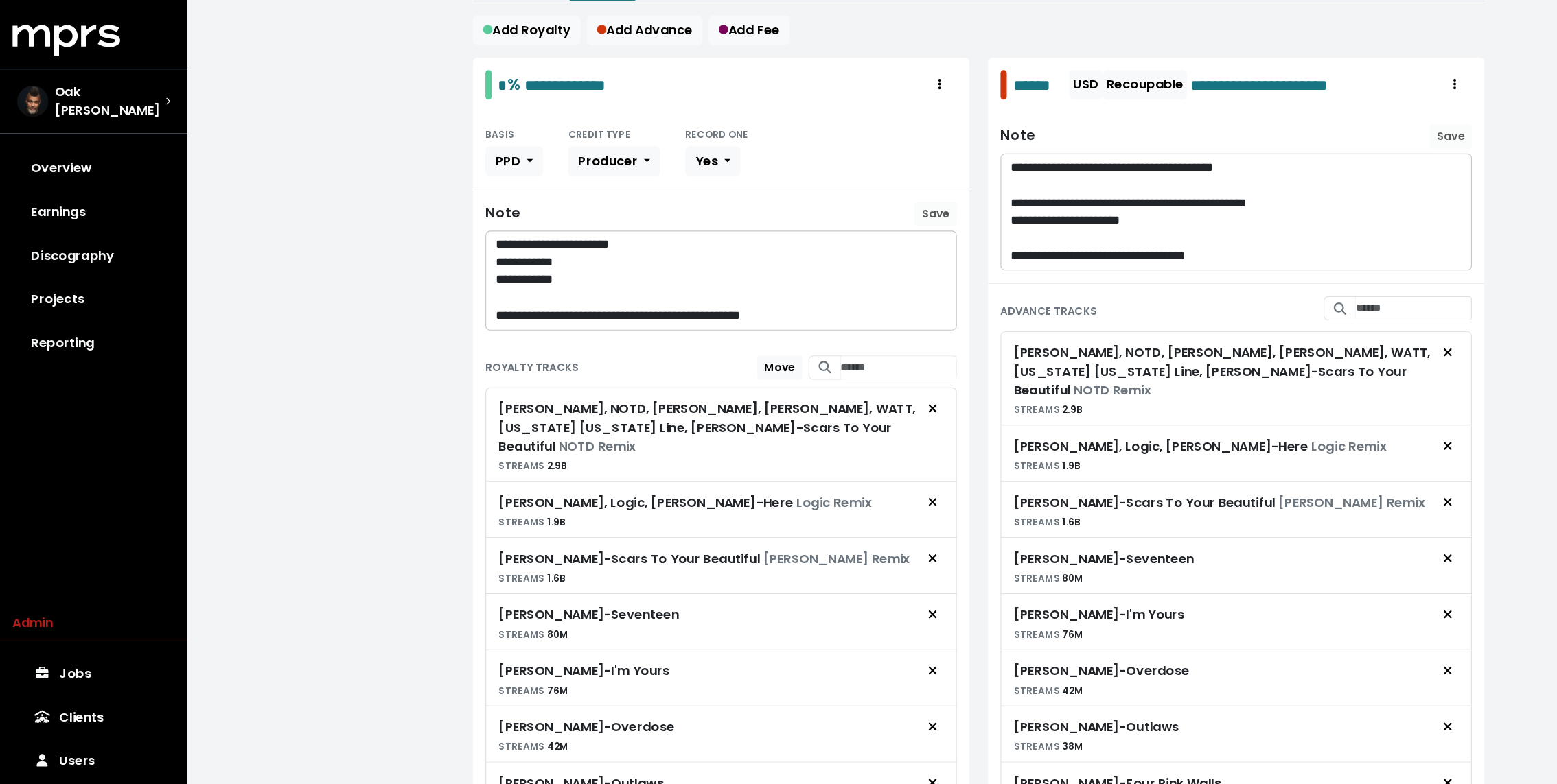
click at [539, 378] on div "Alessia Cara, NOTD, Alesso, Hailee Steinfeld, WATT, Florida Georgia Line, Justi…" at bounding box center [622, 376] width 367 height 50
click at [596, 374] on div "Alessia Cara, NOTD, Alesso, Hailee Steinfeld, WATT, Florida Georgia Line, Justi…" at bounding box center [622, 376] width 367 height 50
click at [807, 369] on div "Alessia Cara, NOTD, Alesso, Hailee Steinfeld, WATT, Florida Georgia Line, Justi…" at bounding box center [634, 382] width 391 height 70
drag, startPoint x: 515, startPoint y: 354, endPoint x: 585, endPoint y: 371, distance: 72.0
click at [585, 371] on div "Alessia Cara, NOTD, Alesso, Hailee Steinfeld, WATT, Florida Georgia Line, Justi…" at bounding box center [622, 376] width 367 height 50
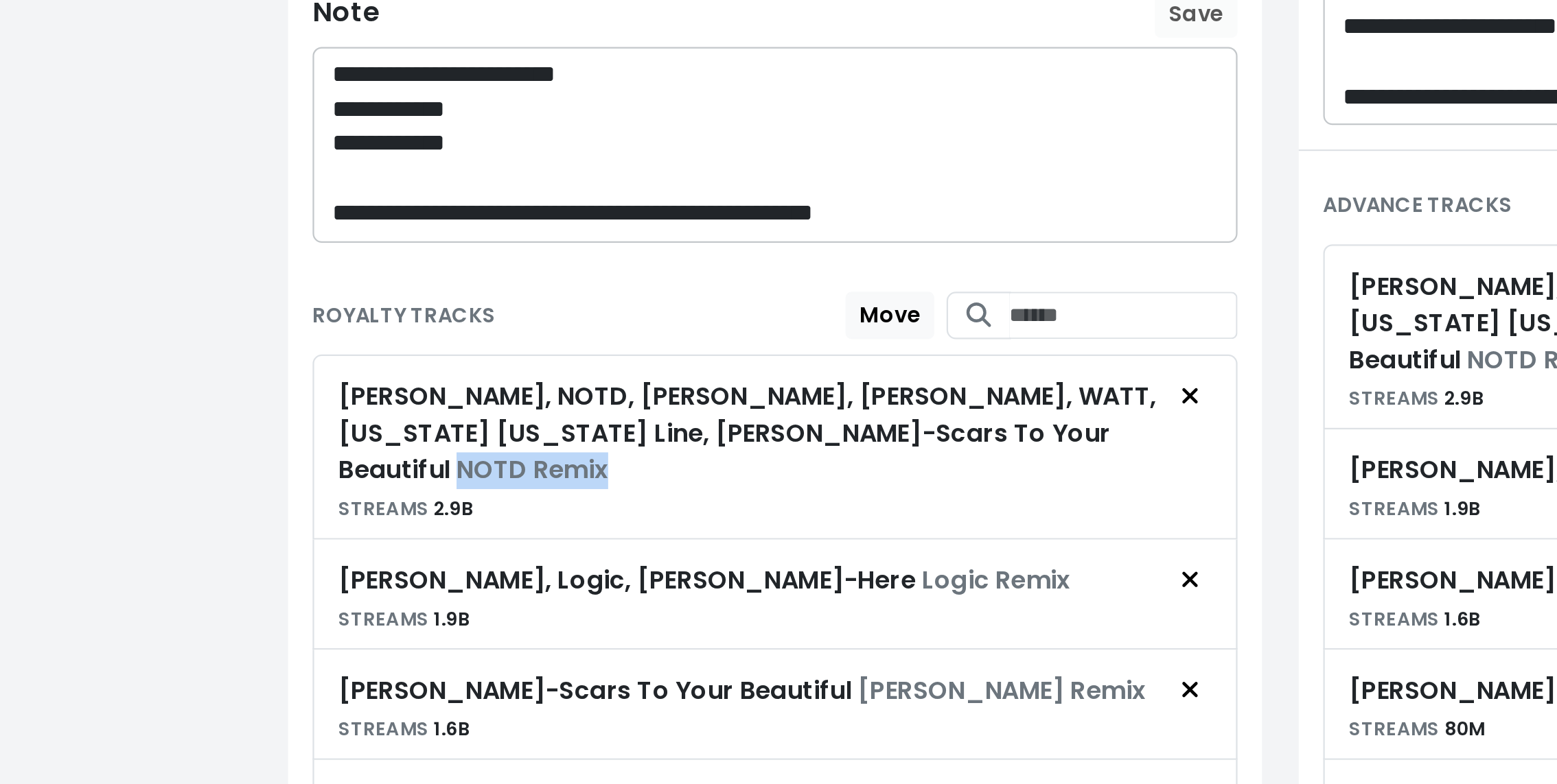
drag, startPoint x: 730, startPoint y: 370, endPoint x: 804, endPoint y: 372, distance: 74.0
click at [804, 372] on div "Alessia Cara, NOTD, Alesso, Hailee Steinfeld, WATT, Florida Georgia Line, Justi…" at bounding box center [622, 376] width 367 height 50
click at [454, 352] on div "Alessia Cara, NOTD, Alesso, Hailee Steinfeld, WATT, Florida Georgia Line, Justi…" at bounding box center [622, 376] width 367 height 50
click at [485, 404] on small "STREAMS 2.9B" at bounding box center [468, 410] width 60 height 12
drag, startPoint x: 729, startPoint y: 372, endPoint x: 798, endPoint y: 369, distance: 69.1
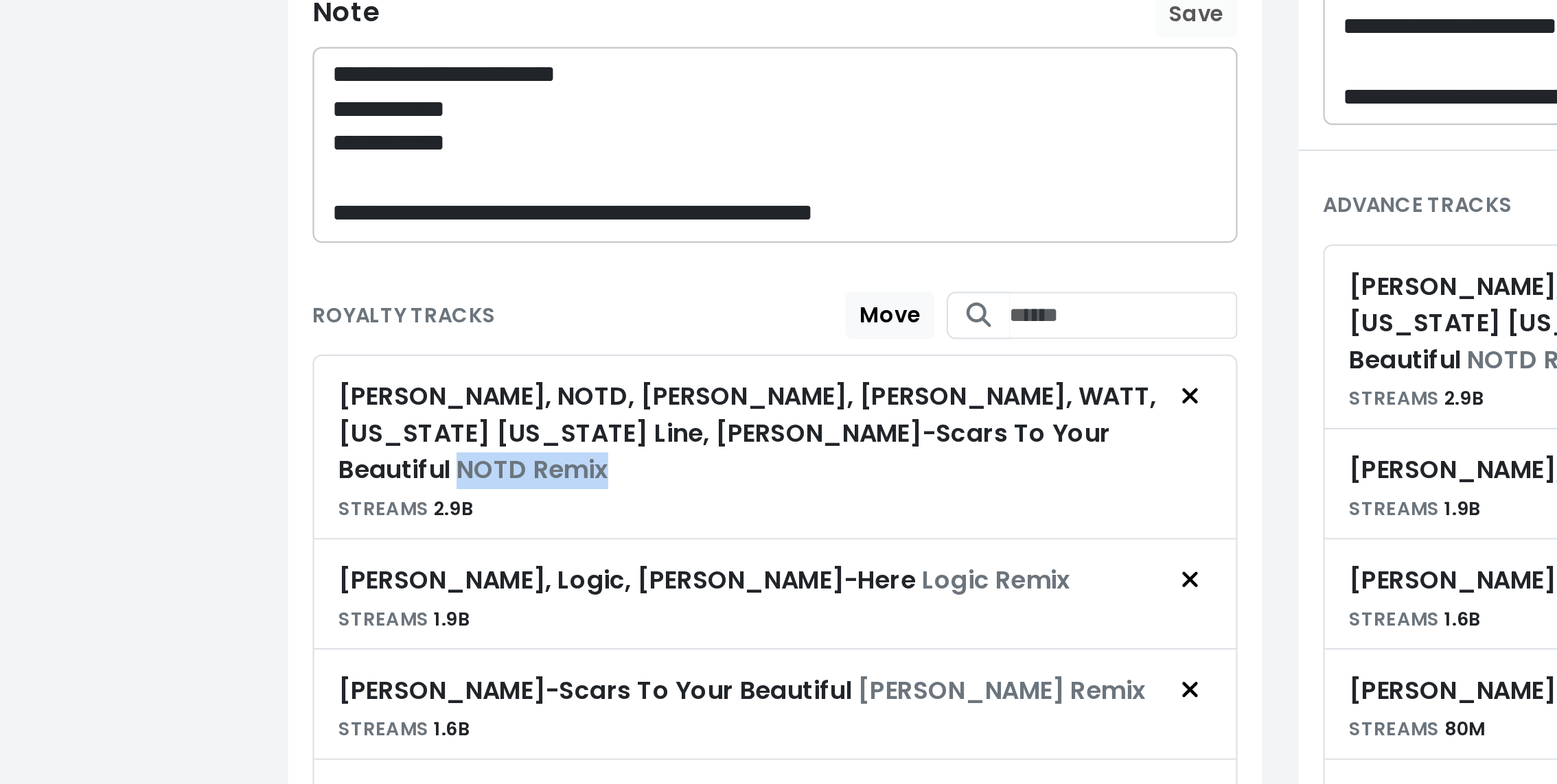
click at [798, 369] on div "Alessia Cara, NOTD, Alesso, Hailee Steinfeld, WATT, Florida Georgia Line, Justi…" at bounding box center [622, 376] width 367 height 50
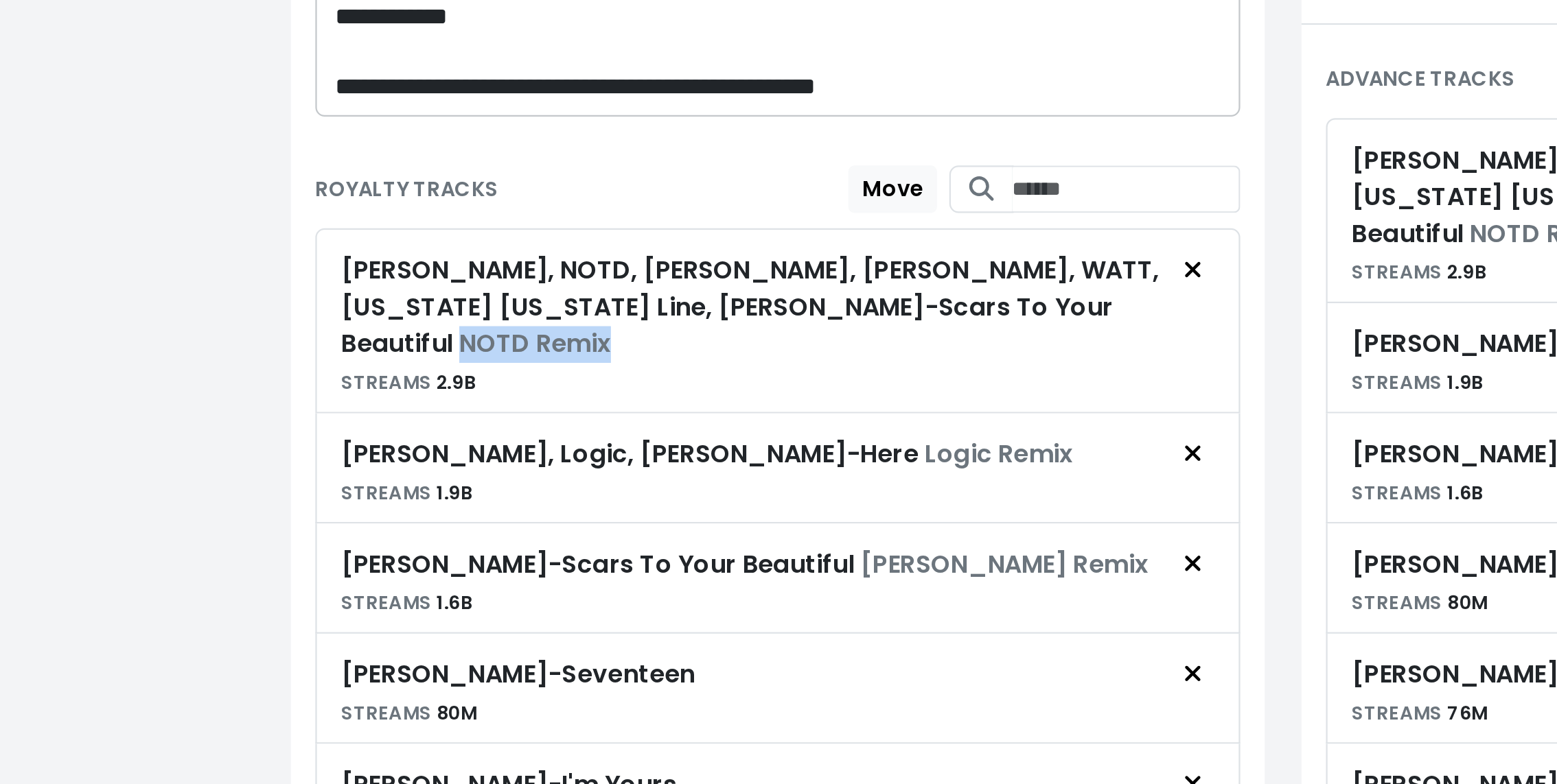
scroll to position [331, 0]
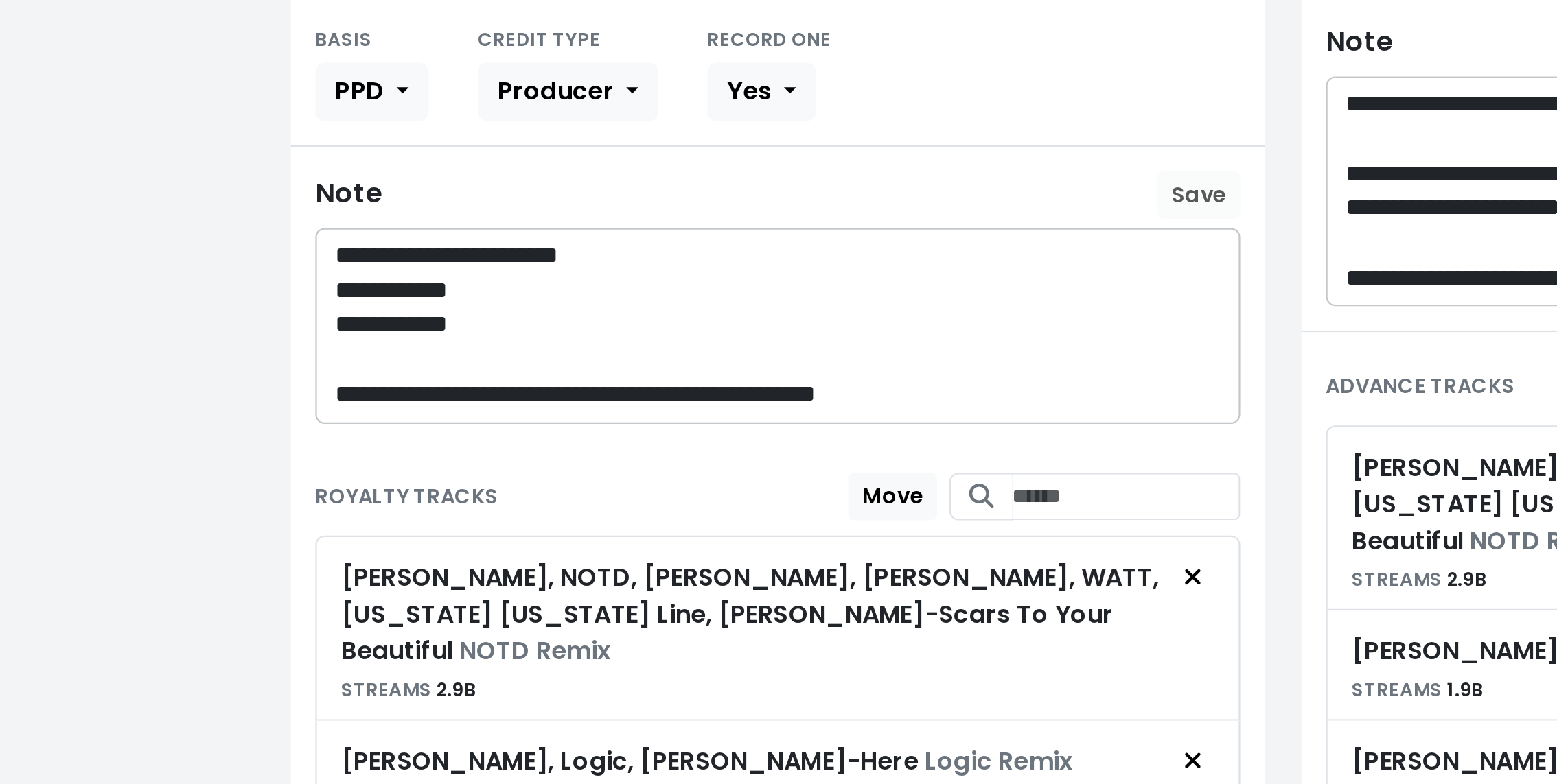
click at [397, 170] on div "**********" at bounding box center [861, 339] width 1392 height 1340
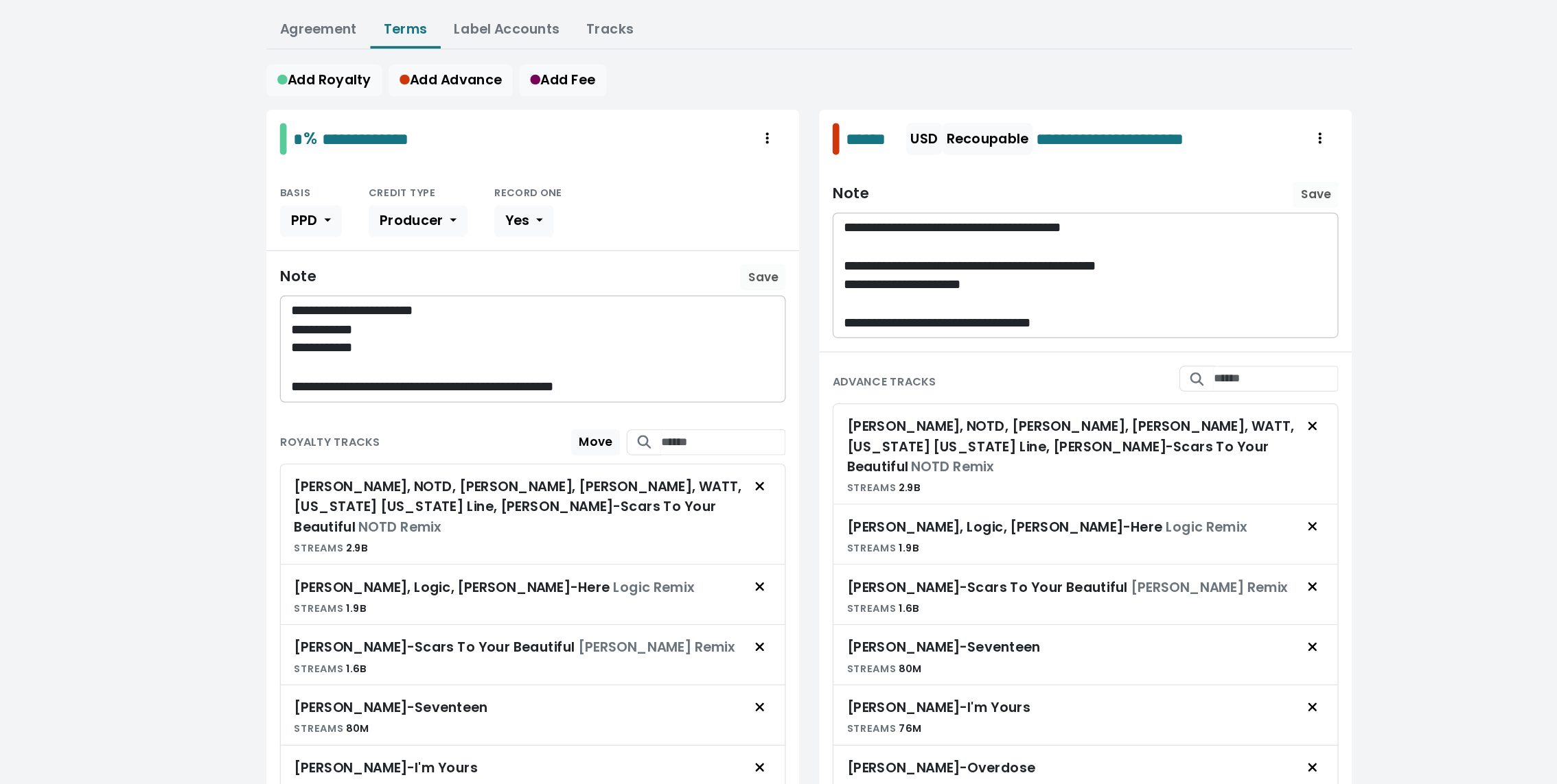
scroll to position [0, 0]
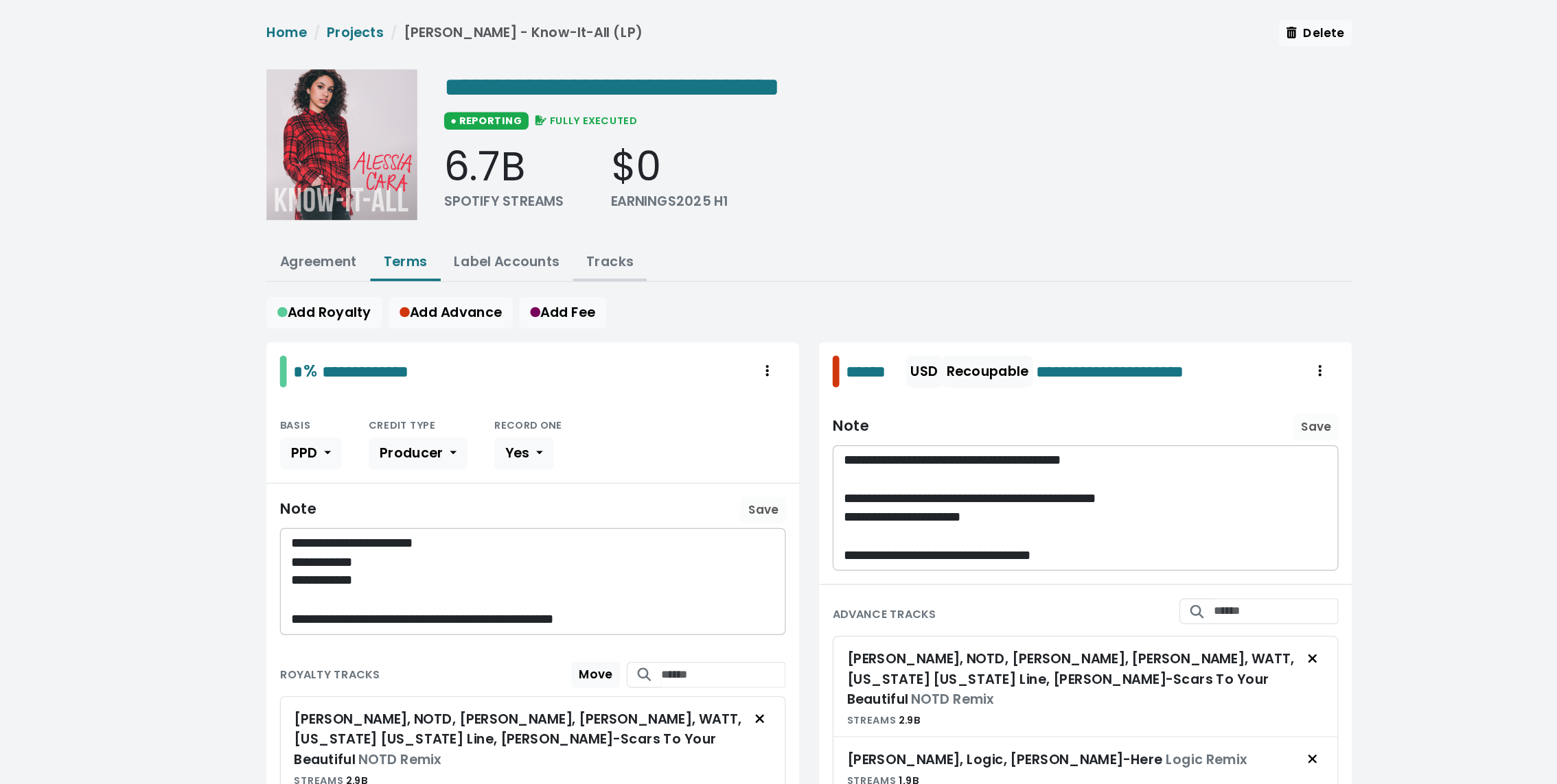
click at [689, 214] on link "Tracks" at bounding box center [698, 214] width 39 height 16
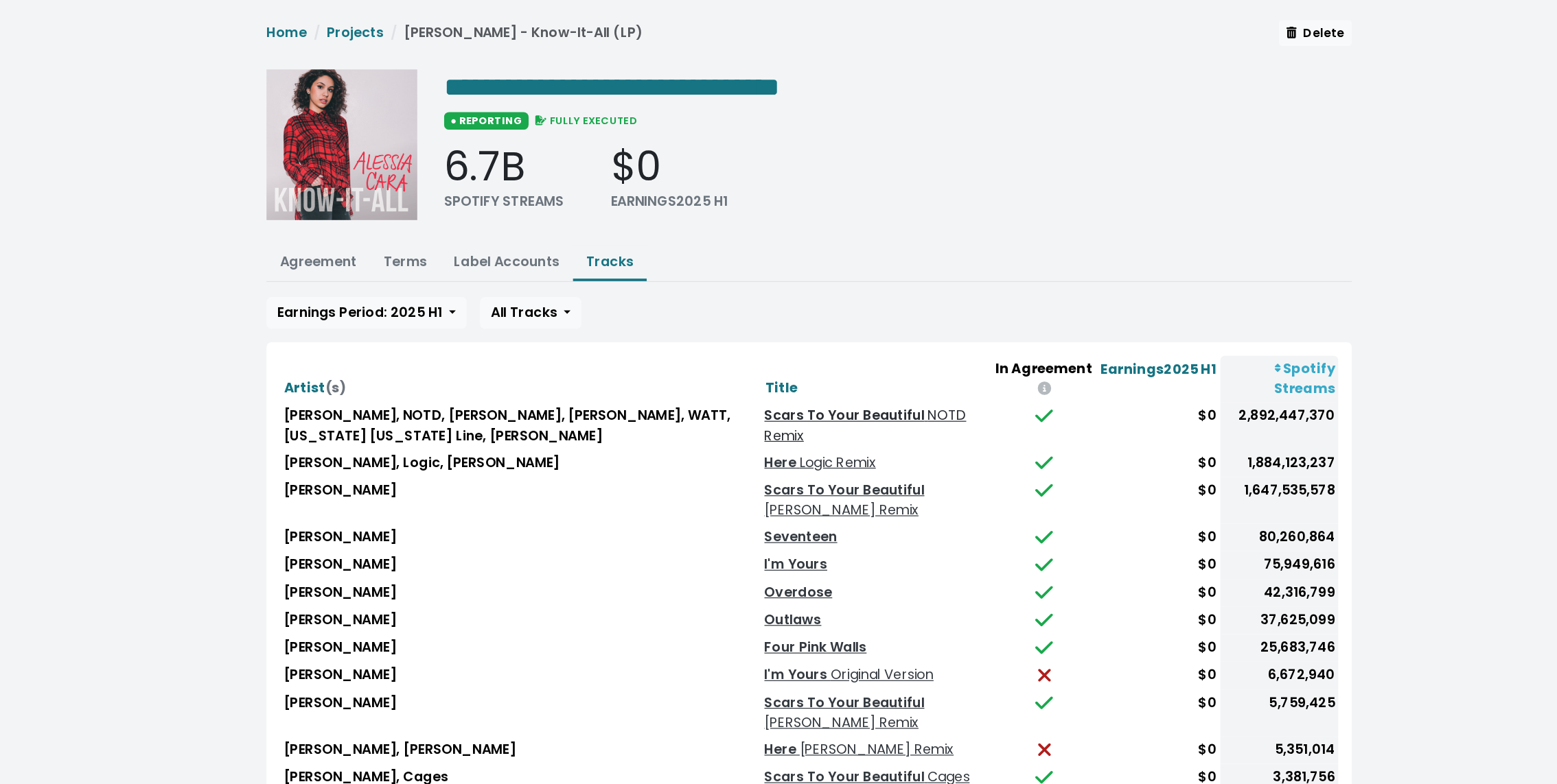
click at [860, 333] on link "Scars To Your Beautiful NOTD Remix" at bounding box center [907, 349] width 165 height 32
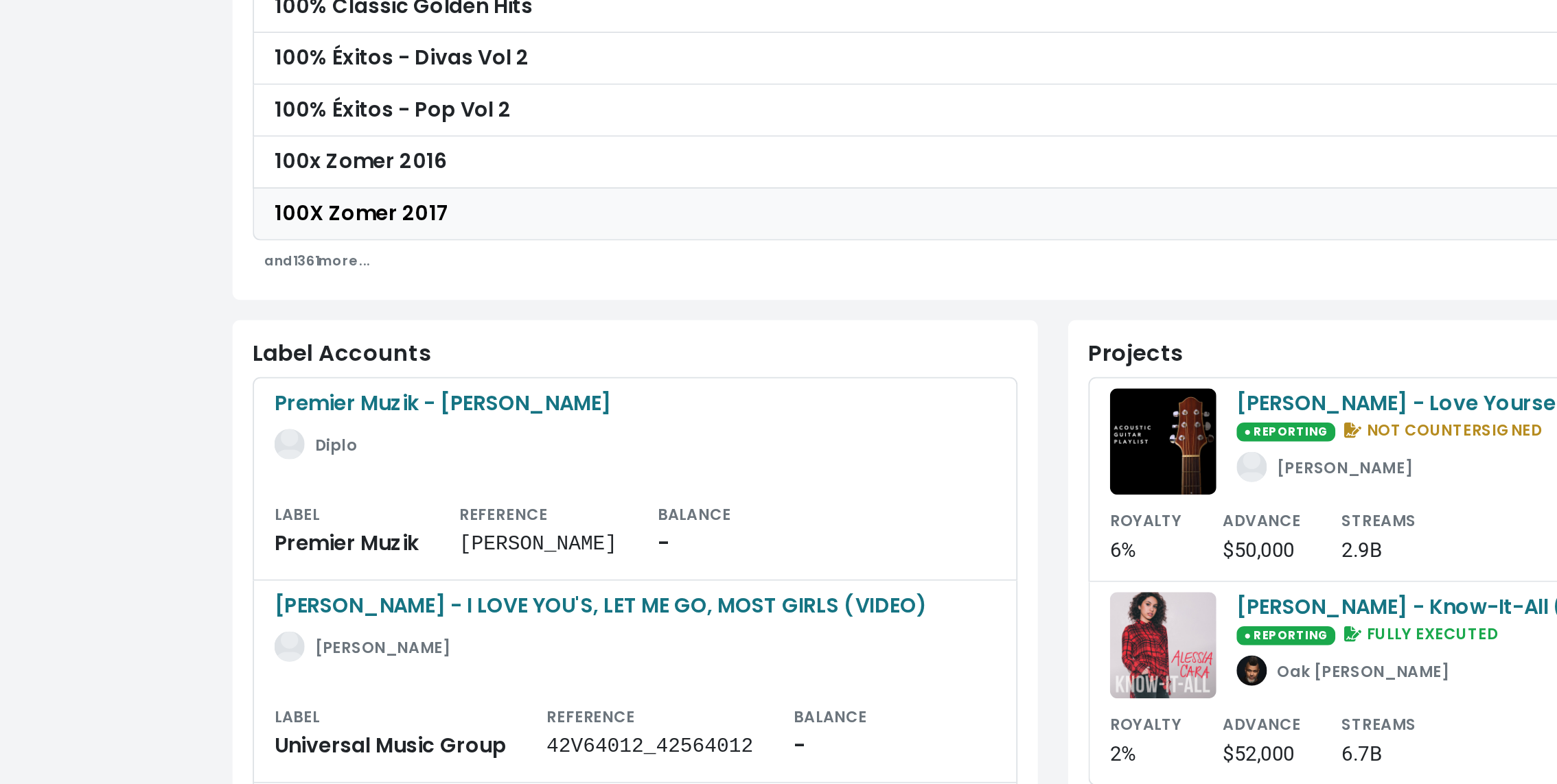
scroll to position [93, 0]
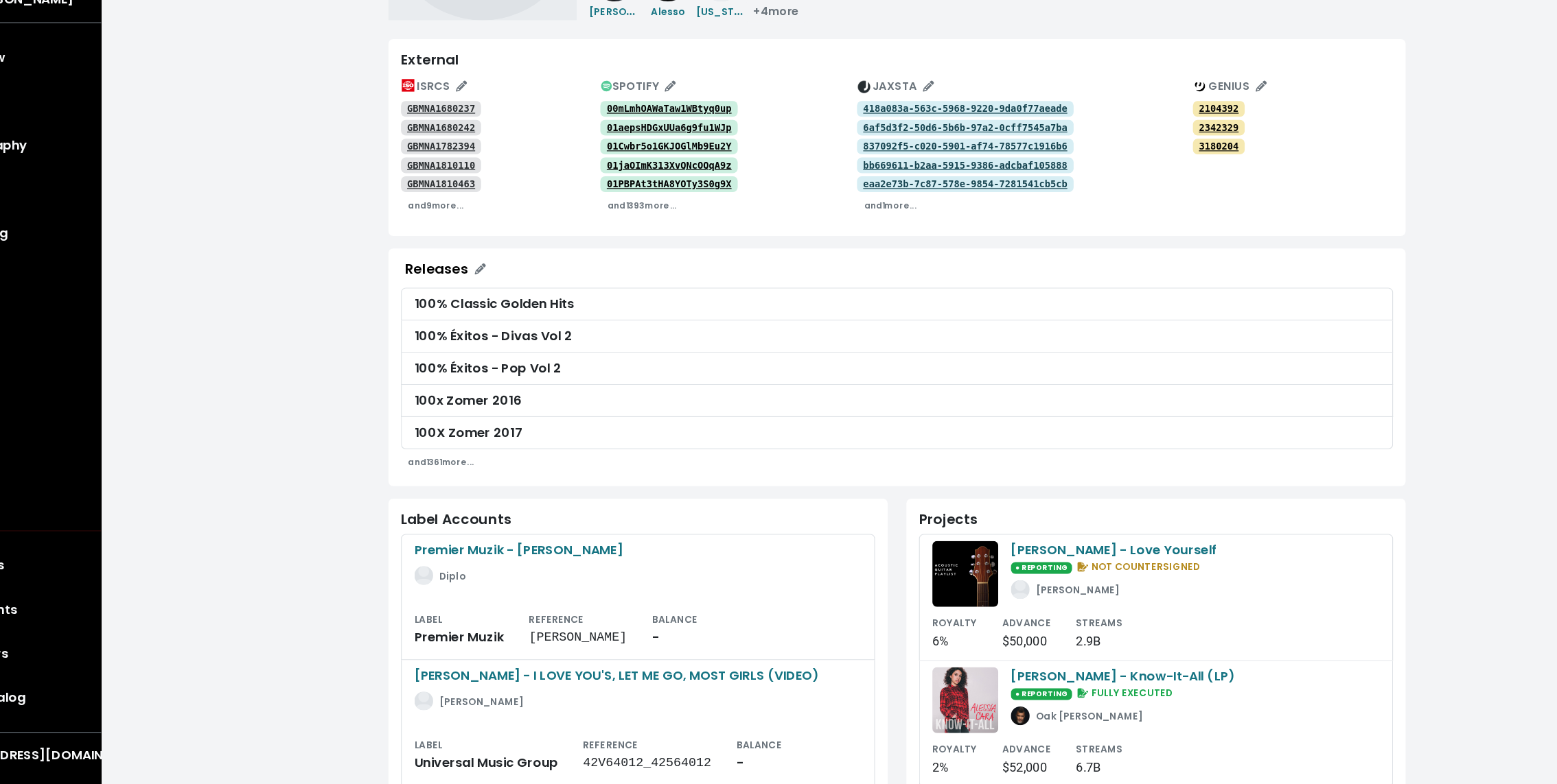
click at [464, 189] on tt "GBMNA1680237" at bounding box center [462, 193] width 59 height 10
click at [459, 207] on tt "GBMNA1680242" at bounding box center [462, 210] width 59 height 10
click at [458, 224] on tt "GBMNA1782394" at bounding box center [462, 226] width 59 height 10
click at [456, 240] on tt "GBMNA1810110" at bounding box center [462, 243] width 59 height 10
click at [448, 260] on tt "GBMNA1810463" at bounding box center [462, 259] width 59 height 10
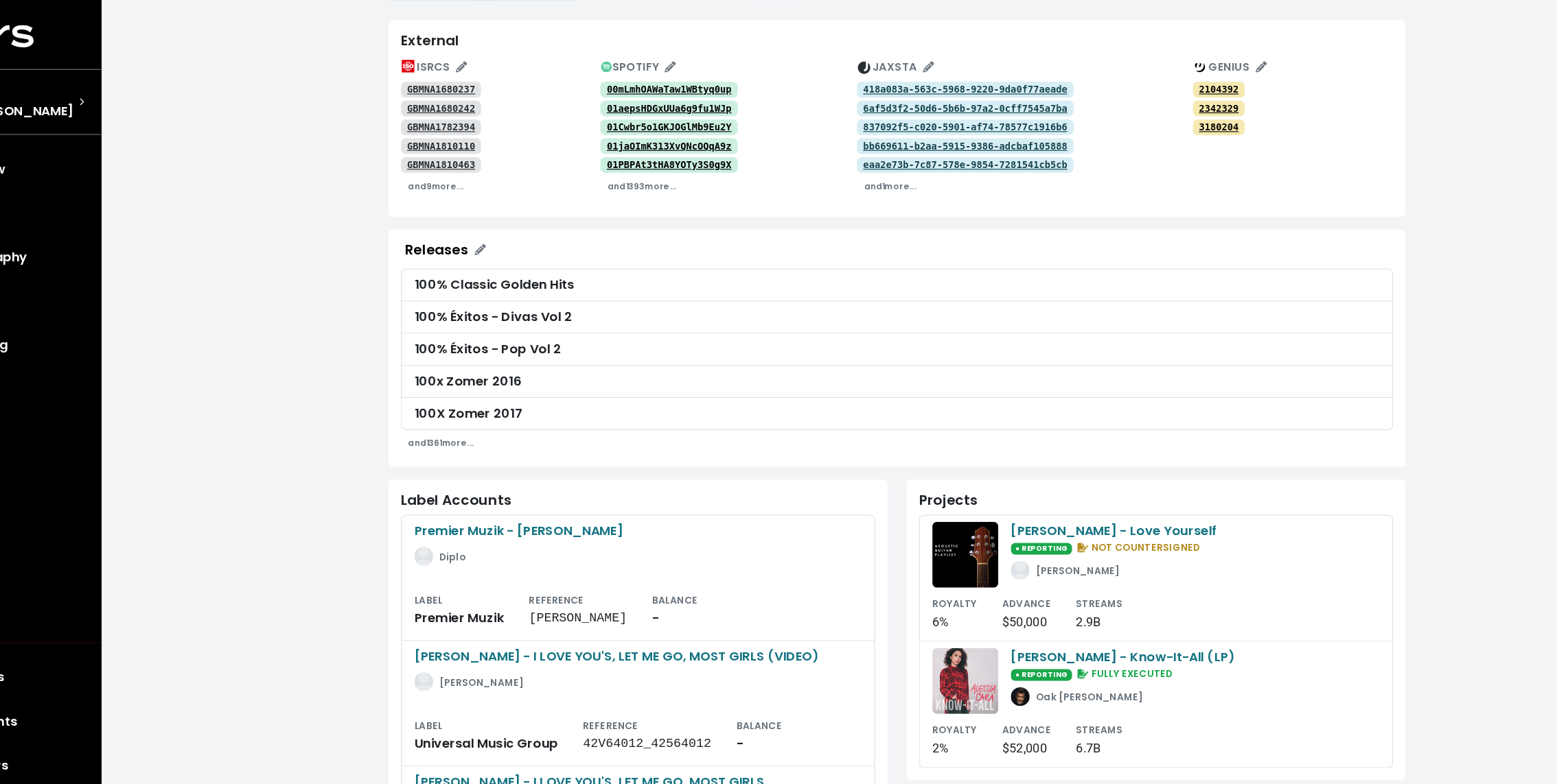
scroll to position [204, 0]
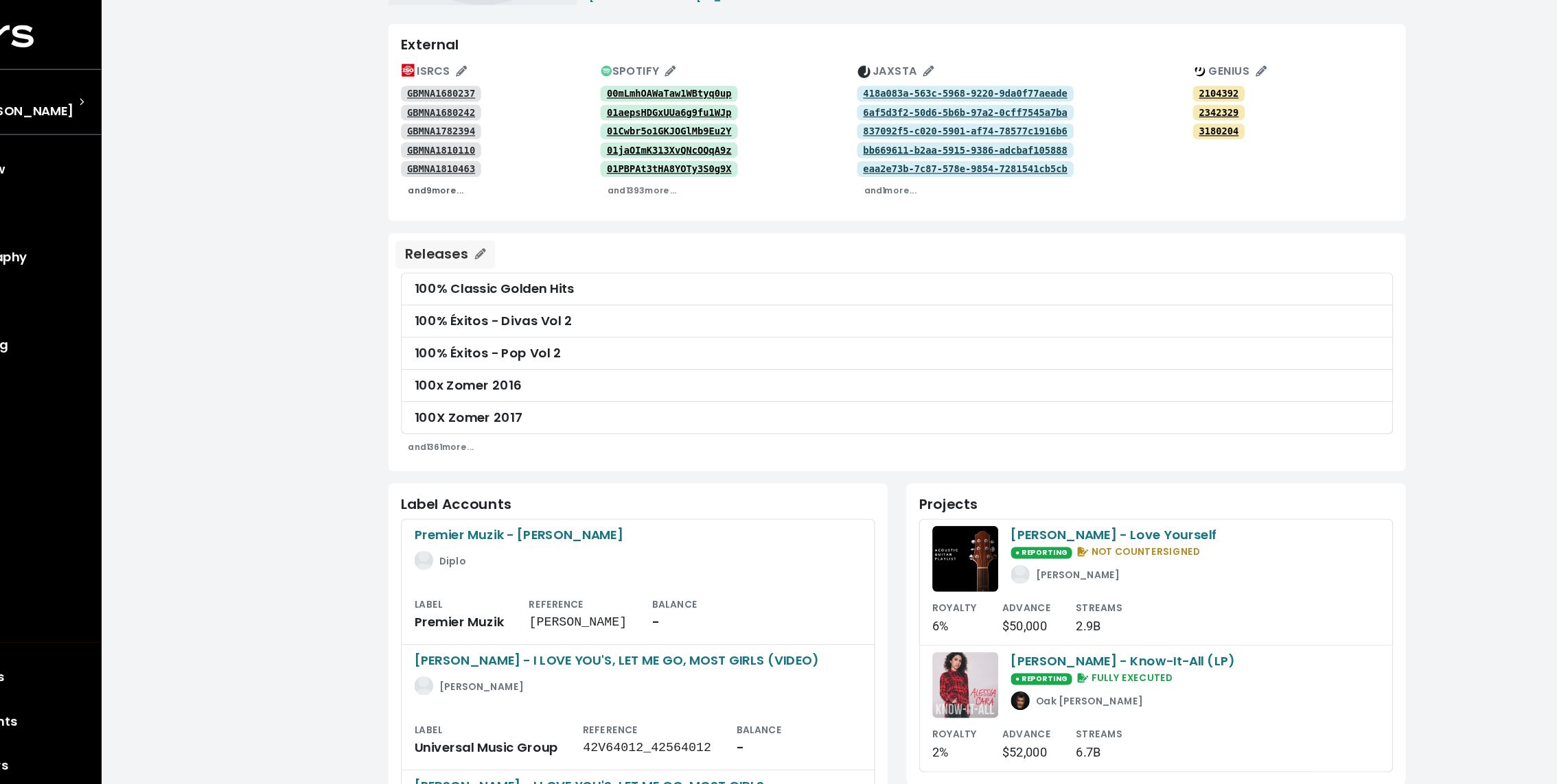
drag, startPoint x: 453, startPoint y: 168, endPoint x: 435, endPoint y: 231, distance: 65.5
click at [435, 231] on span "**********" at bounding box center [861, 550] width 890 height 1475
click at [457, 162] on small "and 9 more..." at bounding box center [458, 167] width 49 height 10
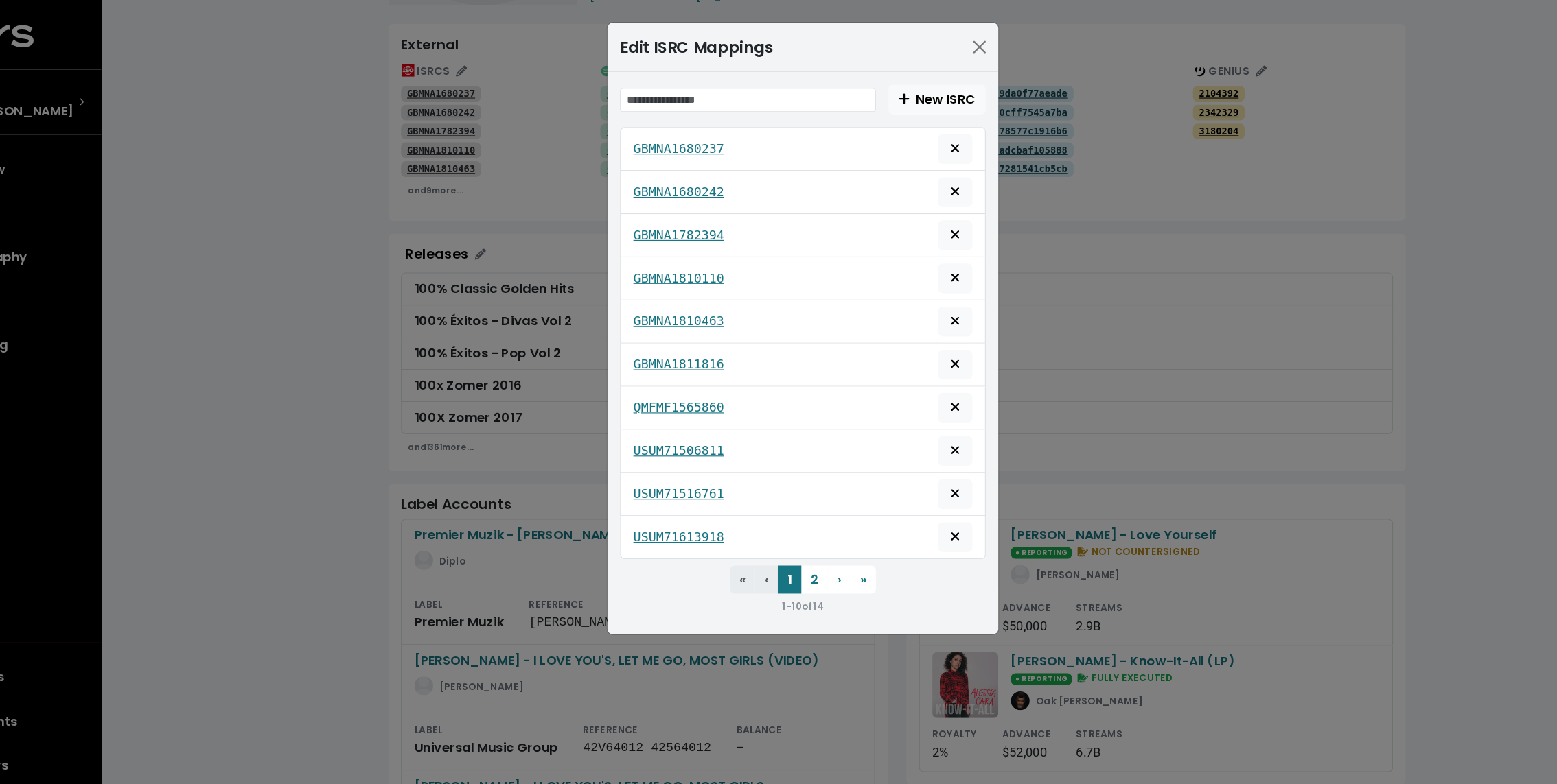
click at [348, 426] on div "Edit ISRC Mappings New ISRC GBMNA1680237 GBMNA1680242 GBMNA1782394 GBMNA1810110…" at bounding box center [778, 392] width 1557 height 784
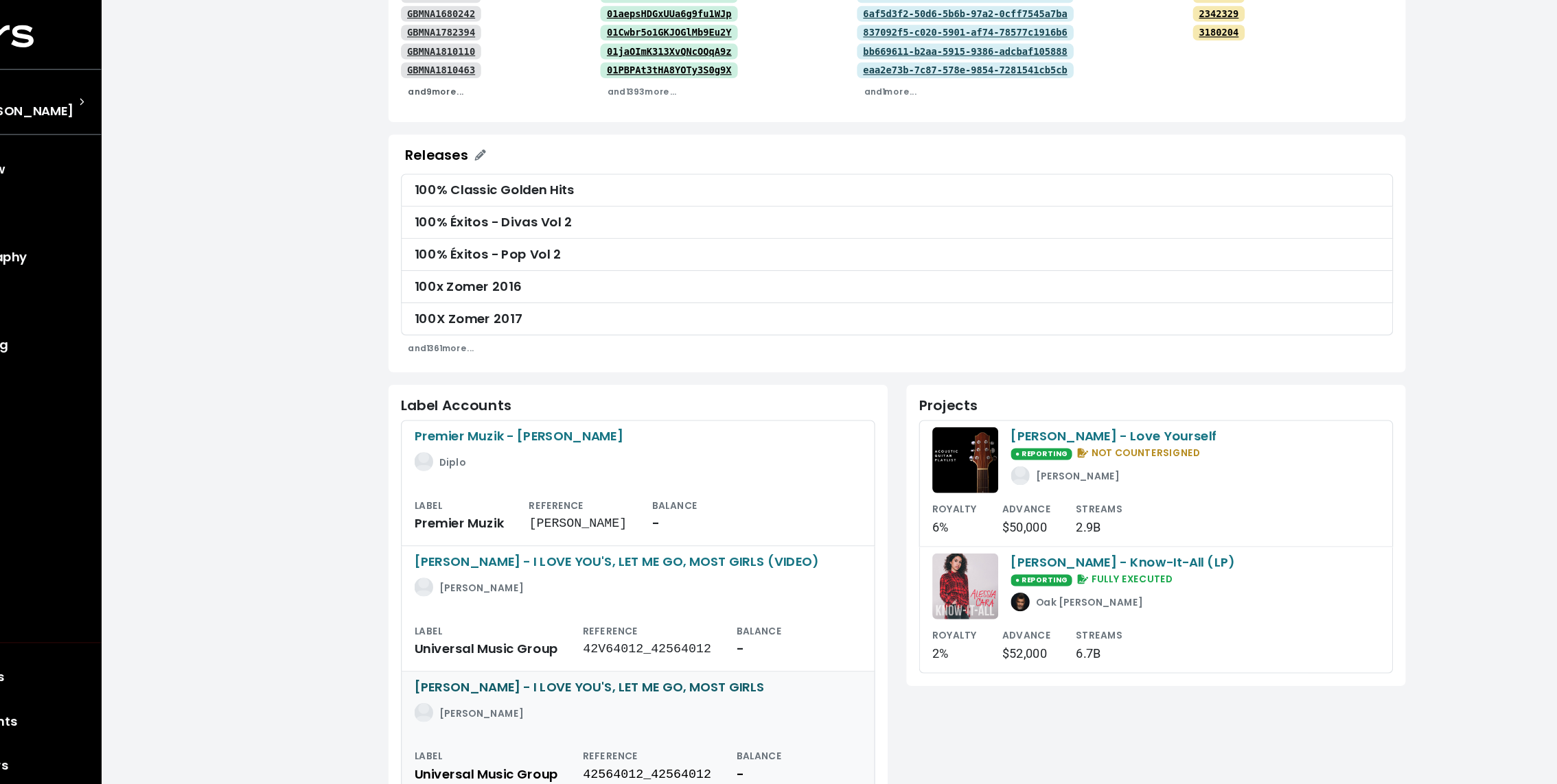
scroll to position [0, 0]
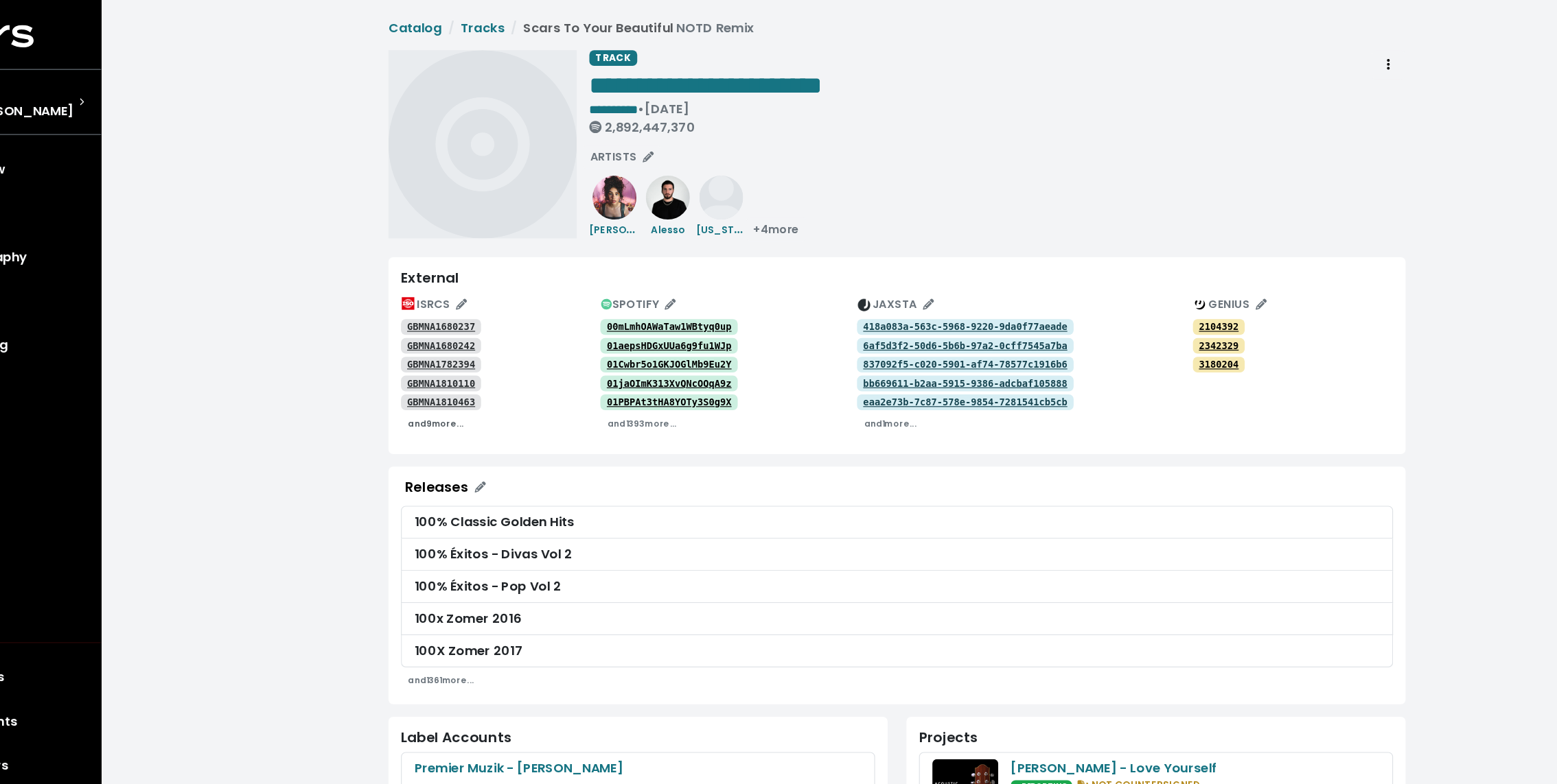
click at [462, 375] on span "and 9 more..." at bounding box center [458, 369] width 49 height 13
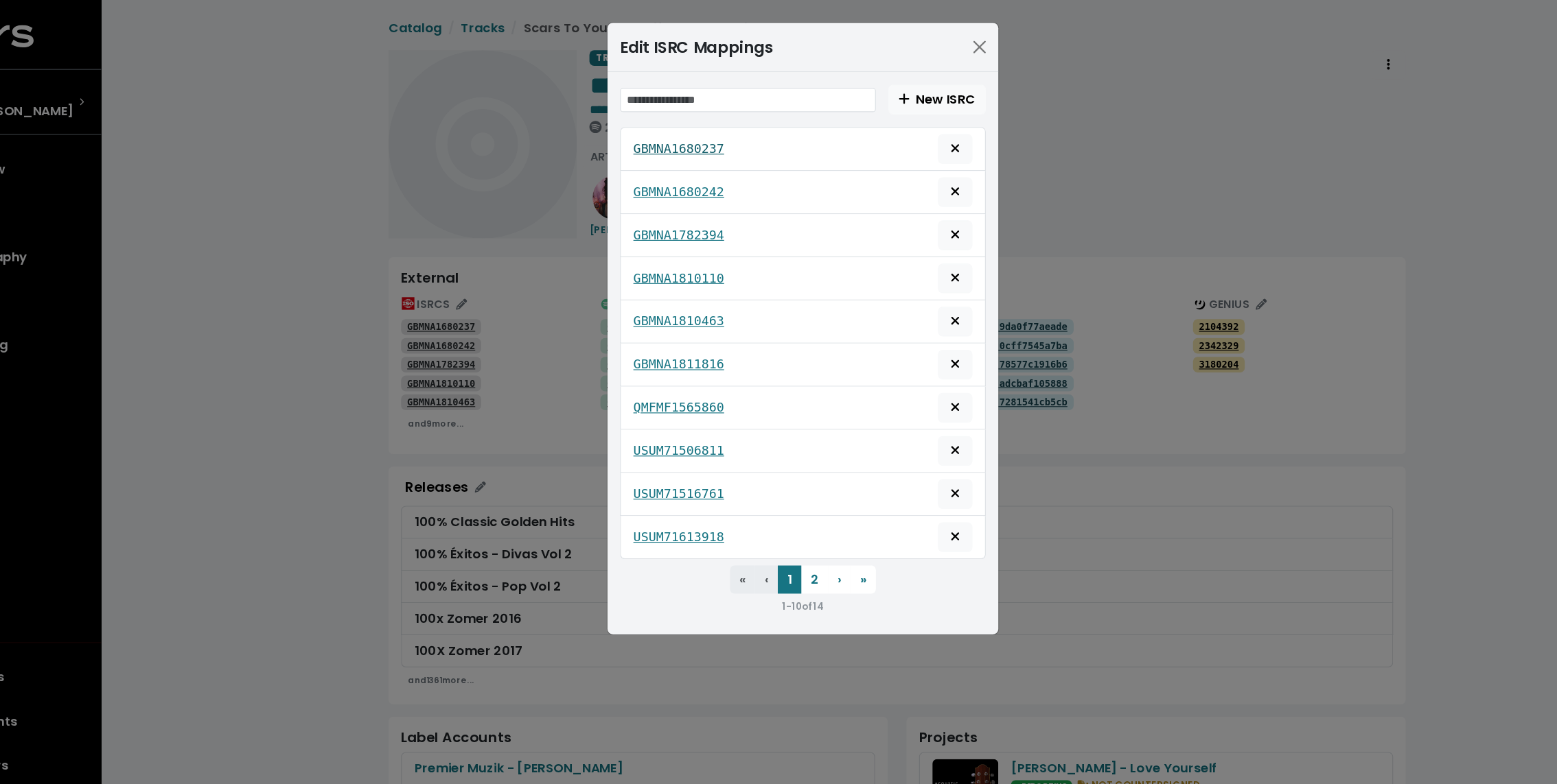
click at [689, 125] on tt "GBMNA1680237" at bounding box center [669, 130] width 79 height 13
click at [668, 165] on tt "GBMNA1680242" at bounding box center [669, 168] width 79 height 13
click at [654, 199] on tt "GBMNA1782394" at bounding box center [669, 205] width 79 height 13
click at [652, 237] on tt "GBMNA1810110" at bounding box center [669, 243] width 79 height 13
click at [652, 275] on tt "GBMNA1810463" at bounding box center [669, 281] width 79 height 13
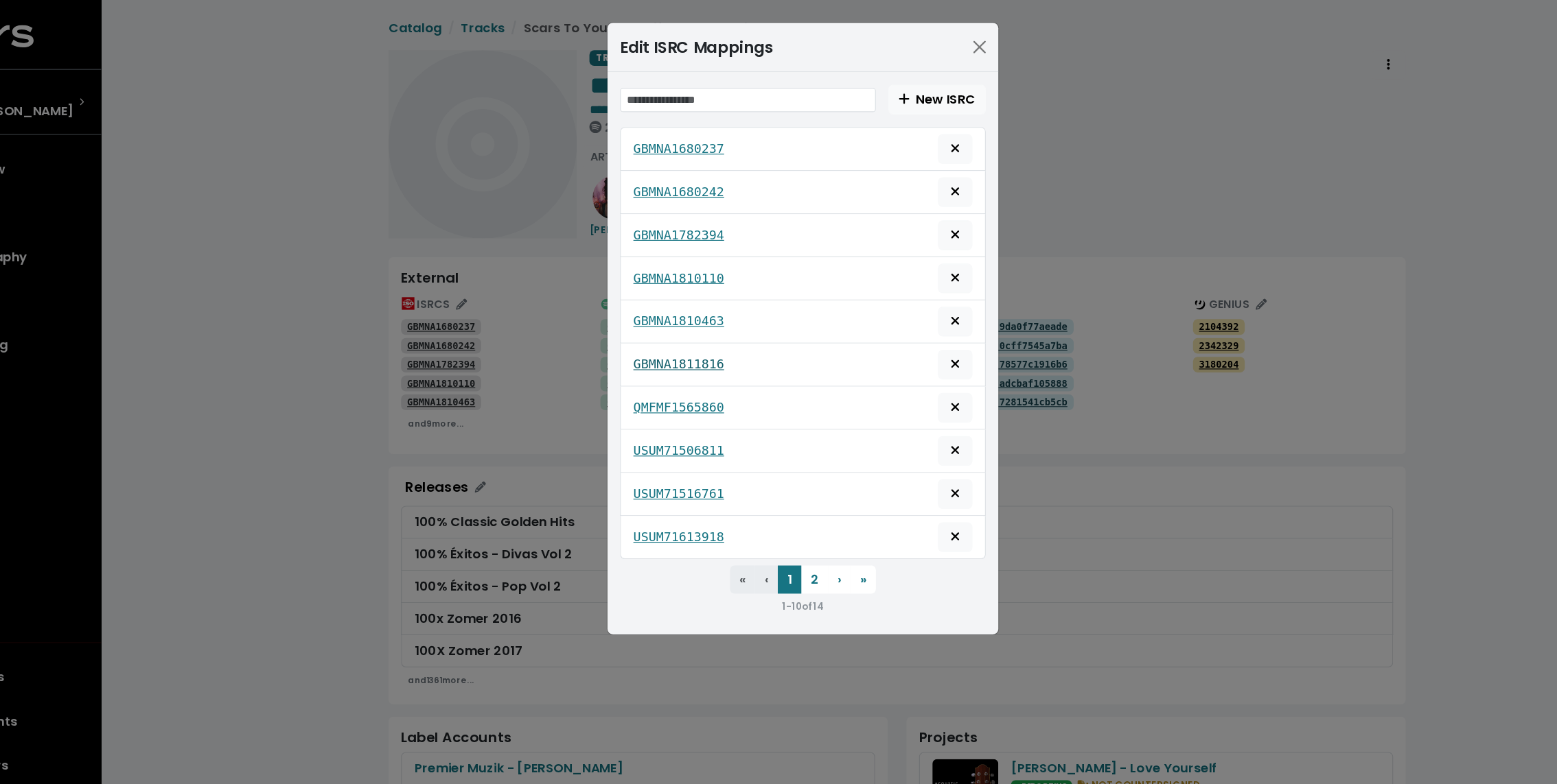
click at [652, 312] on tt "GBMNA1811816" at bounding box center [669, 319] width 79 height 13
click at [650, 350] on tt "QMFMF1565860" at bounding box center [669, 357] width 79 height 13
click at [652, 391] on tt "USUM71506811" at bounding box center [669, 395] width 79 height 13
click at [652, 425] on tt "USUM71516761" at bounding box center [669, 432] width 79 height 13
click at [654, 463] on tt "USUM71613918" at bounding box center [669, 470] width 79 height 13
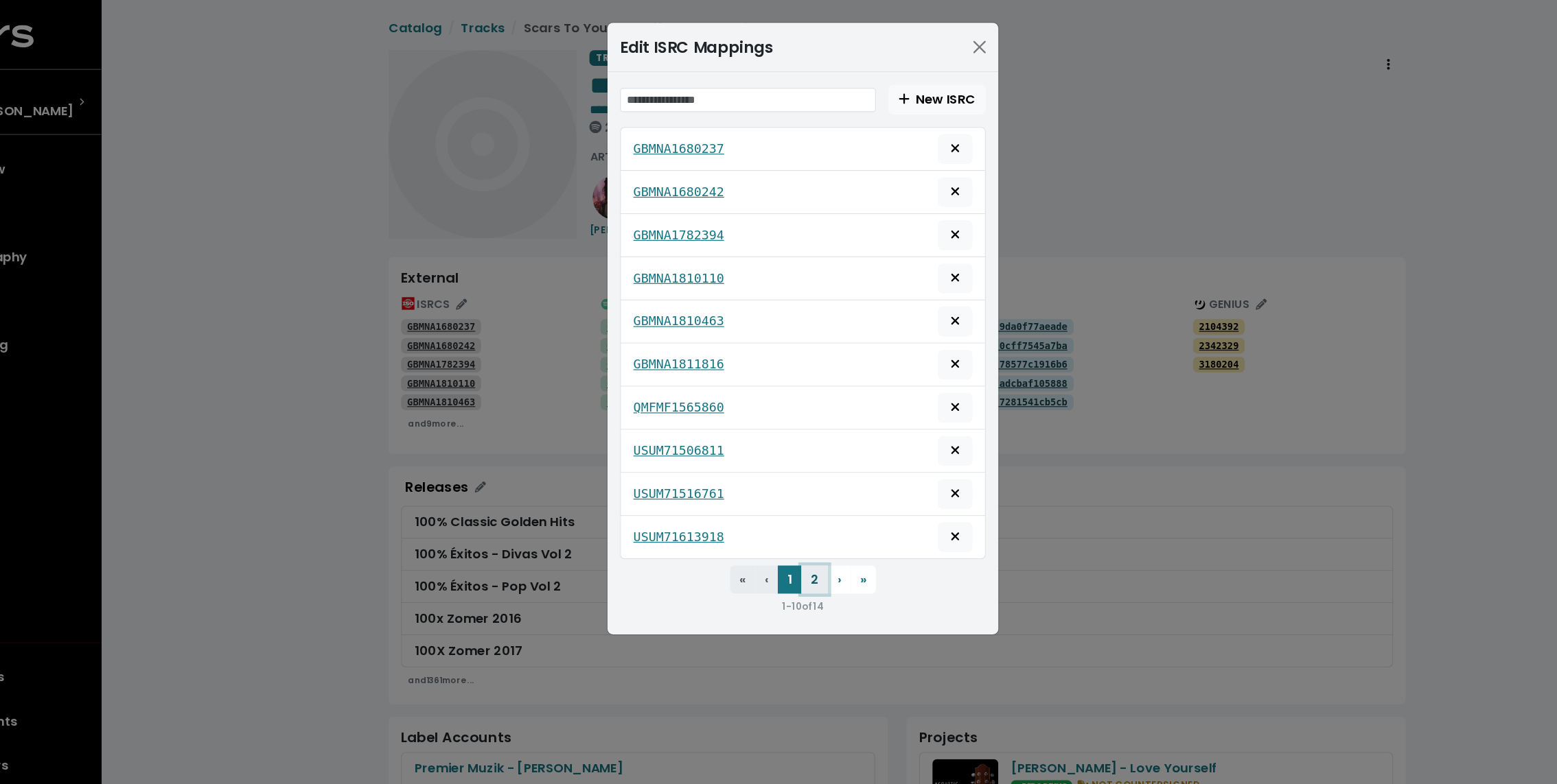
click at [786, 503] on button "2" at bounding box center [788, 507] width 23 height 24
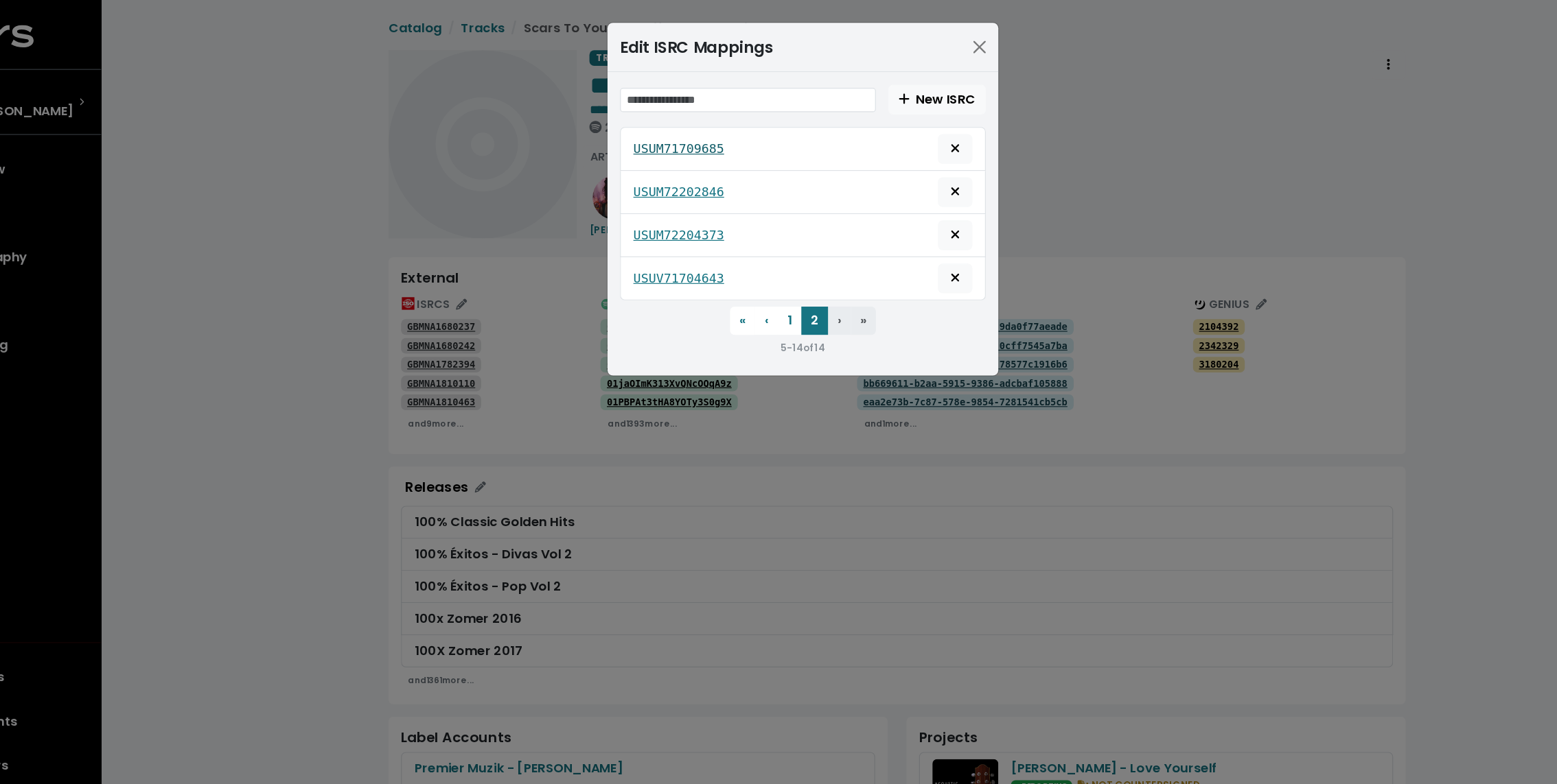
click at [646, 126] on tt "USUM71709685" at bounding box center [669, 130] width 79 height 13
click at [646, 152] on div "USUM72202846" at bounding box center [778, 168] width 320 height 38
click at [646, 165] on tt "USUM72202846" at bounding box center [669, 168] width 79 height 13
click at [648, 204] on tt "USUM72204373" at bounding box center [669, 205] width 79 height 13
click at [648, 247] on link "USUV71704643" at bounding box center [669, 243] width 79 height 16
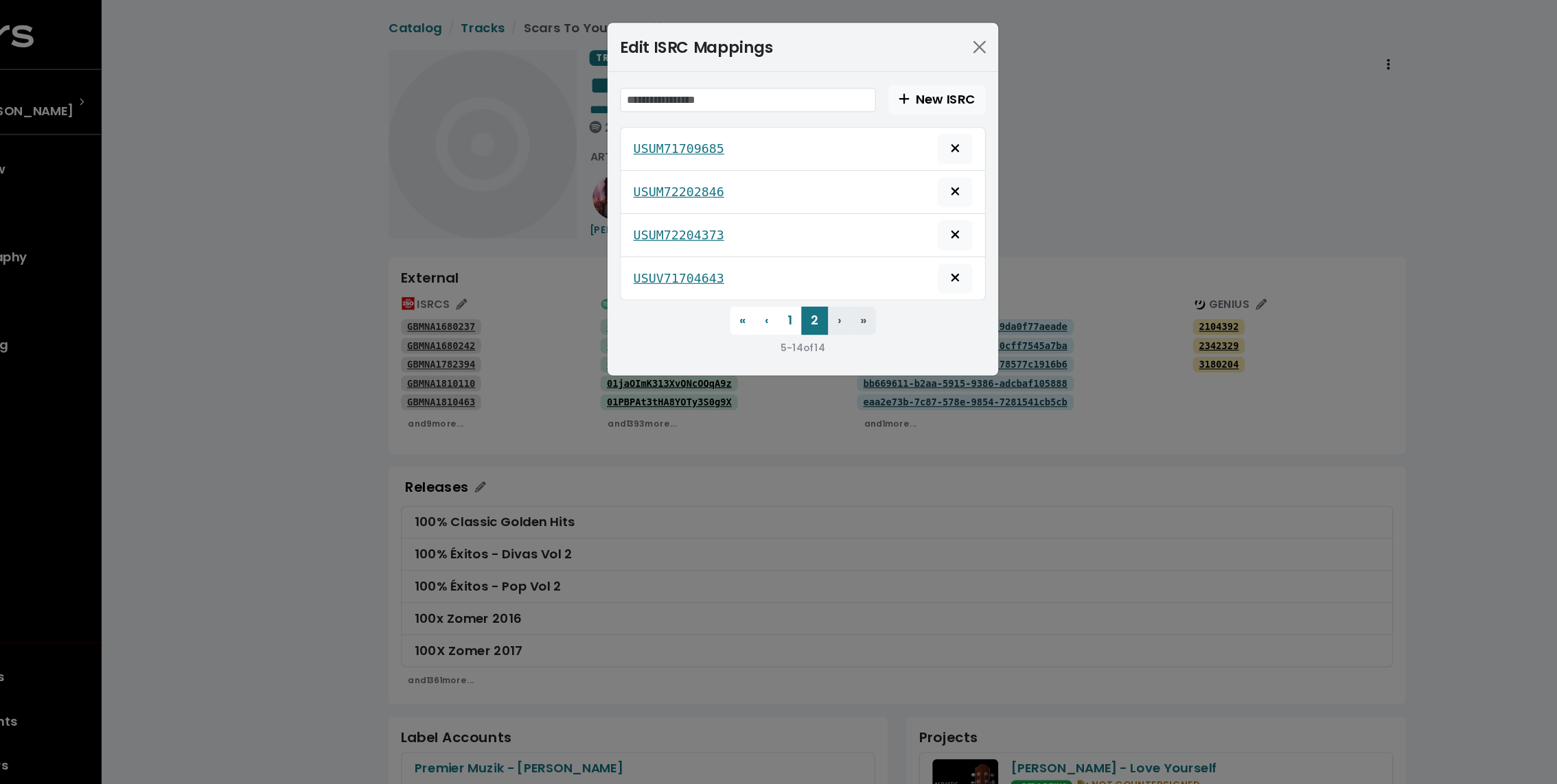
click at [331, 277] on div "Edit ISRC Mappings New ISRC USUM71709685 USUM72202846 USUM72204373 USUV71704643…" at bounding box center [778, 392] width 1557 height 784
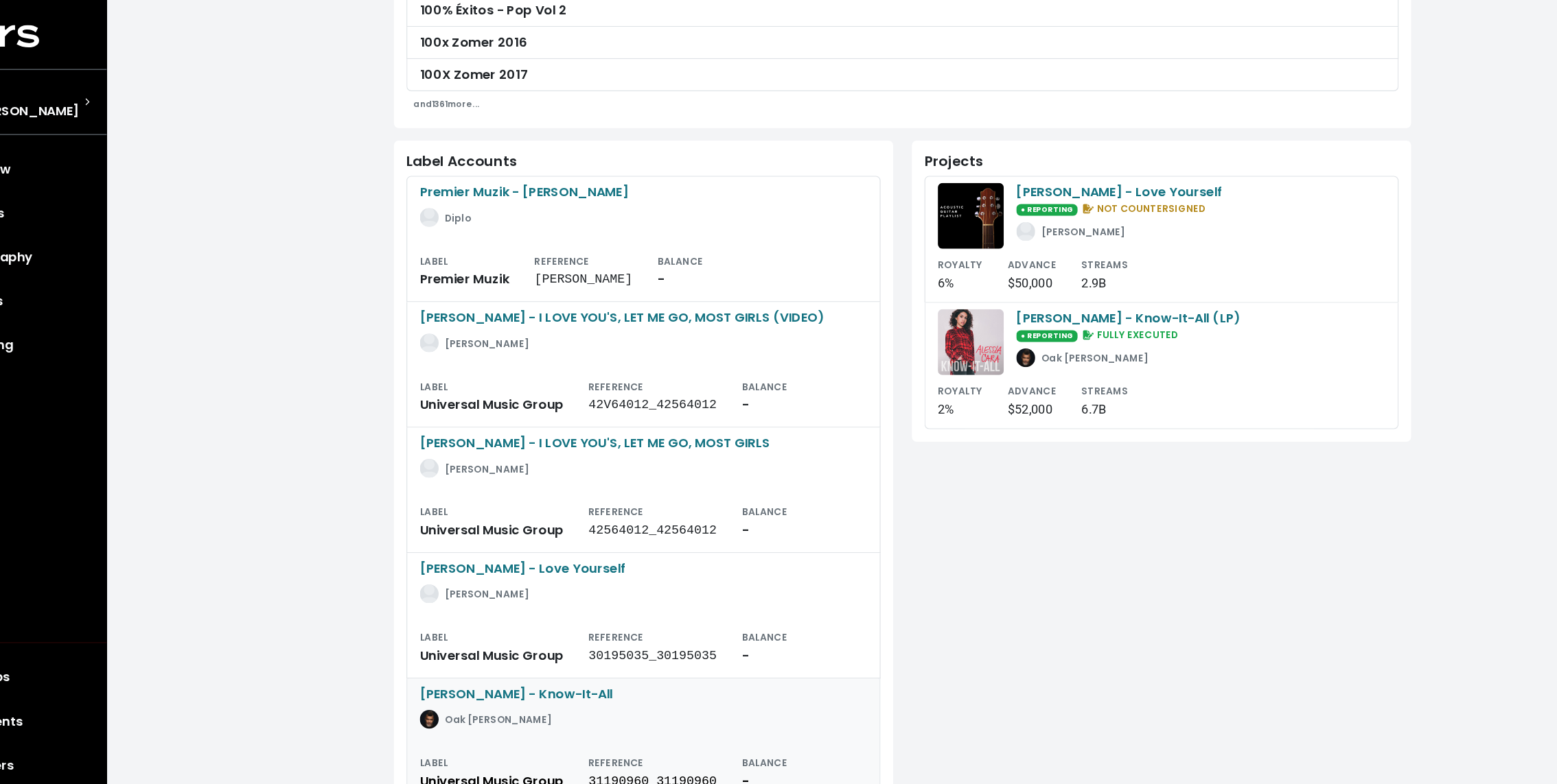
scroll to position [500, 0]
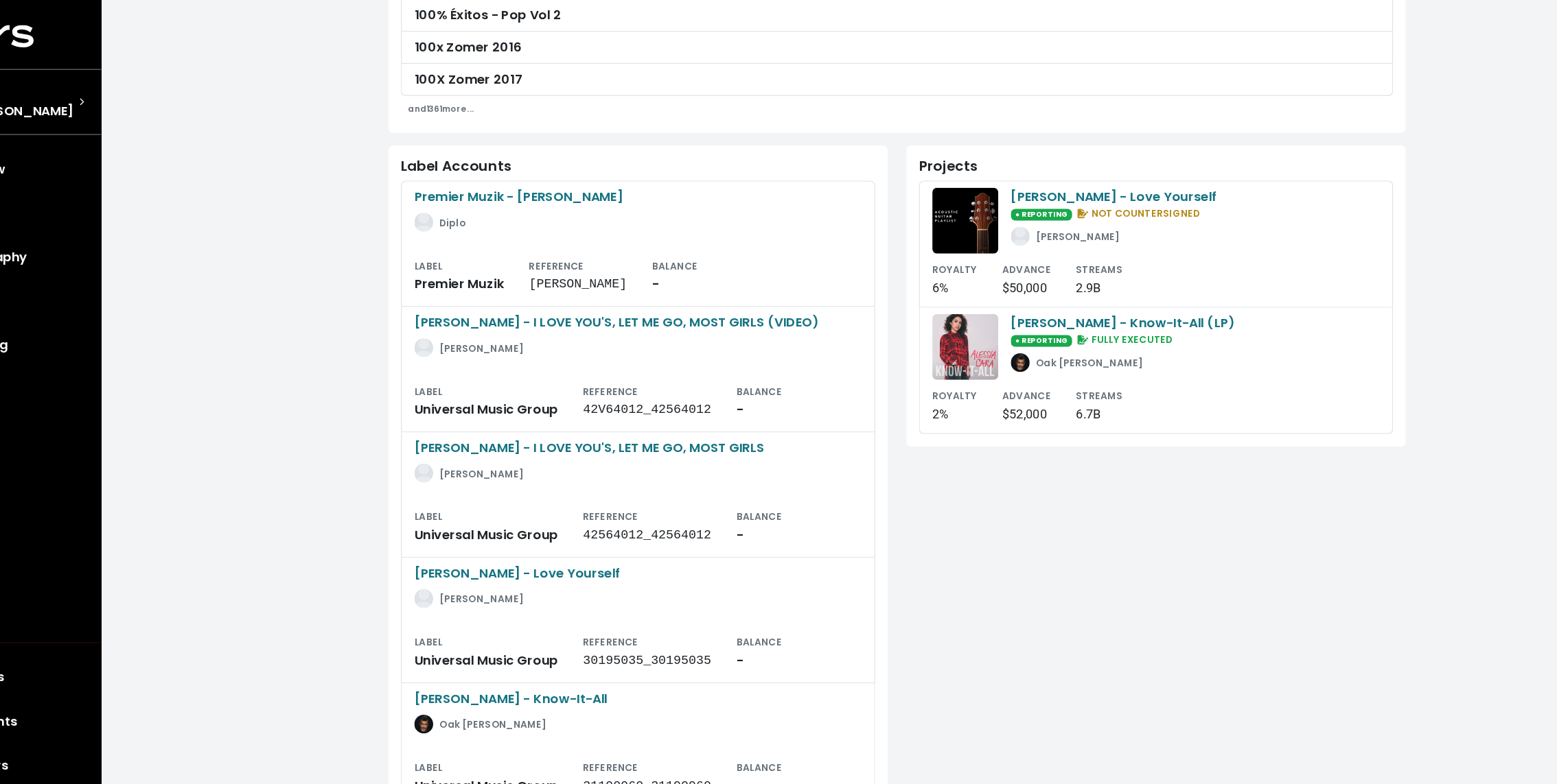
click at [357, 340] on div "**********" at bounding box center [861, 256] width 1392 height 1512
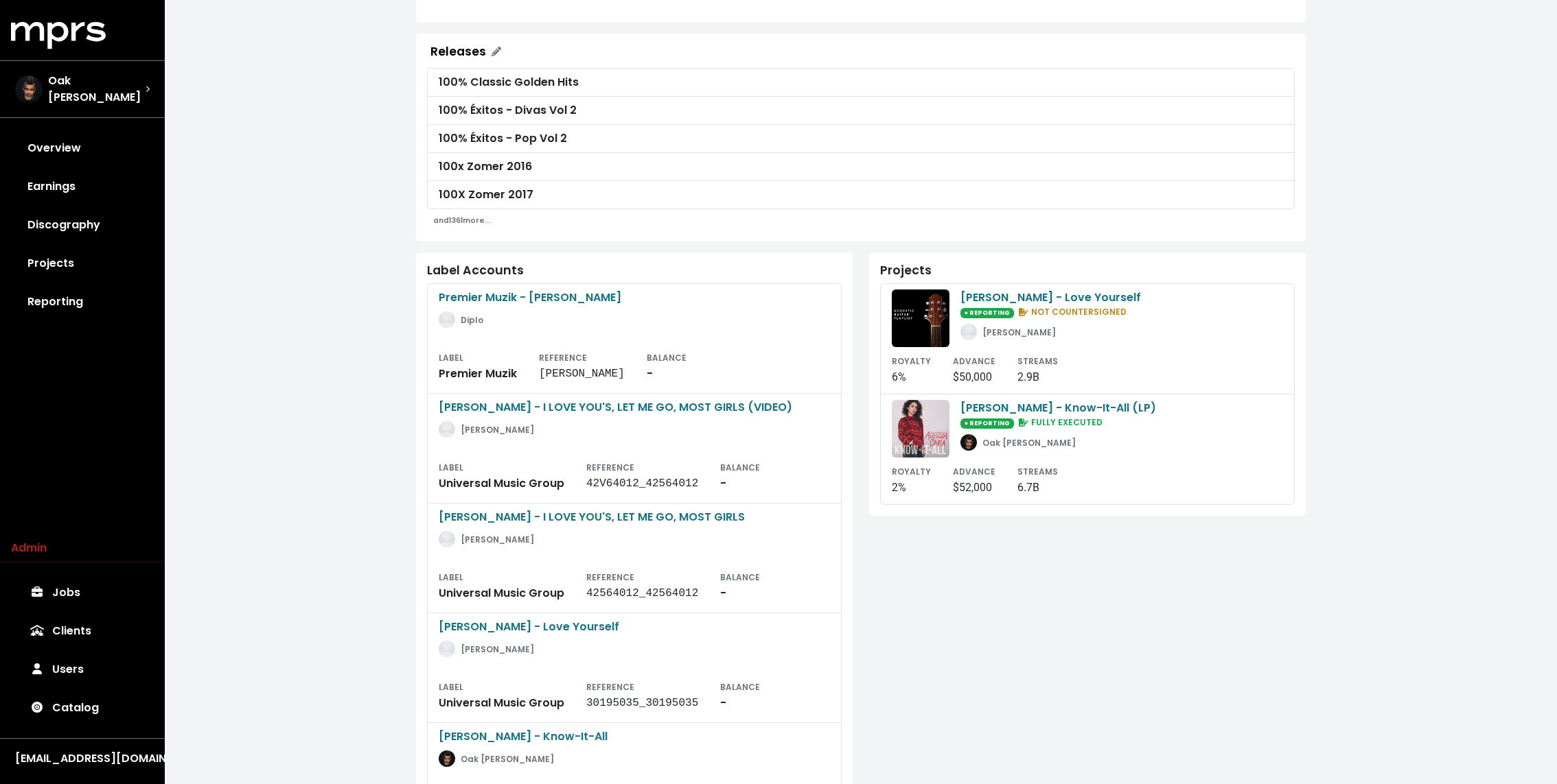
scroll to position [0, 0]
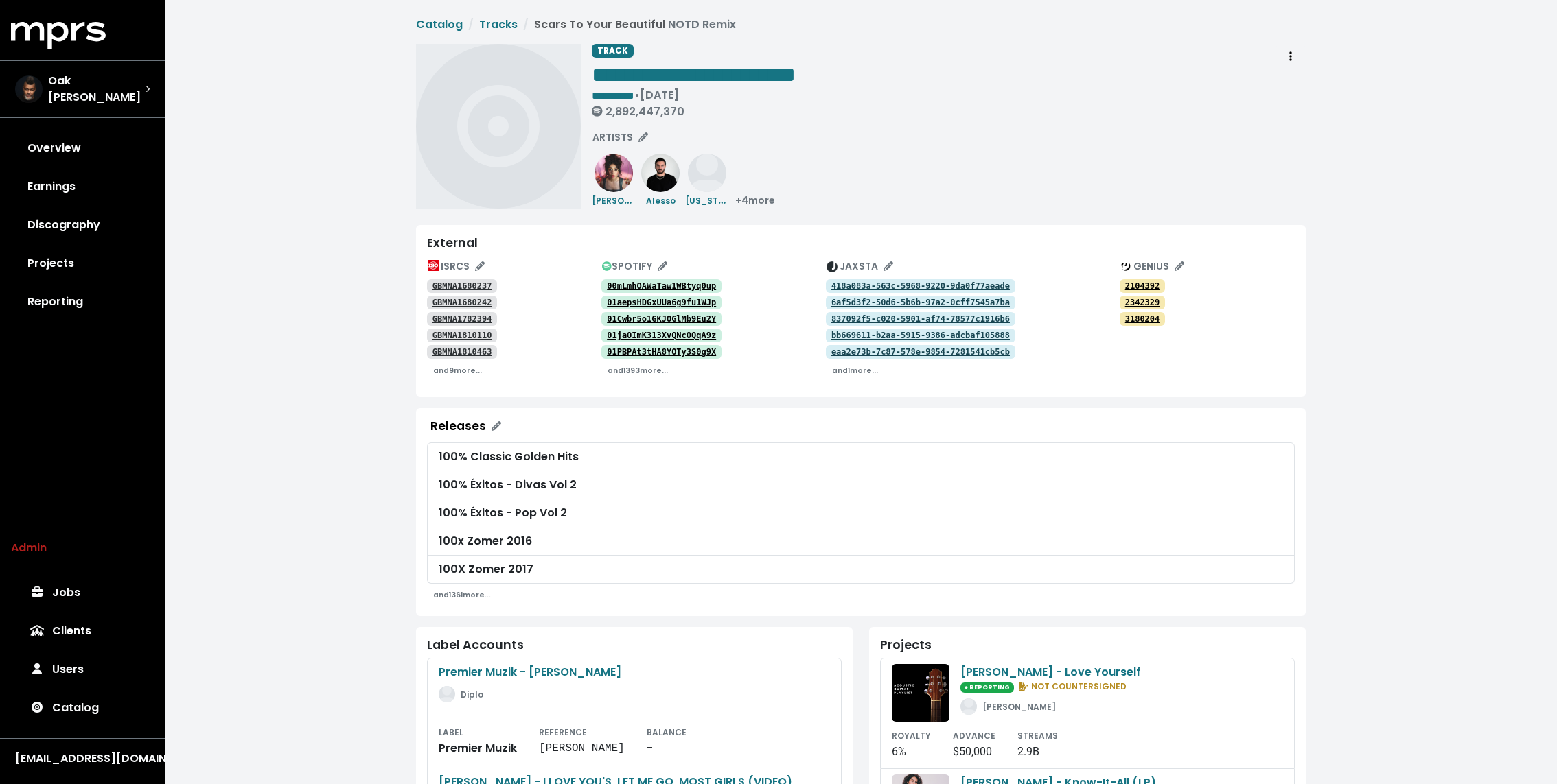
click at [327, 189] on div "**********" at bounding box center [861, 756] width 1392 height 1512
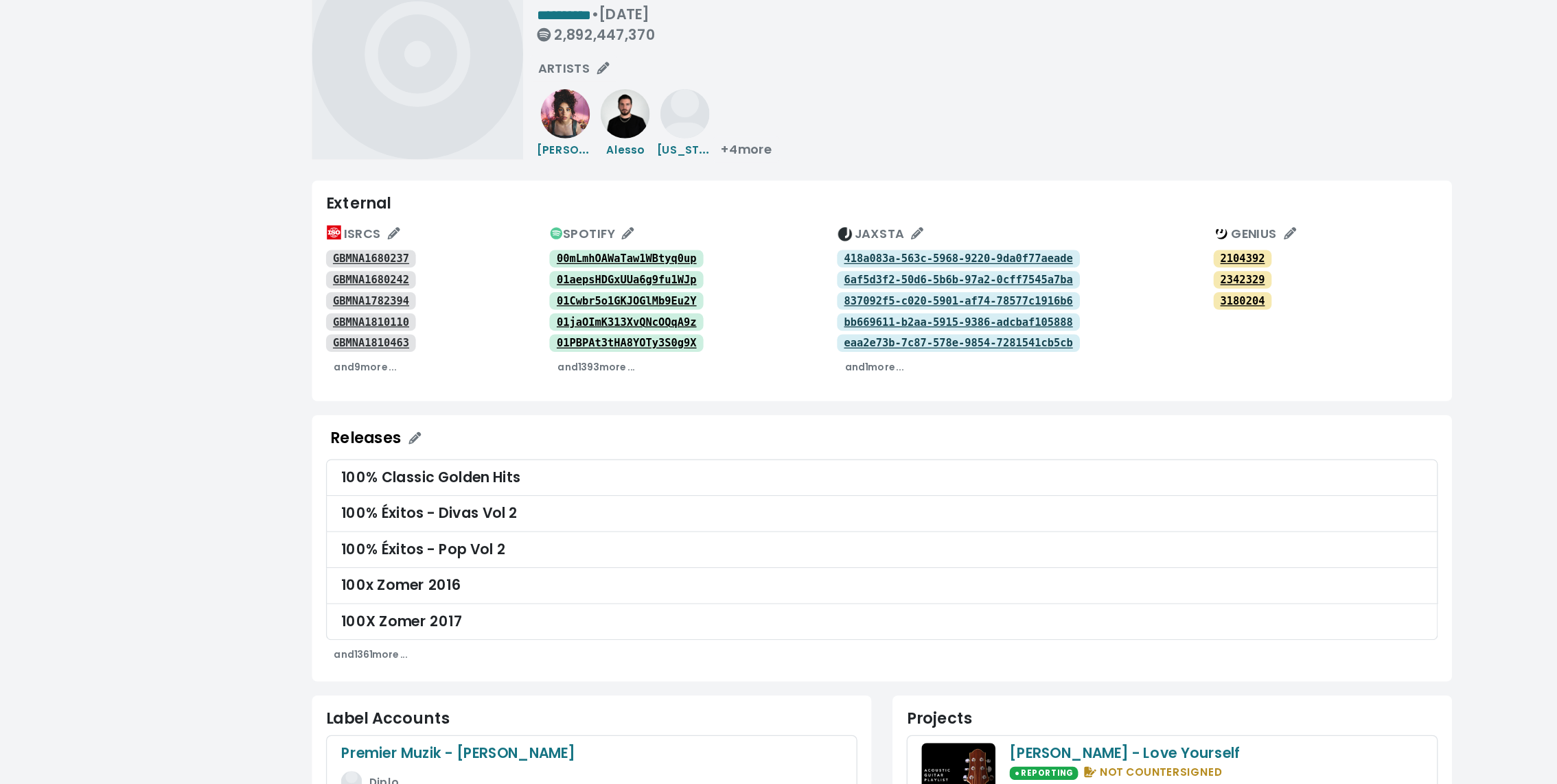
click at [393, 253] on div "**********" at bounding box center [861, 756] width 1392 height 1512
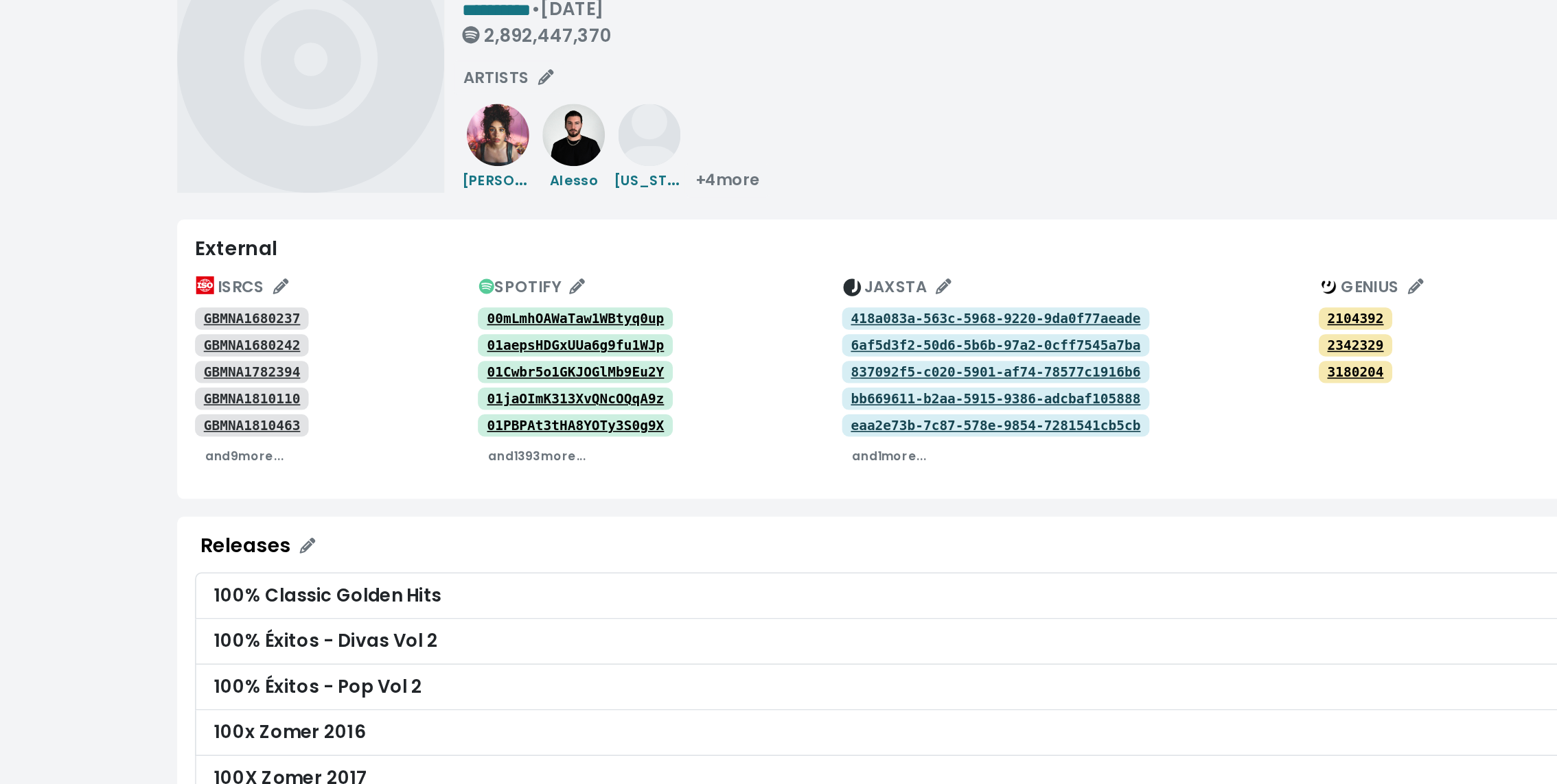
click at [629, 215] on span "**********" at bounding box center [861, 754] width 890 height 1475
click at [872, 285] on tt "418a083a-563c-5968-9220-9da0f77aeade" at bounding box center [920, 286] width 178 height 10
click at [862, 302] on tt "6af5d3f2-50d6-5b6b-97a2-0cff7545a7ba" at bounding box center [920, 302] width 178 height 10
click at [854, 319] on tt "837092f5-c020-5901-af74-78577c1916b6" at bounding box center [920, 319] width 178 height 10
click at [852, 333] on tt "bb669611-b2aa-5915-9386-adcbaf105888" at bounding box center [920, 335] width 178 height 10
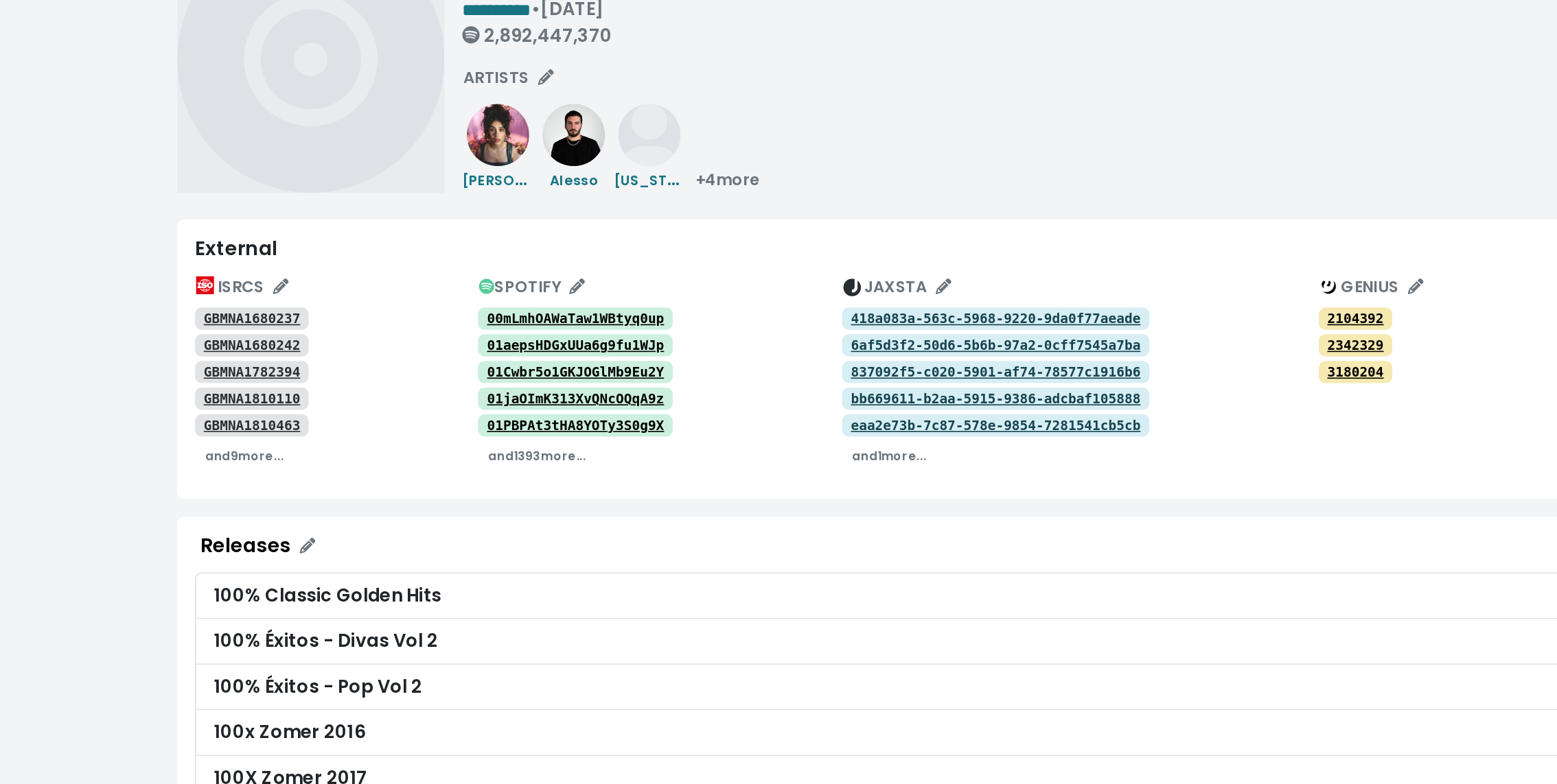
click at [848, 352] on tt "eaa2e73b-7c87-578e-9854-7281541cb5cb" at bounding box center [920, 352] width 178 height 10
click at [851, 370] on small "and 1 more..." at bounding box center [855, 371] width 46 height 10
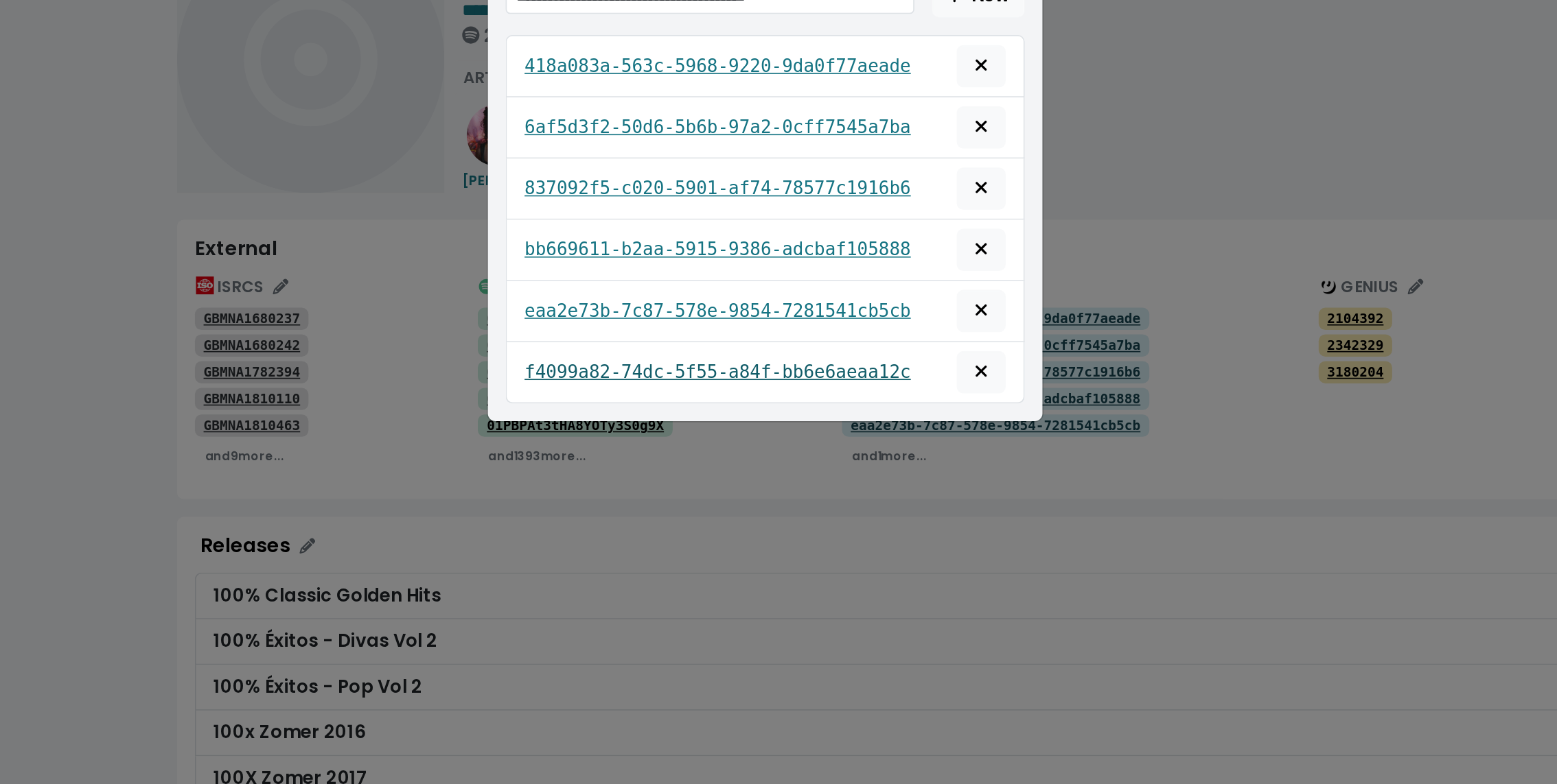
click at [800, 316] on tt "f4099a82-74dc-5f55-a84f-bb6e6aeaa12c" at bounding box center [749, 319] width 238 height 13
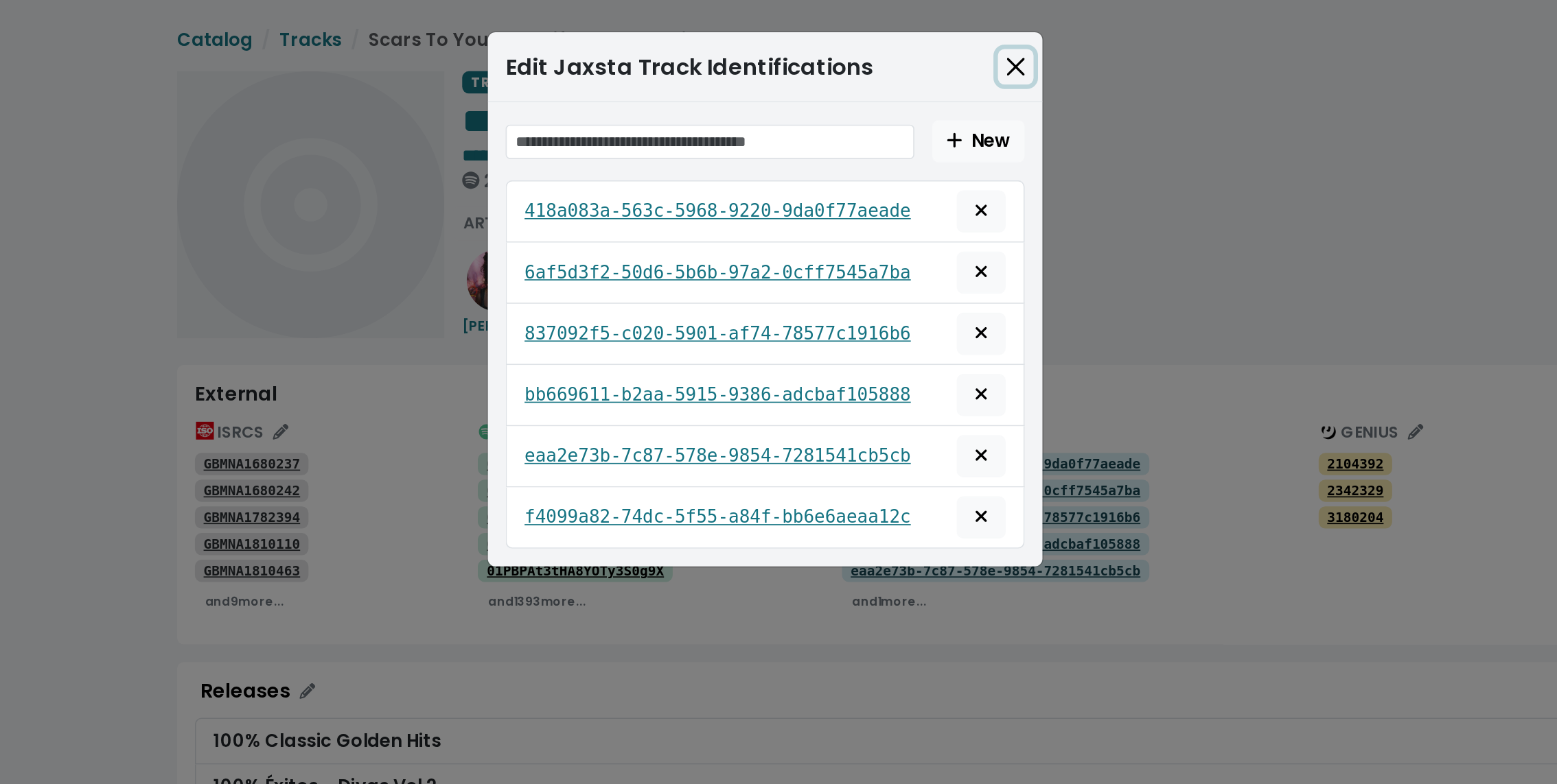
click at [934, 39] on button "Close" at bounding box center [933, 42] width 22 height 22
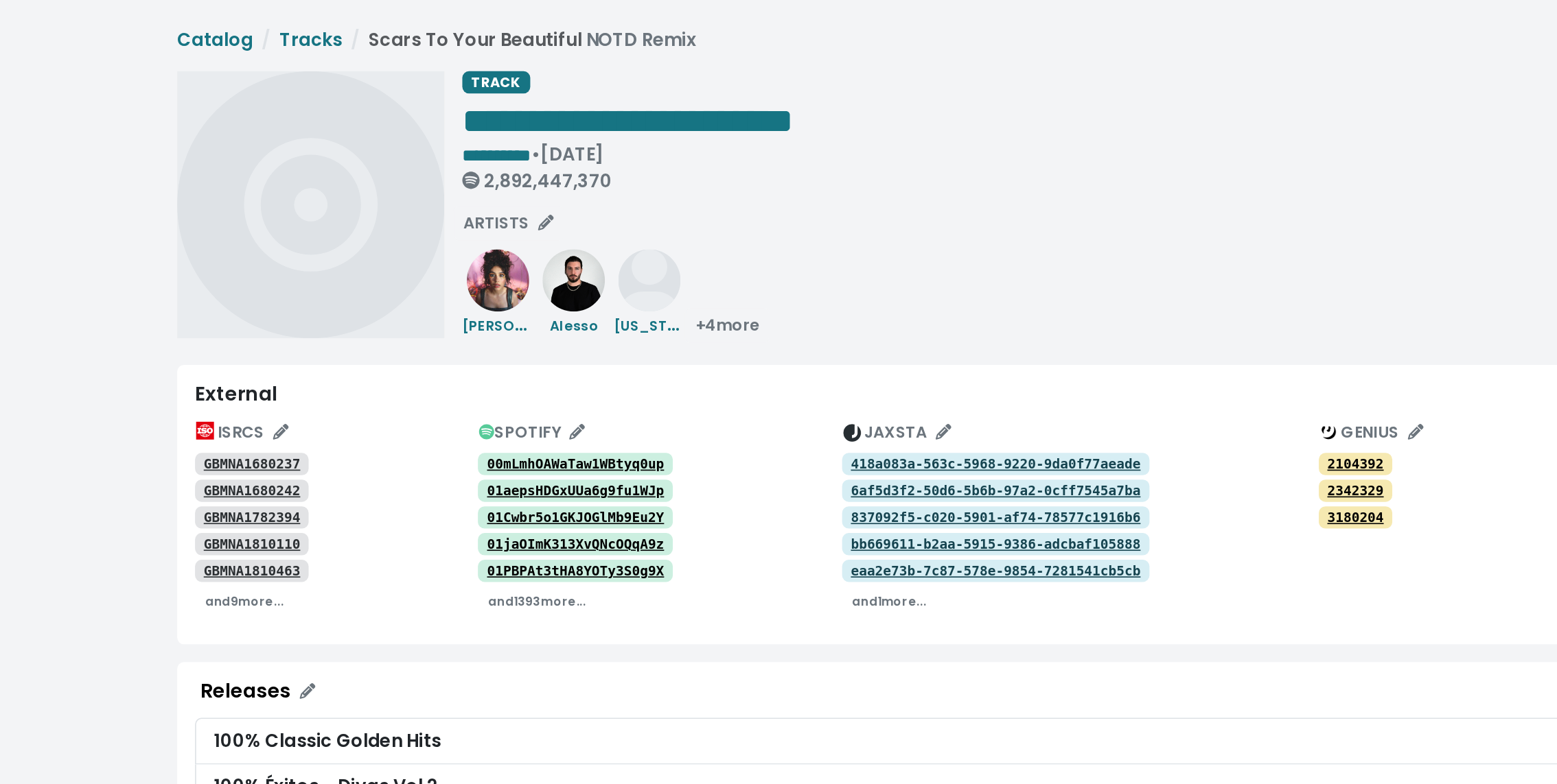
click at [1064, 119] on div "**********" at bounding box center [948, 83] width 714 height 79
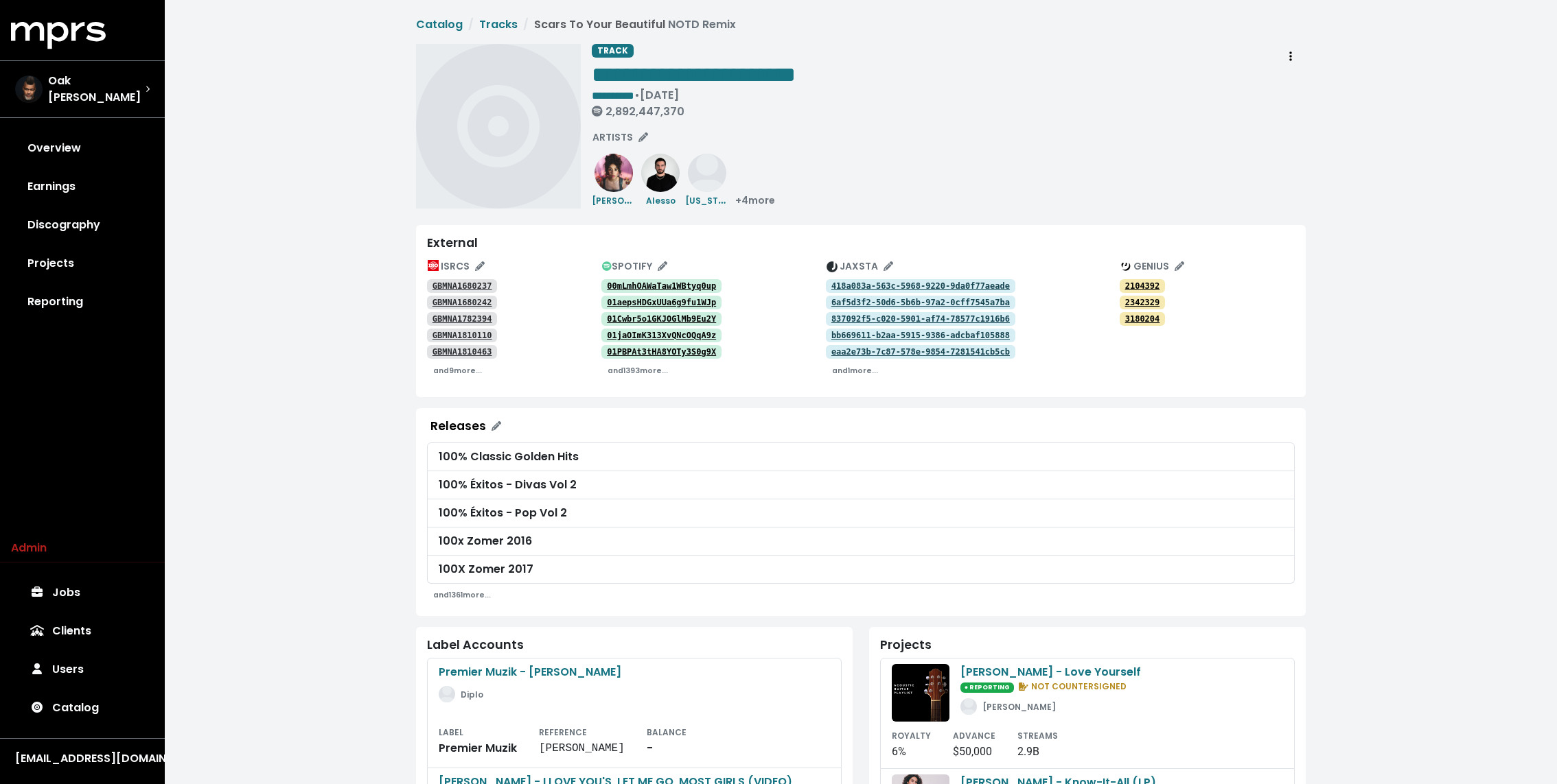
click at [1044, 183] on div "**********" at bounding box center [948, 126] width 714 height 165
click at [87, 159] on link "Overview" at bounding box center [82, 148] width 142 height 39
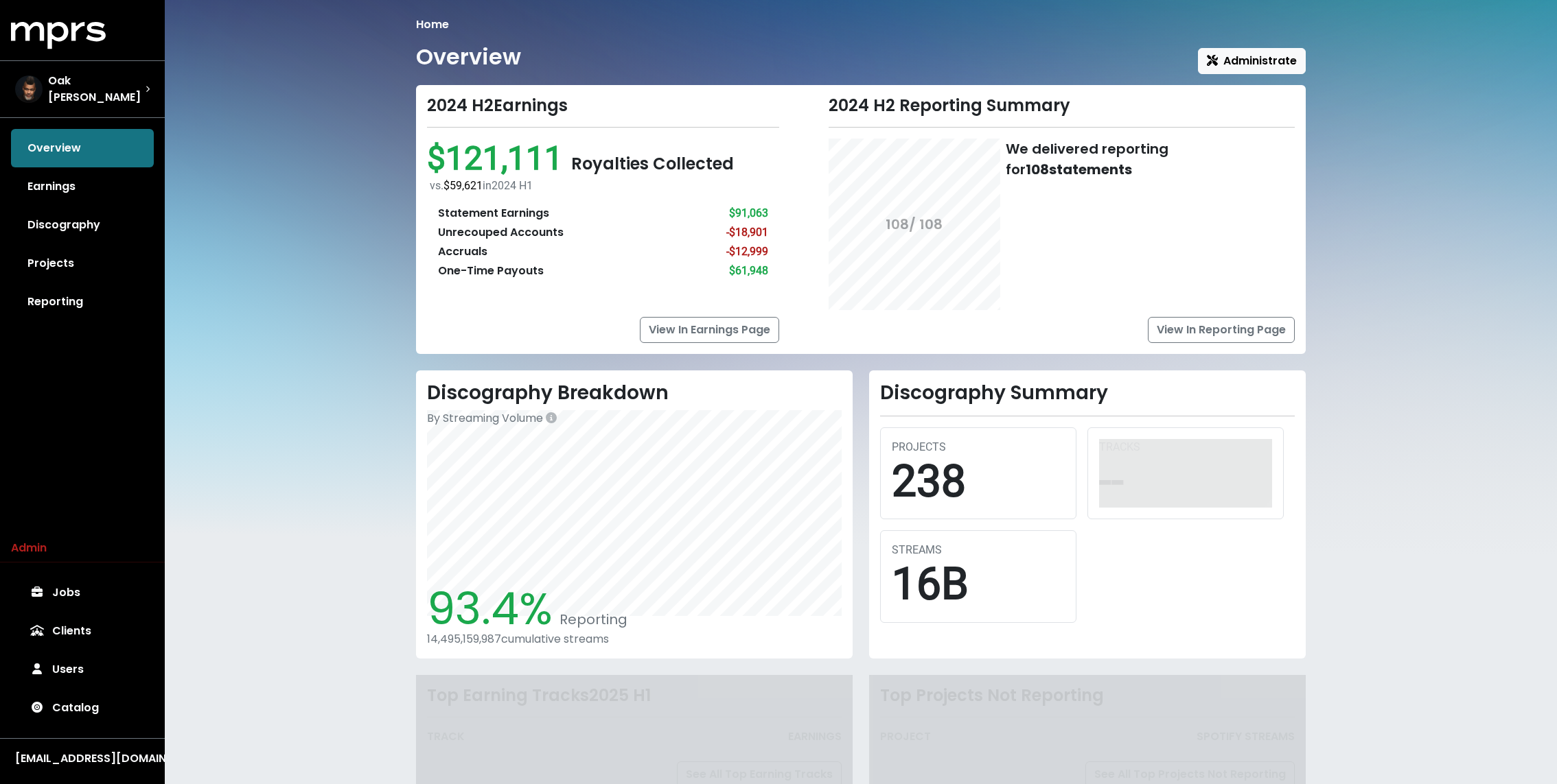
click at [317, 238] on div "Home Overview Administrate 2024 H2 Earnings $121,111 Royalties Collected vs. $5…" at bounding box center [861, 418] width 1392 height 837
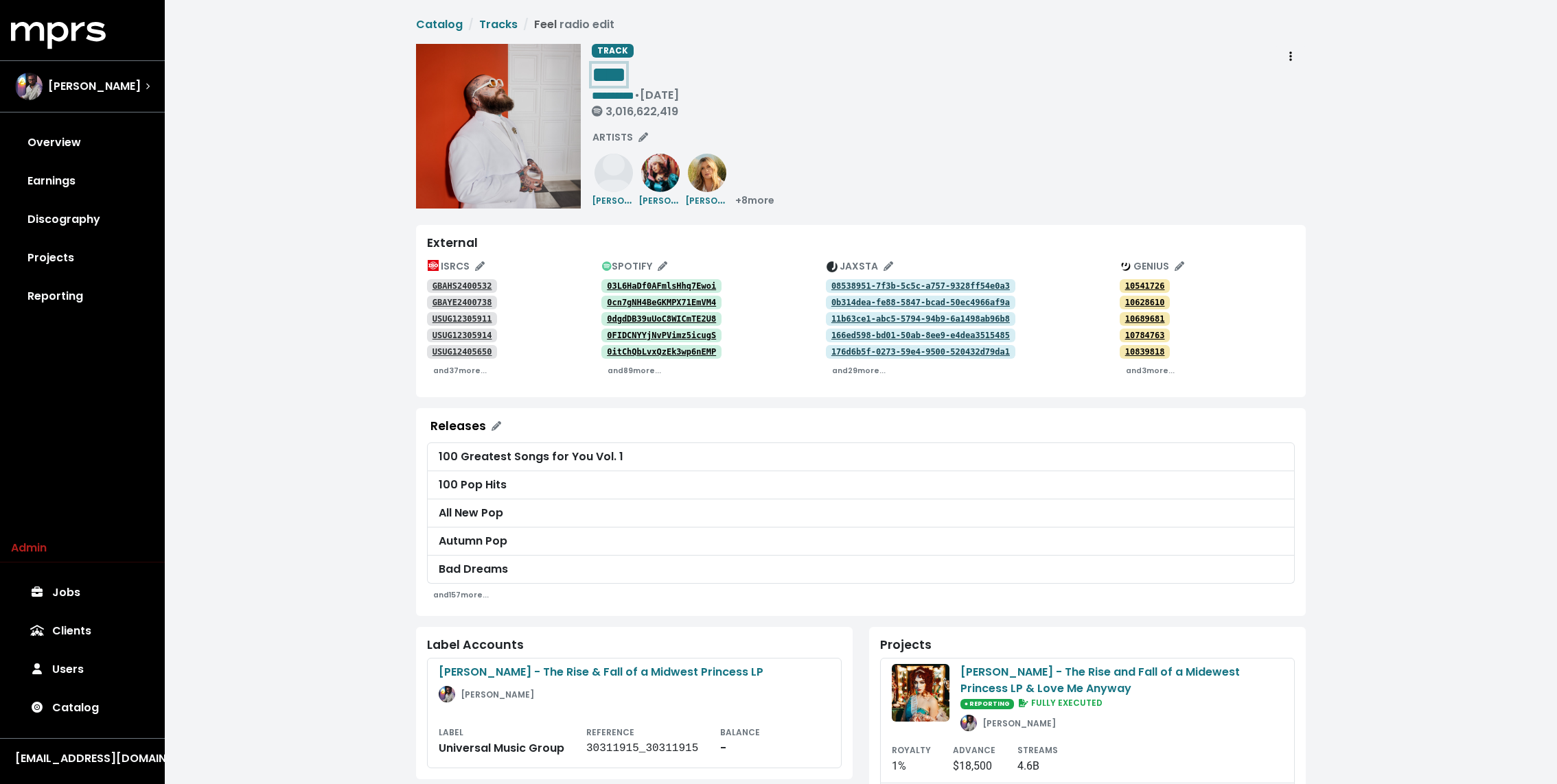
click at [861, 59] on div "**********" at bounding box center [948, 83] width 714 height 79
click at [796, 70] on div "**********" at bounding box center [948, 83] width 714 height 79
click at [374, 165] on div "**********" at bounding box center [861, 684] width 1392 height 1368
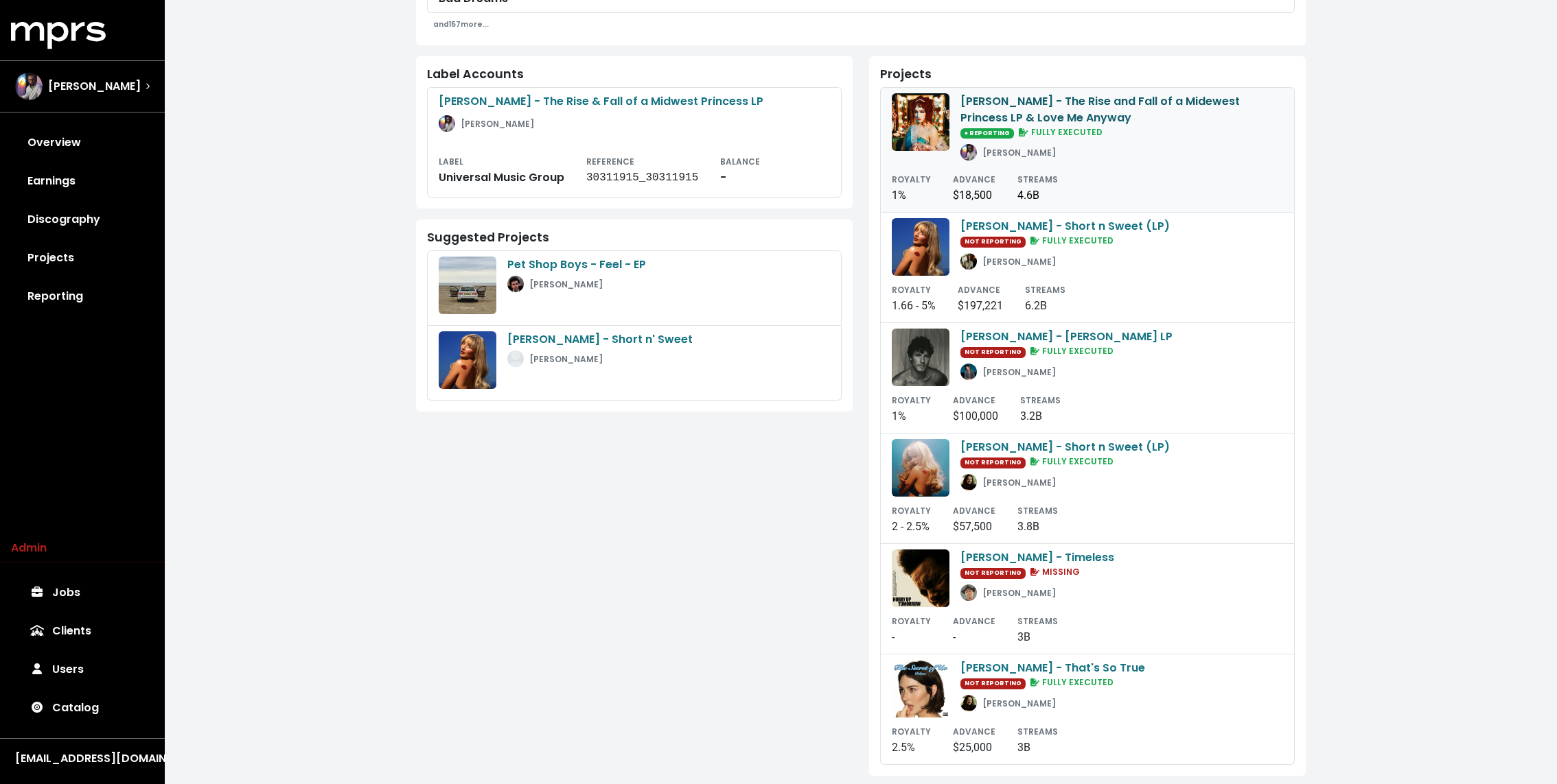
scroll to position [580, 0]
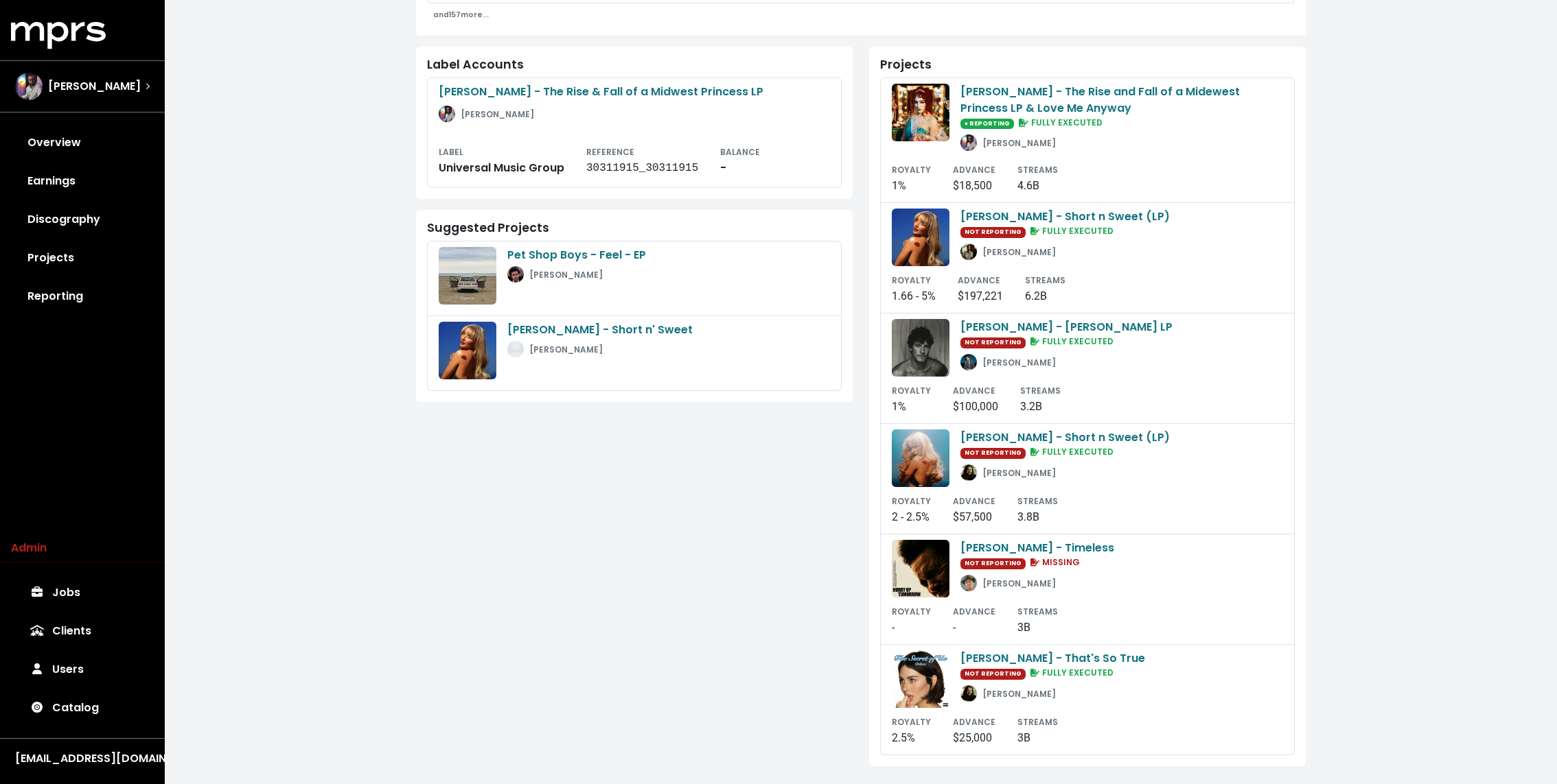
click at [861, 101] on div "Projects [PERSON_NAME] - The Rise and Fall of a Midewest Princess LP & Love Me …" at bounding box center [1087, 406] width 453 height 719
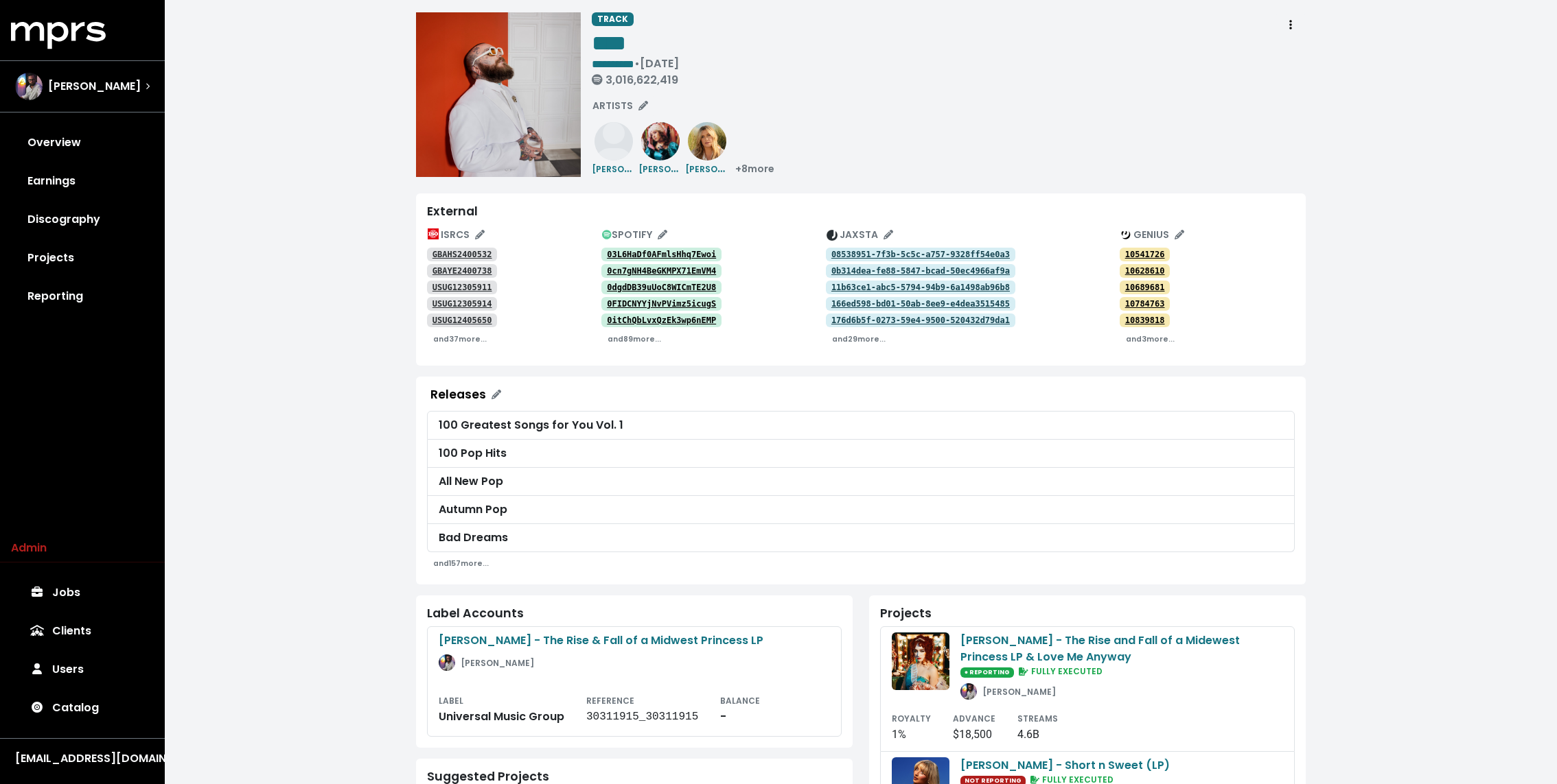
scroll to position [0, 0]
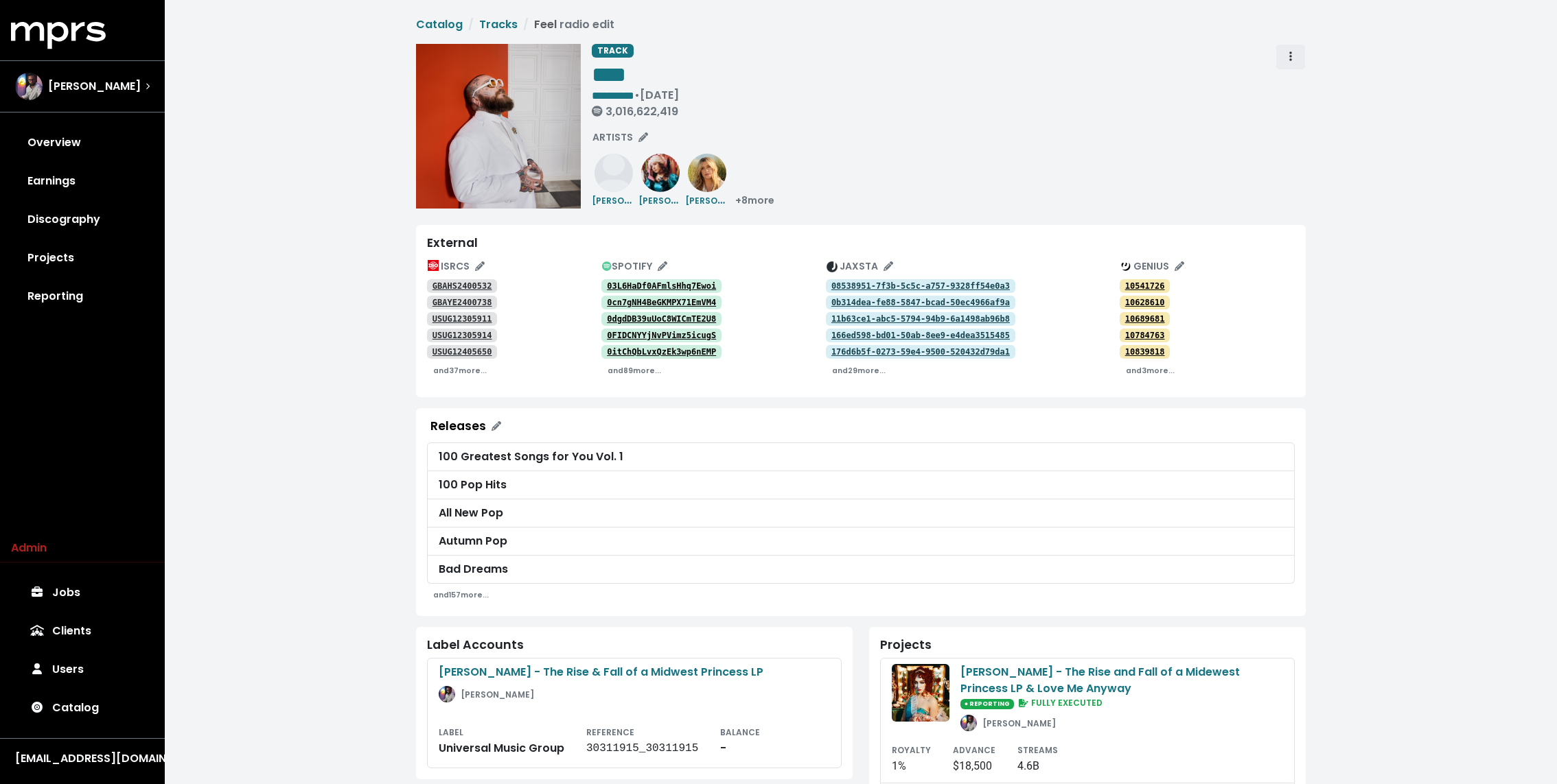
click at [1284, 50] on button "Track actions" at bounding box center [1291, 56] width 30 height 26
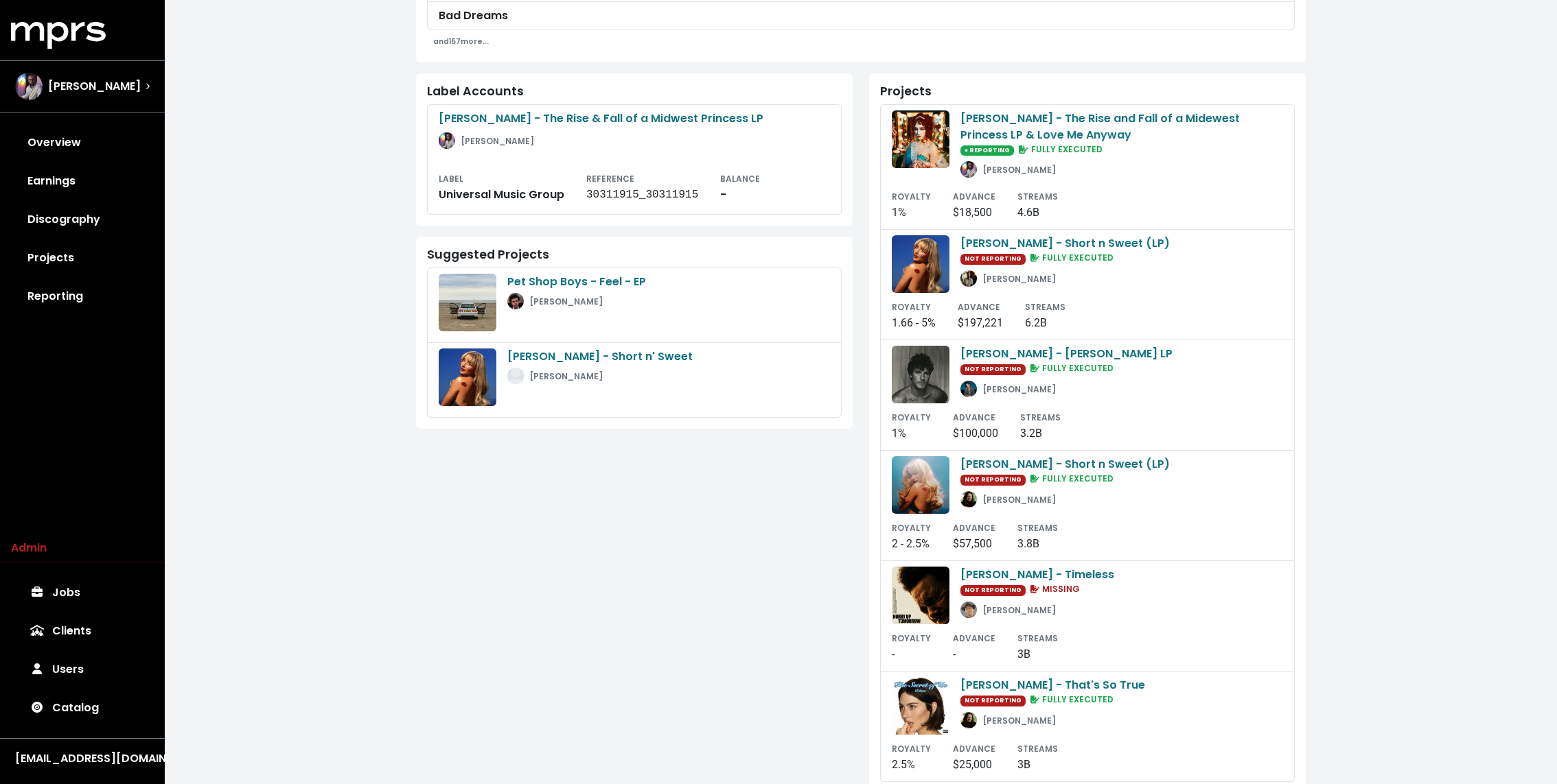
scroll to position [580, 0]
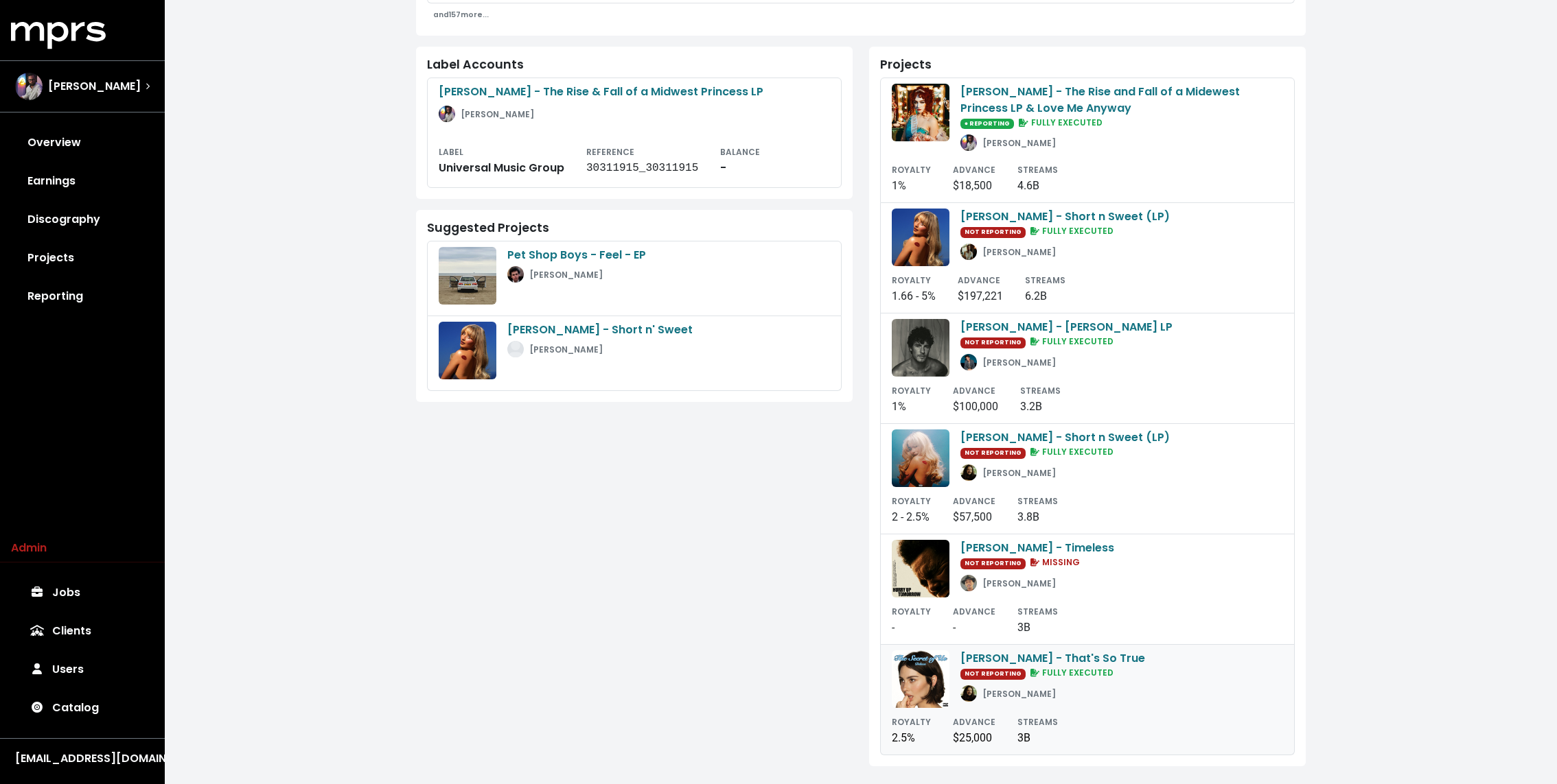
click at [1010, 699] on div "[PERSON_NAME] - That's So True NOT REPORTING FULLY EXECUTED [PERSON_NAME]" at bounding box center [1052, 679] width 185 height 58
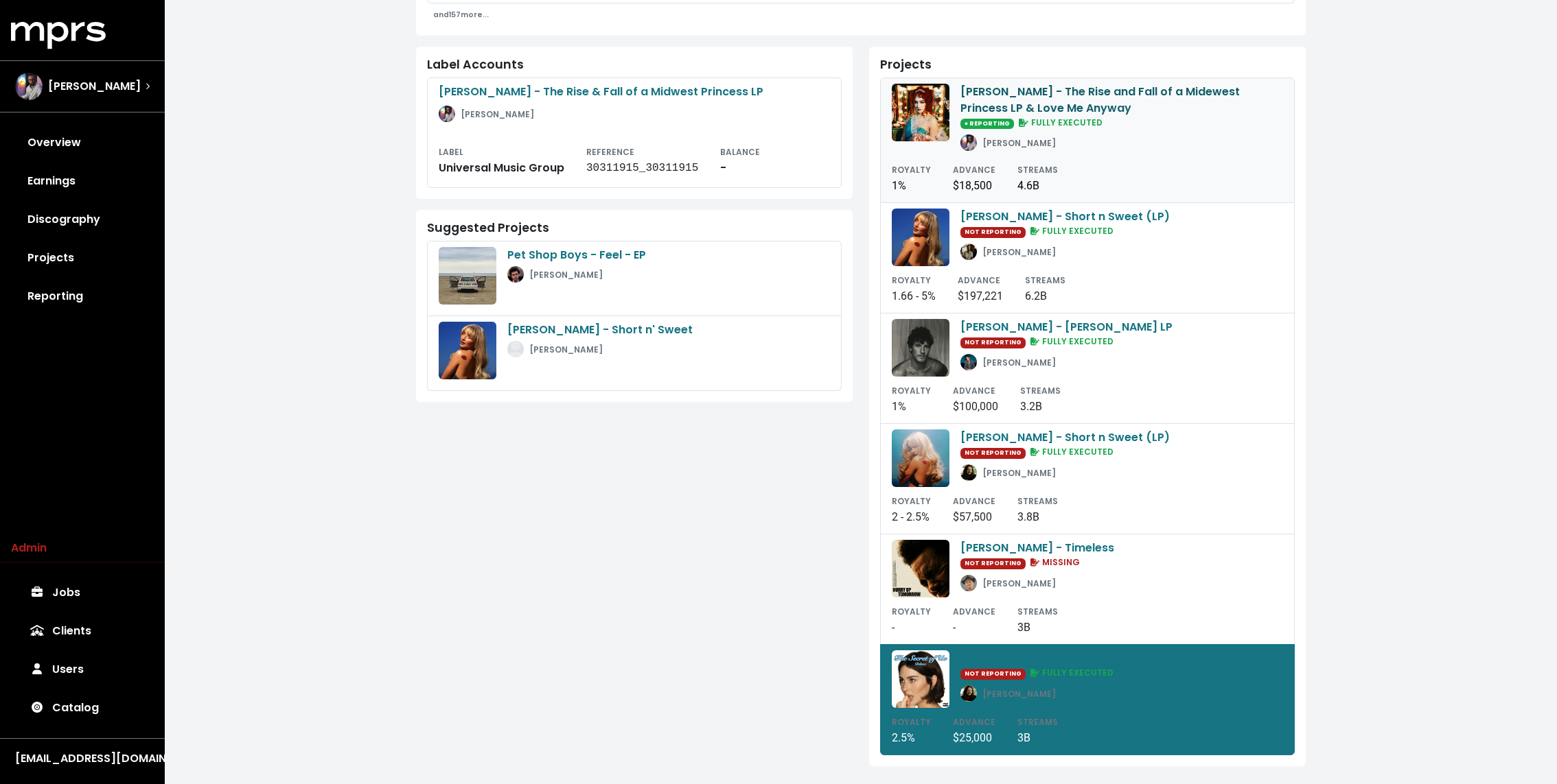
scroll to position [0, 0]
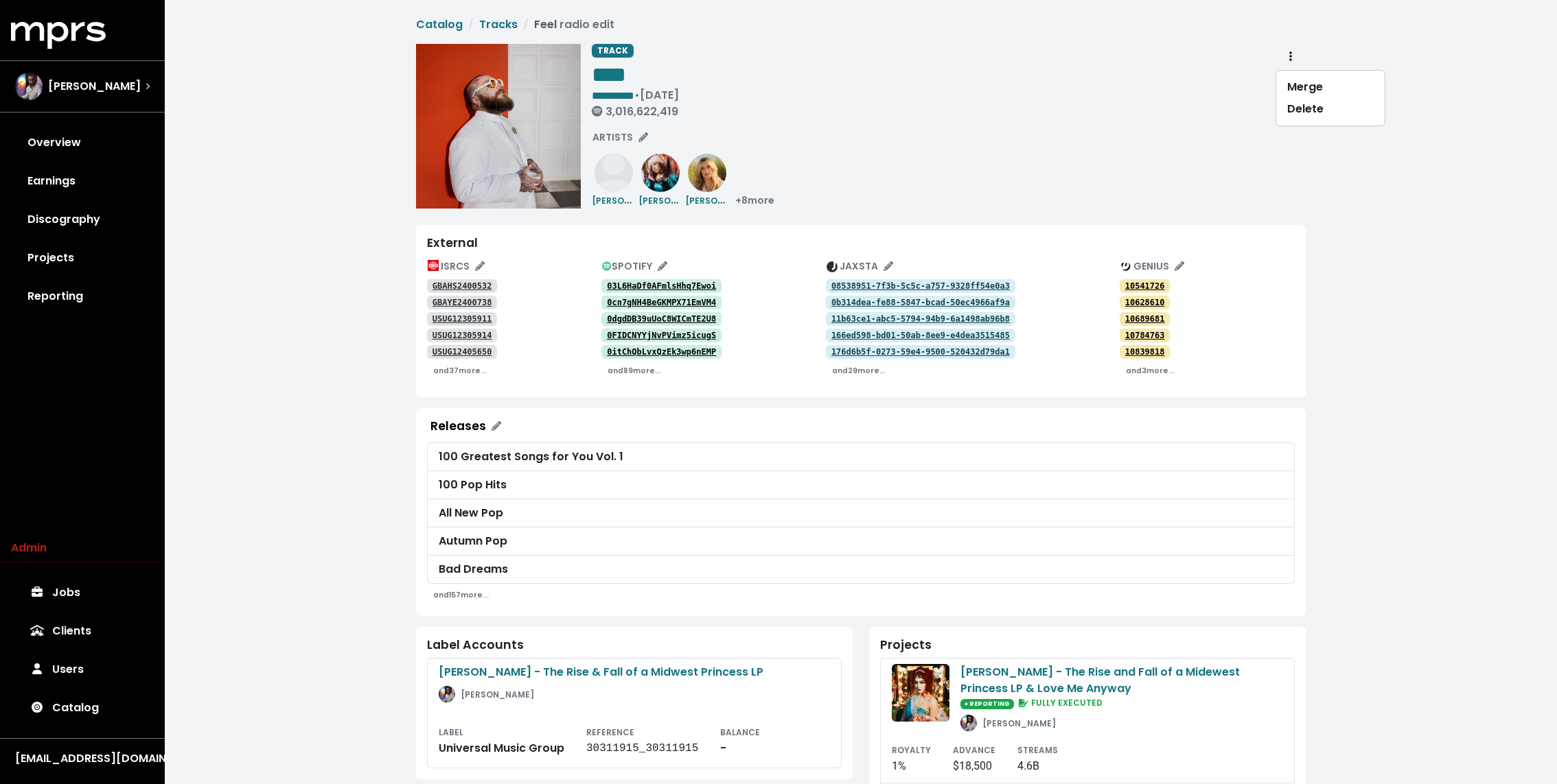
click at [922, 146] on div "**********" at bounding box center [948, 126] width 714 height 165
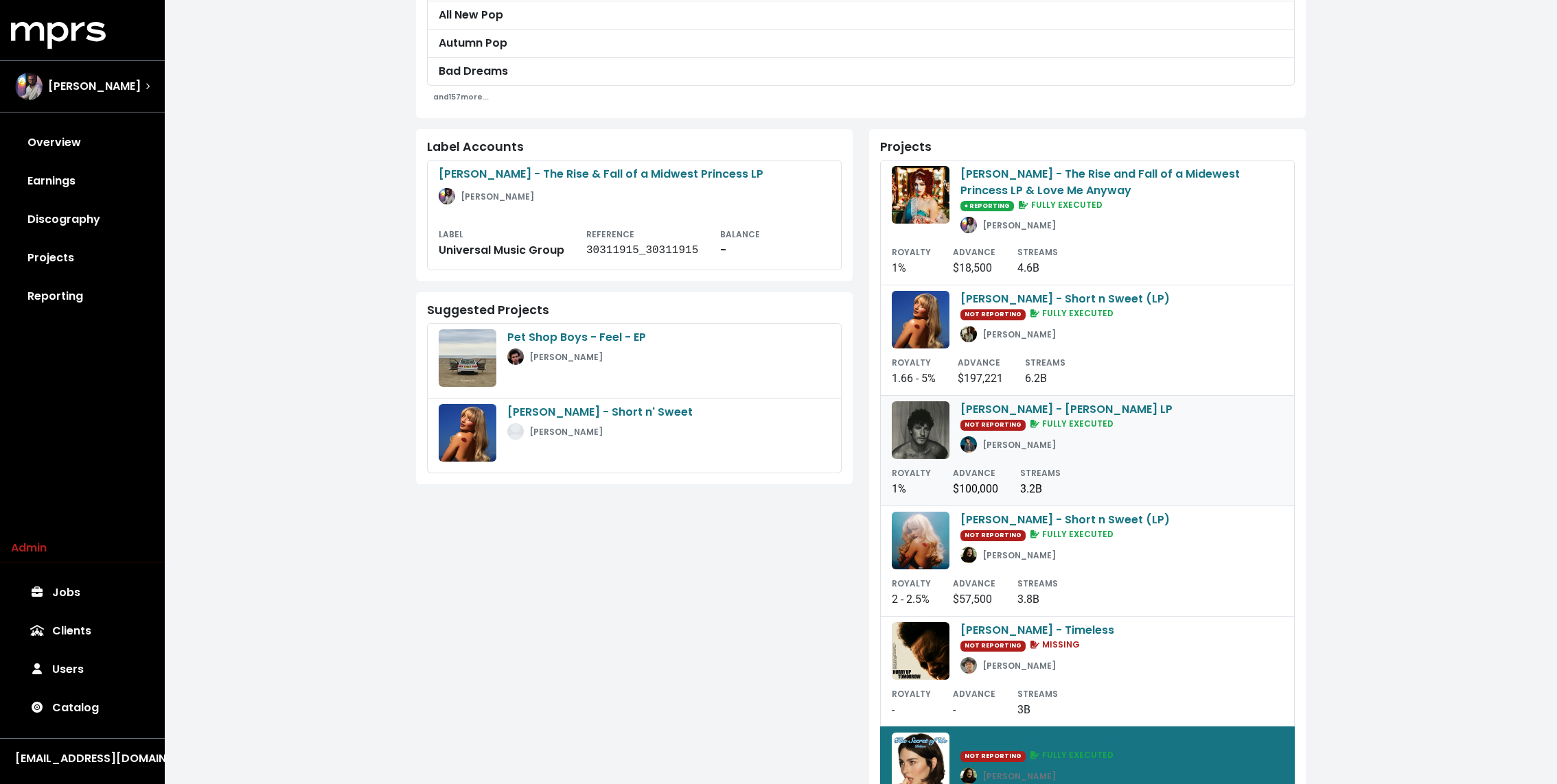
scroll to position [580, 0]
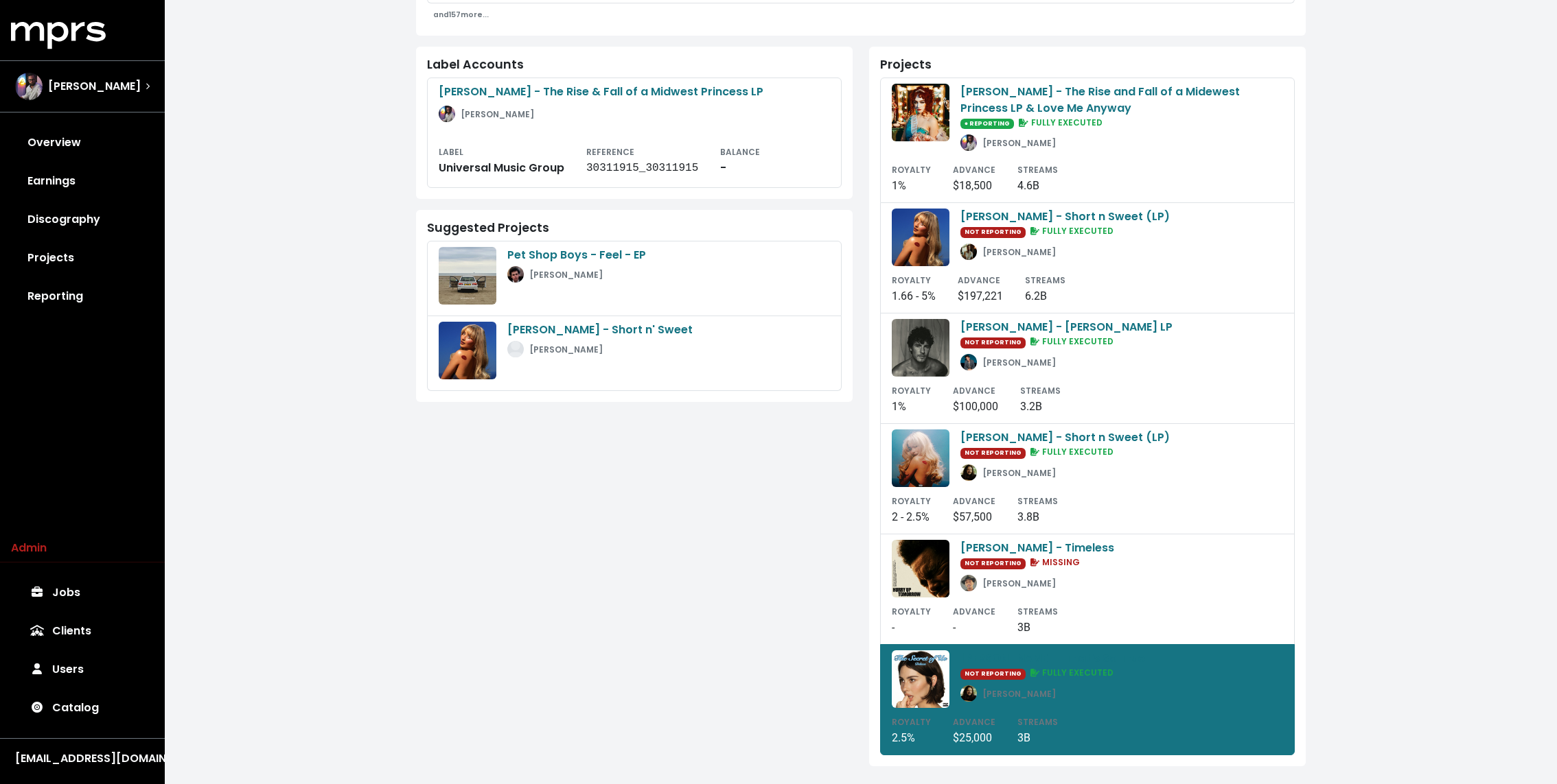
click at [1331, 428] on div "**********" at bounding box center [861, 104] width 1392 height 1368
click at [1331, 427] on div "**********" at bounding box center [861, 104] width 1392 height 1368
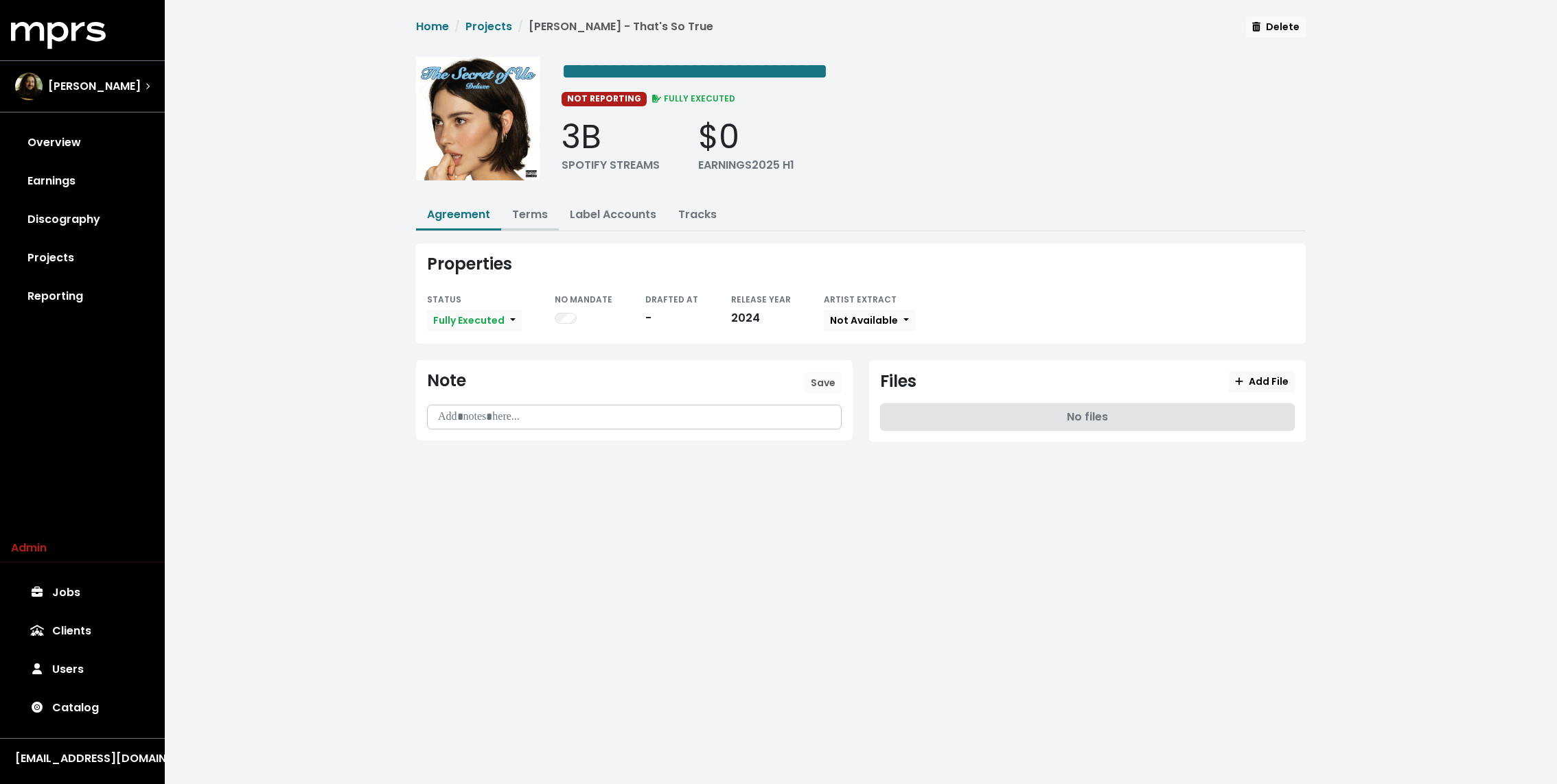
click at [534, 217] on link "Terms" at bounding box center [530, 214] width 36 height 16
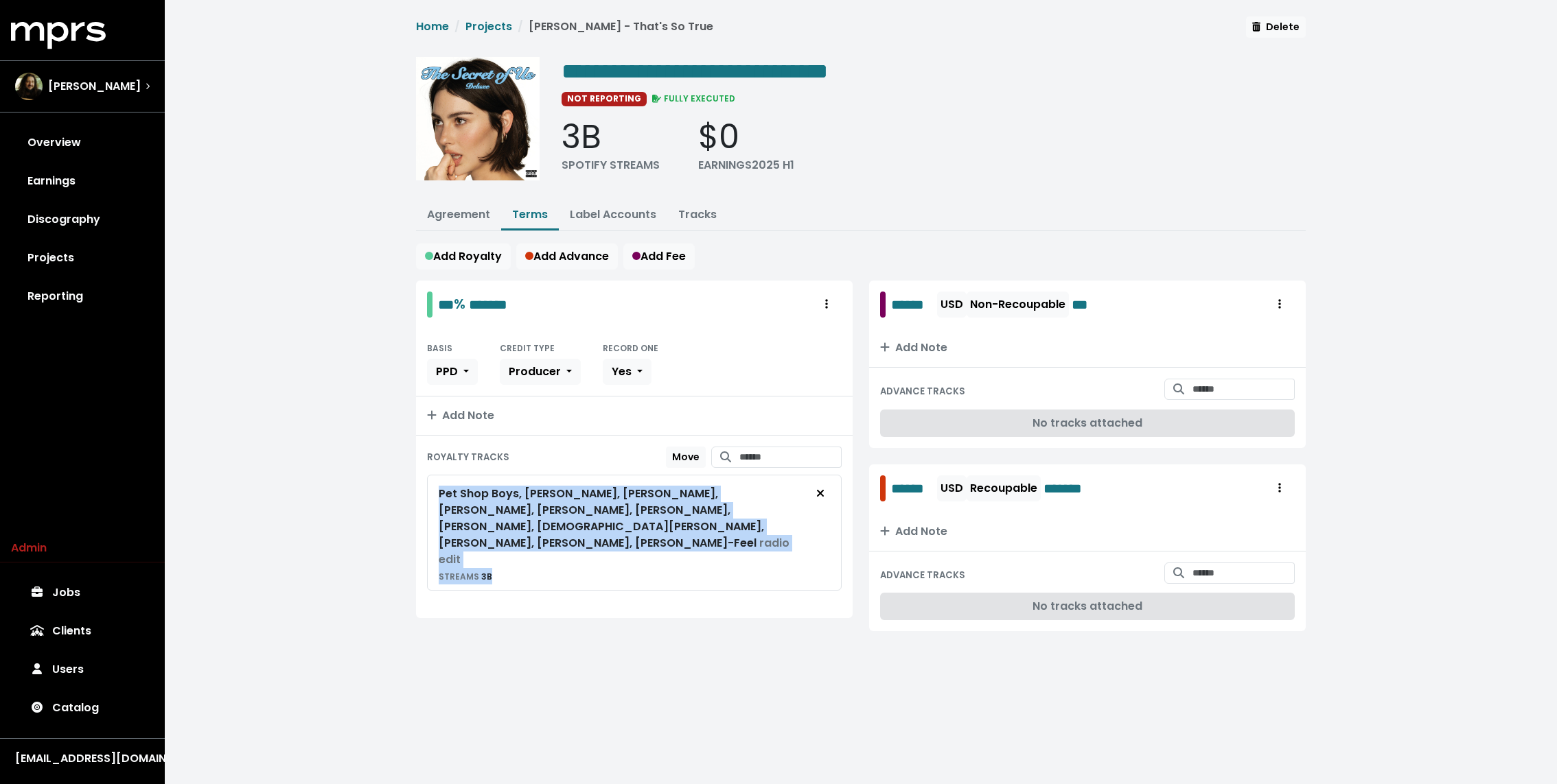
drag, startPoint x: 438, startPoint y: 485, endPoint x: 795, endPoint y: 544, distance: 361.8
click at [795, 544] on div "Pet Shop Boys, [PERSON_NAME], [PERSON_NAME], [PERSON_NAME], [PERSON_NAME], [PER…" at bounding box center [622, 535] width 367 height 99
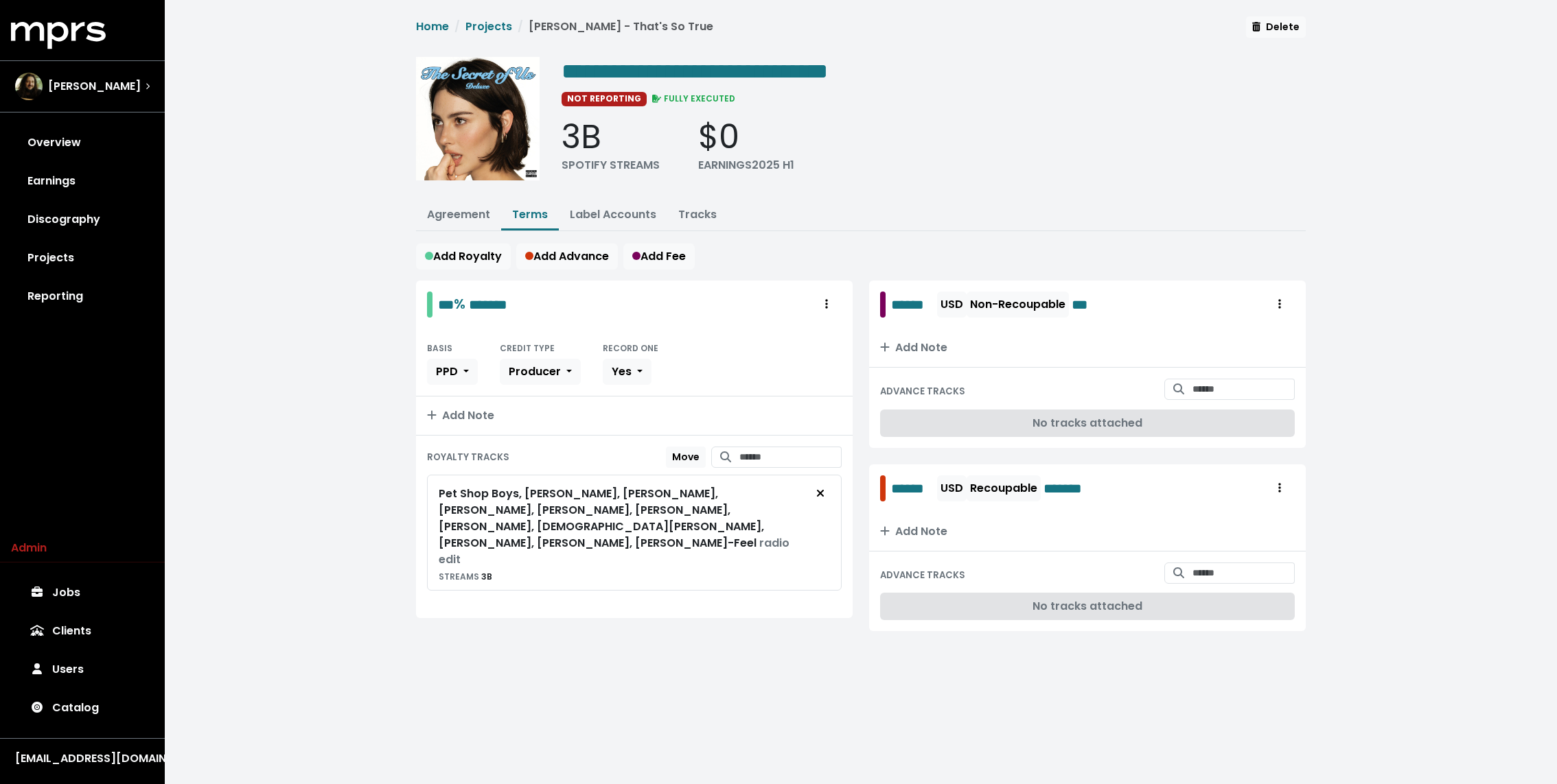
click at [348, 307] on div "**********" at bounding box center [861, 340] width 1392 height 681
click at [825, 490] on span "Remove royalty target" at bounding box center [820, 494] width 13 height 16
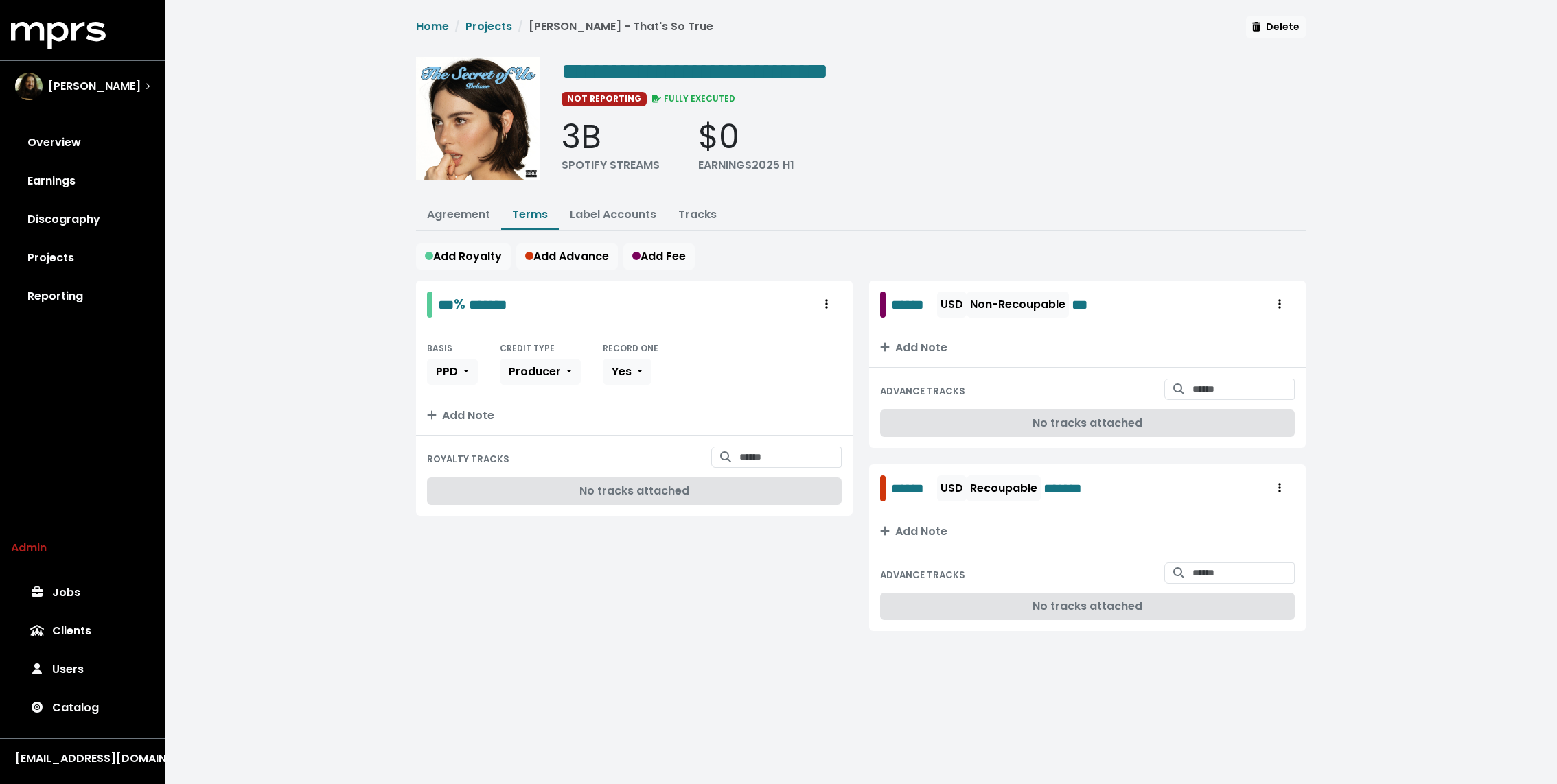
click at [982, 133] on div "3B SPOTIFY STREAMS $0 EARNINGS 2025 H1" at bounding box center [934, 145] width 744 height 56
click at [769, 452] on input "Search for tracks by title and link them to this royalty" at bounding box center [790, 457] width 102 height 22
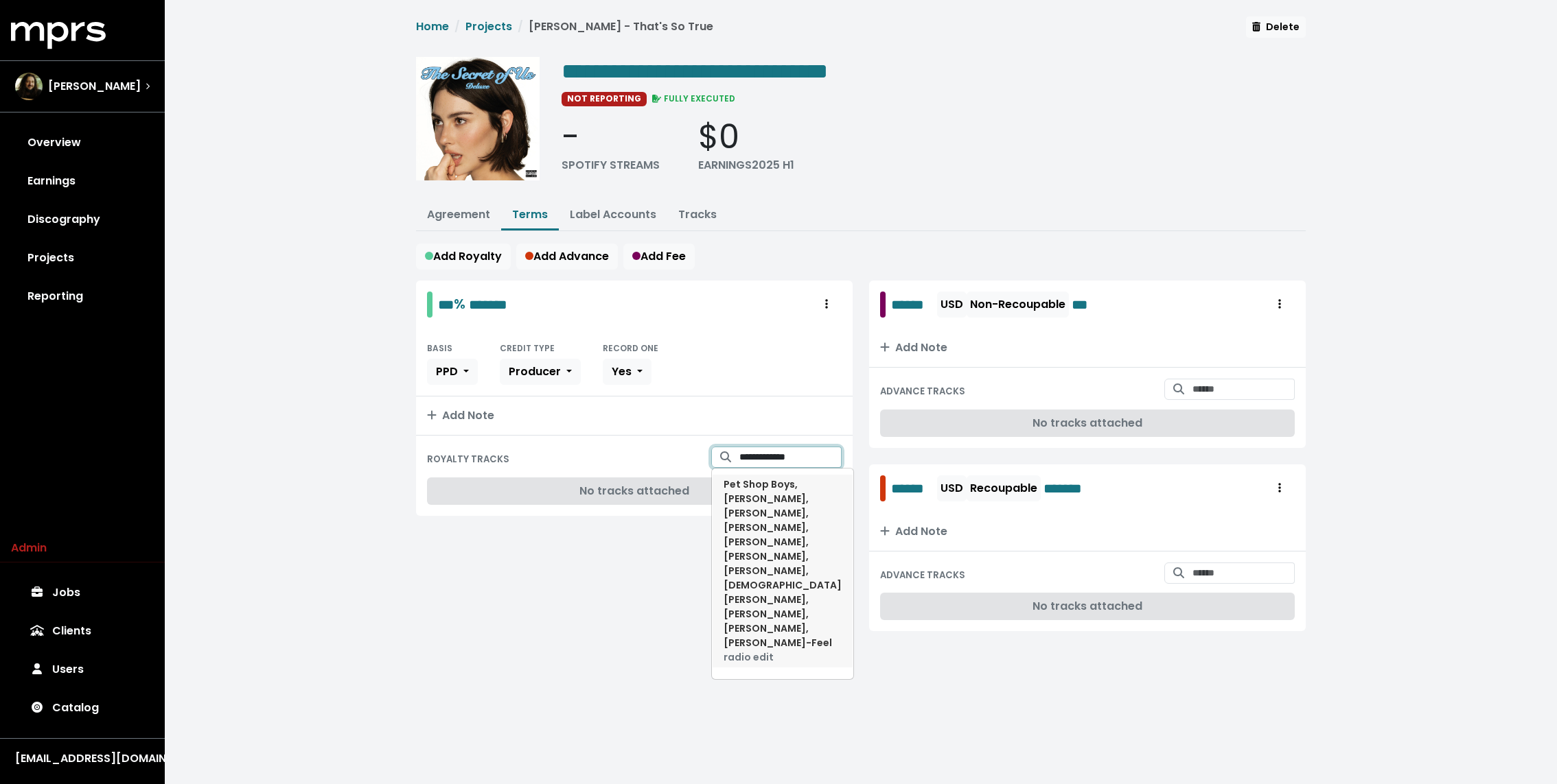
type input "**********"
click at [769, 527] on span "Pet Shop Boys, [PERSON_NAME], [PERSON_NAME], [PERSON_NAME], [PERSON_NAME], [PER…" at bounding box center [782, 571] width 118 height 187
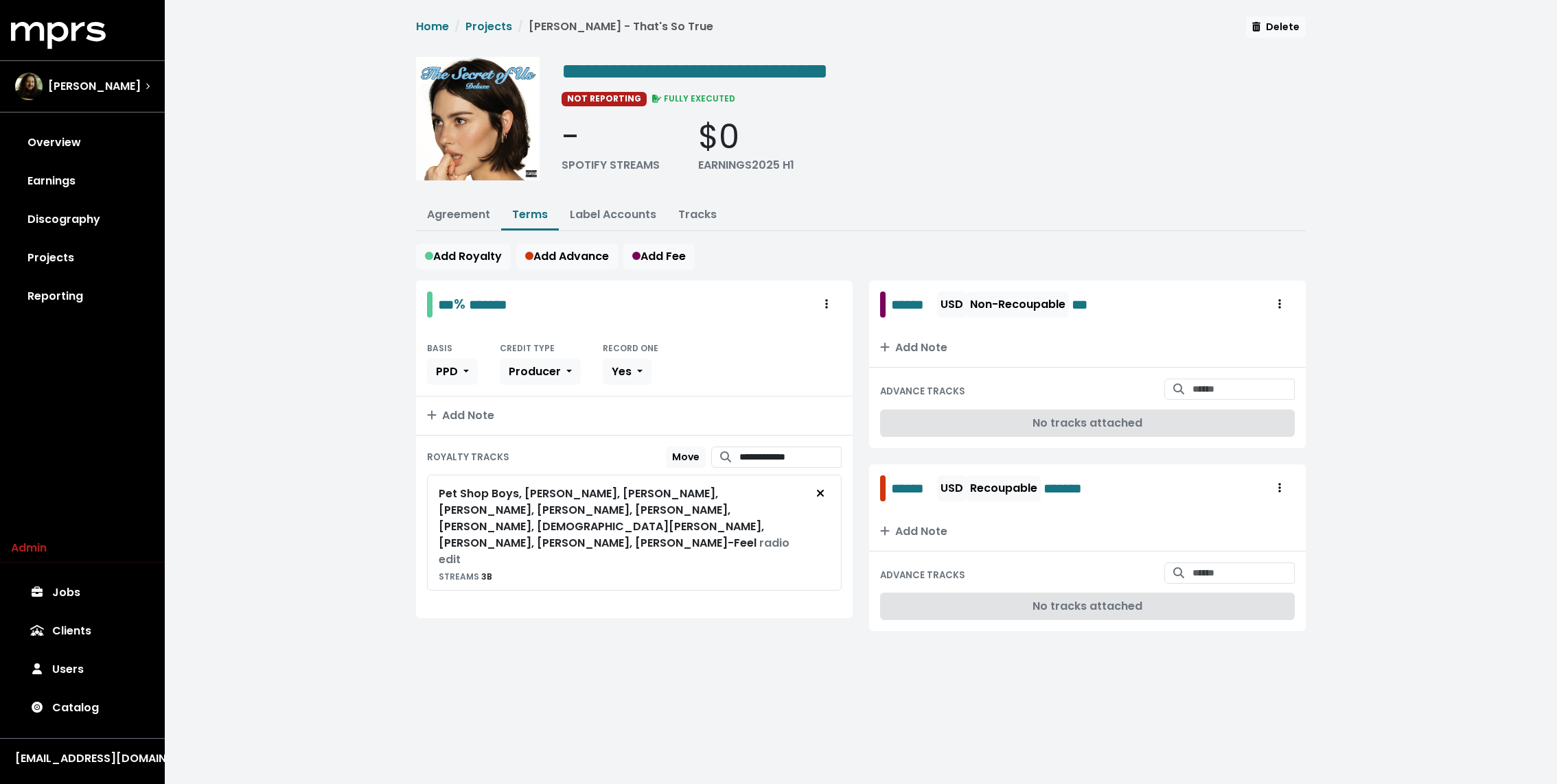
click at [856, 165] on div "- SPOTIFY STREAMS $0 EARNINGS 2025 H1" at bounding box center [934, 145] width 744 height 56
click at [363, 496] on div "**********" at bounding box center [861, 340] width 1392 height 681
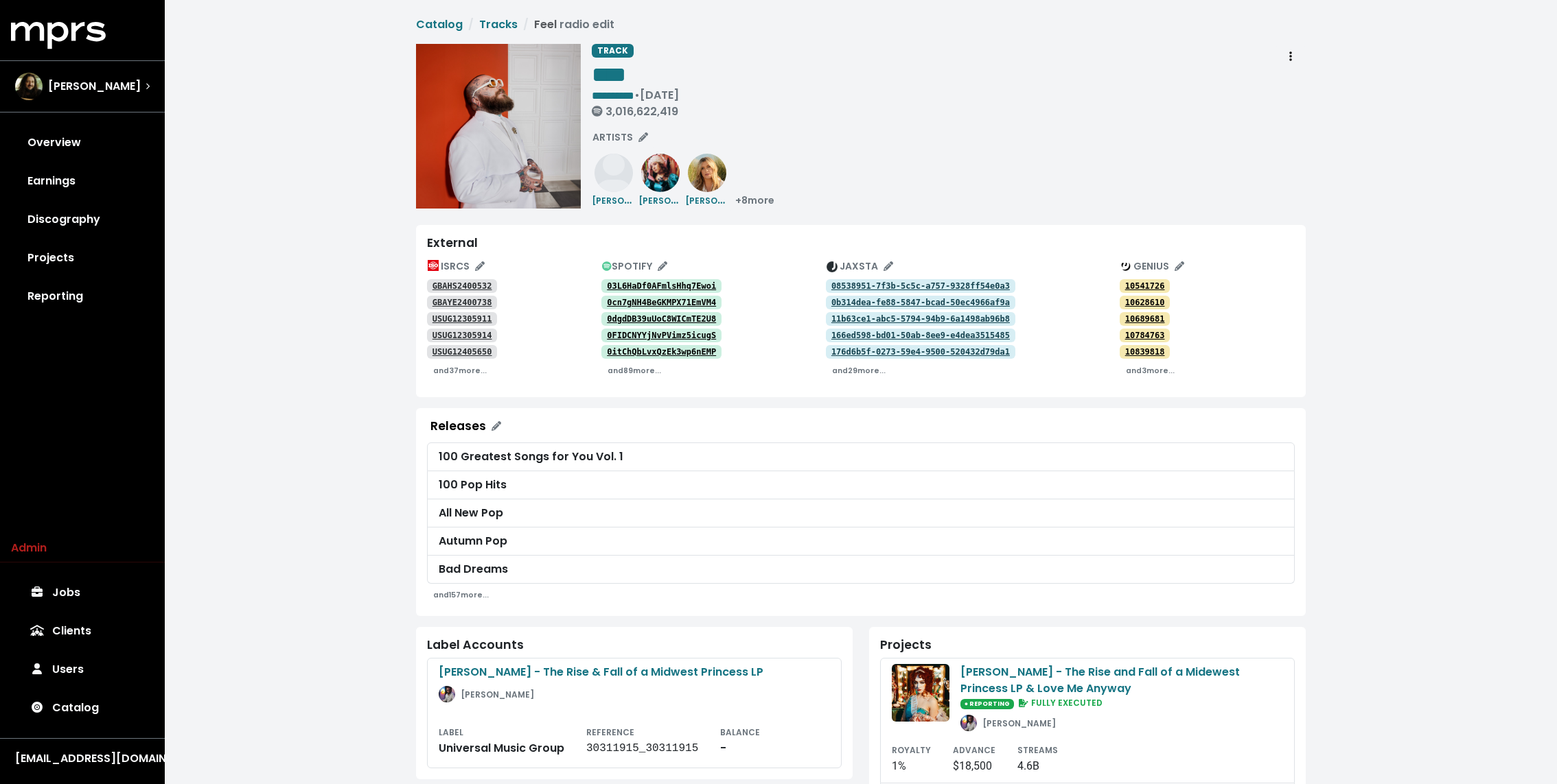
click at [387, 331] on div "**********" at bounding box center [861, 684] width 1392 height 1368
click at [910, 204] on div "**********" at bounding box center [948, 126] width 714 height 165
click at [658, 47] on div "**********" at bounding box center [635, 83] width 87 height 79
click at [809, 127] on div "**********" at bounding box center [948, 126] width 714 height 165
